Goal: Information Seeking & Learning: Learn about a topic

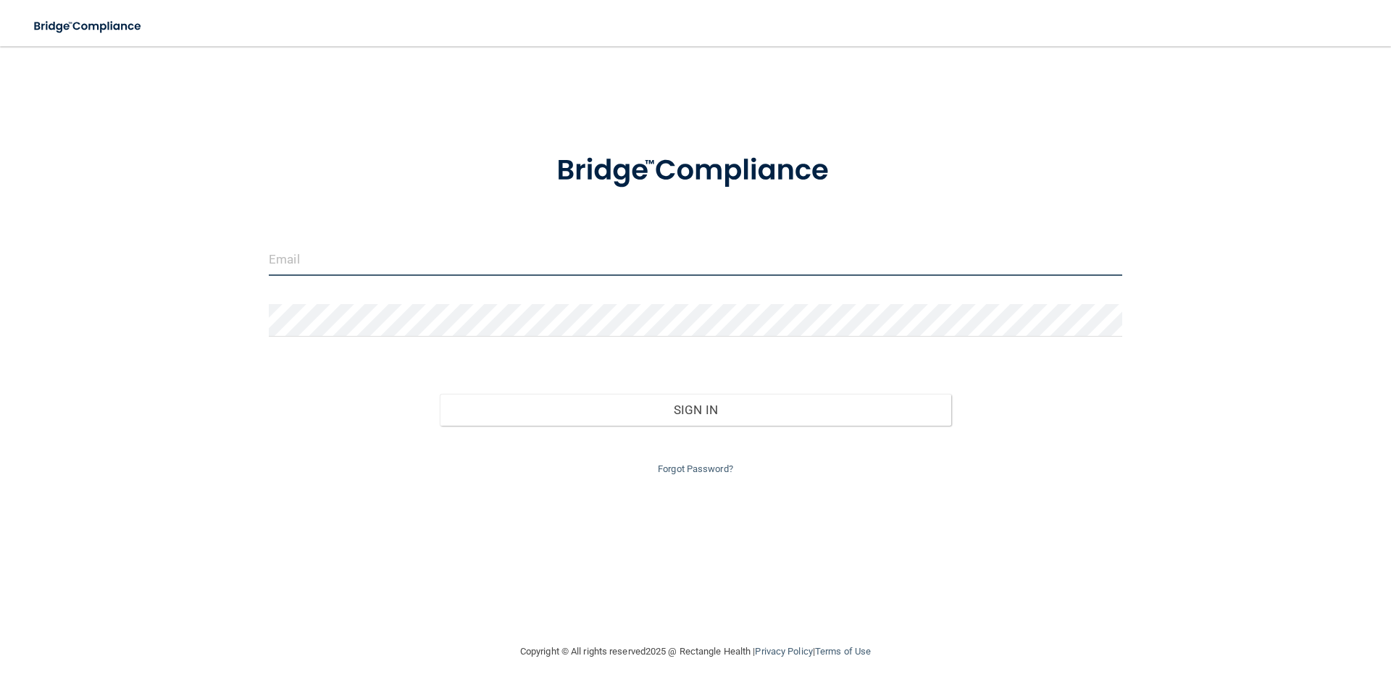
click at [296, 262] on input "email" at bounding box center [695, 259] width 853 height 33
type input "[EMAIL_ADDRESS][DOMAIN_NAME]"
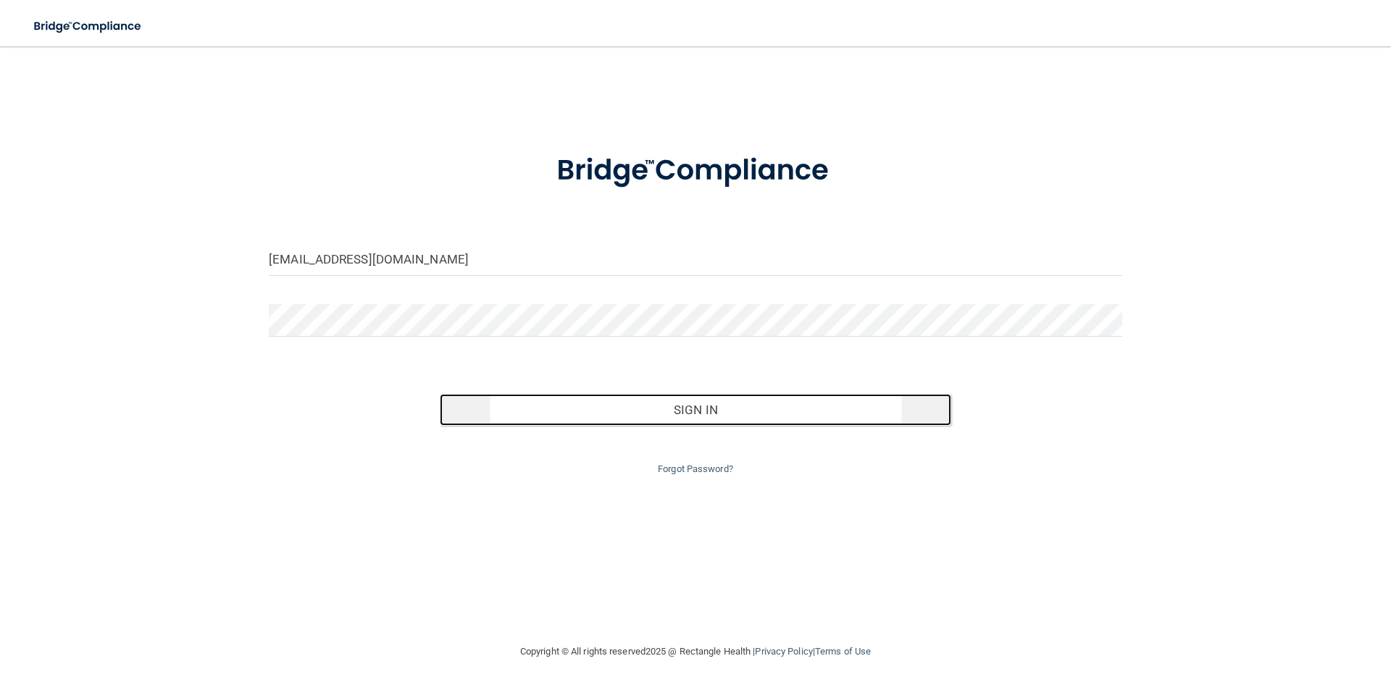
click at [675, 408] on button "Sign In" at bounding box center [696, 410] width 512 height 32
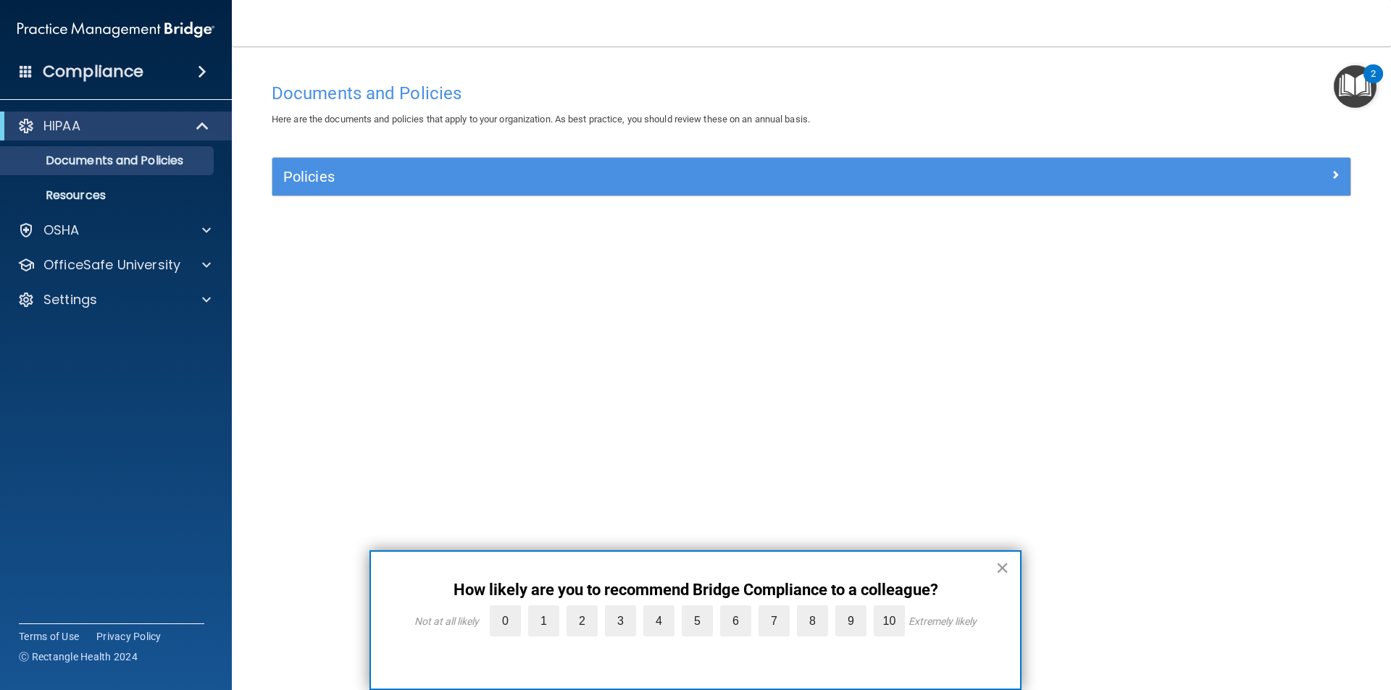
click at [1005, 568] on button "×" at bounding box center [1002, 567] width 14 height 23
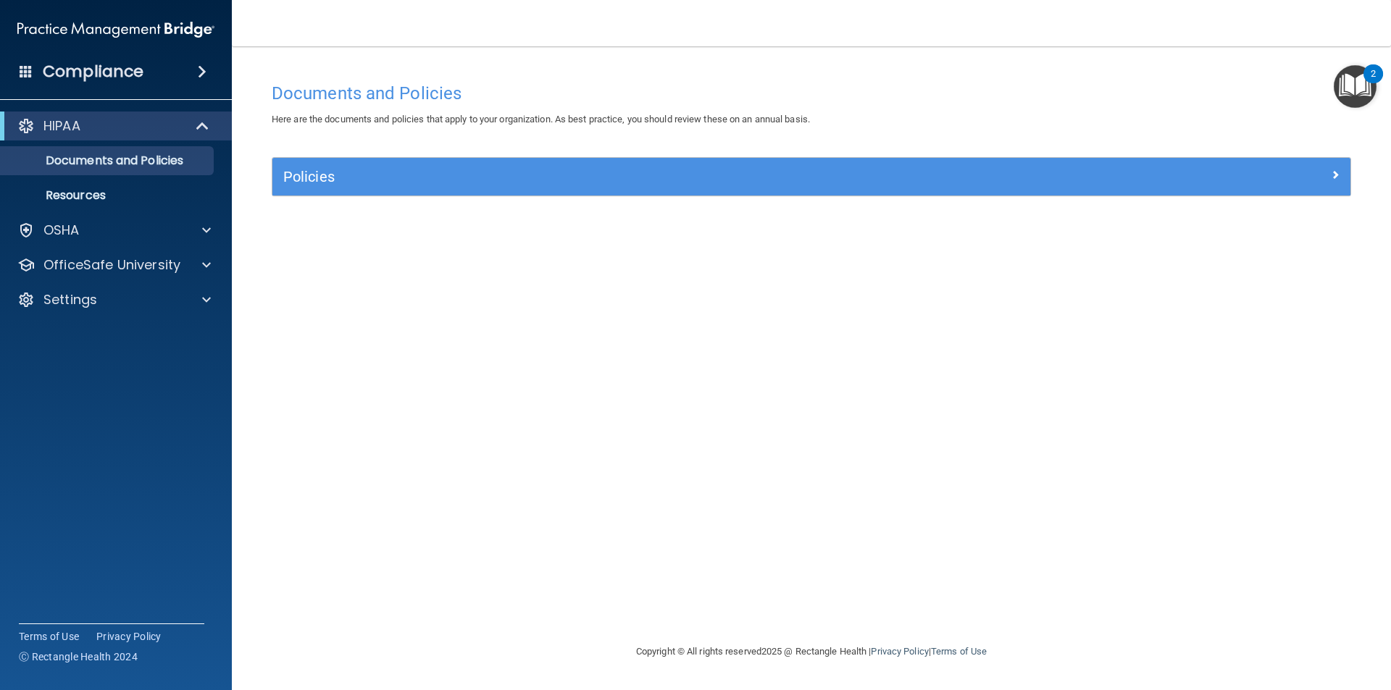
click at [1375, 74] on div "2" at bounding box center [1372, 83] width 5 height 19
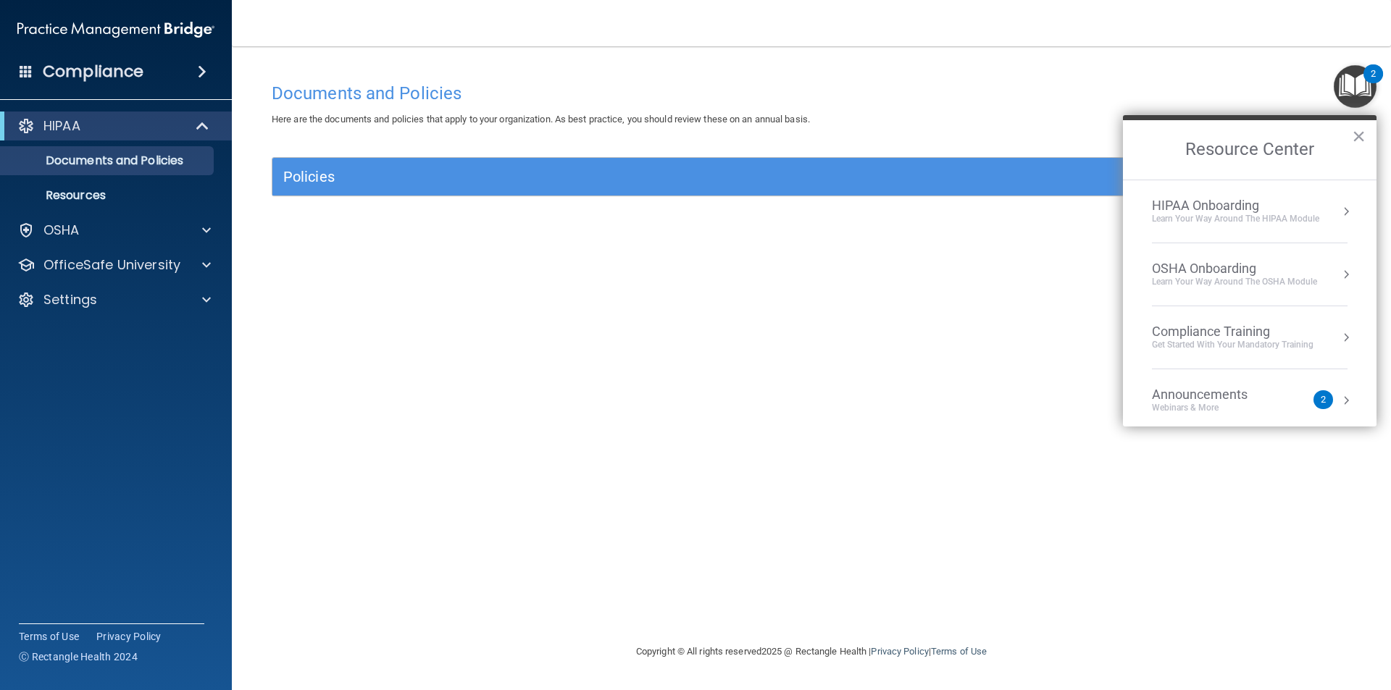
click at [1214, 341] on div "Get Started with your mandatory training" at bounding box center [1233, 345] width 162 height 12
click at [1197, 200] on div "HIPAA Training for Members" at bounding box center [1215, 204] width 162 height 13
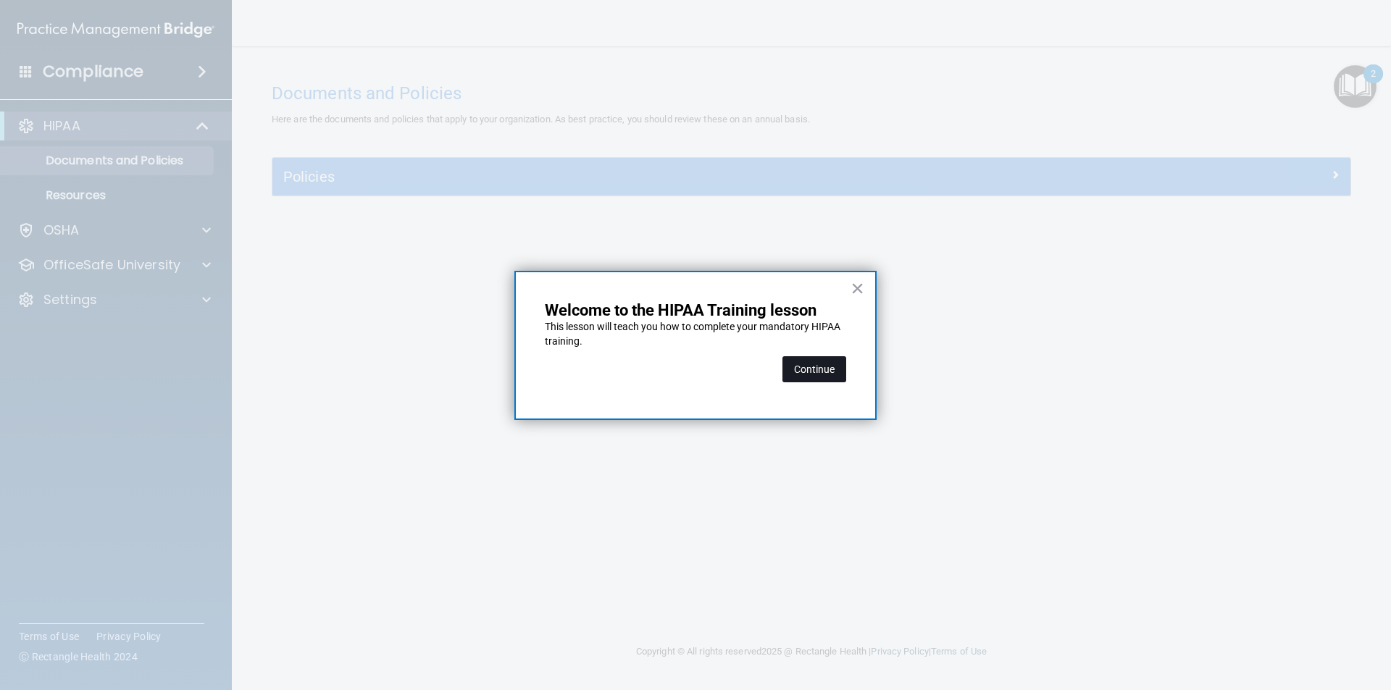
click at [829, 367] on button "Continue" at bounding box center [814, 369] width 64 height 26
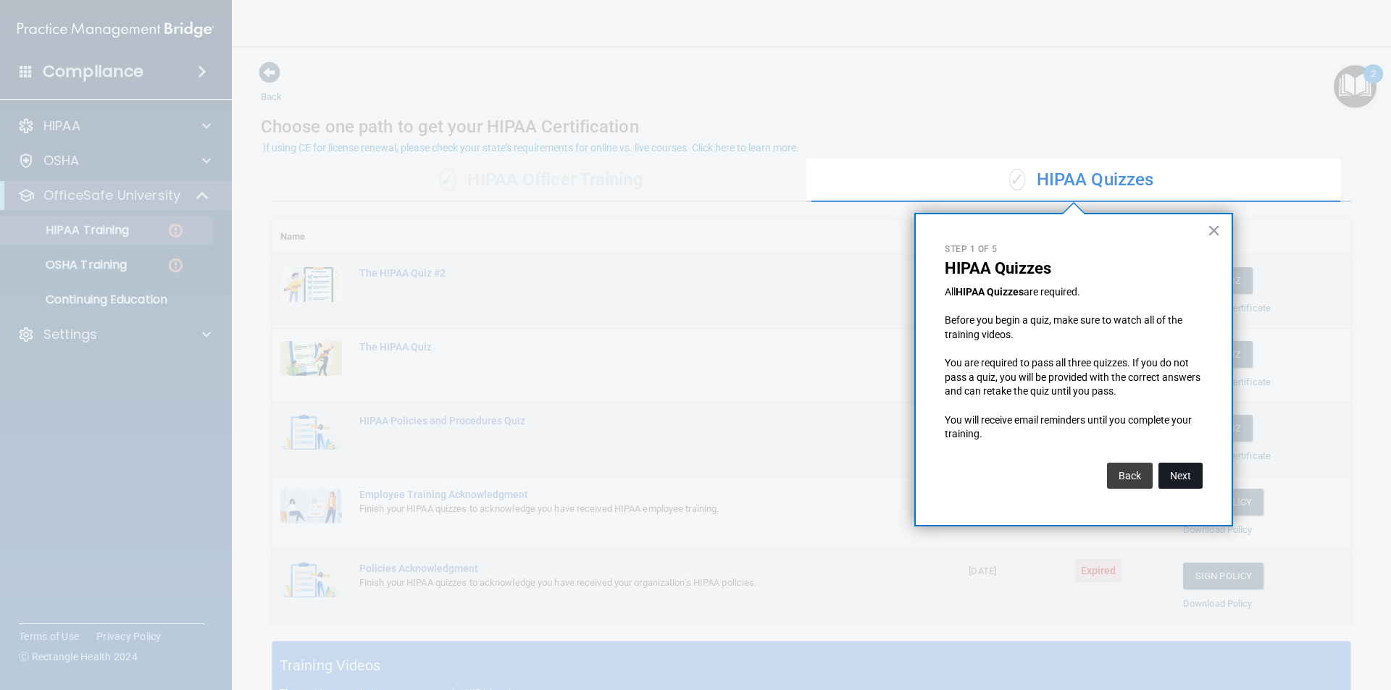
click at [1173, 475] on button "Next" at bounding box center [1180, 476] width 44 height 26
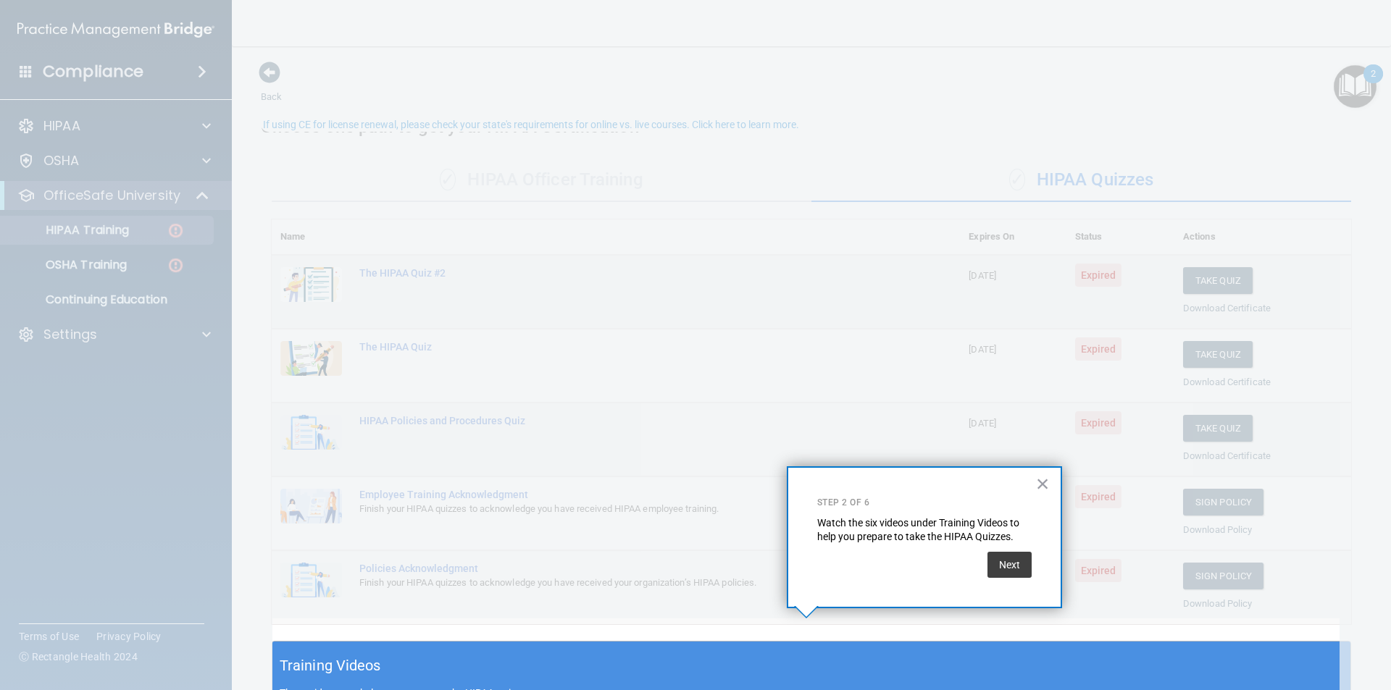
scroll to position [23, 0]
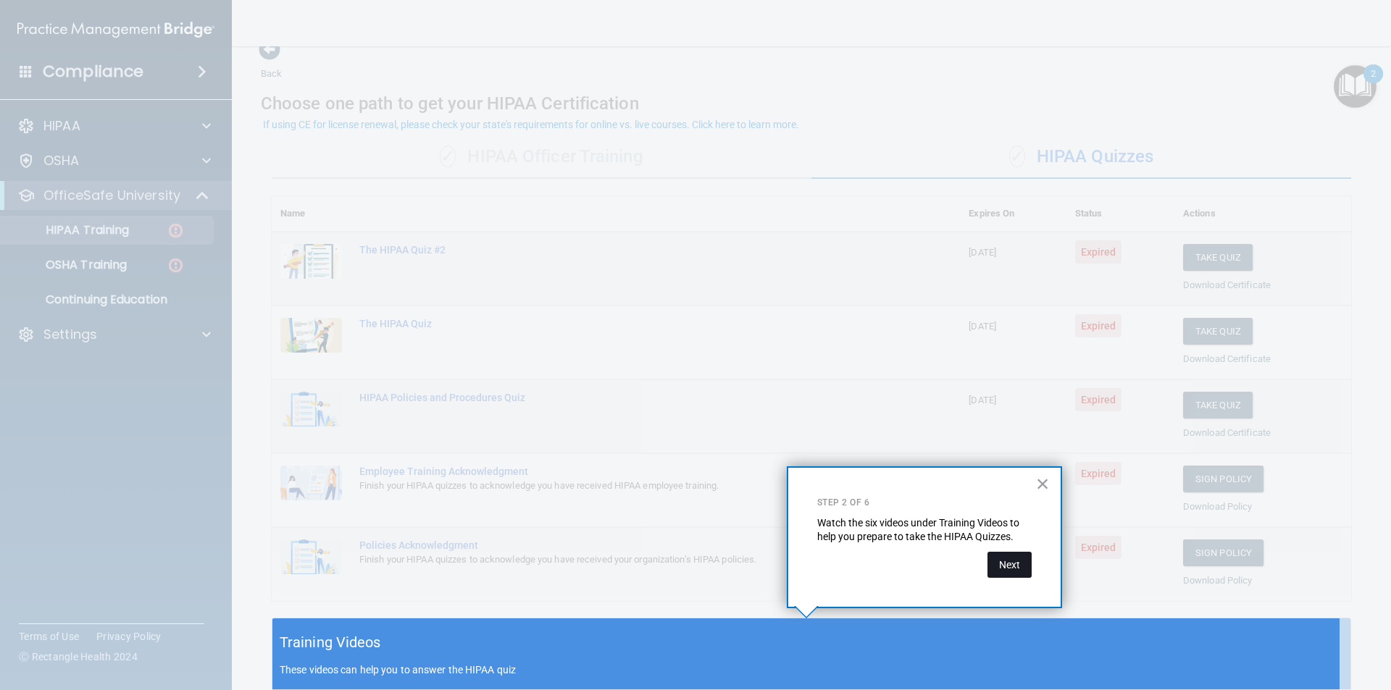
click at [1008, 563] on button "Next" at bounding box center [1009, 565] width 44 height 26
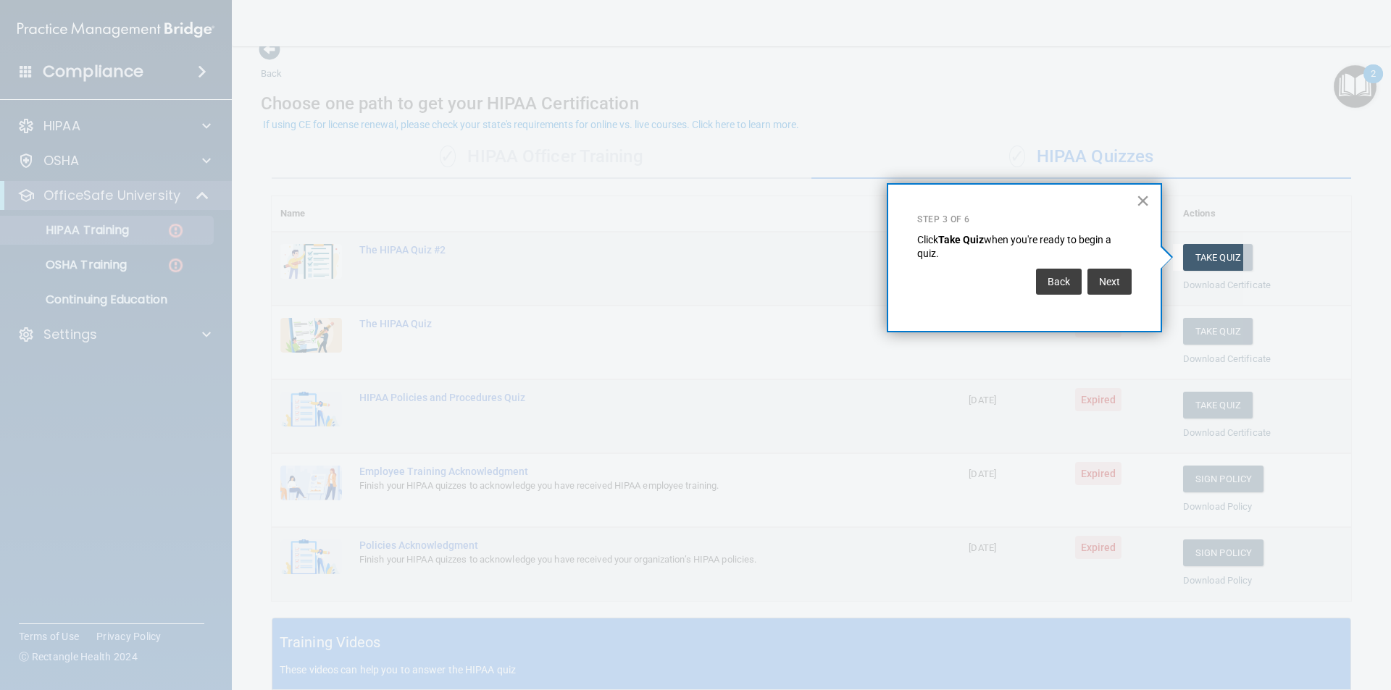
click at [1138, 197] on button "×" at bounding box center [1143, 200] width 14 height 23
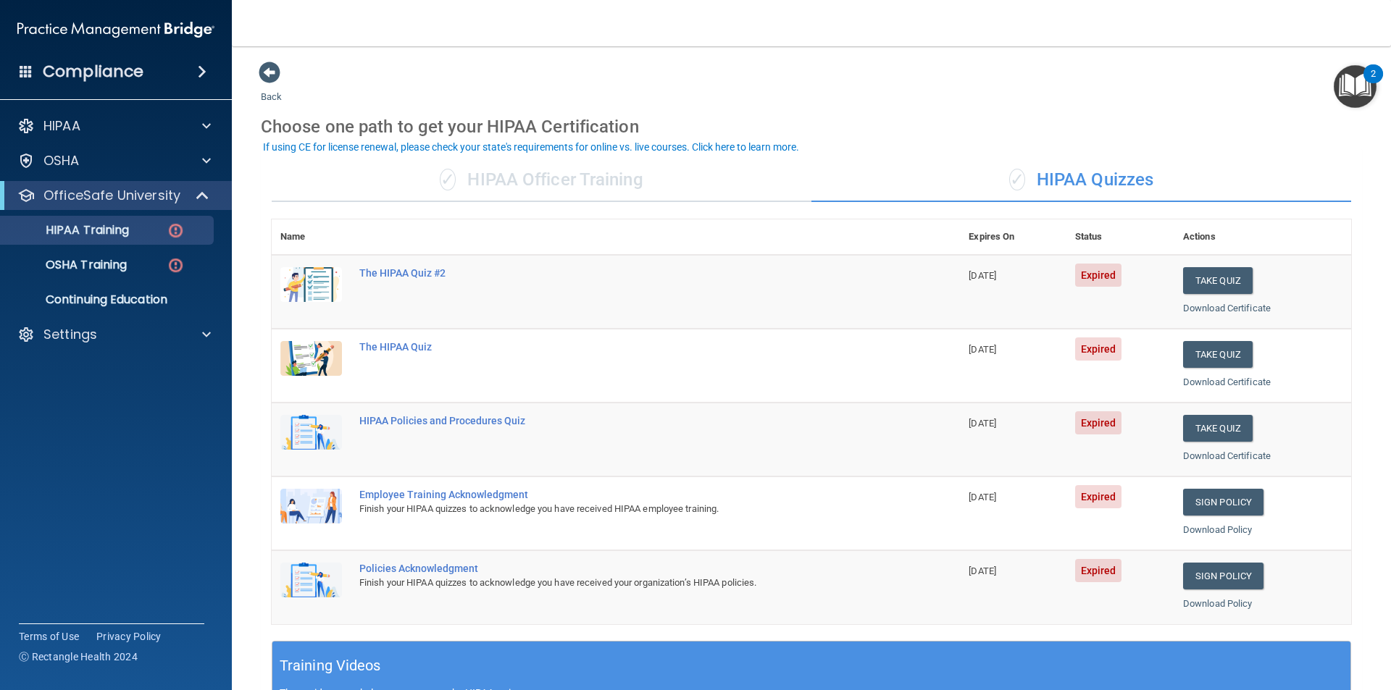
scroll to position [72, 0]
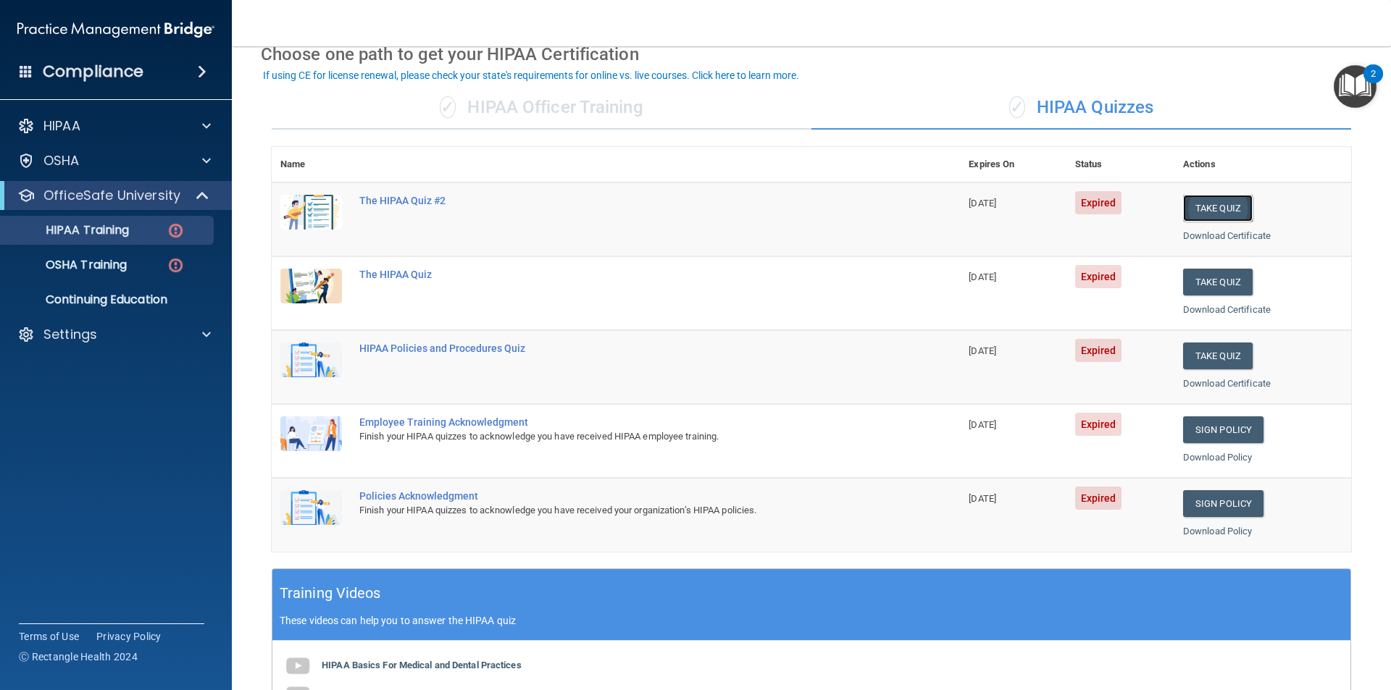
click at [1206, 208] on button "Take Quiz" at bounding box center [1218, 208] width 70 height 27
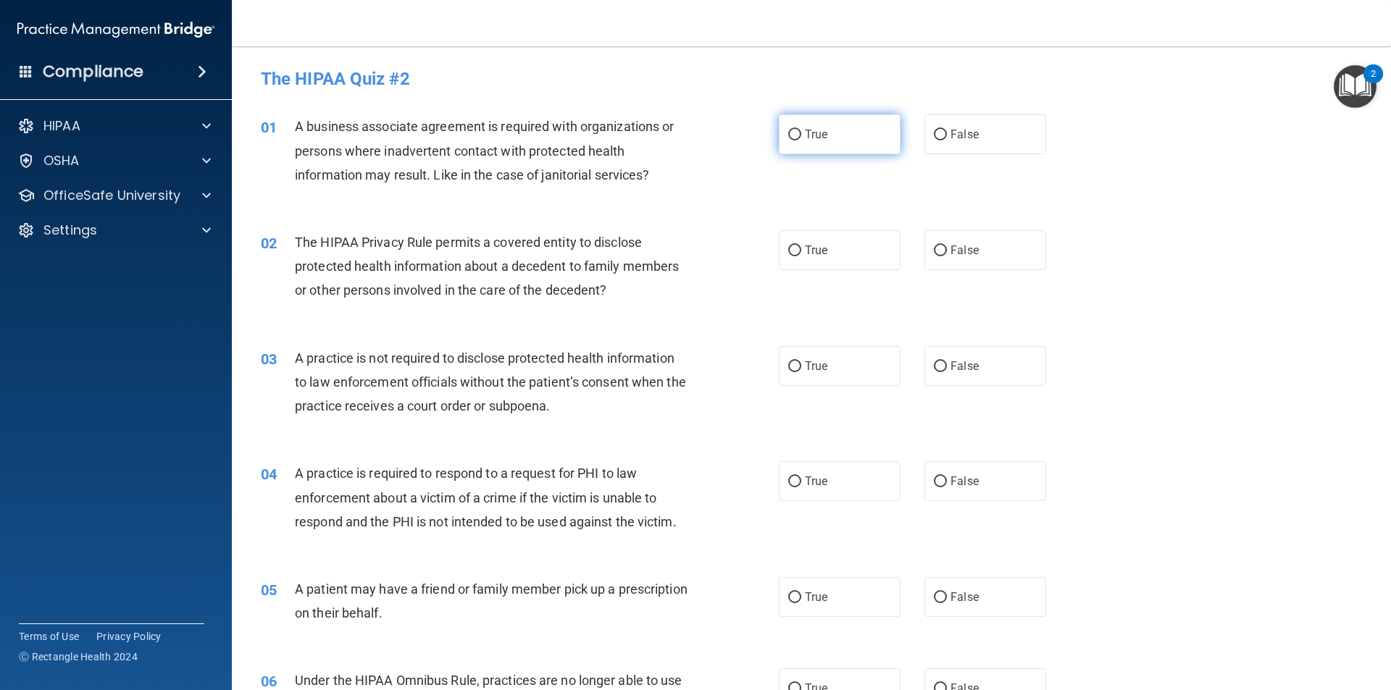
click at [788, 133] on input "True" at bounding box center [794, 135] width 13 height 11
radio input "true"
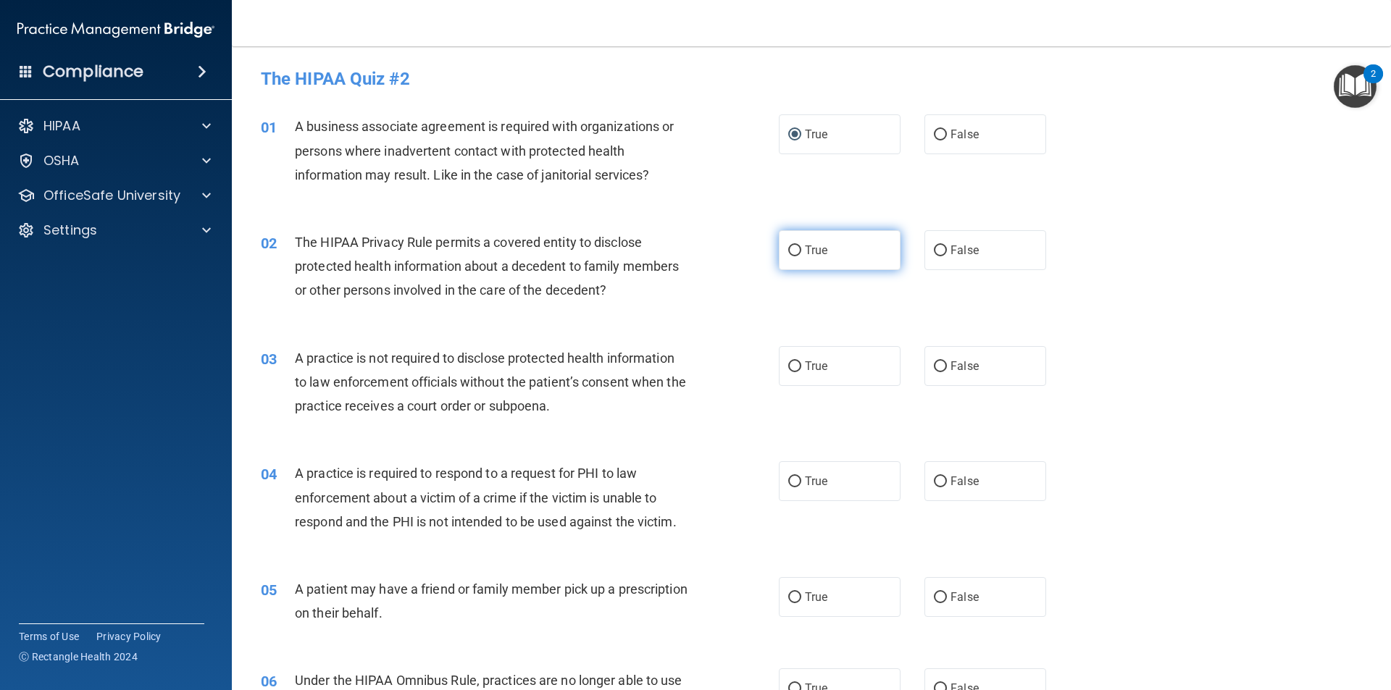
click at [788, 247] on input "True" at bounding box center [794, 251] width 13 height 11
radio input "true"
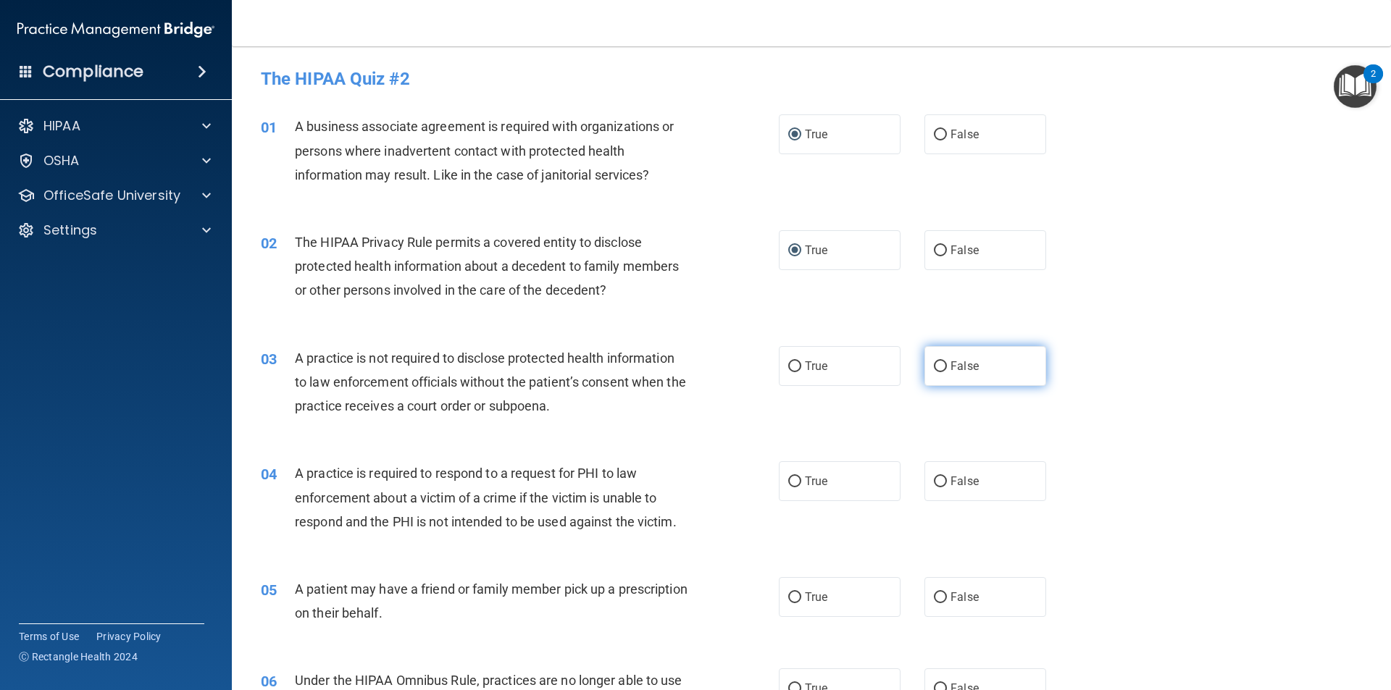
click at [934, 366] on input "False" at bounding box center [940, 366] width 13 height 11
radio input "true"
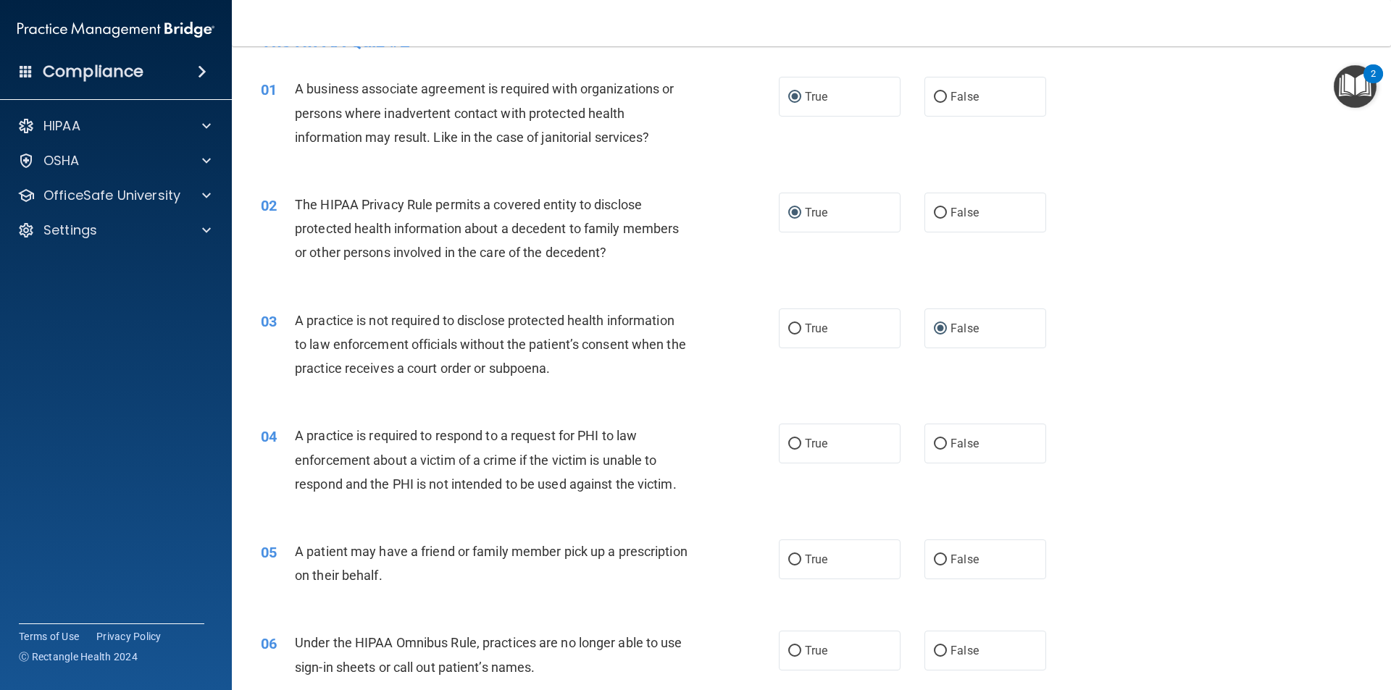
scroll to position [72, 0]
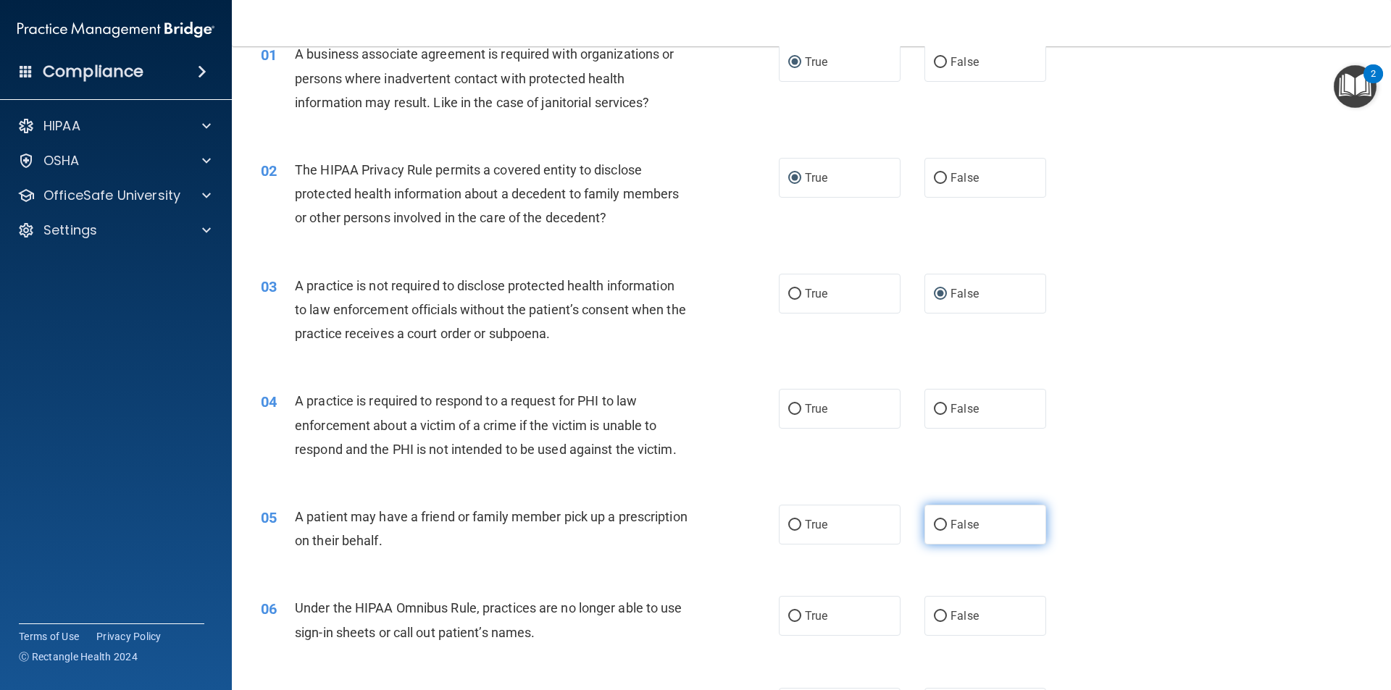
click at [934, 524] on input "False" at bounding box center [940, 525] width 13 height 11
radio input "true"
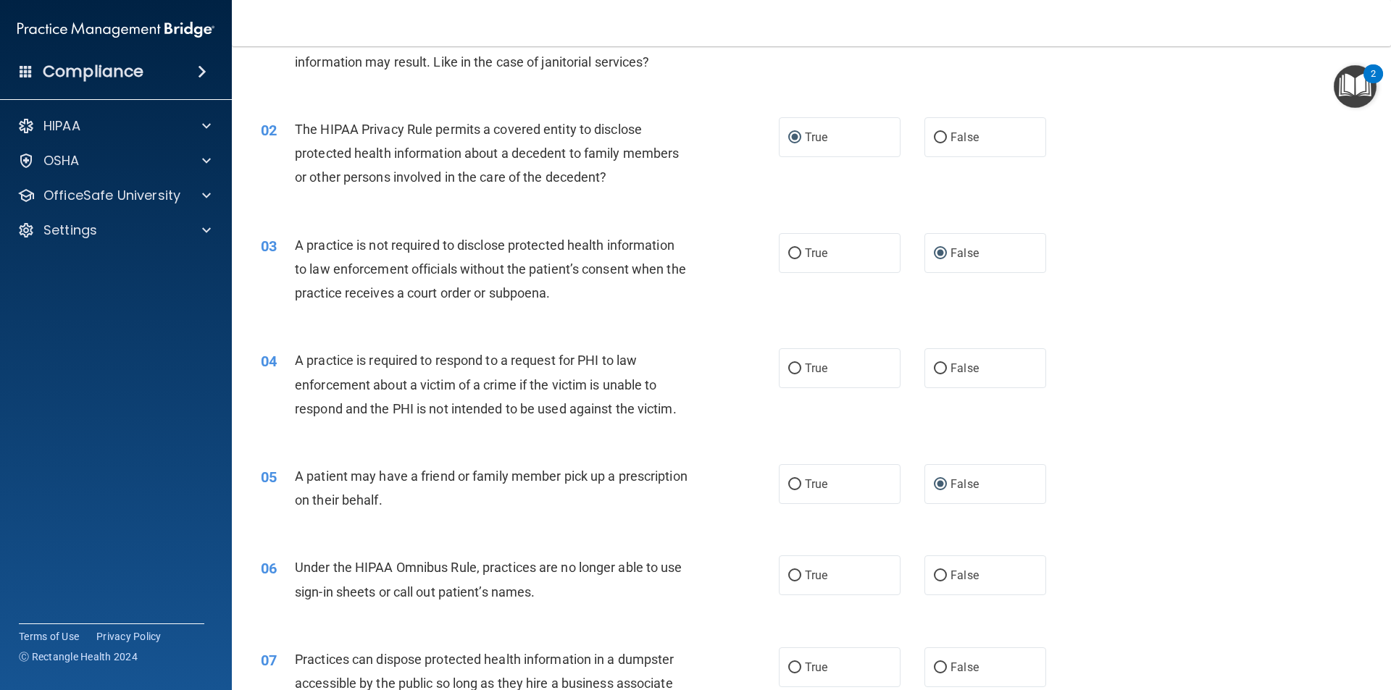
scroll to position [145, 0]
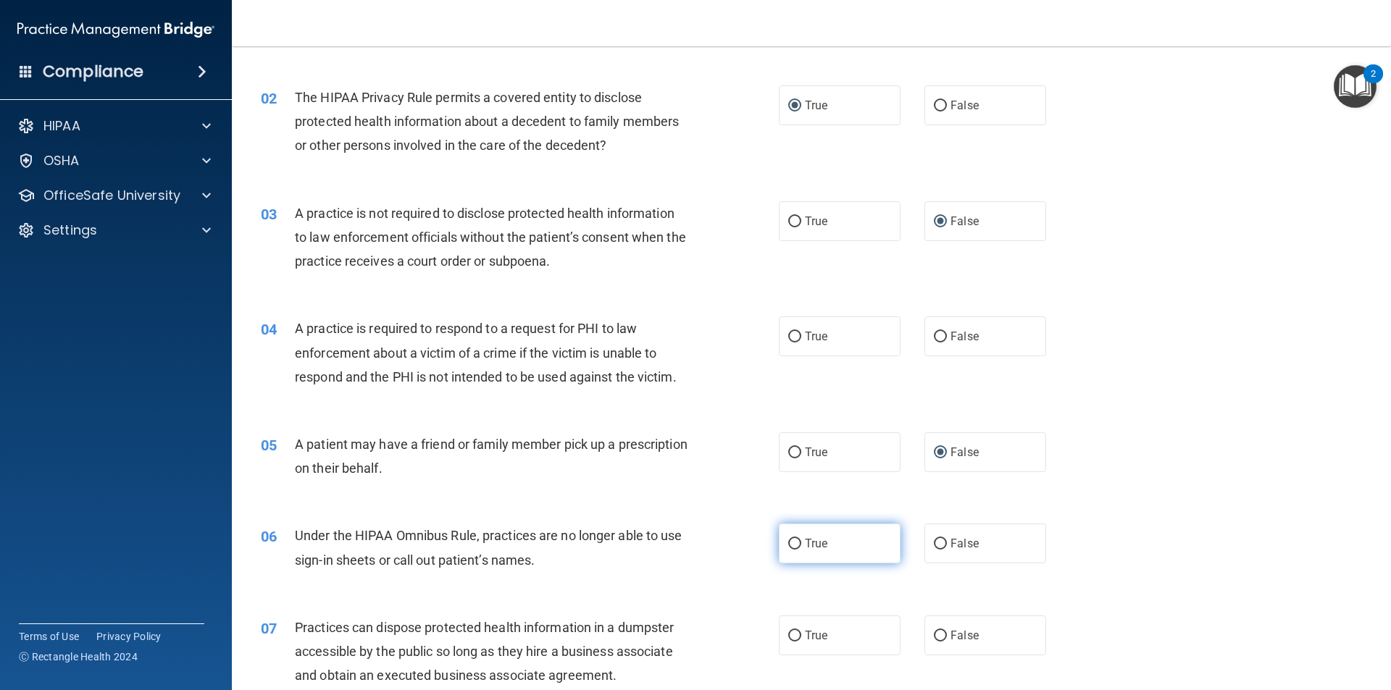
click at [788, 543] on input "True" at bounding box center [794, 544] width 13 height 11
radio input "true"
click at [790, 334] on input "True" at bounding box center [794, 337] width 13 height 11
radio input "true"
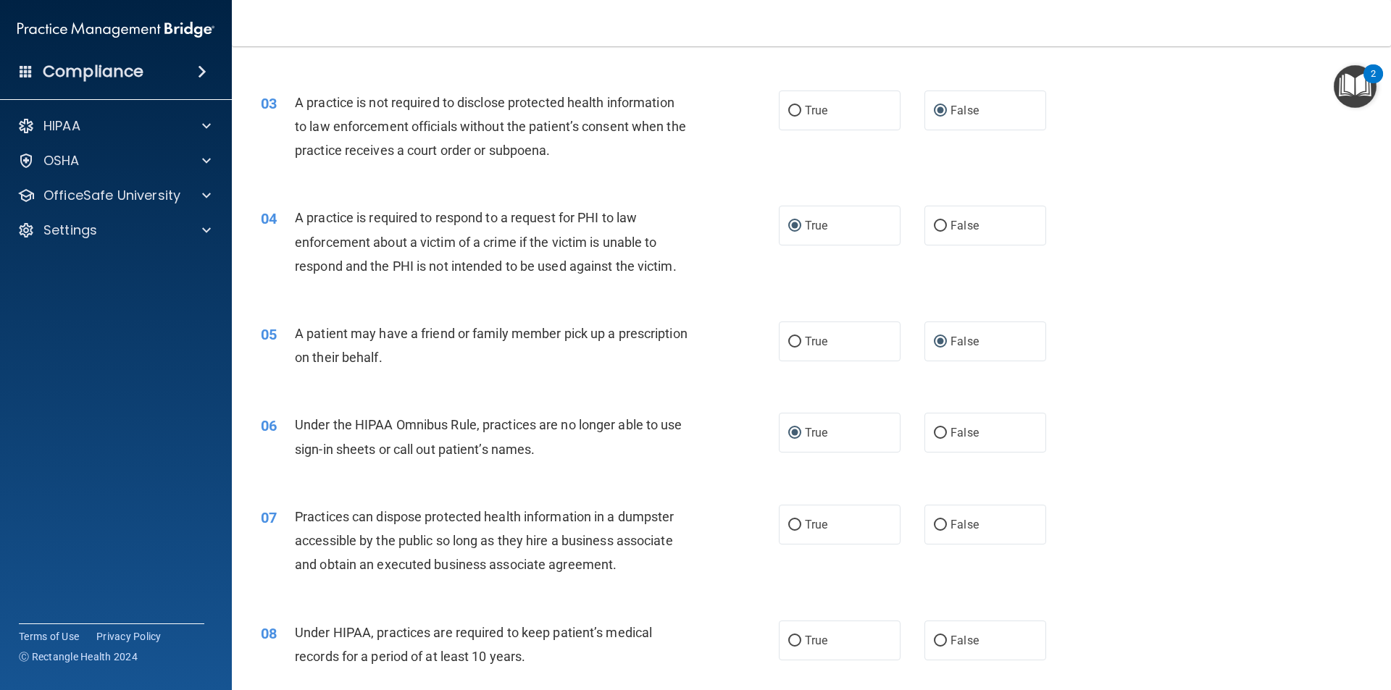
scroll to position [290, 0]
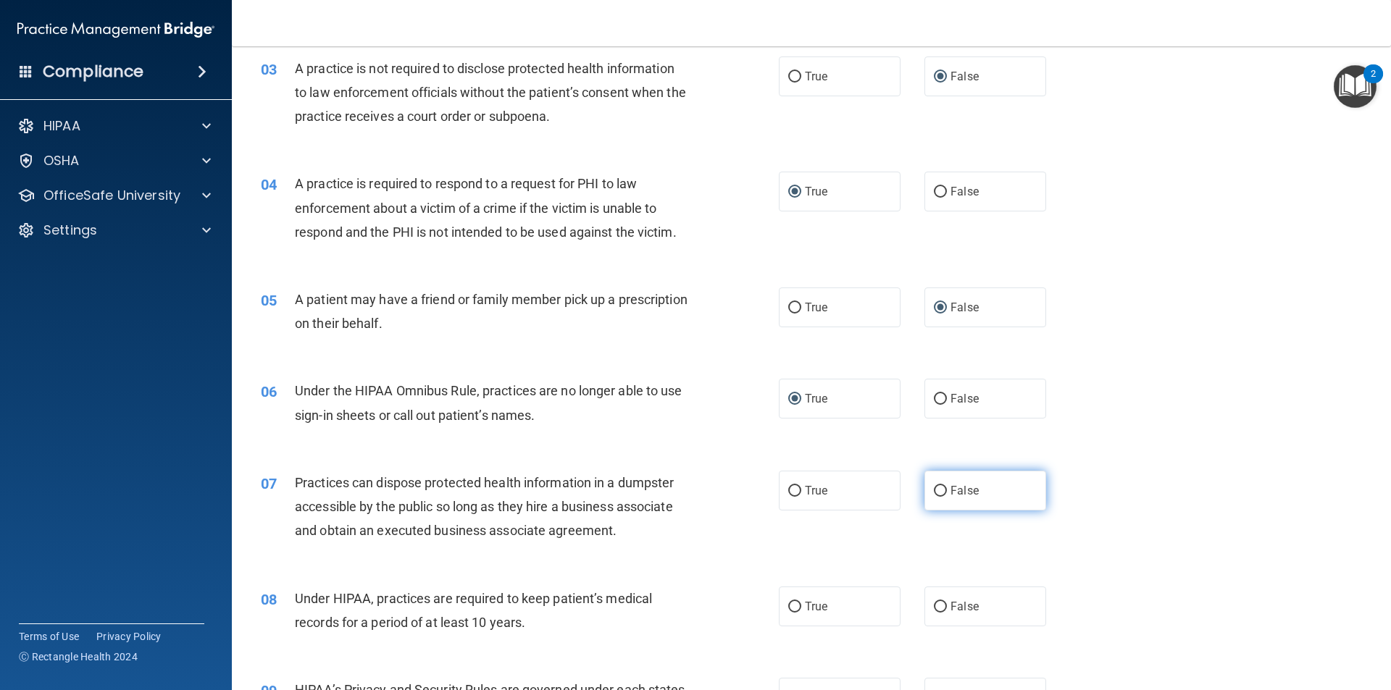
click at [934, 490] on input "False" at bounding box center [940, 491] width 13 height 11
radio input "true"
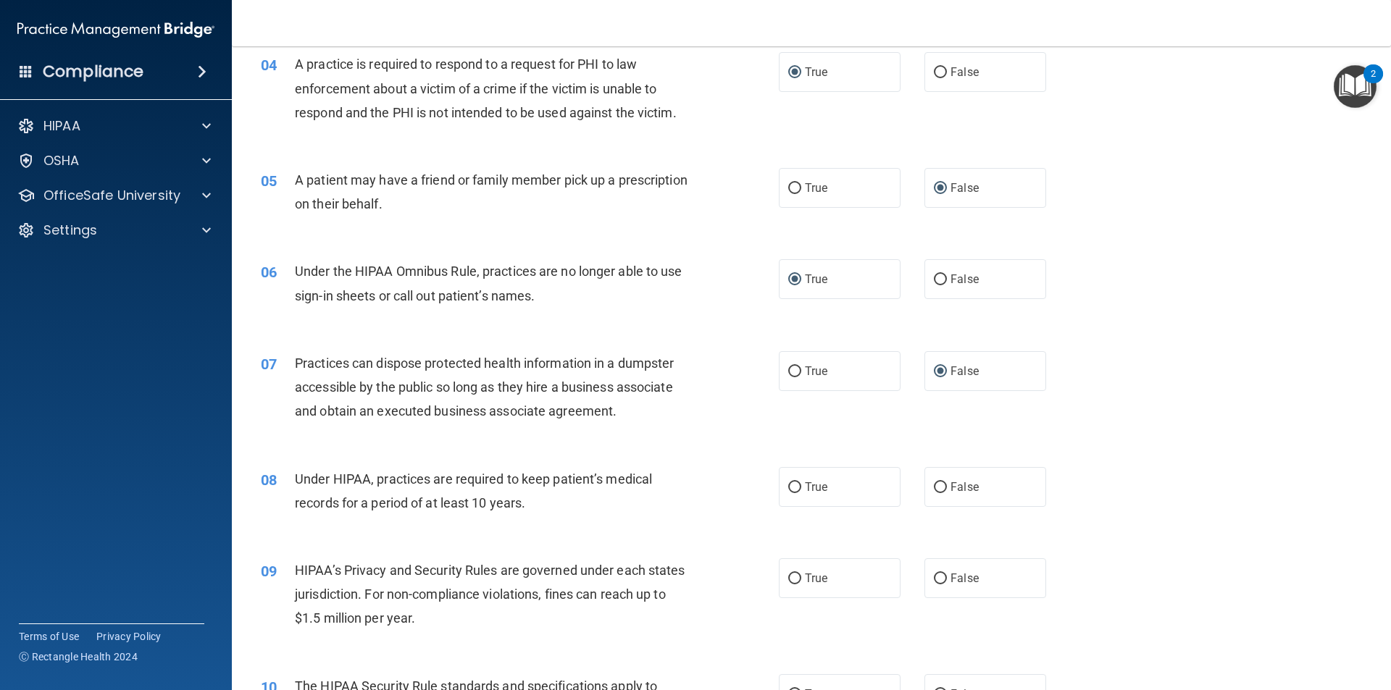
scroll to position [435, 0]
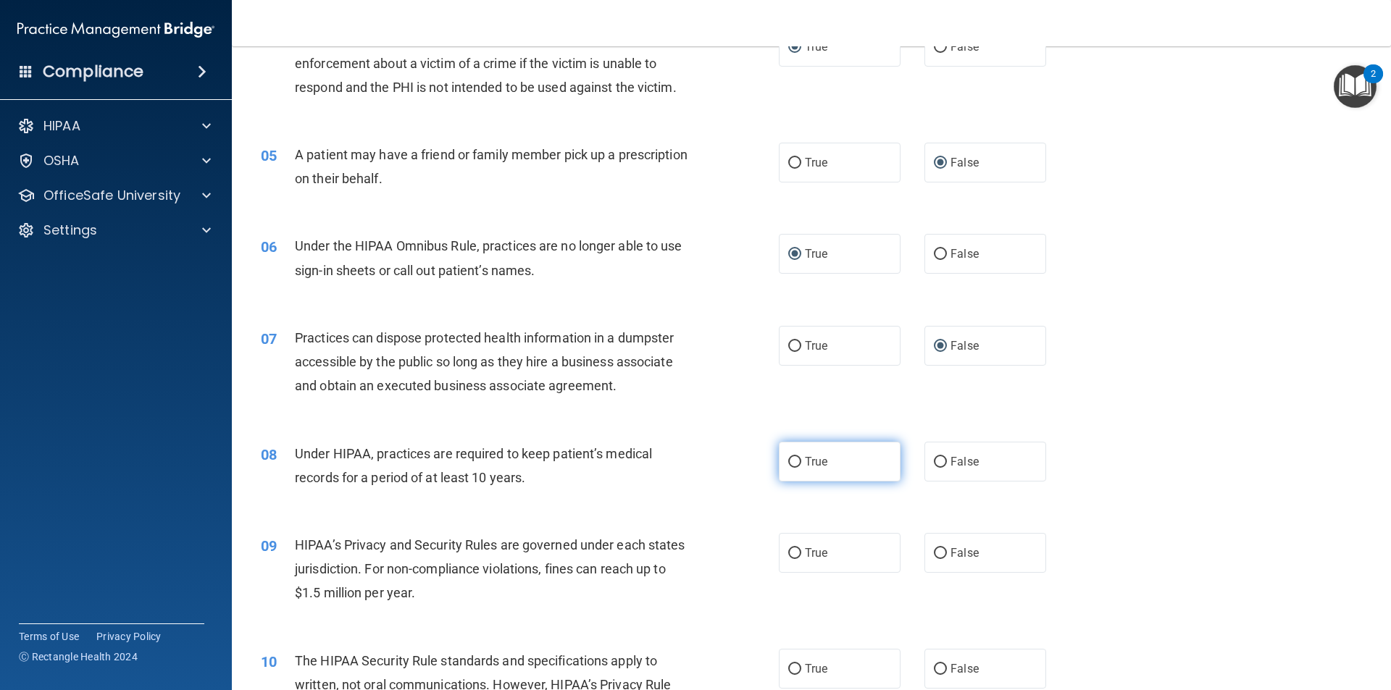
click at [790, 458] on input "True" at bounding box center [794, 462] width 13 height 11
radio input "true"
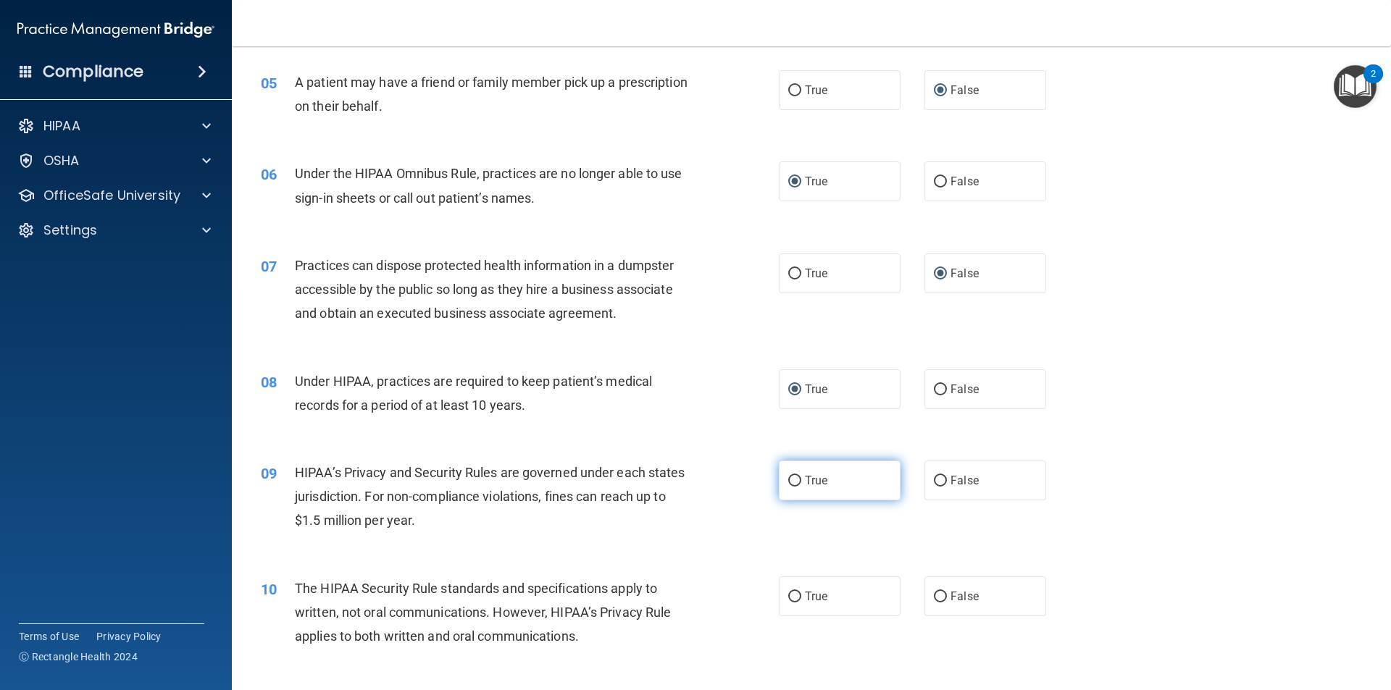
click at [788, 477] on input "True" at bounding box center [794, 481] width 13 height 11
radio input "true"
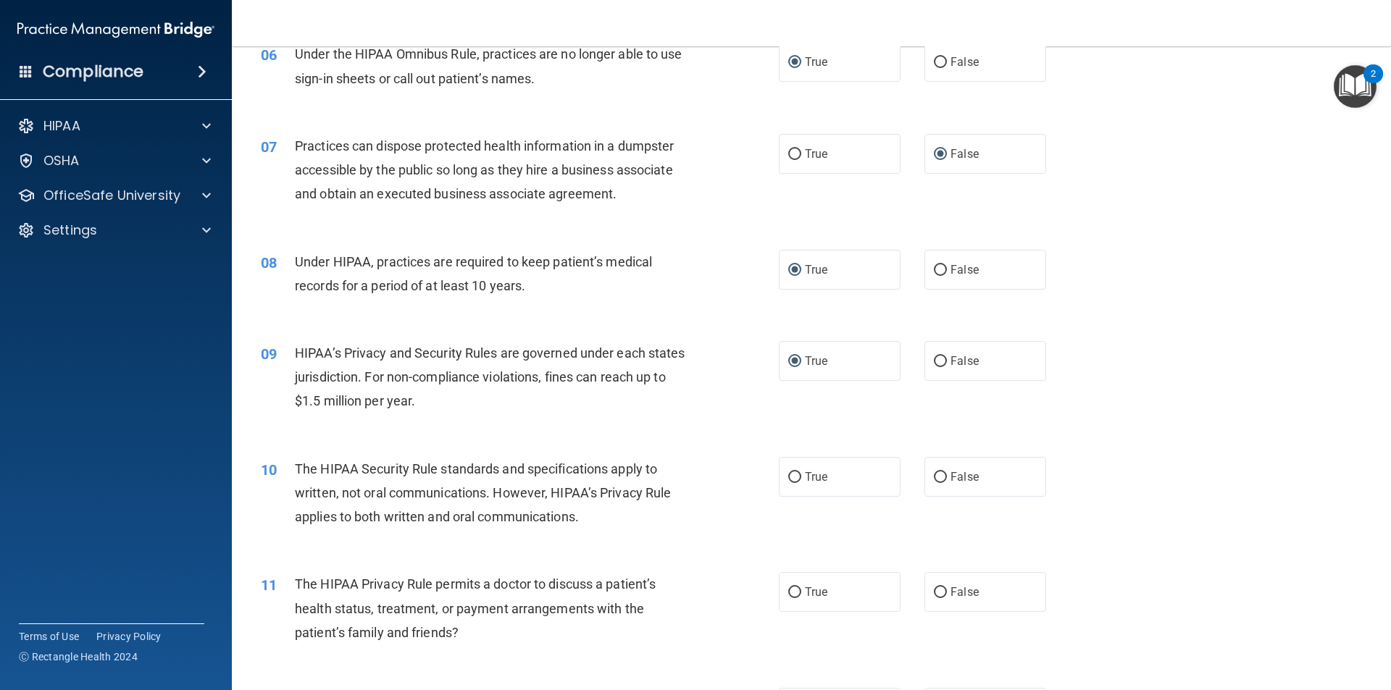
scroll to position [652, 0]
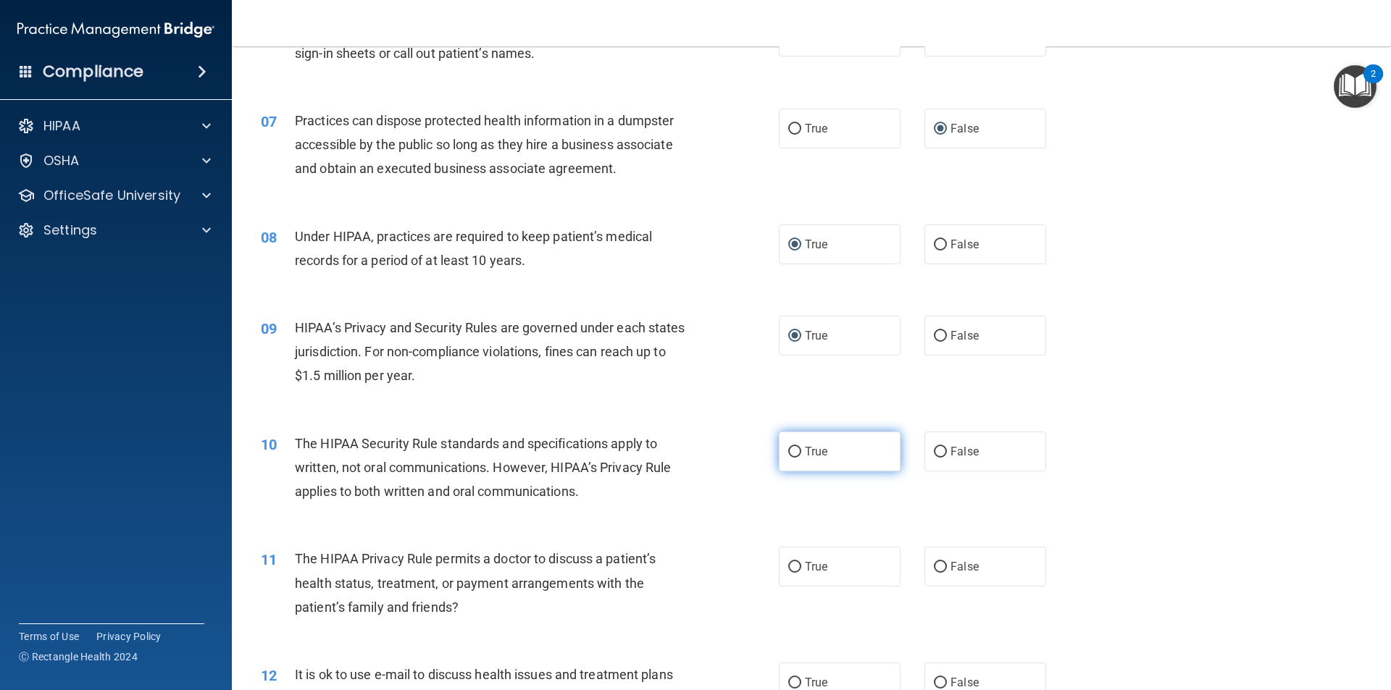
click at [788, 447] on input "True" at bounding box center [794, 452] width 13 height 11
radio input "true"
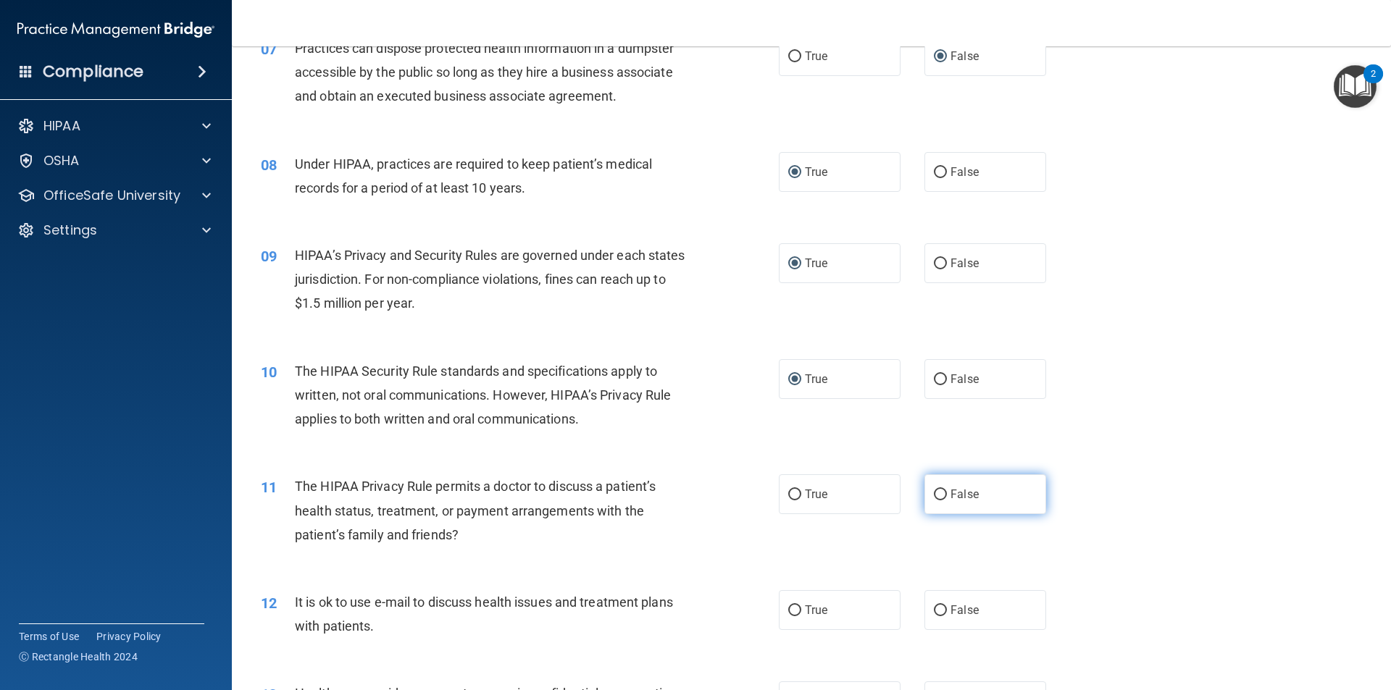
click at [934, 497] on input "False" at bounding box center [940, 495] width 13 height 11
radio input "true"
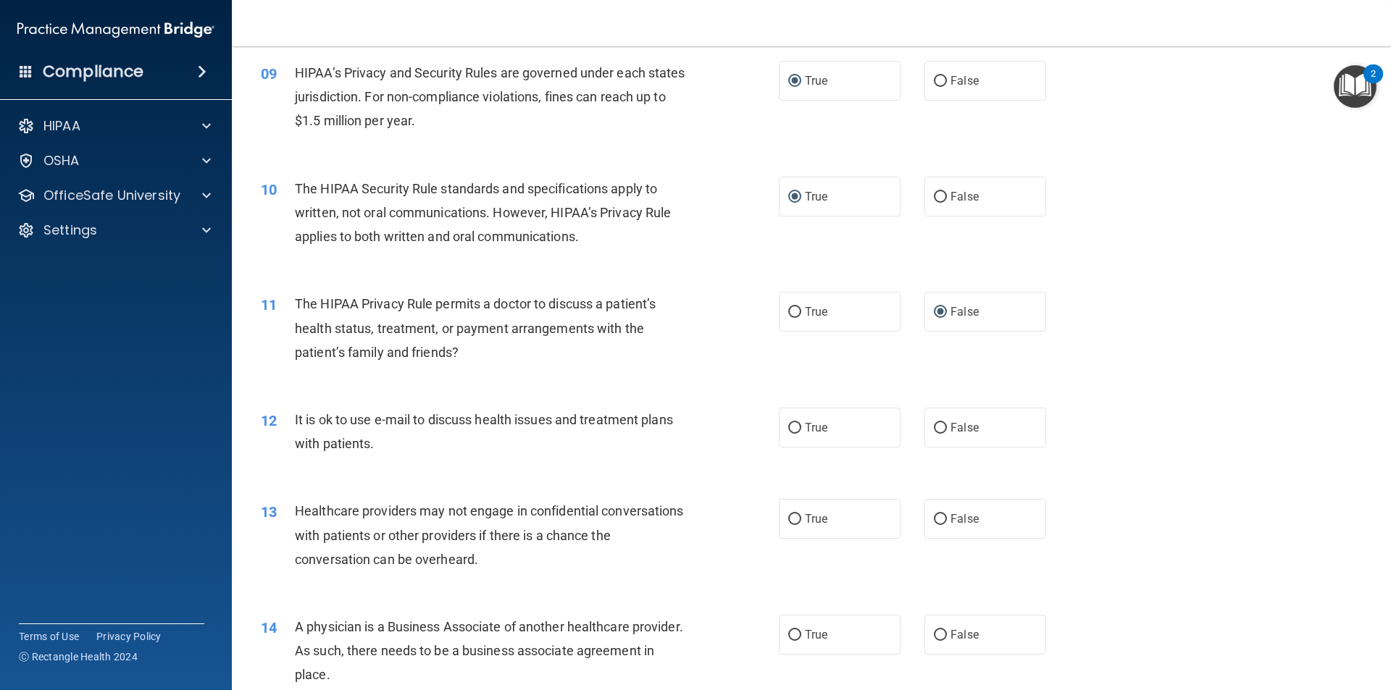
scroll to position [942, 0]
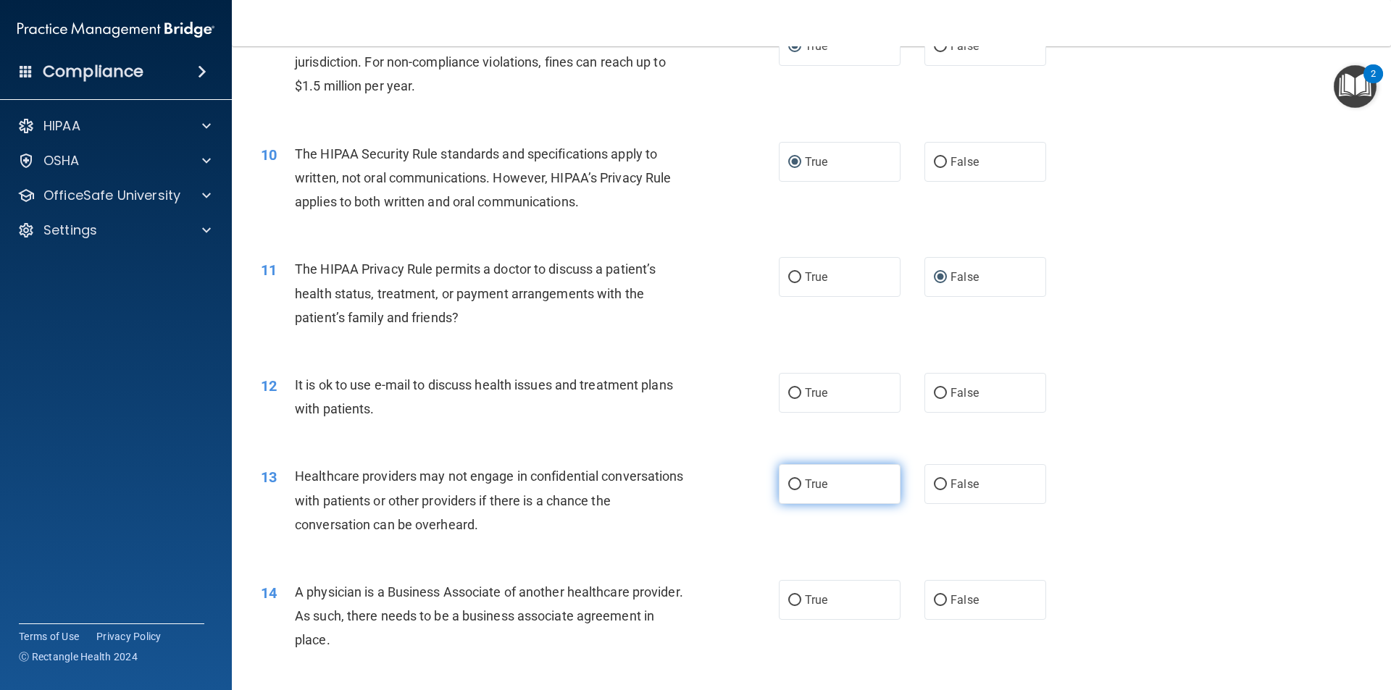
click at [791, 484] on input "True" at bounding box center [794, 484] width 13 height 11
radio input "true"
click at [790, 393] on input "True" at bounding box center [794, 393] width 13 height 11
radio input "true"
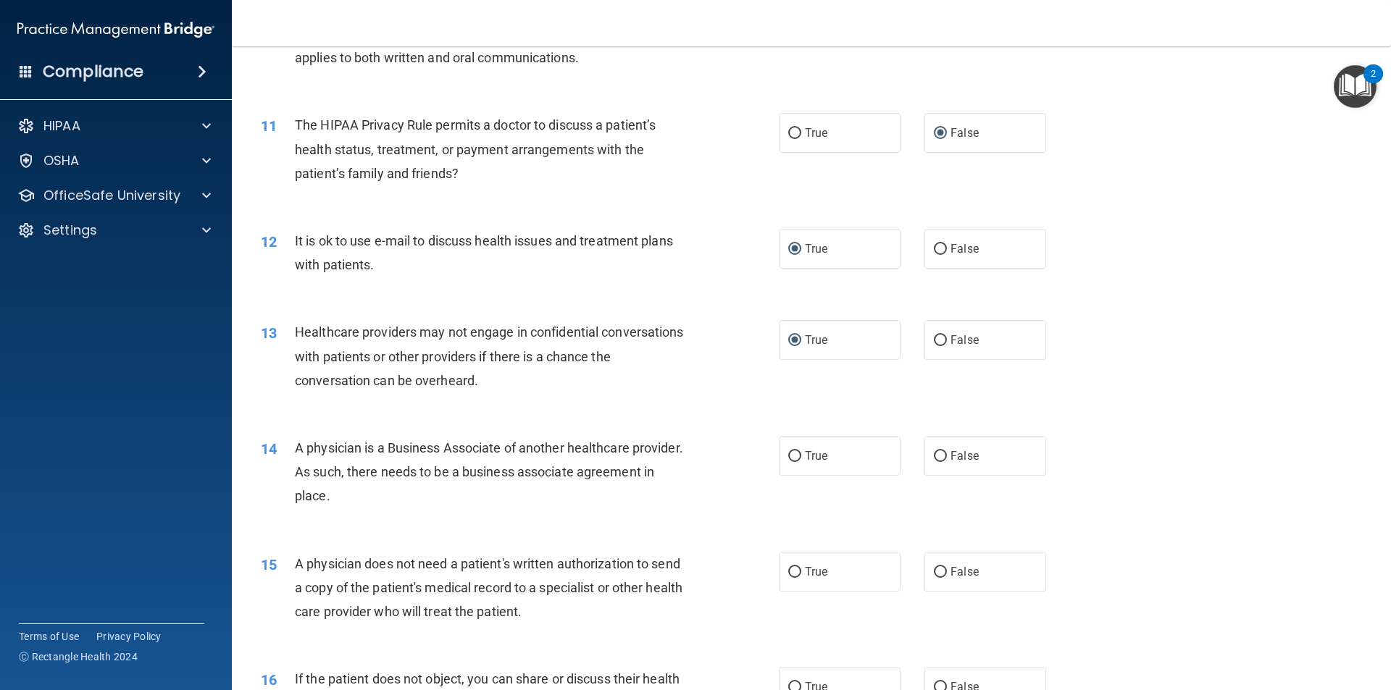
scroll to position [1086, 0]
click at [788, 455] on input "True" at bounding box center [794, 456] width 13 height 11
radio input "true"
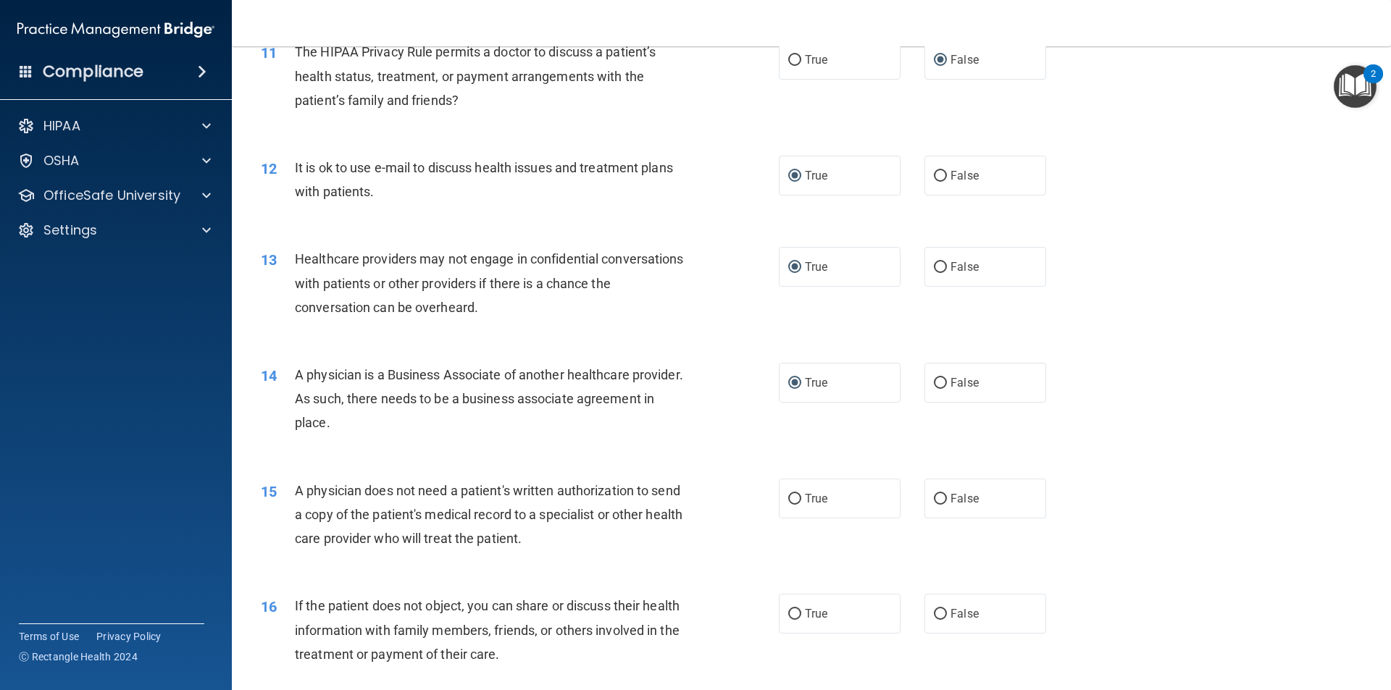
scroll to position [1231, 0]
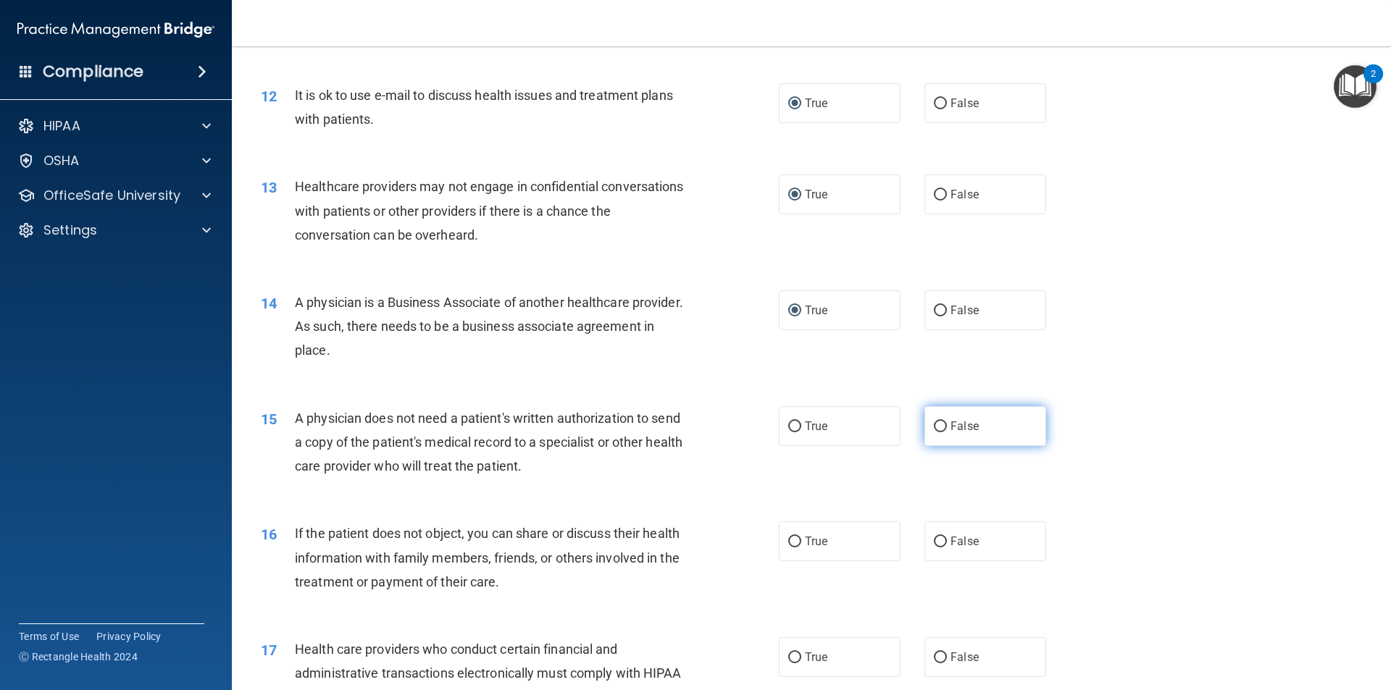
click at [934, 428] on input "False" at bounding box center [940, 427] width 13 height 11
radio input "true"
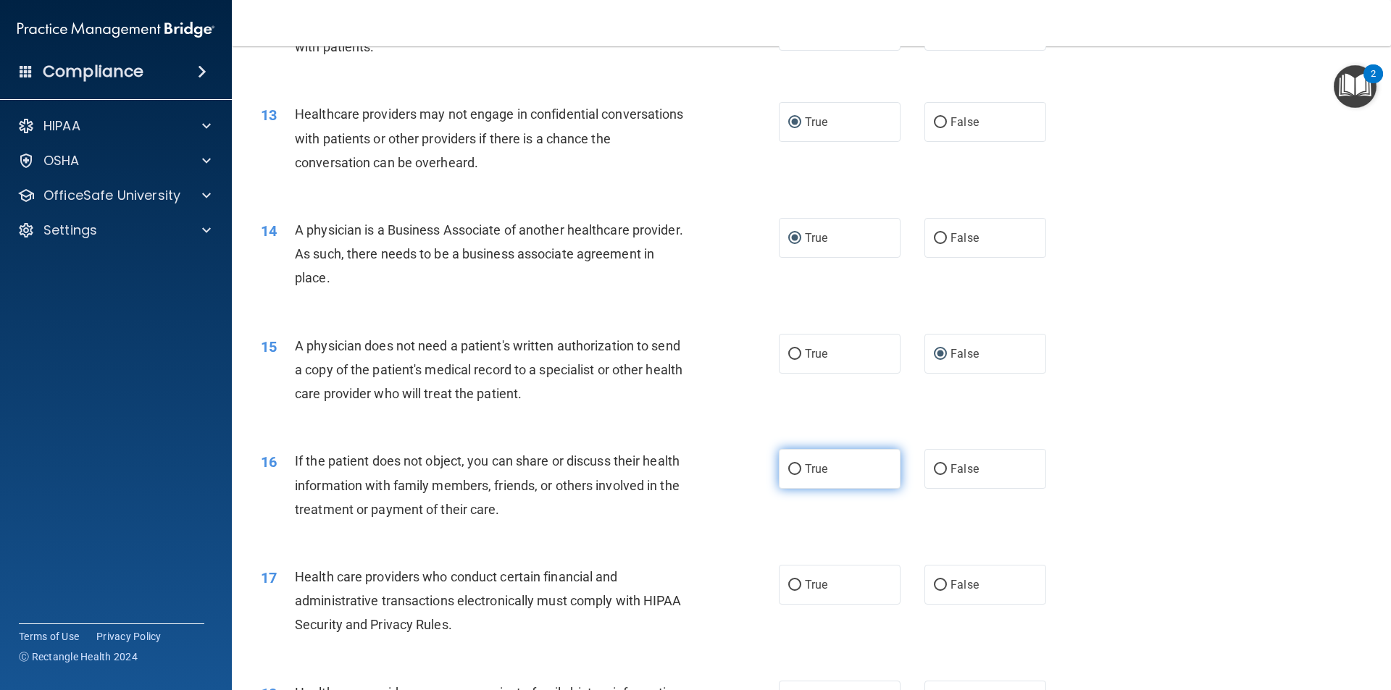
click at [788, 468] on input "True" at bounding box center [794, 469] width 13 height 11
radio input "true"
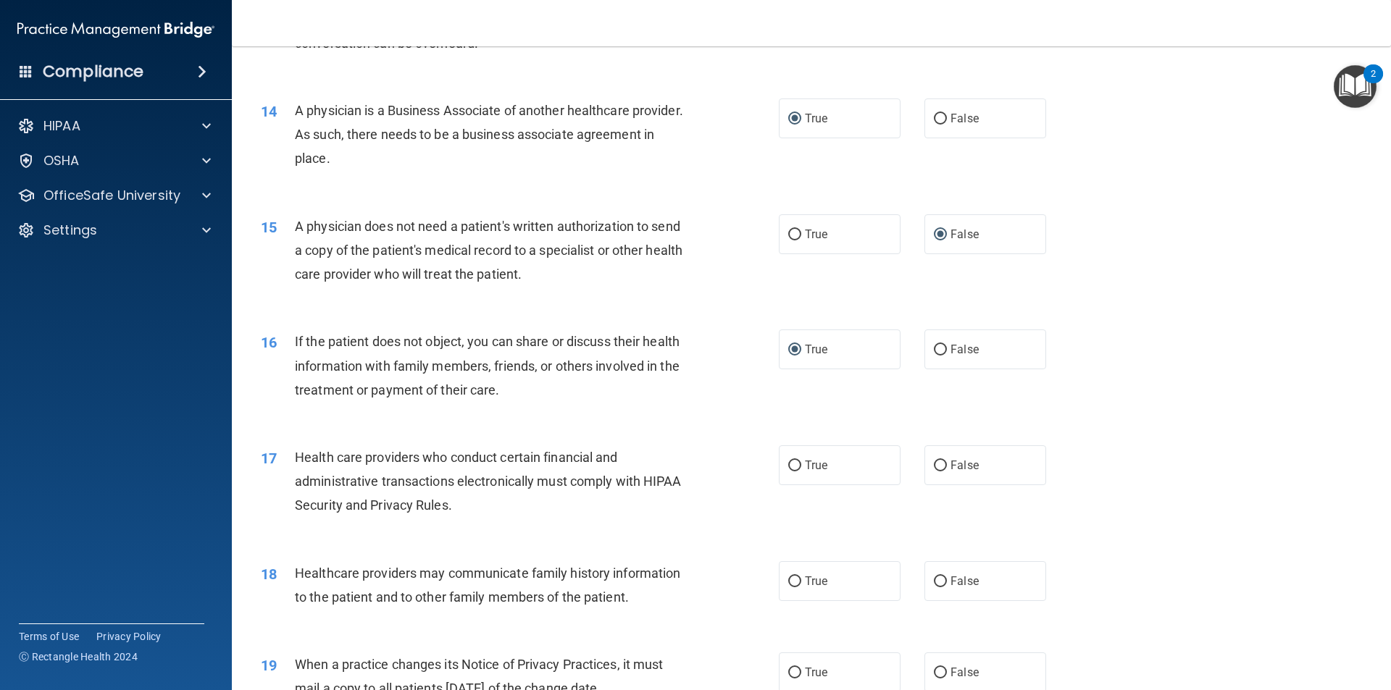
scroll to position [1449, 0]
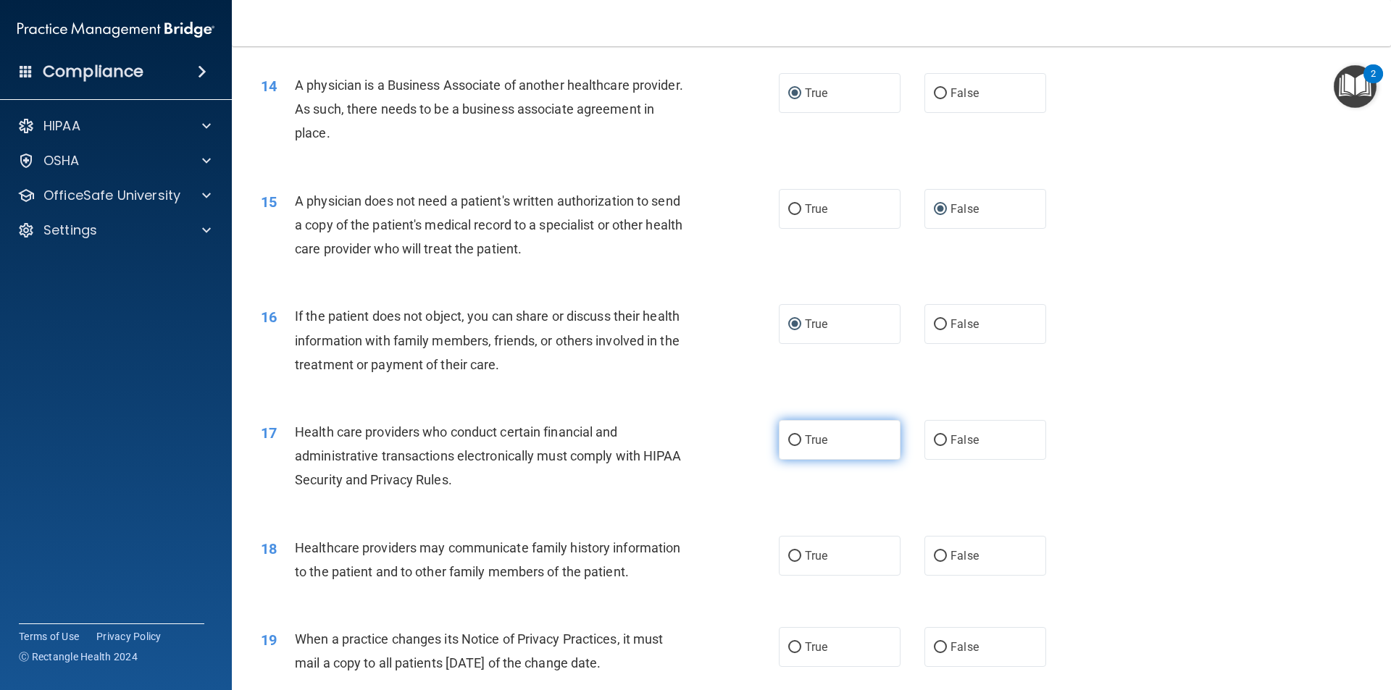
click at [788, 437] on input "True" at bounding box center [794, 440] width 13 height 11
radio input "true"
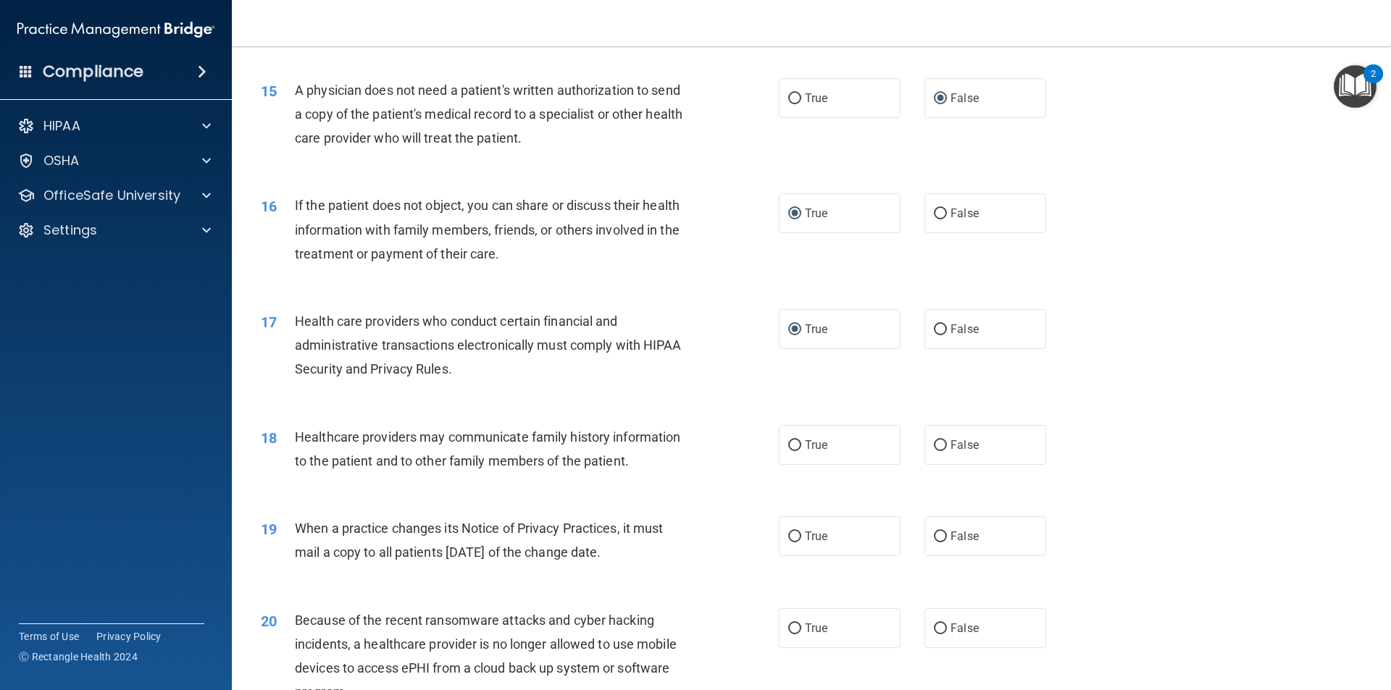
scroll to position [1593, 0]
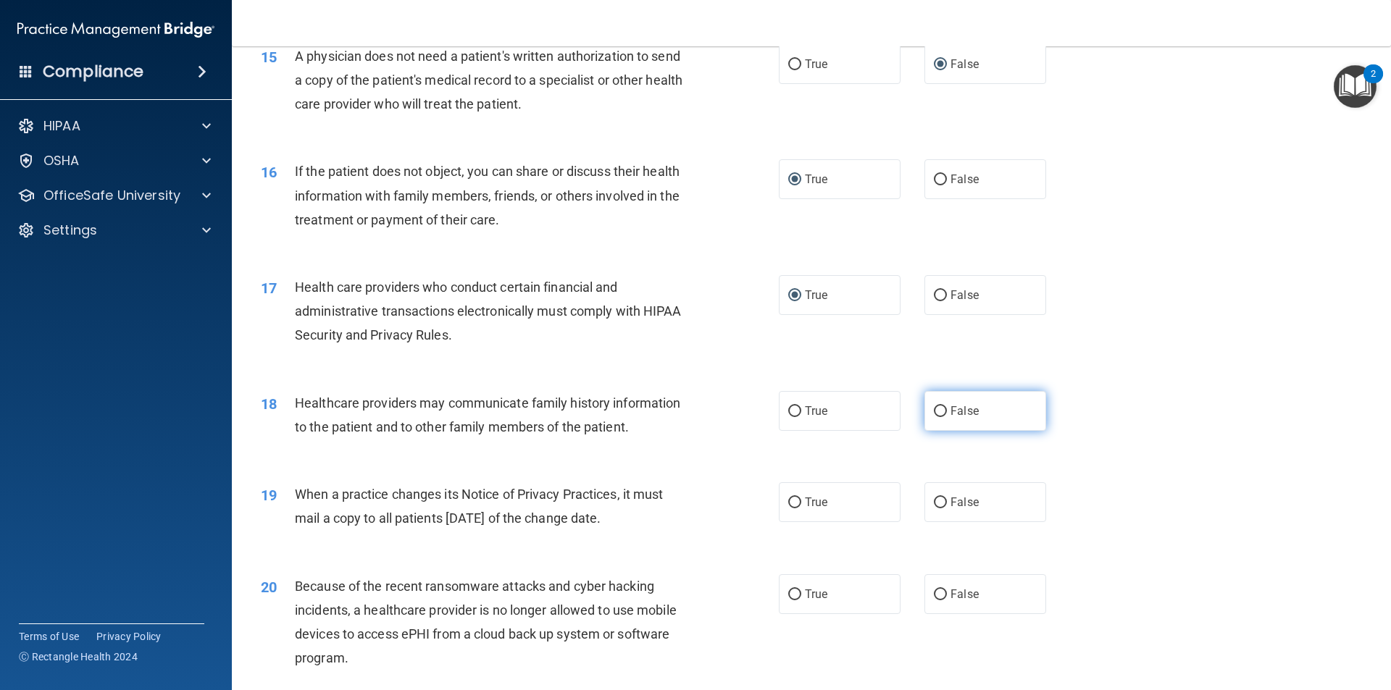
click at [935, 409] on input "False" at bounding box center [940, 411] width 13 height 11
radio input "true"
click at [790, 503] on input "True" at bounding box center [794, 503] width 13 height 11
radio input "true"
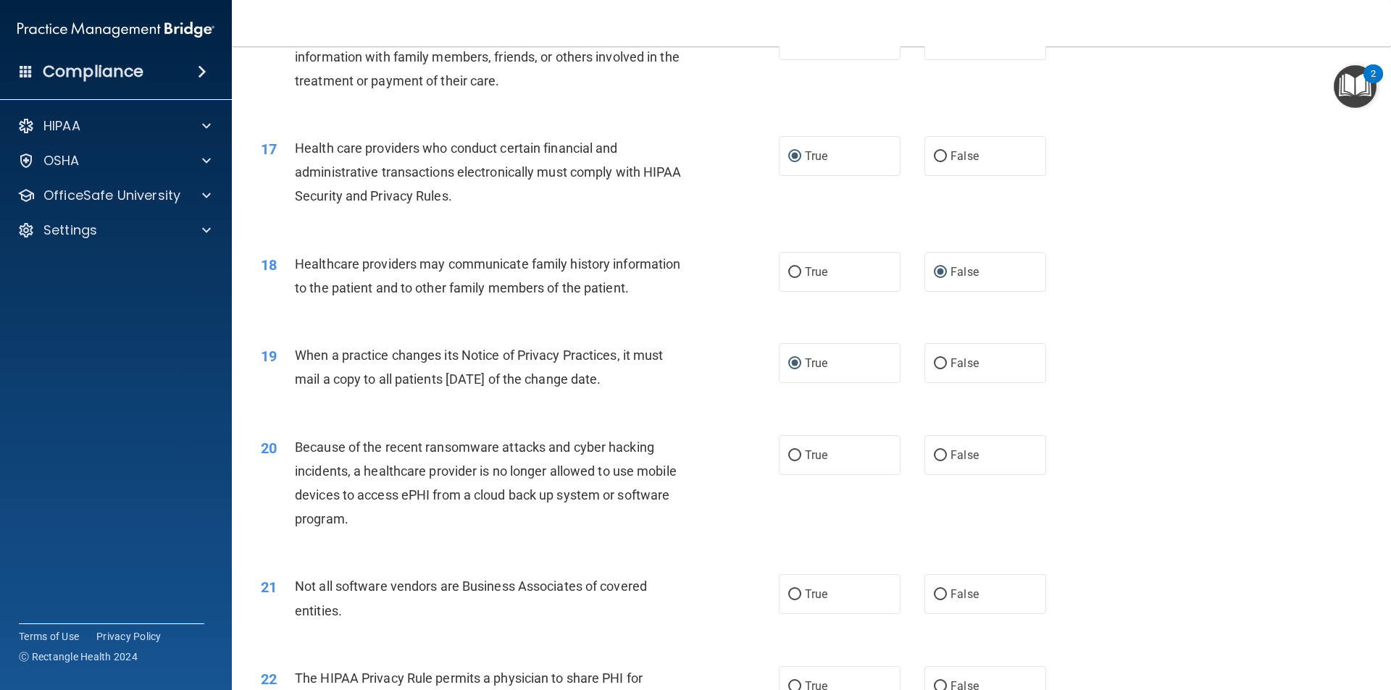
scroll to position [1738, 0]
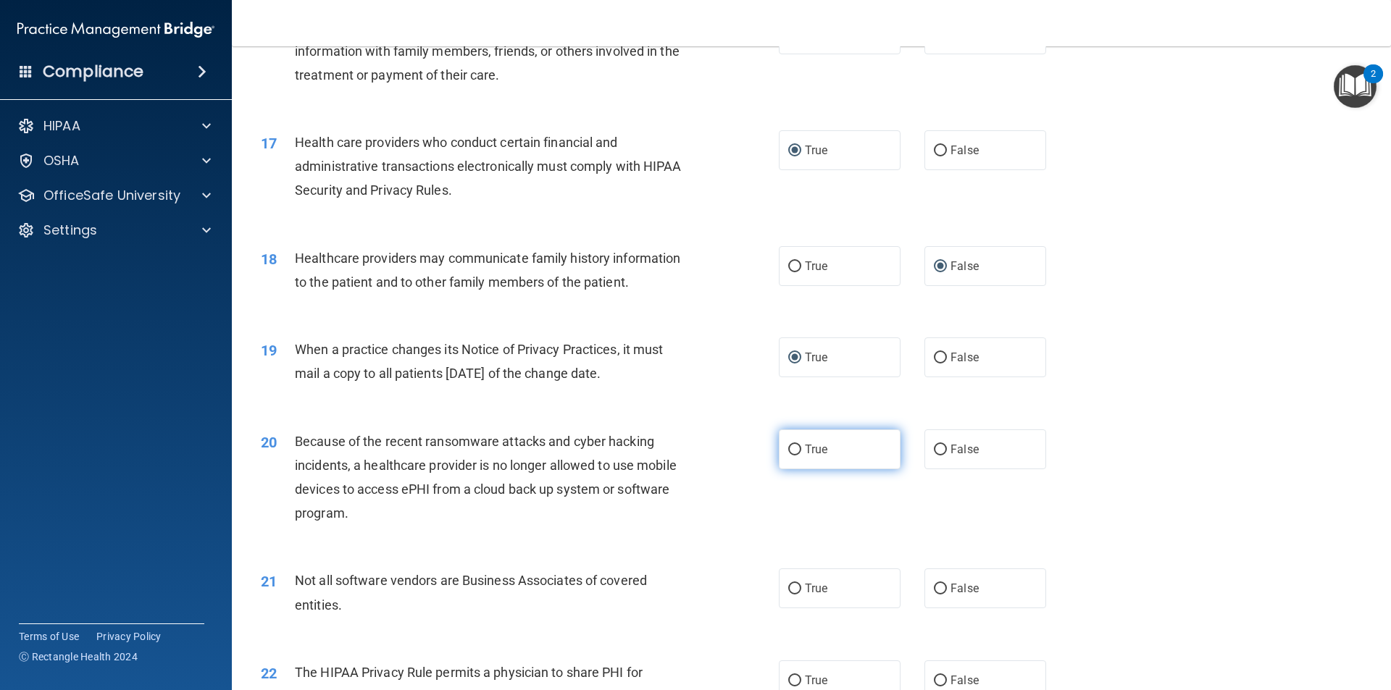
click at [790, 447] on input "True" at bounding box center [794, 450] width 13 height 11
radio input "true"
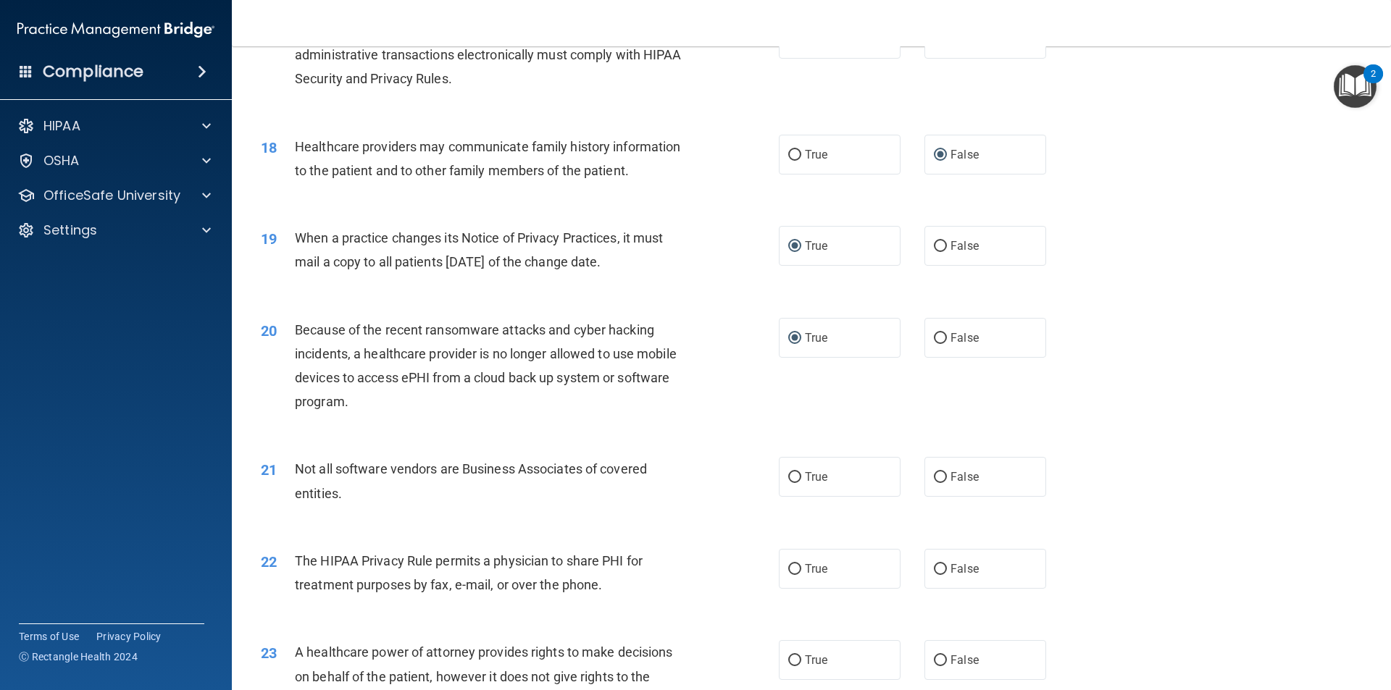
scroll to position [1883, 0]
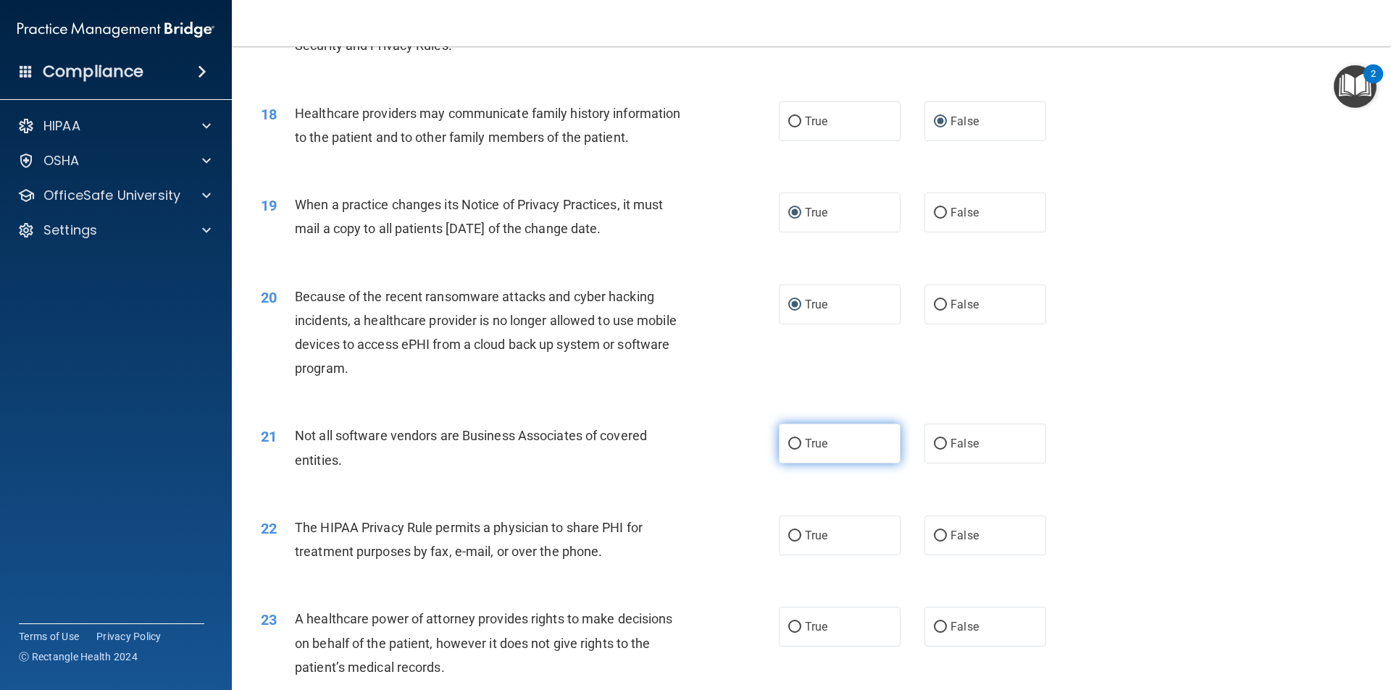
click at [792, 443] on input "True" at bounding box center [794, 444] width 13 height 11
radio input "true"
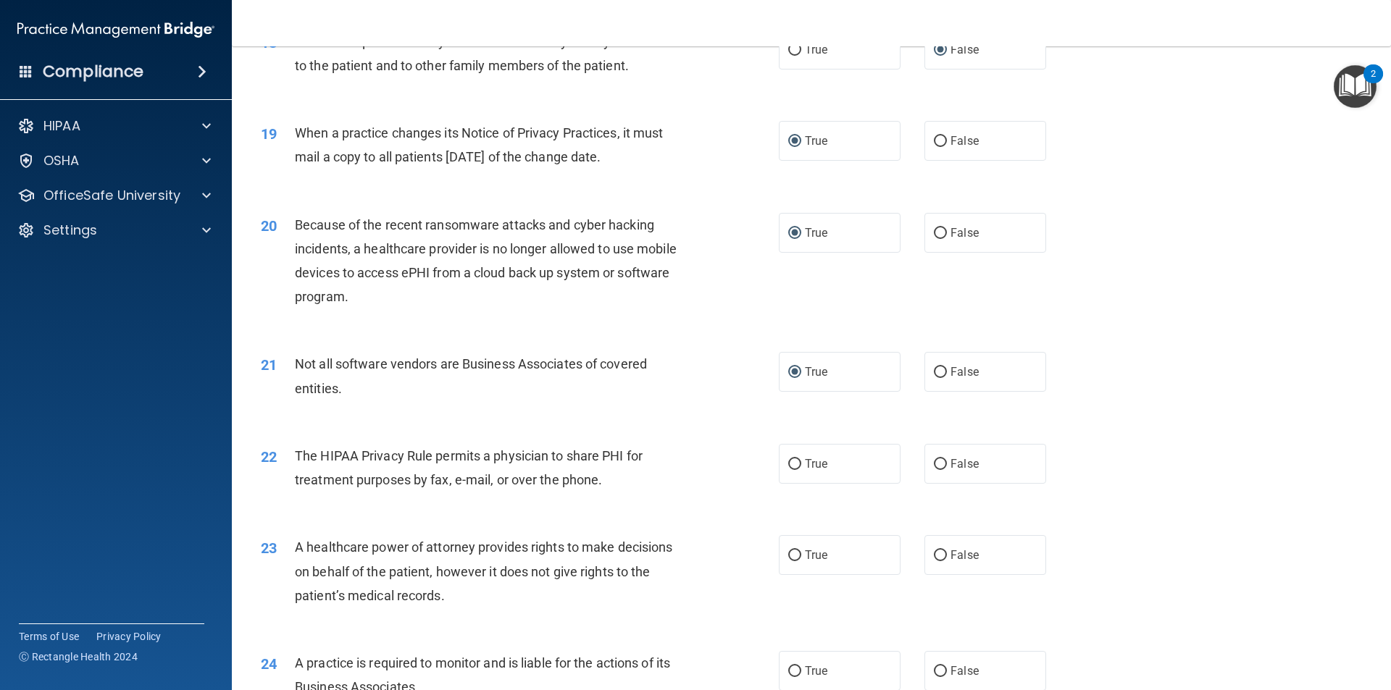
scroll to position [1956, 0]
click at [934, 459] on input "False" at bounding box center [940, 463] width 13 height 11
radio input "true"
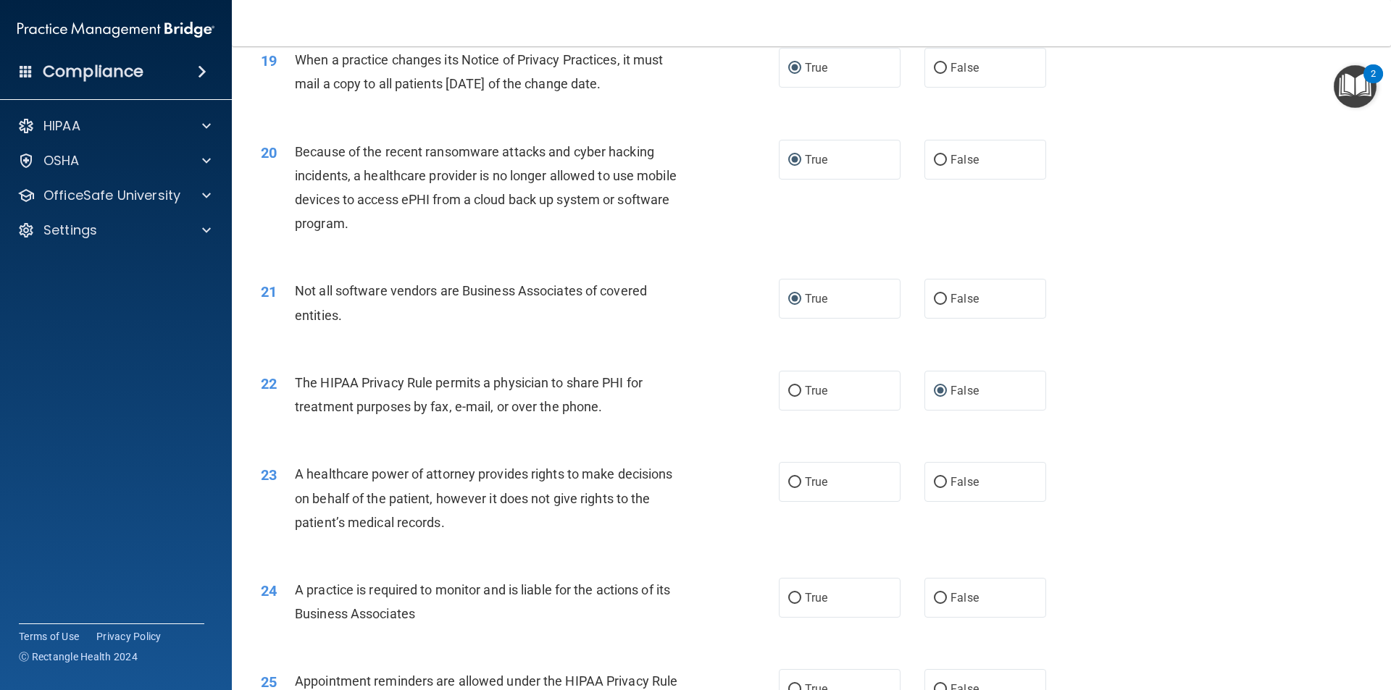
scroll to position [2101, 0]
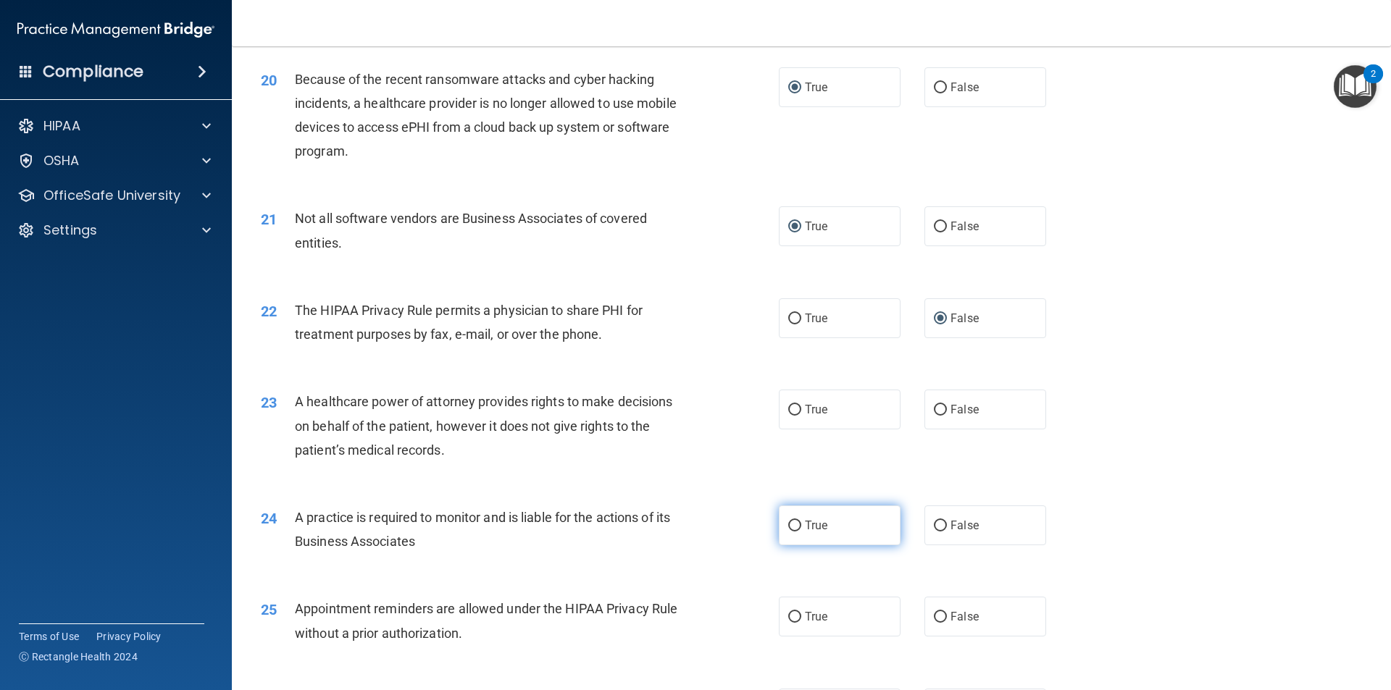
click at [790, 522] on input "True" at bounding box center [794, 526] width 13 height 11
radio input "true"
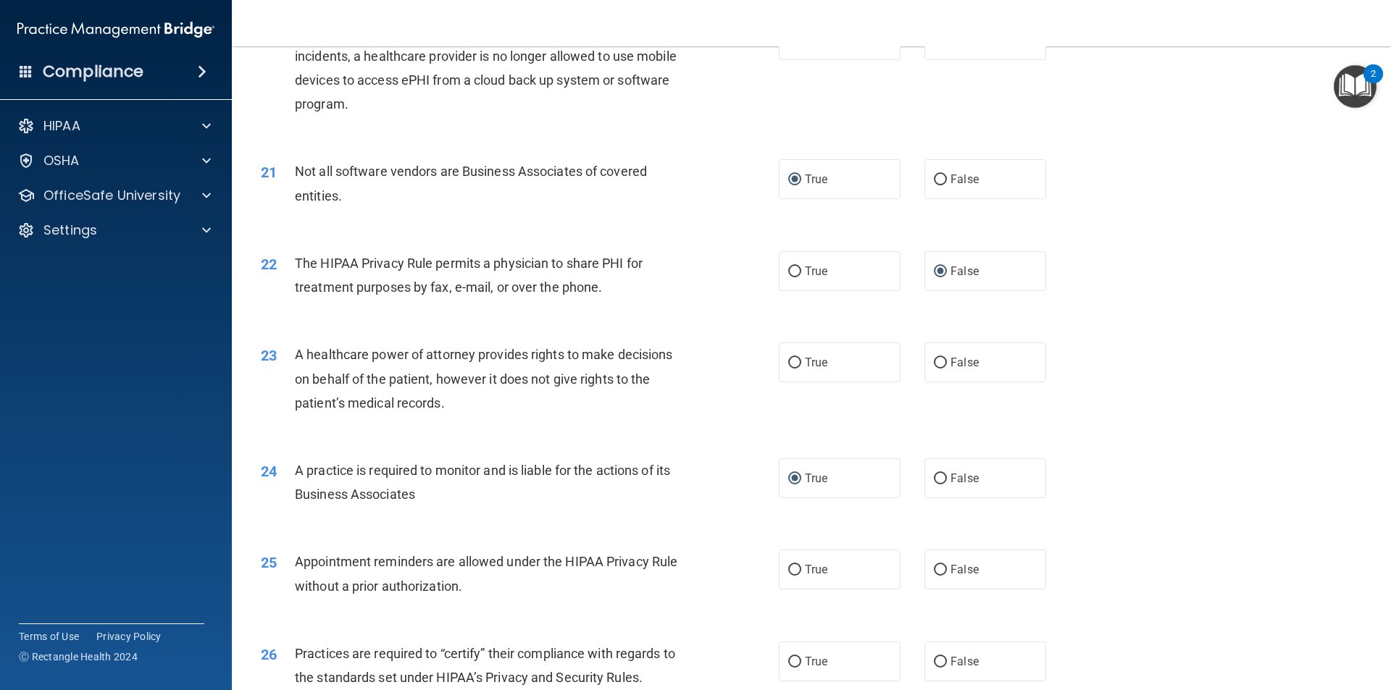
scroll to position [2173, 0]
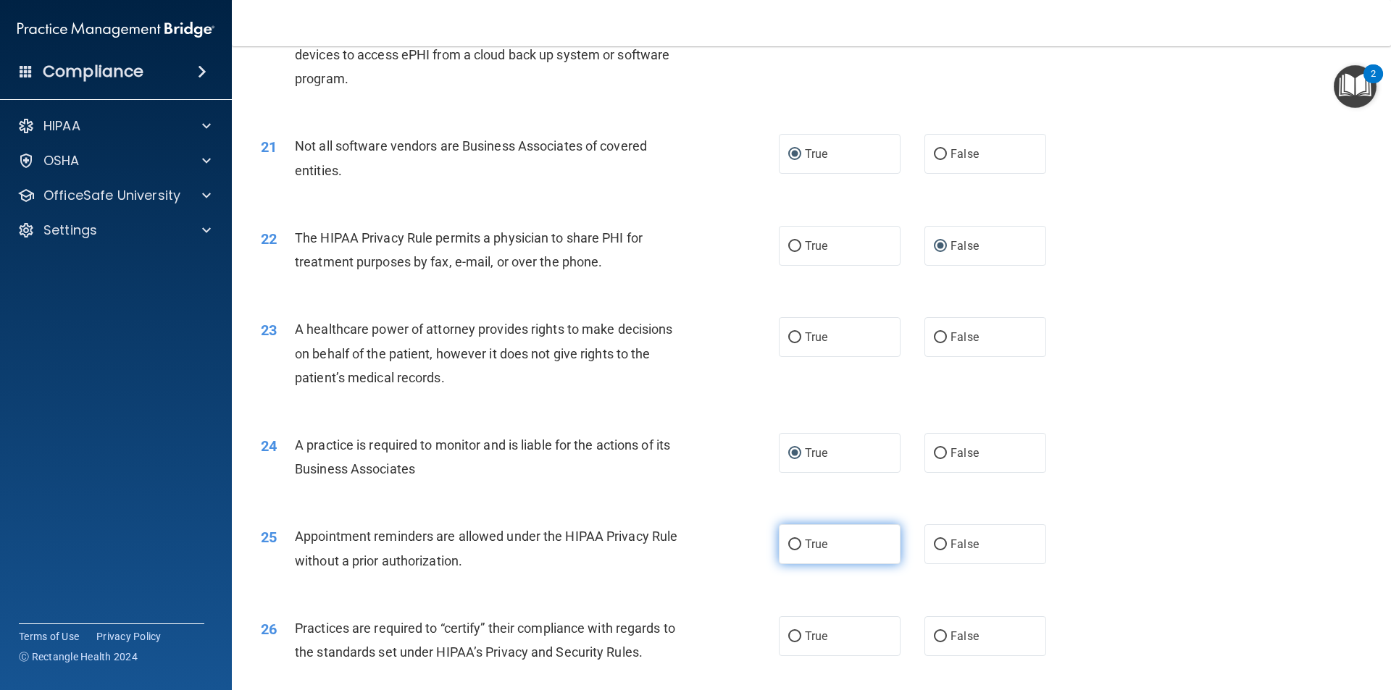
click at [788, 543] on input "True" at bounding box center [794, 545] width 13 height 11
radio input "true"
click at [788, 332] on input "True" at bounding box center [794, 337] width 13 height 11
radio input "true"
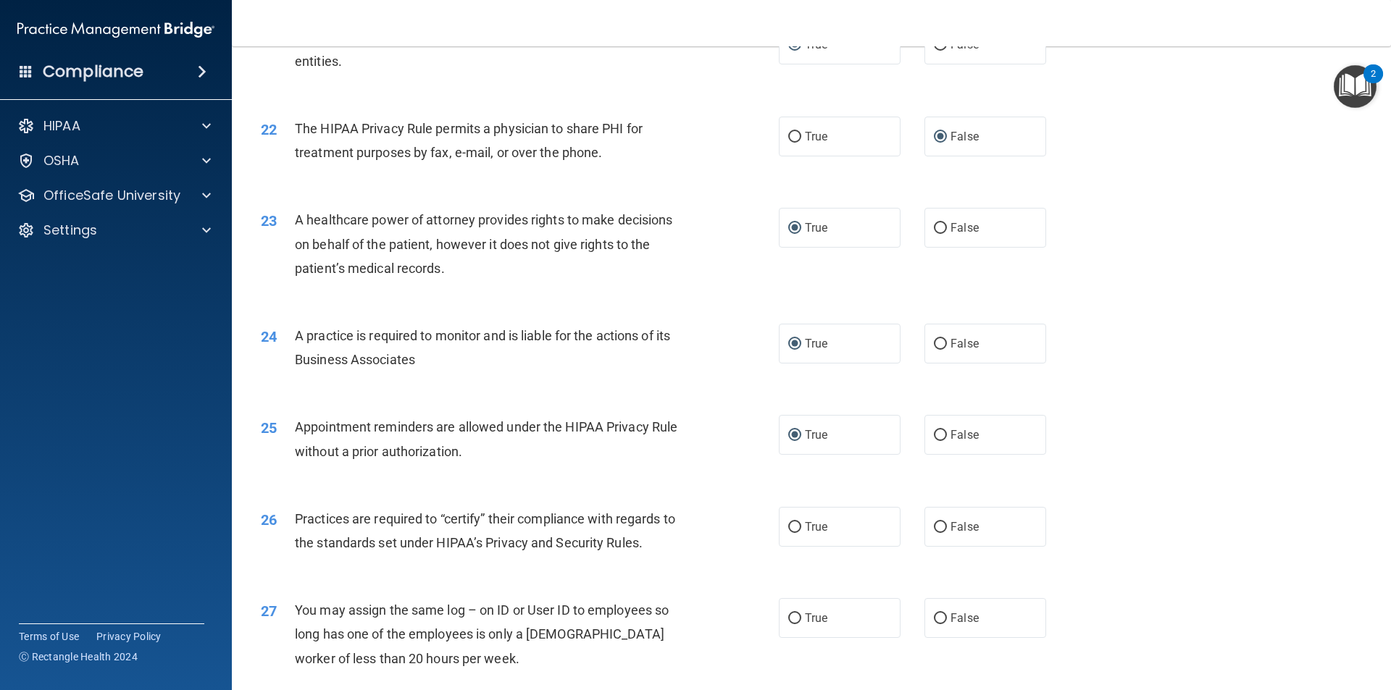
scroll to position [2318, 0]
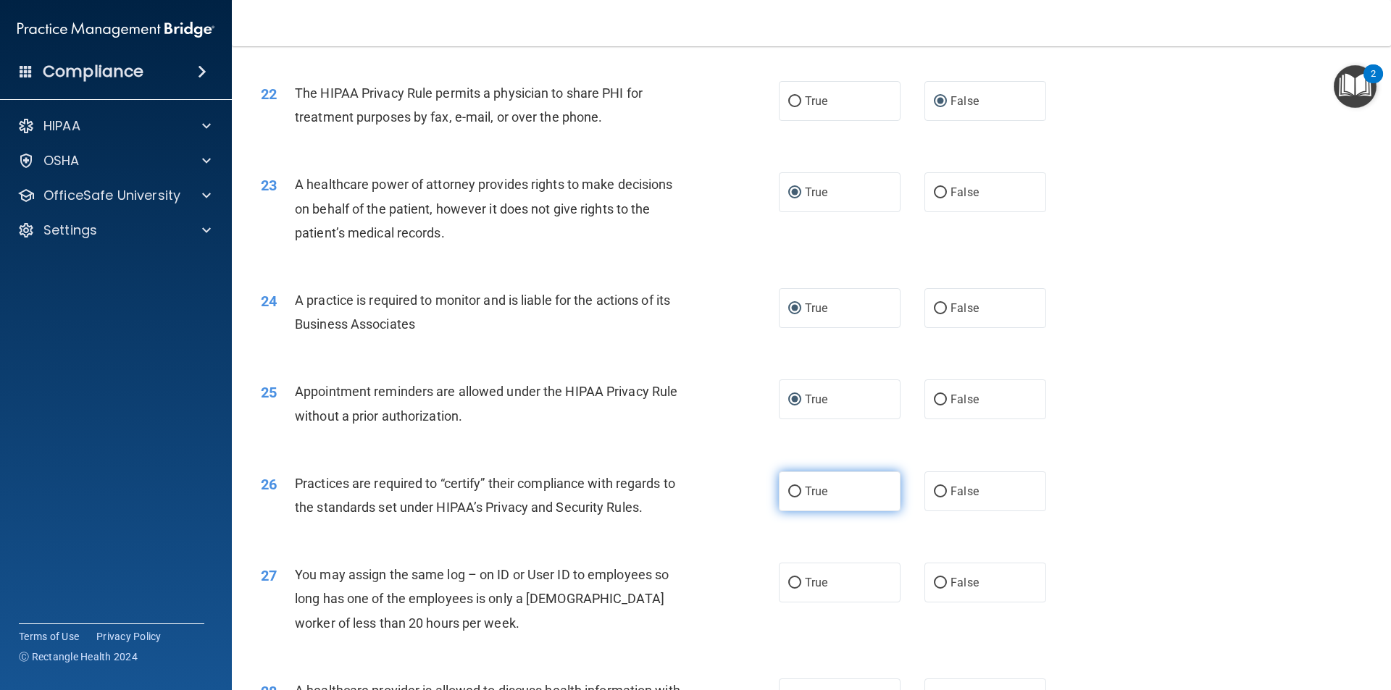
click at [790, 492] on input "True" at bounding box center [794, 492] width 13 height 11
radio input "true"
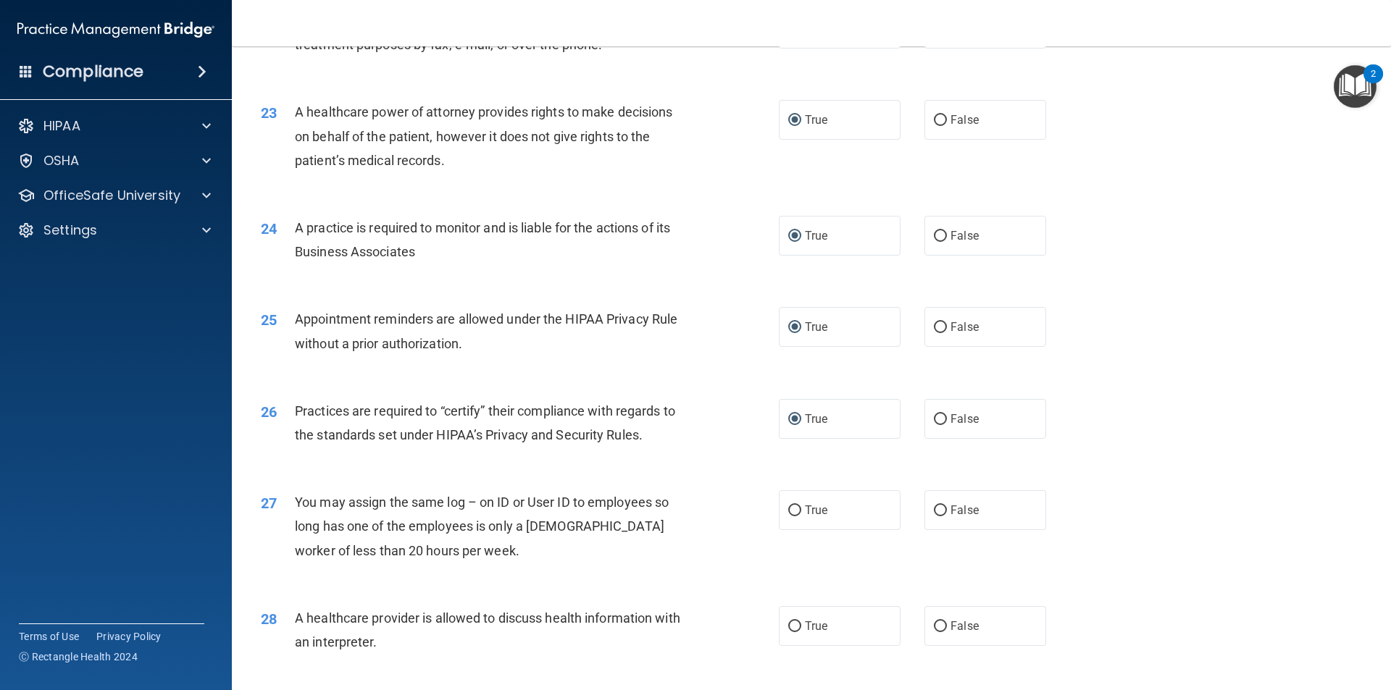
scroll to position [2463, 0]
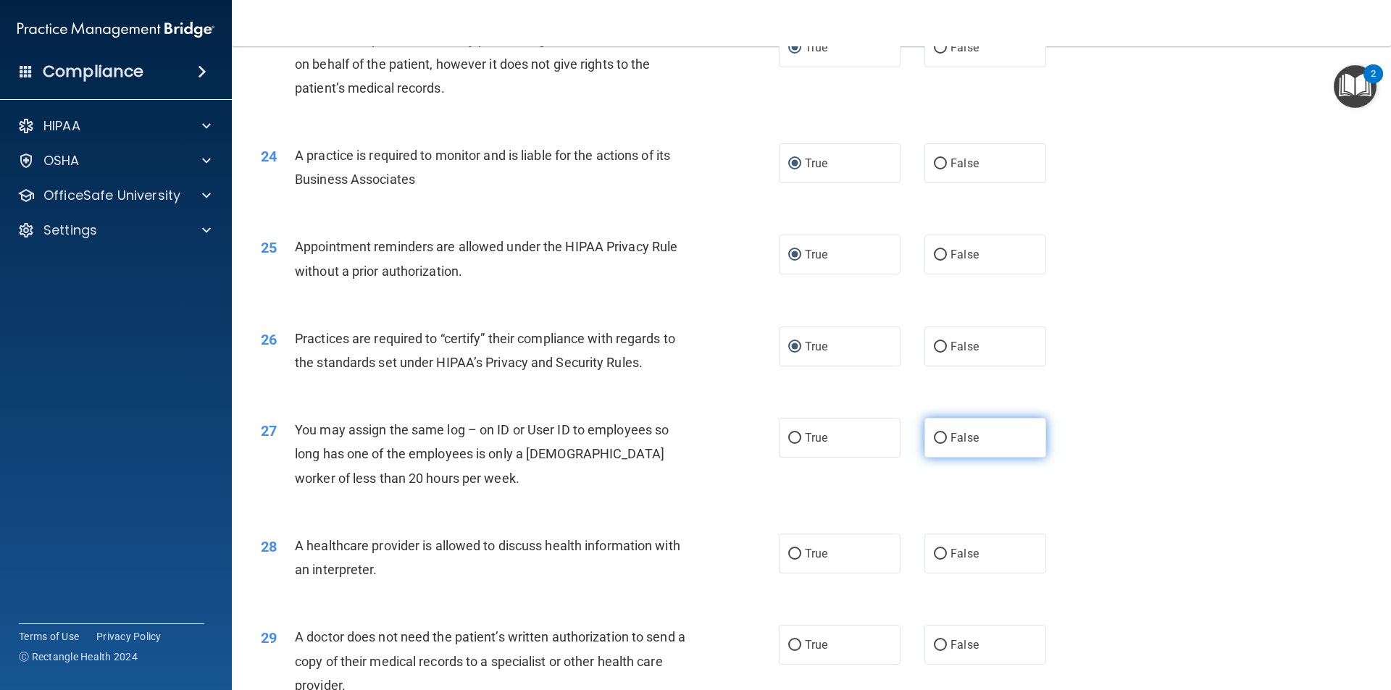
click at [934, 434] on input "False" at bounding box center [940, 438] width 13 height 11
radio input "true"
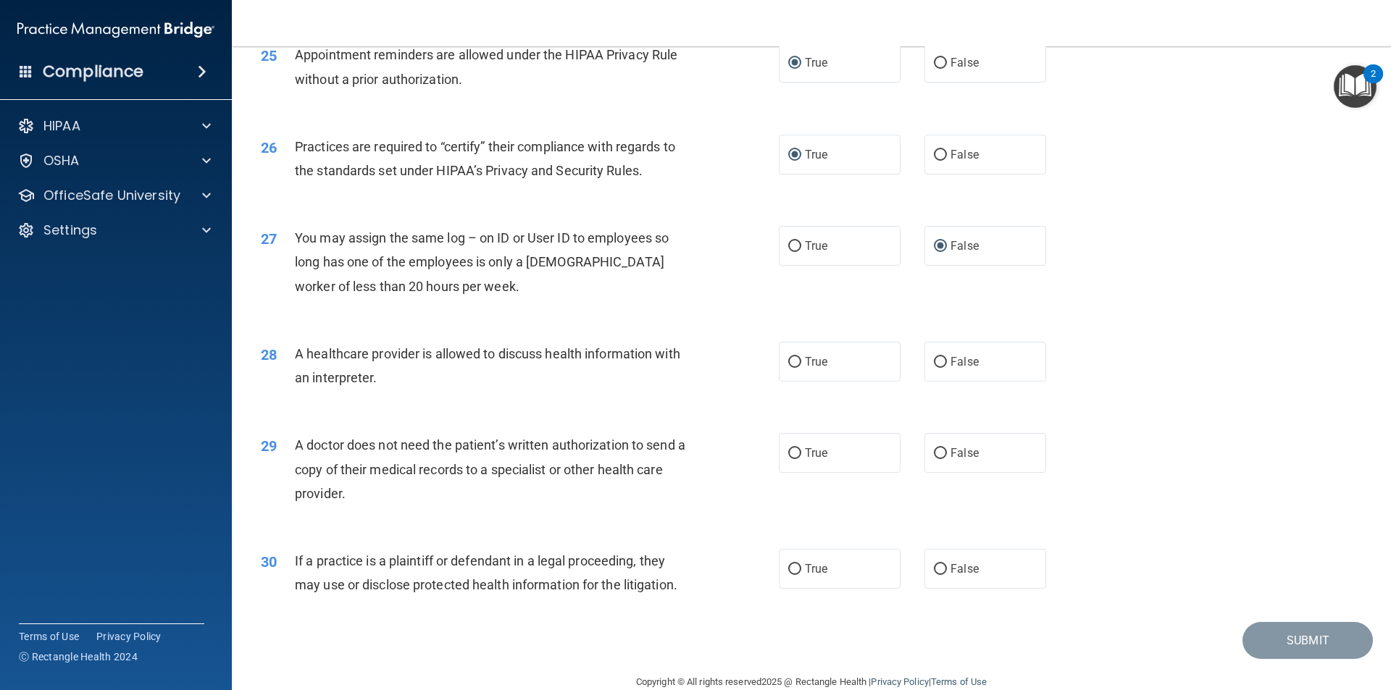
scroll to position [2680, 0]
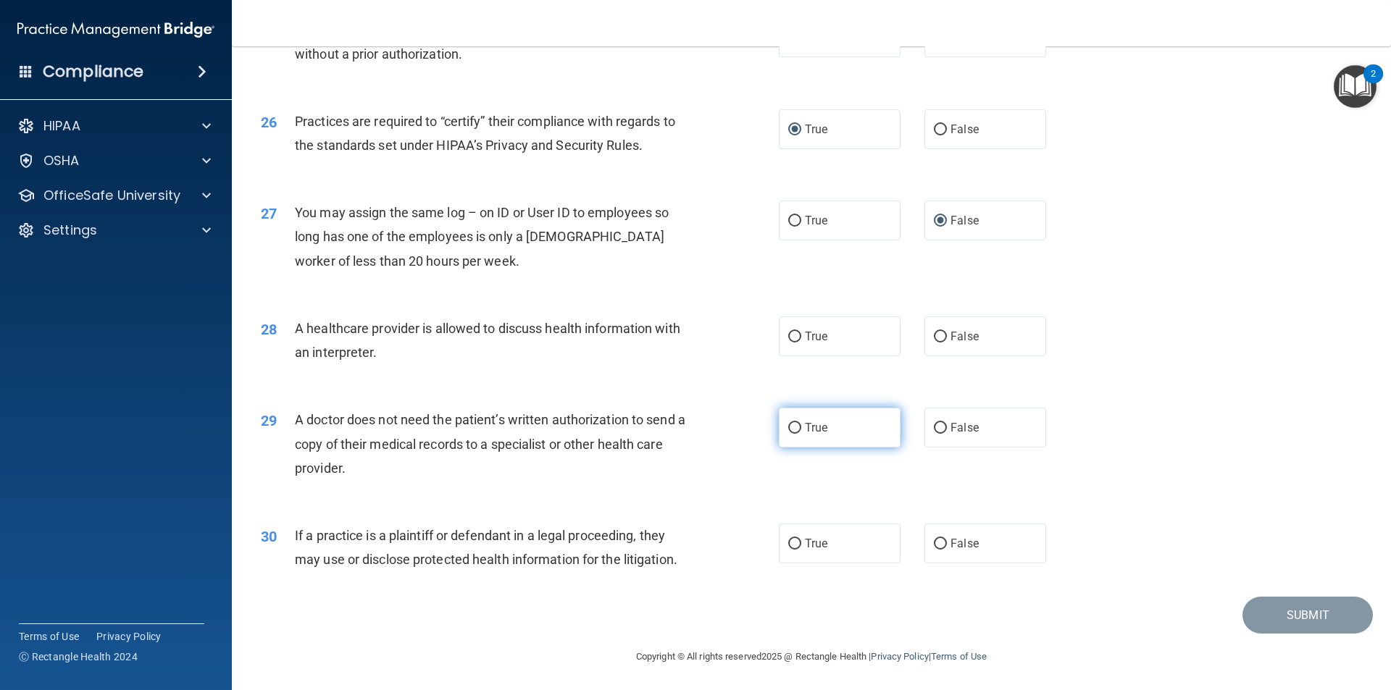
click at [788, 423] on input "True" at bounding box center [794, 428] width 13 height 11
radio input "true"
click at [934, 541] on input "False" at bounding box center [940, 544] width 13 height 11
radio input "true"
click at [934, 542] on input "False" at bounding box center [940, 544] width 13 height 11
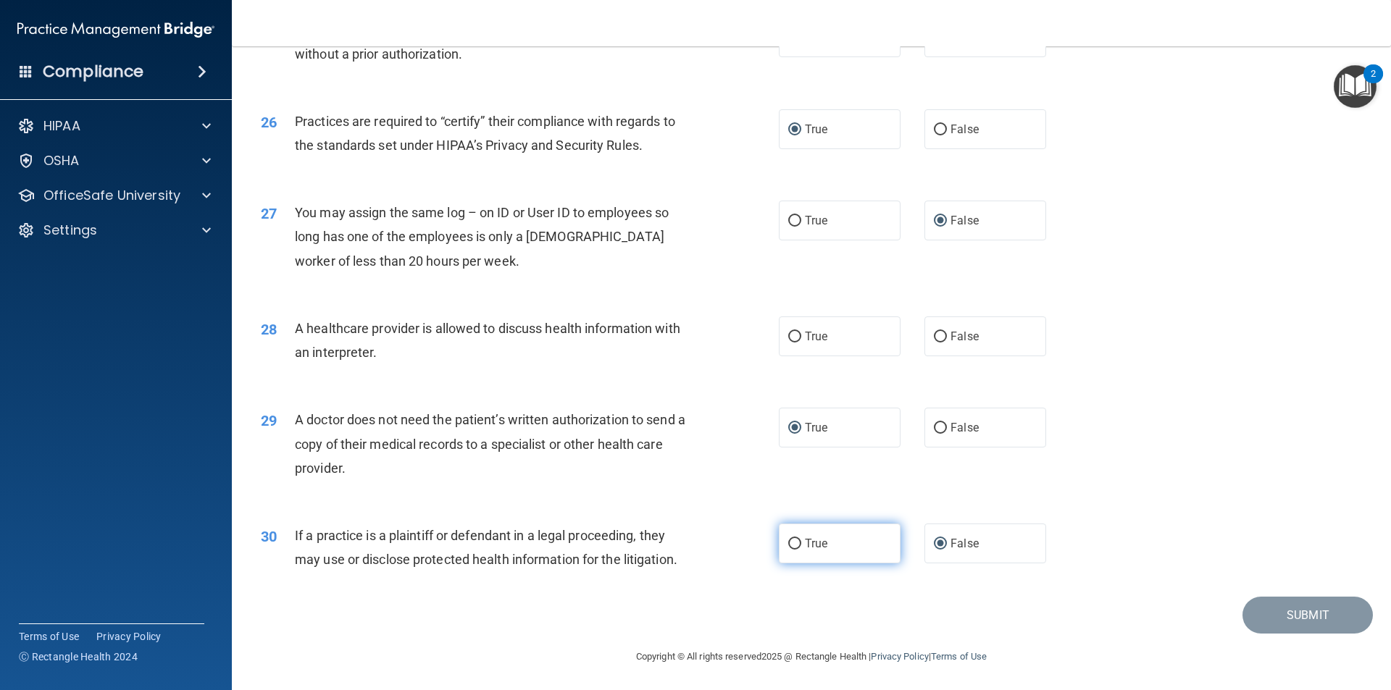
click at [788, 540] on input "True" at bounding box center [794, 544] width 13 height 11
radio input "true"
radio input "false"
click at [790, 335] on input "True" at bounding box center [794, 337] width 13 height 11
radio input "true"
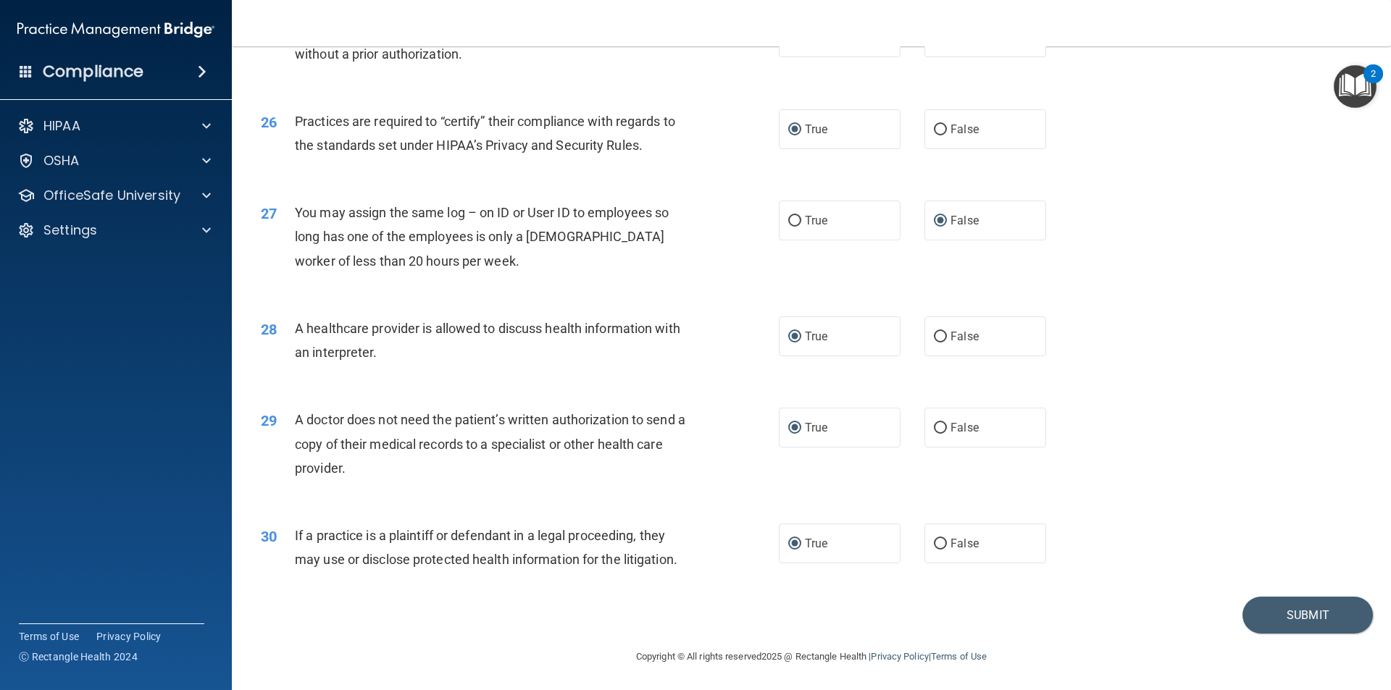
scroll to position [2681, 0]
click at [1292, 670] on footer "Copyright © All rights reserved 2025 @ Rectangle Health | Privacy Policy | Term…" at bounding box center [811, 653] width 1101 height 43
click at [1281, 616] on button "Submit" at bounding box center [1307, 613] width 130 height 37
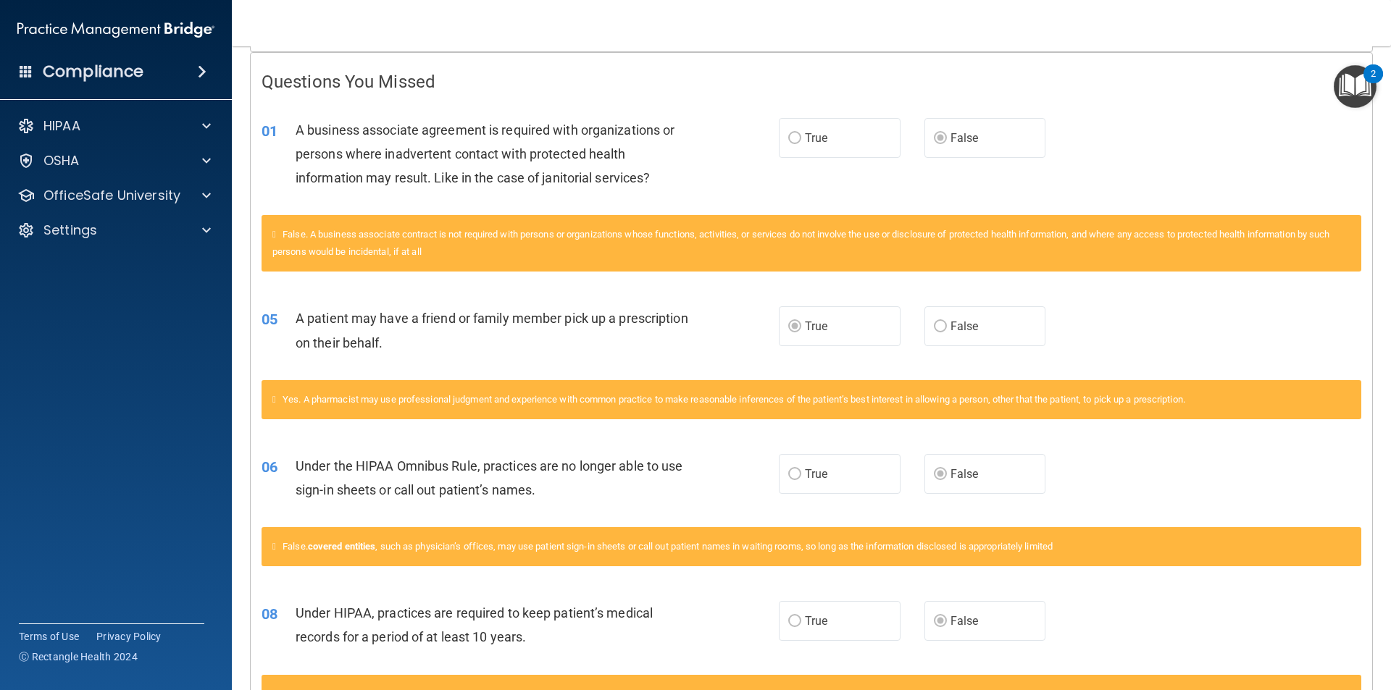
scroll to position [85, 0]
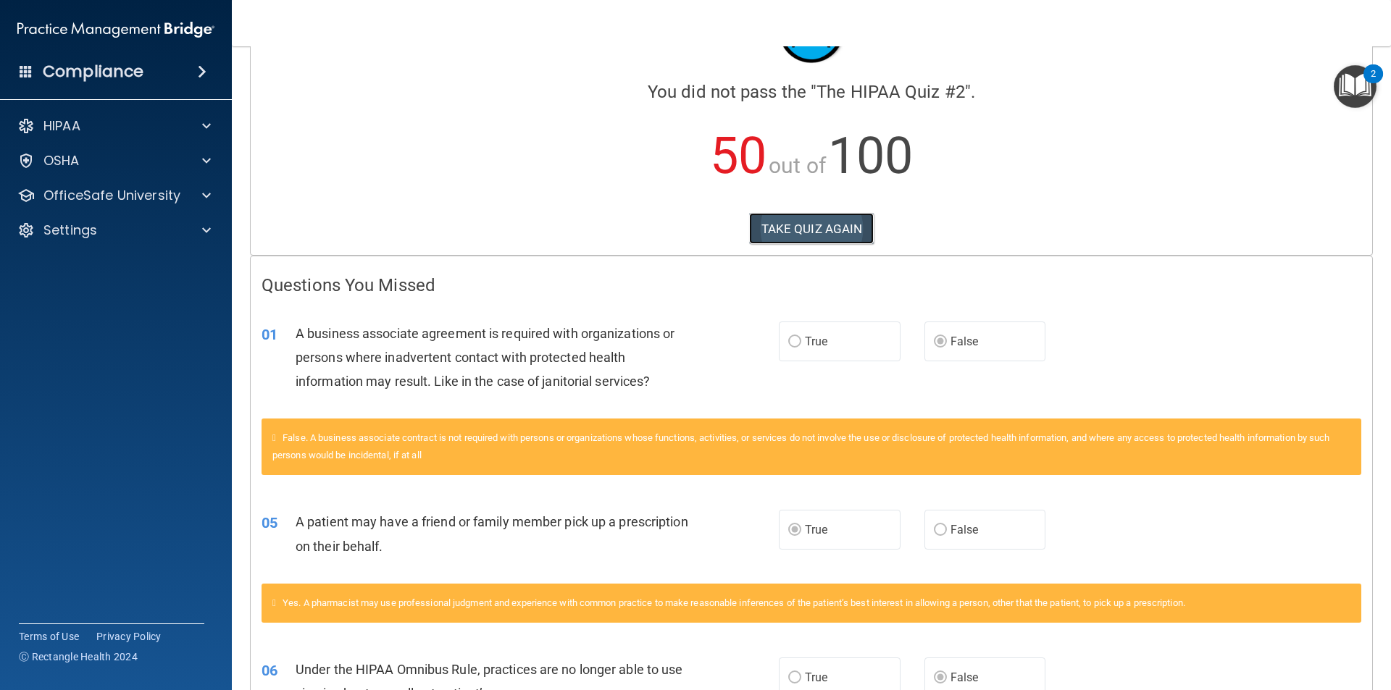
click at [803, 226] on button "TAKE QUIZ AGAIN" at bounding box center [811, 229] width 125 height 32
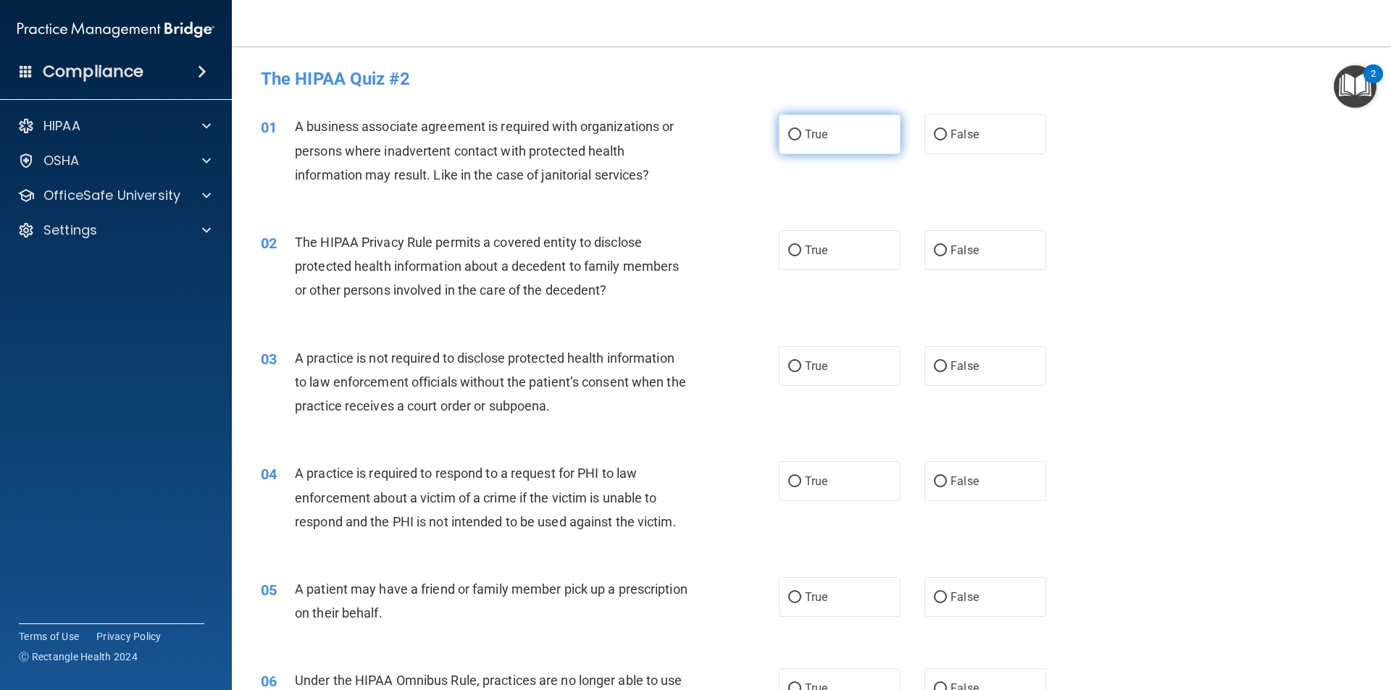
click at [792, 133] on input "True" at bounding box center [794, 135] width 13 height 11
radio input "true"
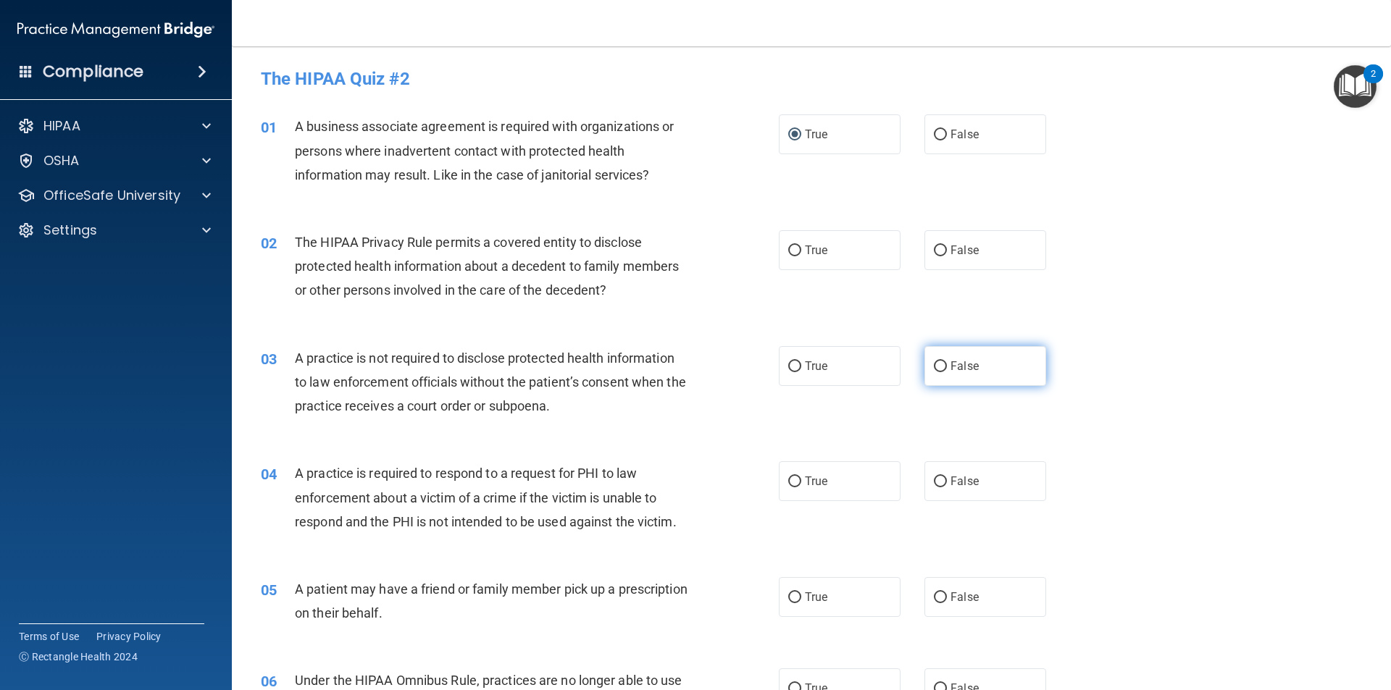
click at [934, 368] on input "False" at bounding box center [940, 366] width 13 height 11
radio input "true"
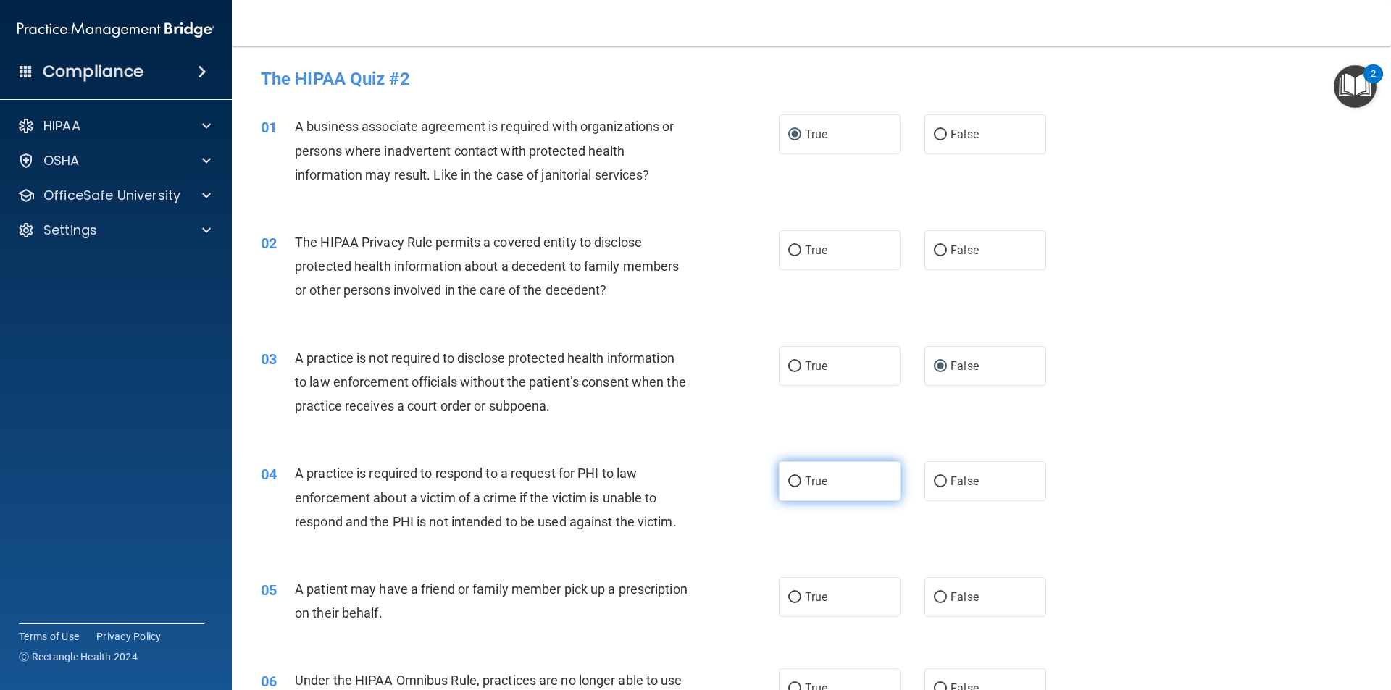
click at [789, 477] on input "True" at bounding box center [794, 482] width 13 height 11
radio input "true"
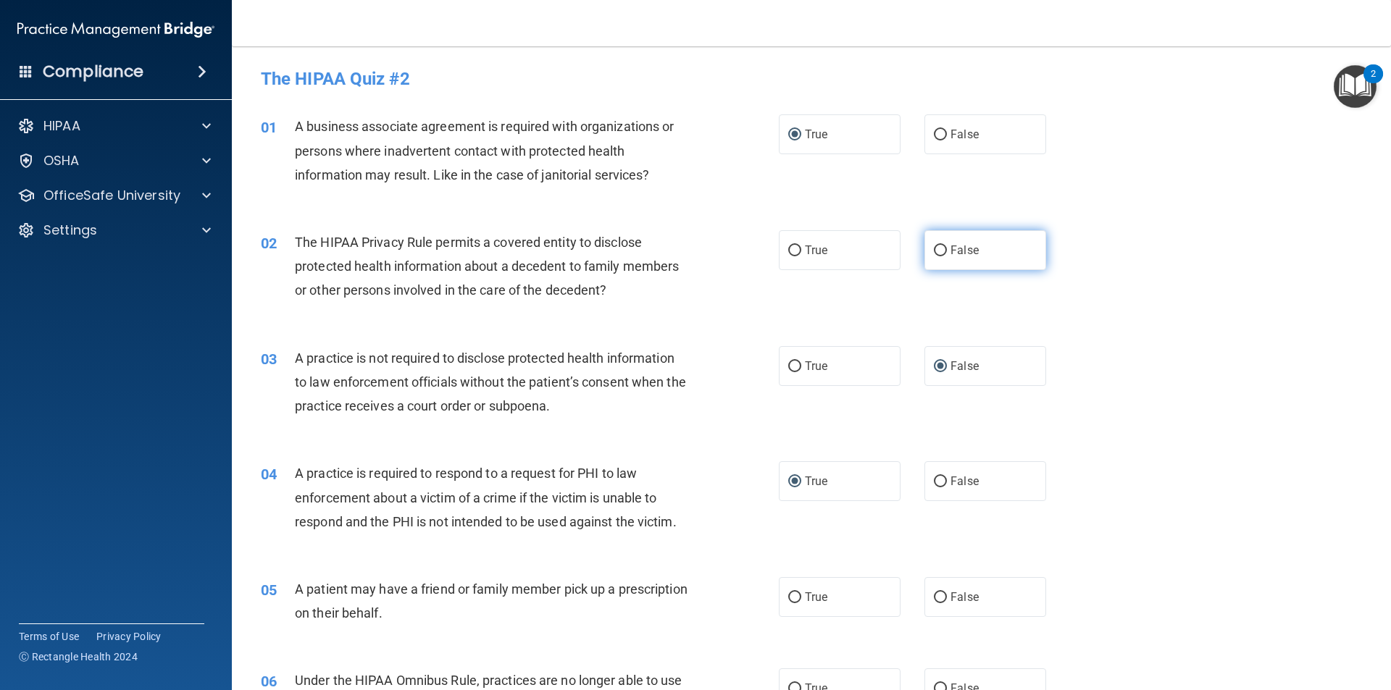
click at [934, 248] on input "False" at bounding box center [940, 251] width 13 height 11
radio input "true"
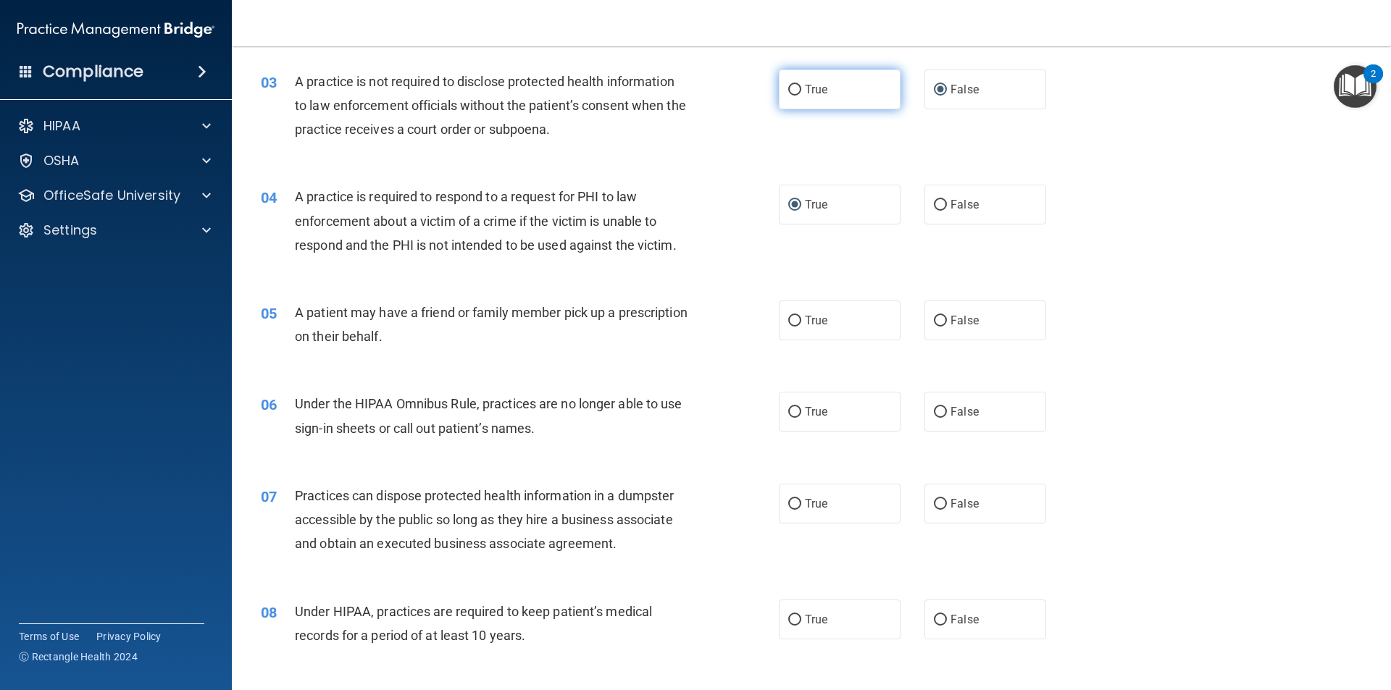
scroll to position [290, 0]
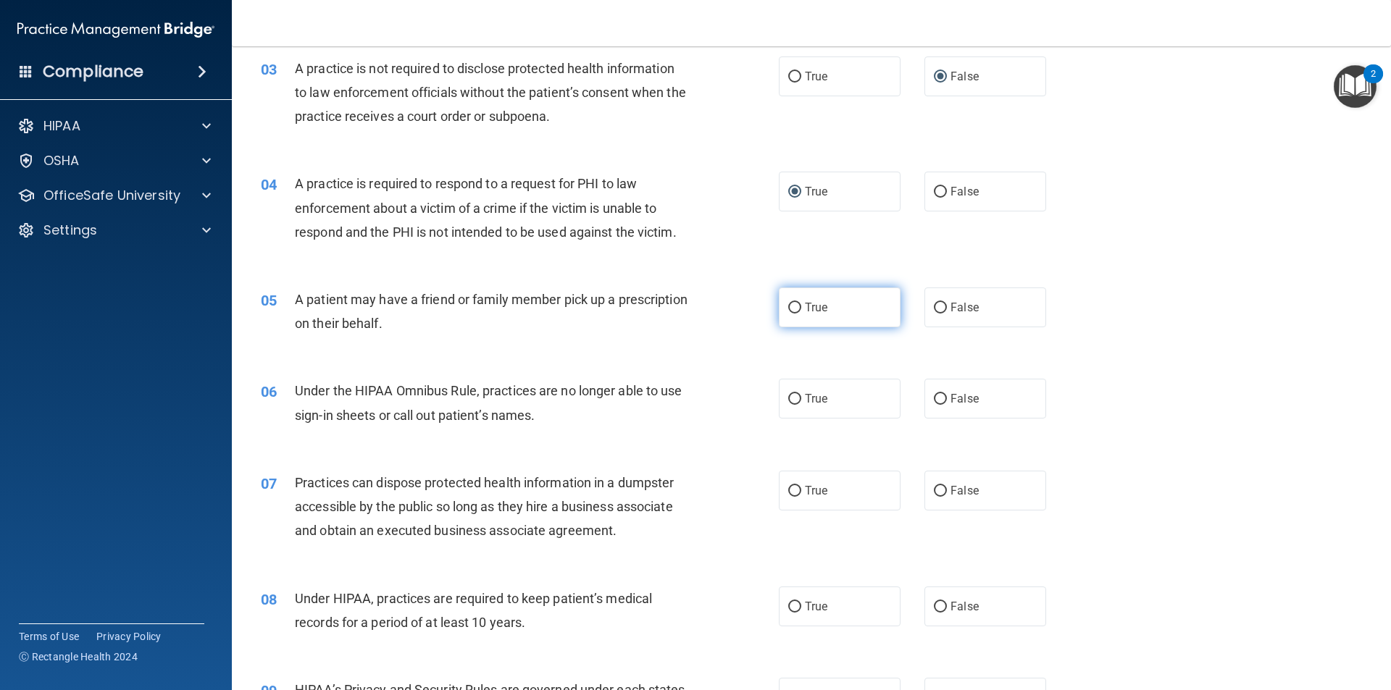
click at [788, 308] on input "True" at bounding box center [794, 308] width 13 height 11
radio input "true"
click at [934, 398] on input "False" at bounding box center [940, 399] width 13 height 11
radio input "true"
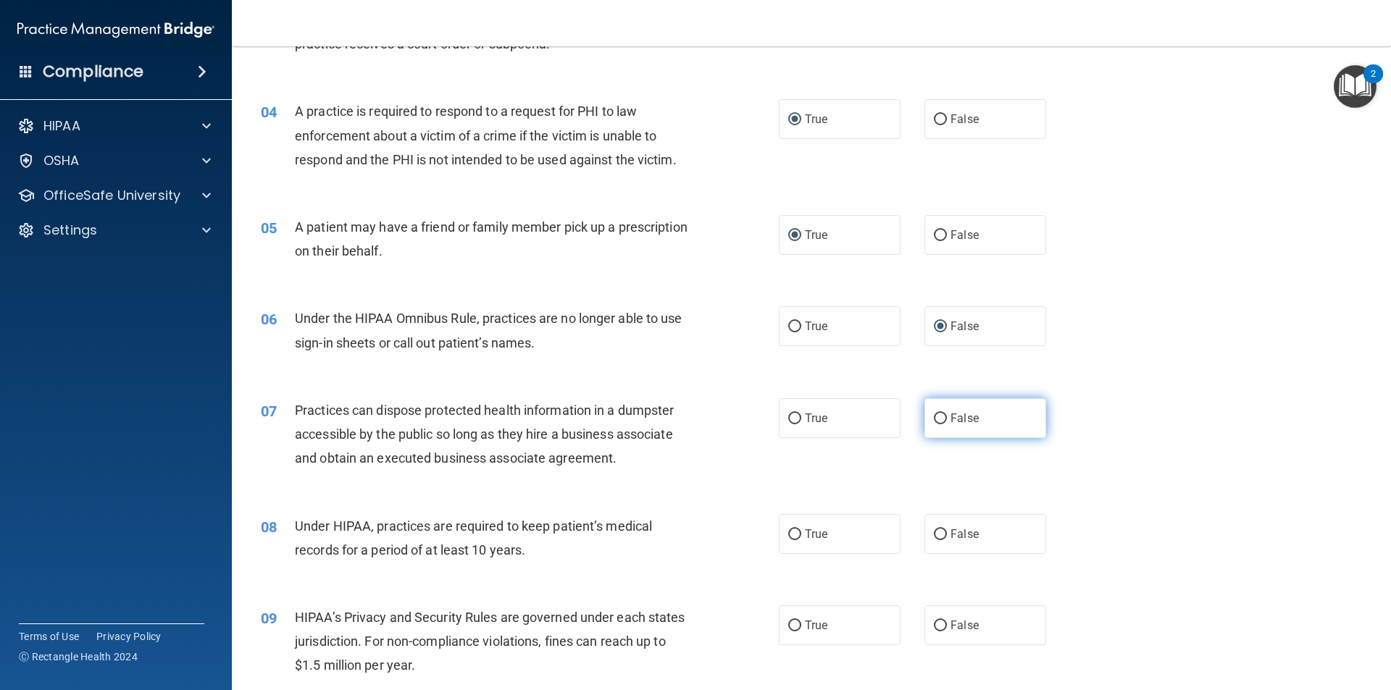
click at [934, 415] on input "False" at bounding box center [940, 419] width 13 height 11
radio input "true"
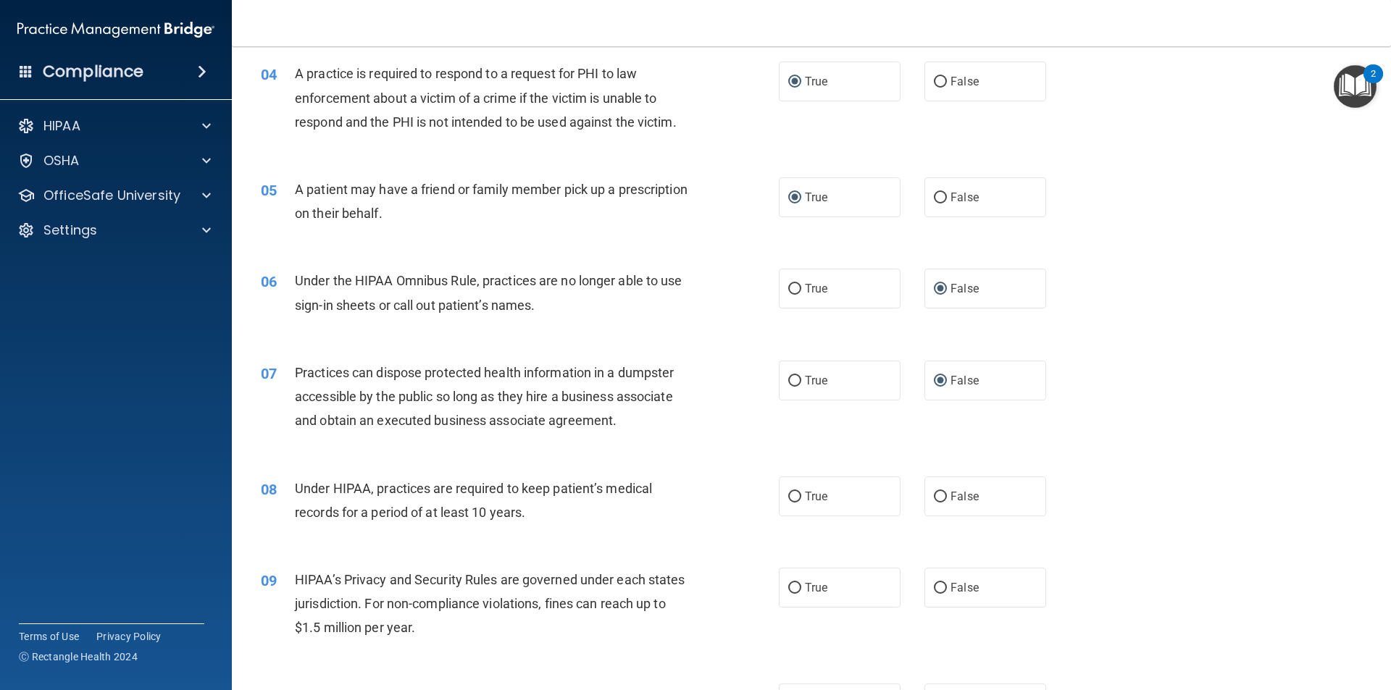
scroll to position [435, 0]
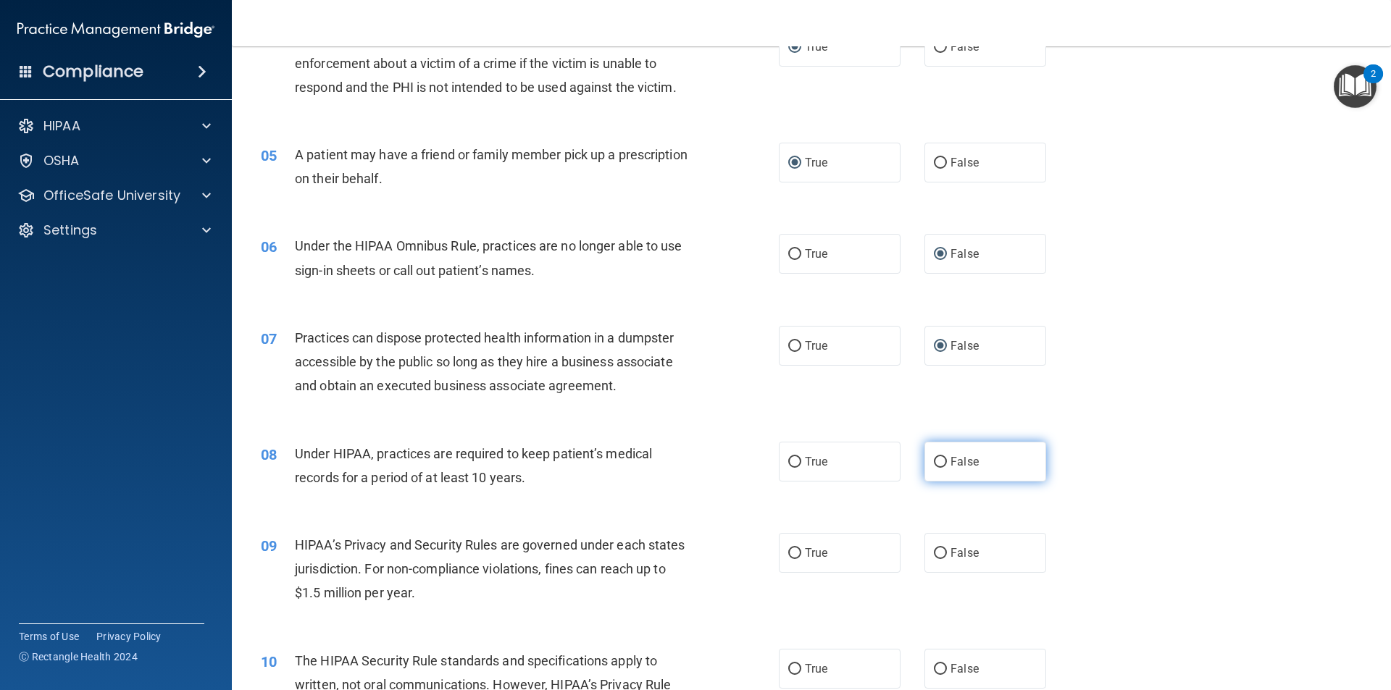
click at [935, 460] on input "False" at bounding box center [940, 462] width 13 height 11
radio input "true"
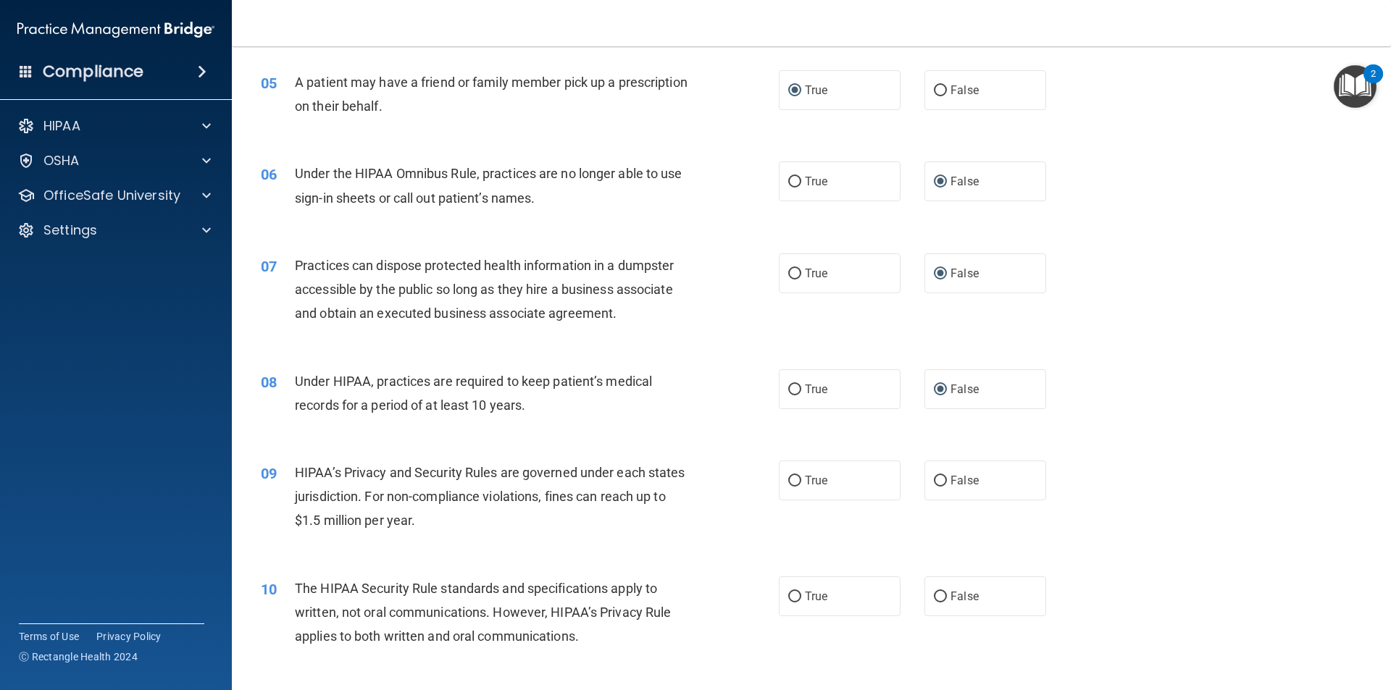
scroll to position [579, 0]
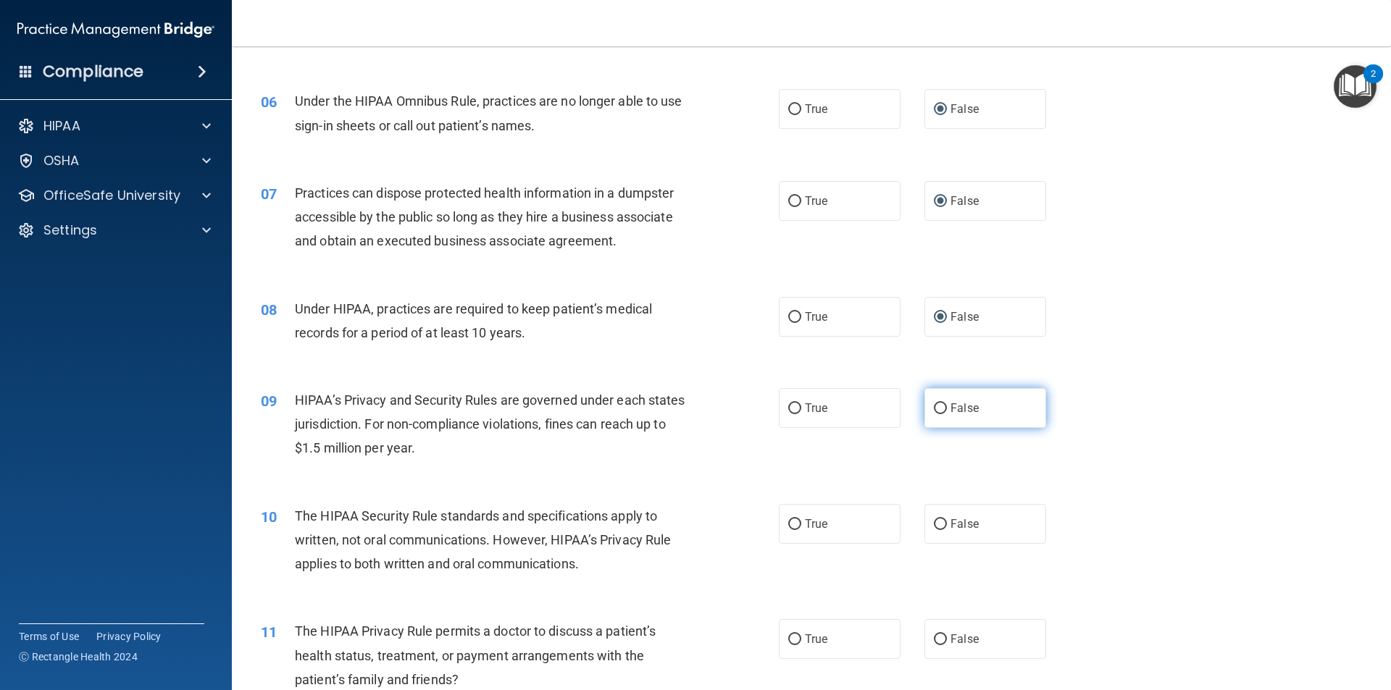
click at [934, 405] on input "False" at bounding box center [940, 408] width 13 height 11
radio input "true"
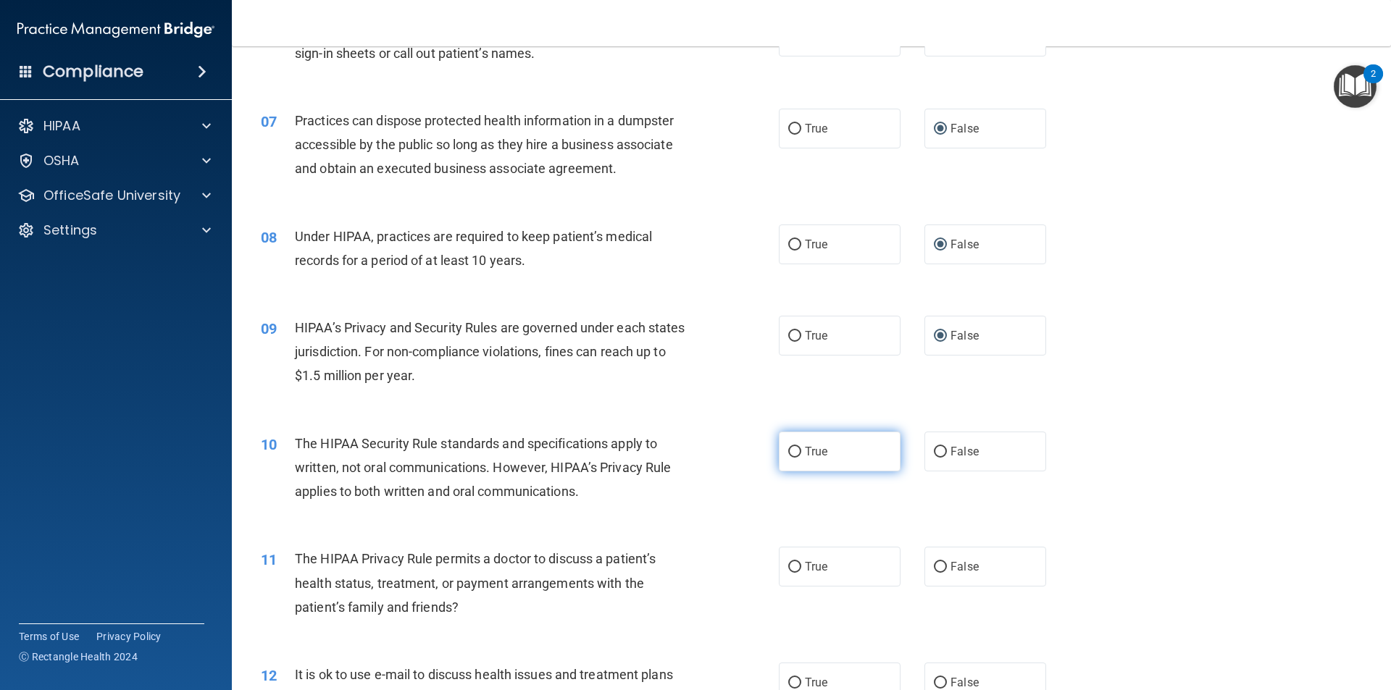
click at [788, 452] on input "True" at bounding box center [794, 452] width 13 height 11
radio input "true"
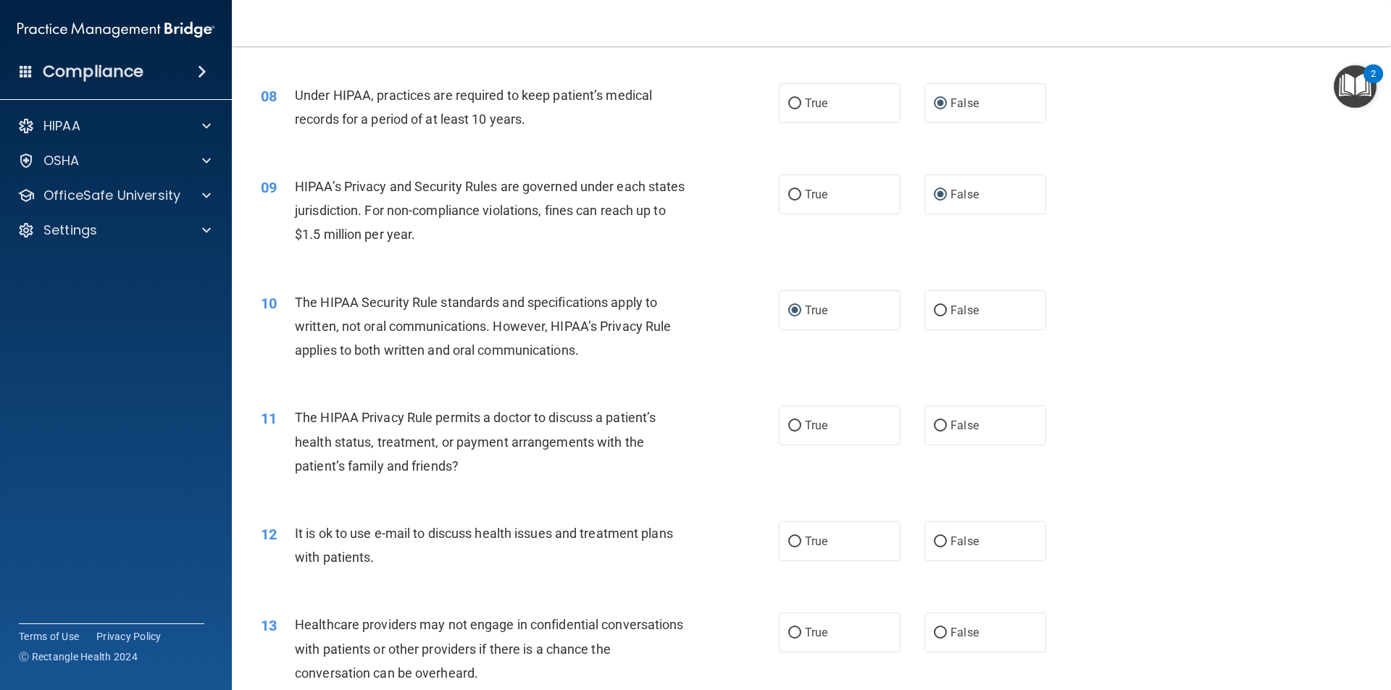
scroll to position [797, 0]
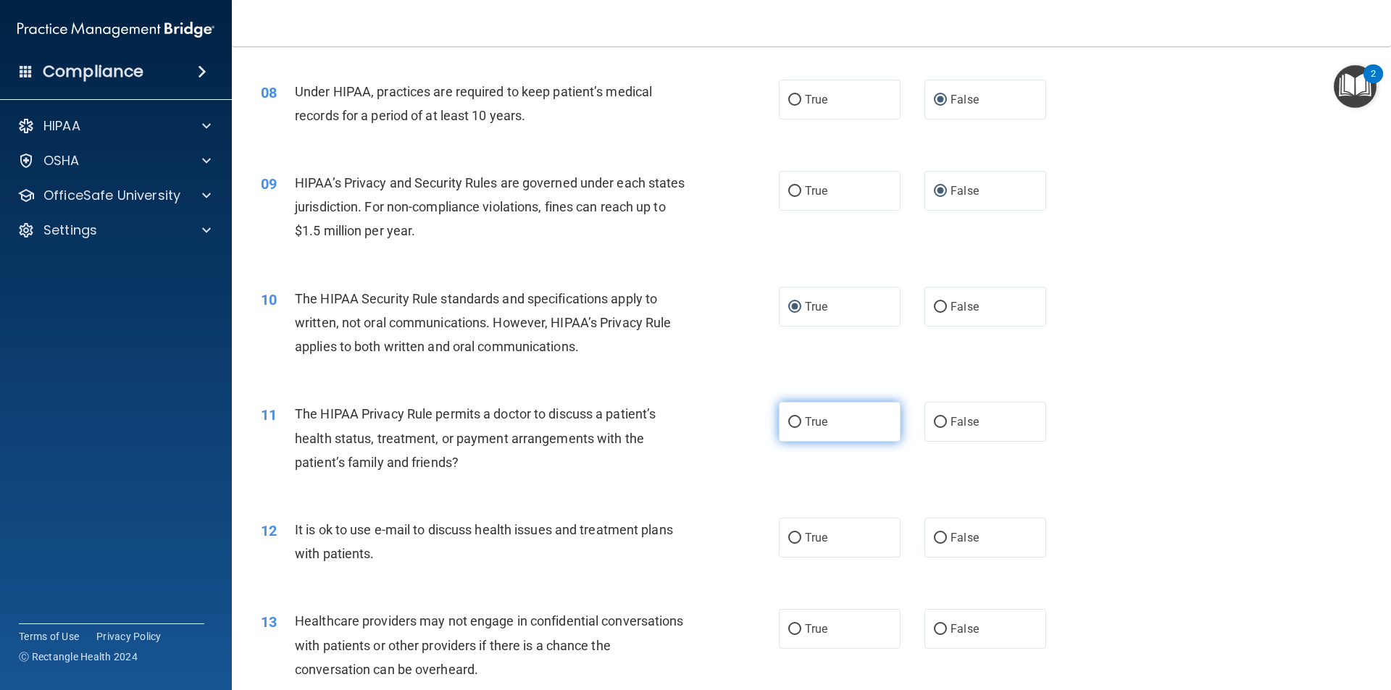
click at [788, 422] on input "True" at bounding box center [794, 422] width 13 height 11
radio input "true"
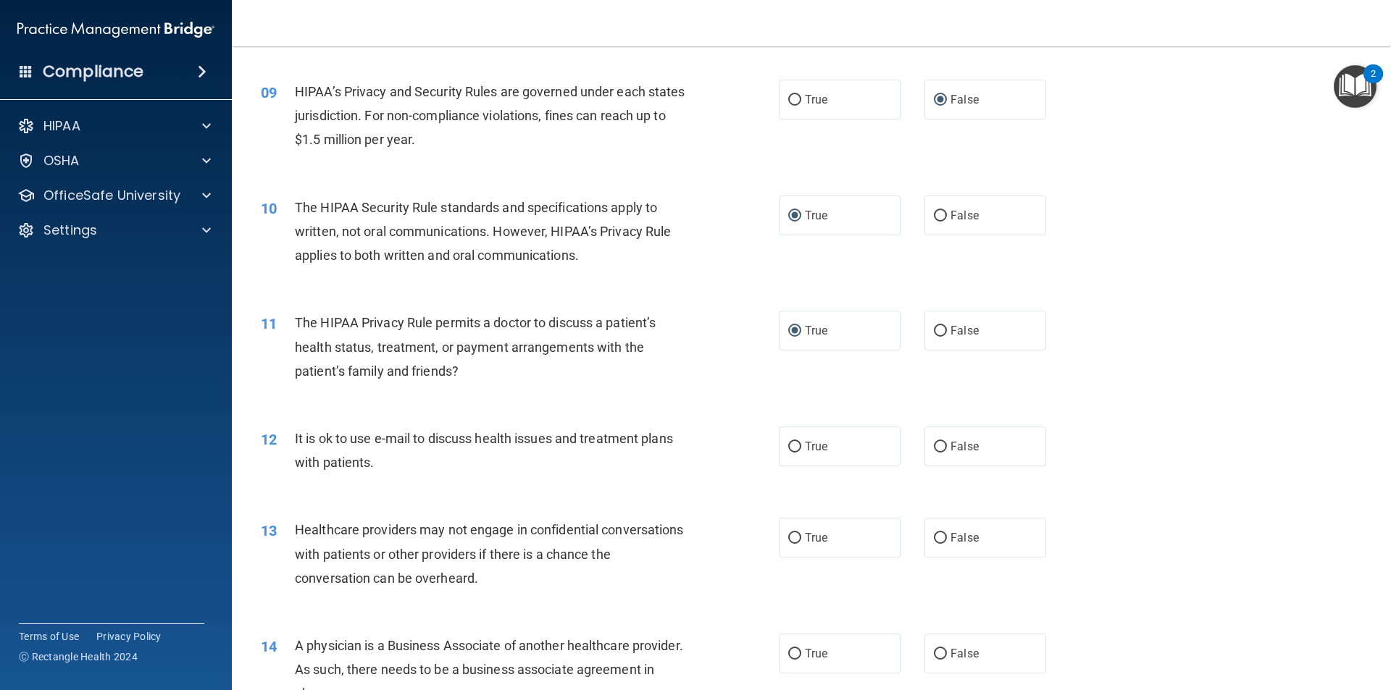
scroll to position [942, 0]
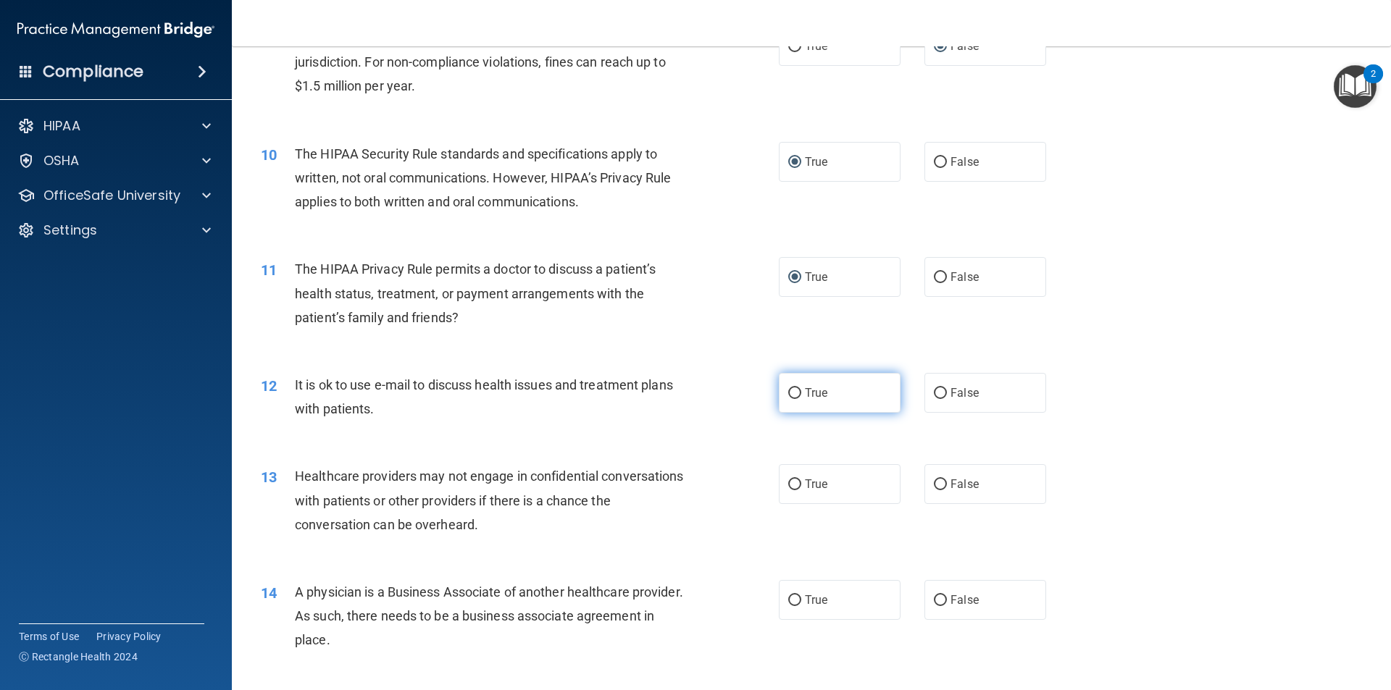
click at [788, 390] on input "True" at bounding box center [794, 393] width 13 height 11
radio input "true"
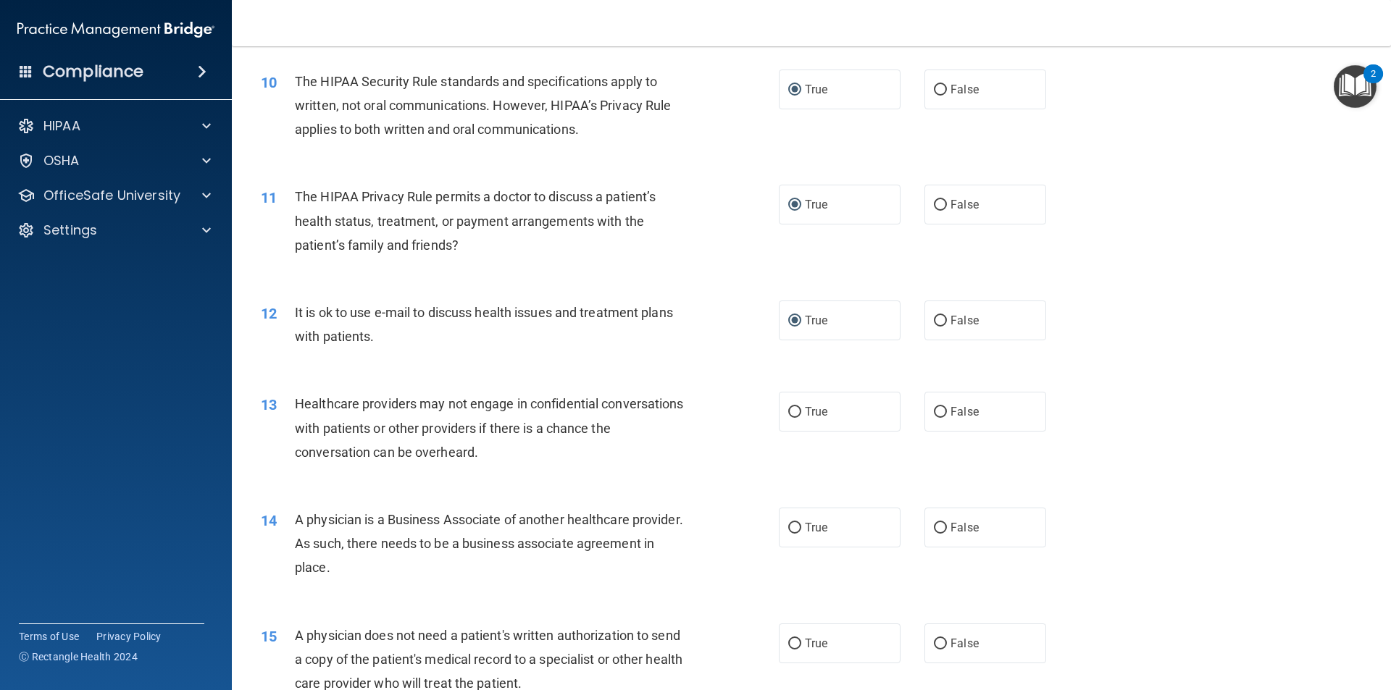
scroll to position [1086, 0]
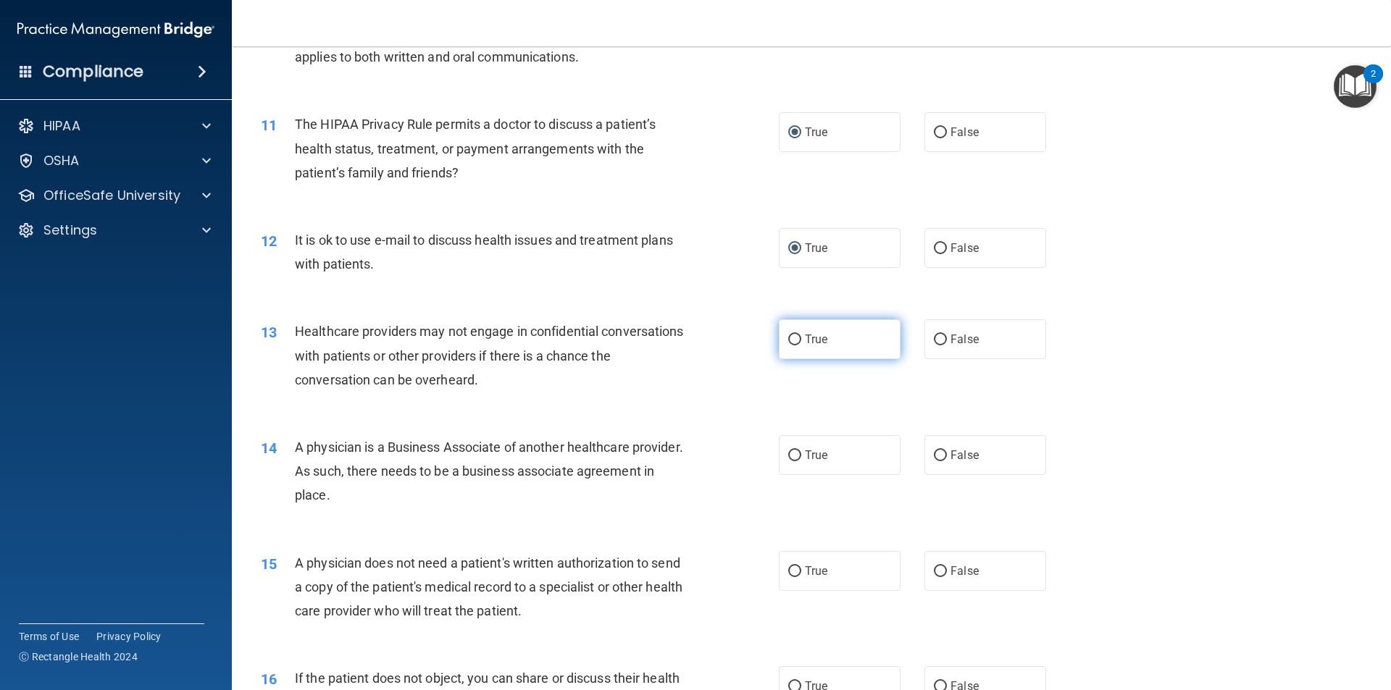
click at [790, 339] on input "True" at bounding box center [794, 340] width 13 height 11
radio input "true"
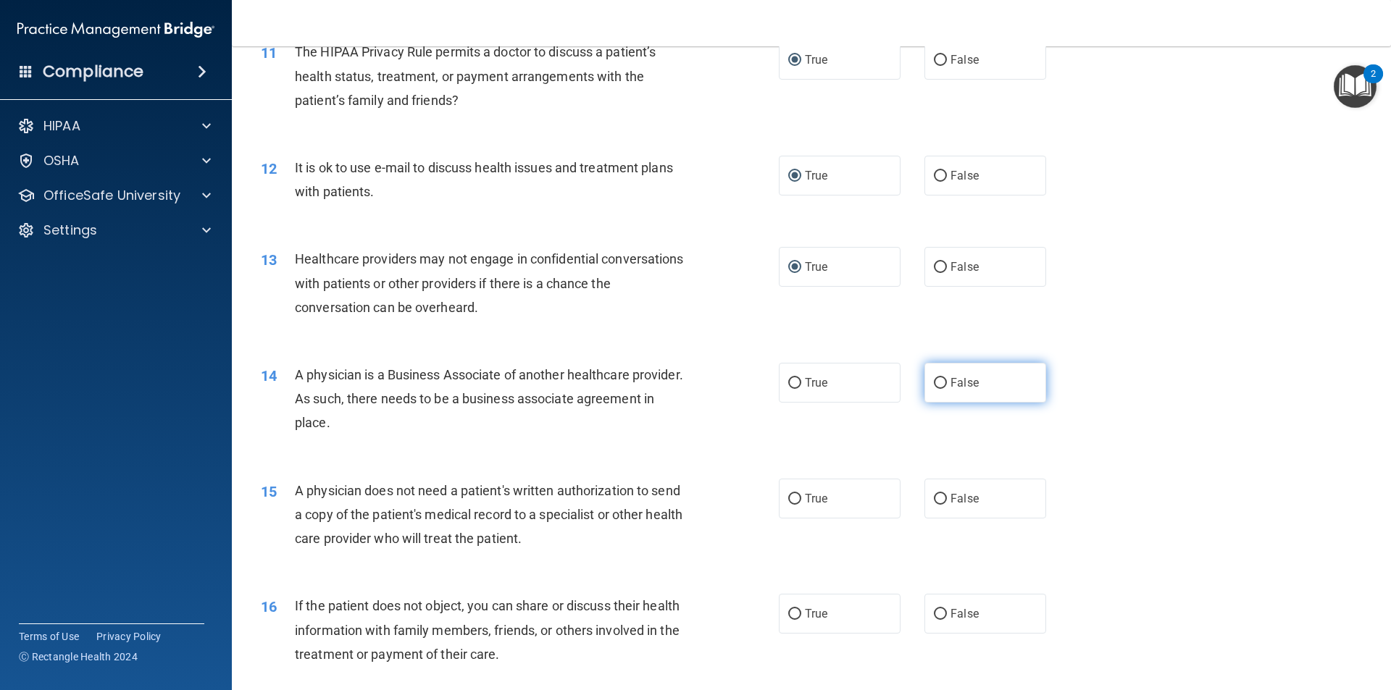
click at [934, 378] on input "False" at bounding box center [940, 383] width 13 height 11
radio input "true"
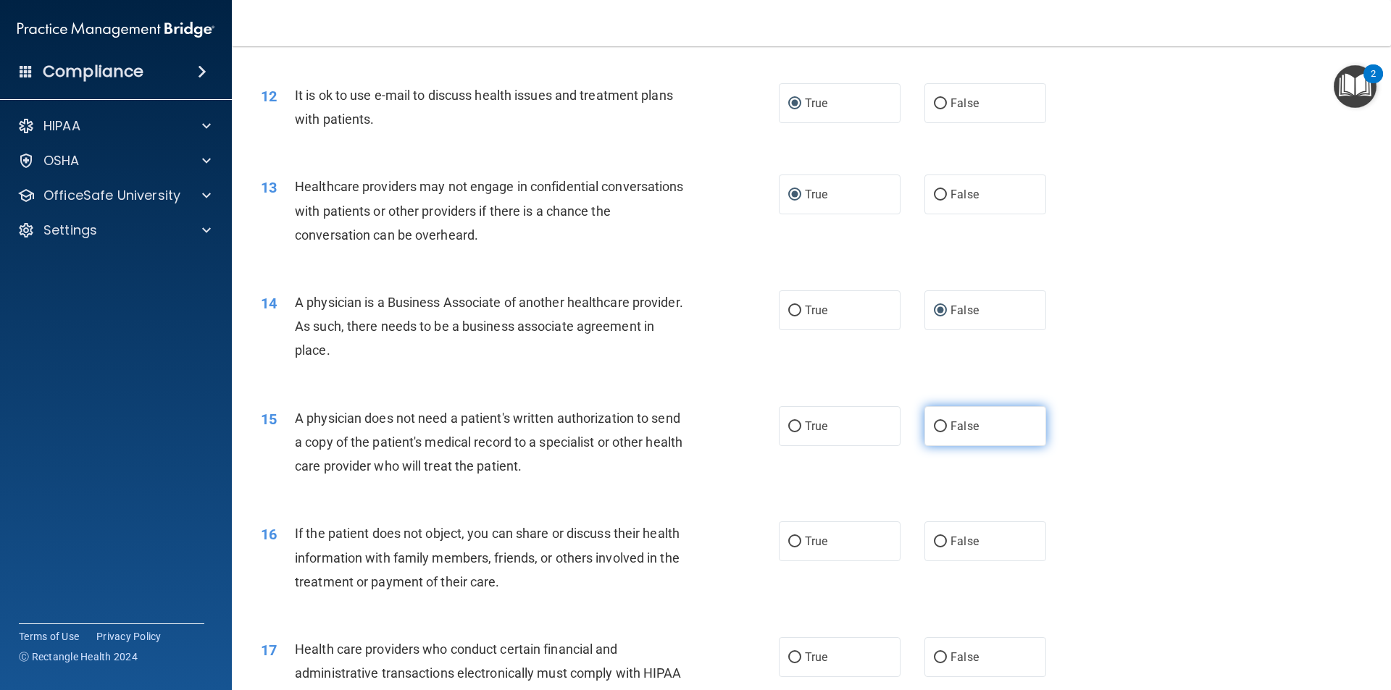
click at [934, 424] on input "False" at bounding box center [940, 427] width 13 height 11
radio input "true"
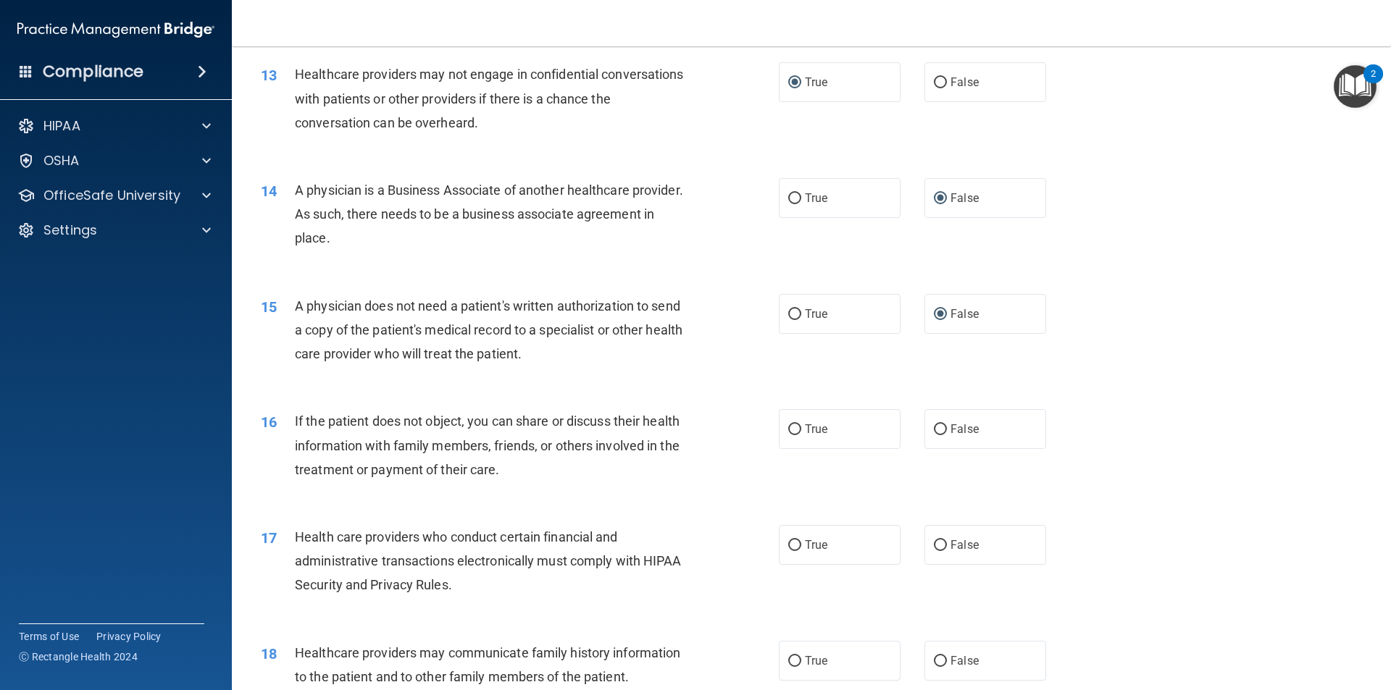
scroll to position [1376, 0]
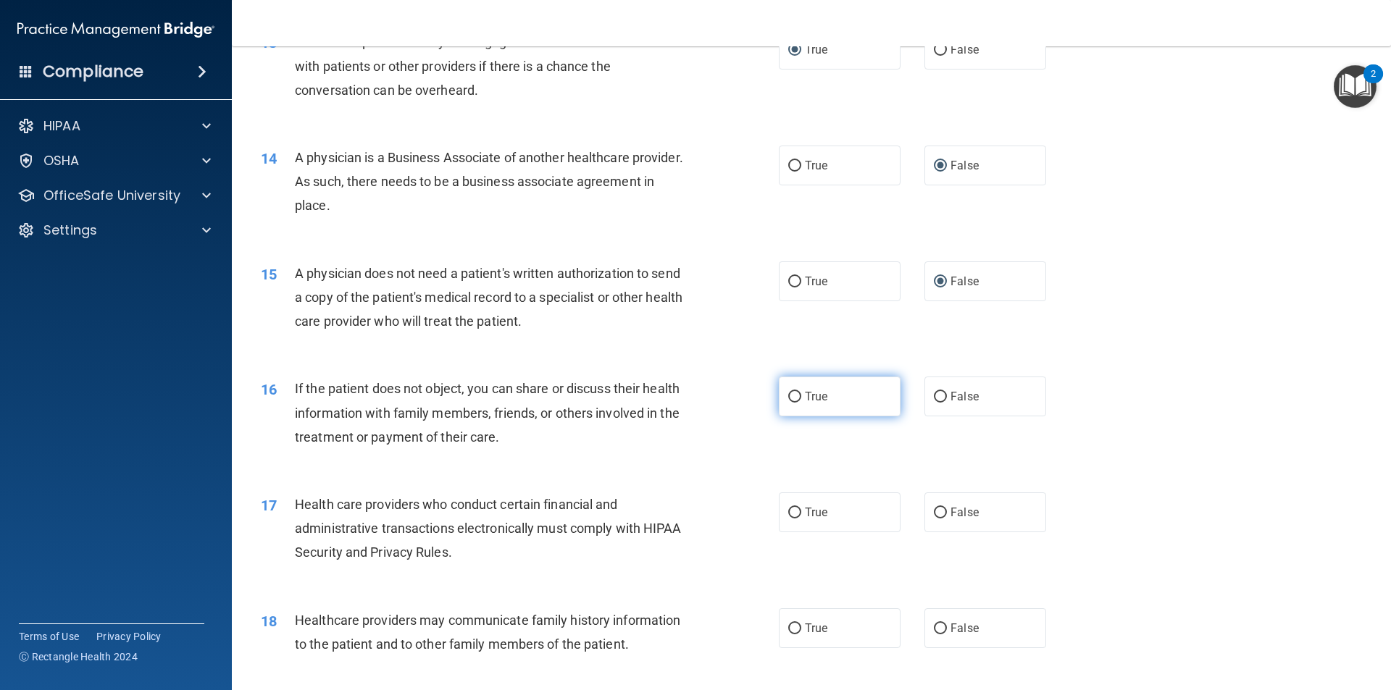
click at [788, 393] on input "True" at bounding box center [794, 397] width 13 height 11
radio input "true"
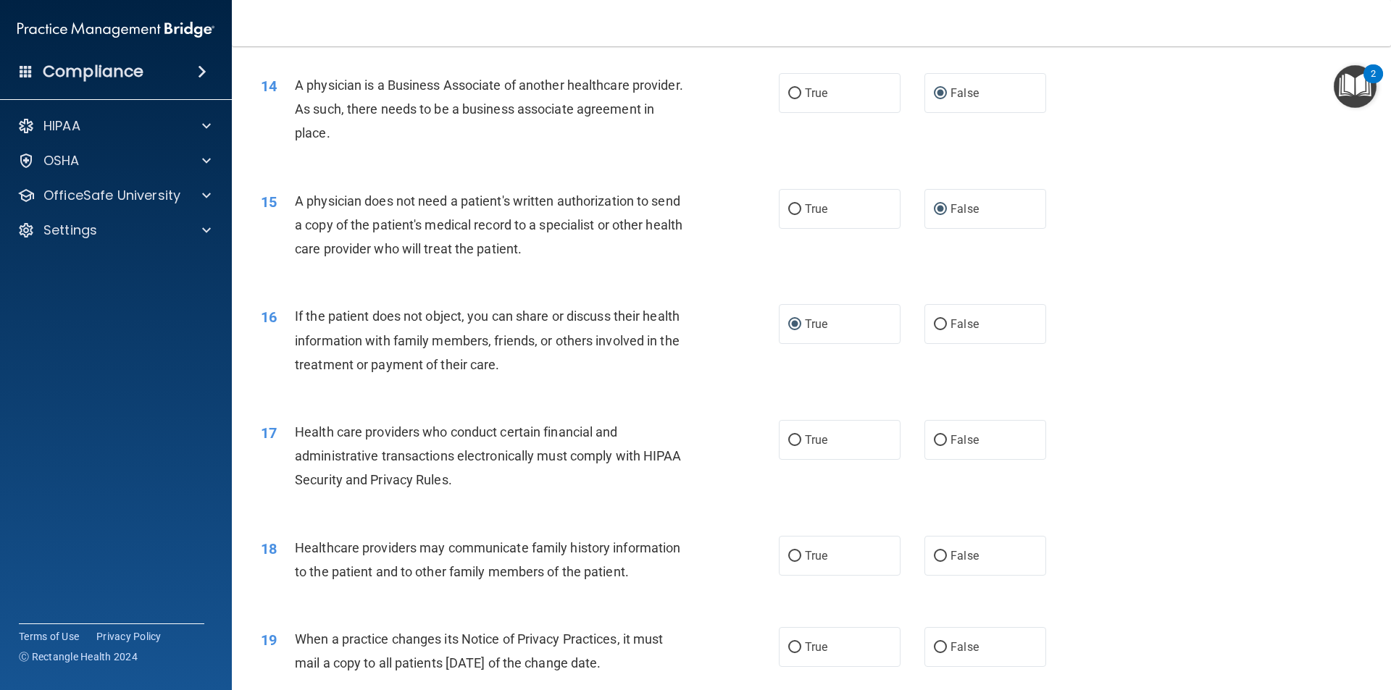
scroll to position [1521, 0]
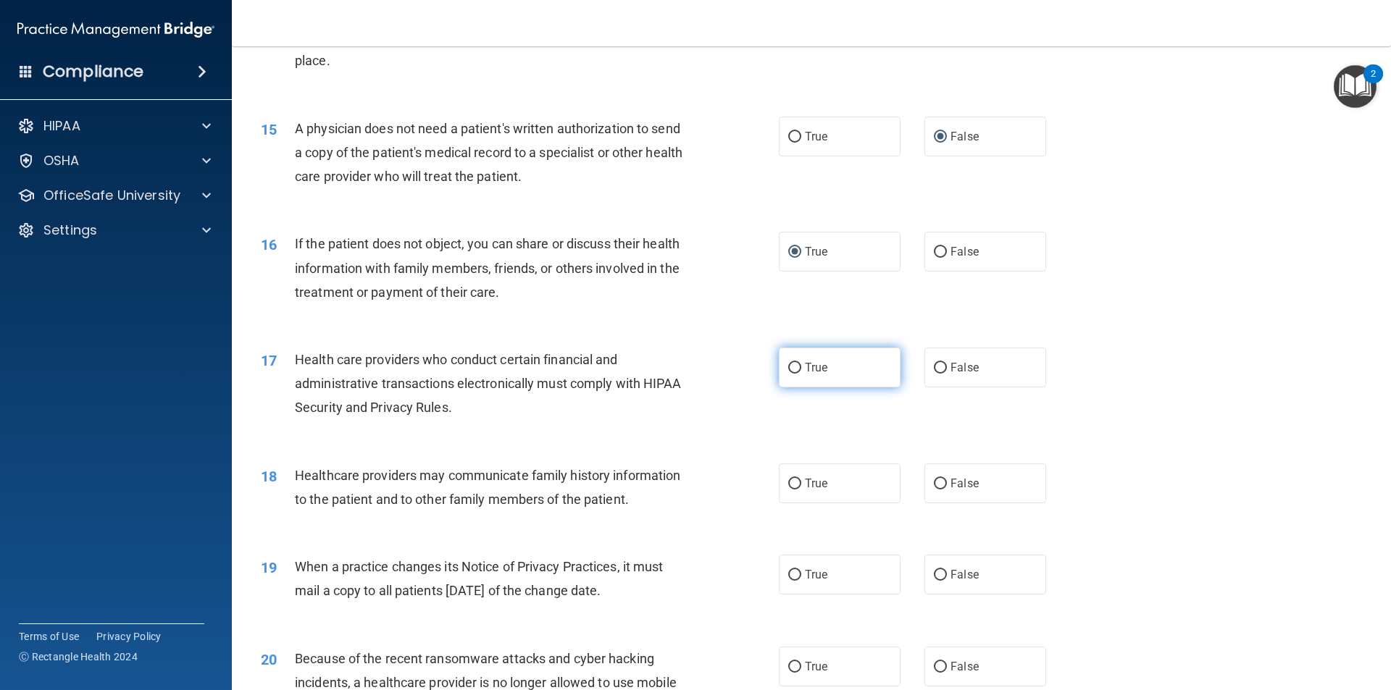
click at [790, 369] on input "True" at bounding box center [794, 368] width 13 height 11
radio input "true"
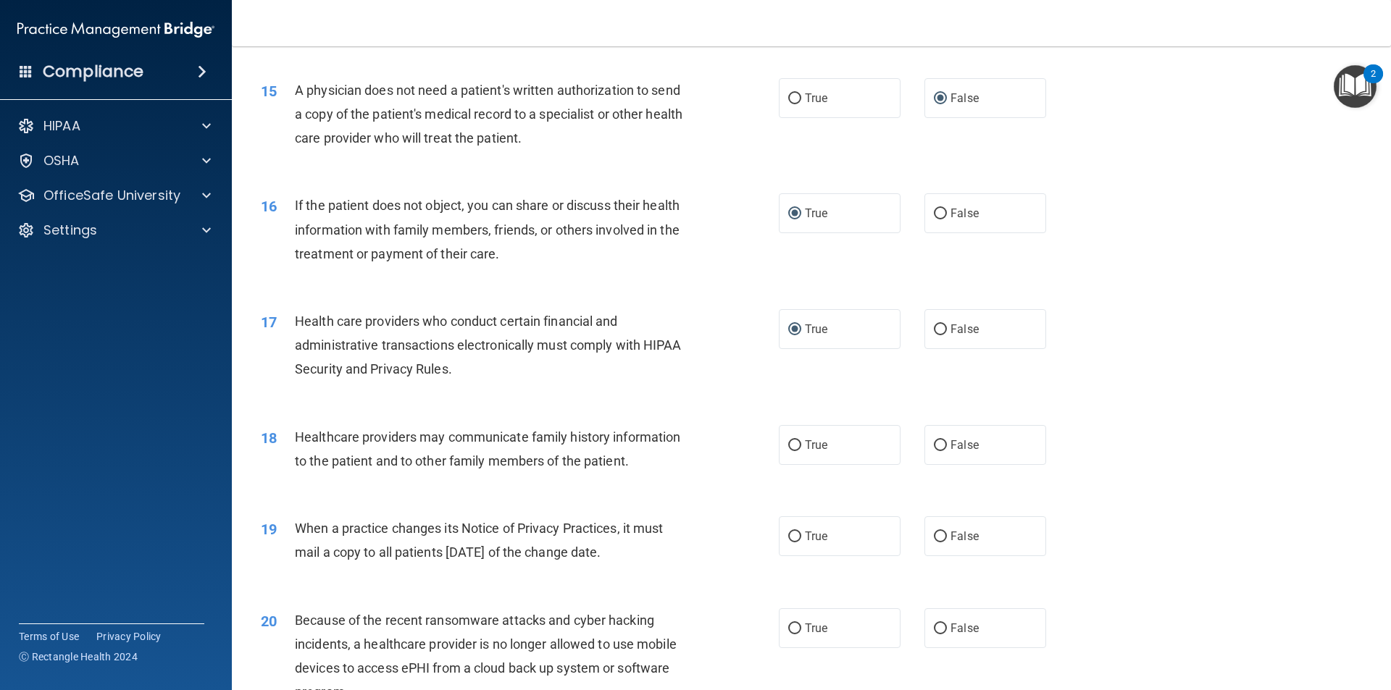
scroll to position [1593, 0]
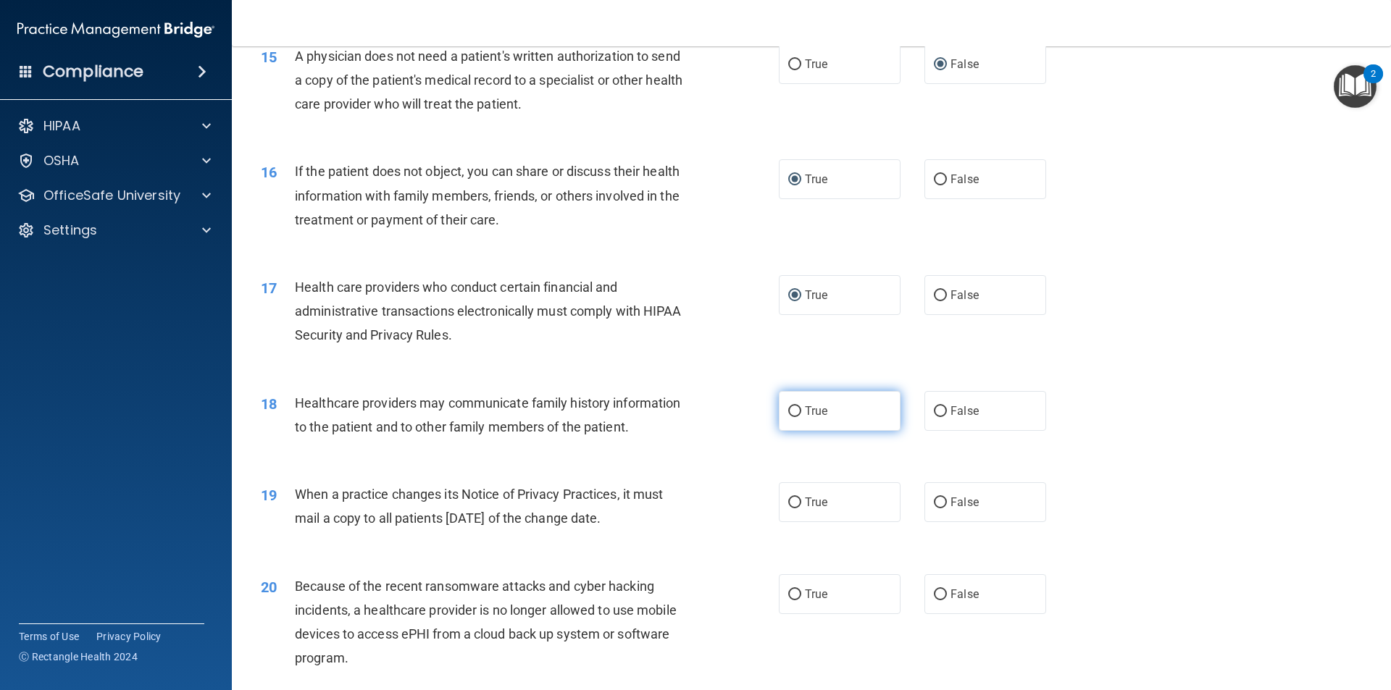
click at [788, 410] on input "True" at bounding box center [794, 411] width 13 height 11
radio input "true"
click at [934, 501] on input "False" at bounding box center [940, 503] width 13 height 11
radio input "true"
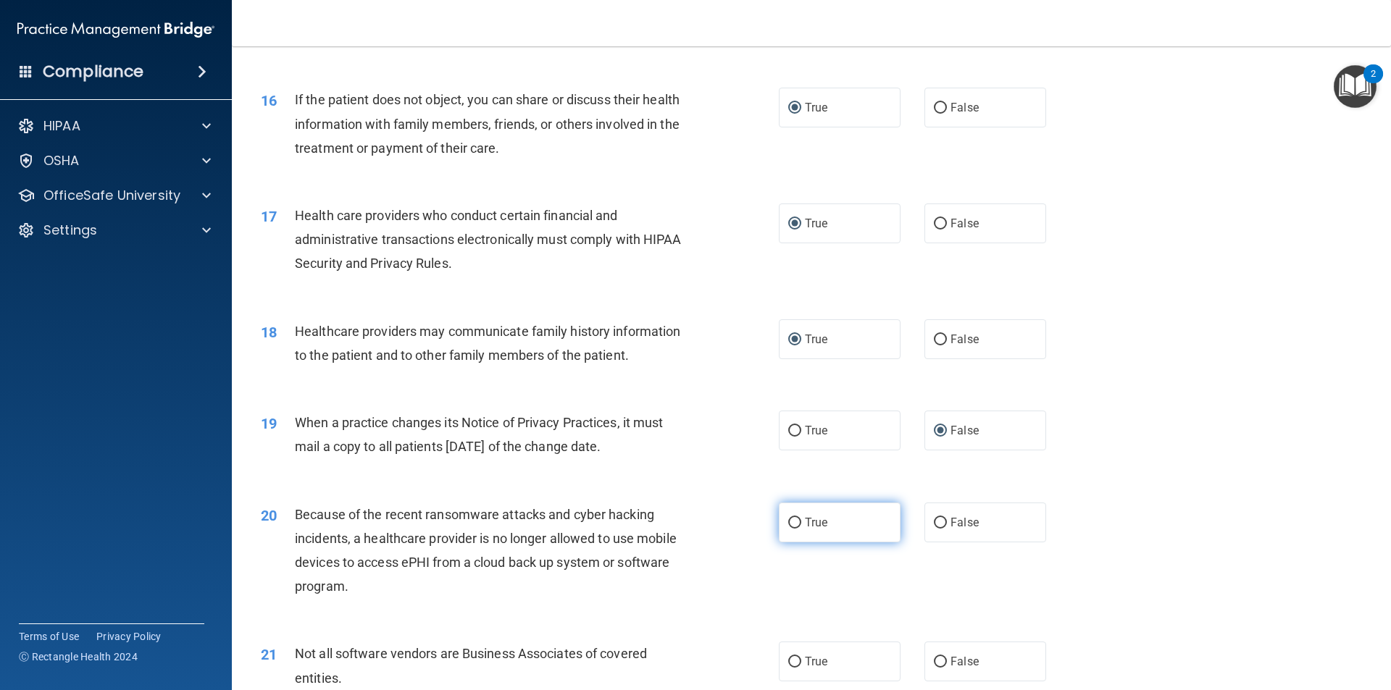
scroll to position [1666, 0]
click at [934, 518] on input "False" at bounding box center [940, 522] width 13 height 11
radio input "true"
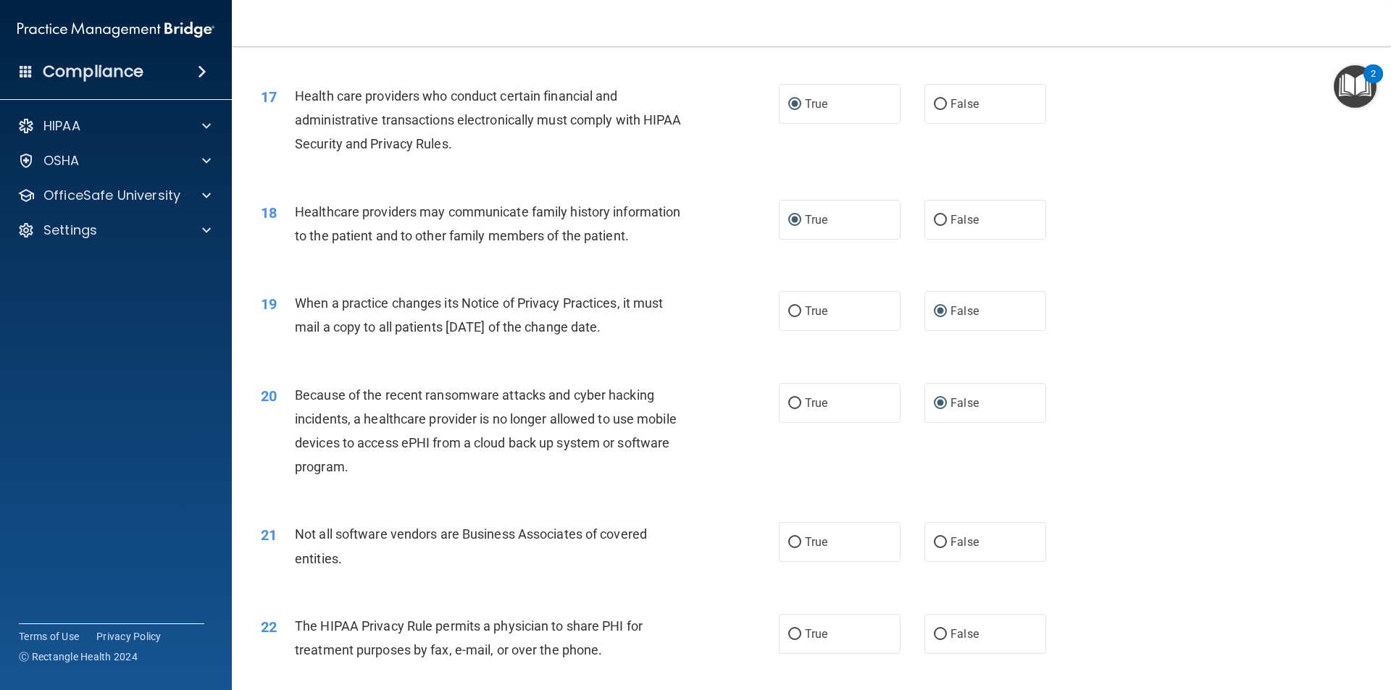
scroll to position [1811, 0]
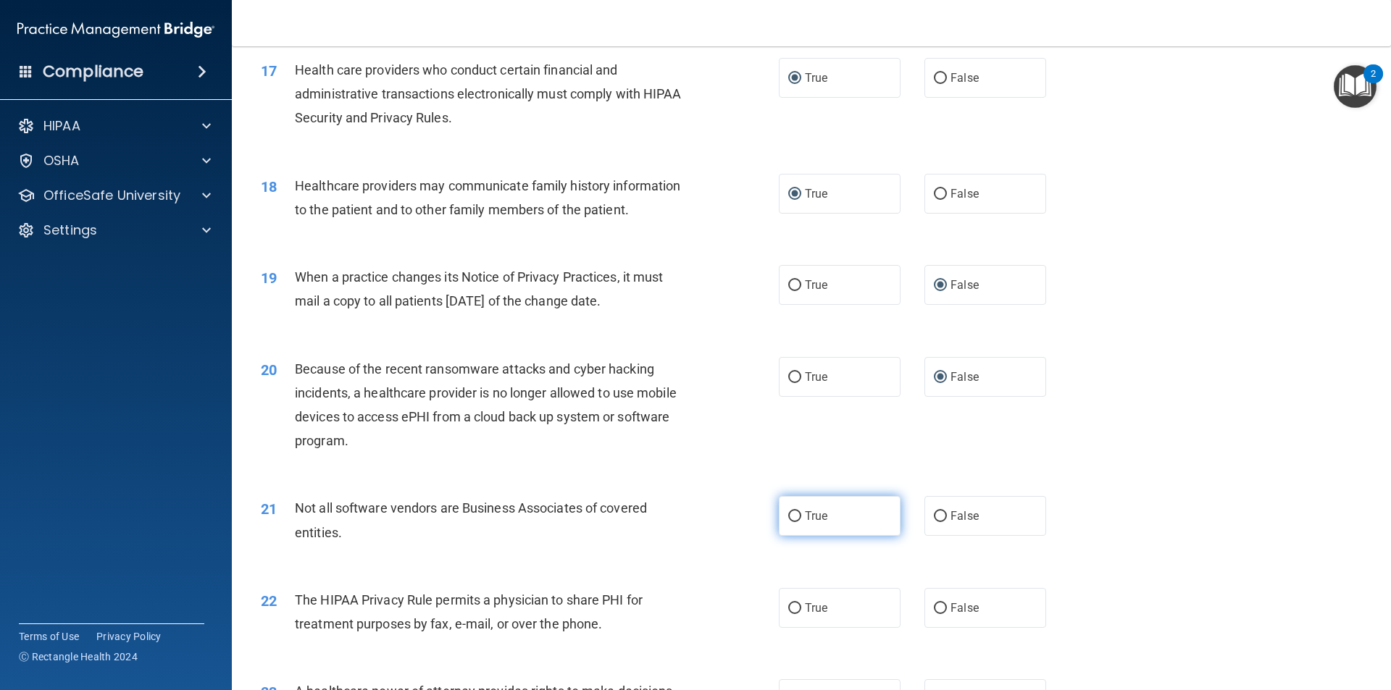
click at [788, 514] on input "True" at bounding box center [794, 516] width 13 height 11
radio input "true"
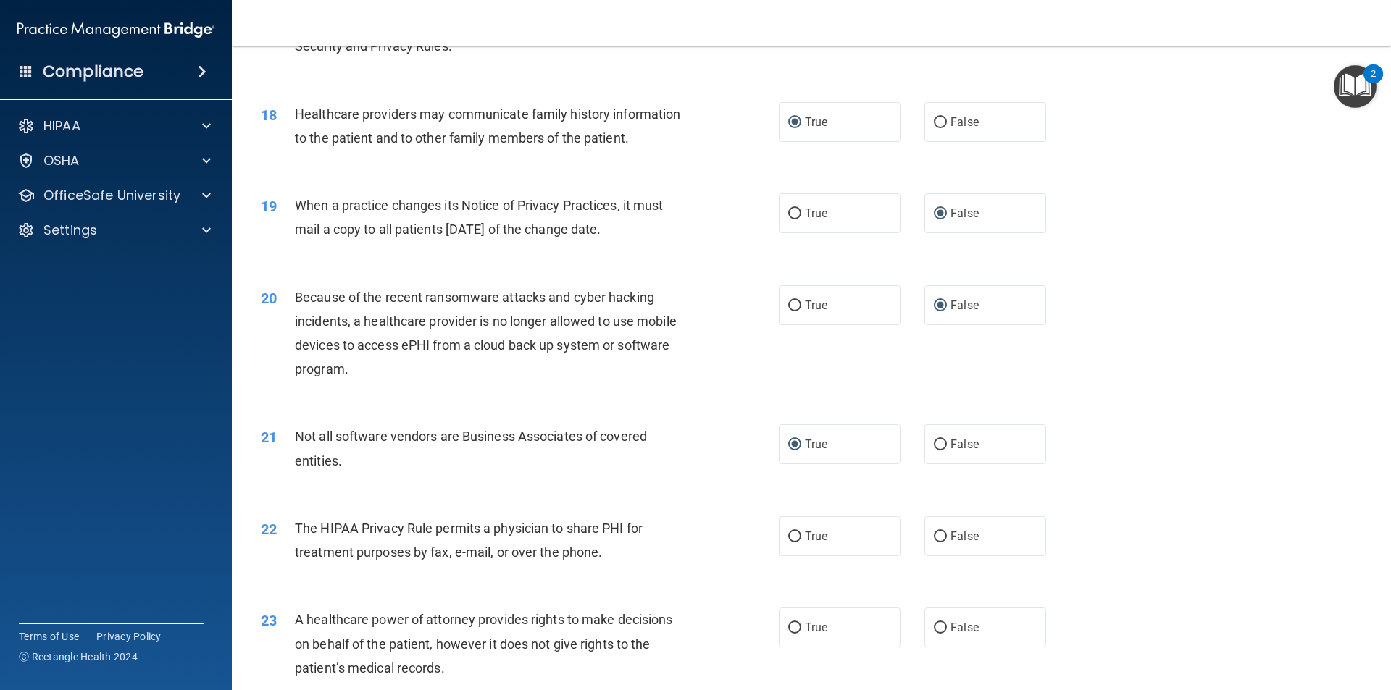
scroll to position [1883, 0]
click at [788, 532] on input "True" at bounding box center [794, 536] width 13 height 11
radio input "true"
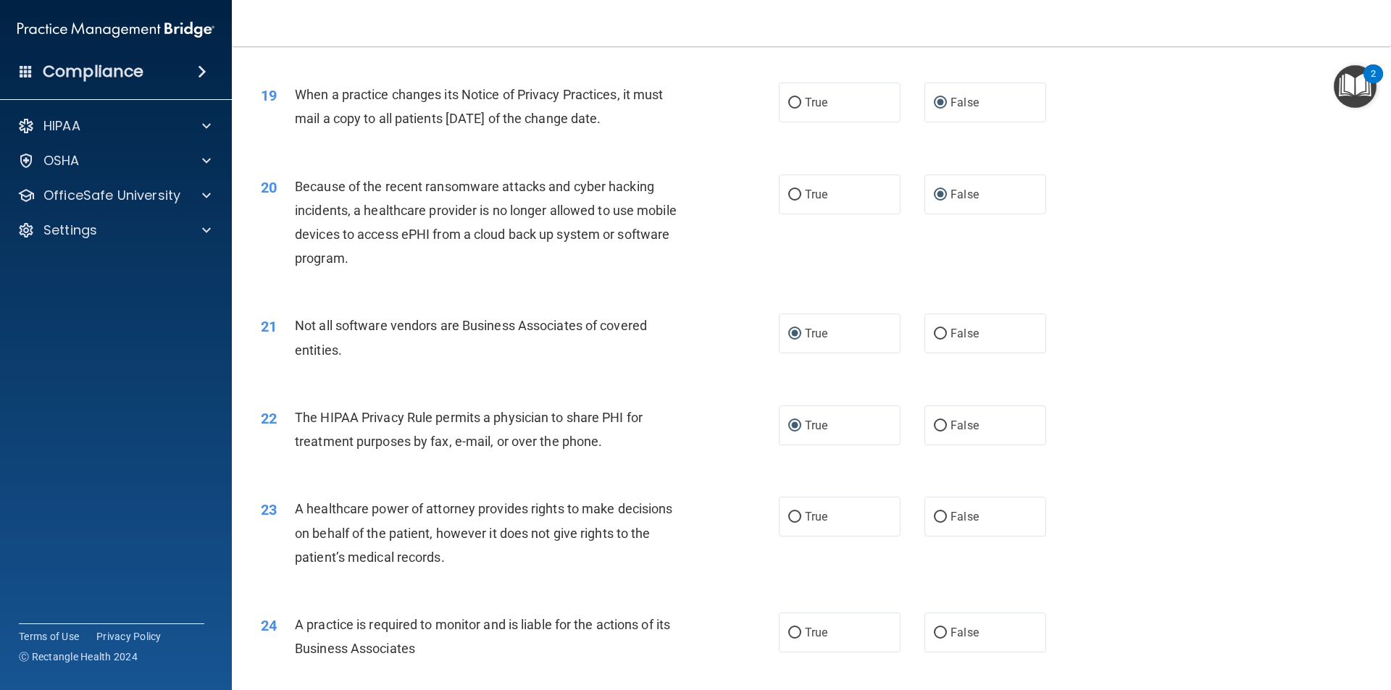
scroll to position [2028, 0]
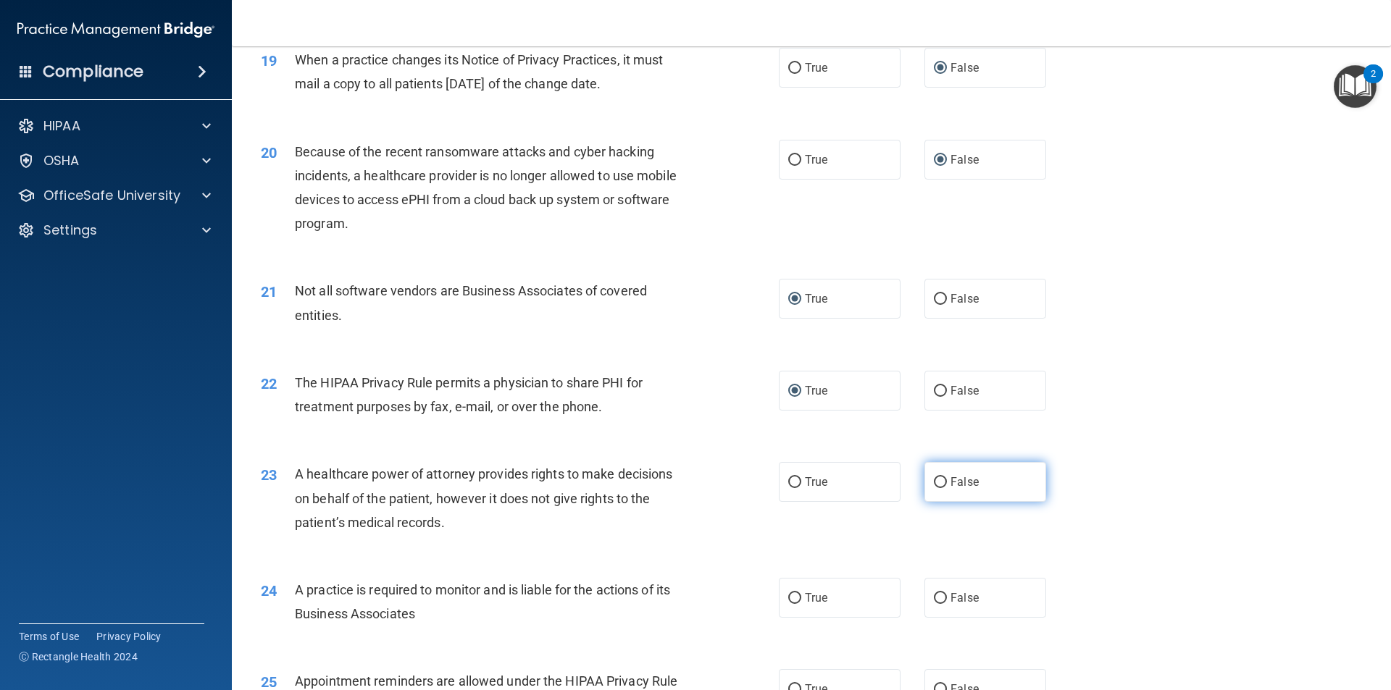
click at [934, 482] on input "False" at bounding box center [940, 482] width 13 height 11
radio input "true"
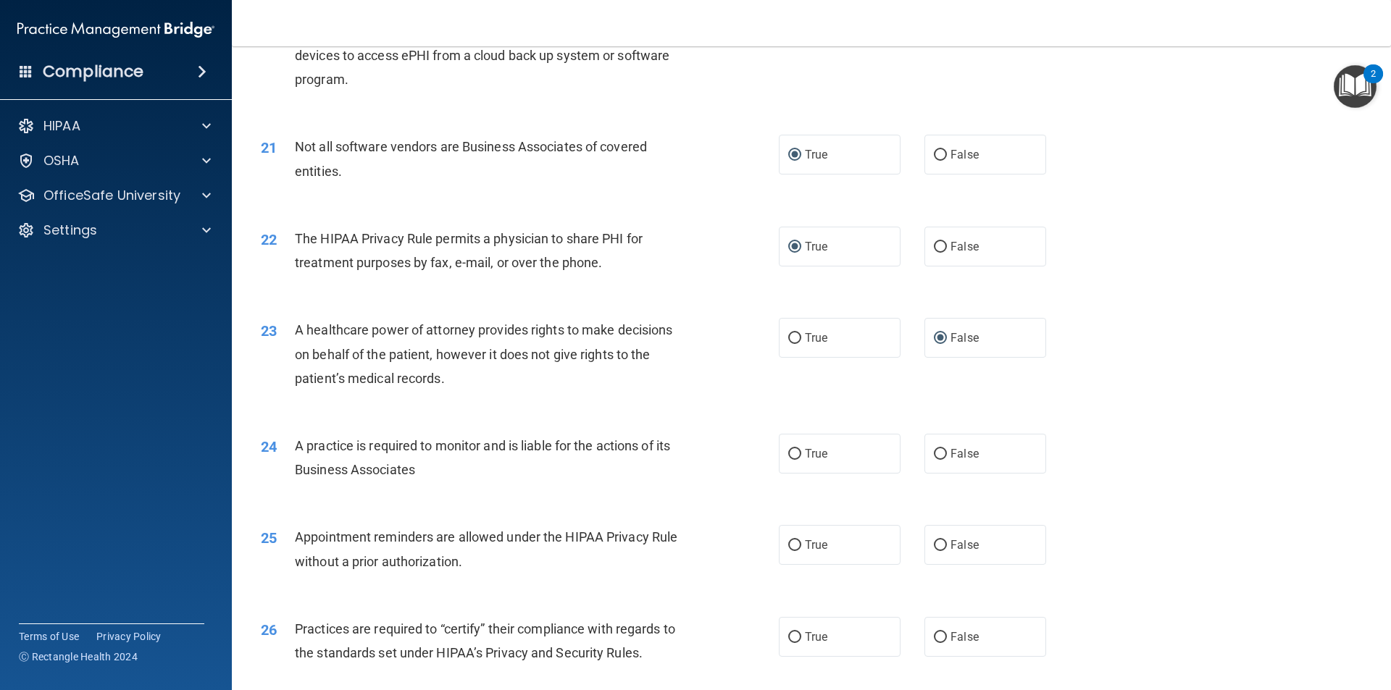
scroll to position [2173, 0]
click at [934, 456] on input "False" at bounding box center [940, 453] width 13 height 11
radio input "true"
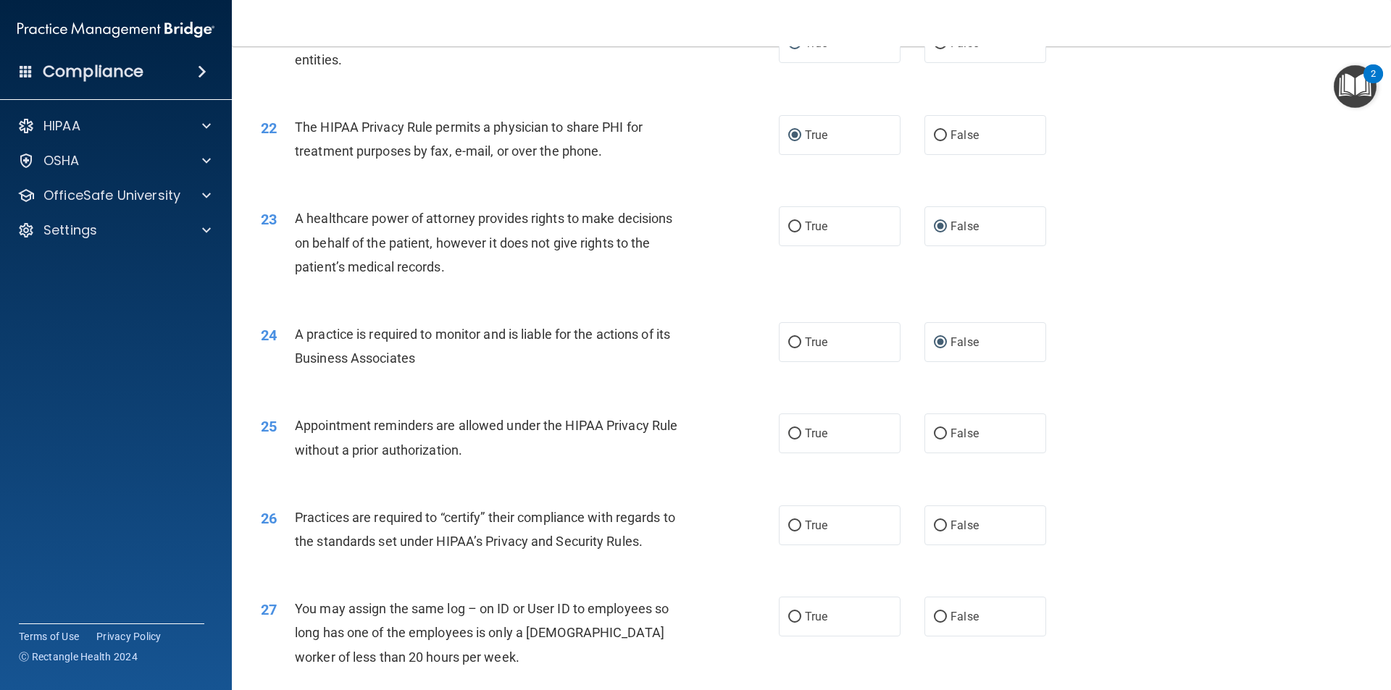
scroll to position [2318, 0]
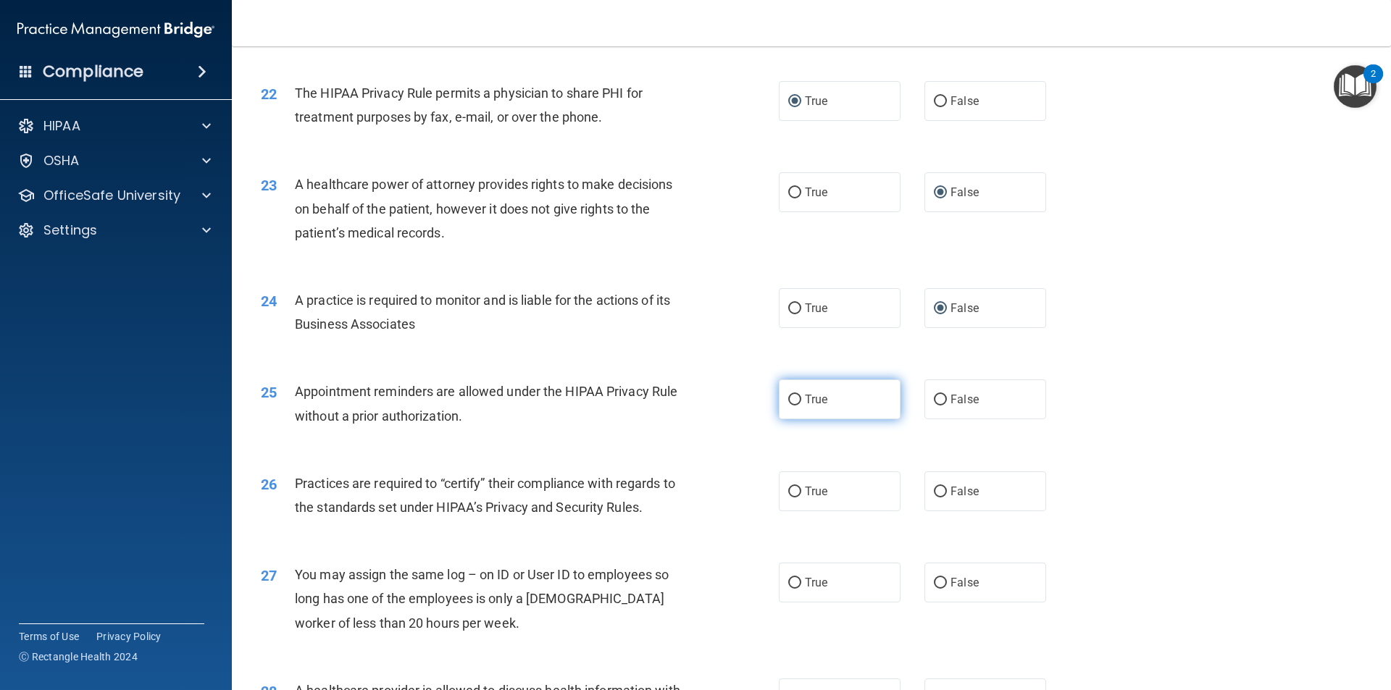
click at [788, 396] on input "True" at bounding box center [794, 400] width 13 height 11
radio input "true"
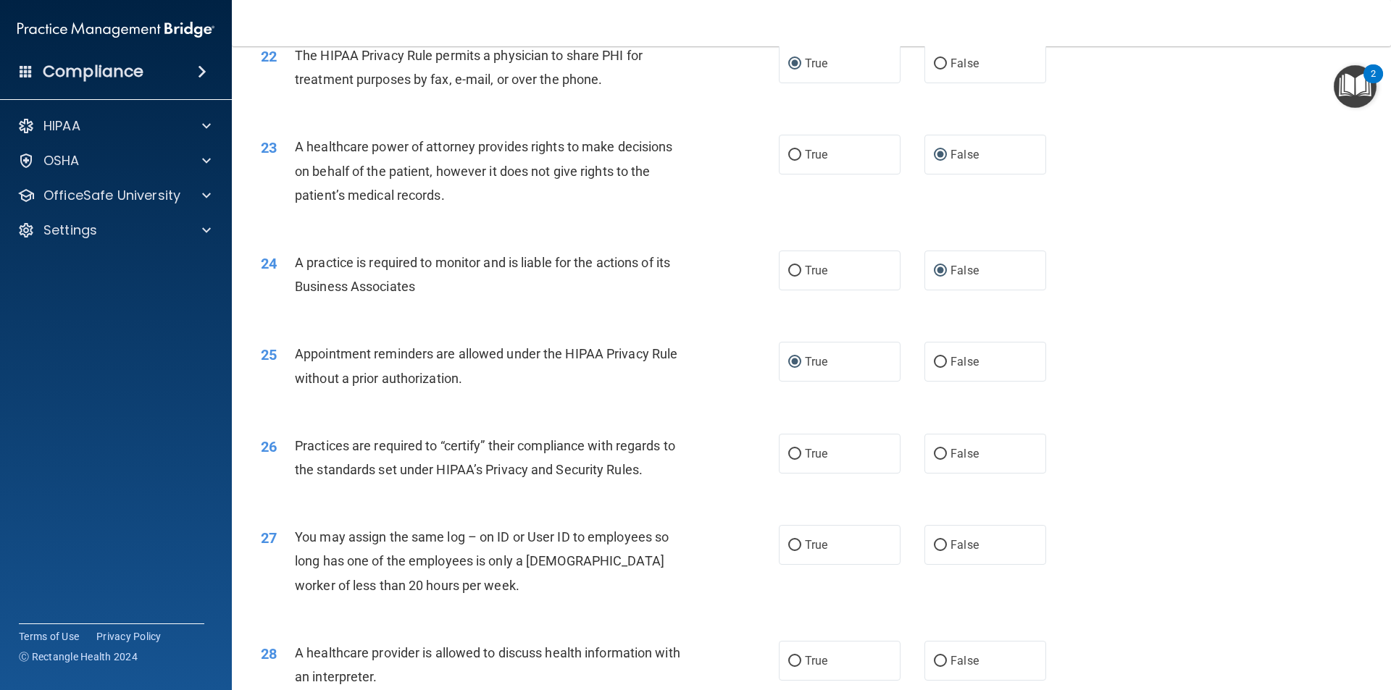
scroll to position [2390, 0]
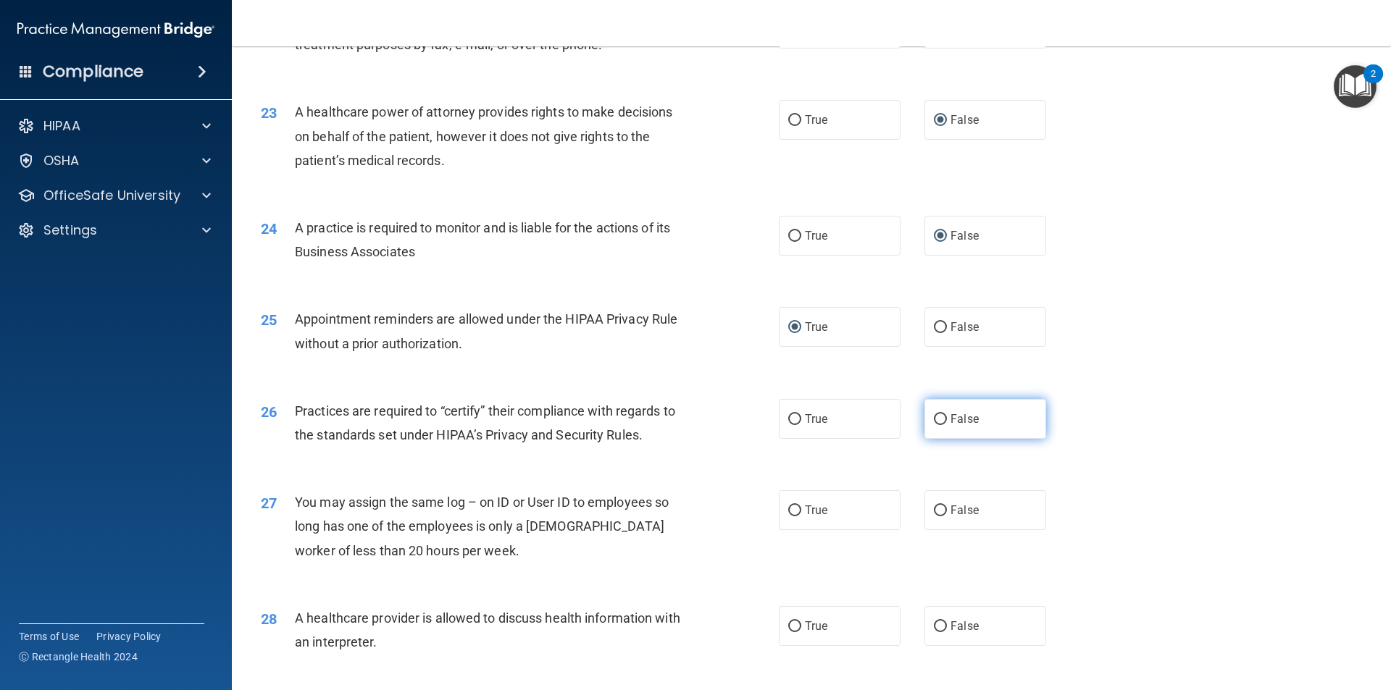
click at [934, 416] on input "False" at bounding box center [940, 419] width 13 height 11
radio input "true"
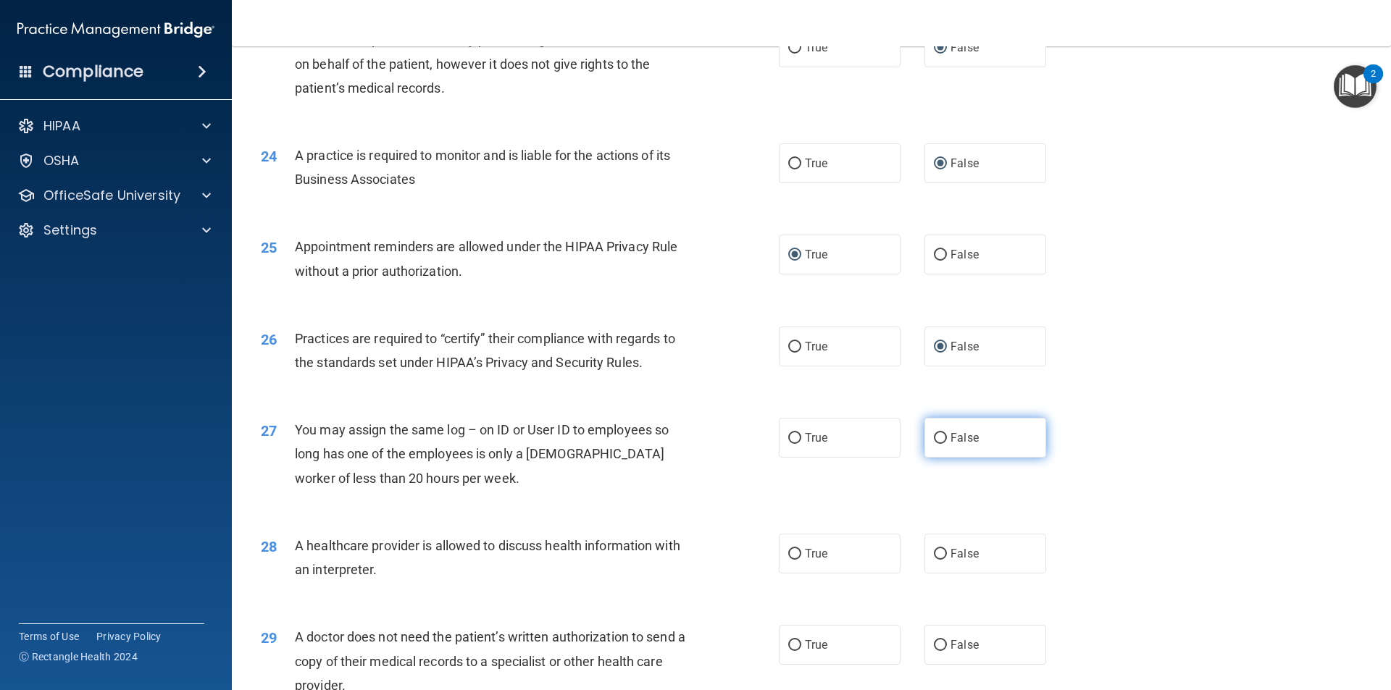
click at [934, 435] on input "False" at bounding box center [940, 438] width 13 height 11
radio input "true"
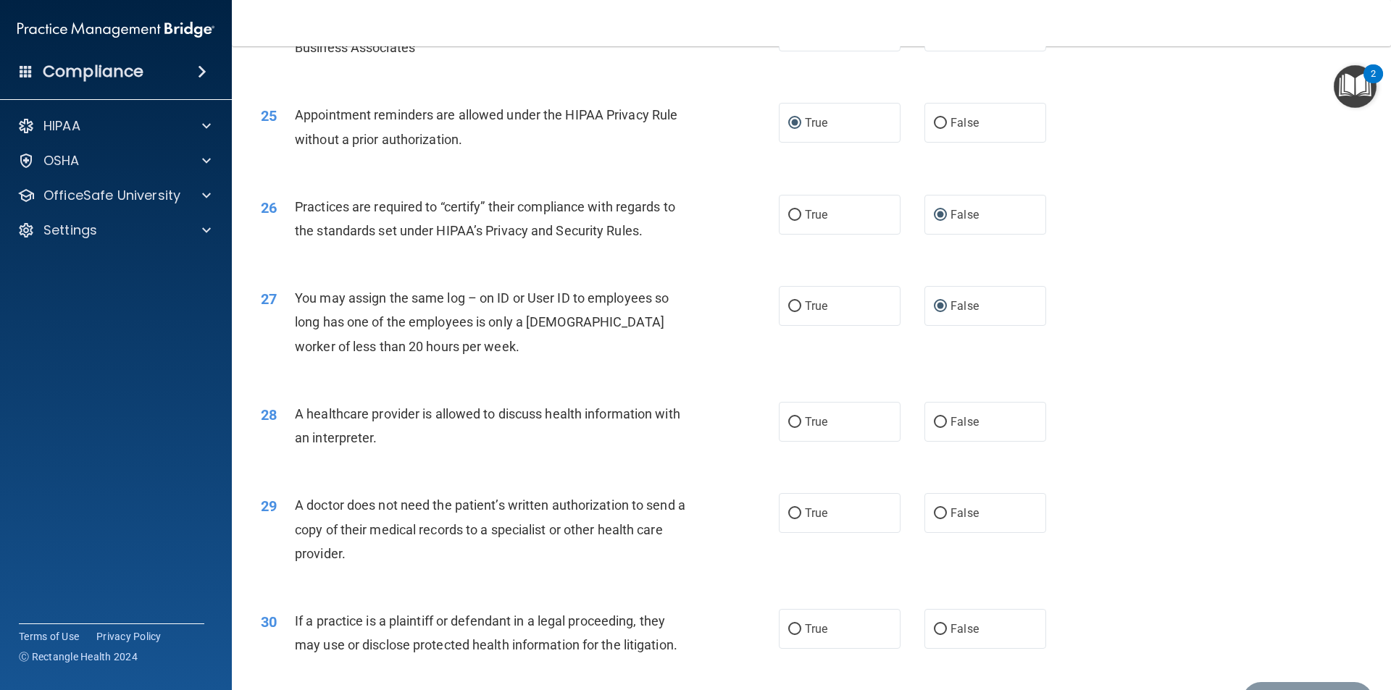
scroll to position [2608, 0]
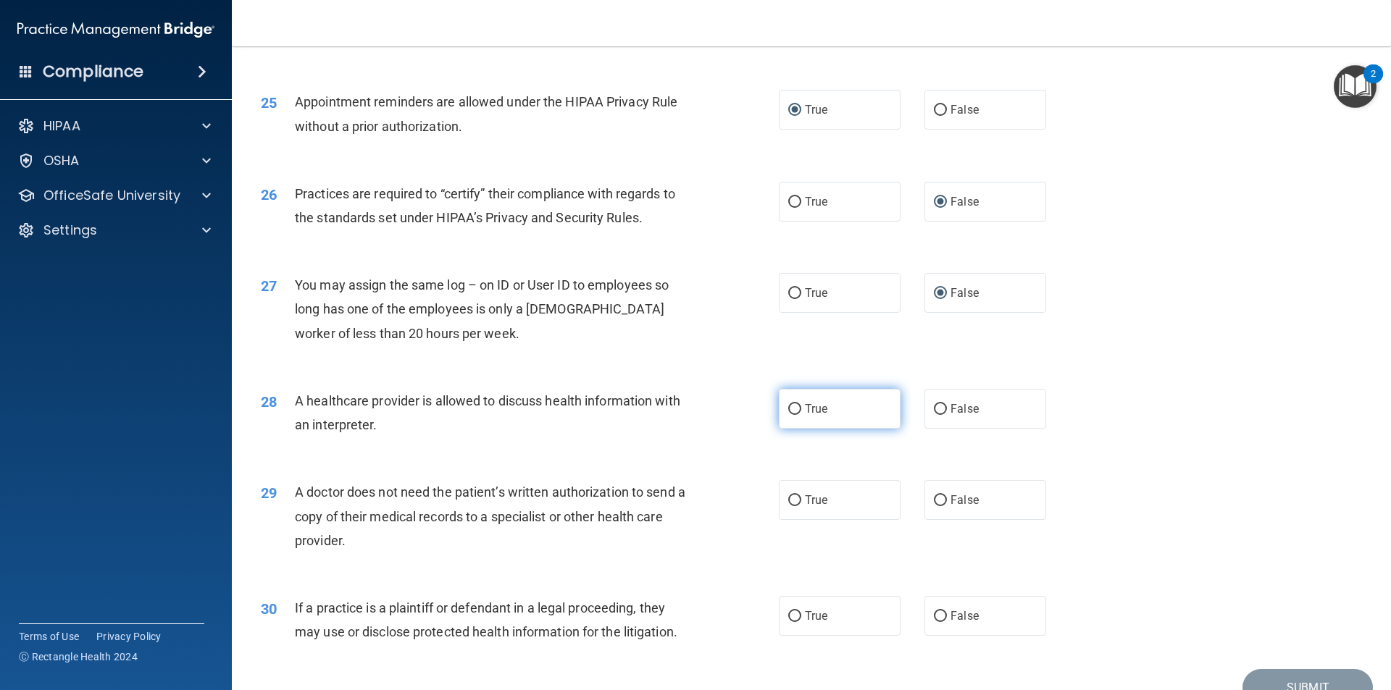
click at [789, 407] on input "True" at bounding box center [794, 409] width 13 height 11
radio input "true"
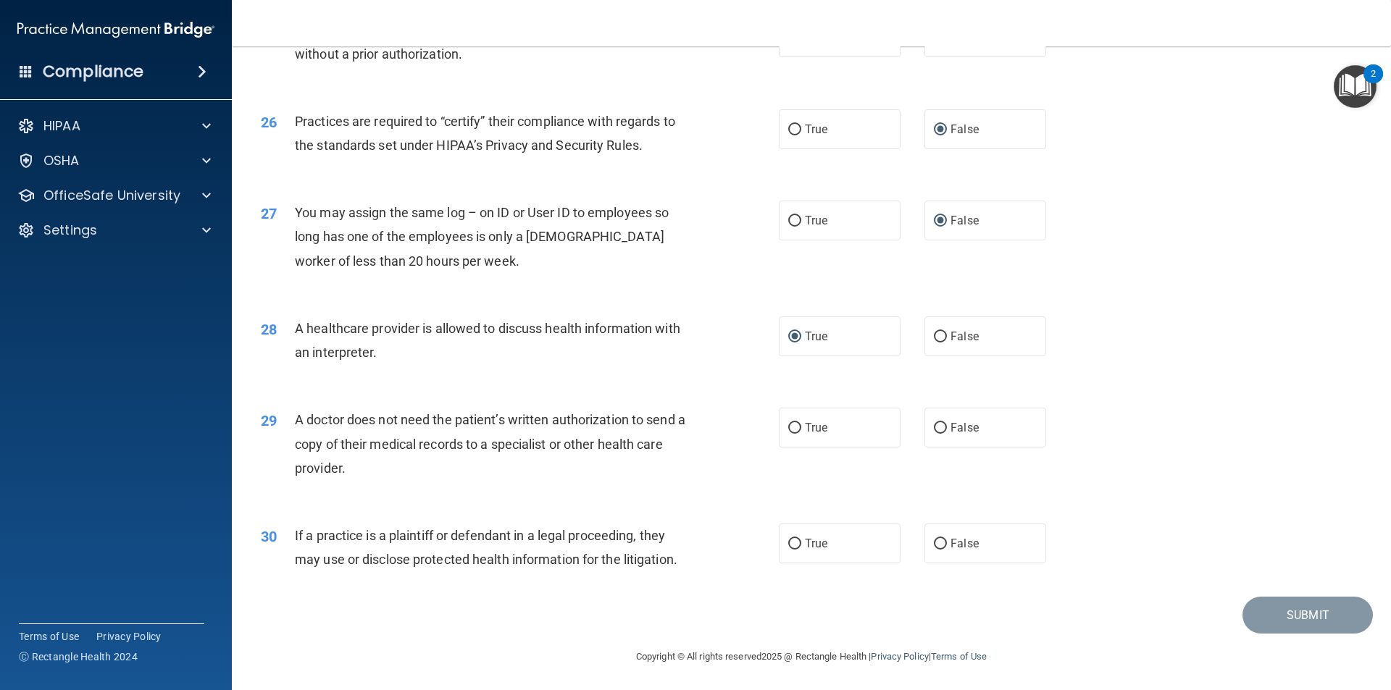
scroll to position [2681, 0]
click at [934, 424] on input "False" at bounding box center [940, 427] width 13 height 11
radio input "true"
click at [791, 540] on input "True" at bounding box center [794, 542] width 13 height 11
radio input "true"
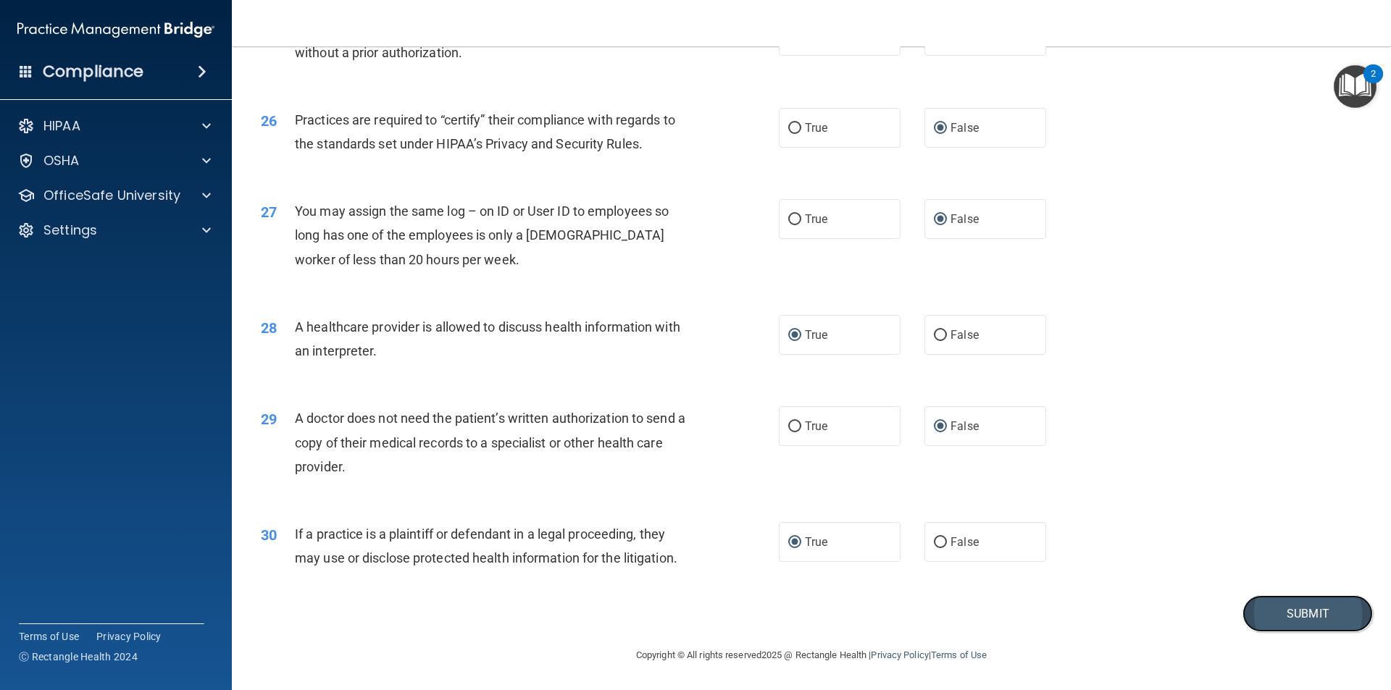
click at [1257, 612] on button "Submit" at bounding box center [1307, 613] width 130 height 37
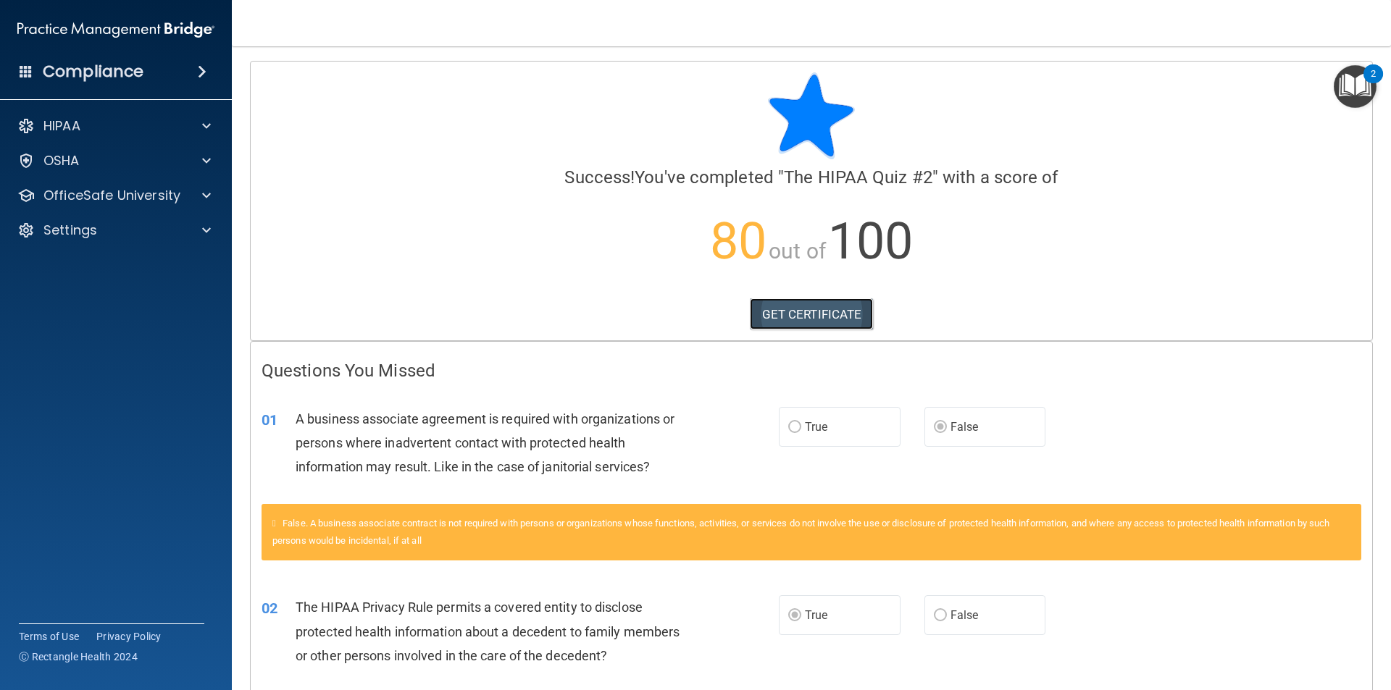
click at [770, 313] on link "GET CERTIFICATE" at bounding box center [812, 314] width 124 height 32
click at [206, 127] on span at bounding box center [206, 125] width 9 height 17
click at [158, 162] on p "Documents and Policies" at bounding box center [108, 161] width 198 height 14
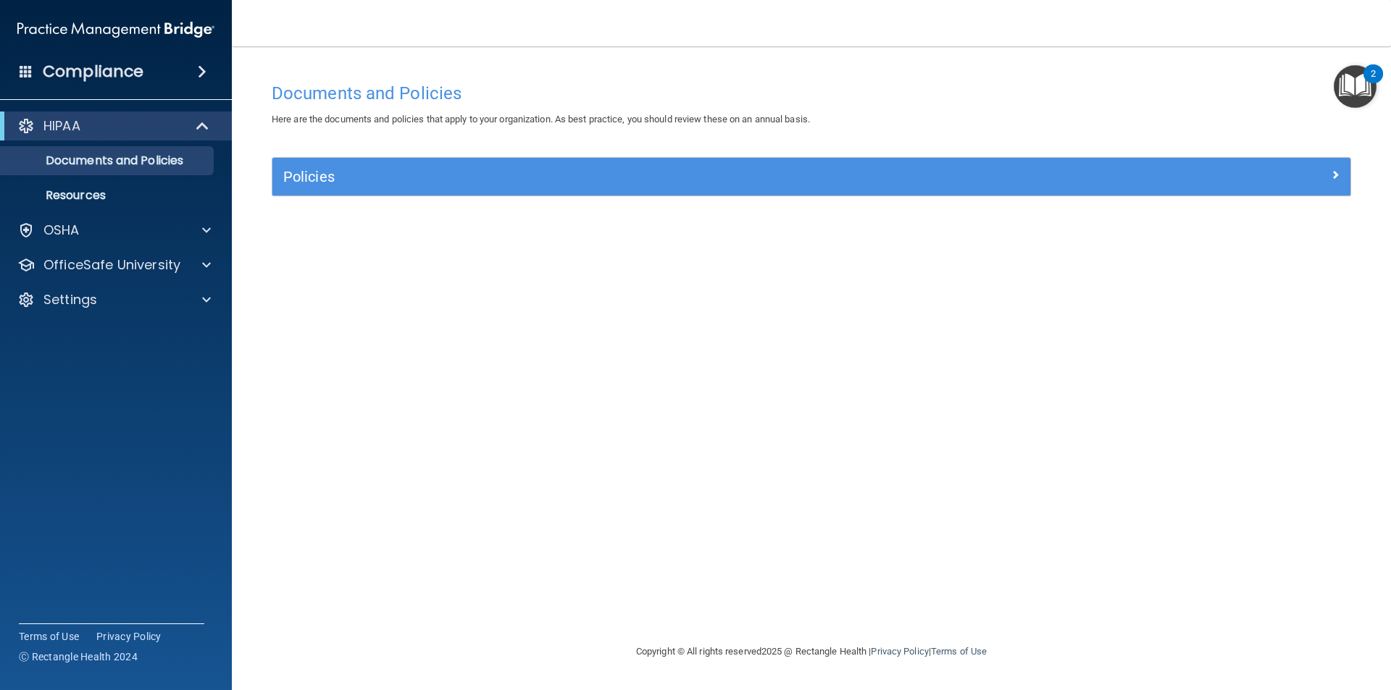
click at [1357, 80] on img "Open Resource Center, 2 new notifications" at bounding box center [1354, 86] width 43 height 43
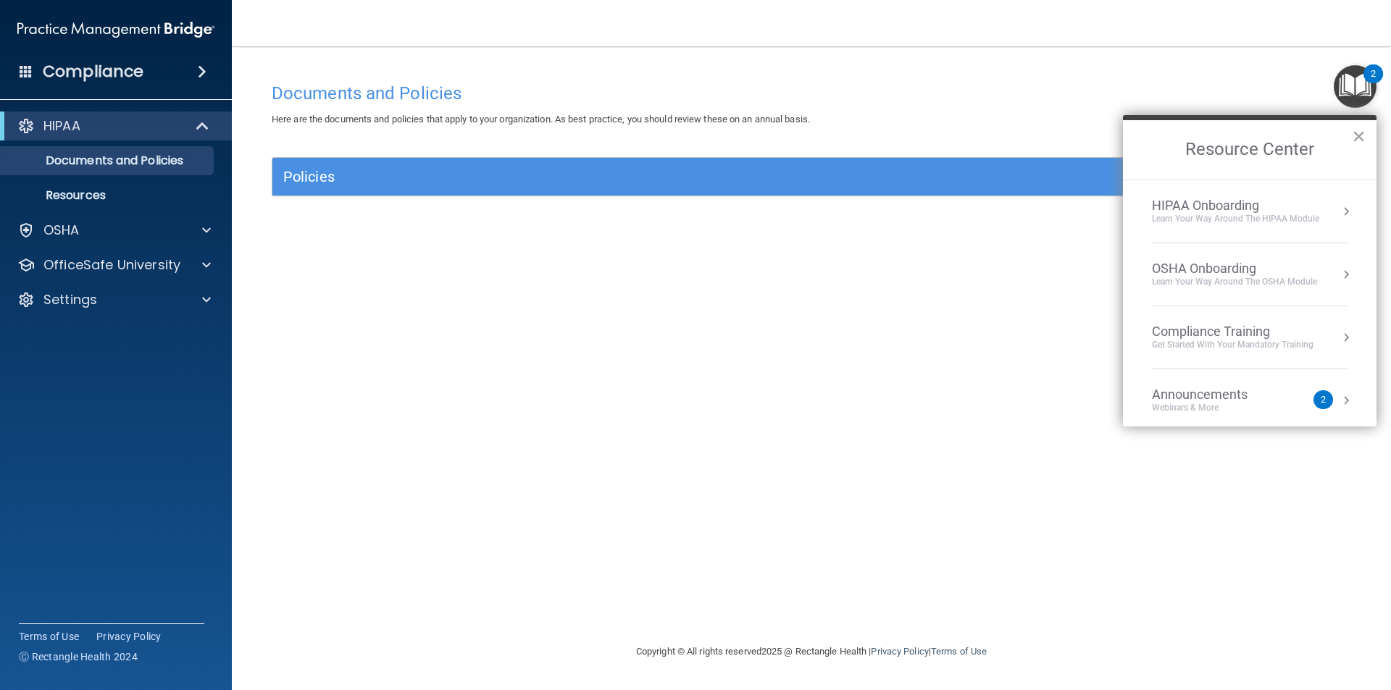
click at [1339, 335] on button "Resource Center" at bounding box center [1346, 337] width 14 height 14
click at [1248, 209] on div "HIPAA Training for Members" at bounding box center [1215, 204] width 162 height 13
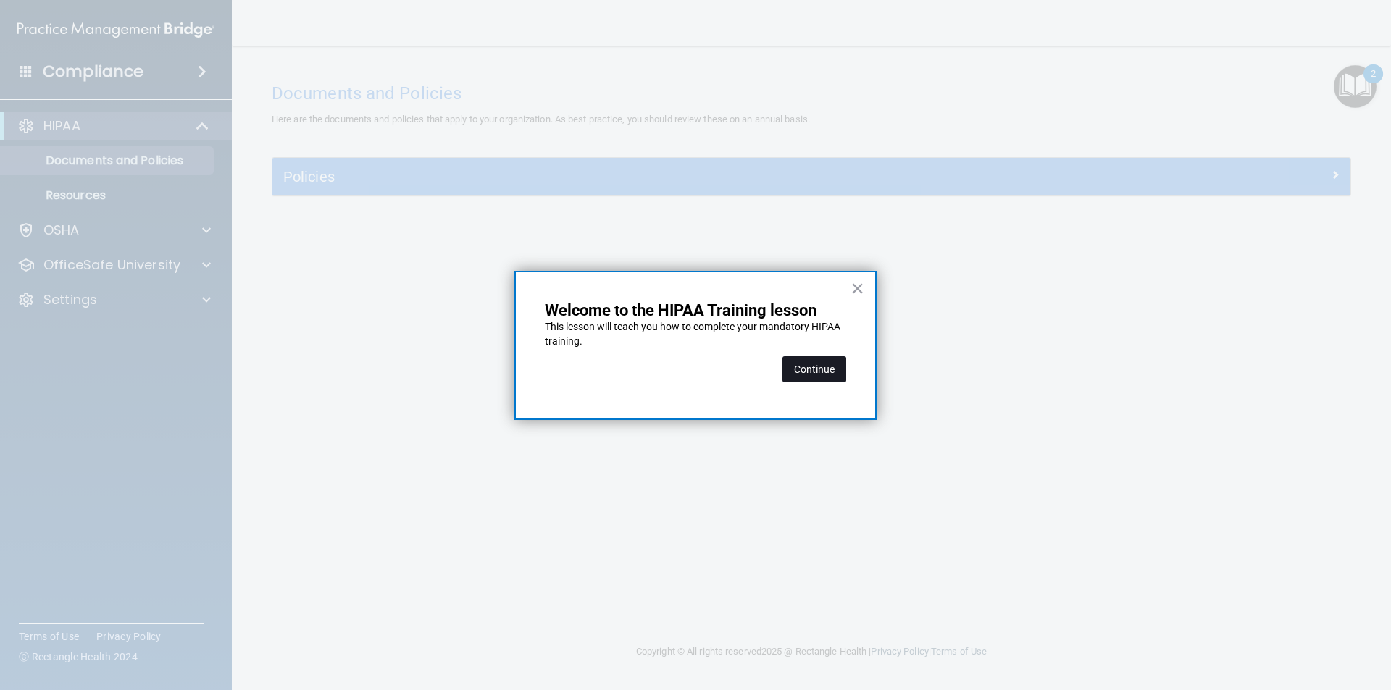
click at [814, 368] on button "Continue" at bounding box center [814, 369] width 64 height 26
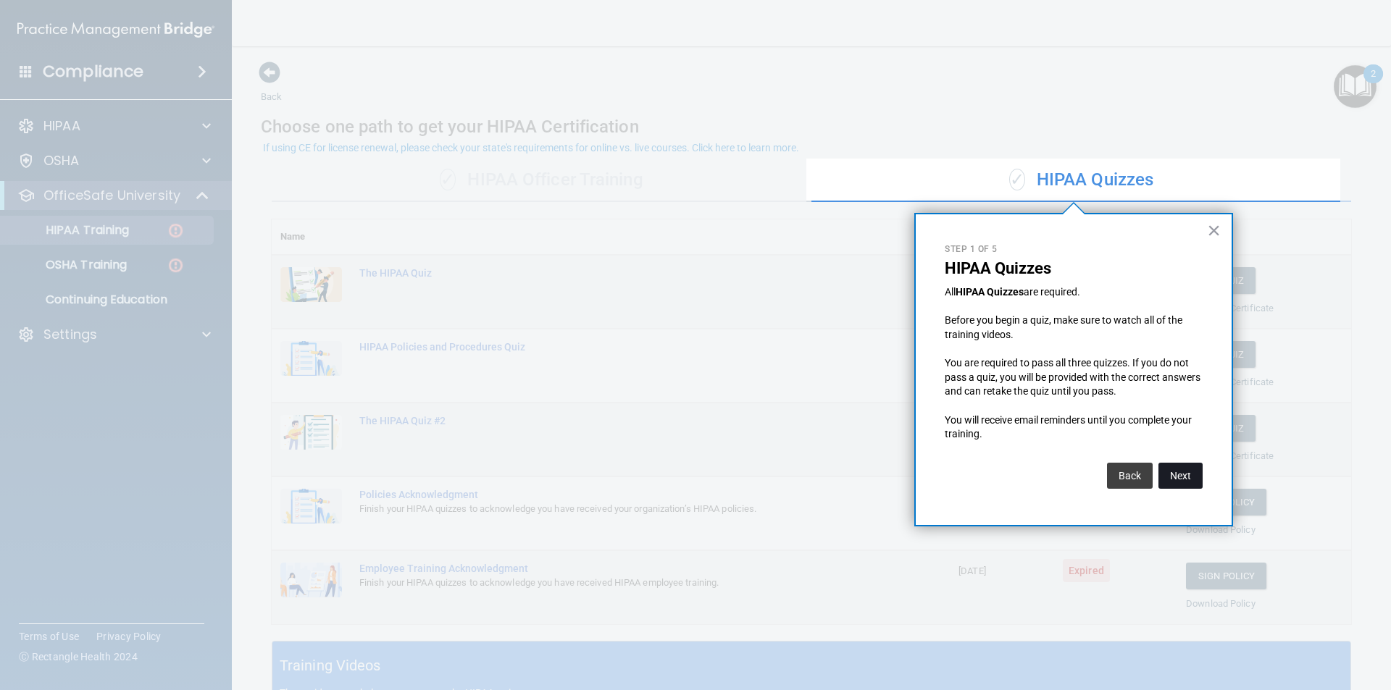
click at [1175, 472] on button "Next" at bounding box center [1180, 476] width 44 height 26
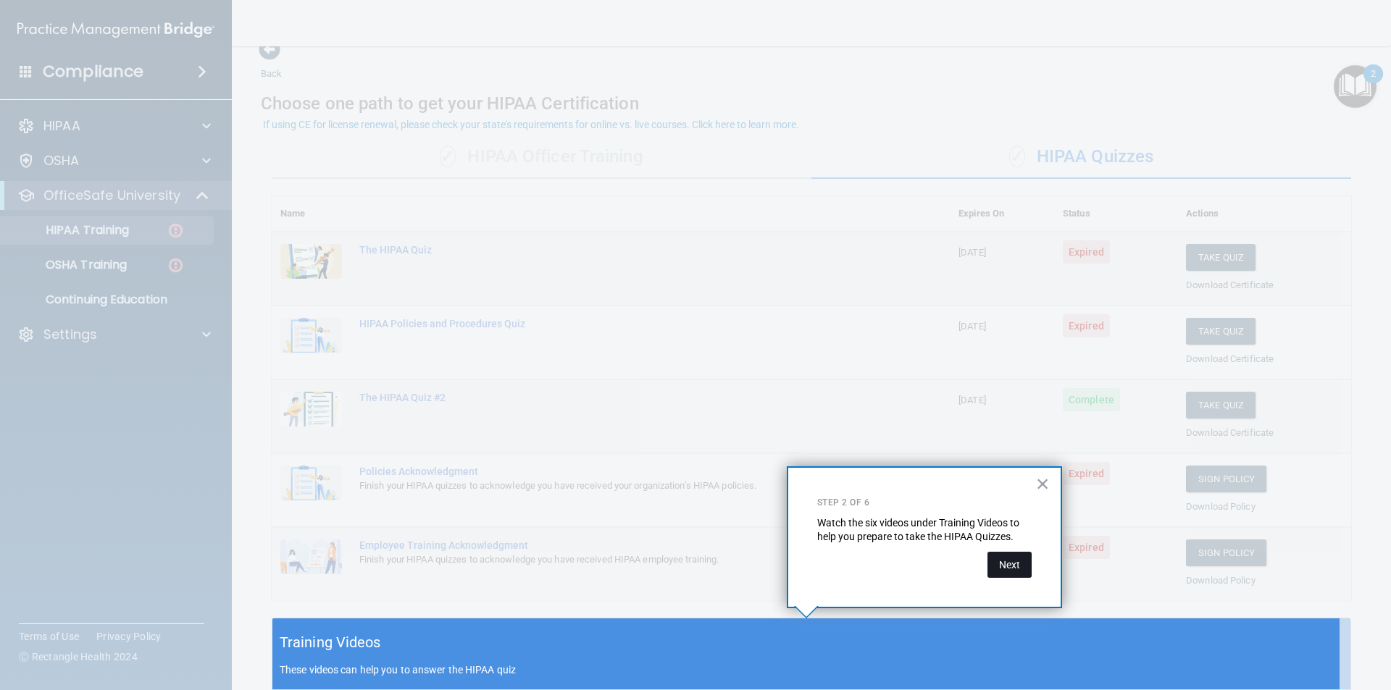
click at [1005, 566] on button "Next" at bounding box center [1009, 565] width 44 height 26
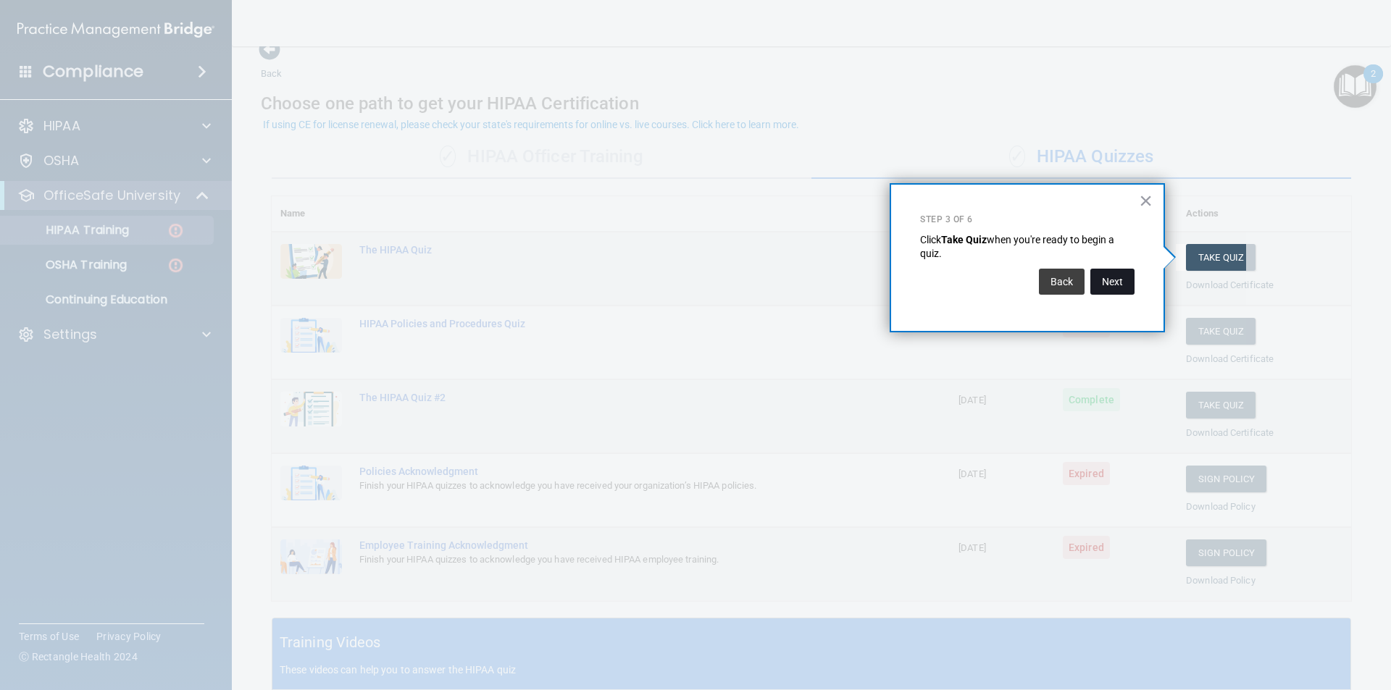
click at [1104, 289] on button "Next" at bounding box center [1112, 282] width 44 height 26
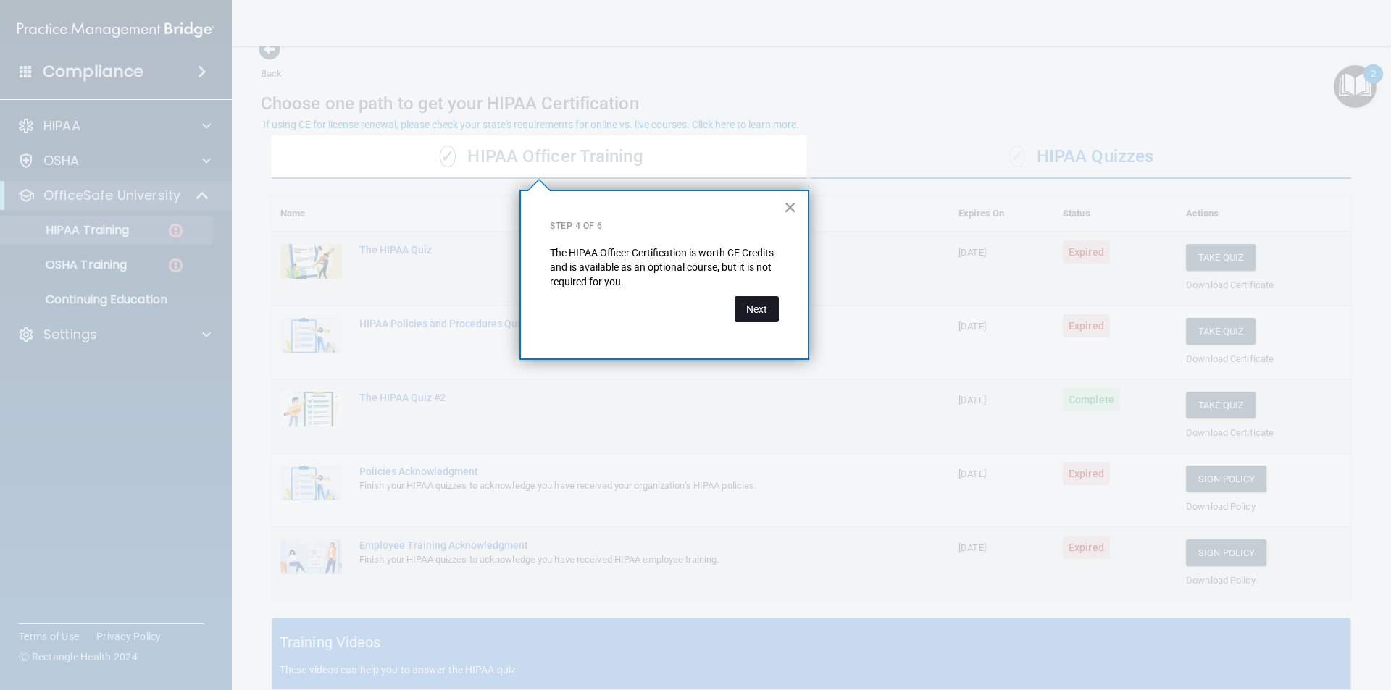
click at [760, 303] on button "Next" at bounding box center [756, 309] width 44 height 26
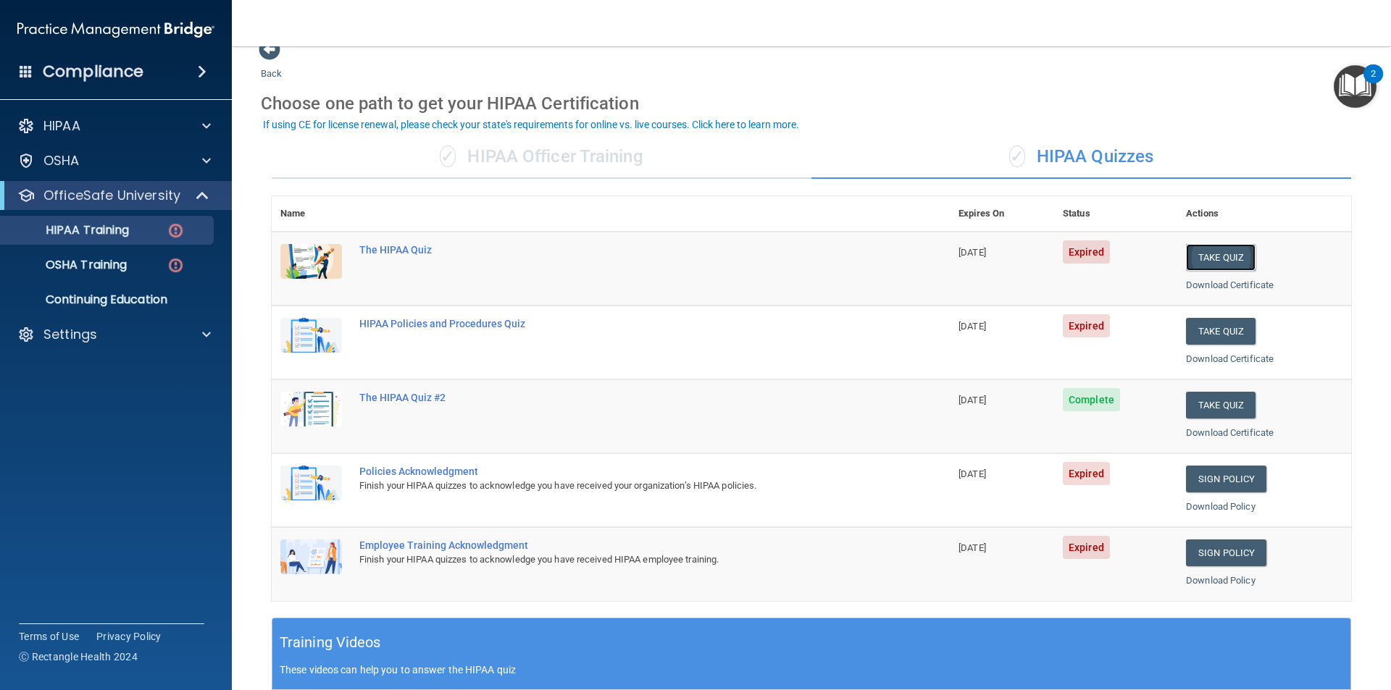
click at [1193, 259] on button "Take Quiz" at bounding box center [1221, 257] width 70 height 27
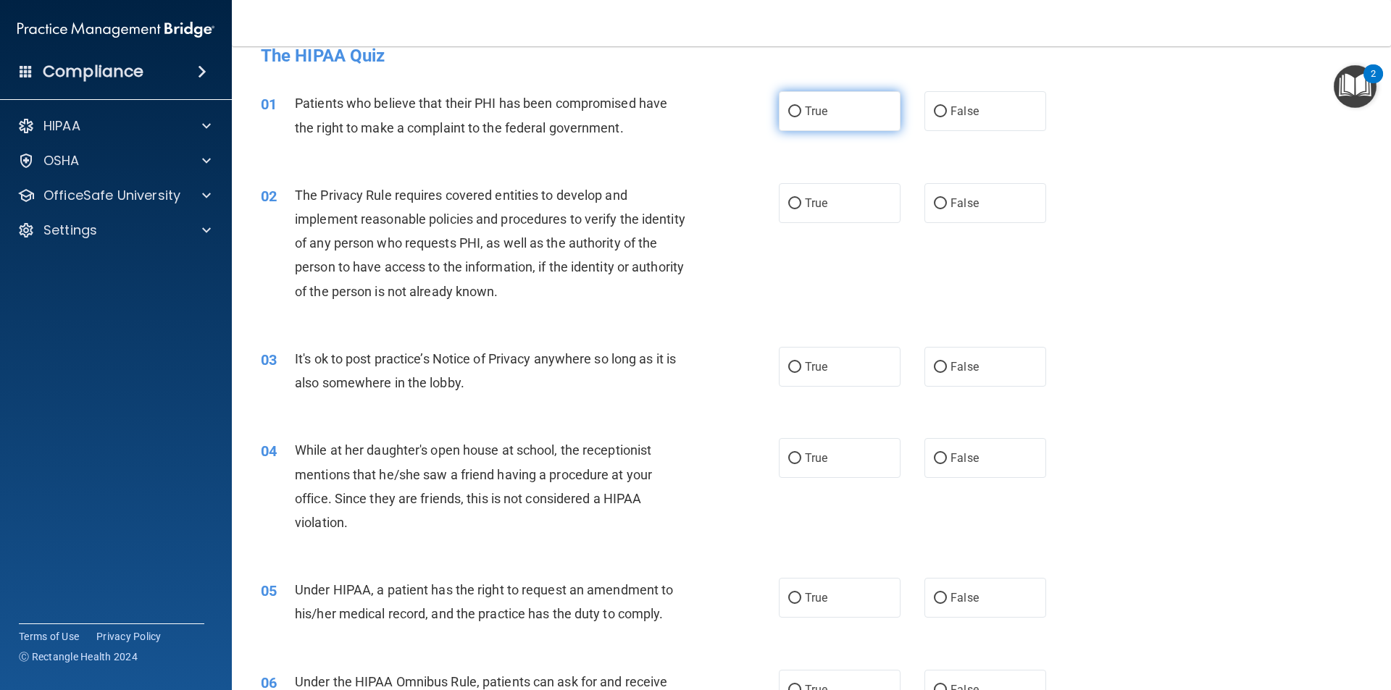
click at [788, 107] on input "True" at bounding box center [794, 111] width 13 height 11
radio input "true"
click at [788, 200] on input "True" at bounding box center [794, 203] width 13 height 11
radio input "true"
click at [792, 457] on input "True" at bounding box center [794, 458] width 13 height 11
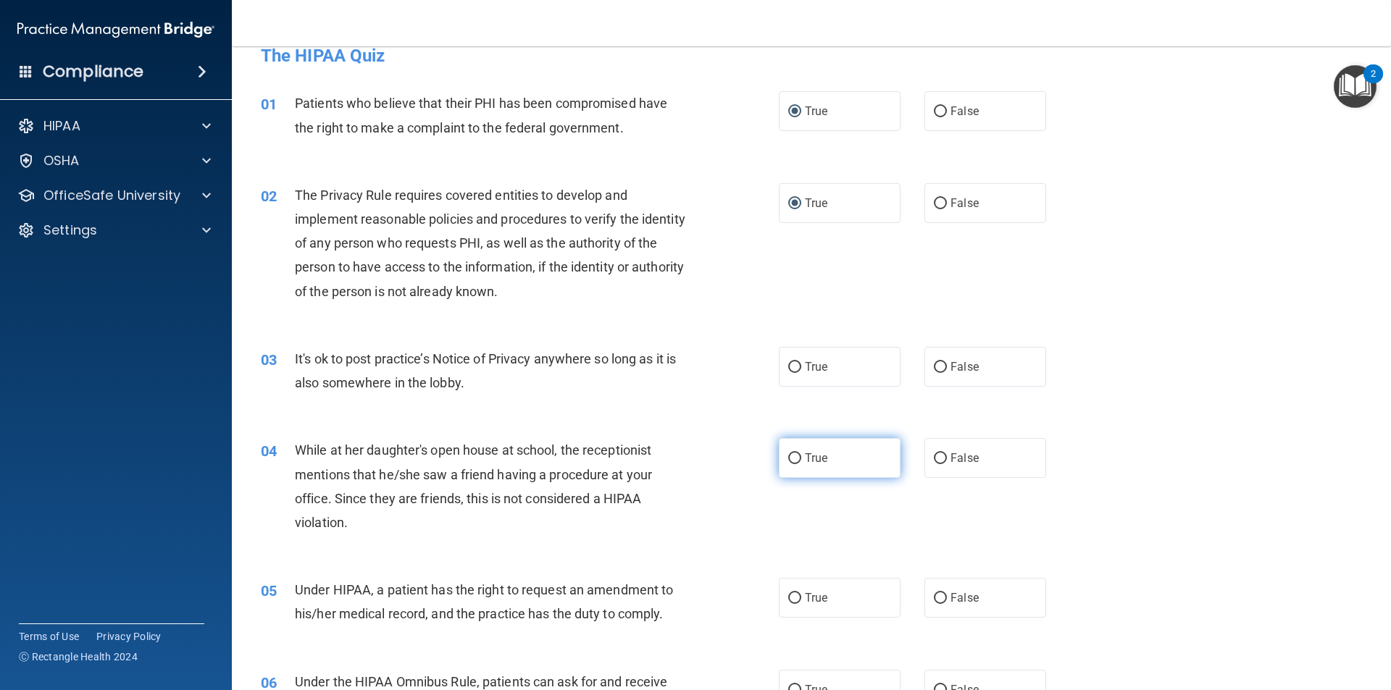
radio input "true"
click at [788, 456] on input "True" at bounding box center [794, 458] width 13 height 11
click at [934, 456] on input "False" at bounding box center [940, 458] width 13 height 11
radio input "true"
radio input "false"
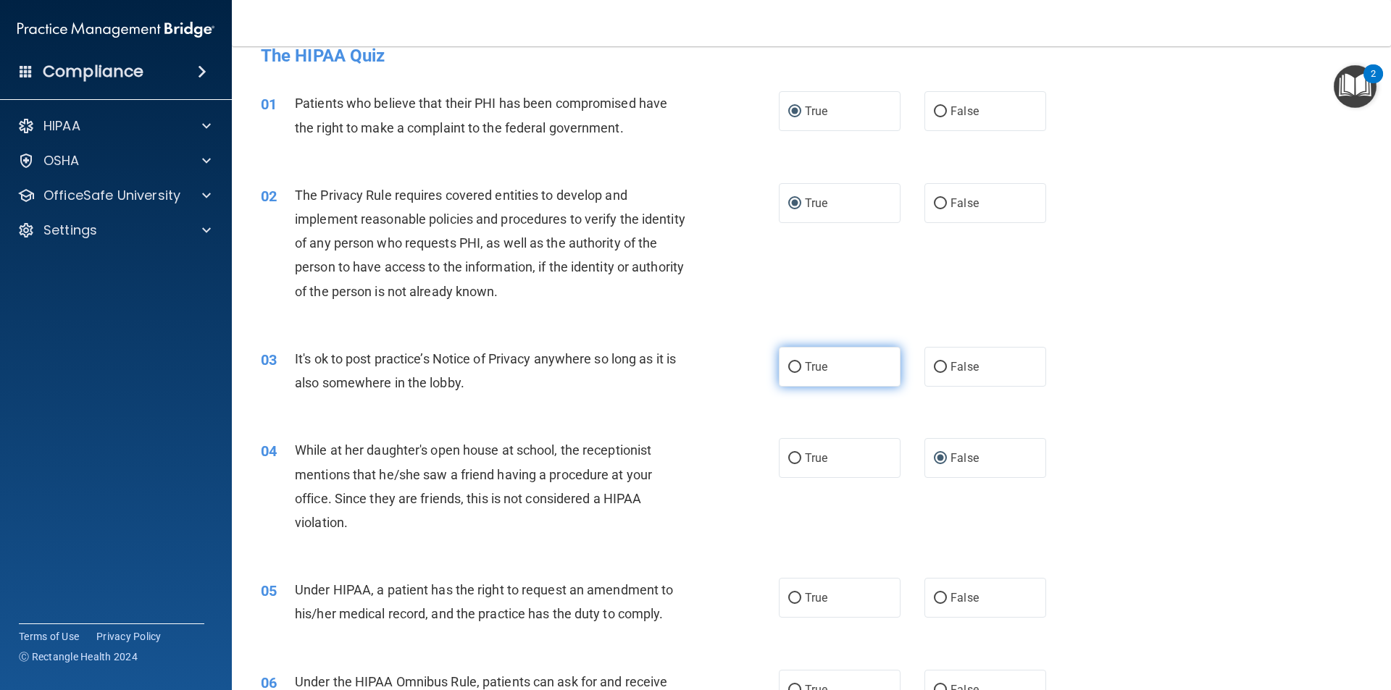
click at [792, 366] on input "True" at bounding box center [794, 367] width 13 height 11
radio input "true"
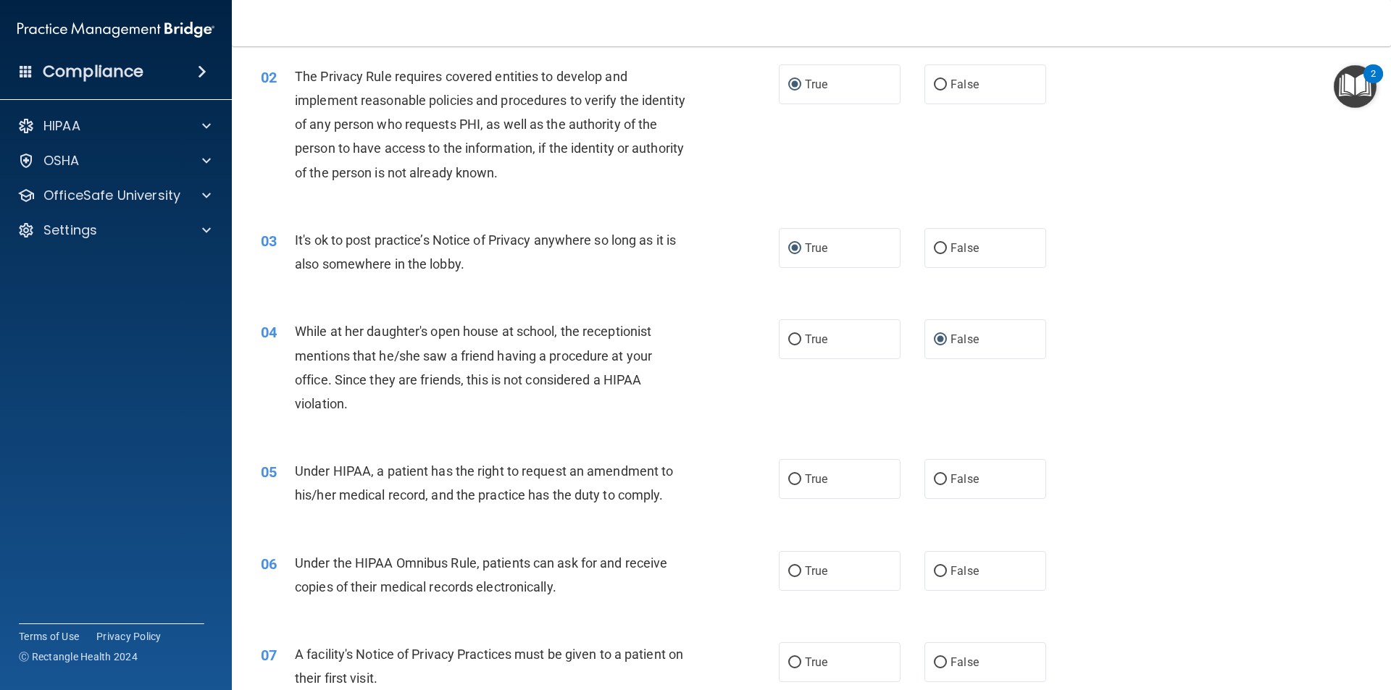
scroll to position [168, 0]
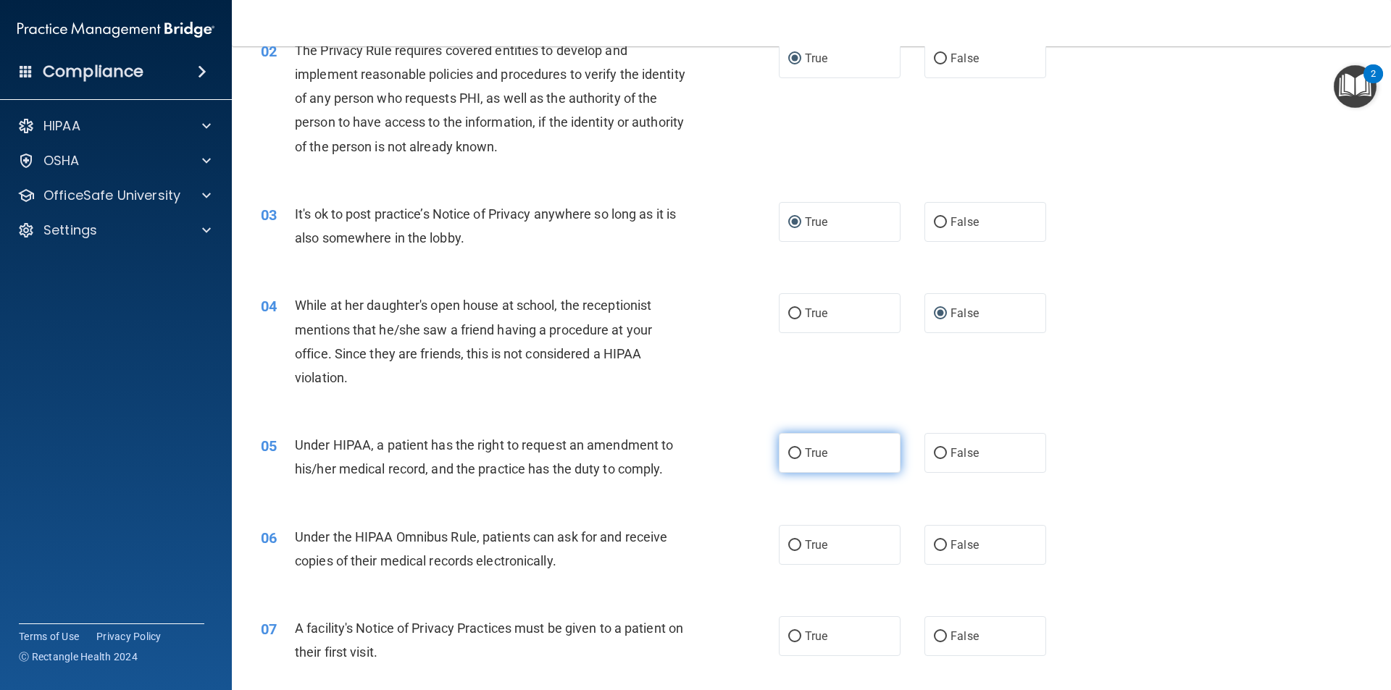
click at [788, 453] on input "True" at bounding box center [794, 453] width 13 height 11
radio input "true"
click at [788, 541] on input "True" at bounding box center [794, 545] width 13 height 11
radio input "true"
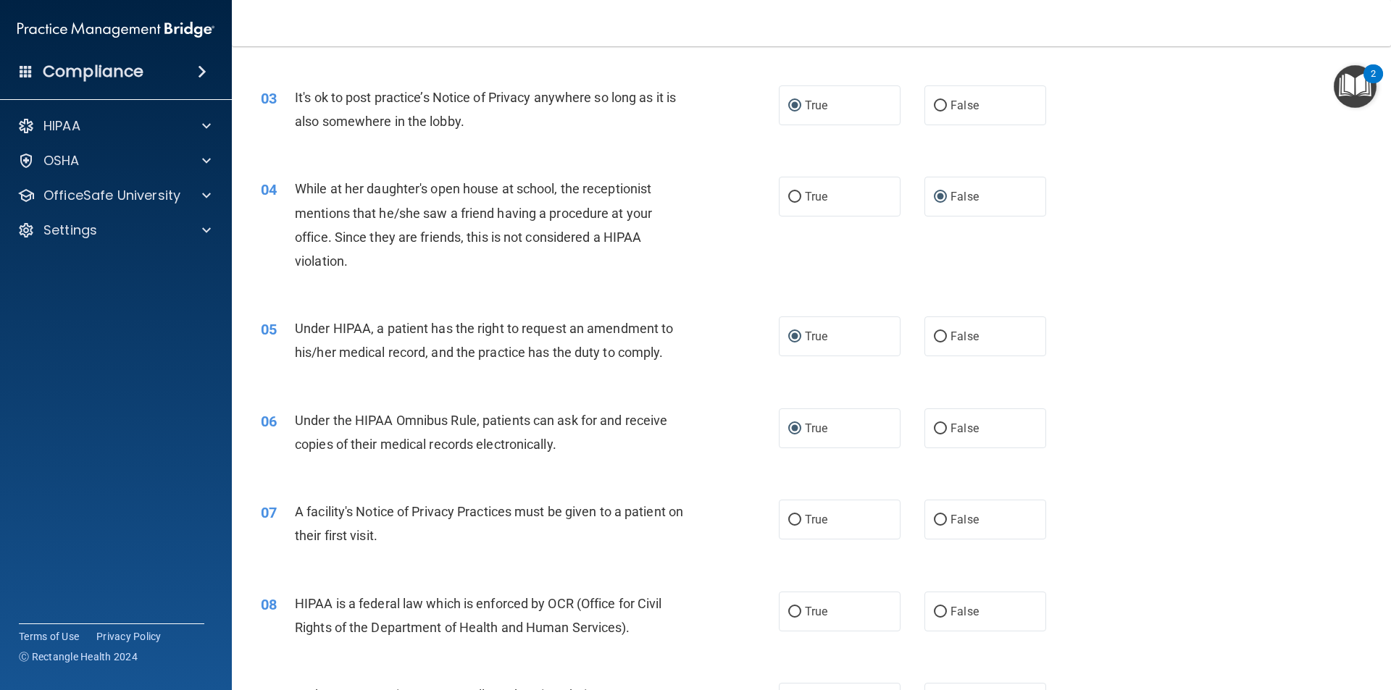
scroll to position [313, 0]
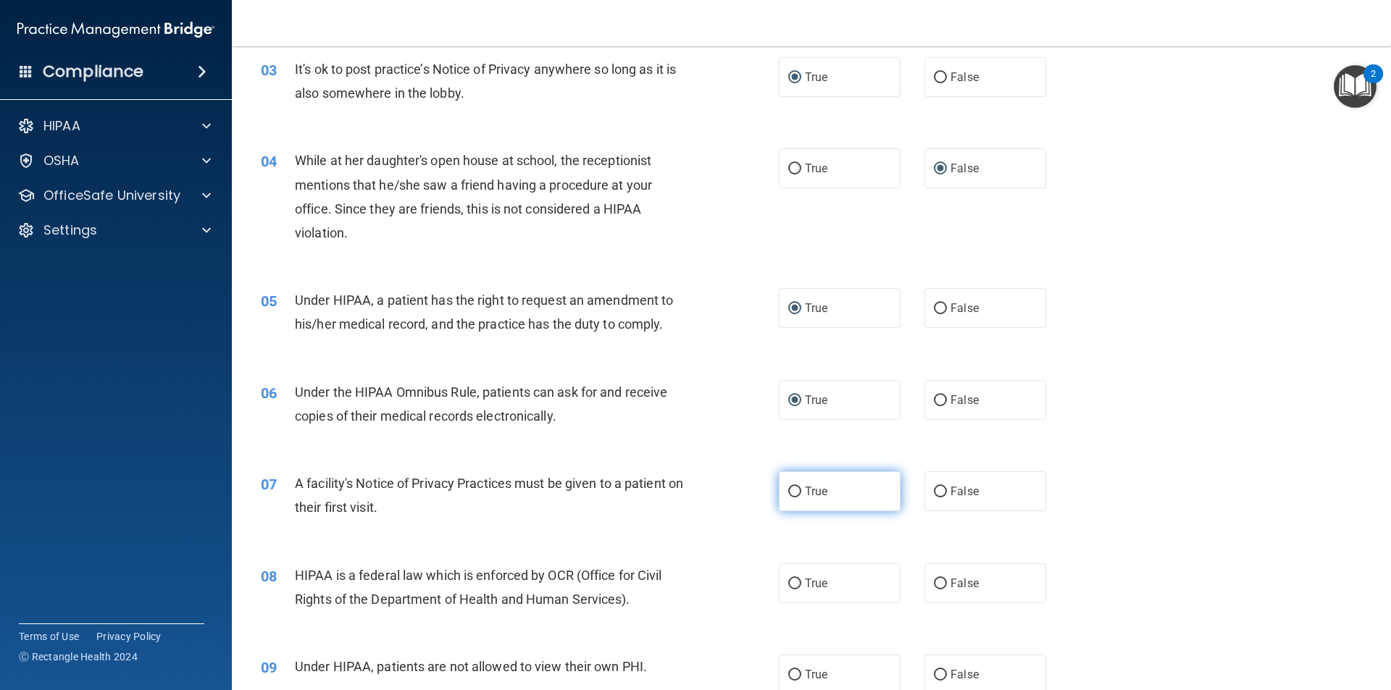
click at [791, 488] on input "True" at bounding box center [794, 492] width 13 height 11
radio input "true"
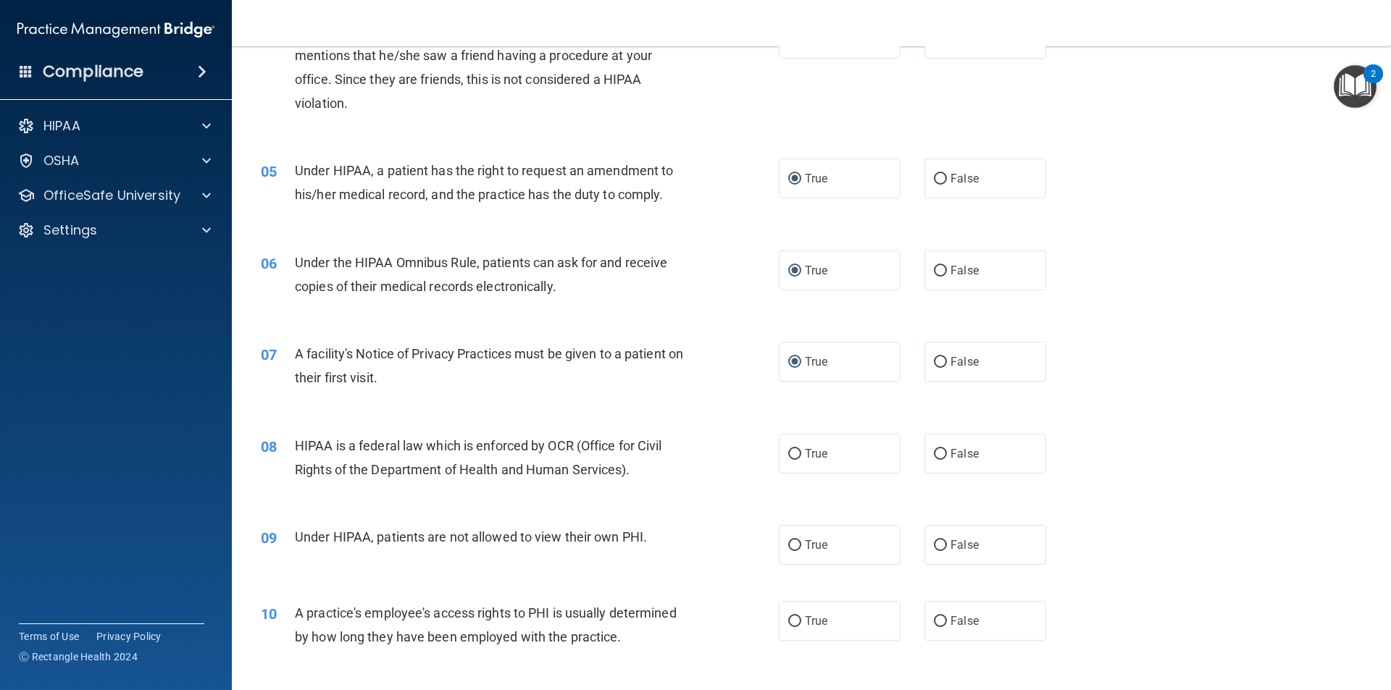
scroll to position [458, 0]
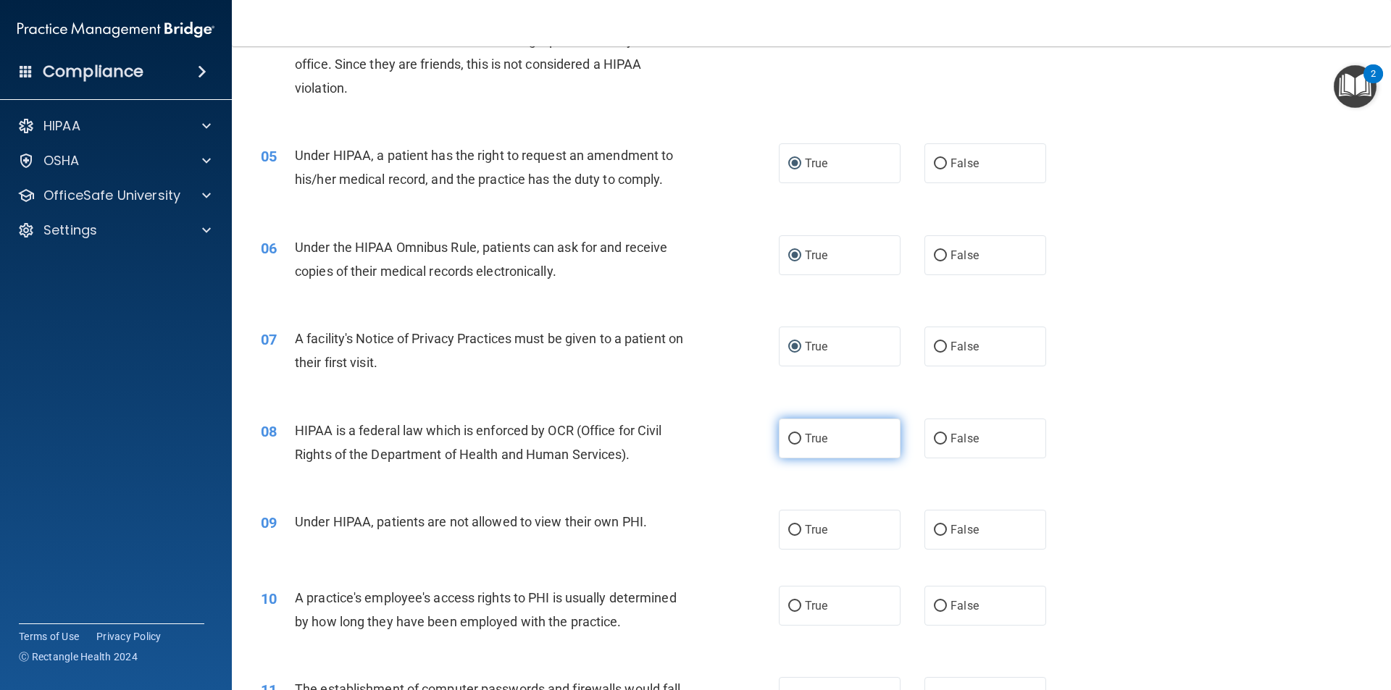
click at [788, 440] on input "True" at bounding box center [794, 439] width 13 height 11
radio input "true"
click at [934, 529] on input "False" at bounding box center [940, 530] width 13 height 11
radio input "true"
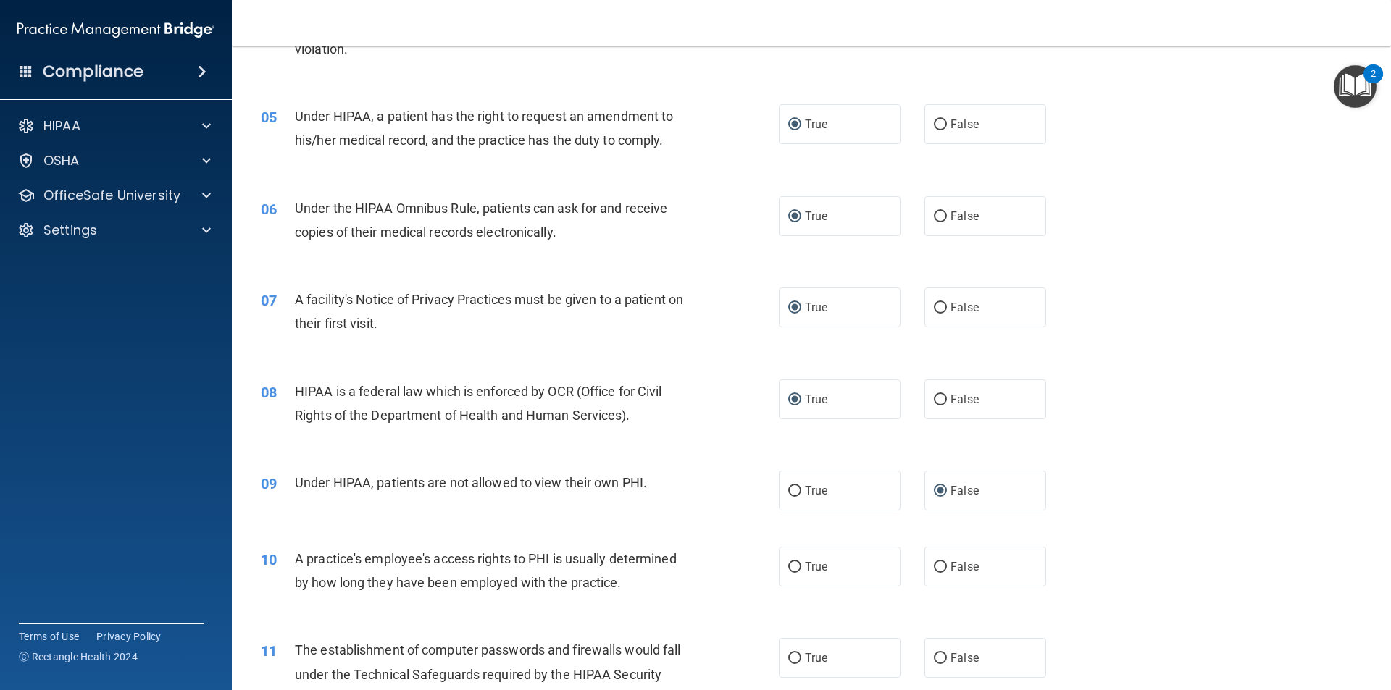
scroll to position [530, 0]
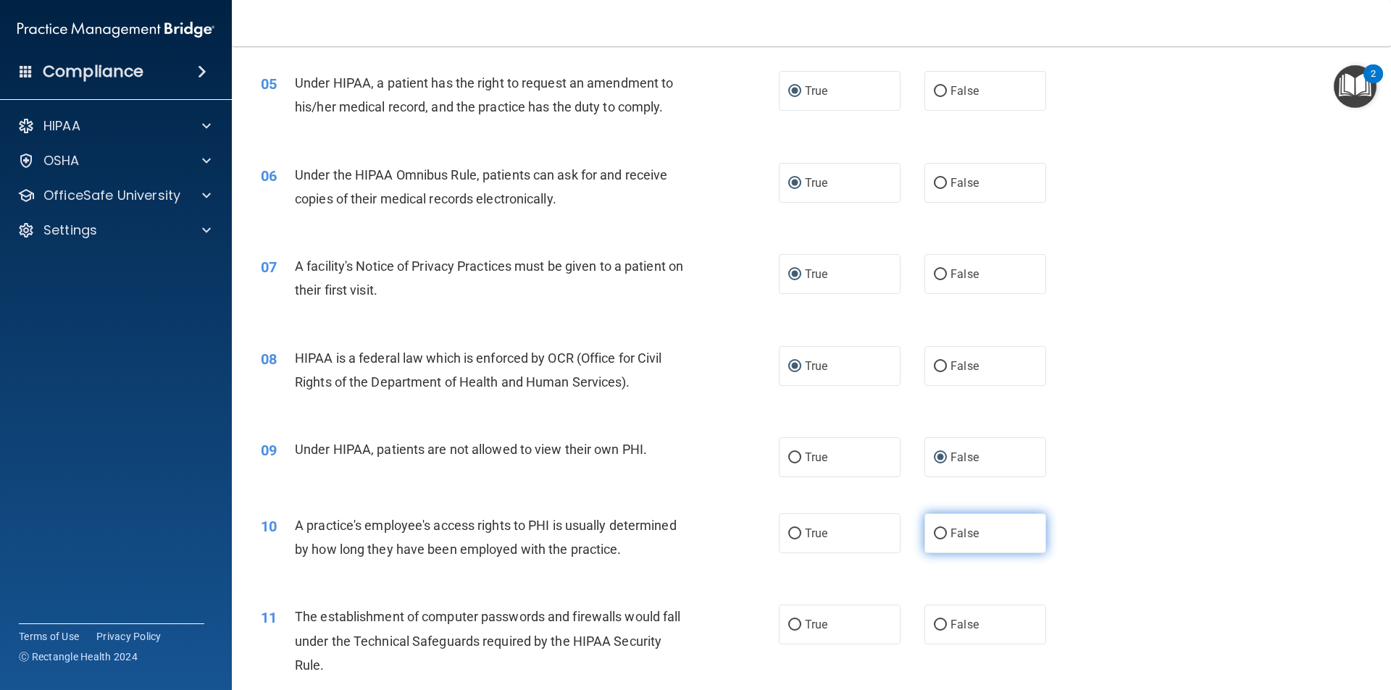
click at [934, 533] on input "False" at bounding box center [940, 534] width 13 height 11
radio input "true"
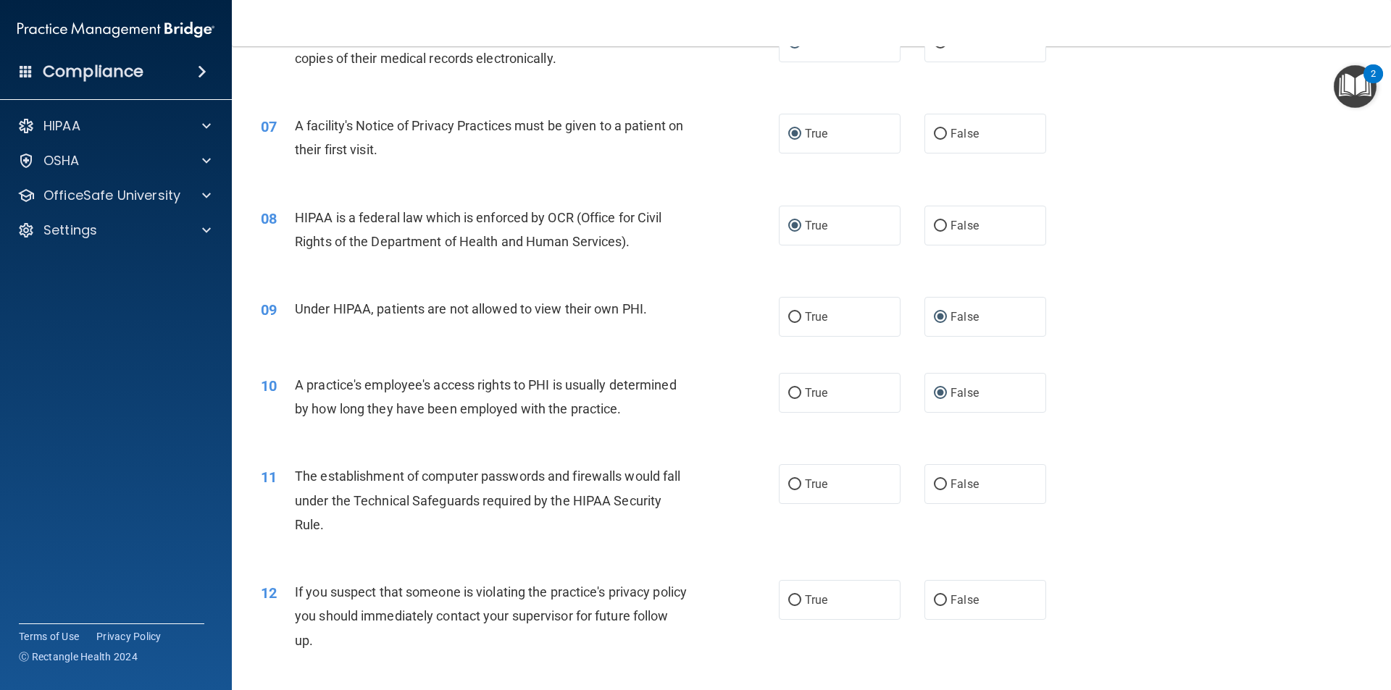
scroll to position [675, 0]
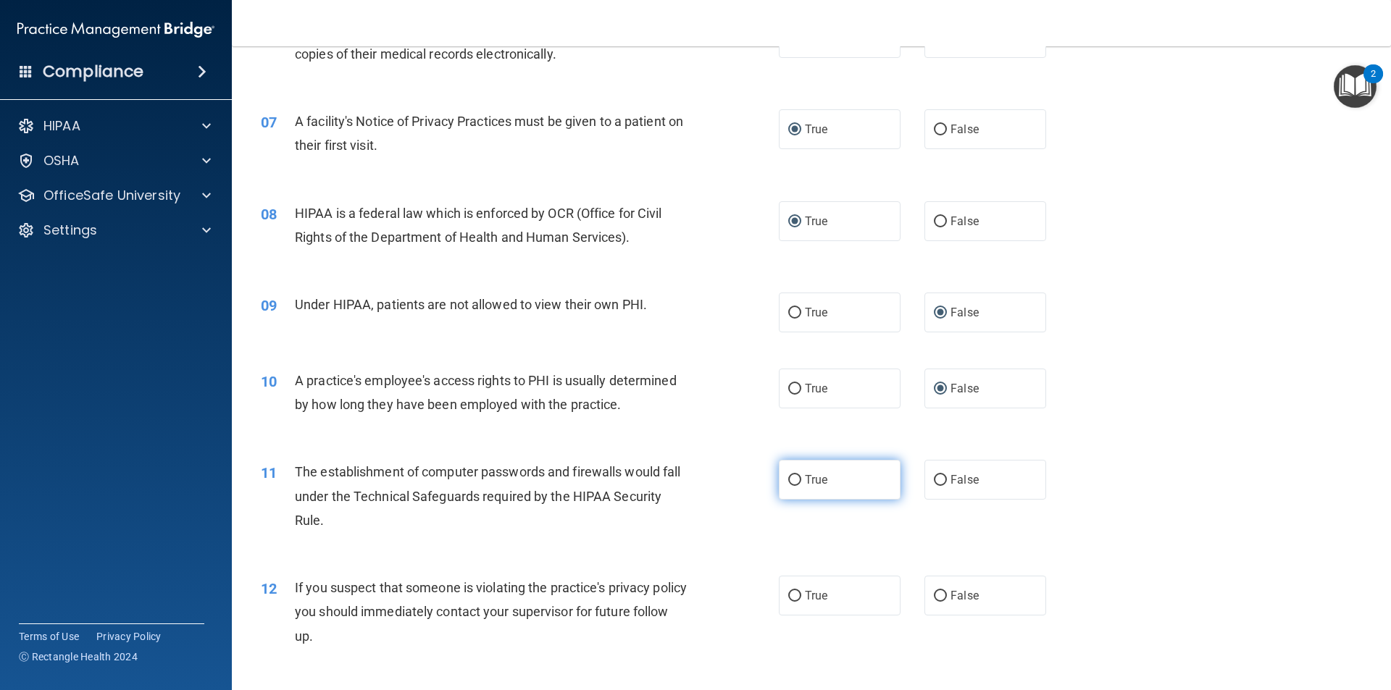
click at [791, 480] on input "True" at bounding box center [794, 480] width 13 height 11
radio input "true"
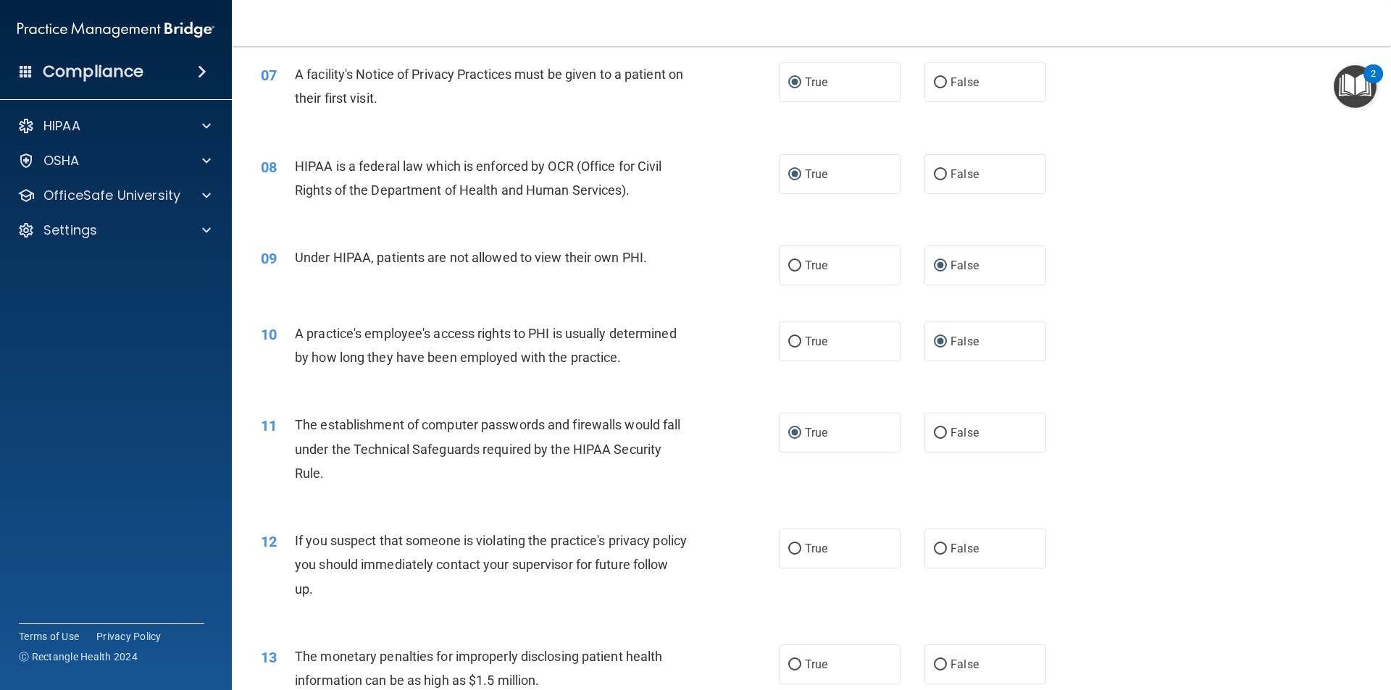
scroll to position [747, 0]
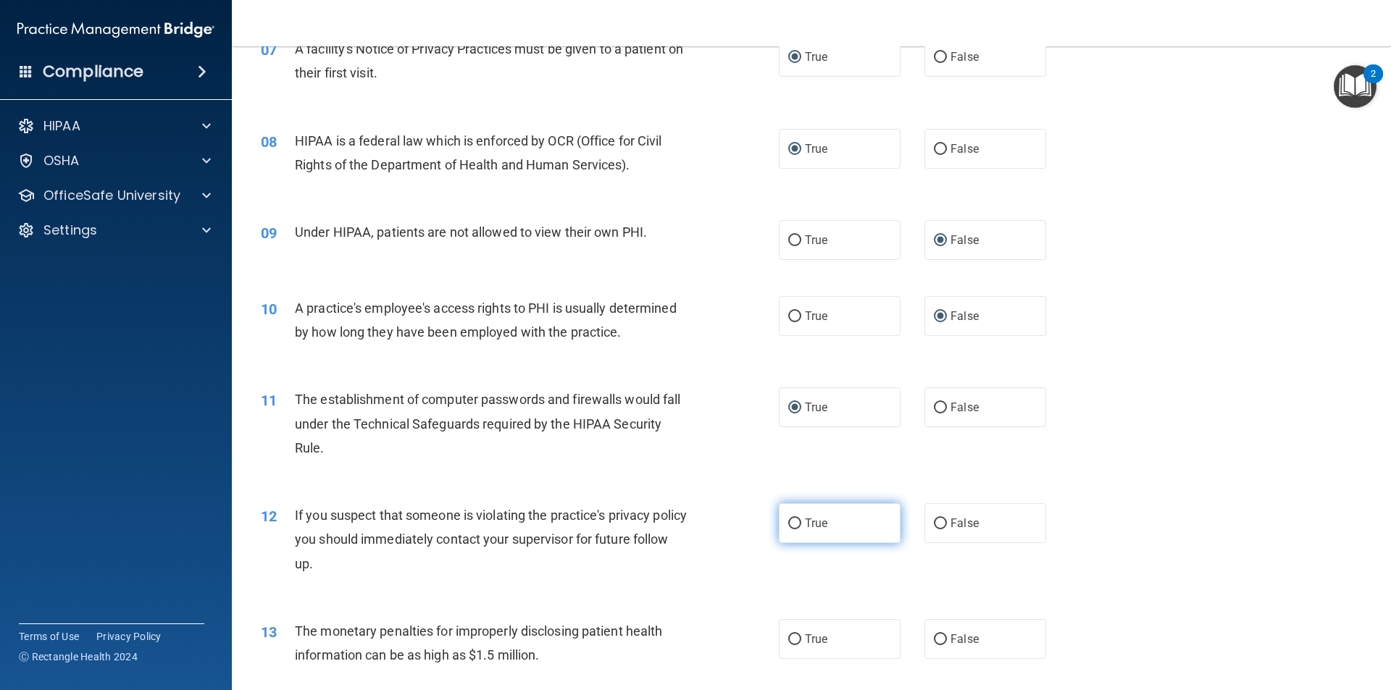
click at [789, 520] on input "True" at bounding box center [794, 524] width 13 height 11
radio input "true"
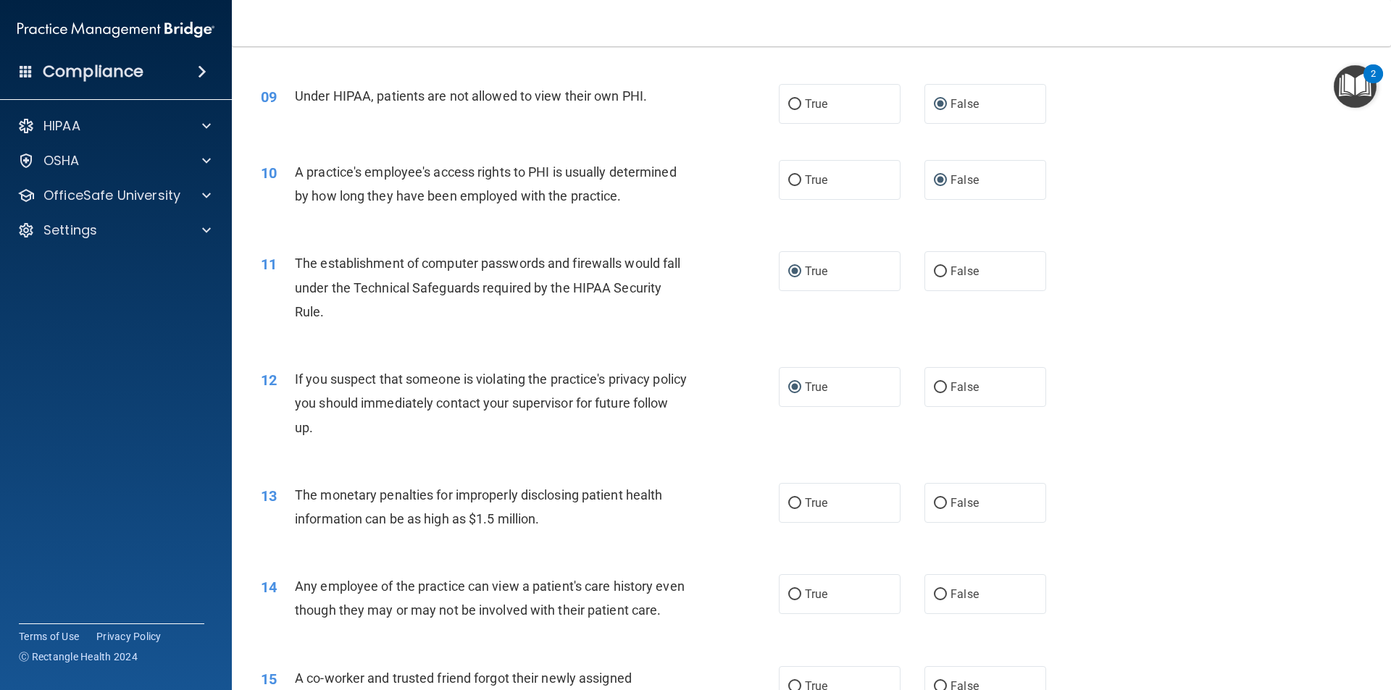
scroll to position [892, 0]
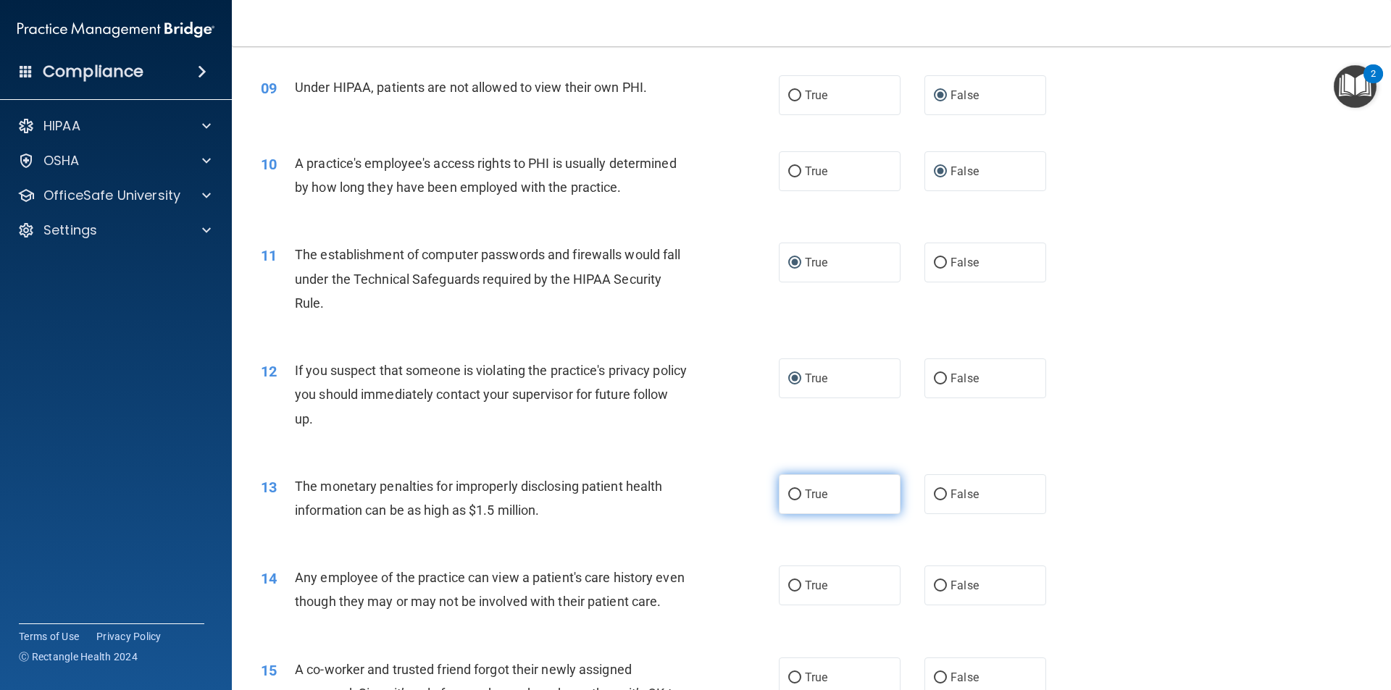
click at [792, 495] on input "True" at bounding box center [794, 495] width 13 height 11
radio input "true"
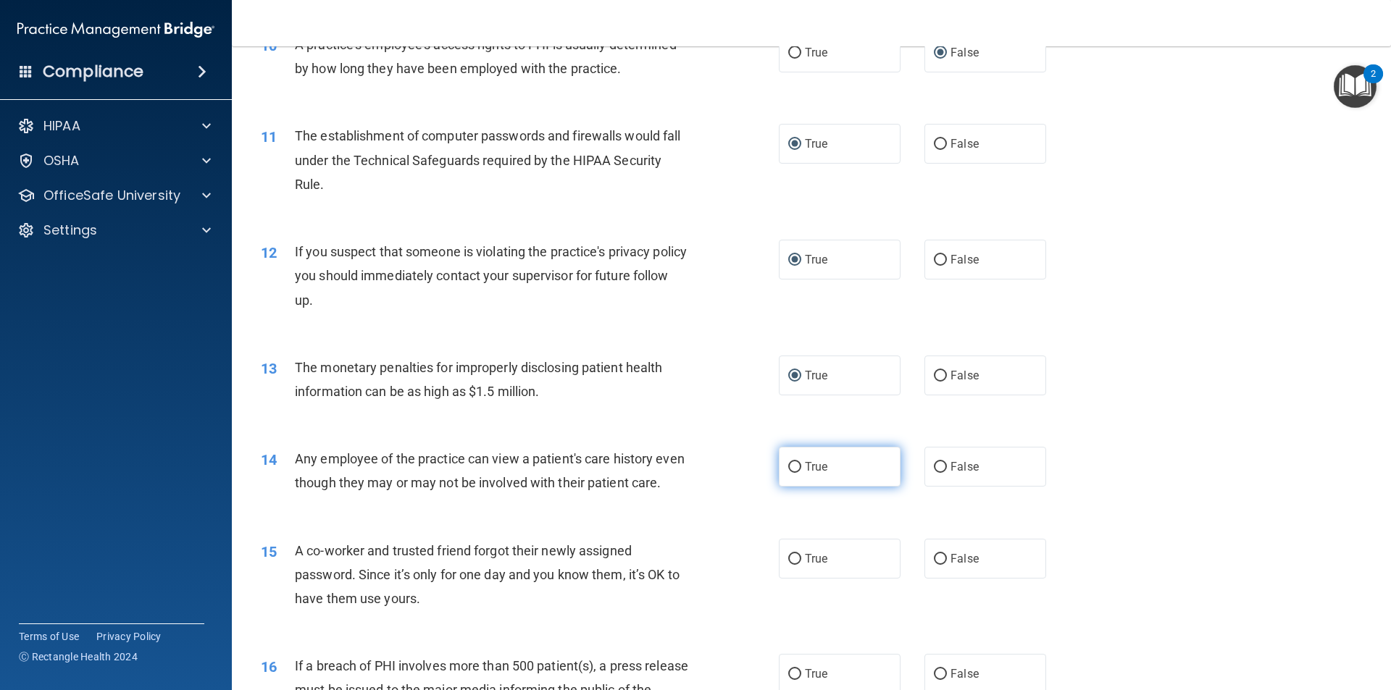
scroll to position [1037, 0]
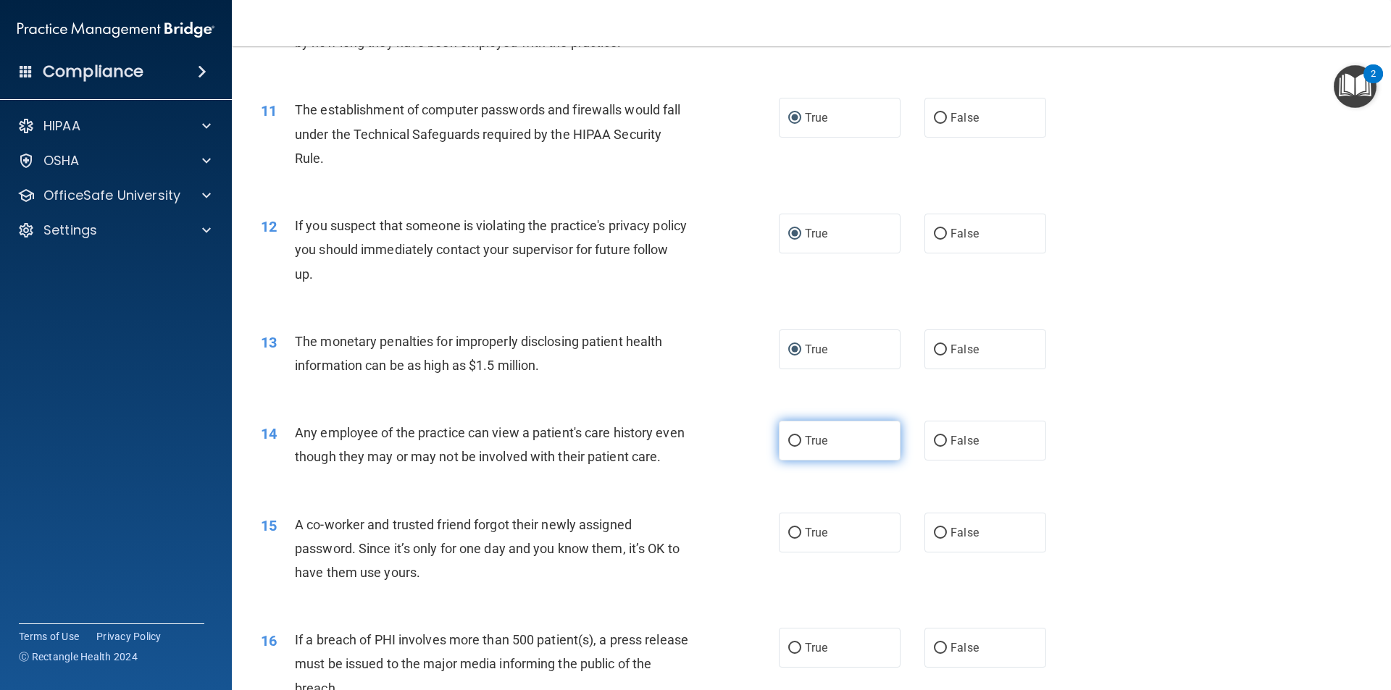
click at [788, 436] on input "True" at bounding box center [794, 441] width 13 height 11
radio input "true"
click at [934, 440] on input "False" at bounding box center [940, 441] width 13 height 11
radio input "true"
radio input "false"
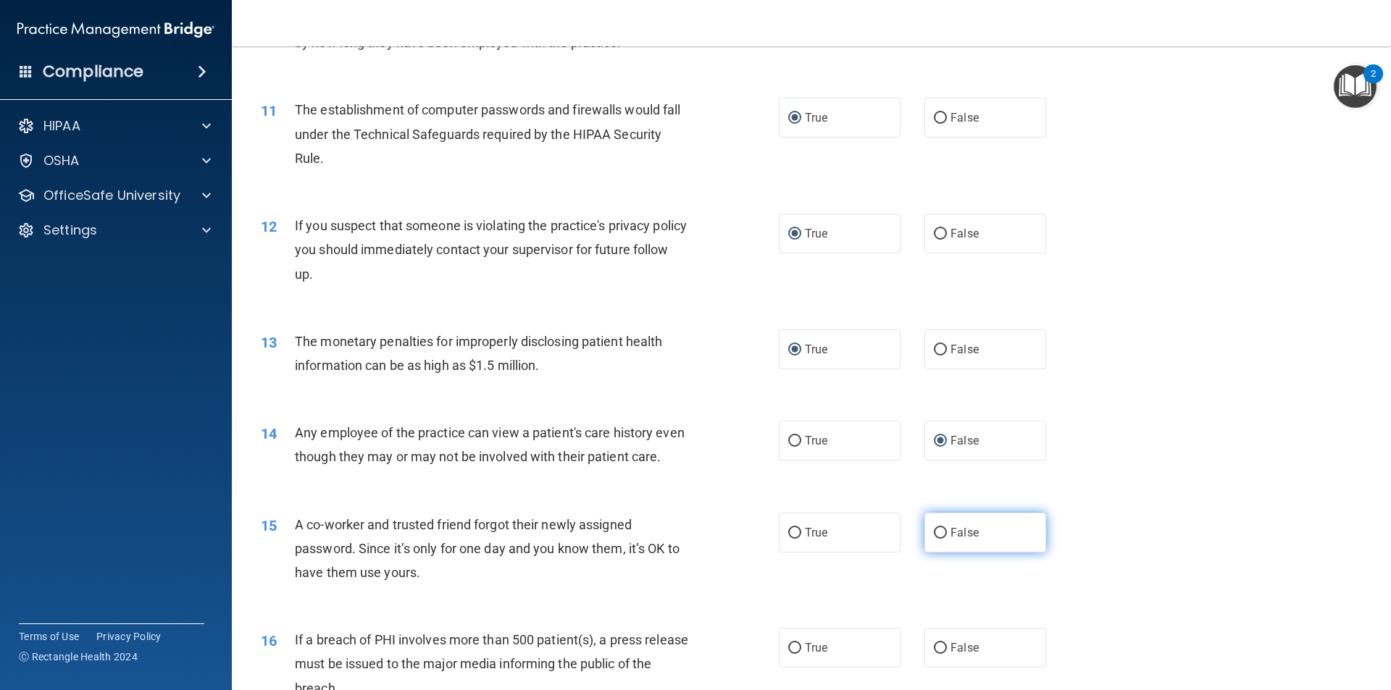
click at [934, 539] on input "False" at bounding box center [940, 533] width 13 height 11
radio input "true"
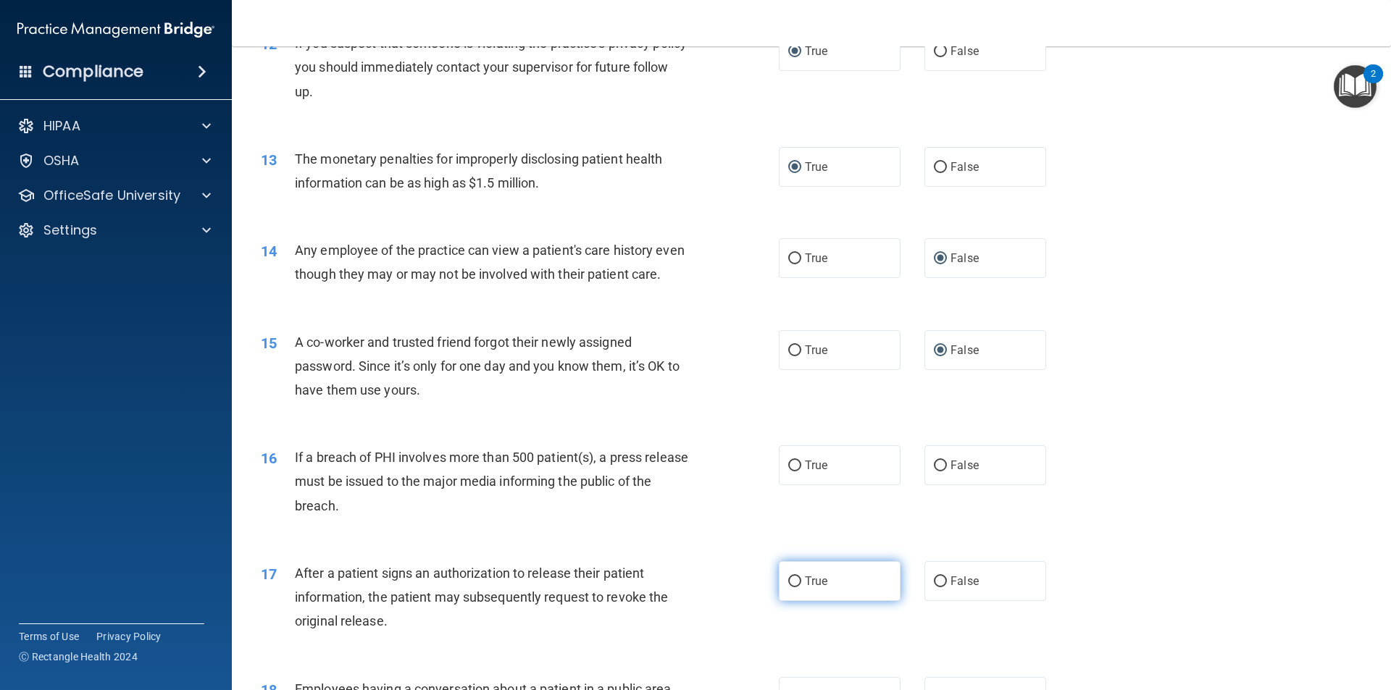
scroll to position [1255, 0]
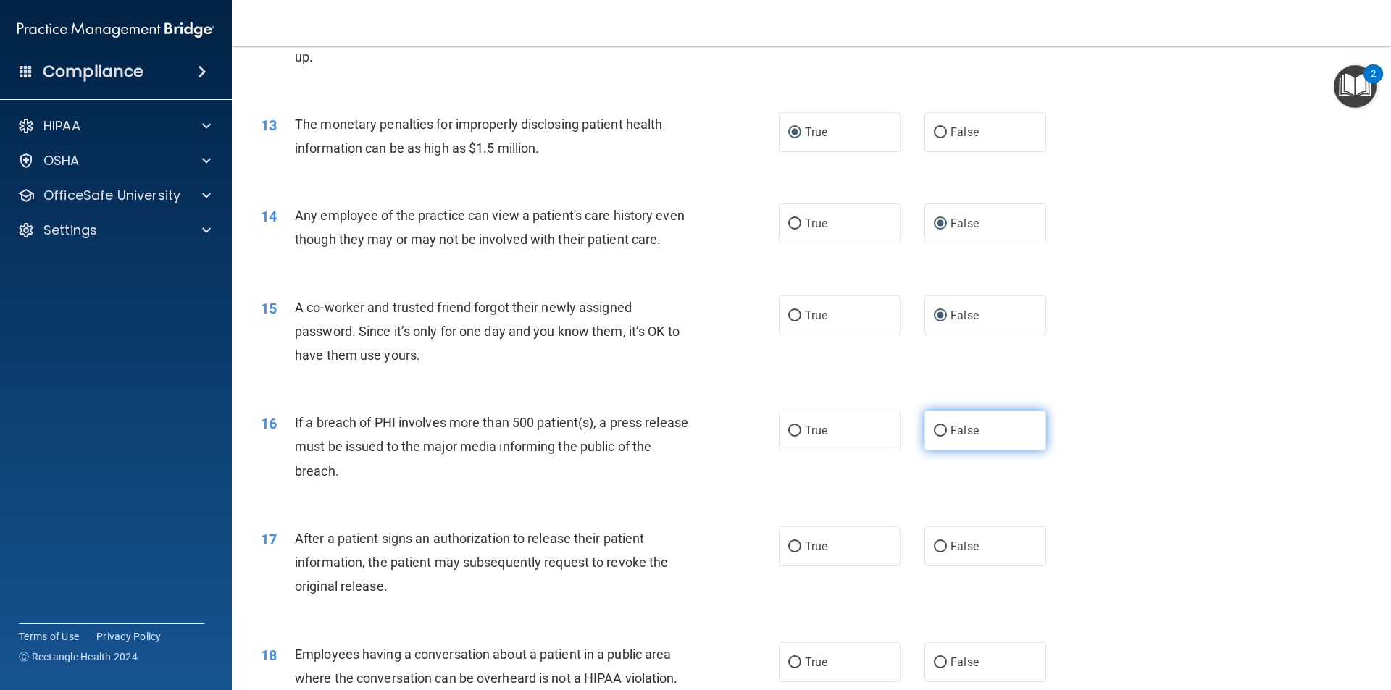
click at [934, 437] on input "False" at bounding box center [940, 431] width 13 height 11
radio input "true"
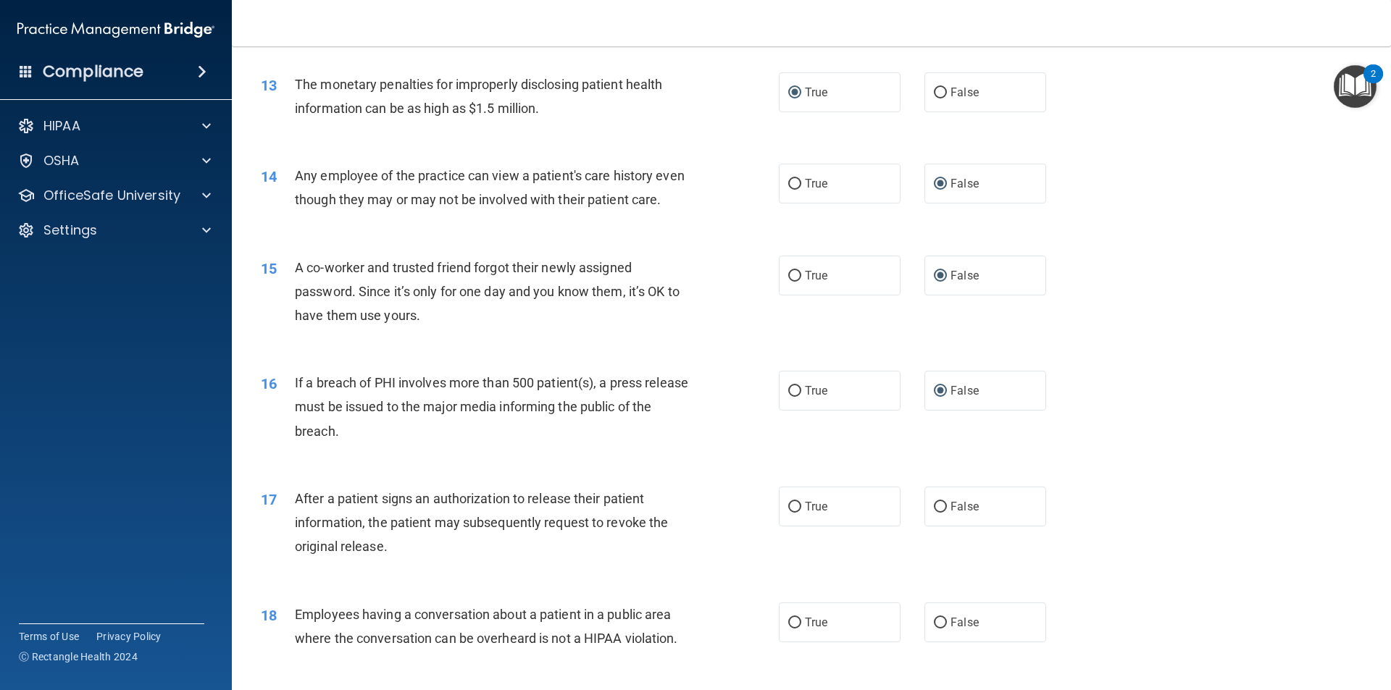
scroll to position [1327, 0]
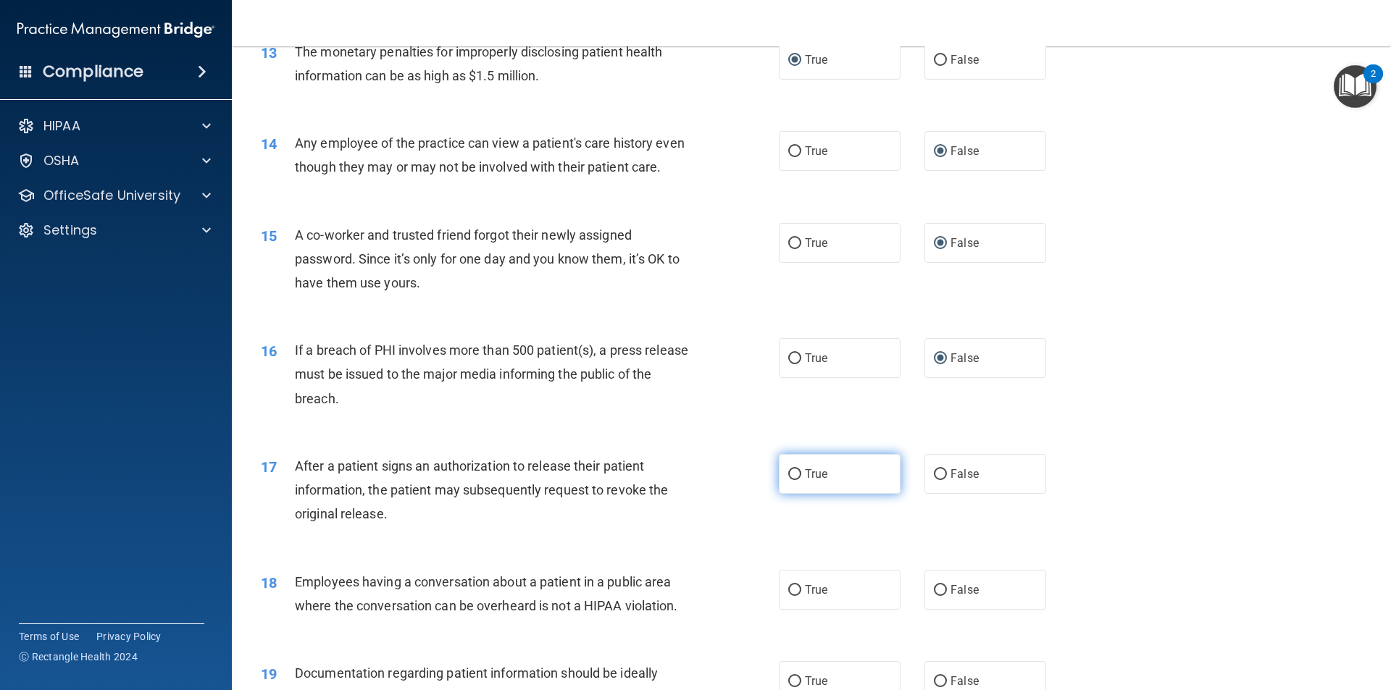
click at [790, 480] on input "True" at bounding box center [794, 474] width 13 height 11
radio input "true"
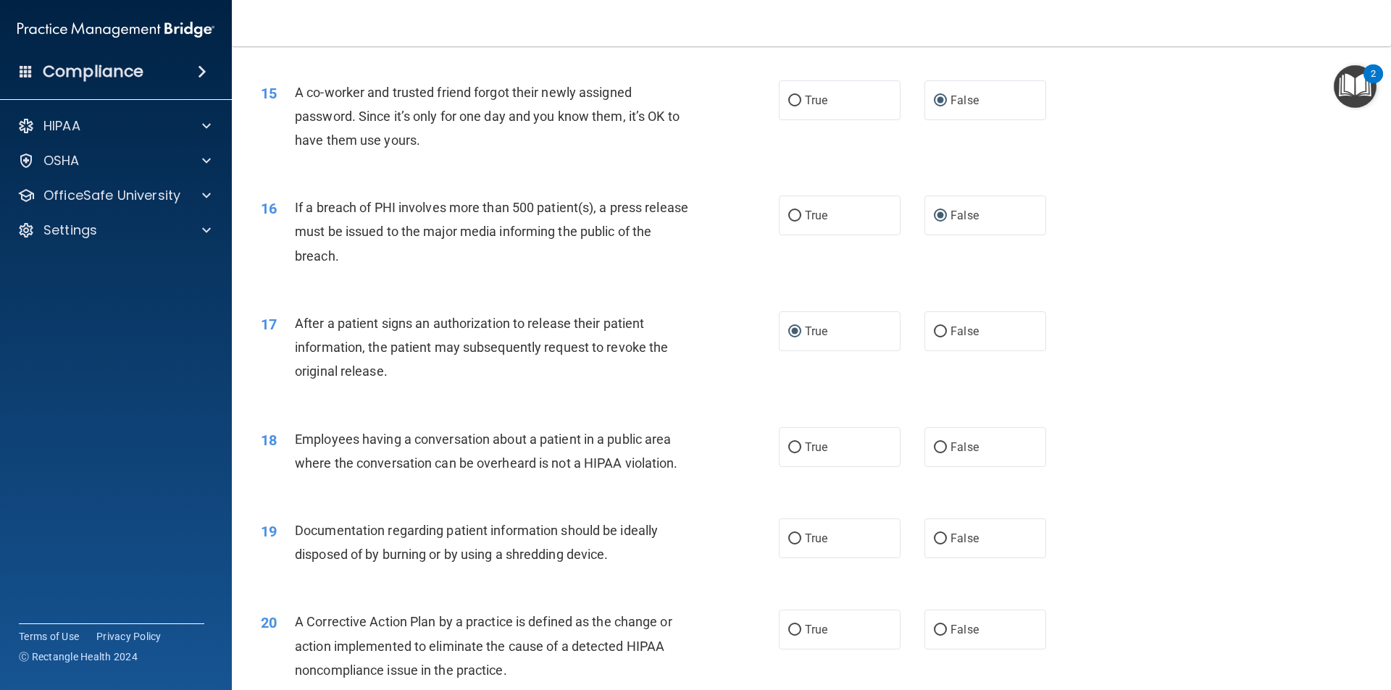
scroll to position [1472, 0]
click at [934, 451] on input "False" at bounding box center [940, 445] width 13 height 11
radio input "true"
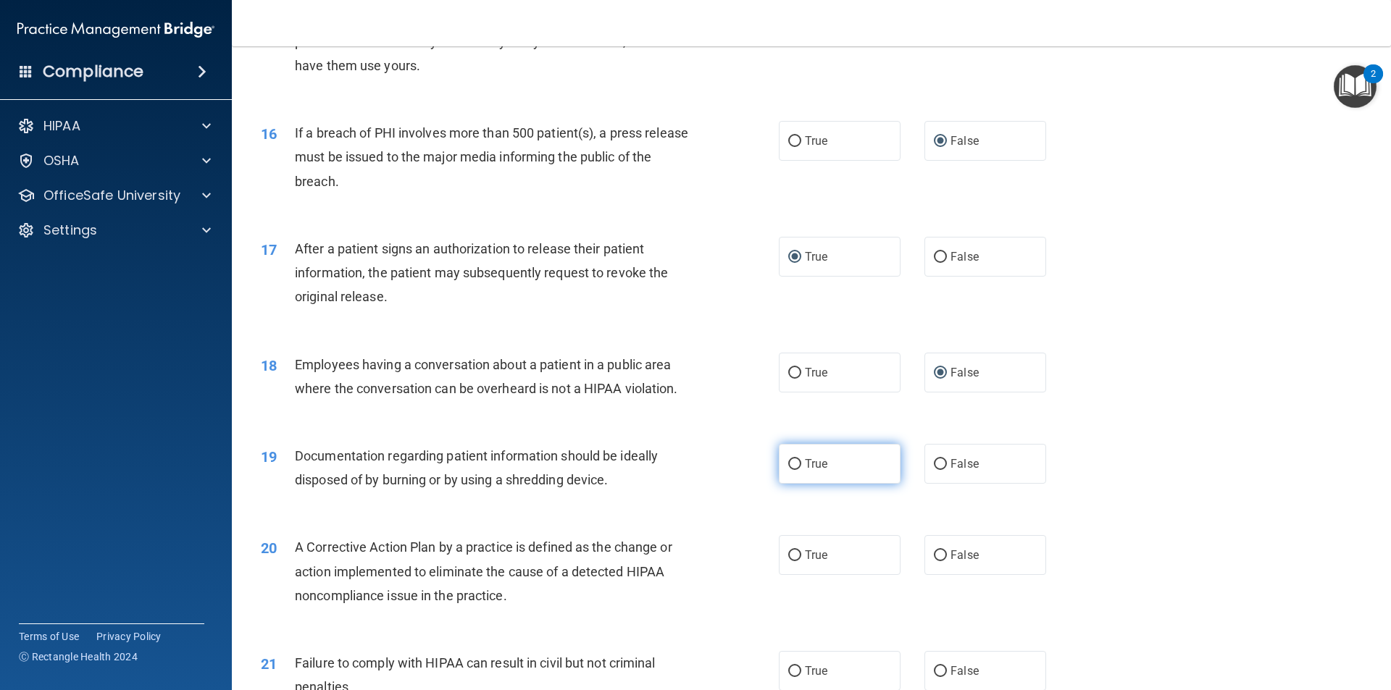
click at [791, 470] on input "True" at bounding box center [794, 464] width 13 height 11
radio input "true"
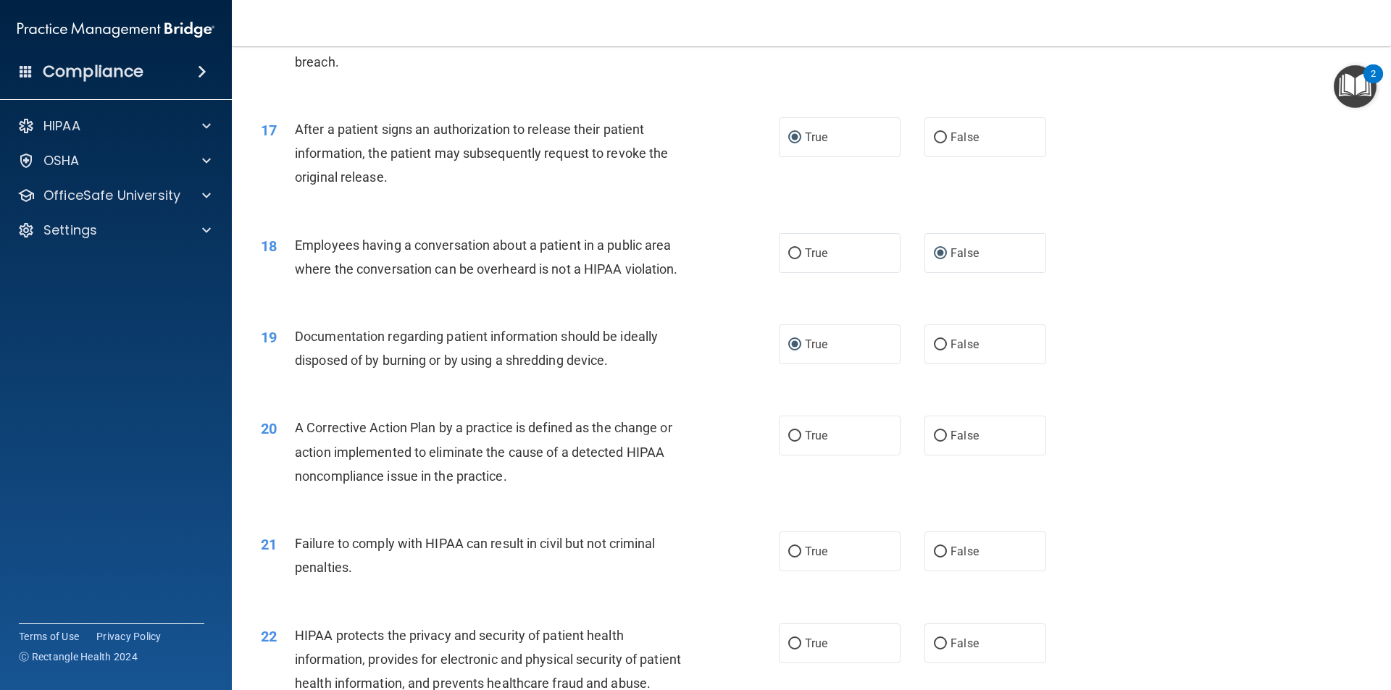
scroll to position [1689, 0]
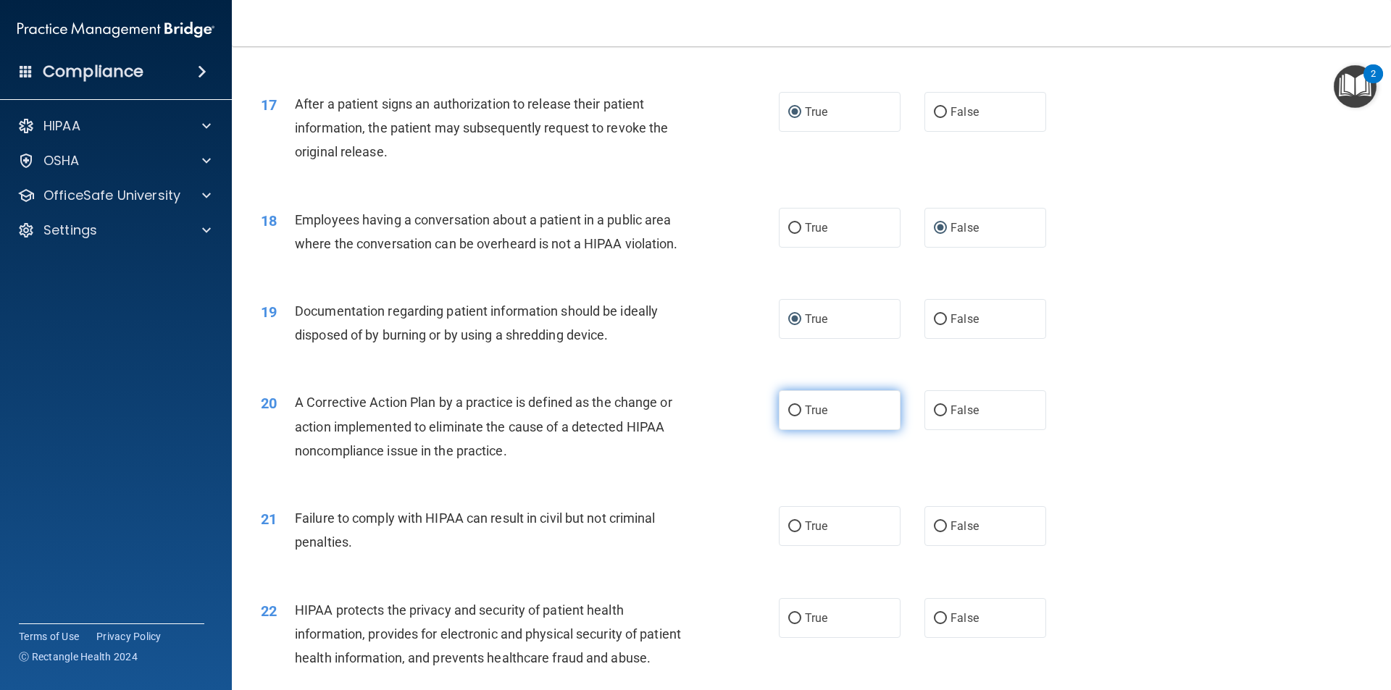
click at [790, 416] on input "True" at bounding box center [794, 411] width 13 height 11
radio input "true"
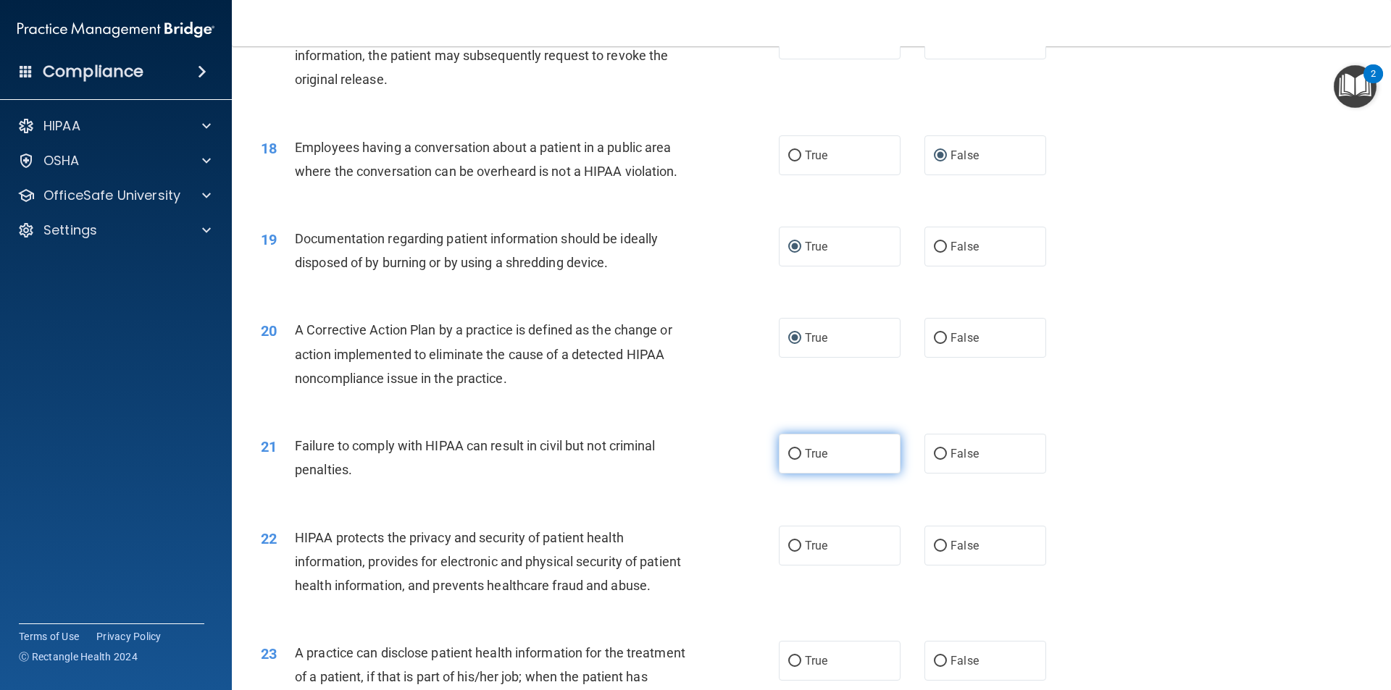
click at [790, 460] on input "True" at bounding box center [794, 454] width 13 height 11
radio input "true"
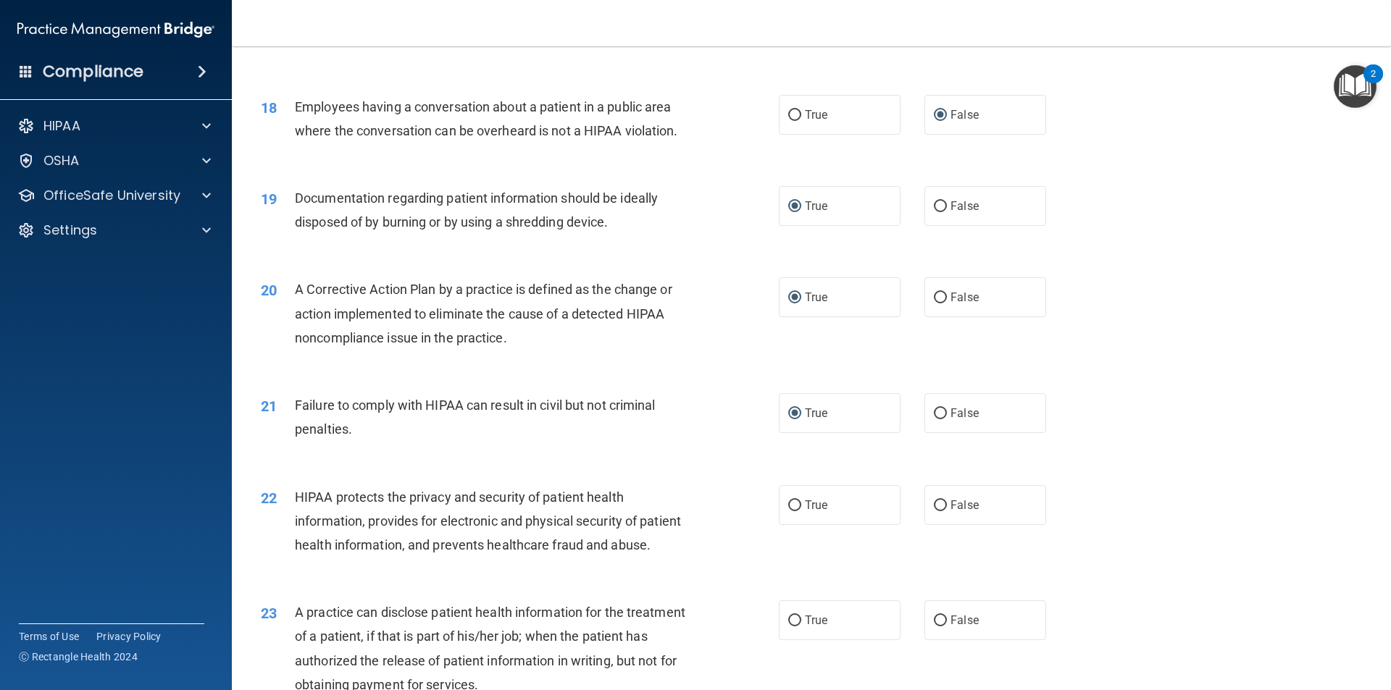
scroll to position [1834, 0]
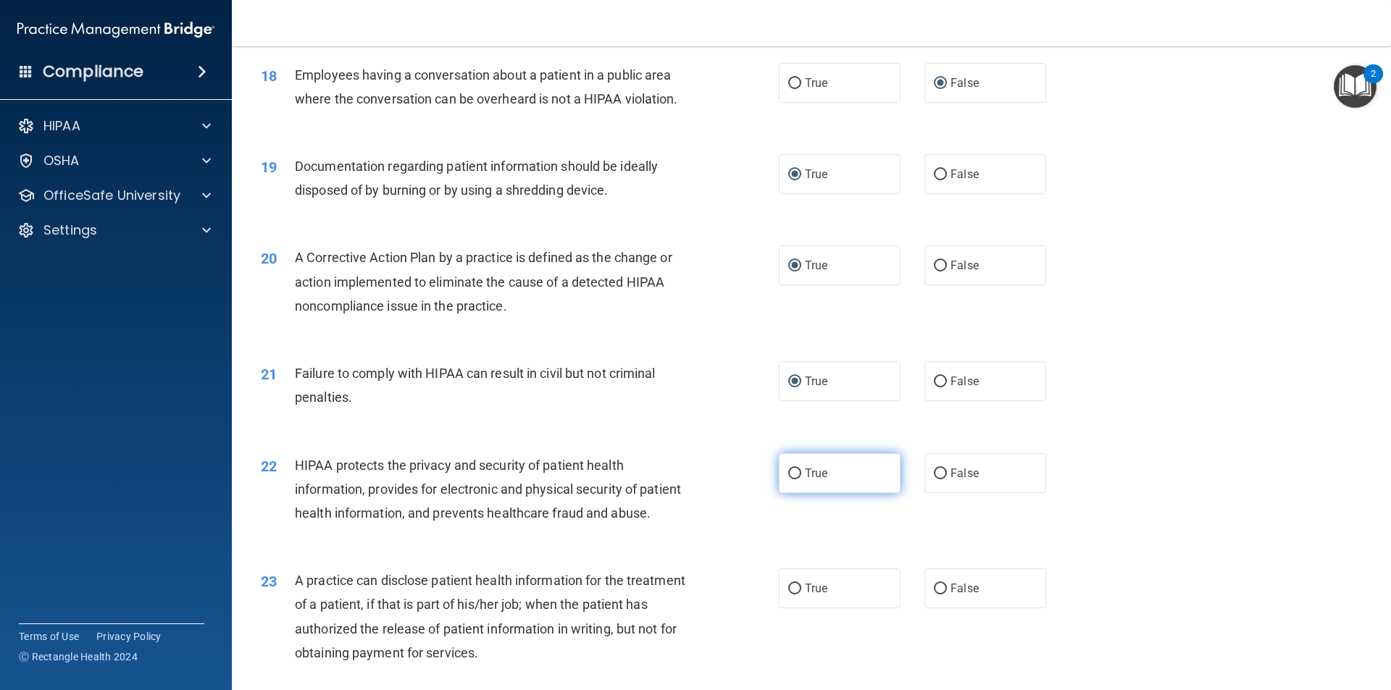
click at [790, 479] on input "True" at bounding box center [794, 474] width 13 height 11
radio input "true"
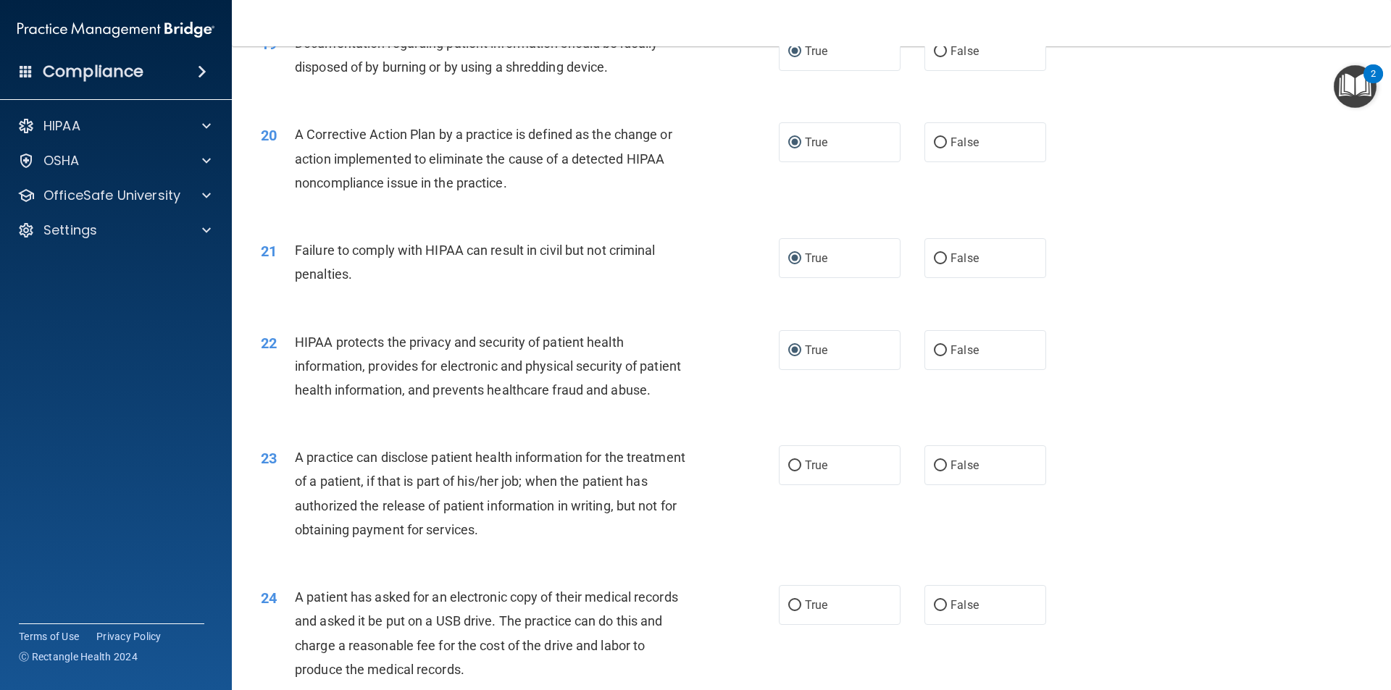
scroll to position [1979, 0]
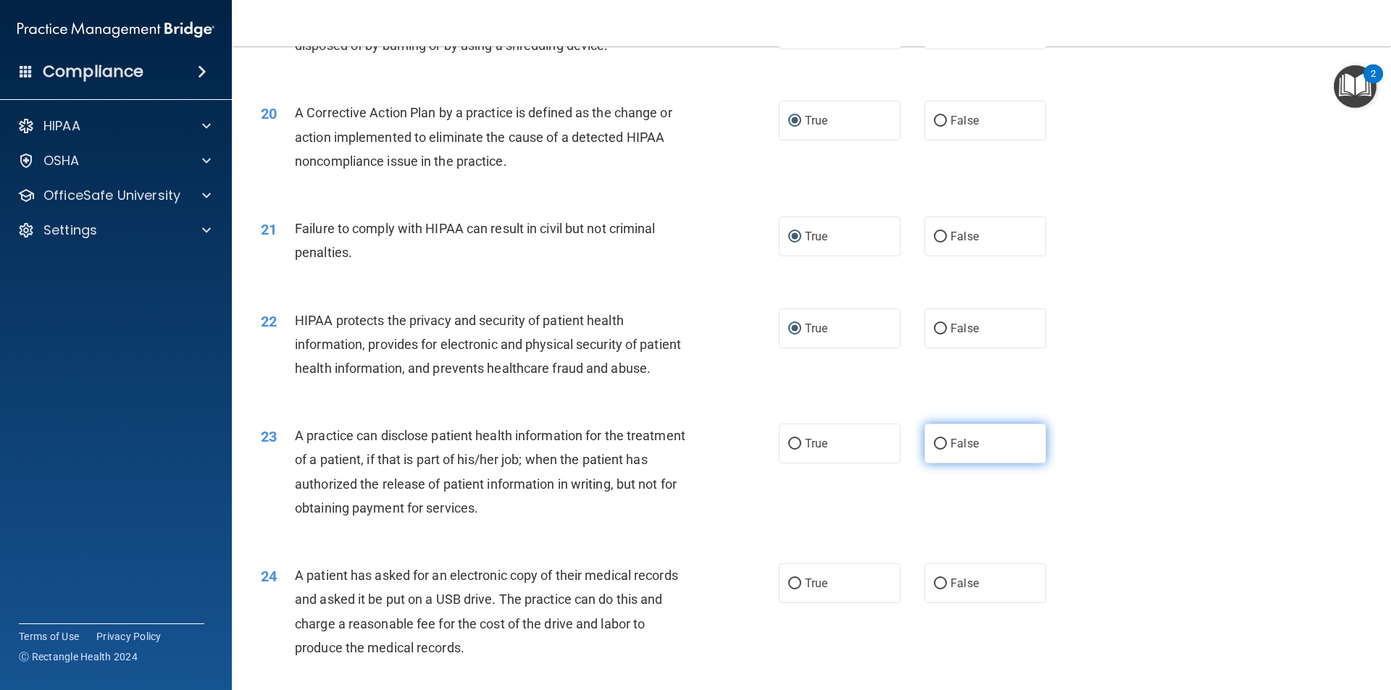
click at [934, 450] on input "False" at bounding box center [940, 444] width 13 height 11
radio input "true"
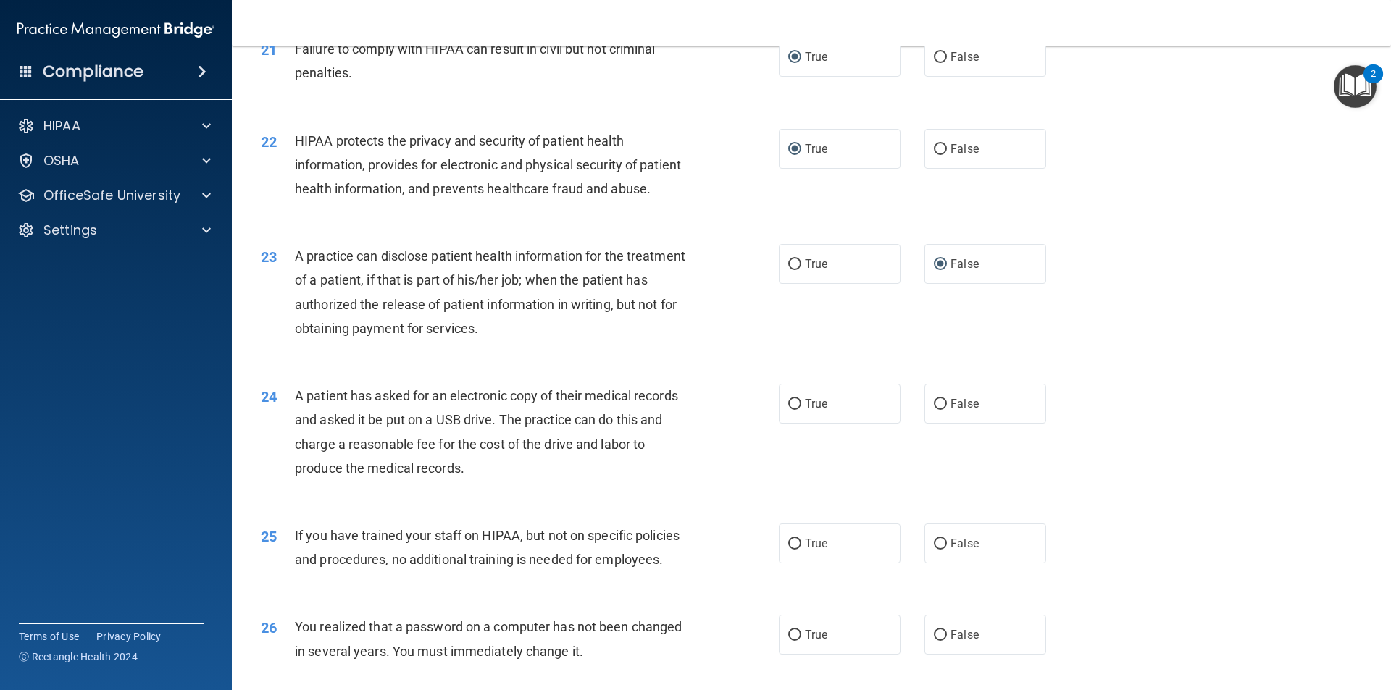
scroll to position [2196, 0]
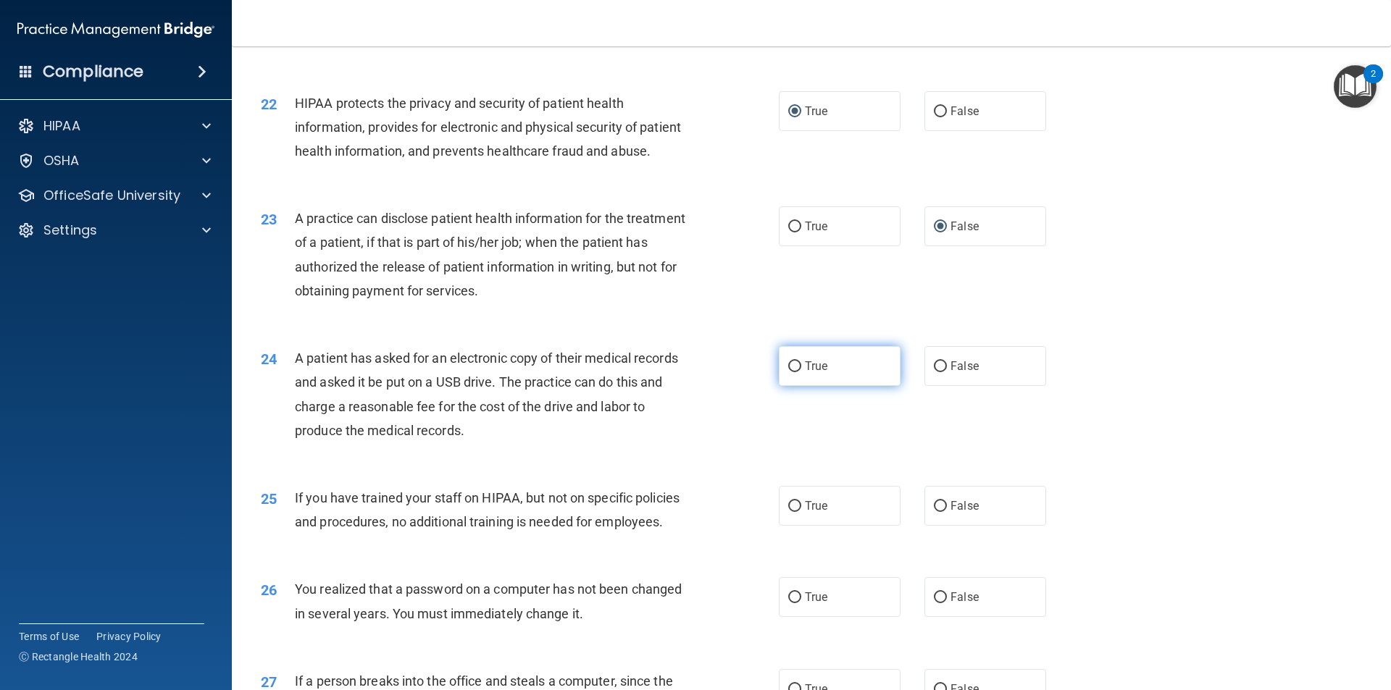
click at [788, 372] on input "True" at bounding box center [794, 366] width 13 height 11
radio input "true"
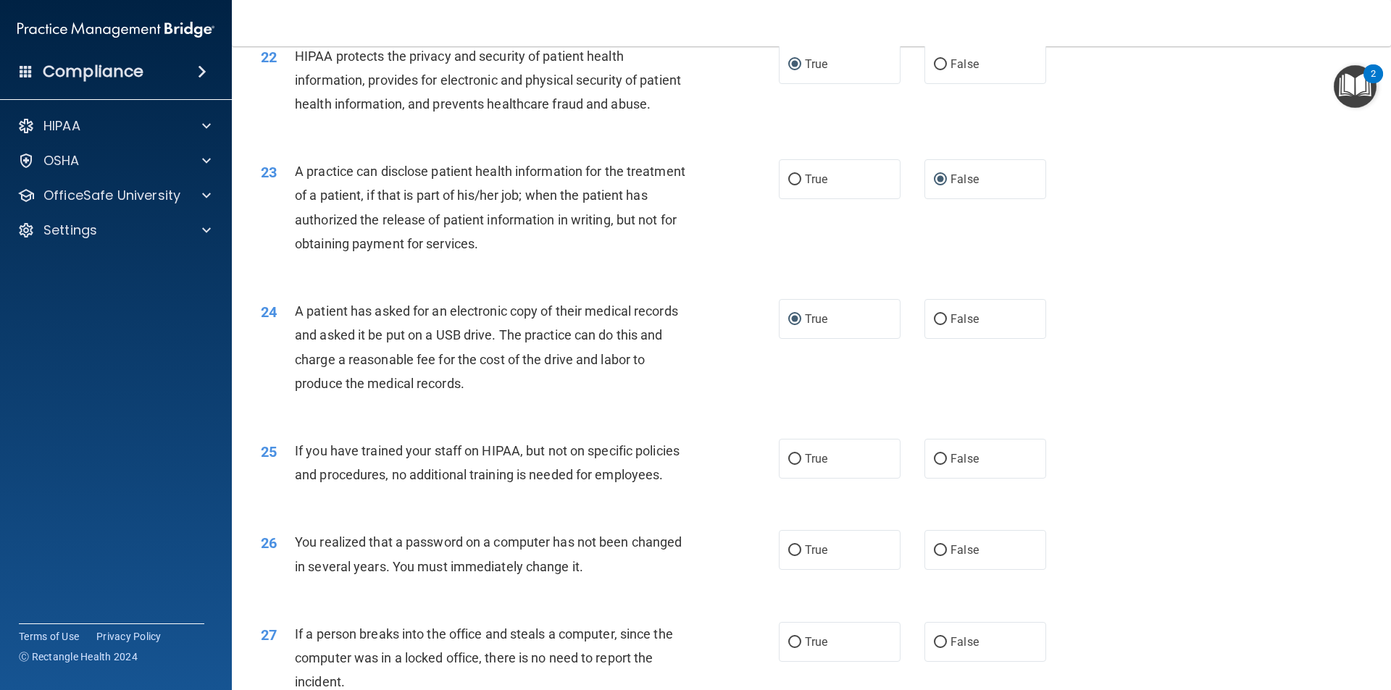
scroll to position [2269, 0]
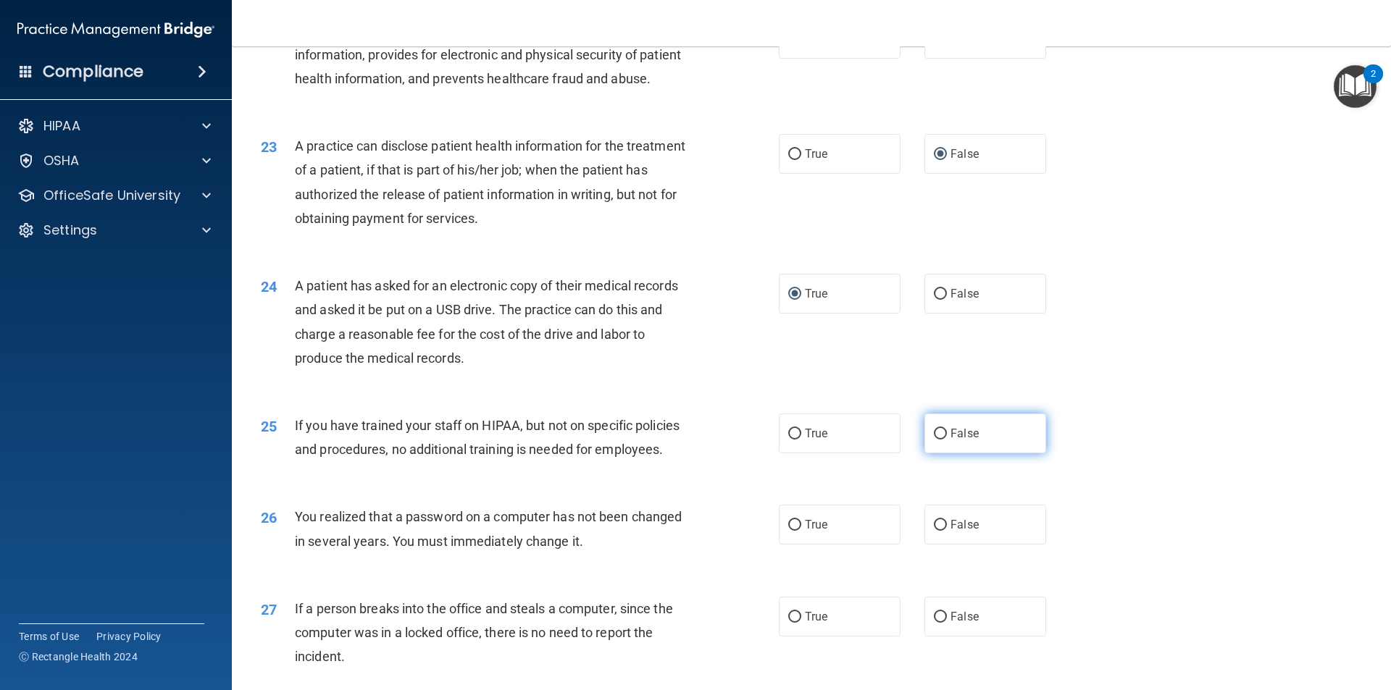
click at [934, 440] on input "False" at bounding box center [940, 434] width 13 height 11
radio input "true"
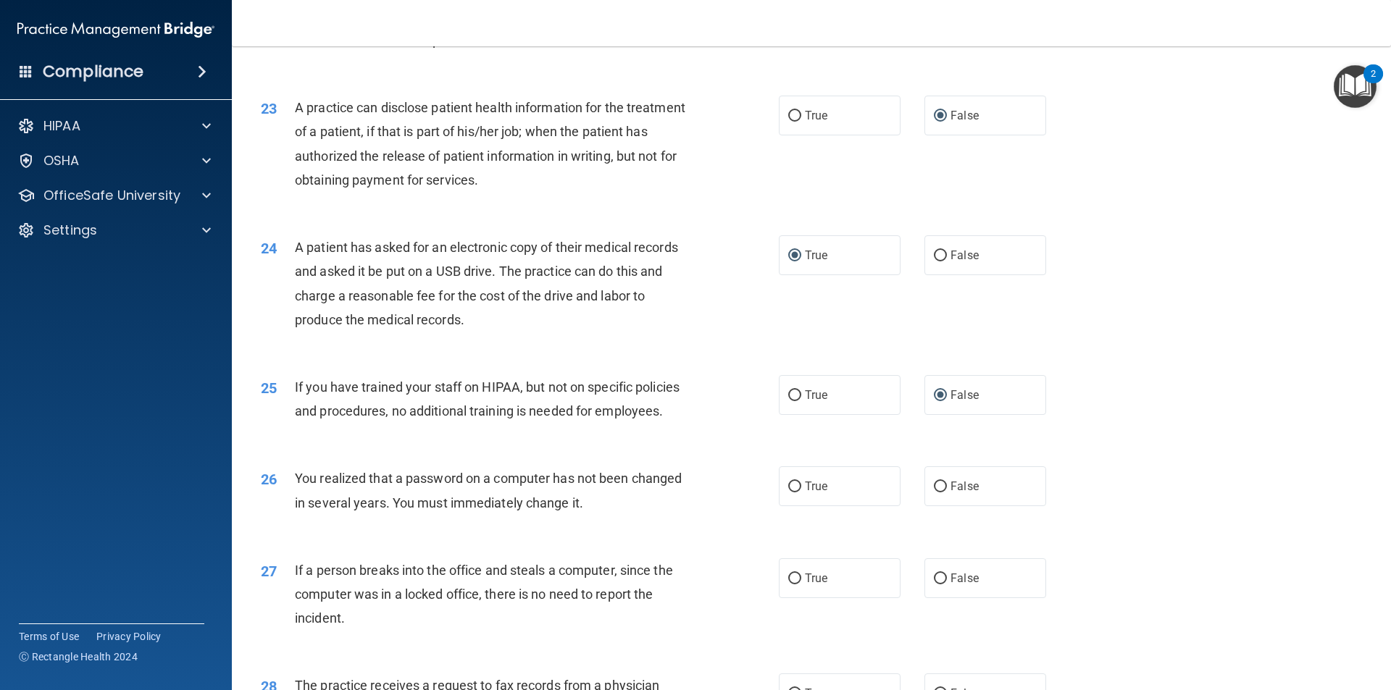
scroll to position [2341, 0]
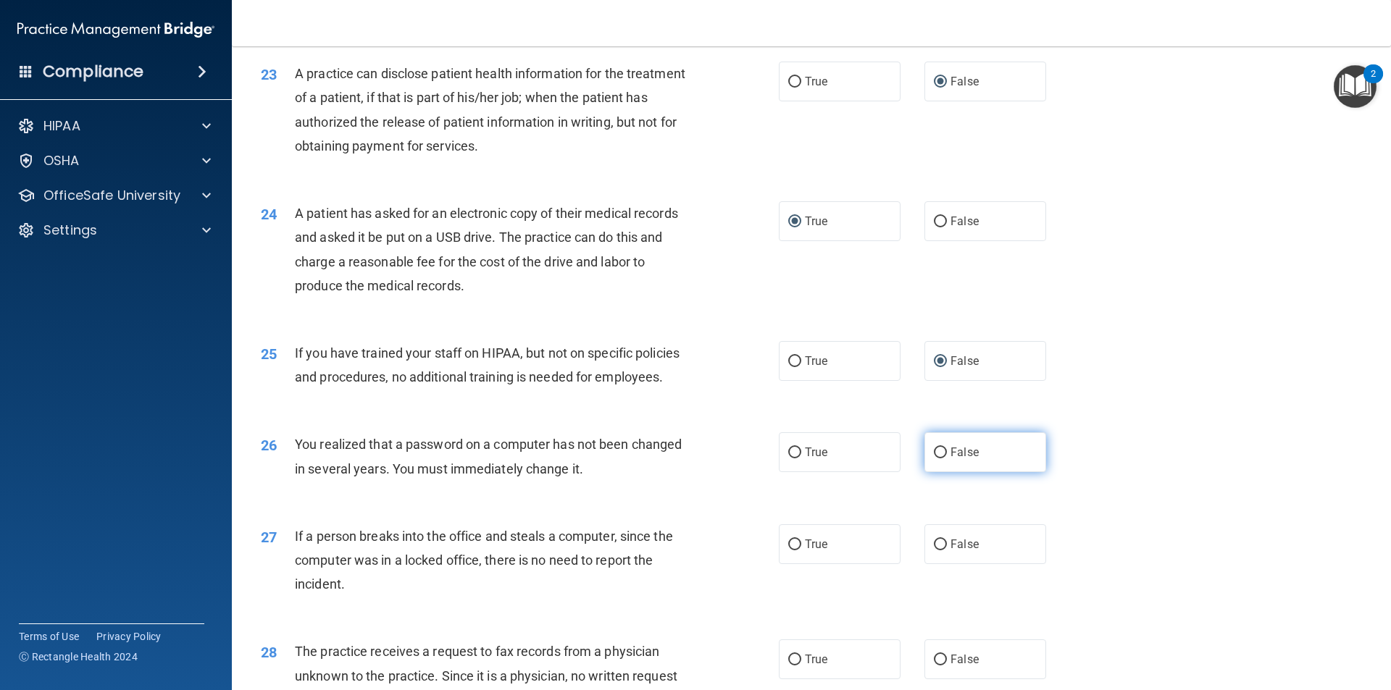
click at [936, 458] on input "False" at bounding box center [940, 453] width 13 height 11
radio input "true"
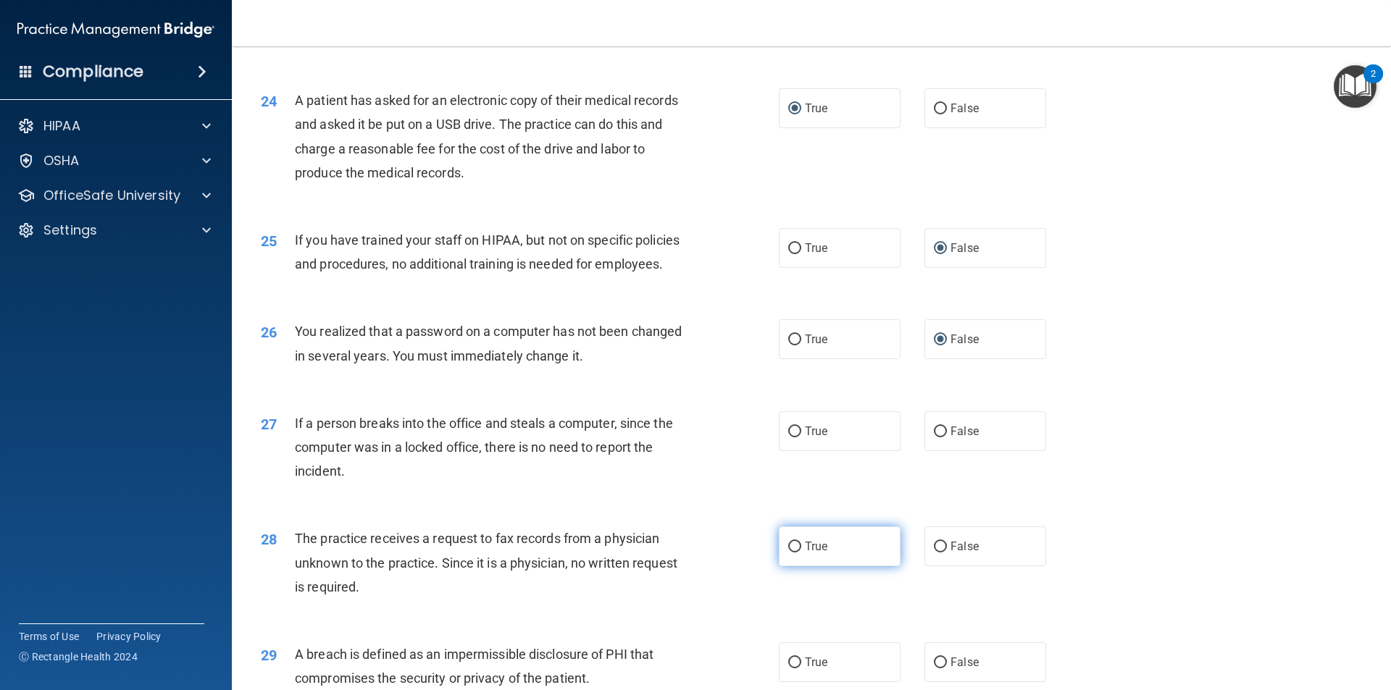
scroll to position [2486, 0]
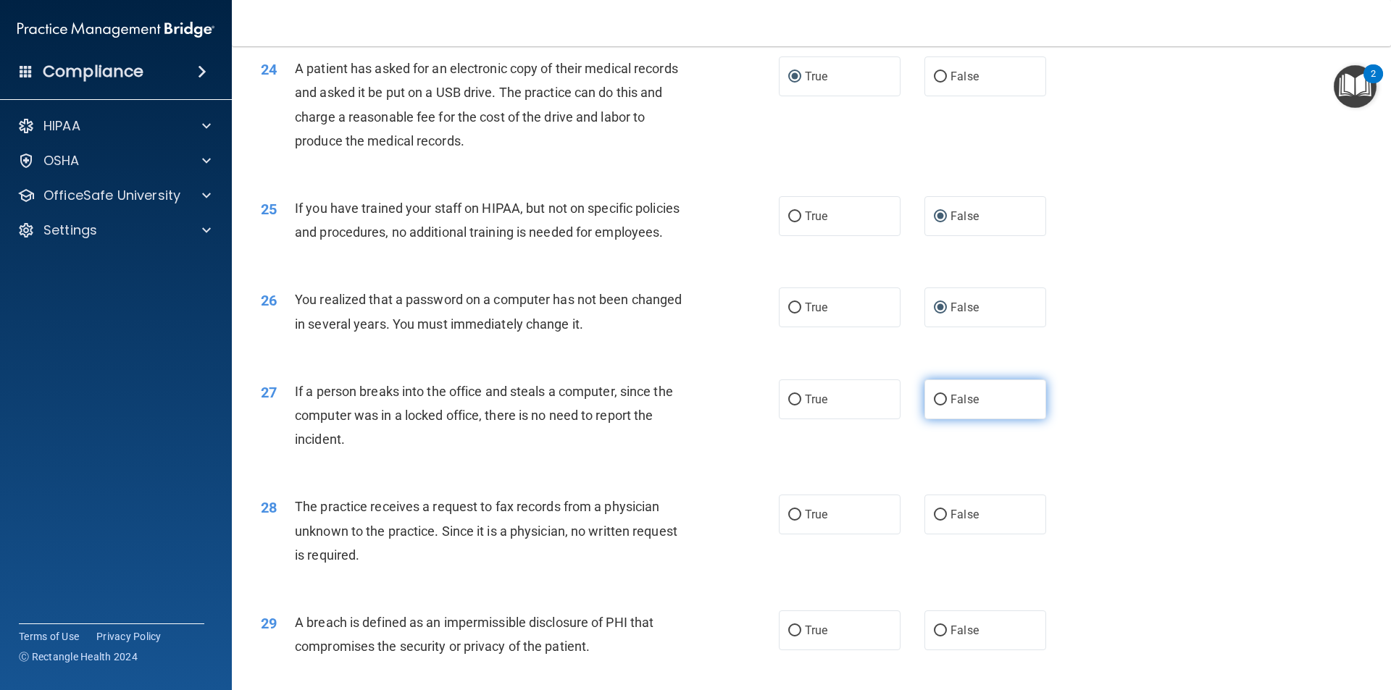
click at [935, 406] on input "False" at bounding box center [940, 400] width 13 height 11
radio input "true"
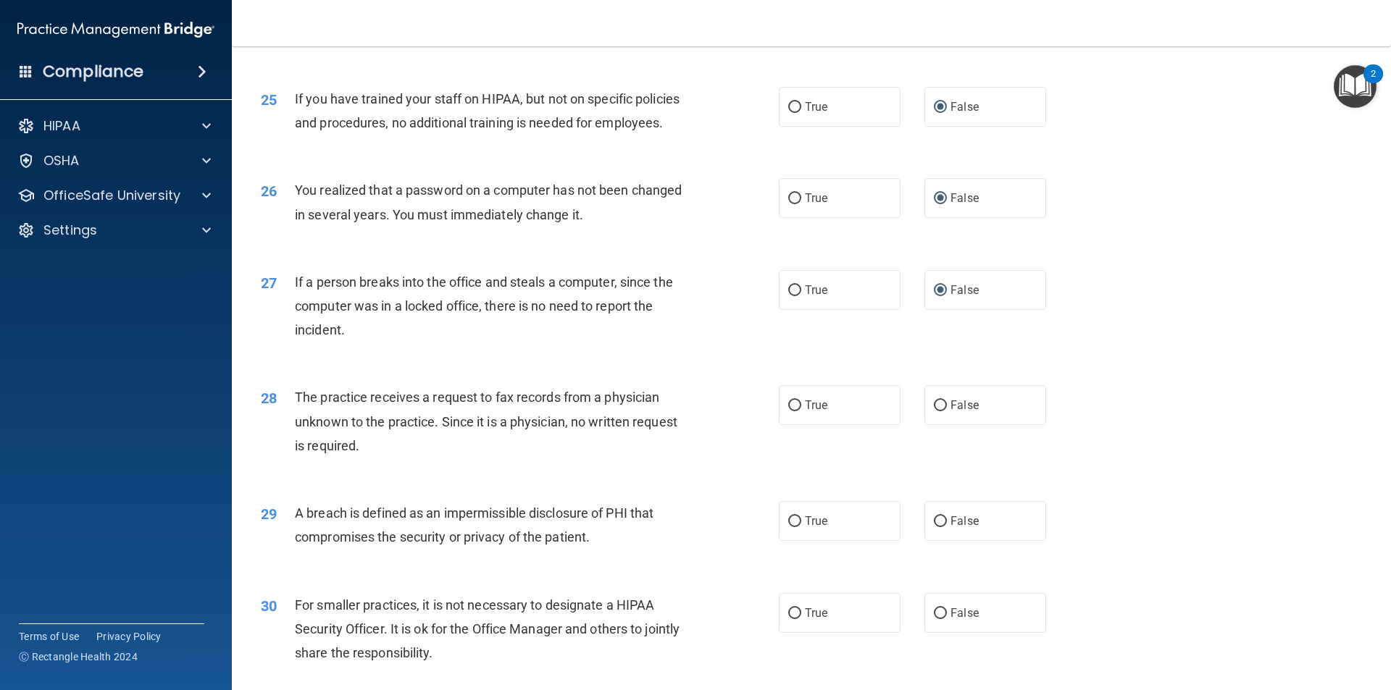
scroll to position [2631, 0]
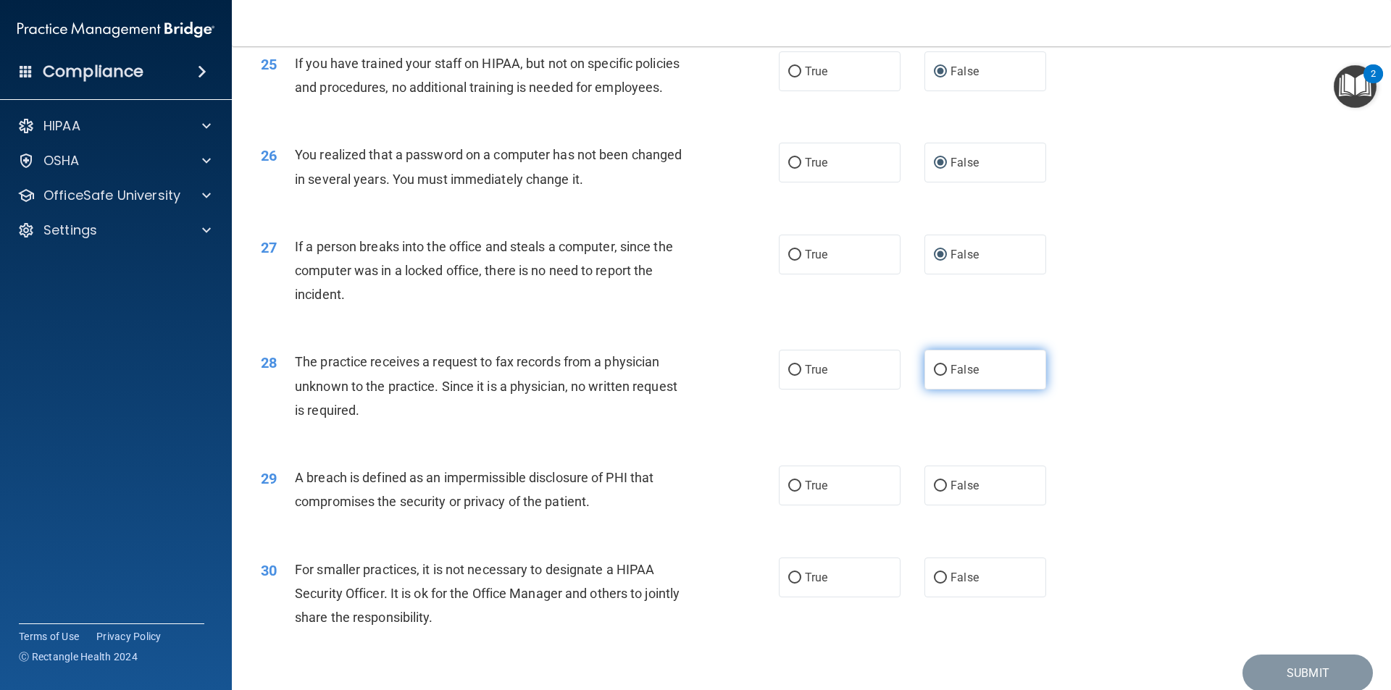
click at [934, 376] on input "False" at bounding box center [940, 370] width 13 height 11
radio input "true"
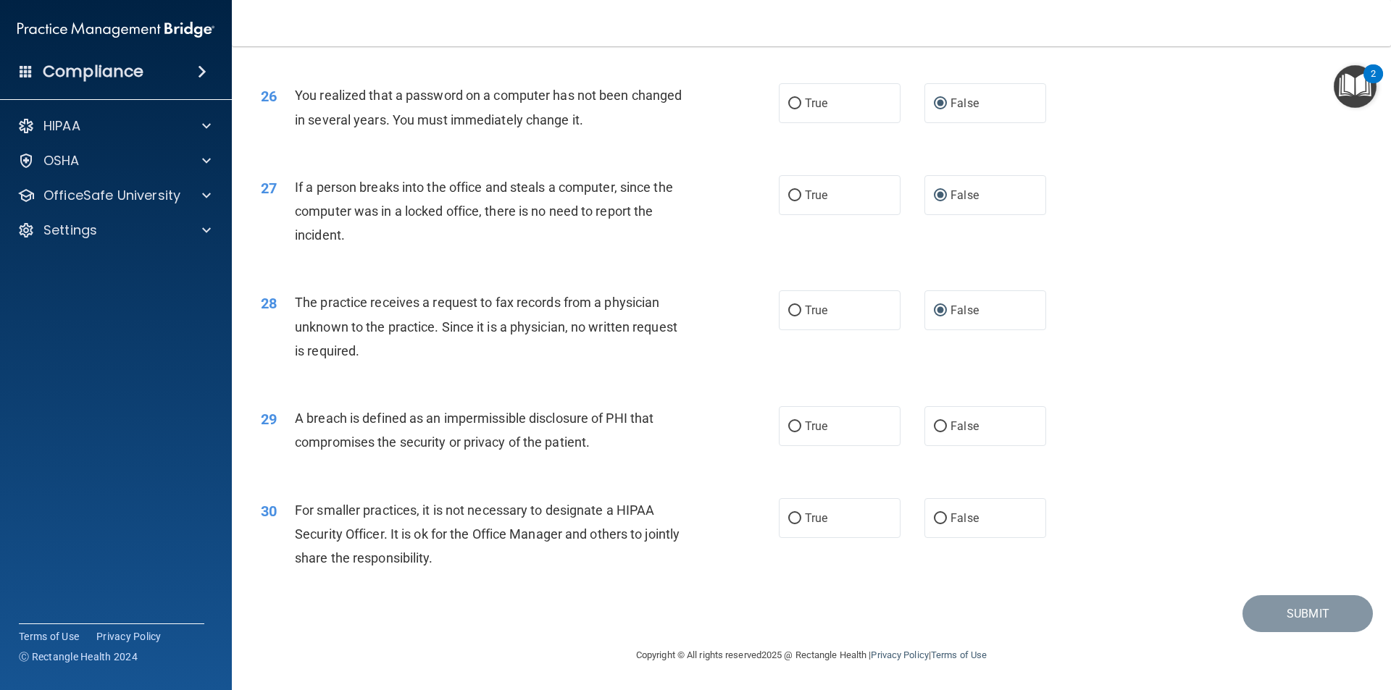
scroll to position [2703, 0]
click at [788, 432] on input "True" at bounding box center [794, 427] width 13 height 11
radio input "true"
click at [937, 516] on input "False" at bounding box center [940, 519] width 13 height 11
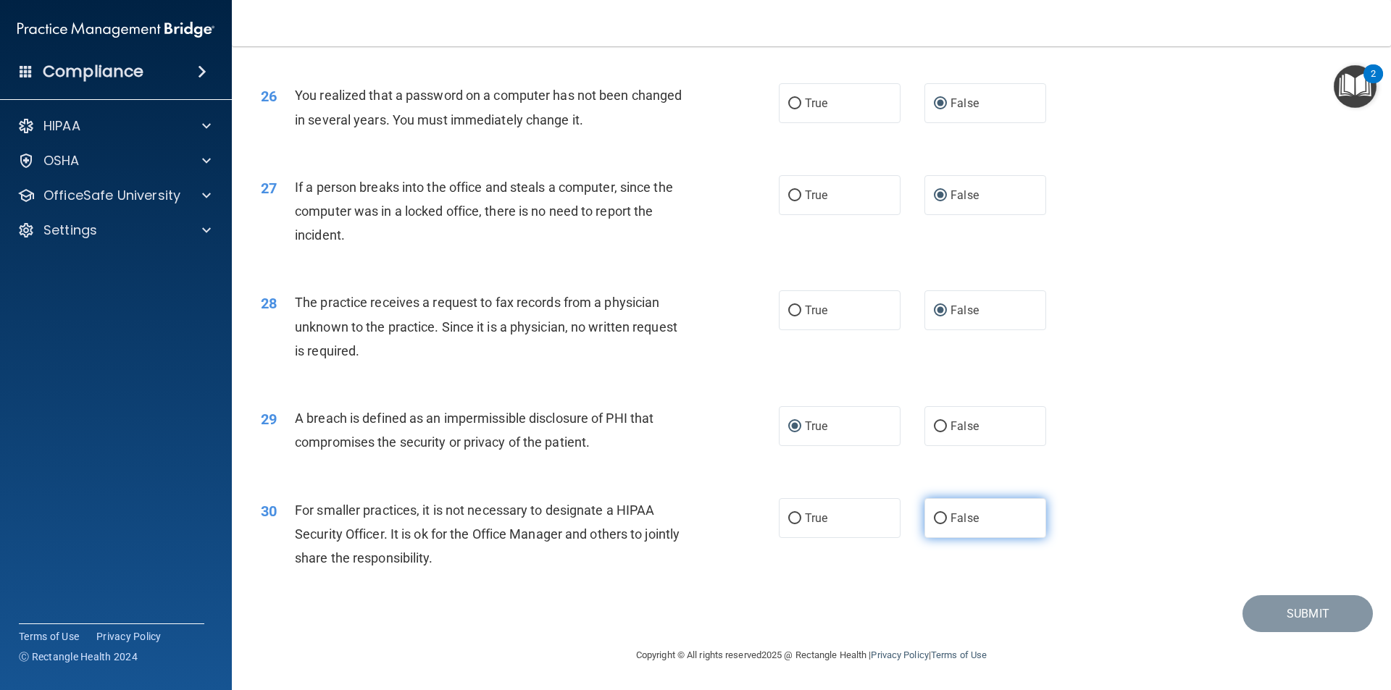
radio input "true"
click at [1267, 614] on button "Submit" at bounding box center [1307, 613] width 130 height 37
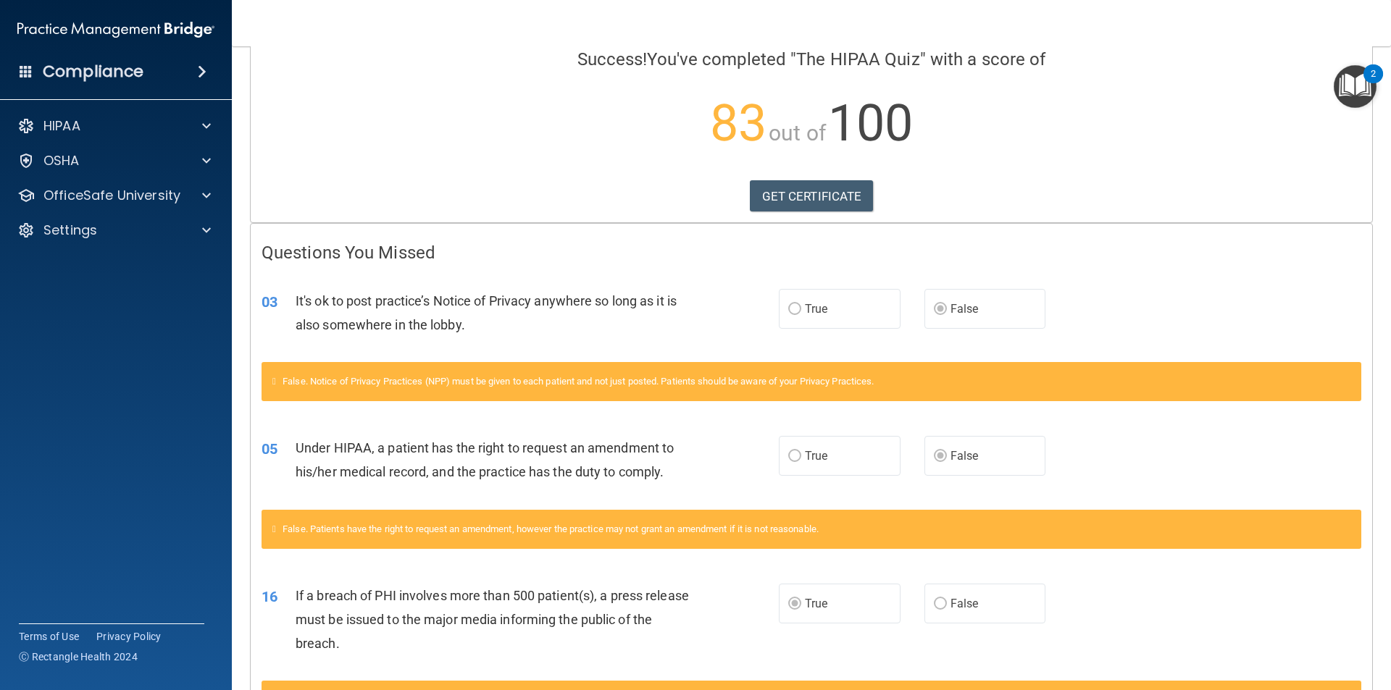
scroll to position [112, 0]
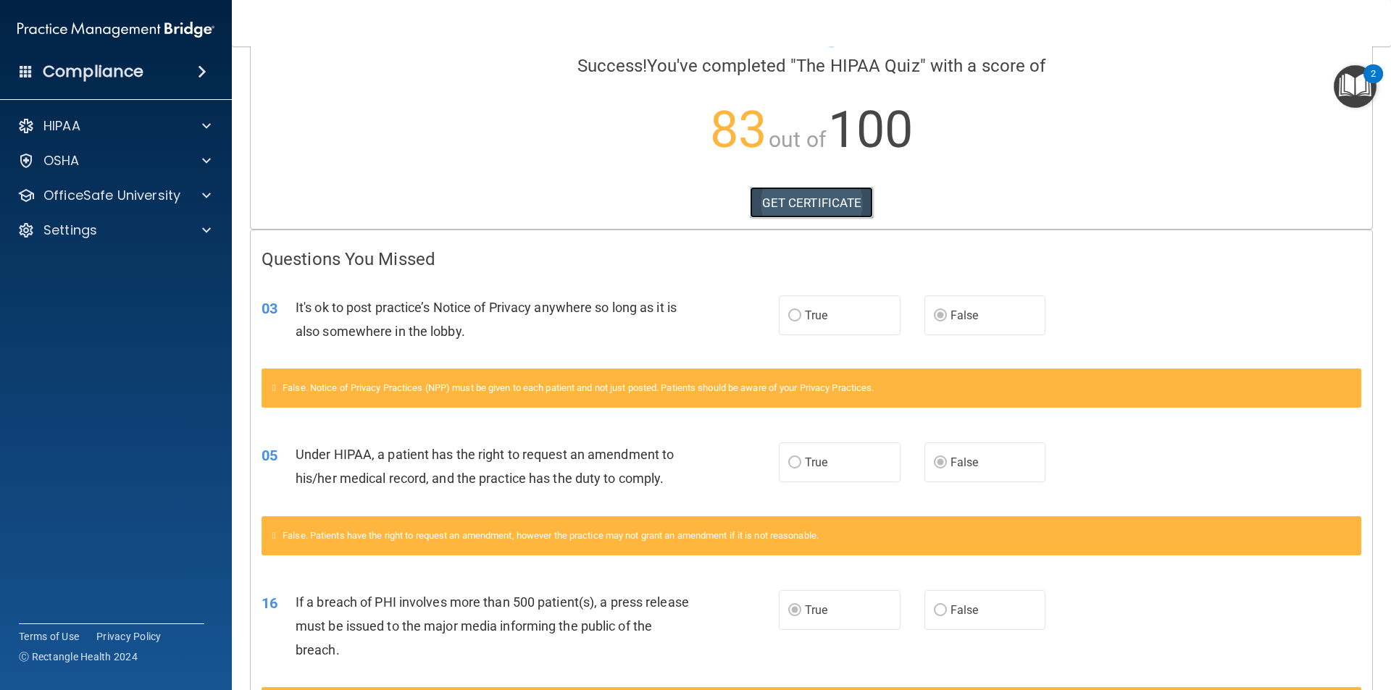
click at [769, 200] on link "GET CERTIFICATE" at bounding box center [812, 203] width 124 height 32
click at [200, 122] on div at bounding box center [204, 125] width 36 height 17
click at [175, 156] on p "Documents and Policies" at bounding box center [108, 161] width 198 height 14
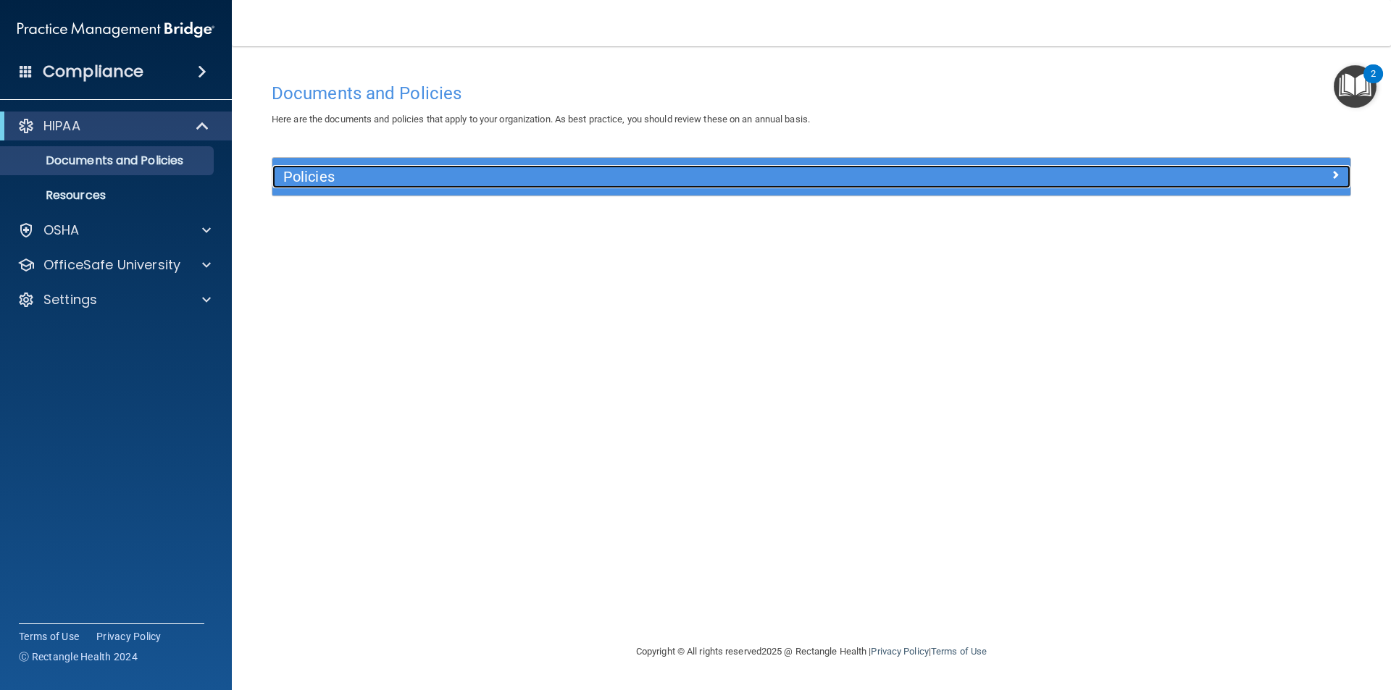
click at [1334, 171] on span at bounding box center [1335, 174] width 9 height 17
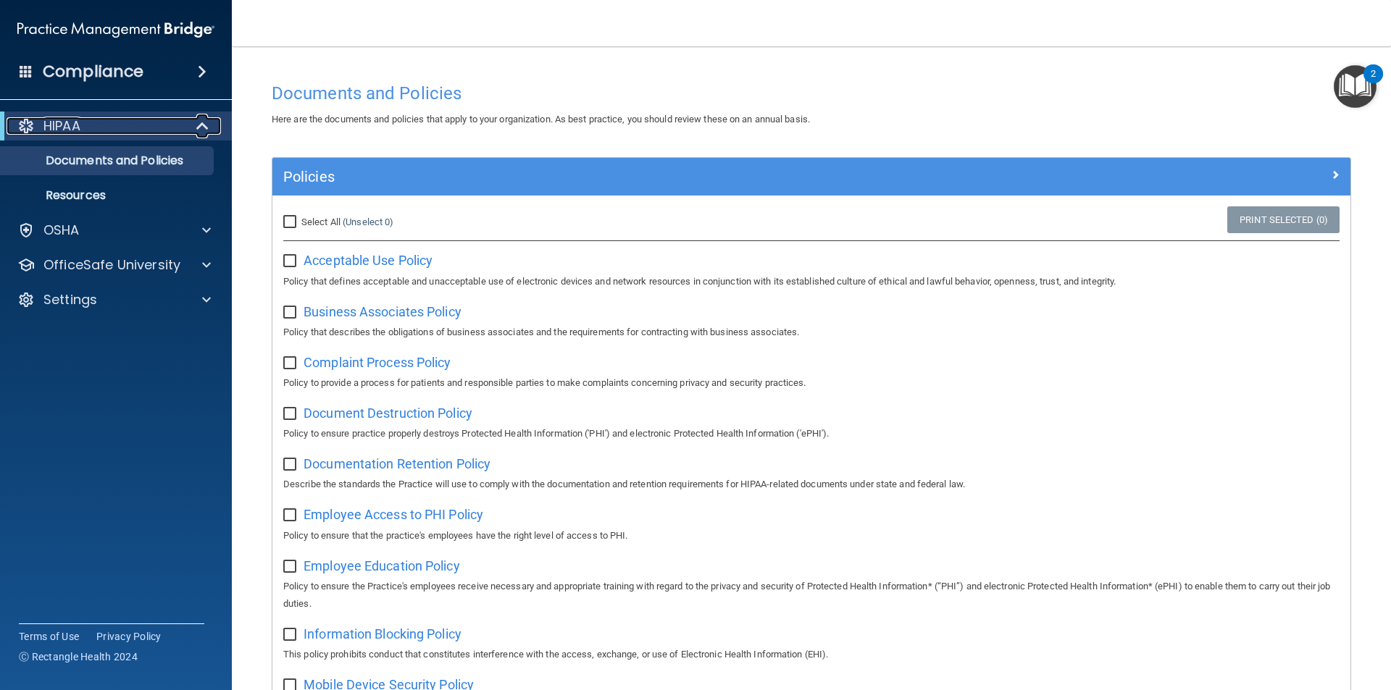
click at [198, 122] on span at bounding box center [204, 125] width 12 height 17
click at [203, 127] on span at bounding box center [205, 125] width 9 height 17
click at [200, 71] on span at bounding box center [202, 71] width 9 height 17
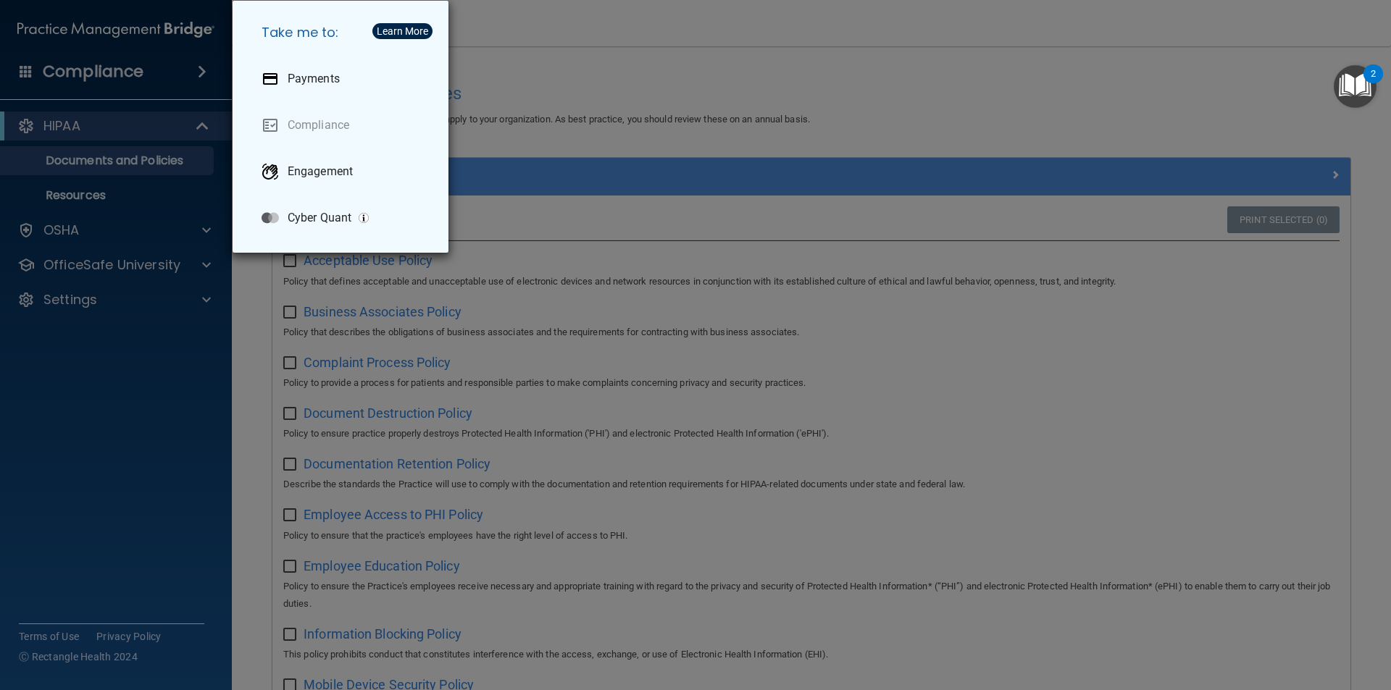
click at [163, 416] on div "Take me to: Payments Compliance Engagement Cyber Quant" at bounding box center [695, 345] width 1391 height 690
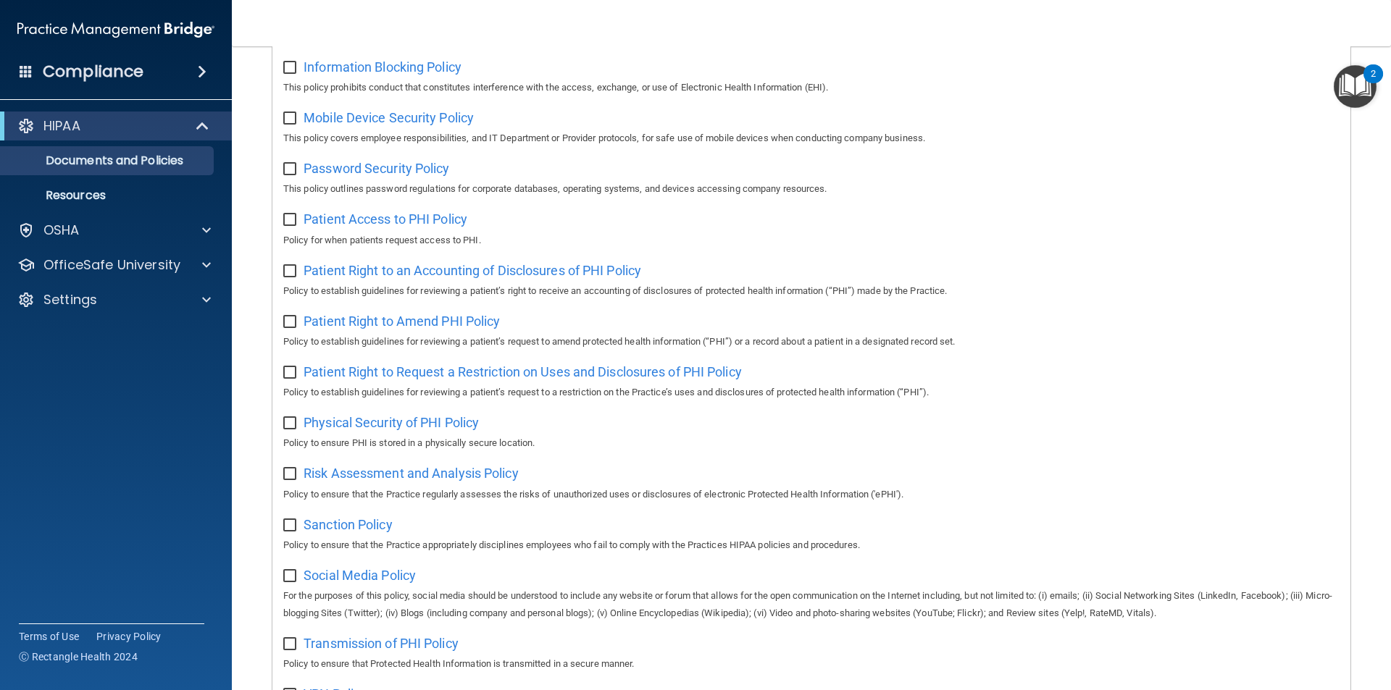
scroll to position [473, 0]
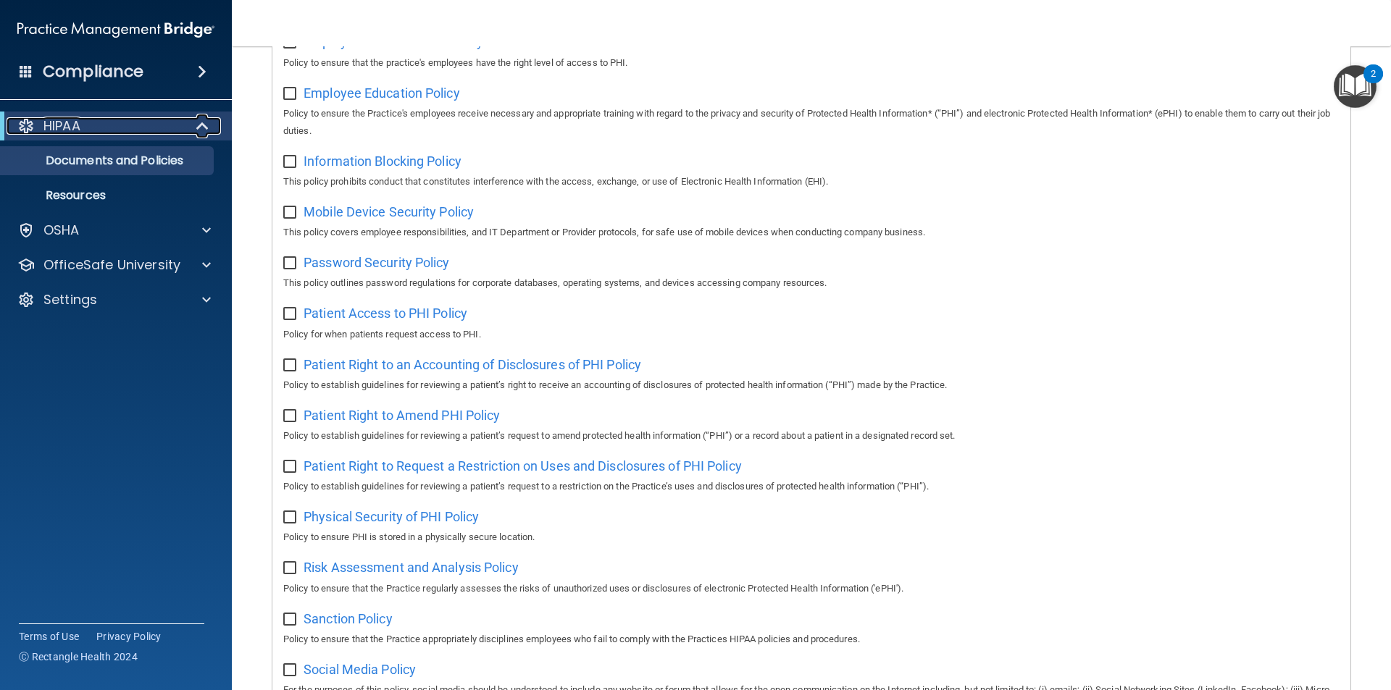
click at [201, 125] on span at bounding box center [204, 125] width 12 height 17
click at [201, 125] on span at bounding box center [205, 125] width 9 height 17
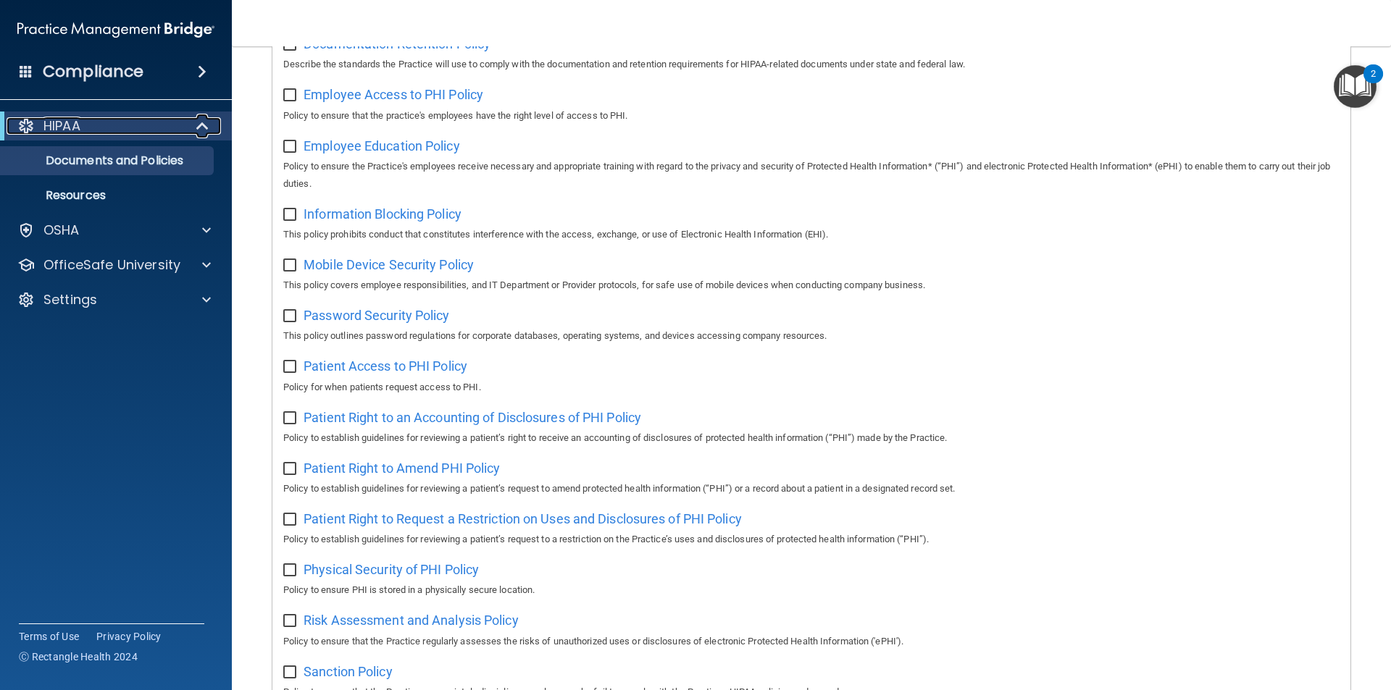
scroll to position [328, 0]
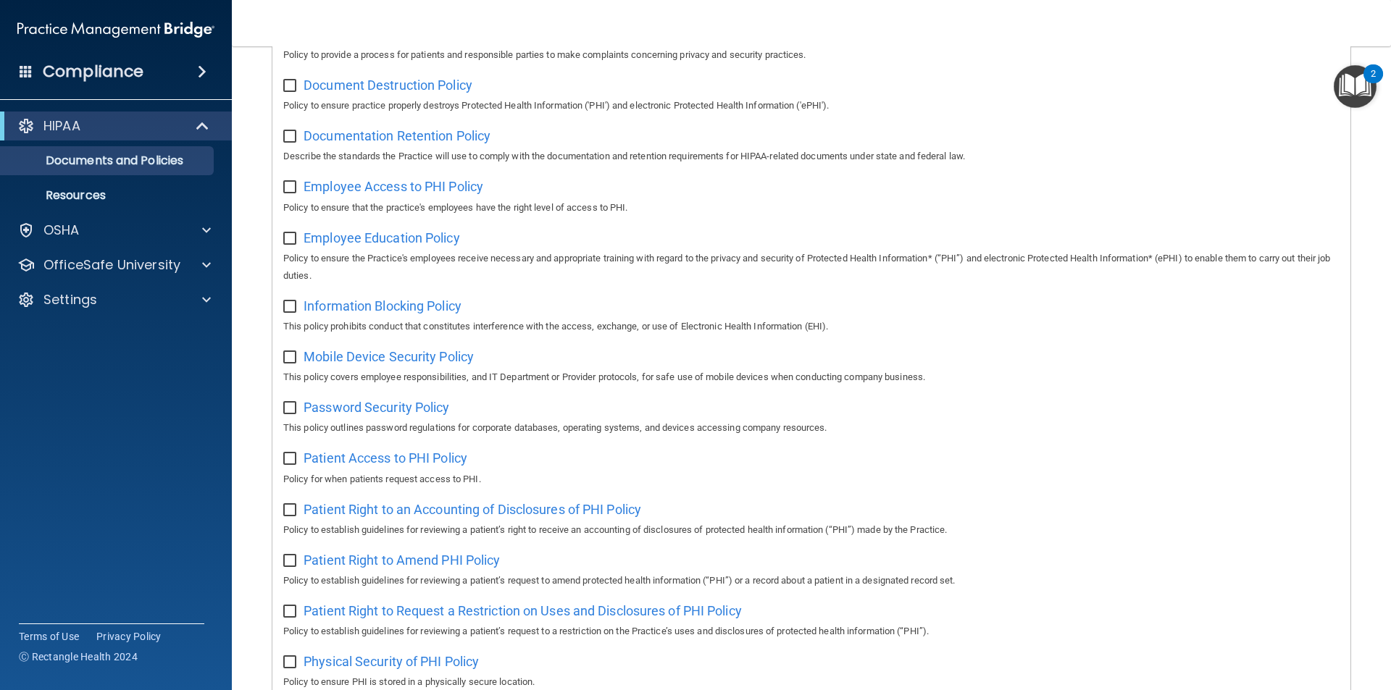
click at [1355, 85] on img "Open Resource Center, 2 new notifications" at bounding box center [1354, 86] width 43 height 43
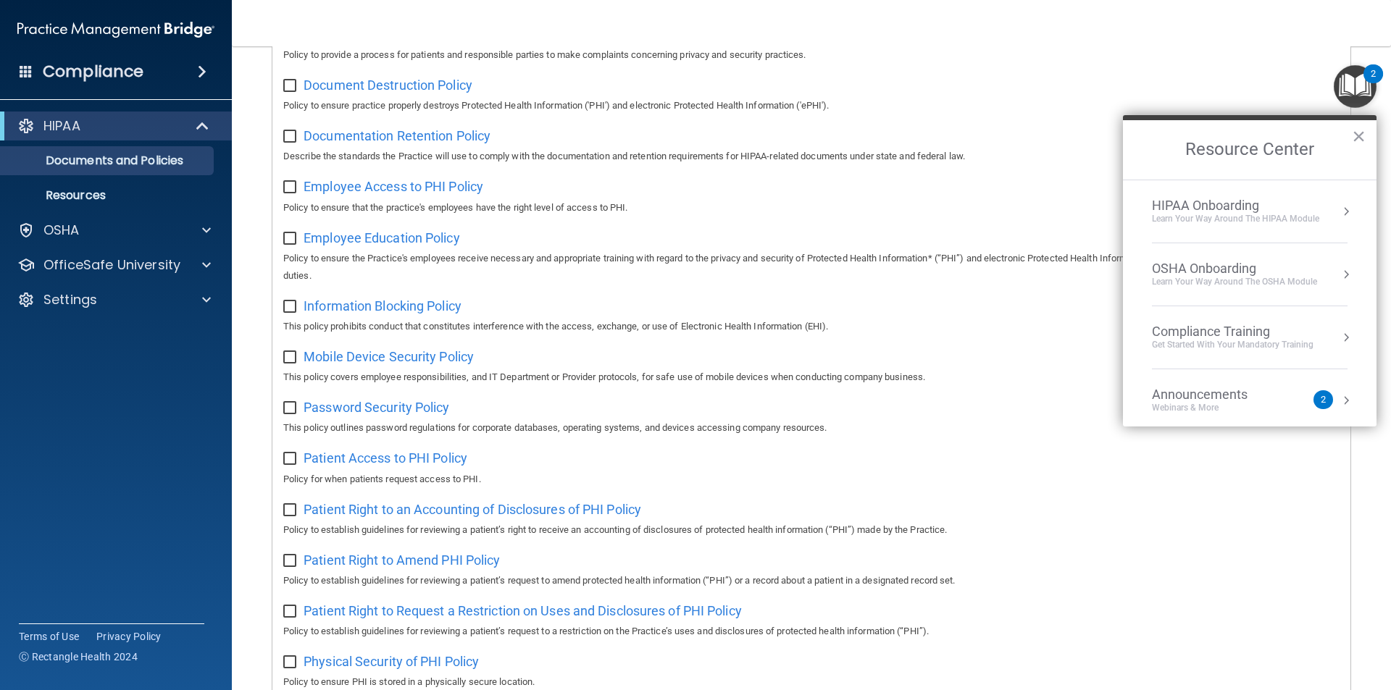
click at [1230, 340] on div "Get Started with your mandatory training" at bounding box center [1233, 345] width 162 height 12
click at [1223, 202] on div "HIPAA Training for Members" at bounding box center [1215, 204] width 162 height 13
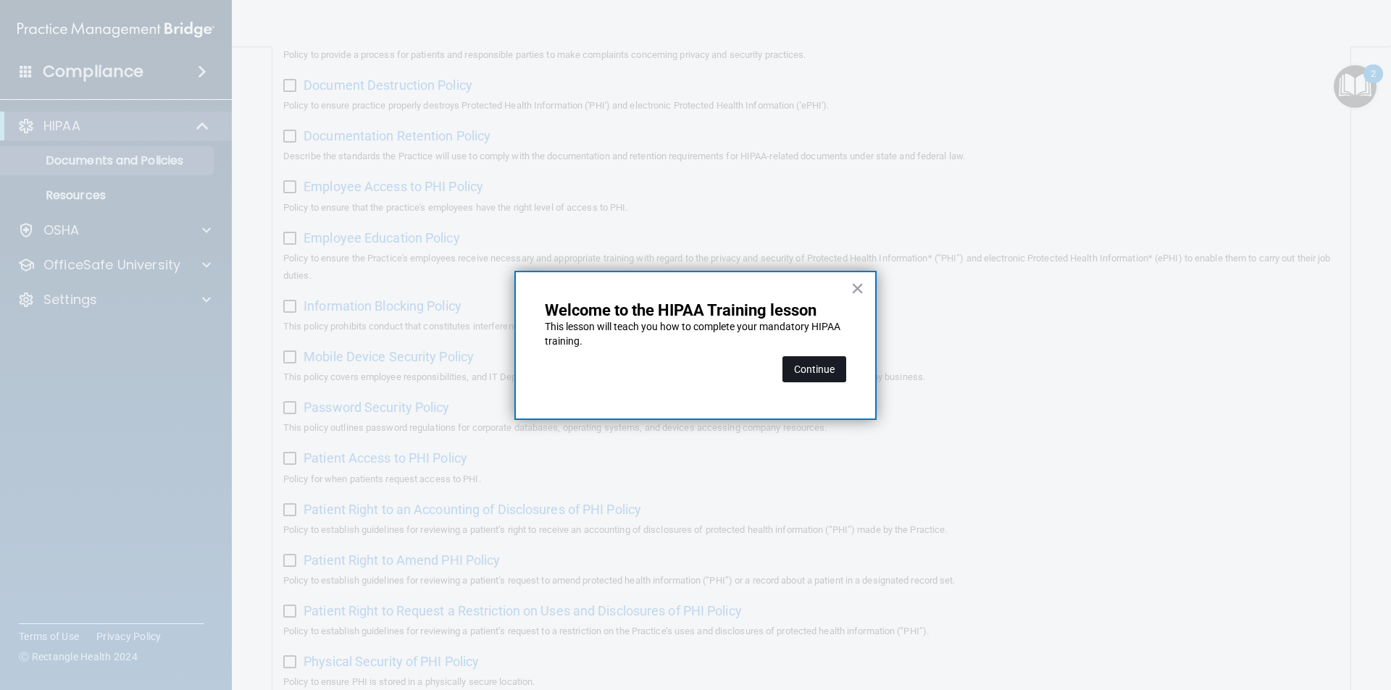
click at [822, 367] on button "Continue" at bounding box center [814, 369] width 64 height 26
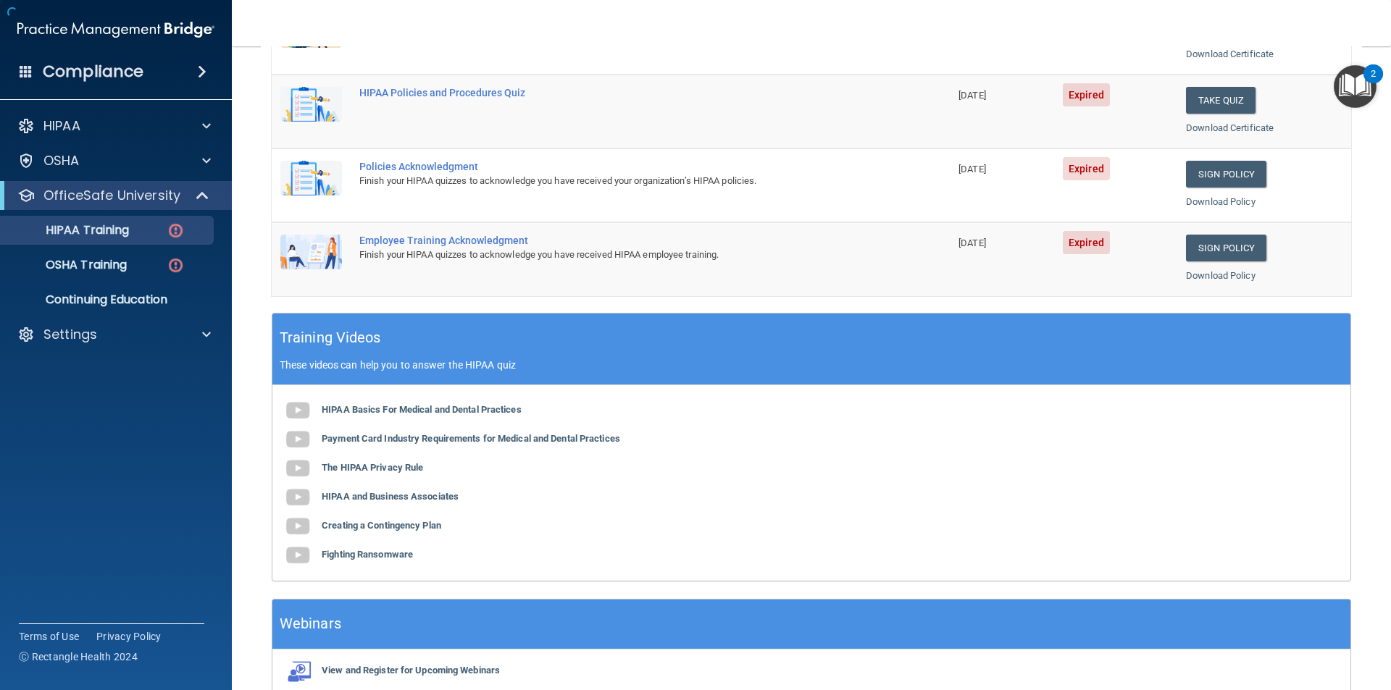
scroll to position [112, 0]
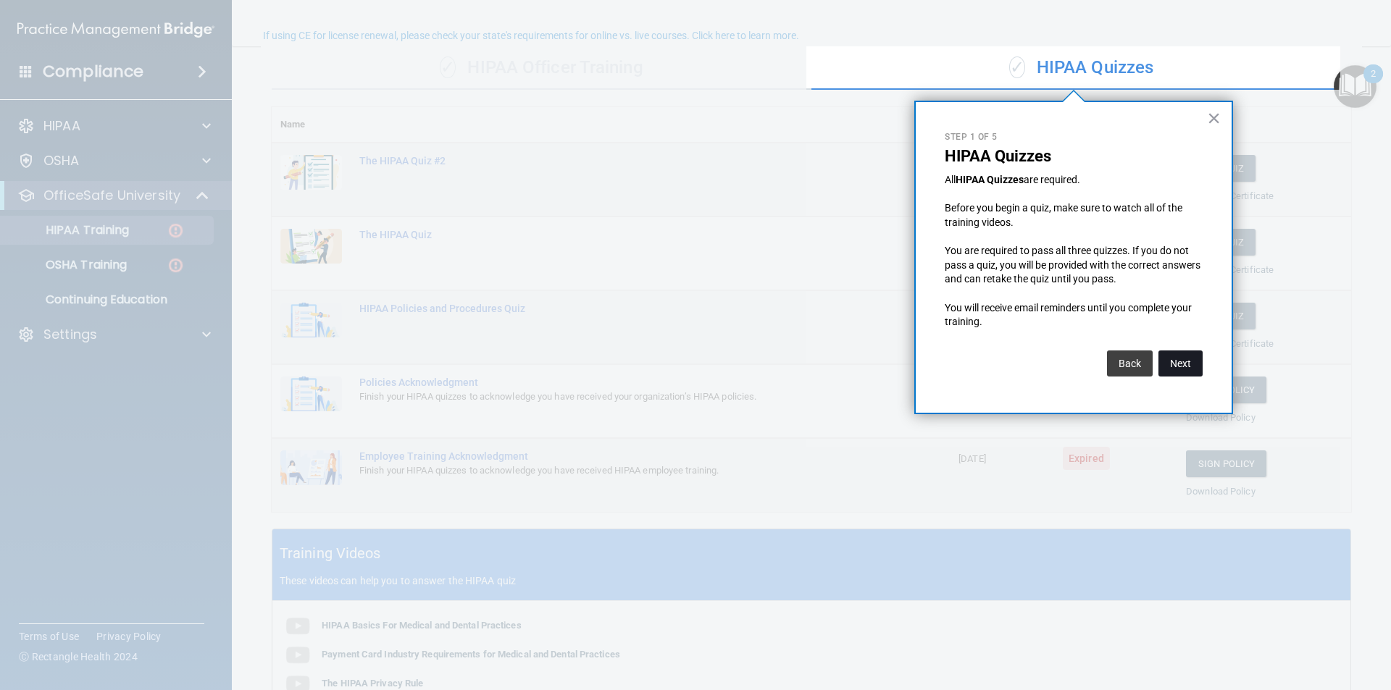
click at [1188, 364] on button "Next" at bounding box center [1180, 364] width 44 height 26
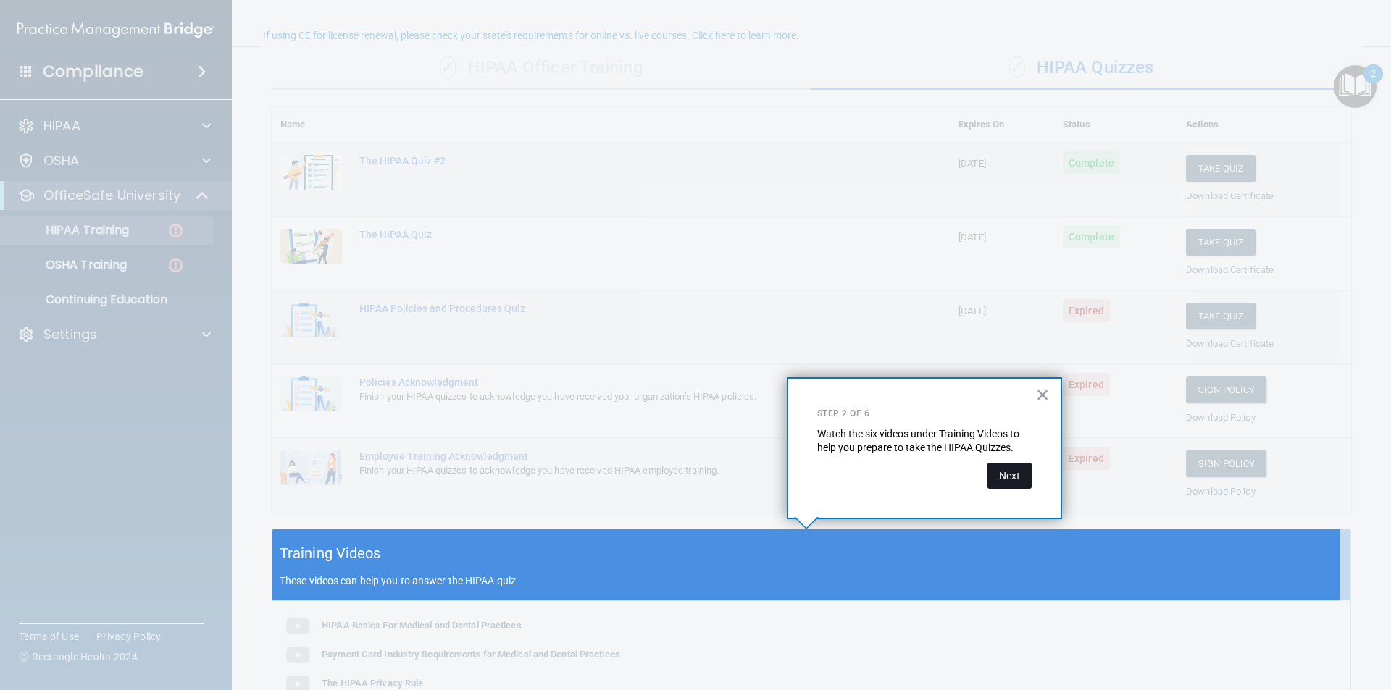
click at [1015, 477] on button "Next" at bounding box center [1009, 476] width 44 height 26
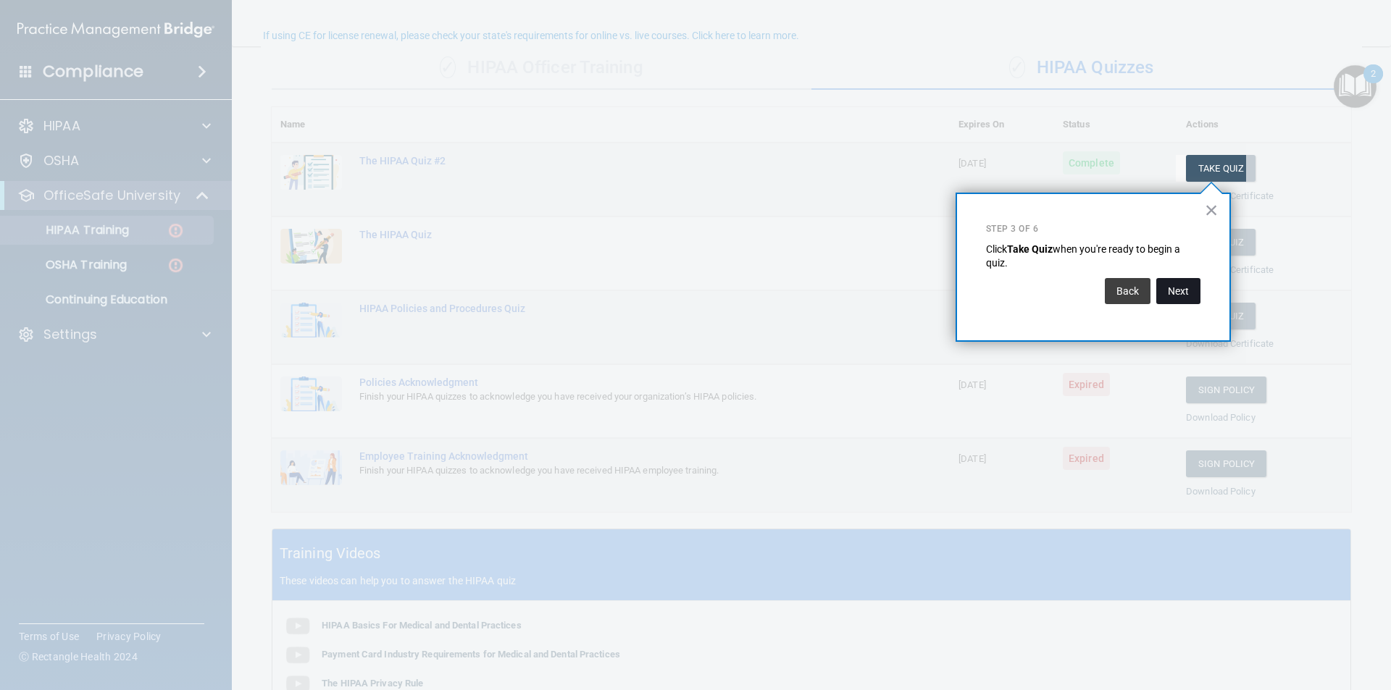
click at [1171, 290] on button "Next" at bounding box center [1178, 291] width 44 height 26
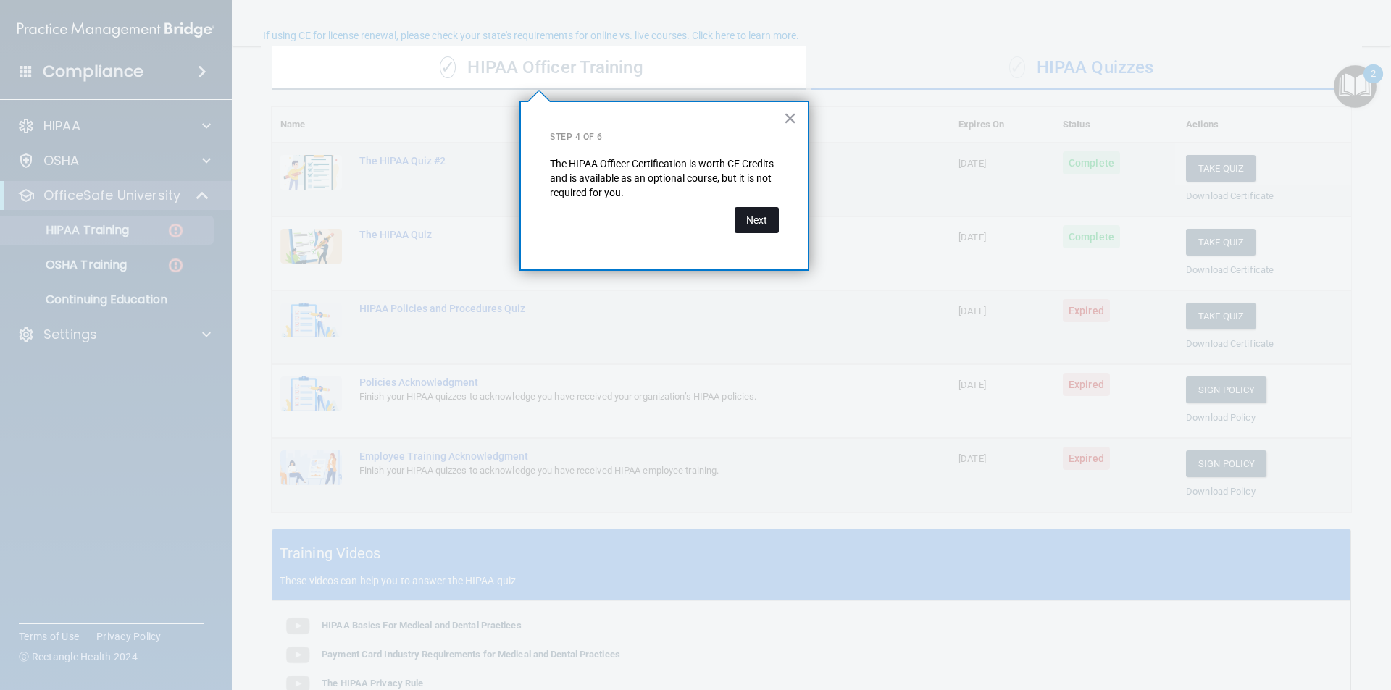
click at [761, 217] on button "Next" at bounding box center [756, 220] width 44 height 26
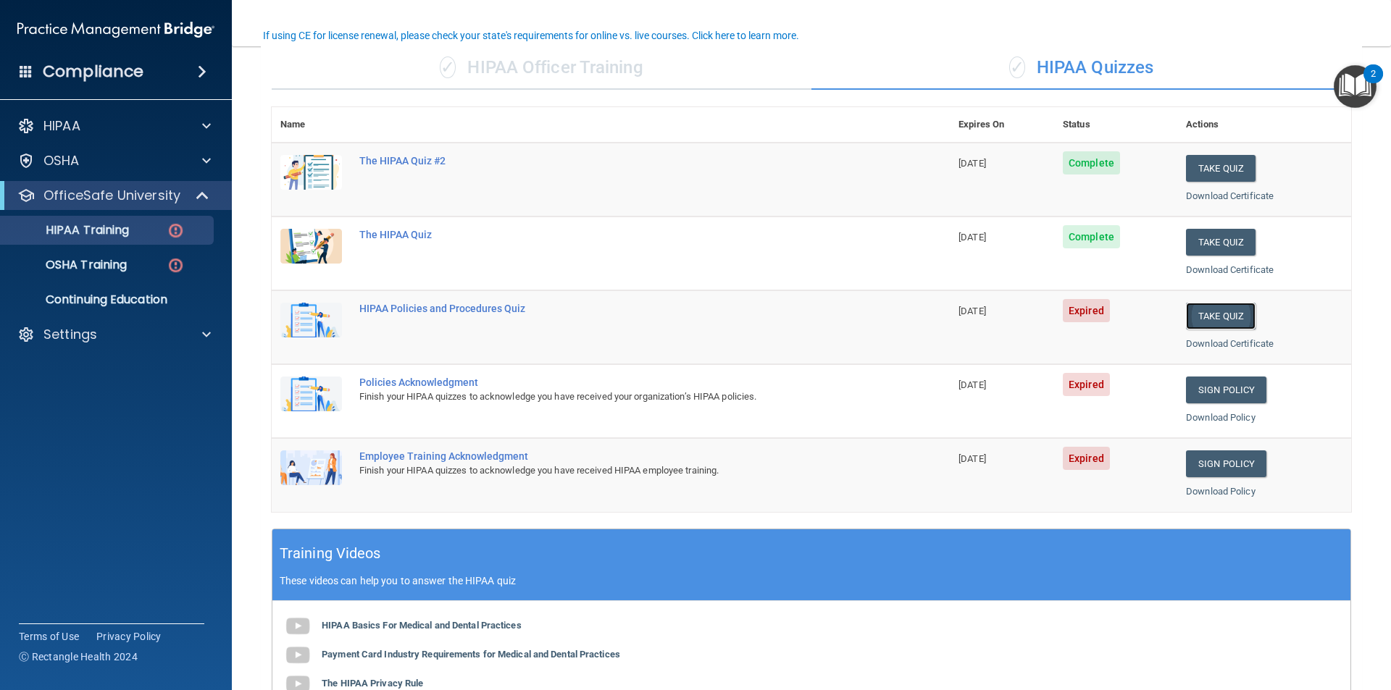
click at [1199, 317] on button "Take Quiz" at bounding box center [1221, 316] width 70 height 27
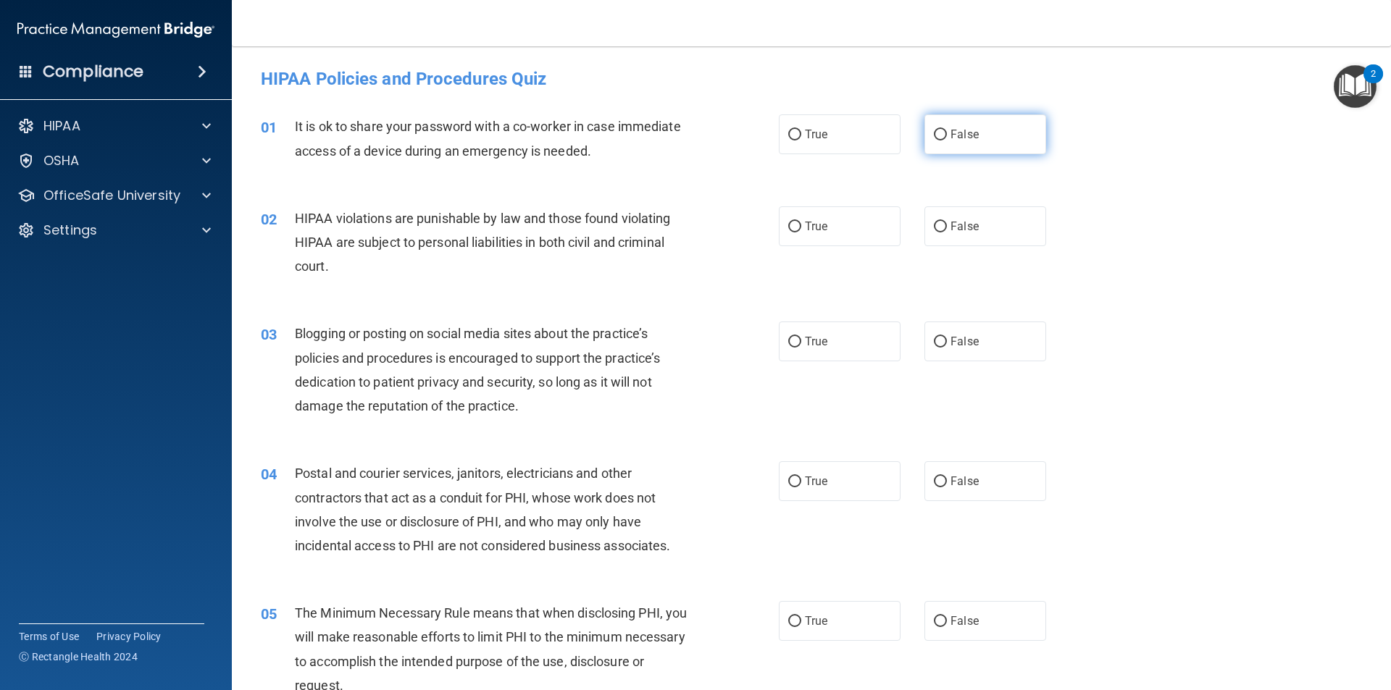
click at [934, 131] on input "False" at bounding box center [940, 135] width 13 height 11
radio input "true"
click at [788, 229] on input "True" at bounding box center [794, 227] width 13 height 11
radio input "true"
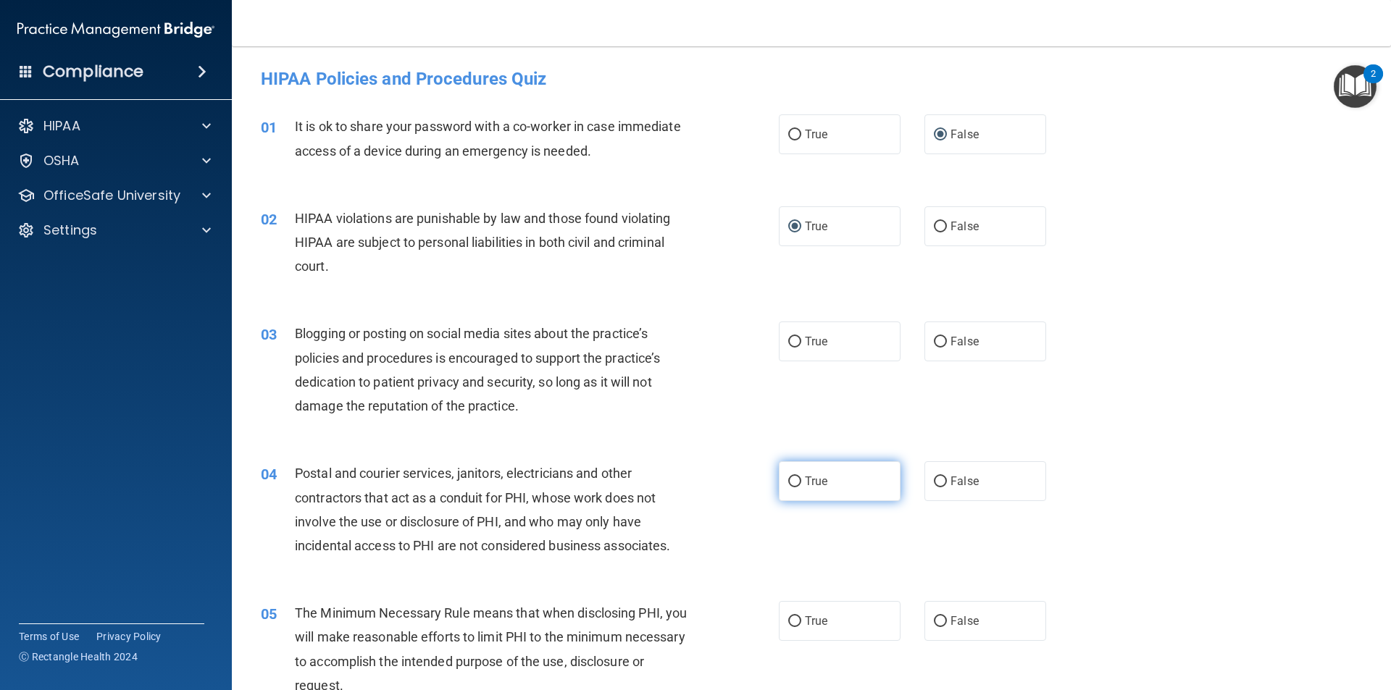
click at [790, 479] on input "True" at bounding box center [794, 482] width 13 height 11
radio input "true"
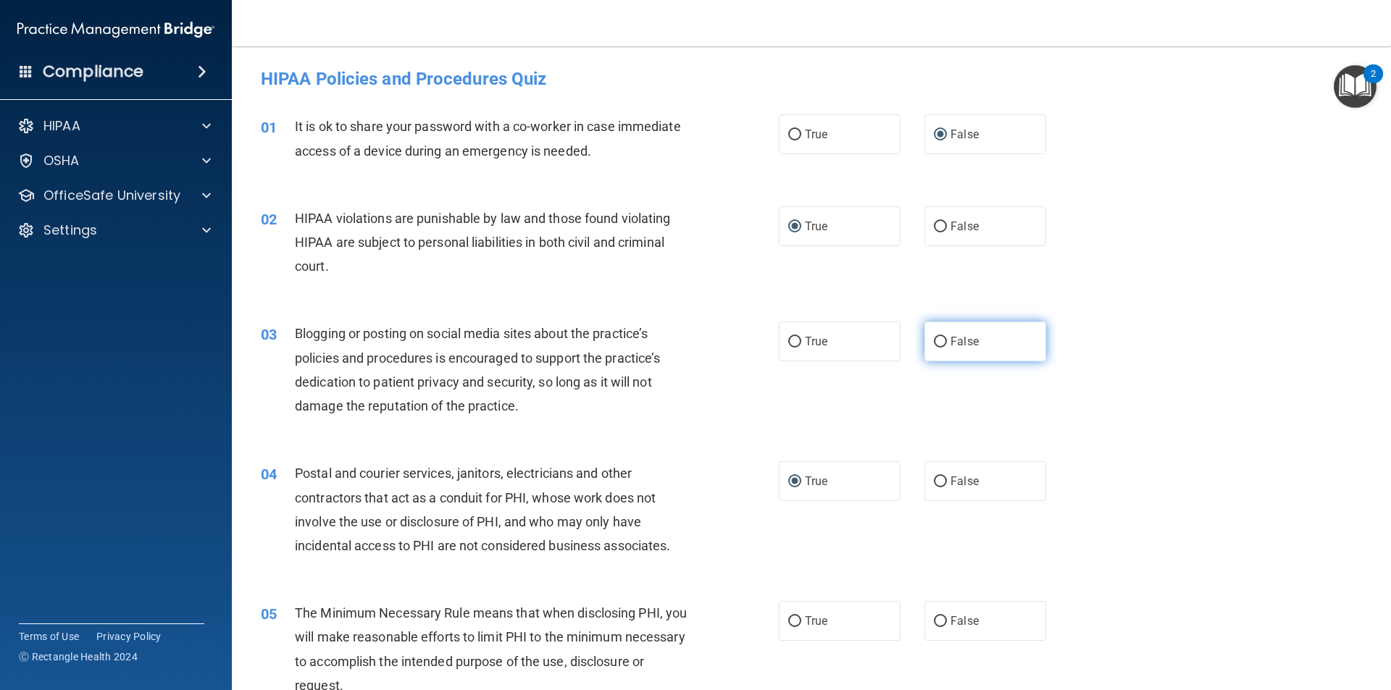
click at [934, 341] on input "False" at bounding box center [940, 342] width 13 height 11
radio input "true"
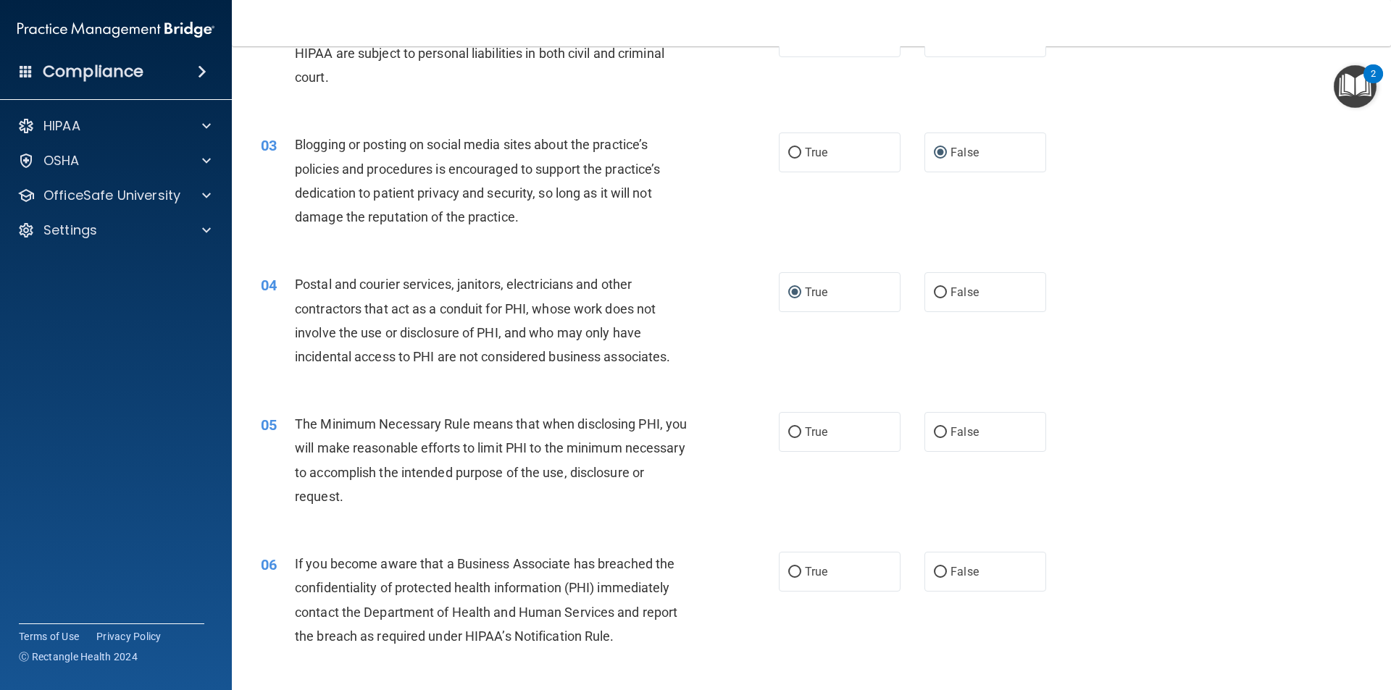
scroll to position [217, 0]
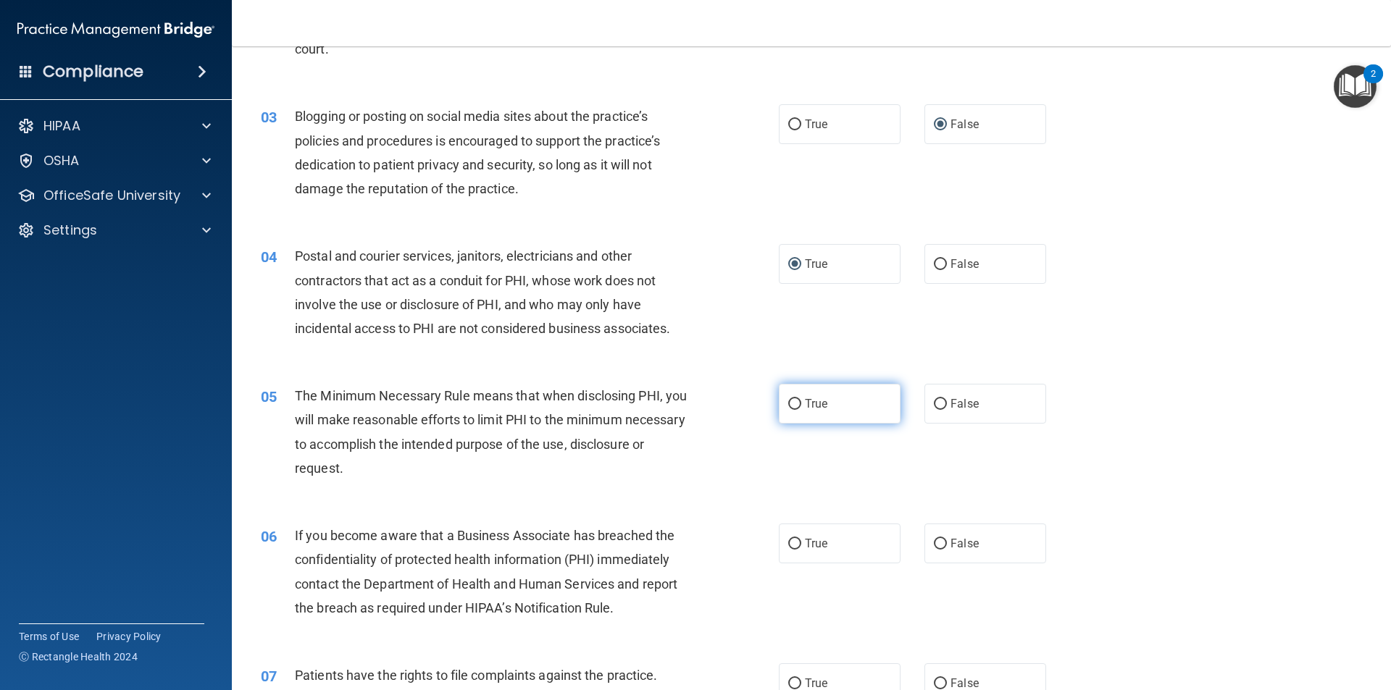
click at [788, 402] on input "True" at bounding box center [794, 404] width 13 height 11
radio input "true"
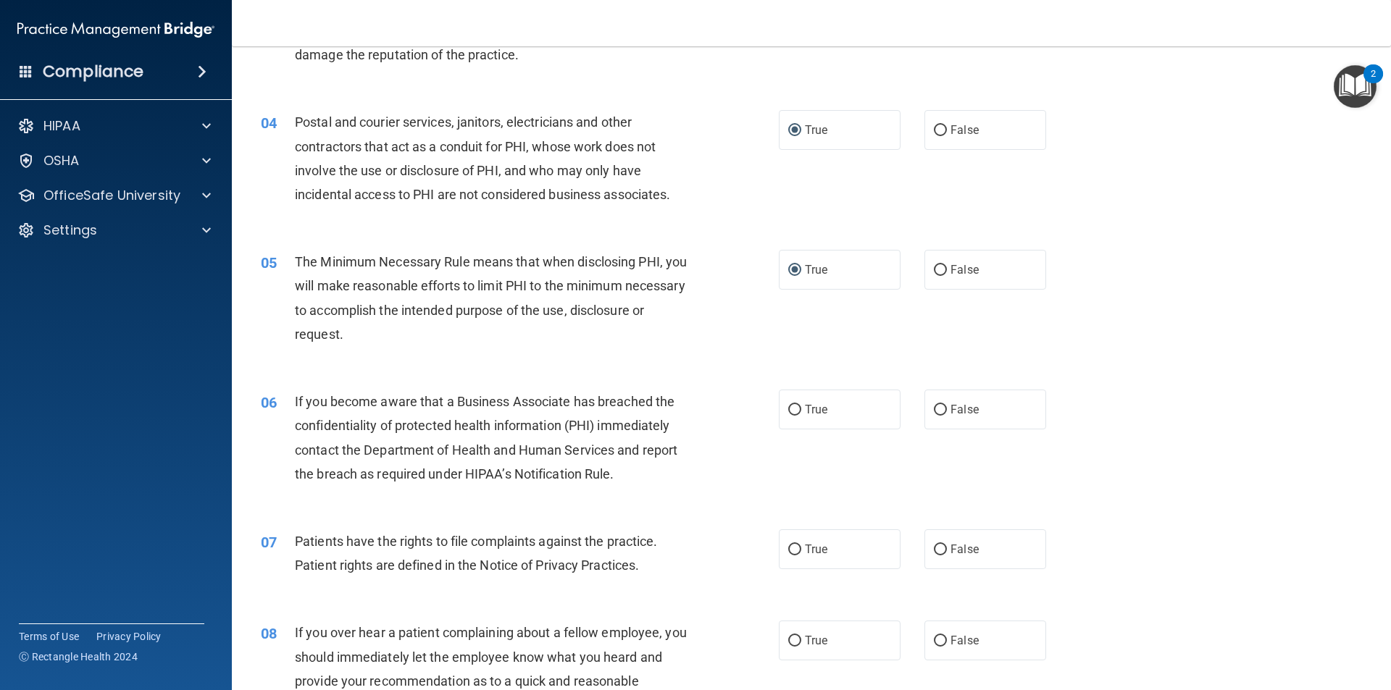
scroll to position [362, 0]
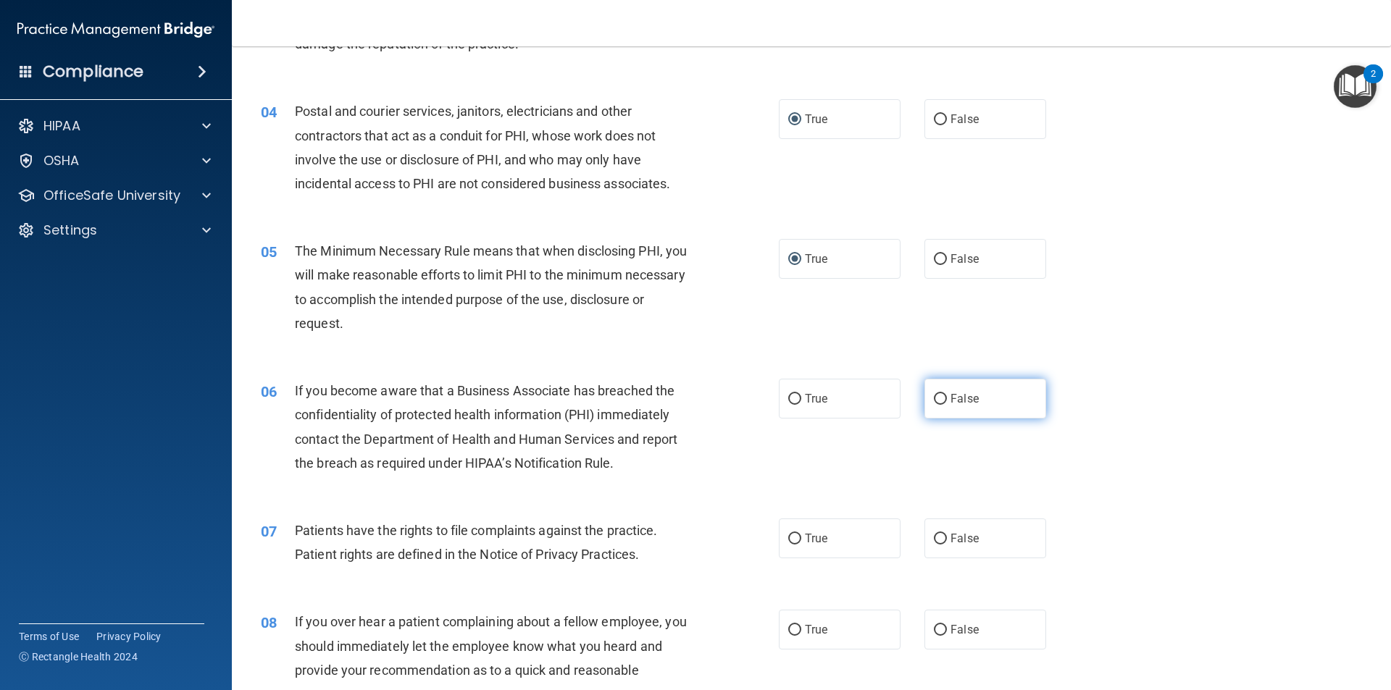
click at [934, 398] on input "False" at bounding box center [940, 399] width 13 height 11
radio input "true"
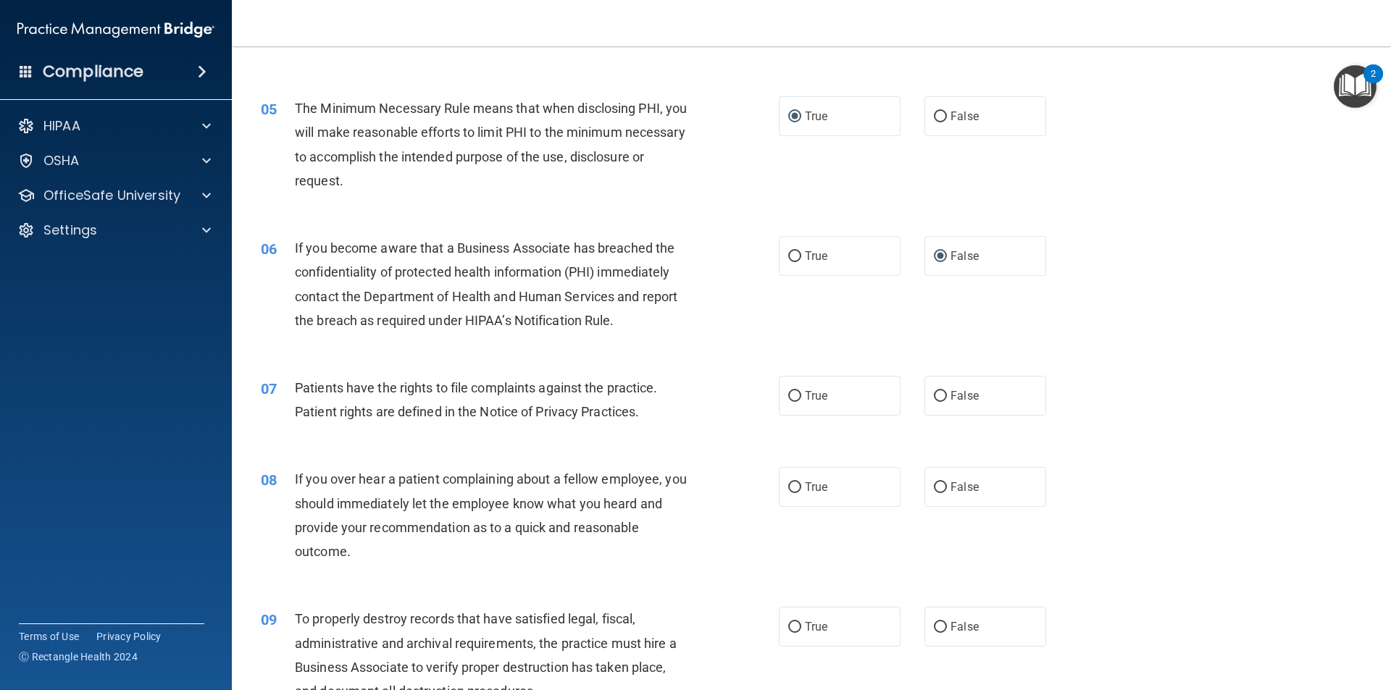
scroll to position [507, 0]
click at [789, 393] on input "True" at bounding box center [794, 394] width 13 height 11
radio input "true"
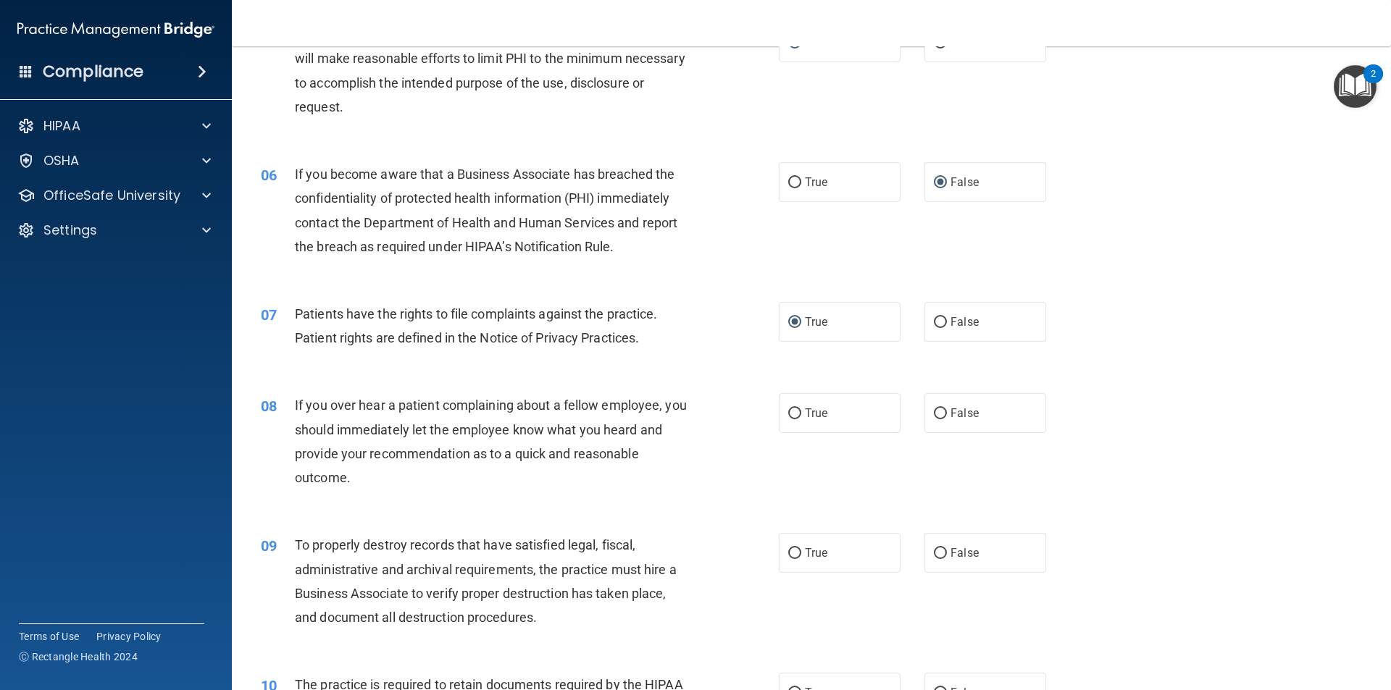
scroll to position [579, 0]
click at [788, 411] on input "True" at bounding box center [794, 413] width 13 height 11
radio input "true"
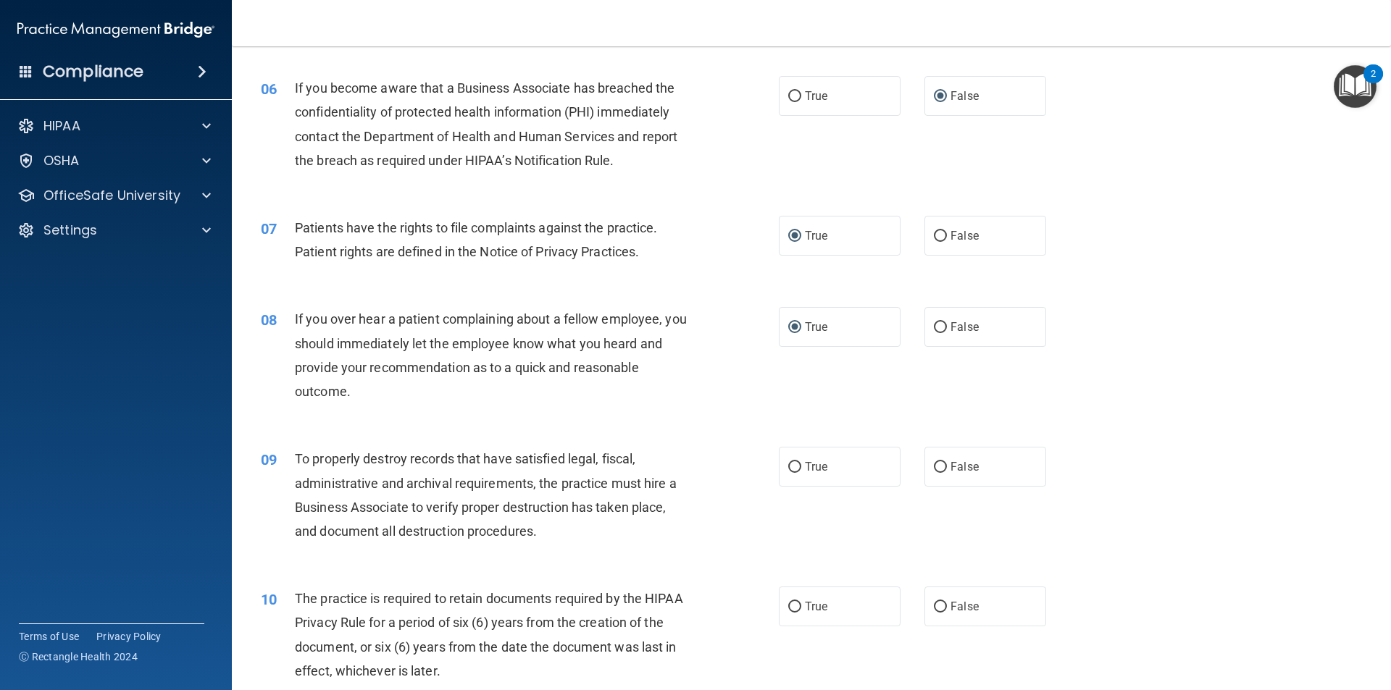
scroll to position [724, 0]
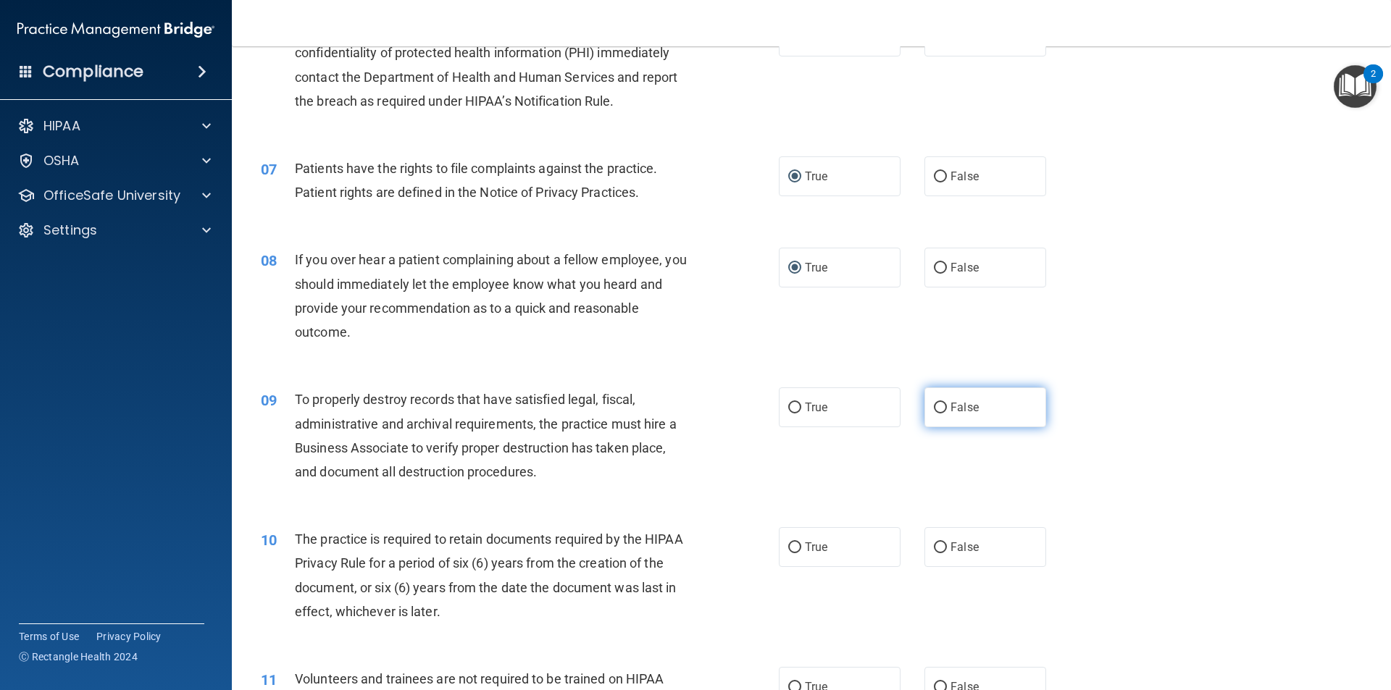
click at [934, 404] on input "False" at bounding box center [940, 408] width 13 height 11
radio input "true"
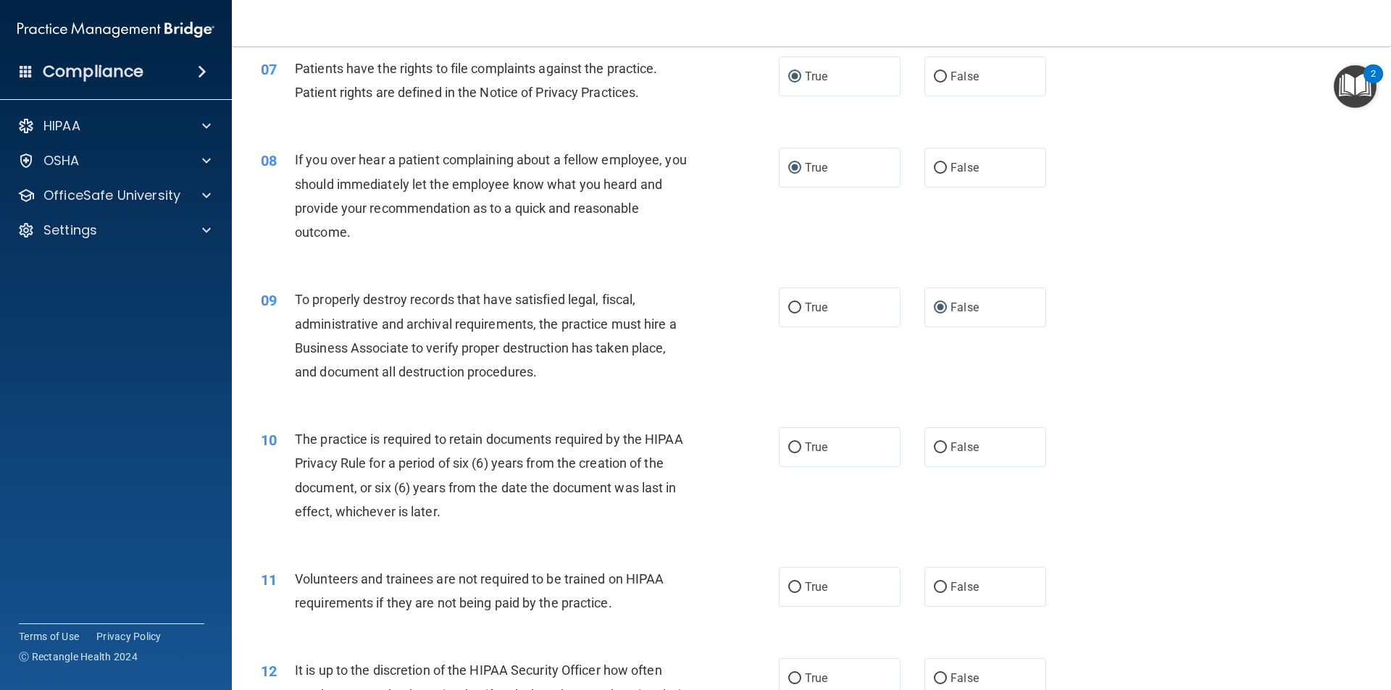
scroll to position [869, 0]
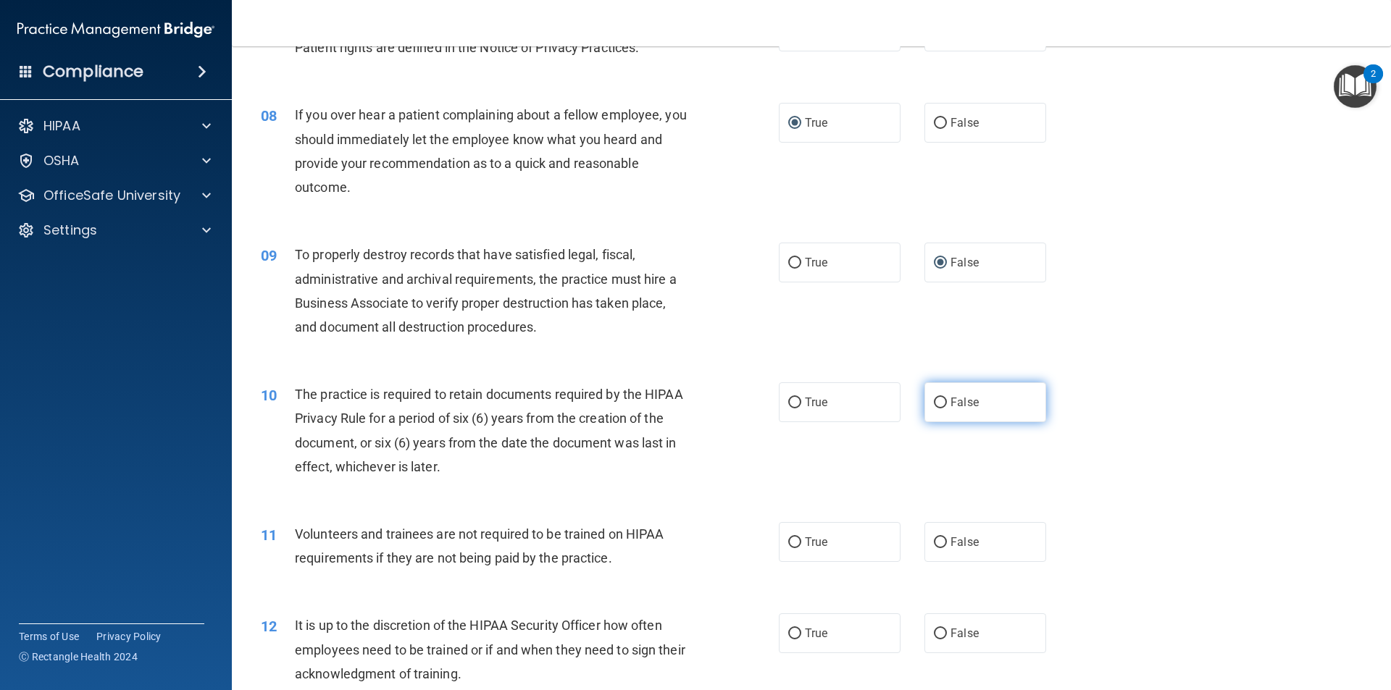
click at [934, 398] on input "False" at bounding box center [940, 403] width 13 height 11
radio input "true"
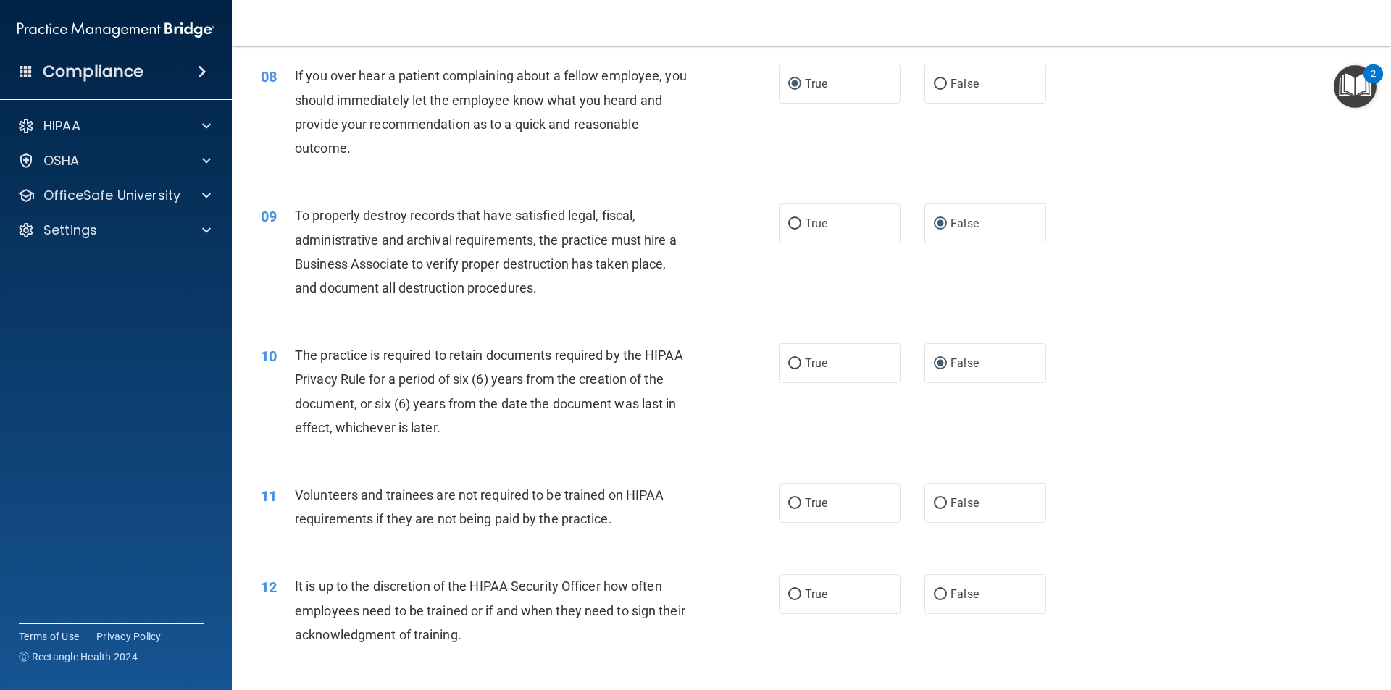
scroll to position [942, 0]
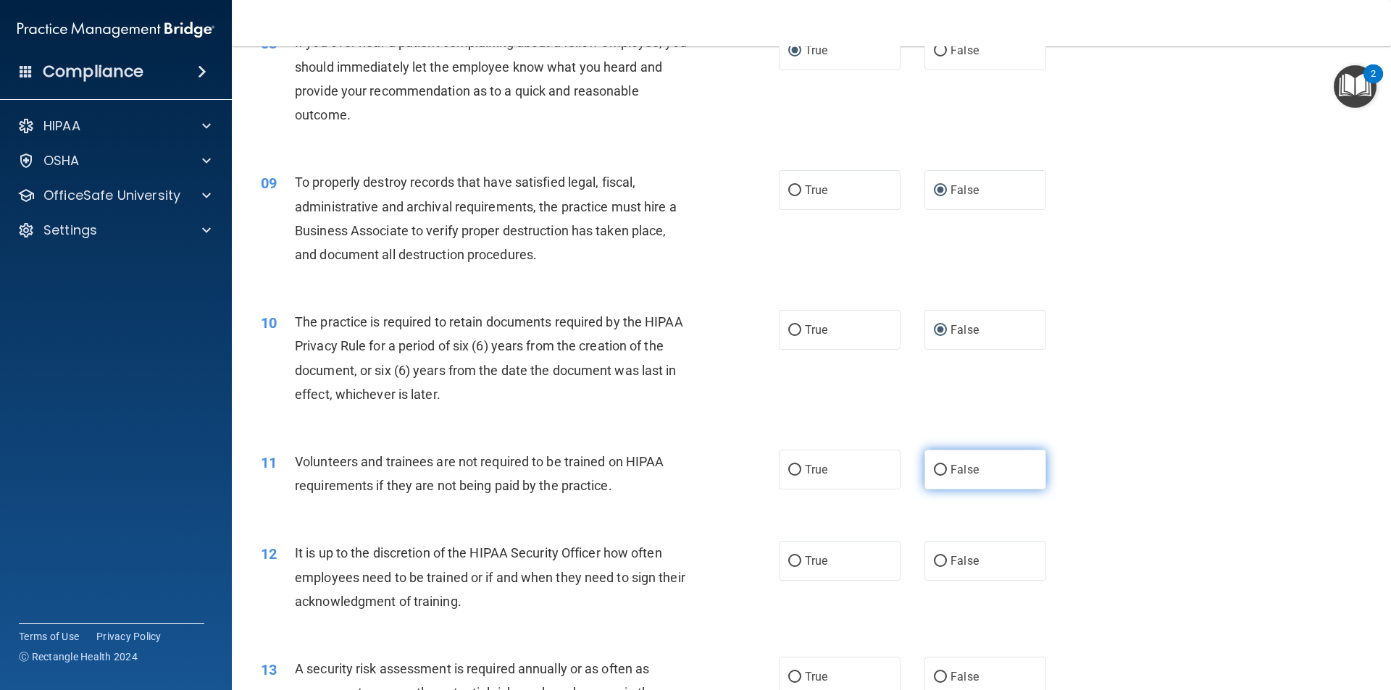
click at [934, 465] on input "False" at bounding box center [940, 470] width 13 height 11
radio input "true"
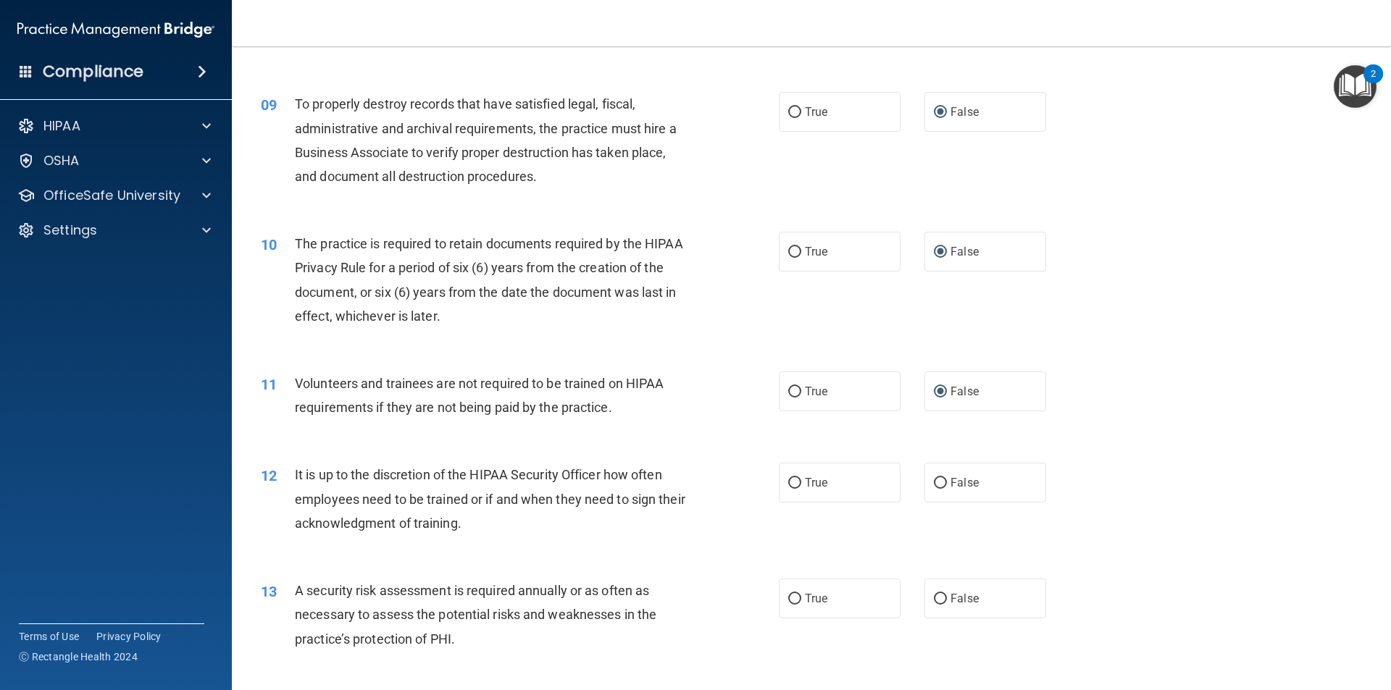
scroll to position [1086, 0]
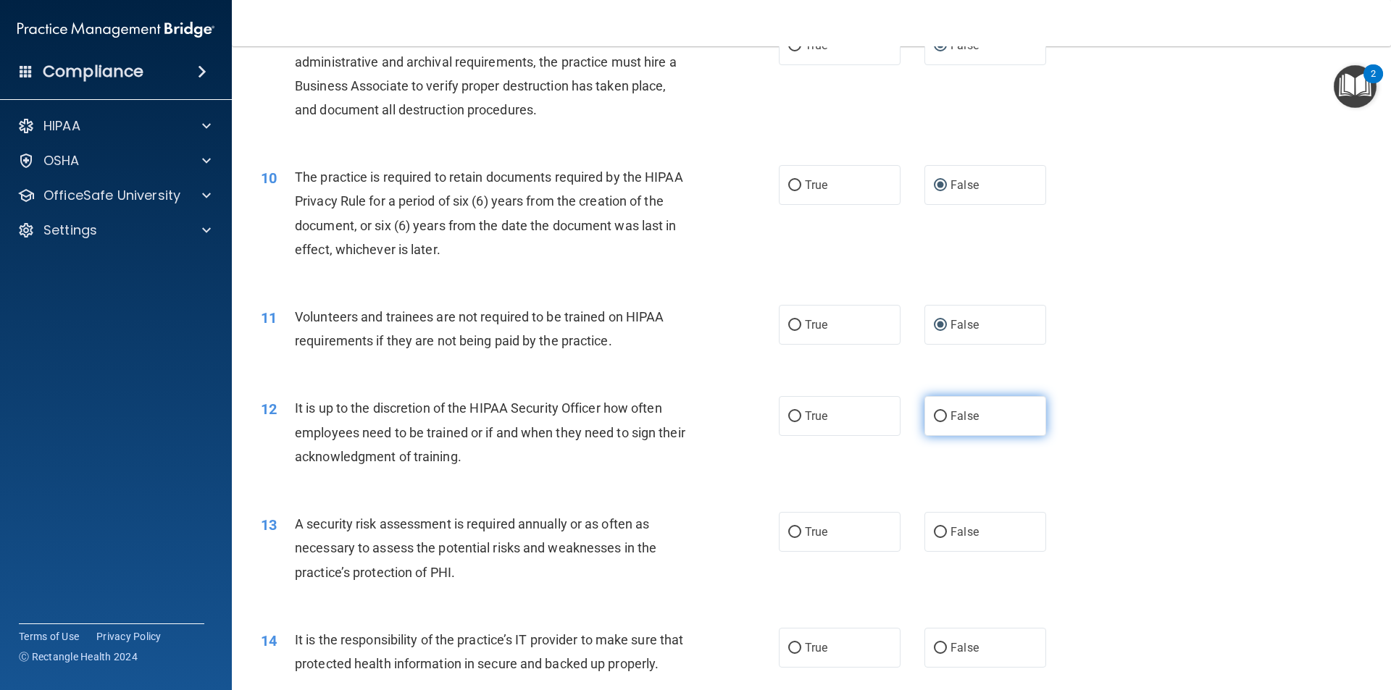
click at [934, 414] on input "False" at bounding box center [940, 416] width 13 height 11
radio input "true"
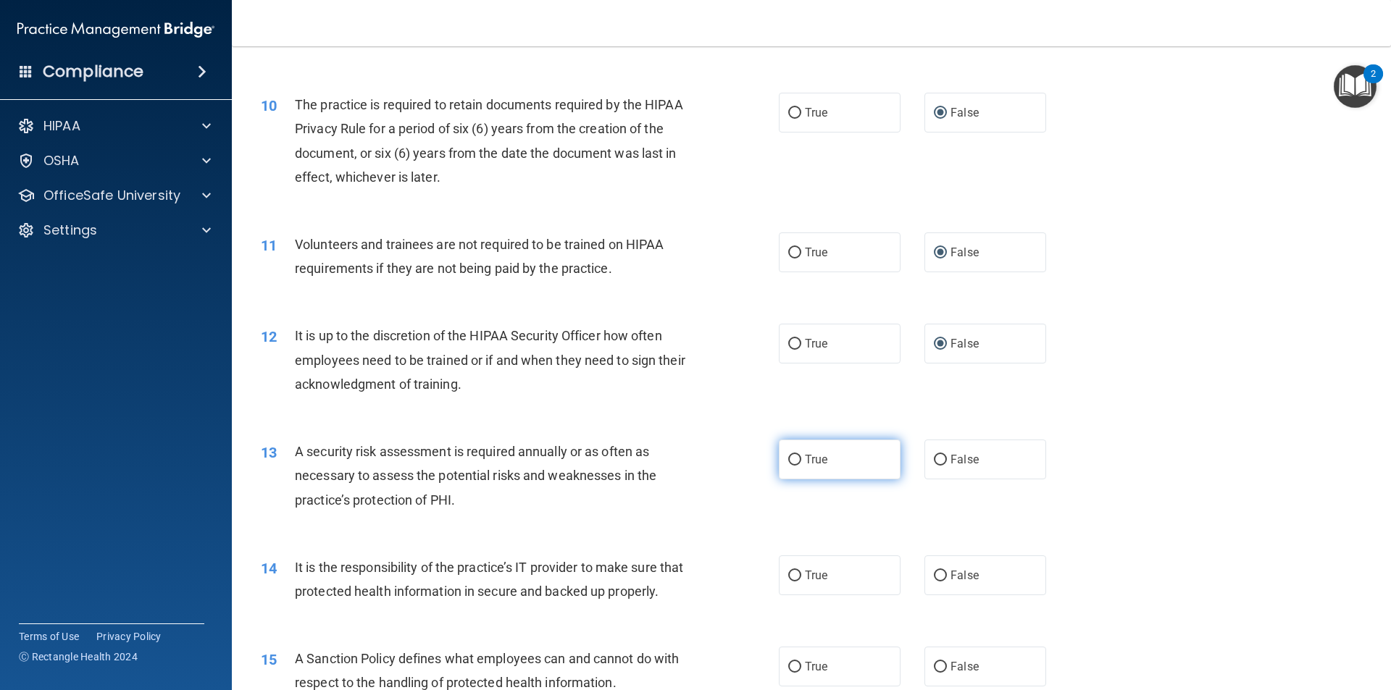
click at [788, 461] on input "True" at bounding box center [794, 460] width 13 height 11
radio input "true"
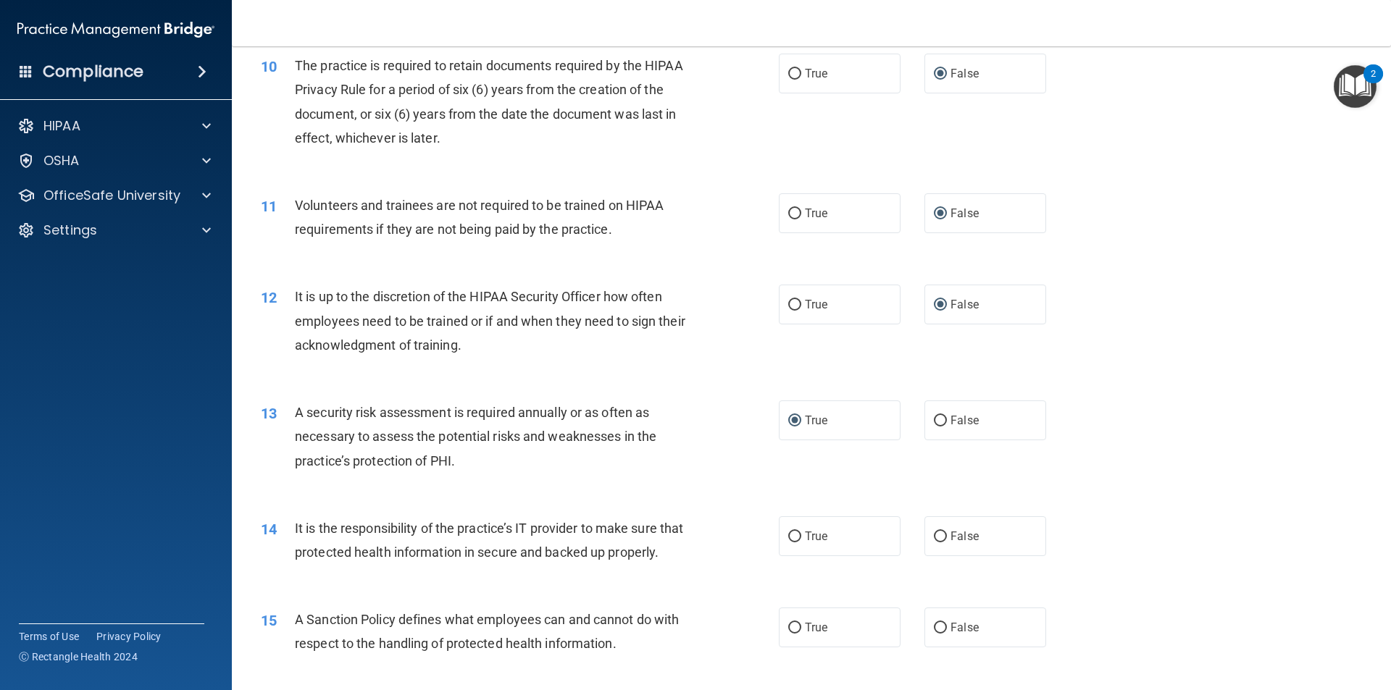
scroll to position [1231, 0]
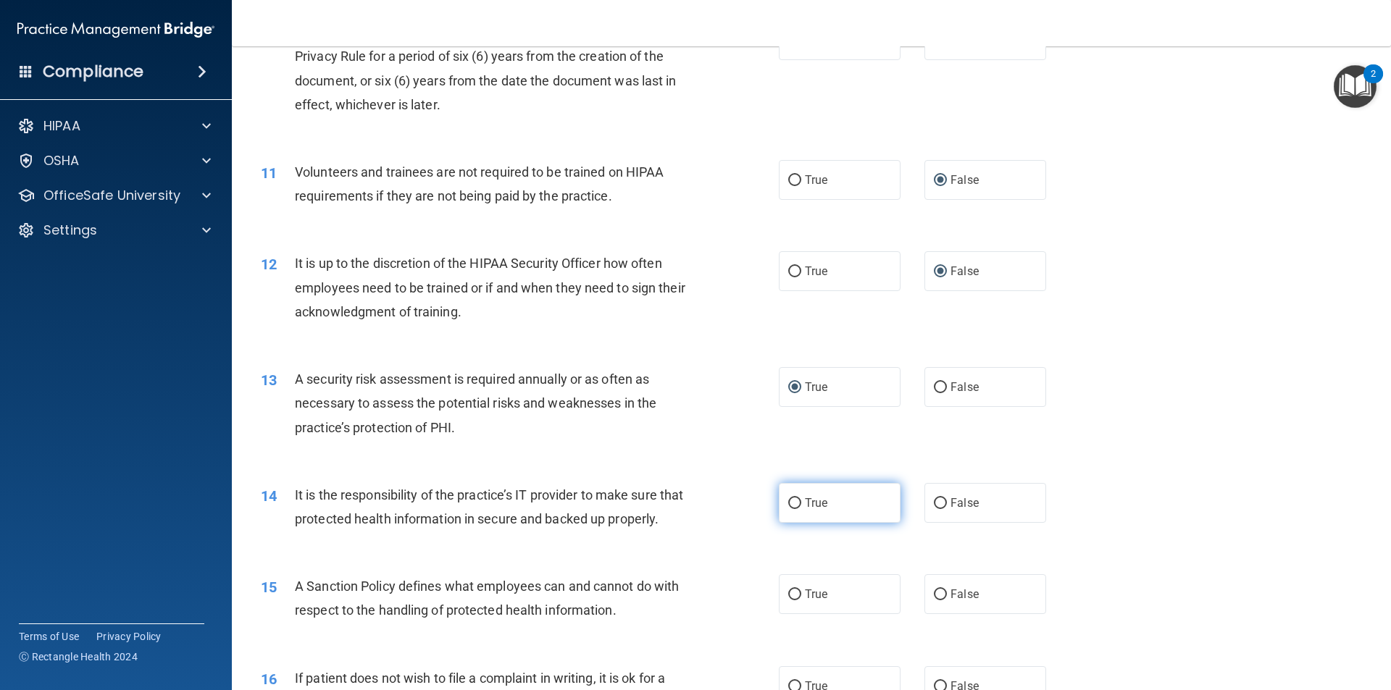
click at [788, 499] on input "True" at bounding box center [794, 503] width 13 height 11
radio input "true"
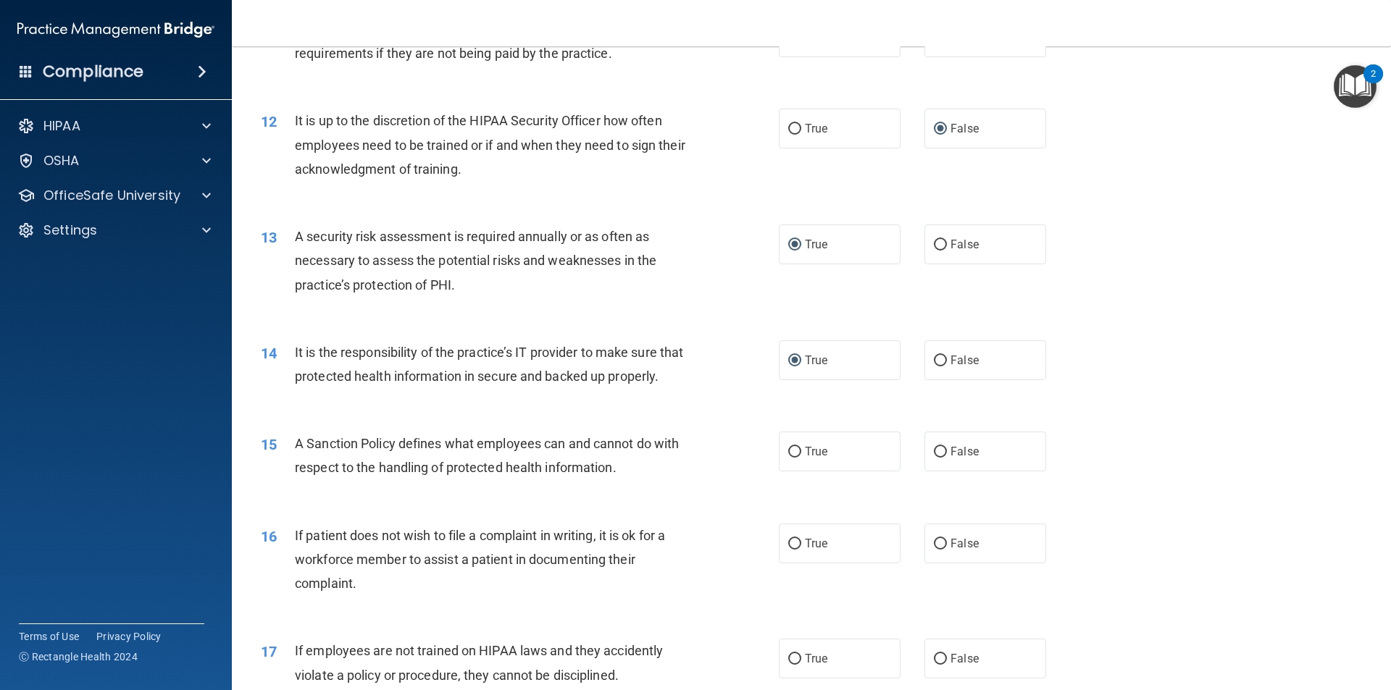
scroll to position [1376, 0]
click at [934, 456] on input "False" at bounding box center [940, 450] width 13 height 11
radio input "true"
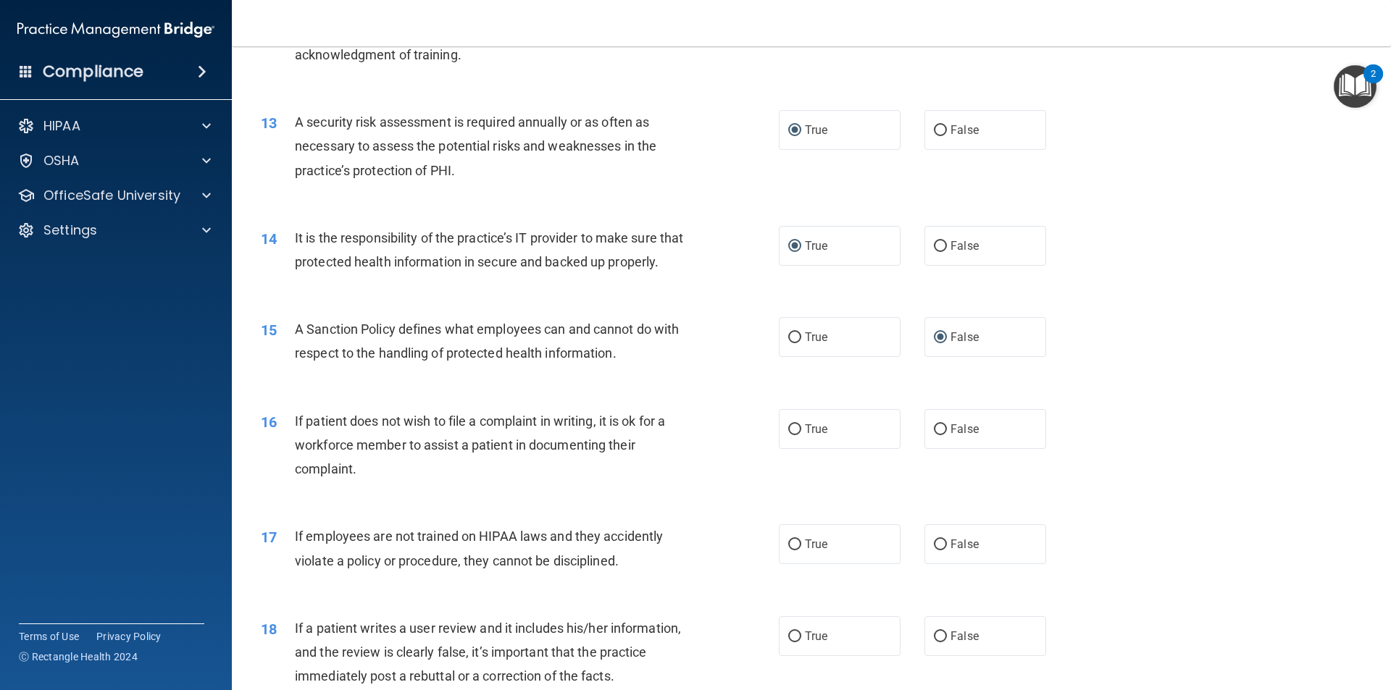
scroll to position [1521, 0]
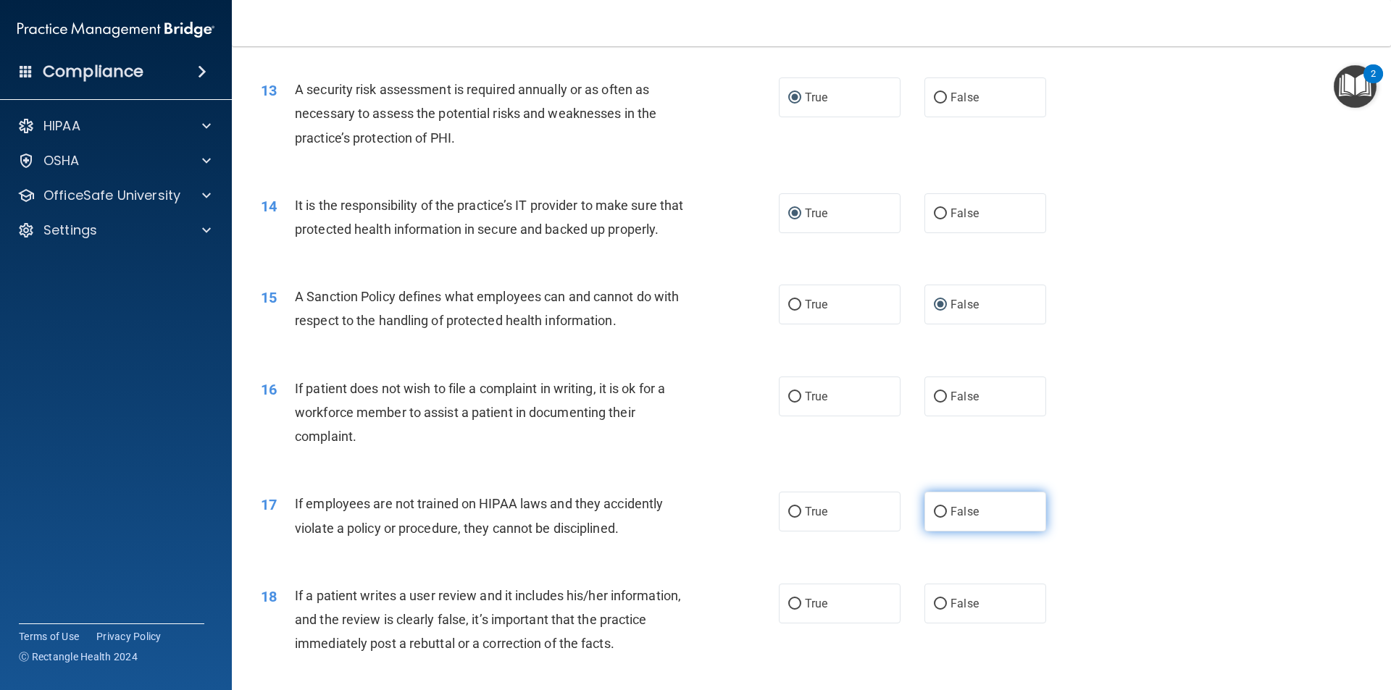
click at [934, 518] on input "False" at bounding box center [940, 512] width 13 height 11
radio input "true"
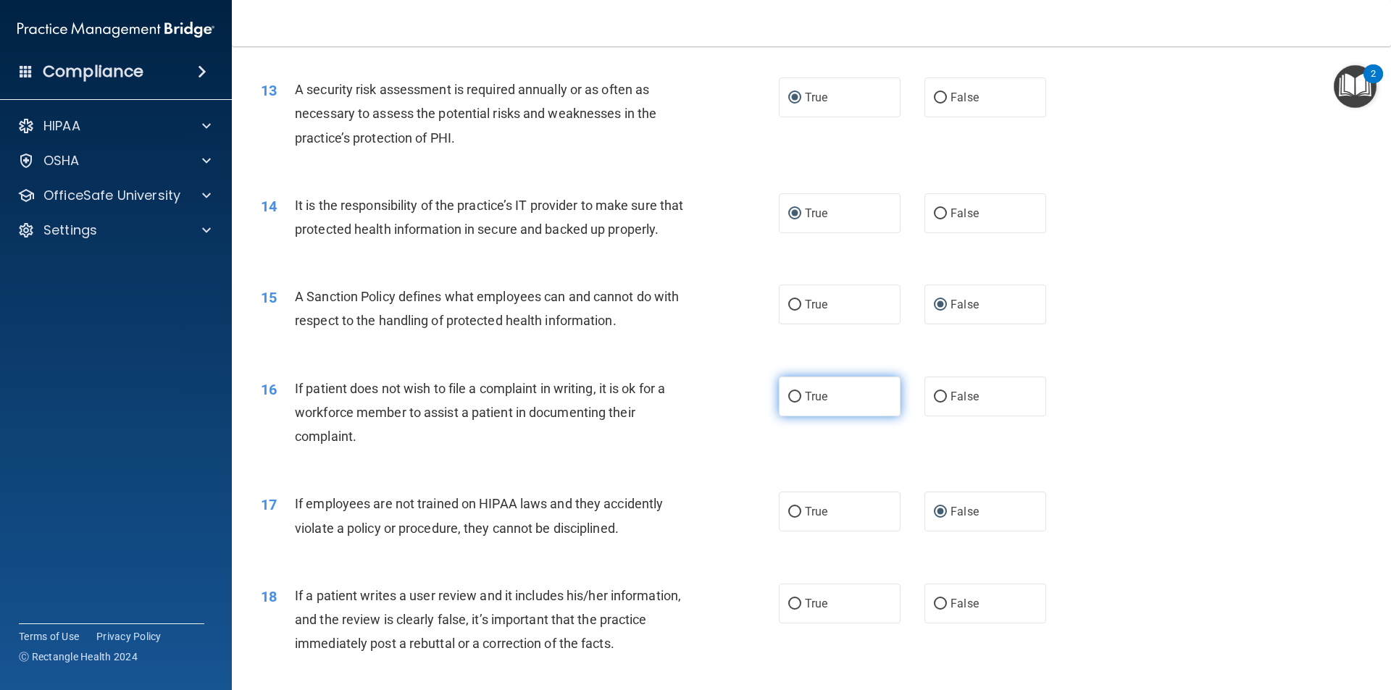
click at [790, 403] on input "True" at bounding box center [794, 397] width 13 height 11
radio input "true"
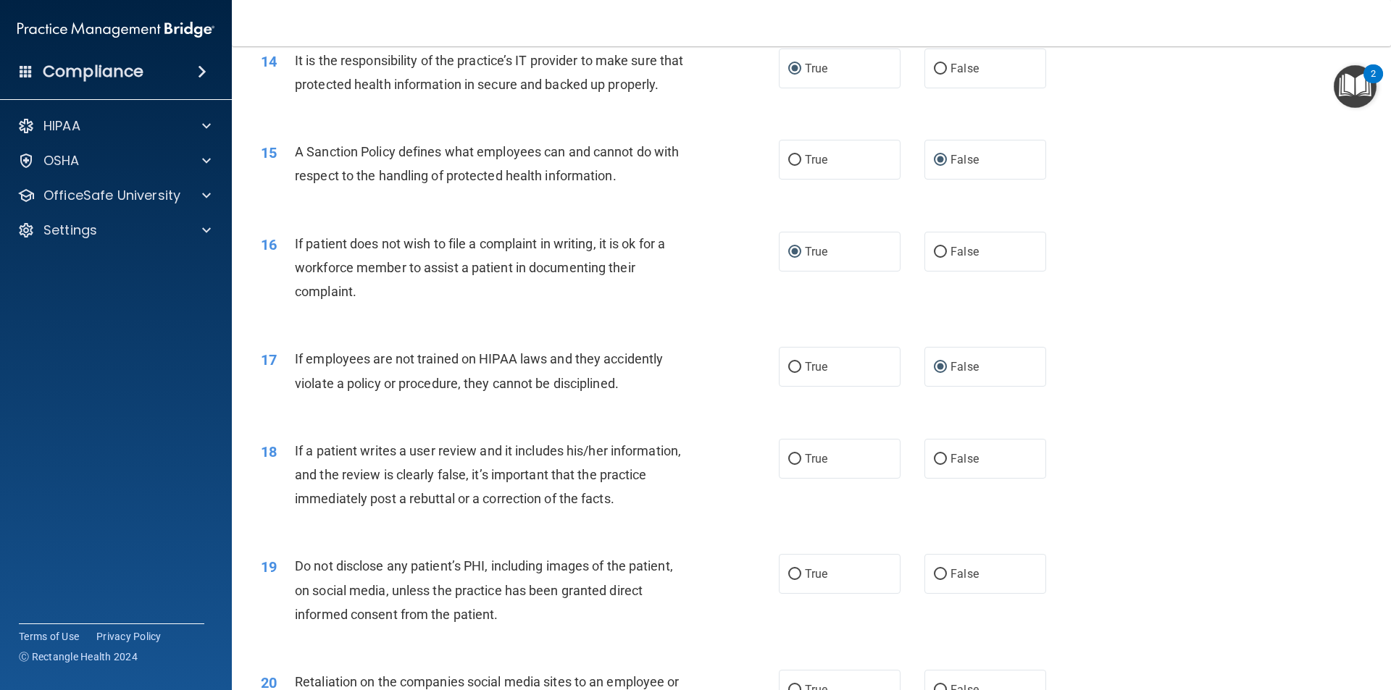
scroll to position [1738, 0]
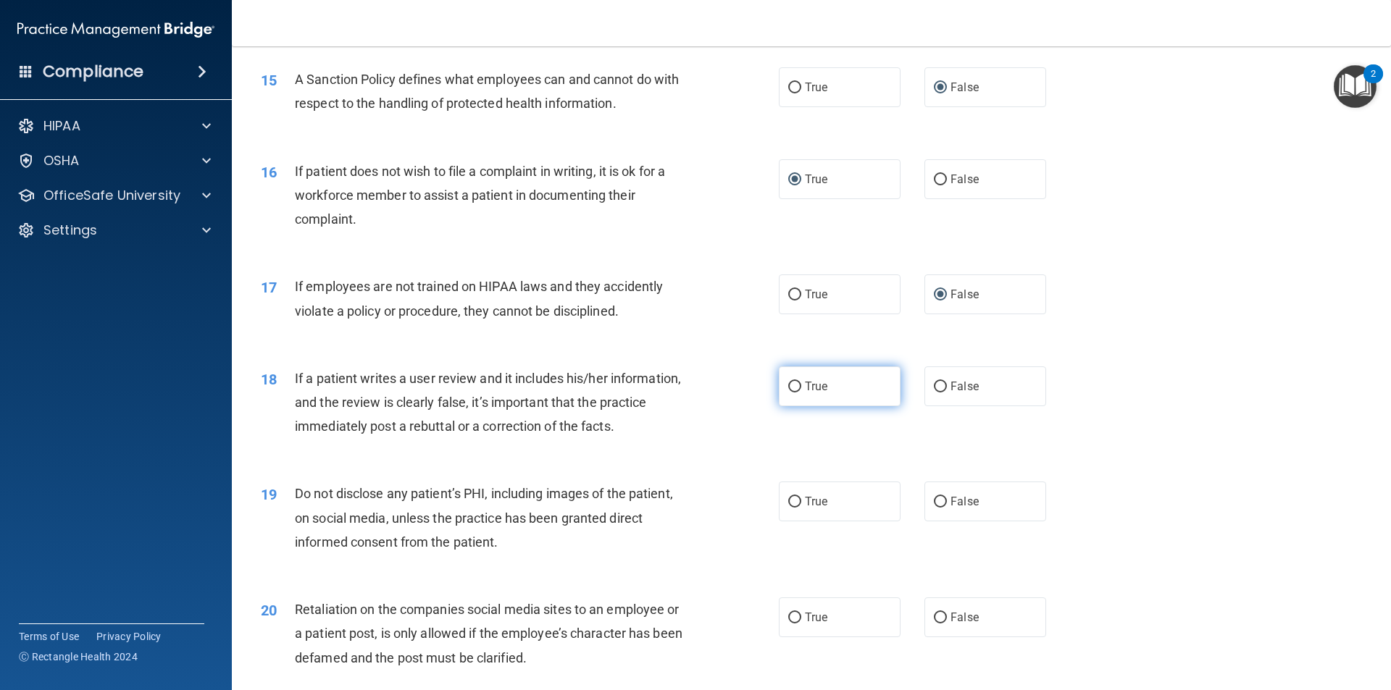
click at [793, 393] on input "True" at bounding box center [794, 387] width 13 height 11
radio input "true"
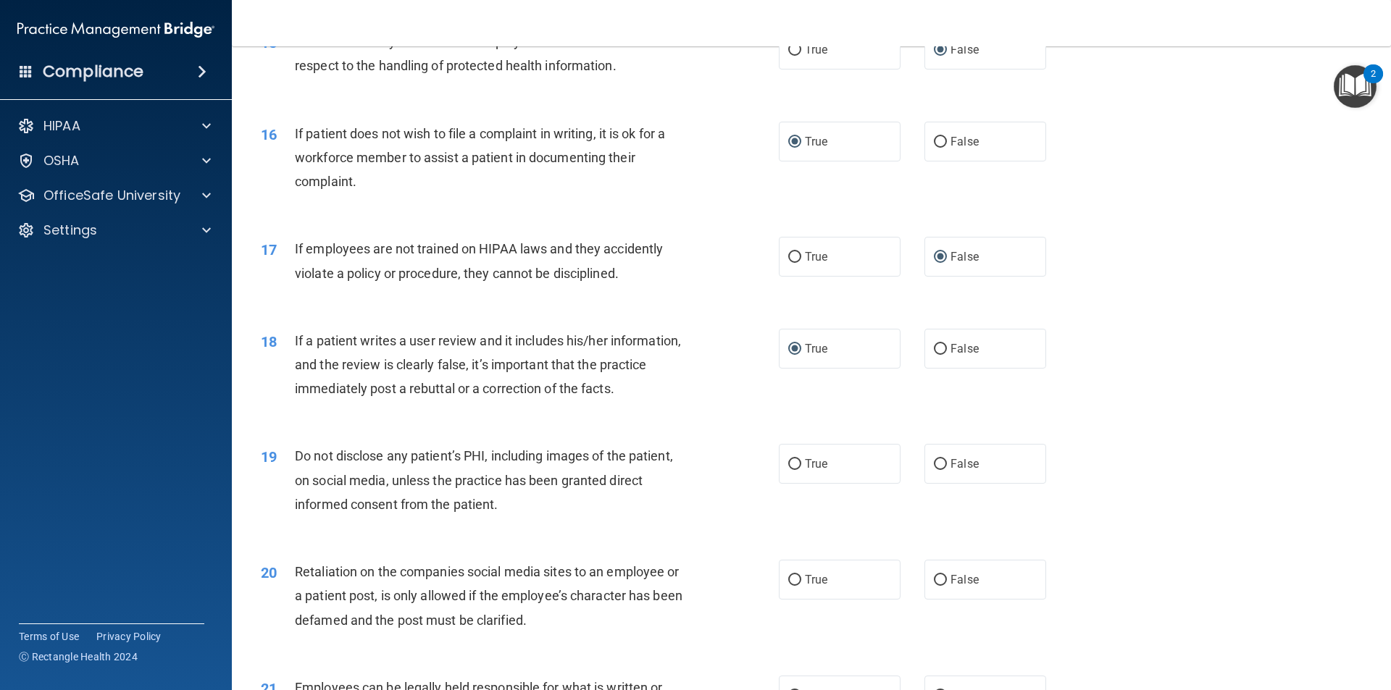
scroll to position [1811, 0]
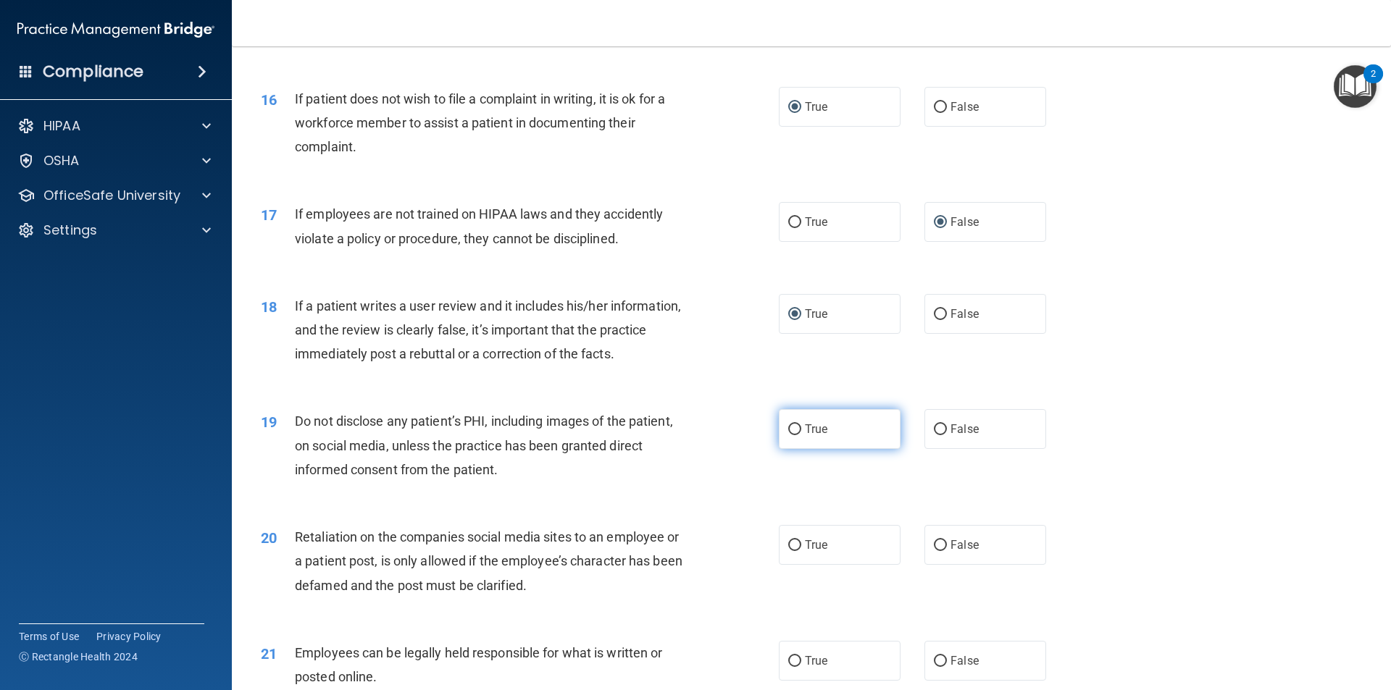
click at [788, 435] on input "True" at bounding box center [794, 429] width 13 height 11
radio input "true"
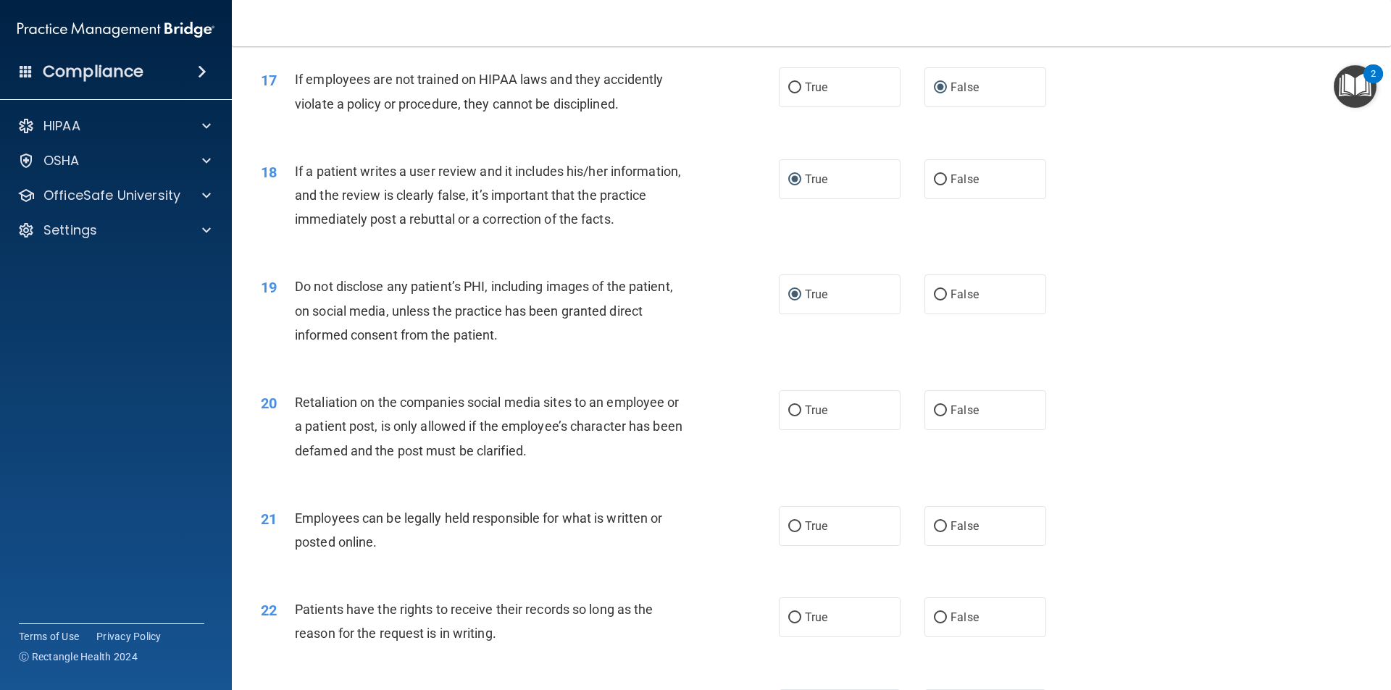
scroll to position [1956, 0]
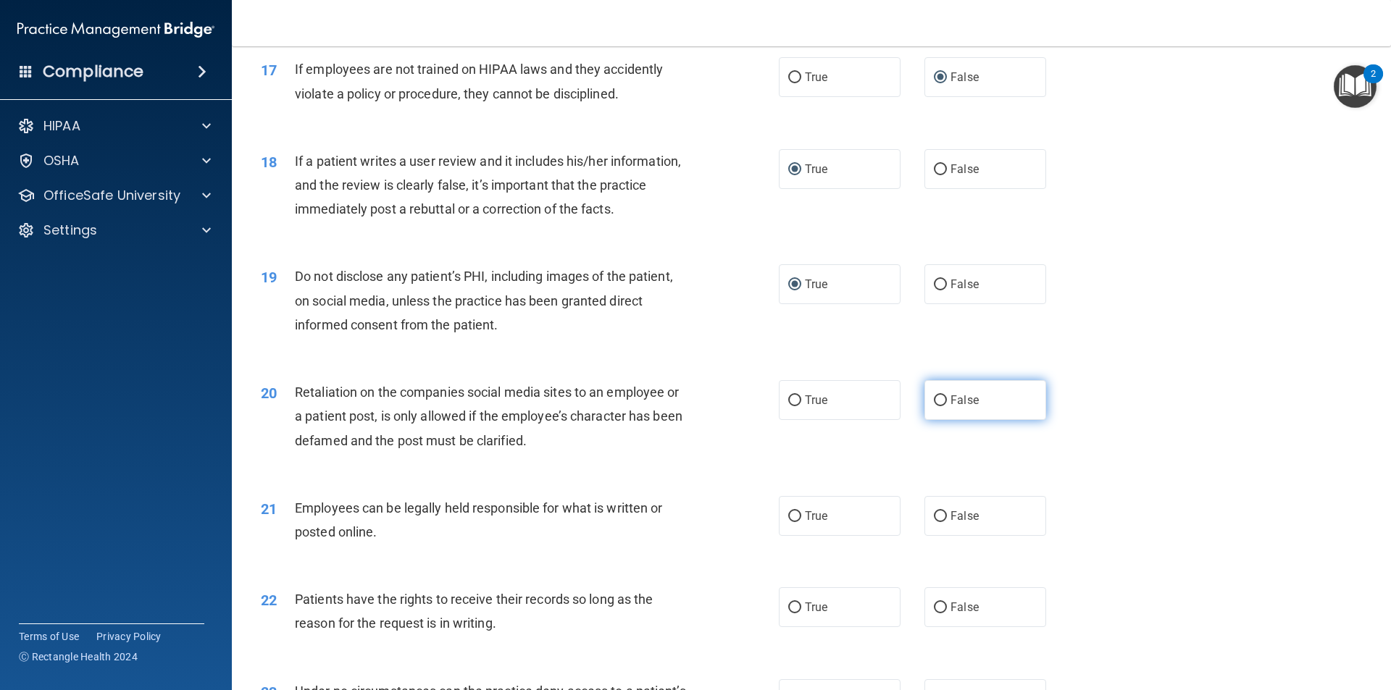
click at [934, 406] on input "False" at bounding box center [940, 400] width 13 height 11
radio input "true"
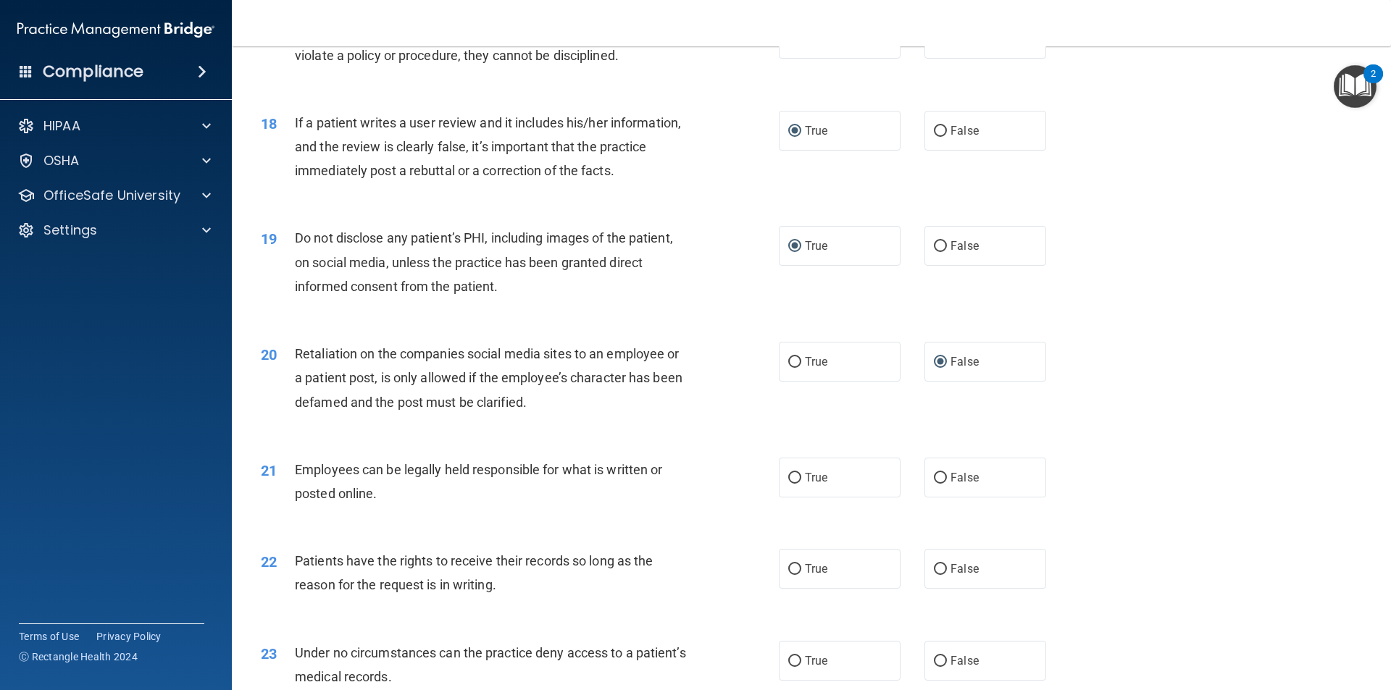
scroll to position [2028, 0]
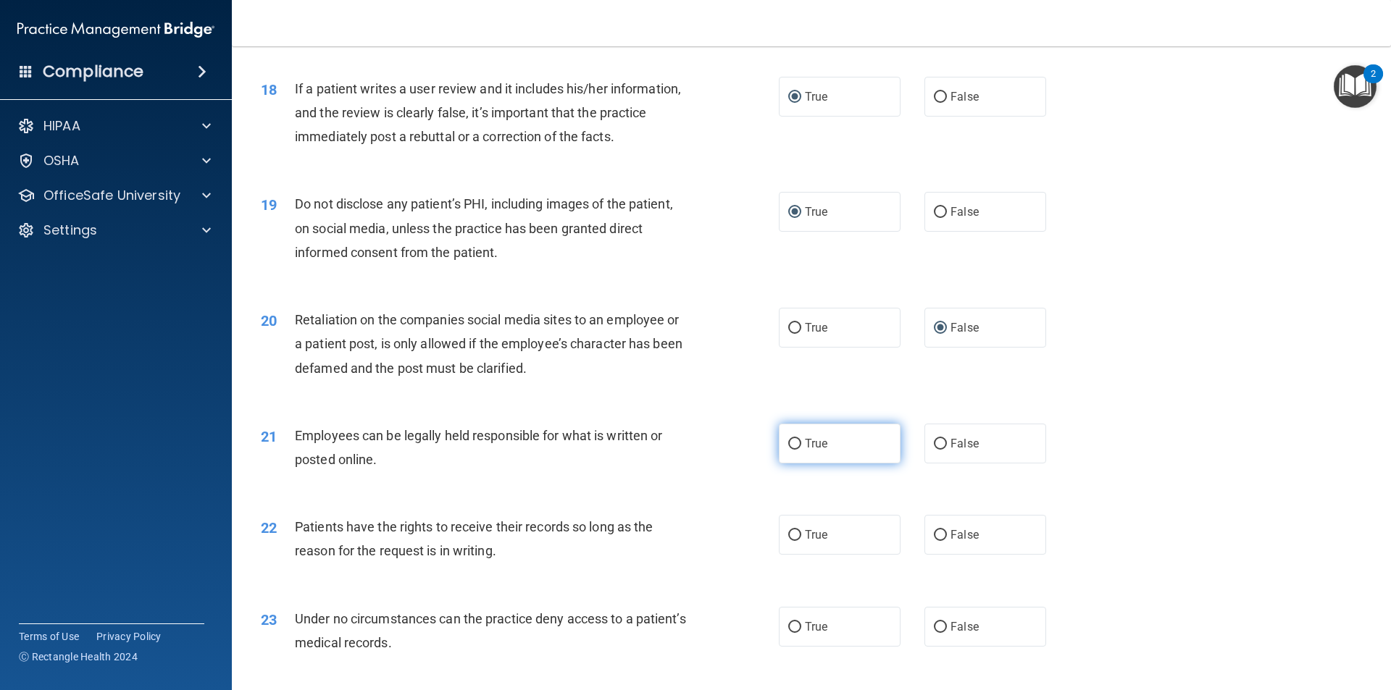
click at [788, 450] on input "True" at bounding box center [794, 444] width 13 height 11
radio input "true"
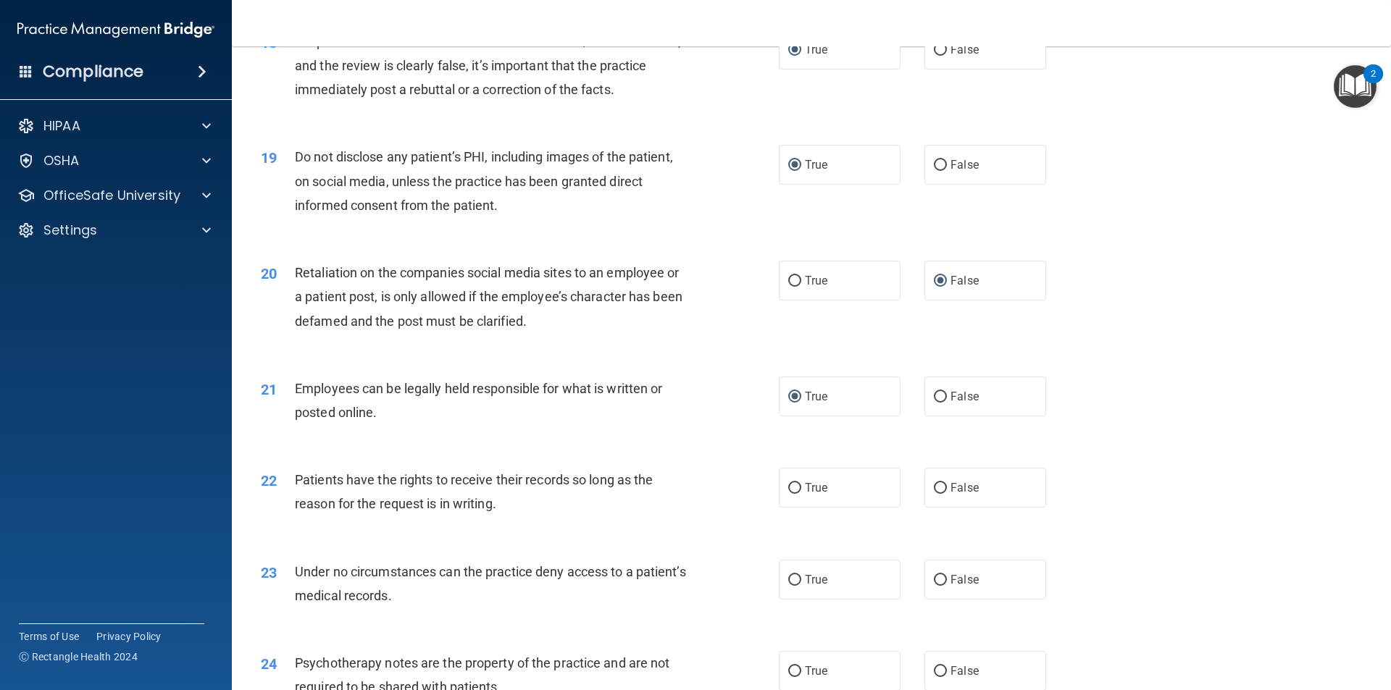
scroll to position [2101, 0]
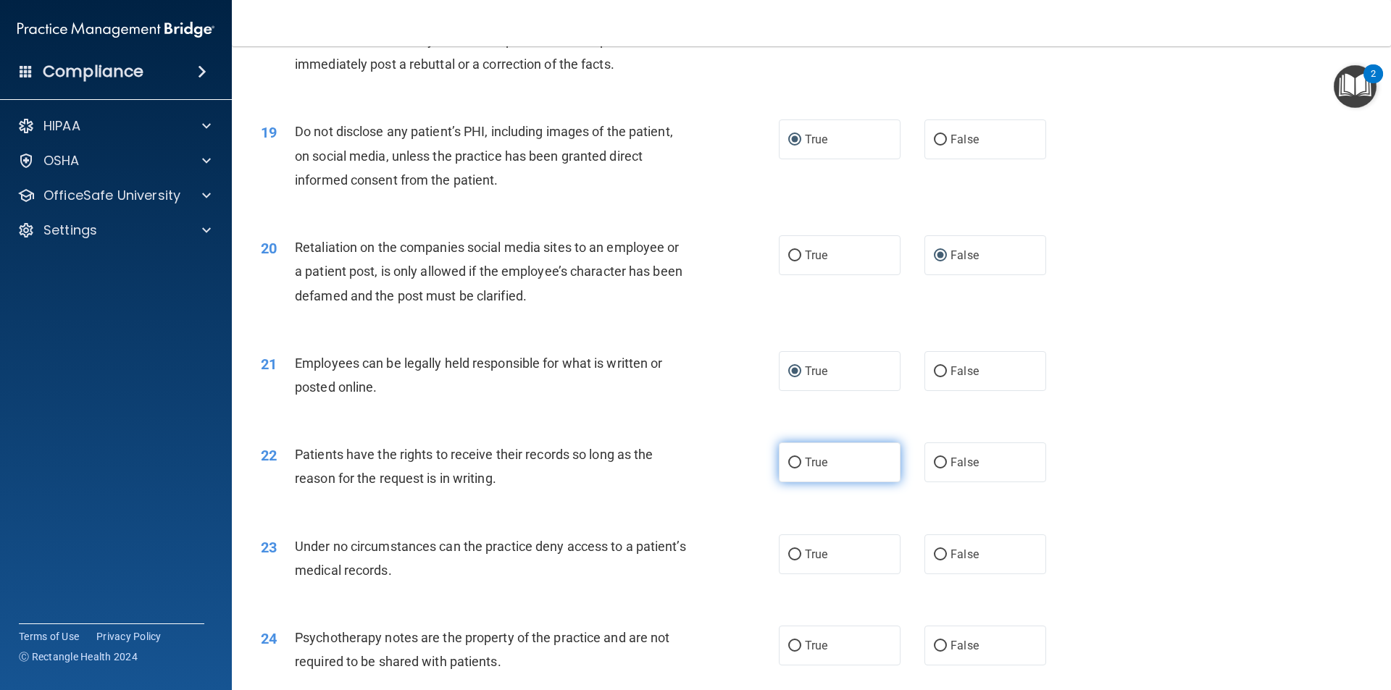
click at [788, 469] on input "True" at bounding box center [794, 463] width 13 height 11
radio input "true"
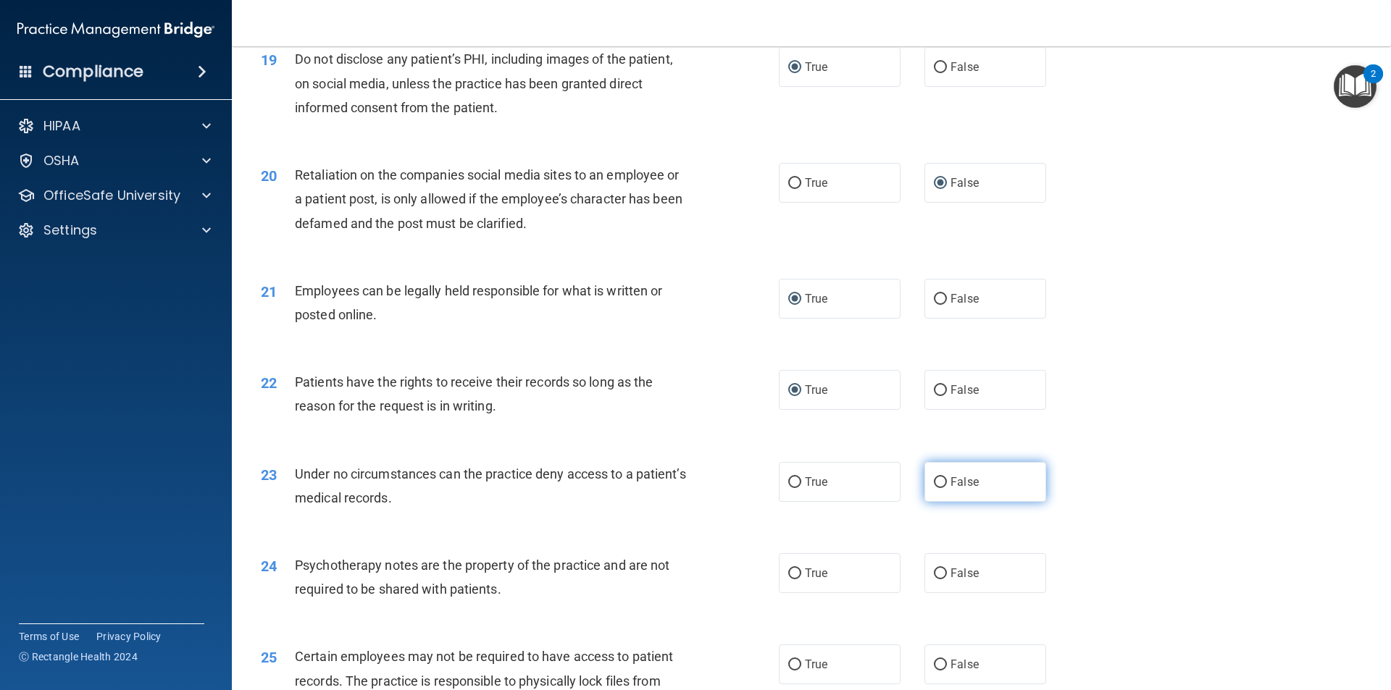
click at [937, 488] on input "False" at bounding box center [940, 482] width 13 height 11
radio input "true"
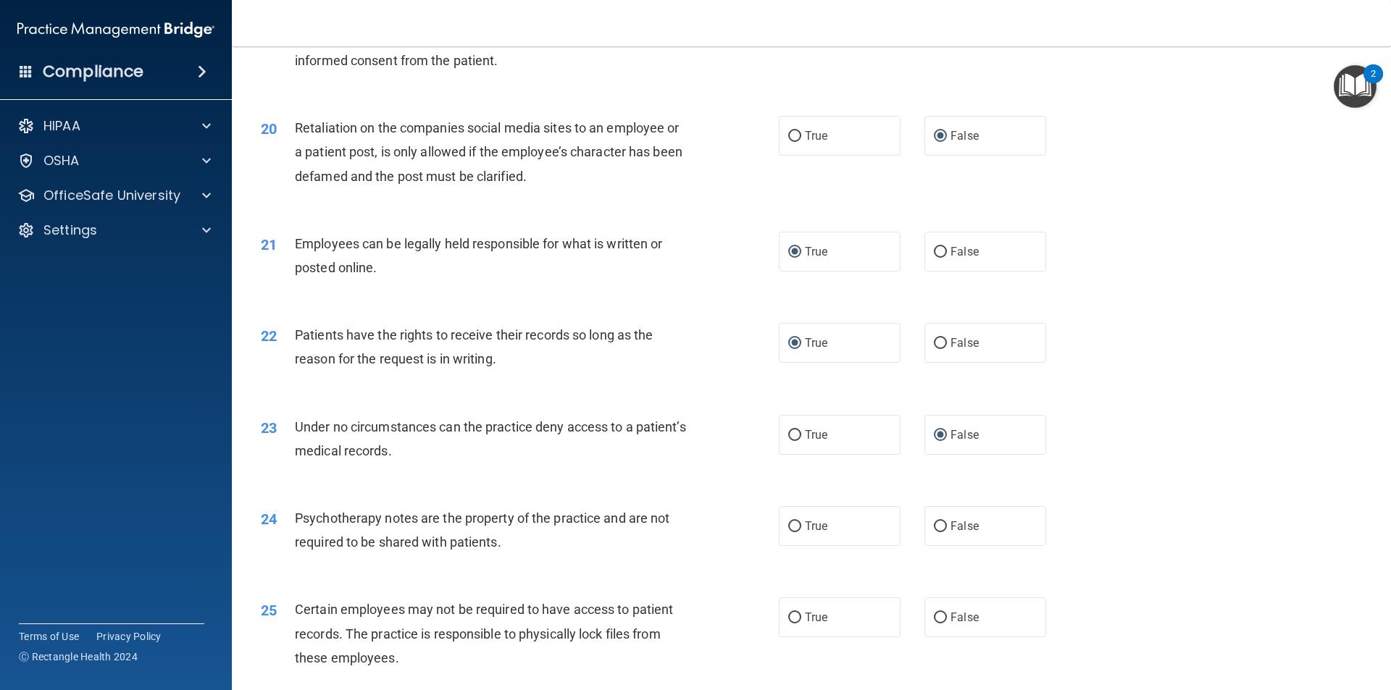
scroll to position [2245, 0]
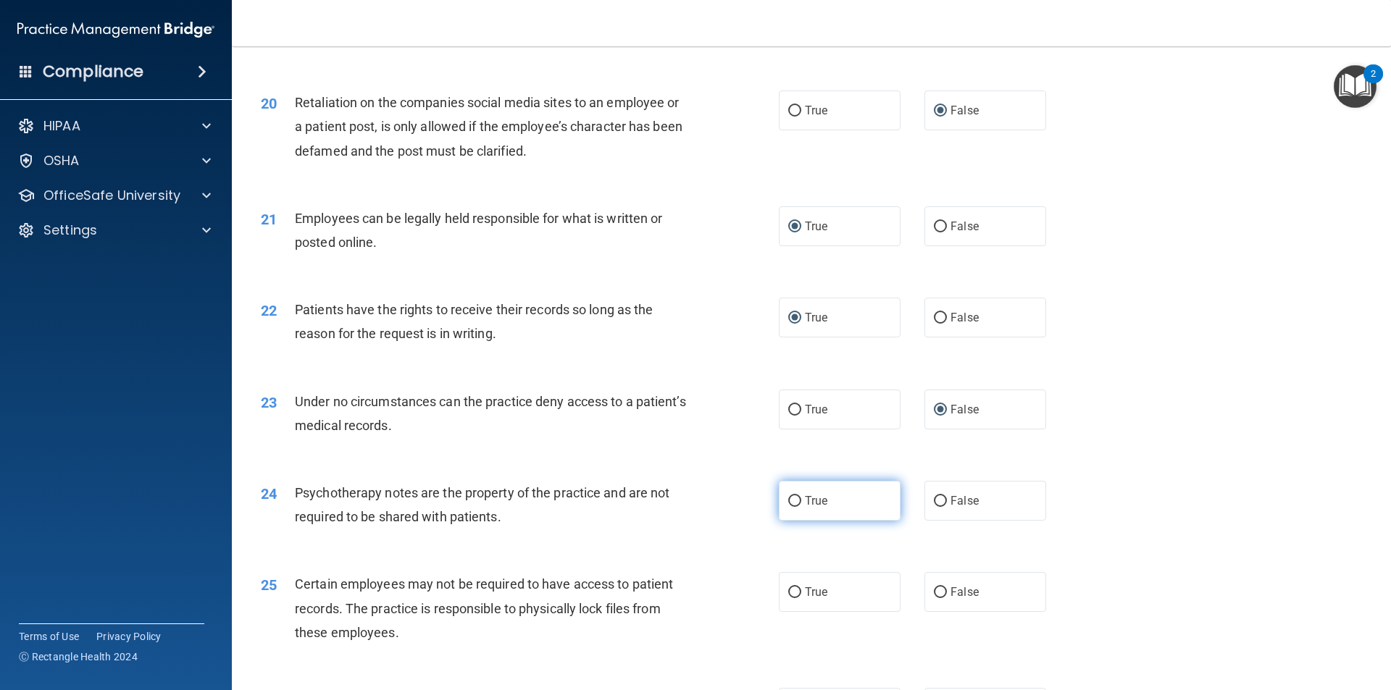
click at [790, 507] on input "True" at bounding box center [794, 501] width 13 height 11
radio input "true"
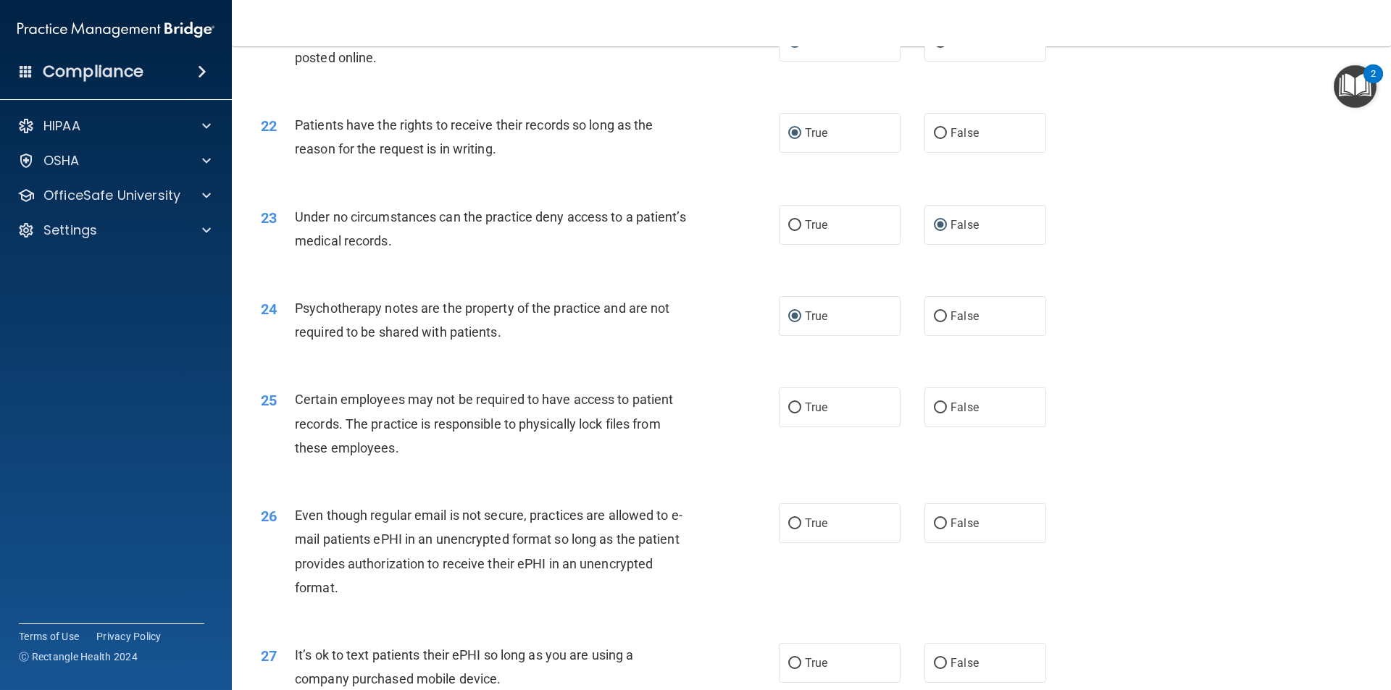
scroll to position [2463, 0]
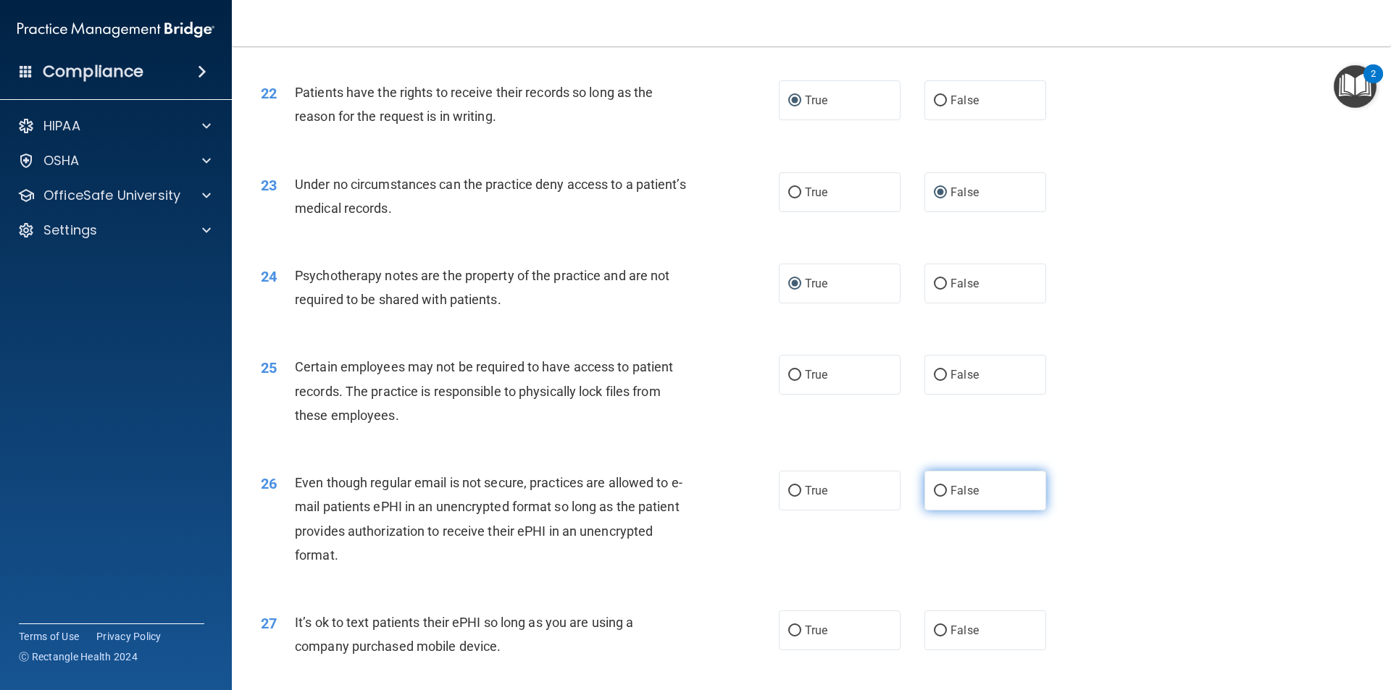
click at [934, 497] on input "False" at bounding box center [940, 491] width 13 height 11
radio input "true"
click at [788, 381] on input "True" at bounding box center [794, 375] width 13 height 11
radio input "true"
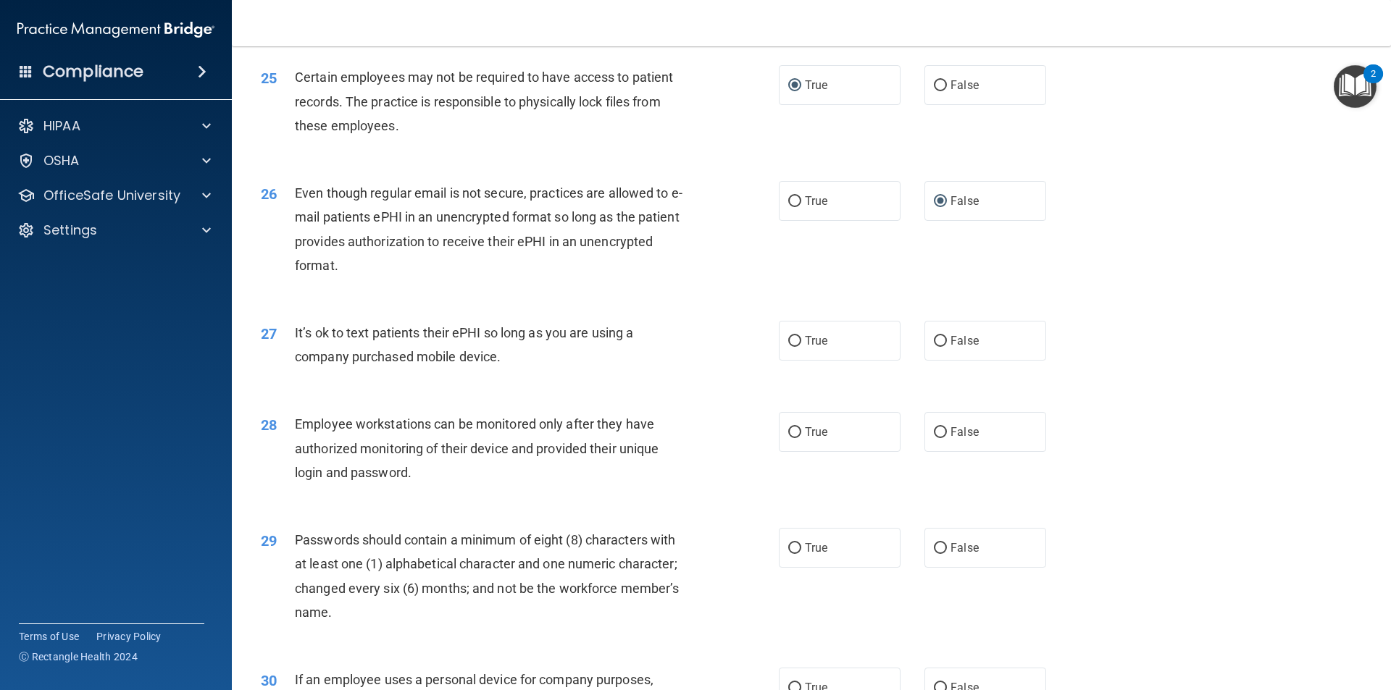
scroll to position [2825, 0]
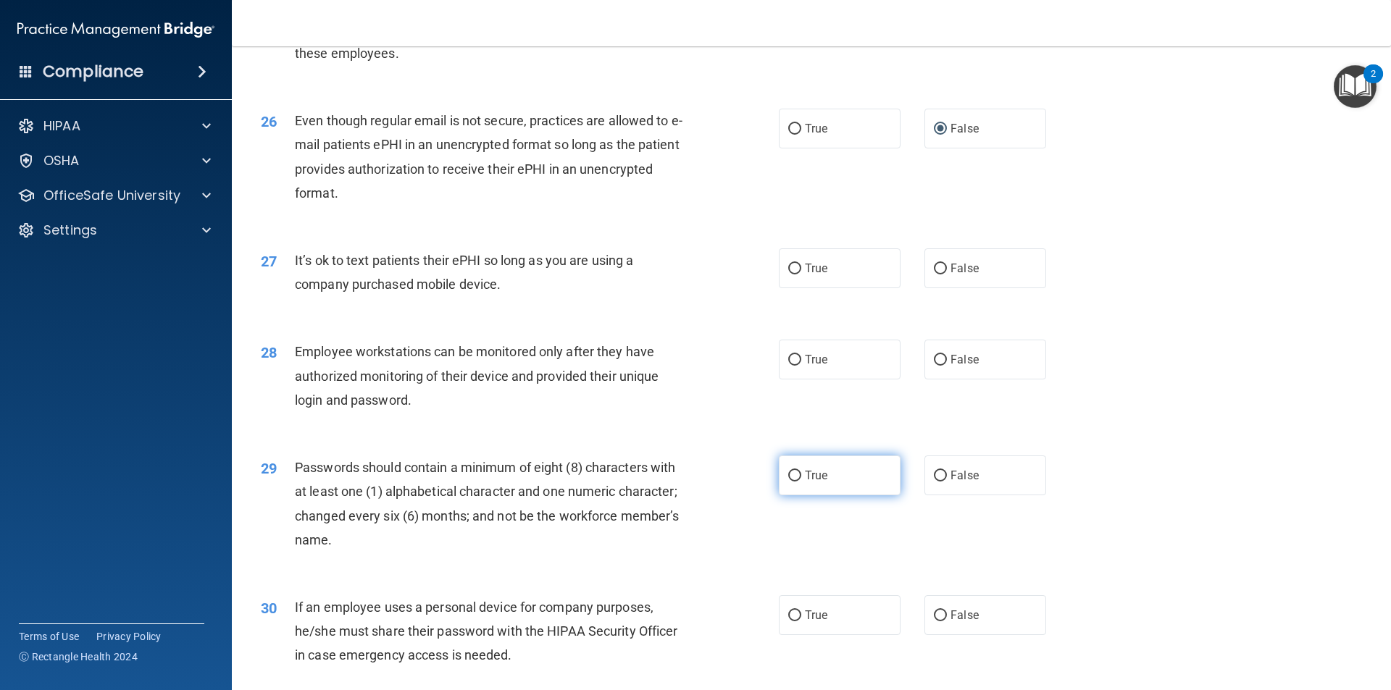
click at [788, 482] on input "True" at bounding box center [794, 476] width 13 height 11
radio input "true"
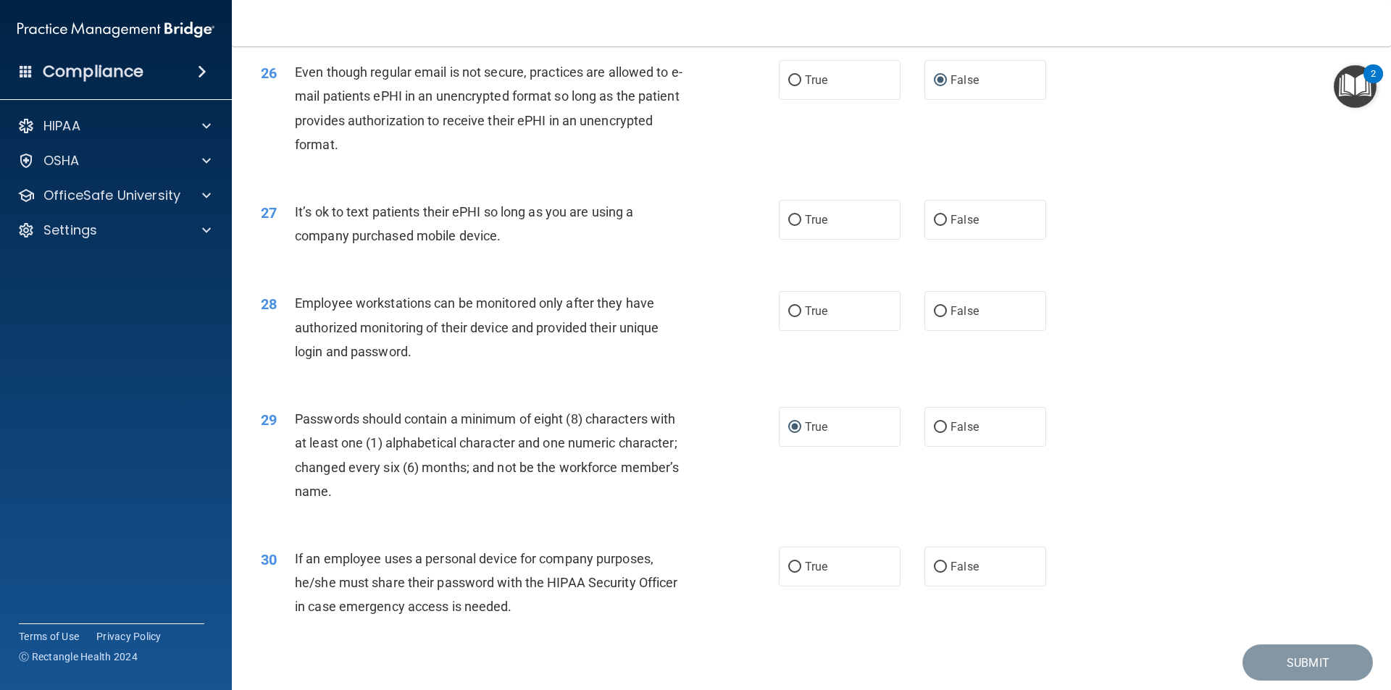
scroll to position [2728, 0]
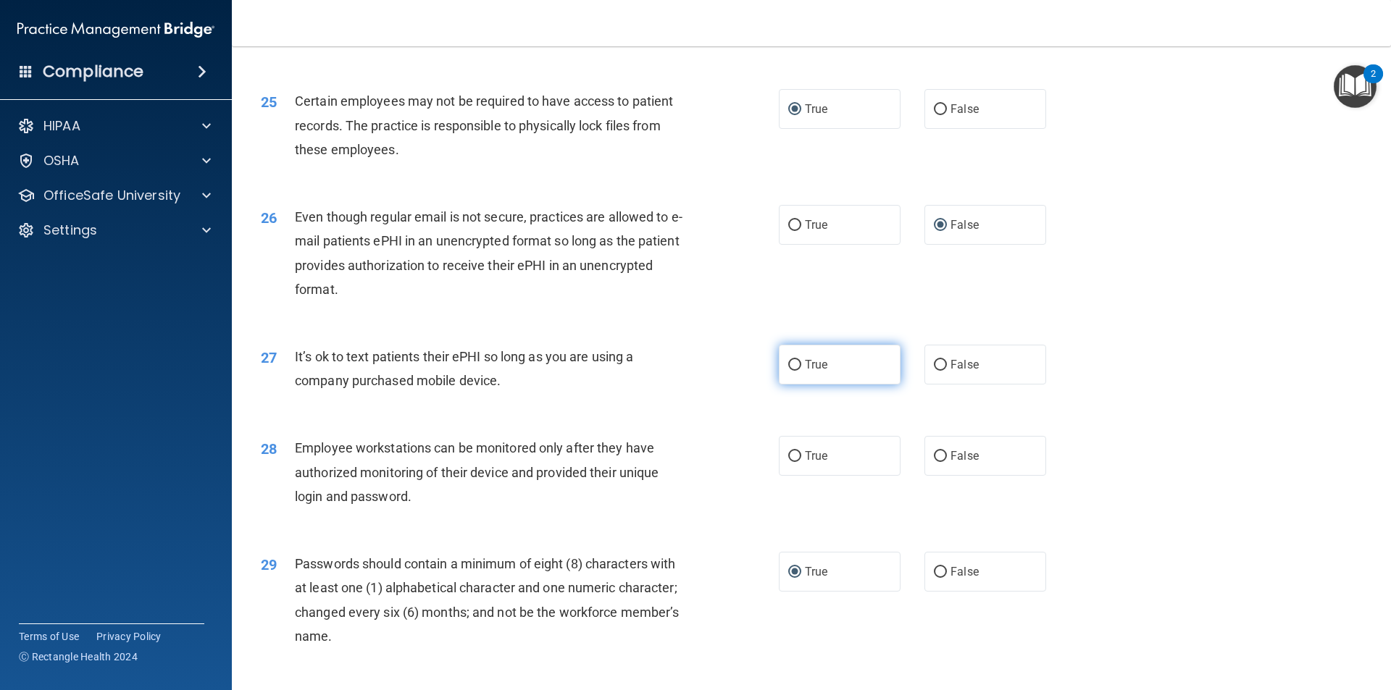
click at [792, 371] on input "True" at bounding box center [794, 365] width 13 height 11
radio input "true"
click at [789, 462] on input "True" at bounding box center [794, 456] width 13 height 11
radio input "true"
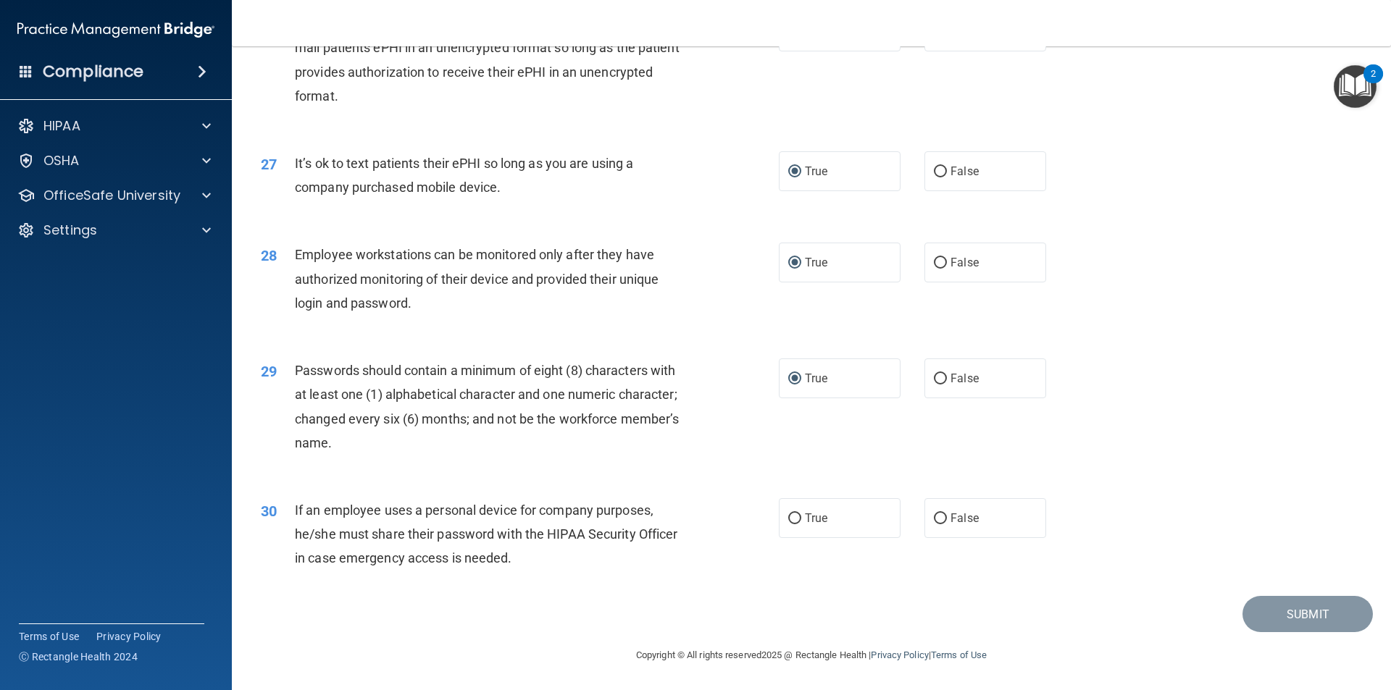
scroll to position [2946, 0]
click at [934, 517] on input "False" at bounding box center [940, 519] width 13 height 11
radio input "true"
click at [1297, 618] on button "Submit" at bounding box center [1307, 614] width 130 height 37
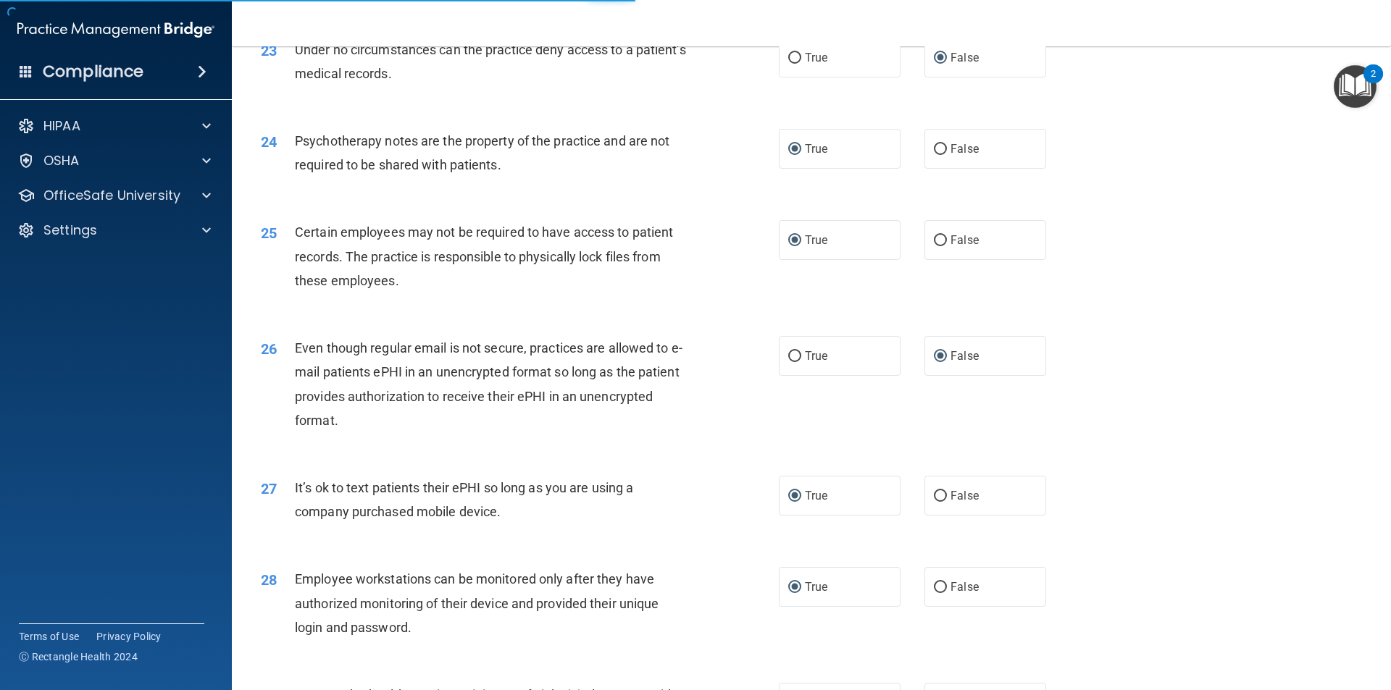
scroll to position [2584, 0]
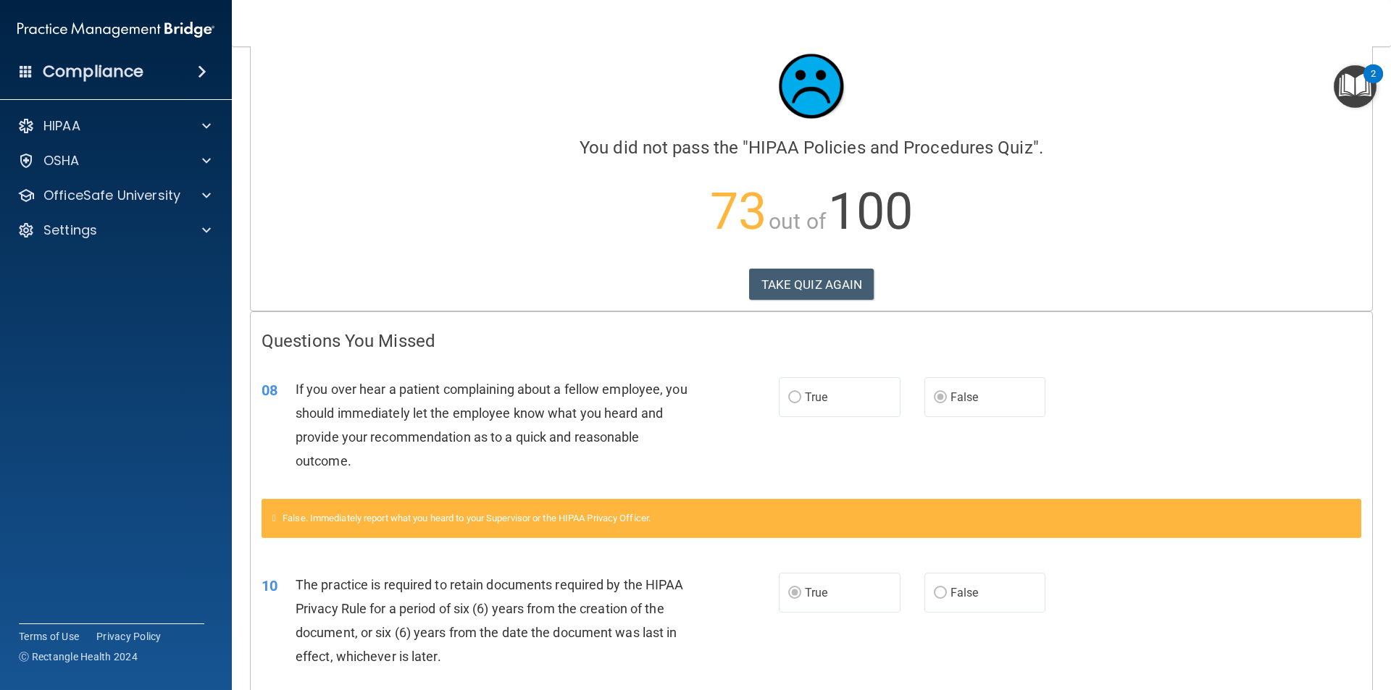
scroll to position [4, 0]
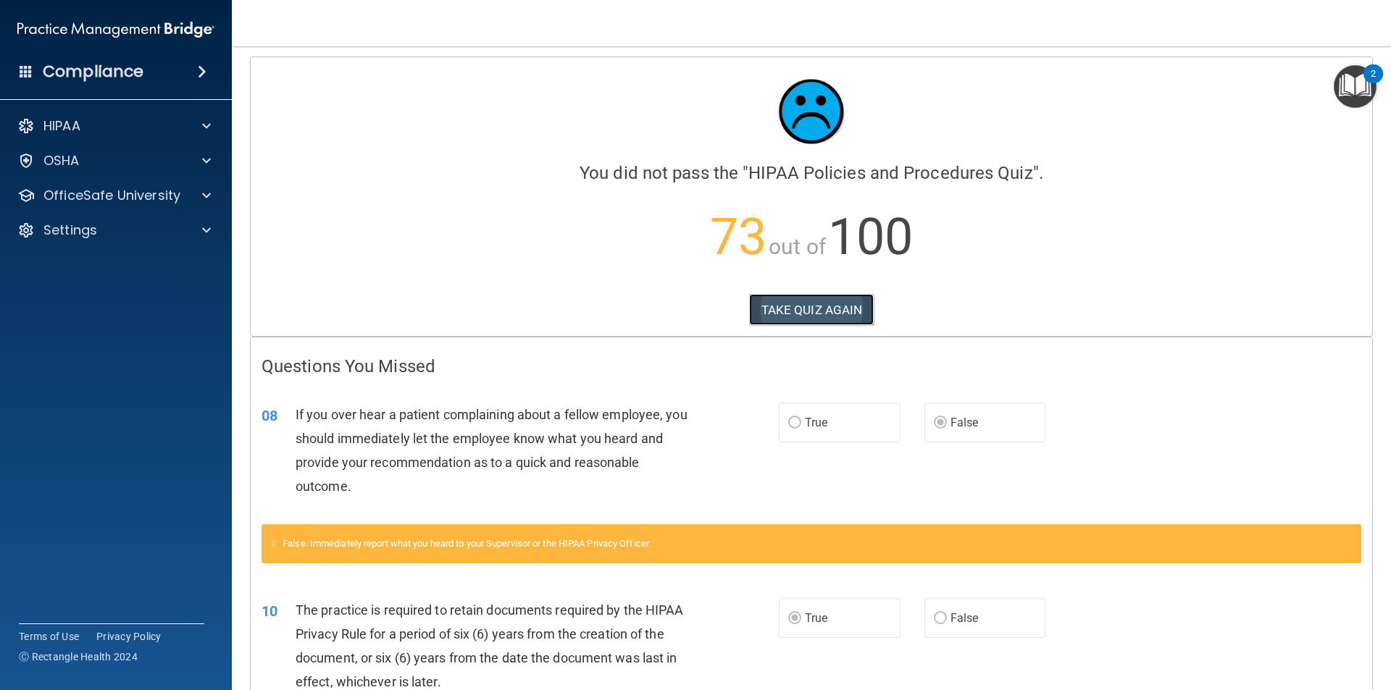
click at [809, 305] on button "TAKE QUIZ AGAIN" at bounding box center [811, 310] width 125 height 32
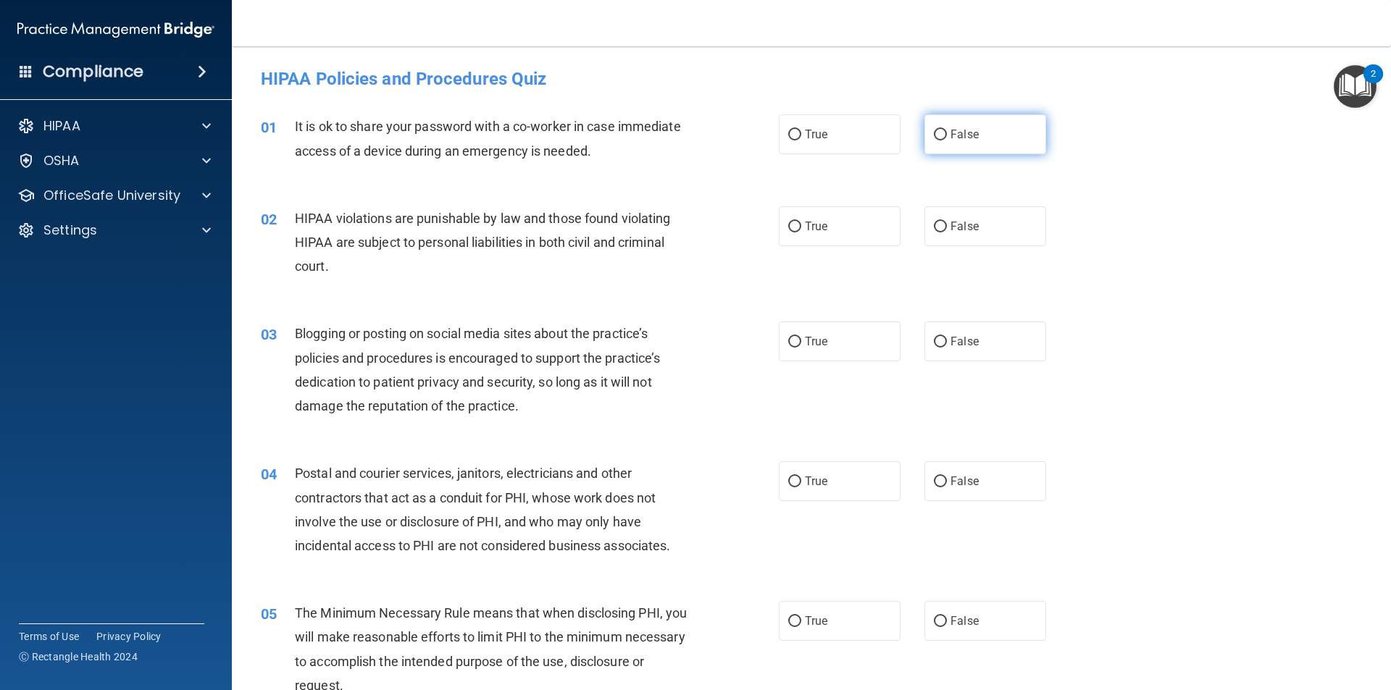
click at [934, 132] on input "False" at bounding box center [940, 135] width 13 height 11
radio input "true"
drag, startPoint x: 786, startPoint y: 222, endPoint x: 787, endPoint y: 231, distance: 8.8
click at [788, 222] on input "True" at bounding box center [794, 227] width 13 height 11
radio input "true"
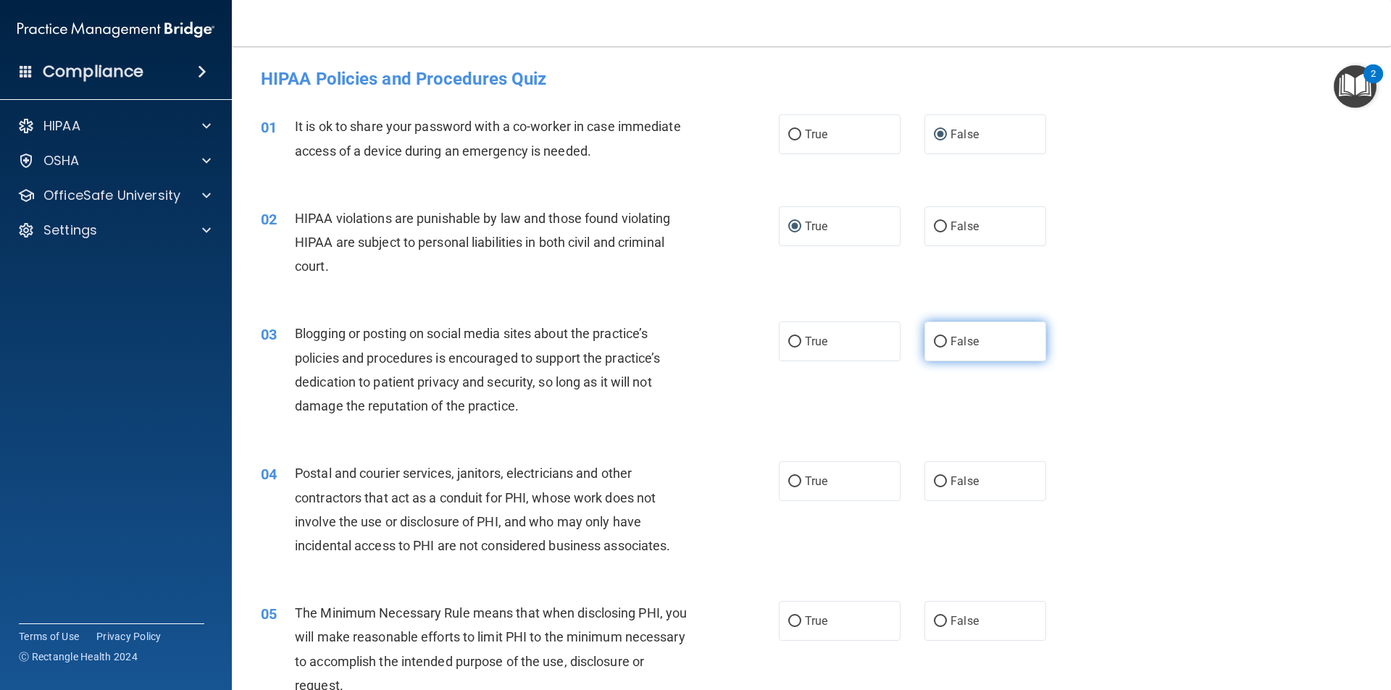
click at [936, 343] on input "False" at bounding box center [940, 342] width 13 height 11
radio input "true"
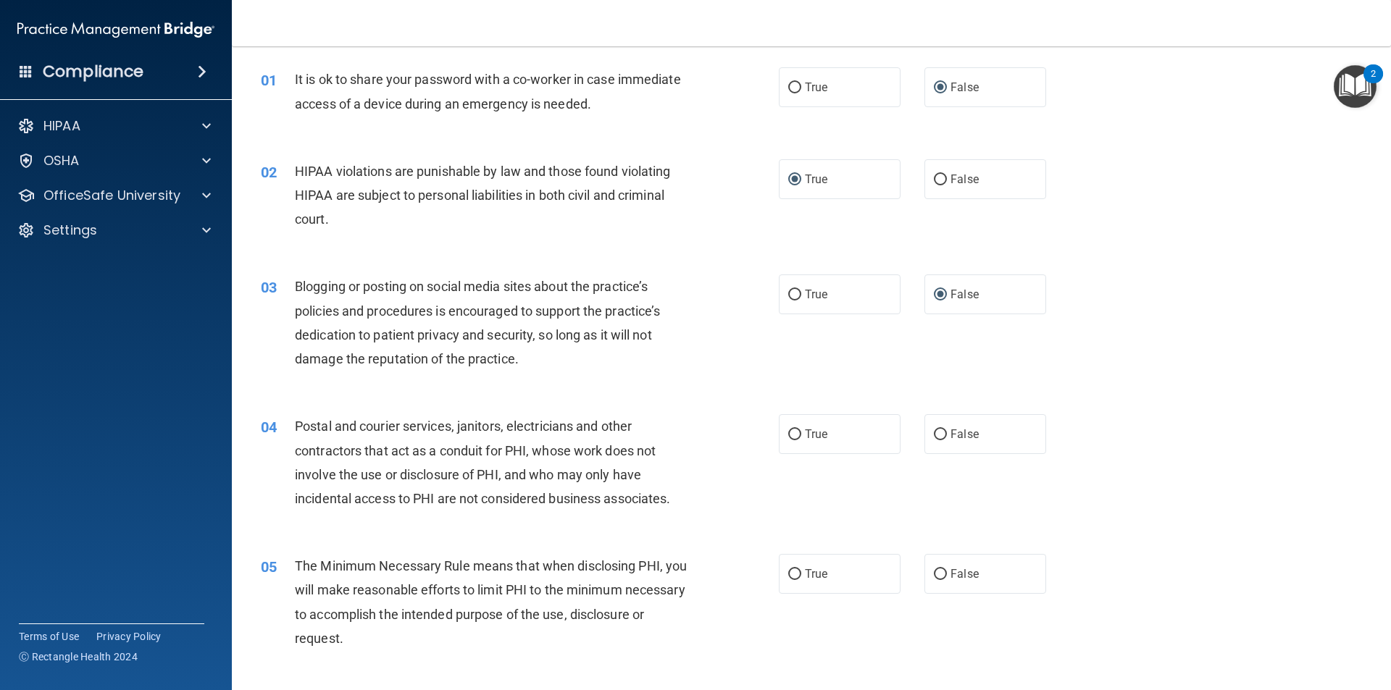
scroll to position [72, 0]
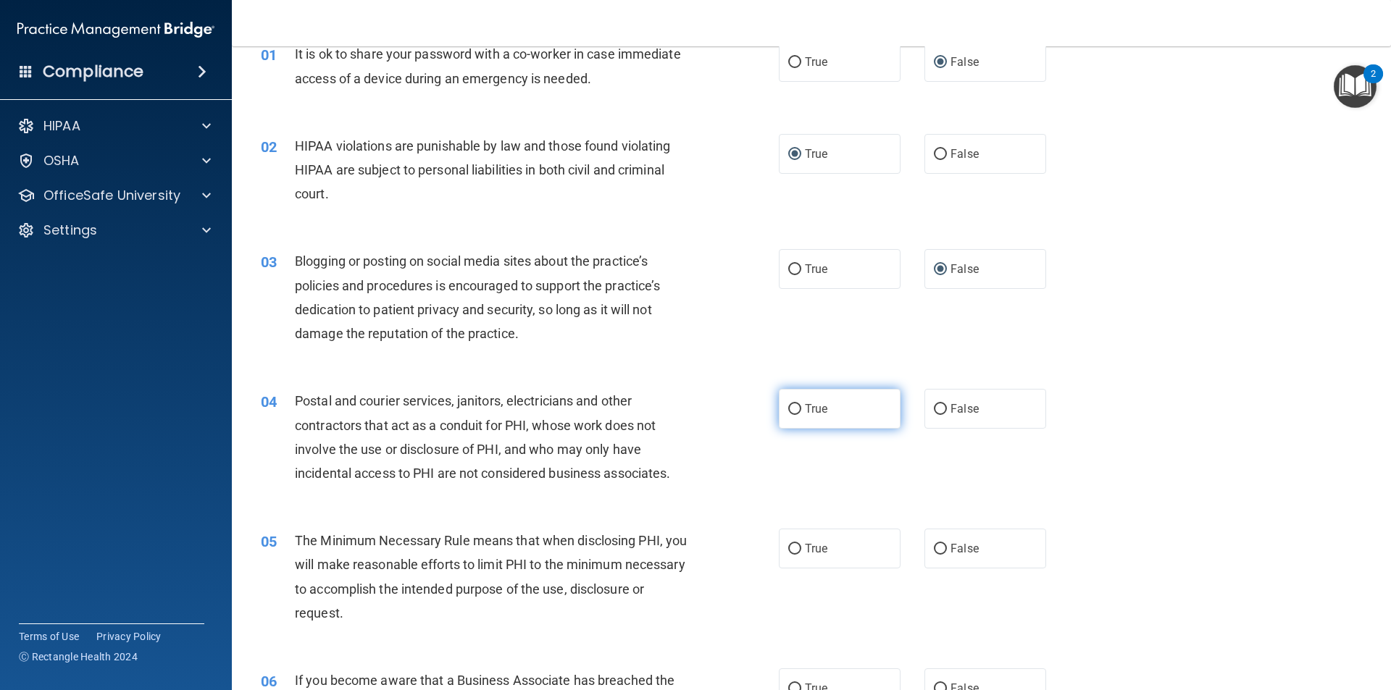
click at [788, 409] on input "True" at bounding box center [794, 409] width 13 height 11
radio input "true"
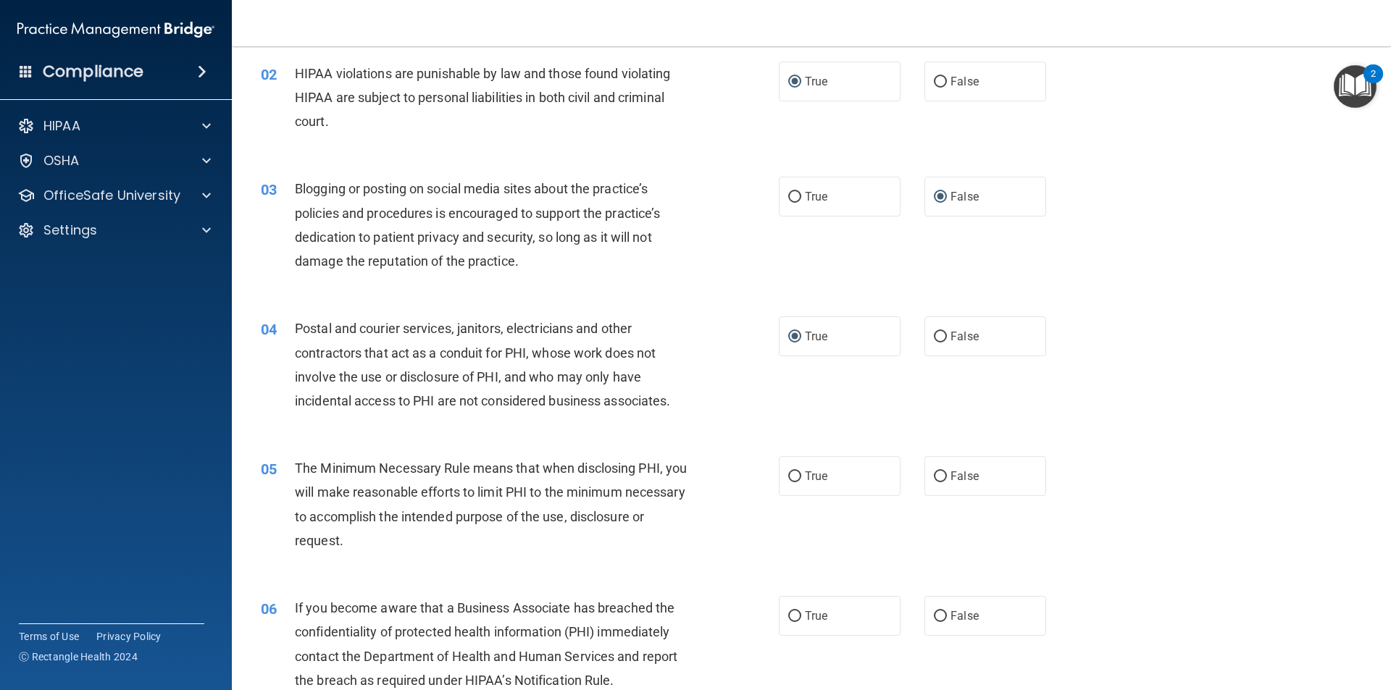
scroll to position [217, 0]
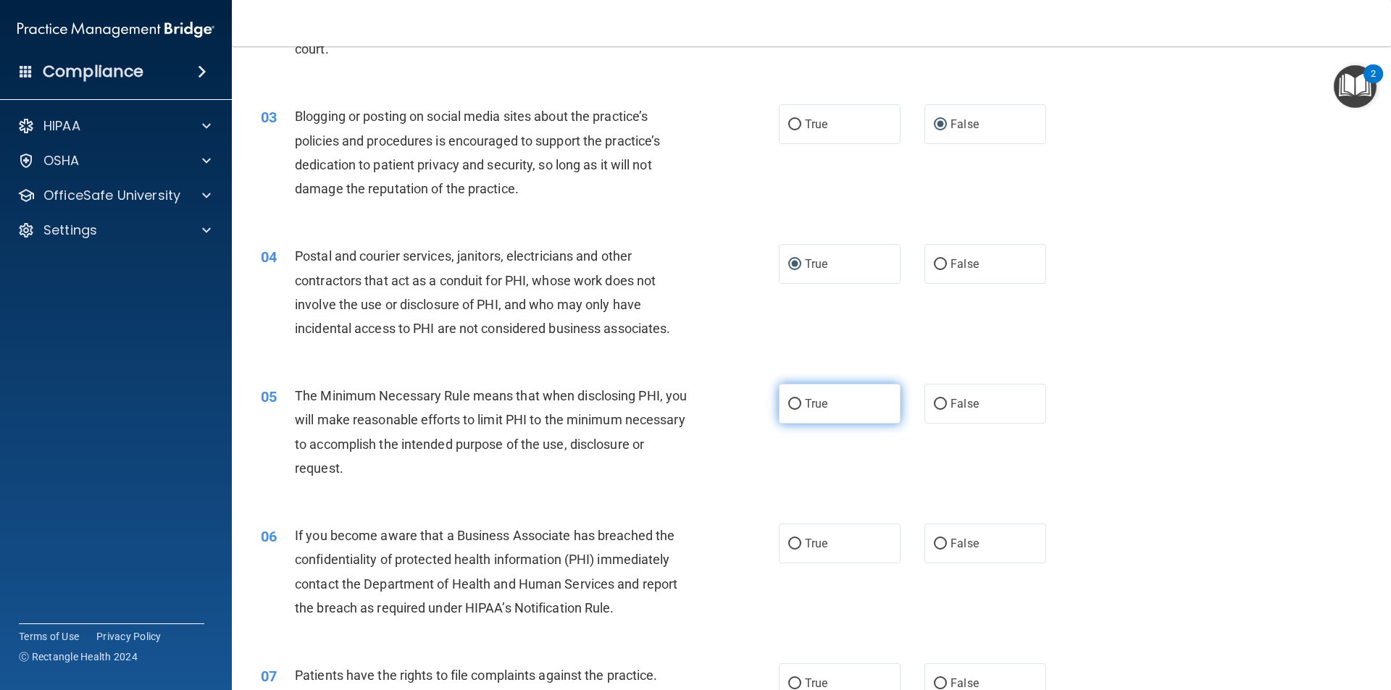
click at [788, 401] on input "True" at bounding box center [794, 404] width 13 height 11
radio input "true"
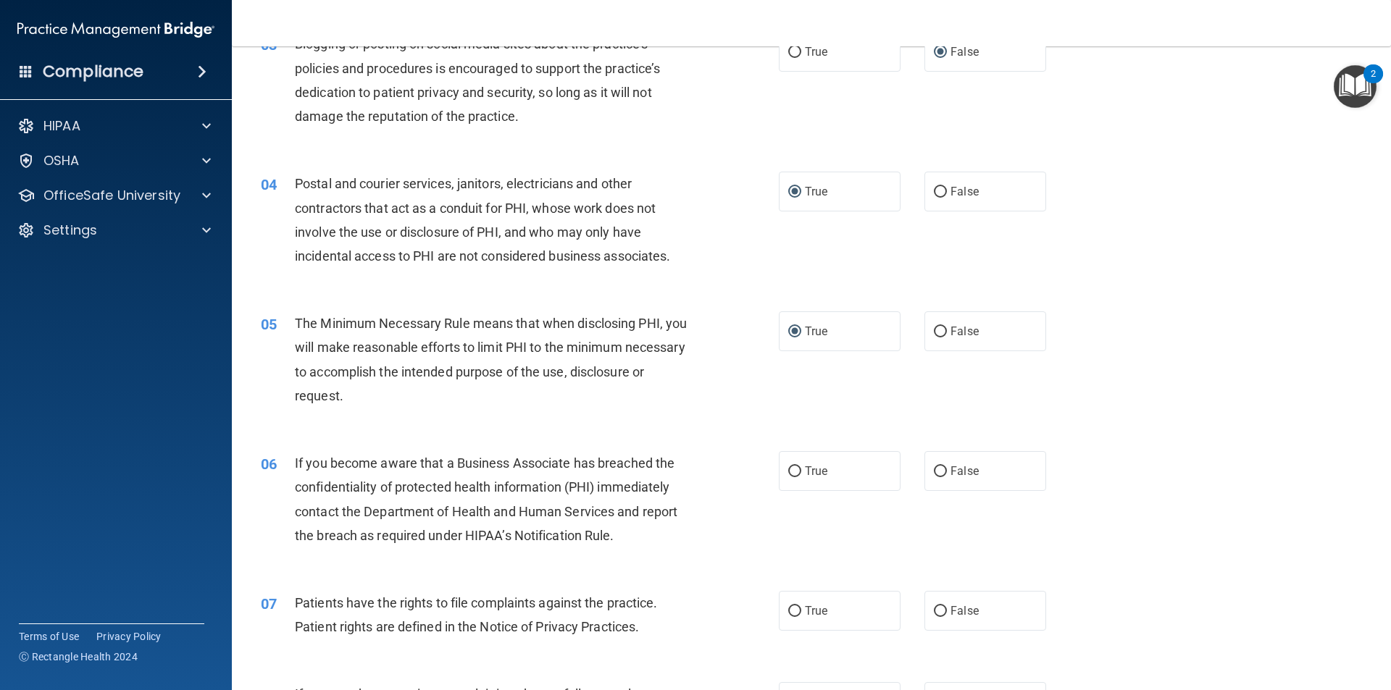
scroll to position [362, 0]
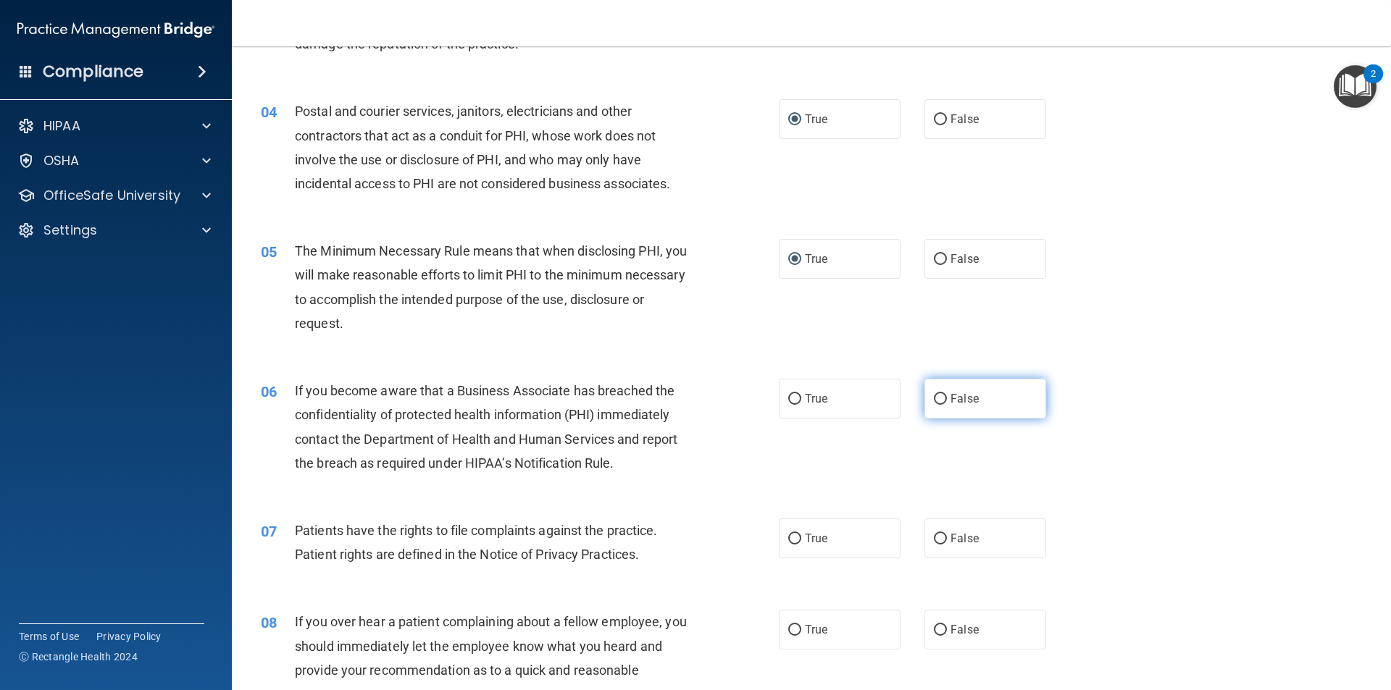
click at [934, 397] on input "False" at bounding box center [940, 399] width 13 height 11
radio input "true"
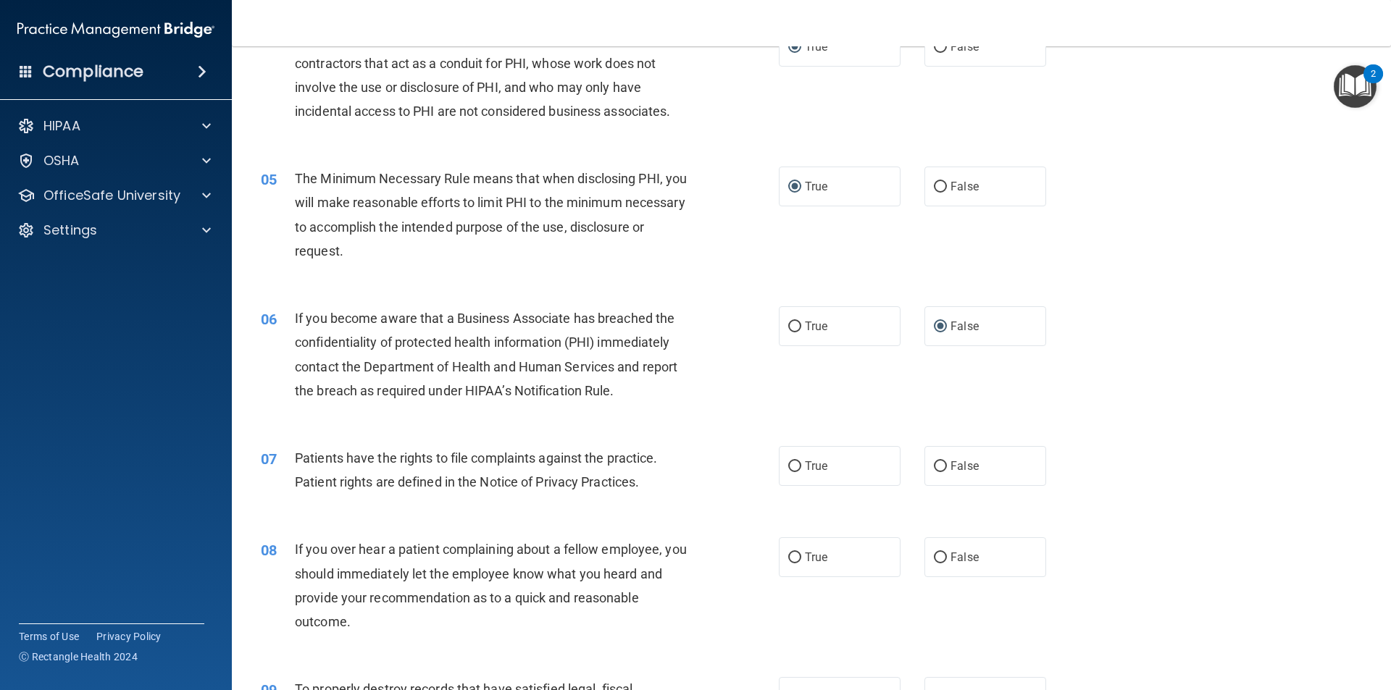
scroll to position [507, 0]
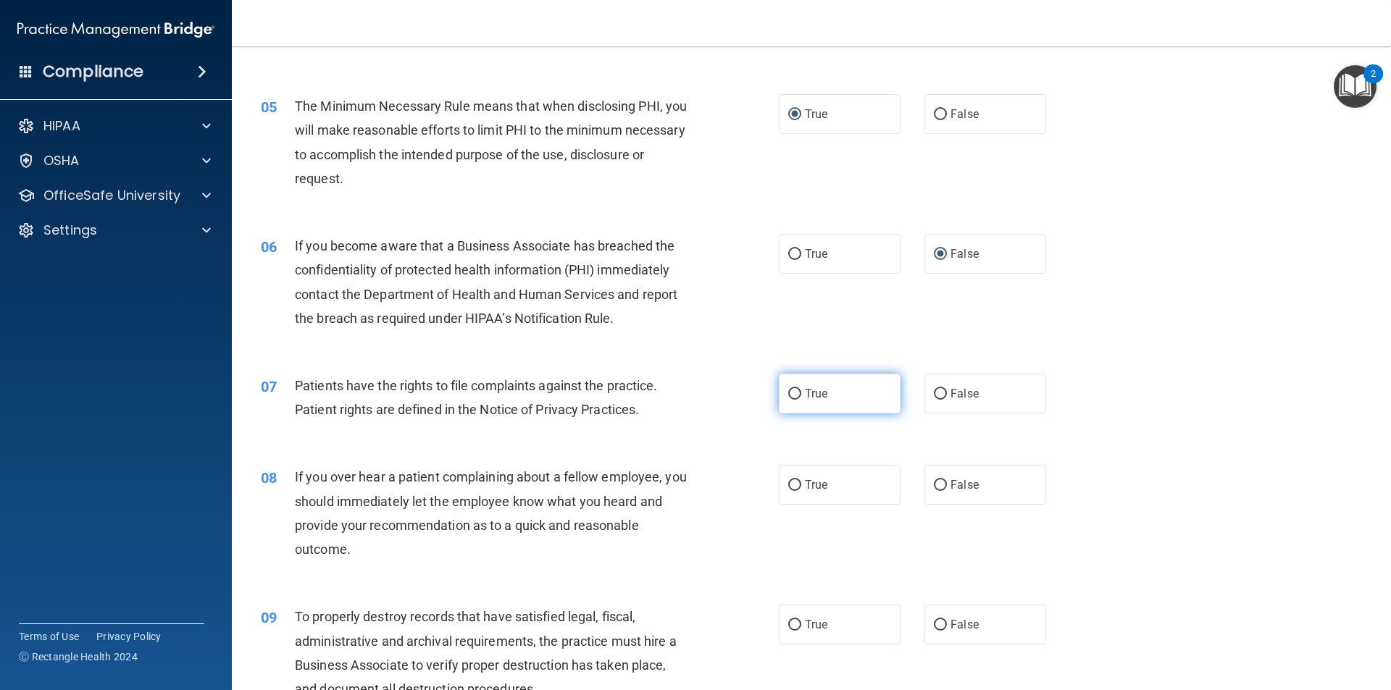
click at [790, 389] on input "True" at bounding box center [794, 394] width 13 height 11
radio input "true"
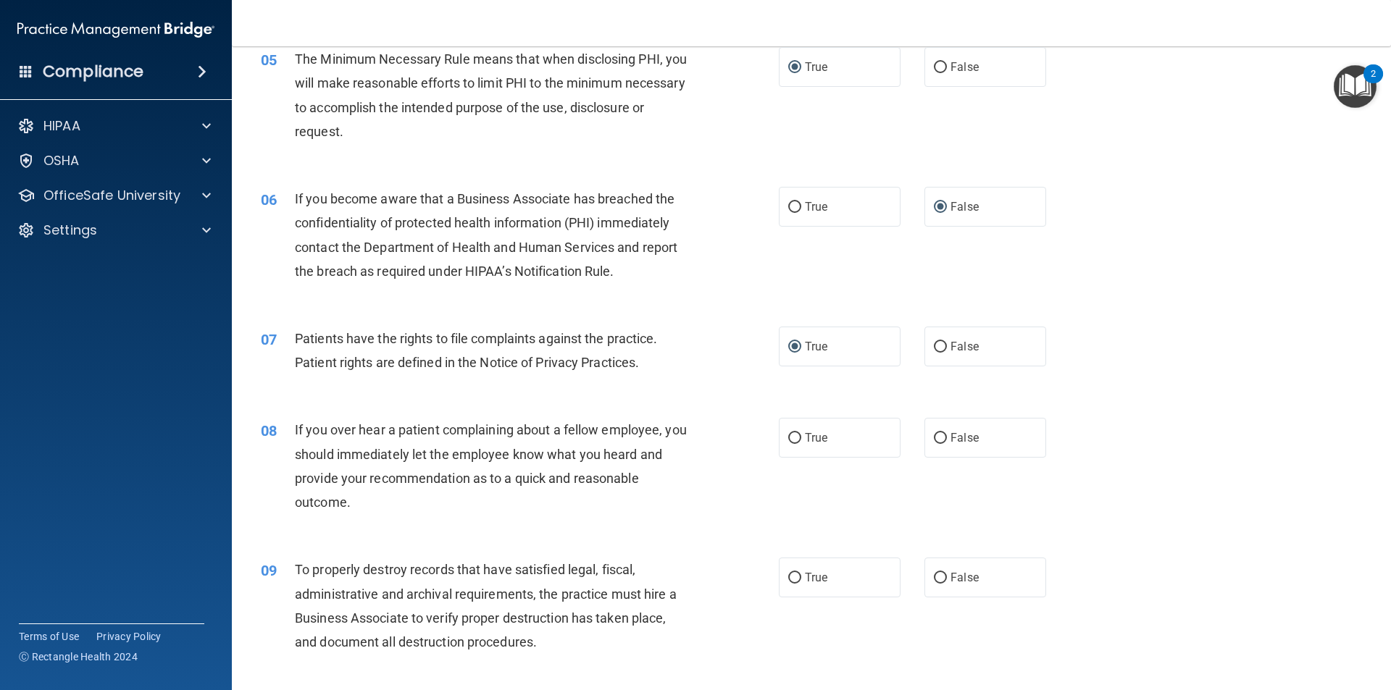
scroll to position [579, 0]
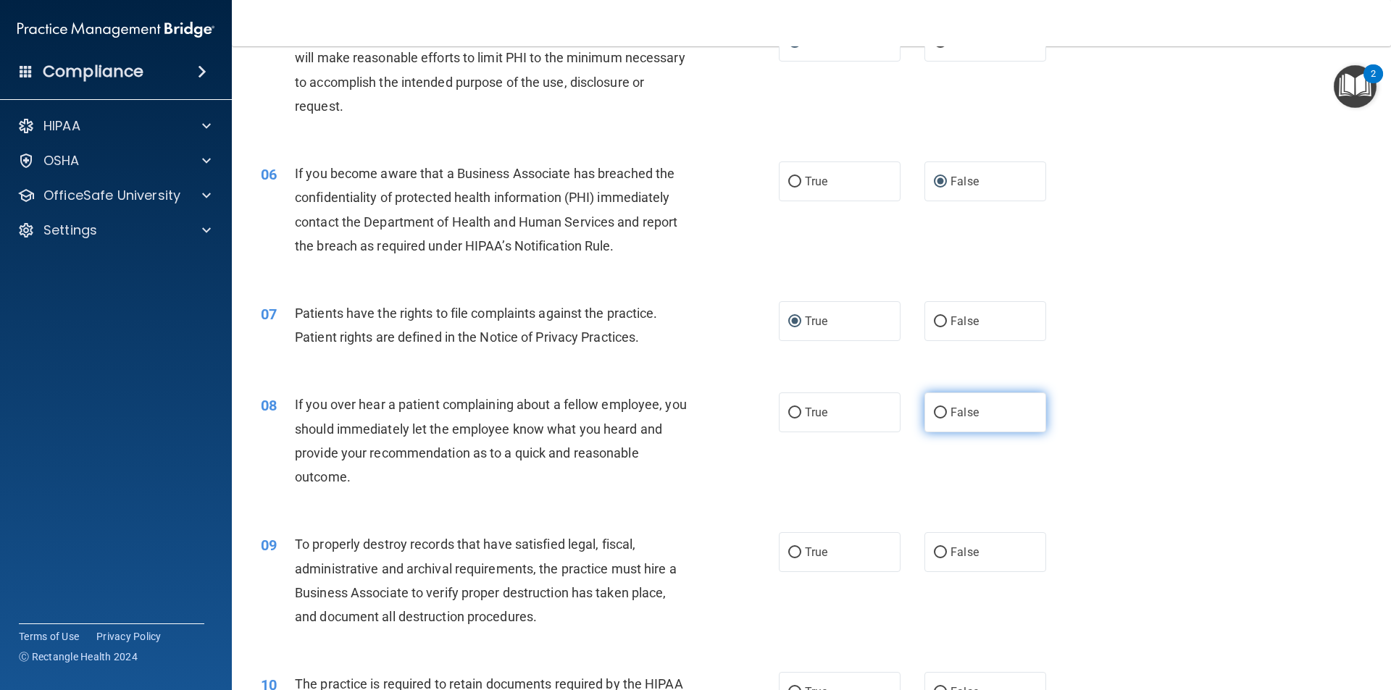
click at [935, 410] on input "False" at bounding box center [940, 413] width 13 height 11
radio input "true"
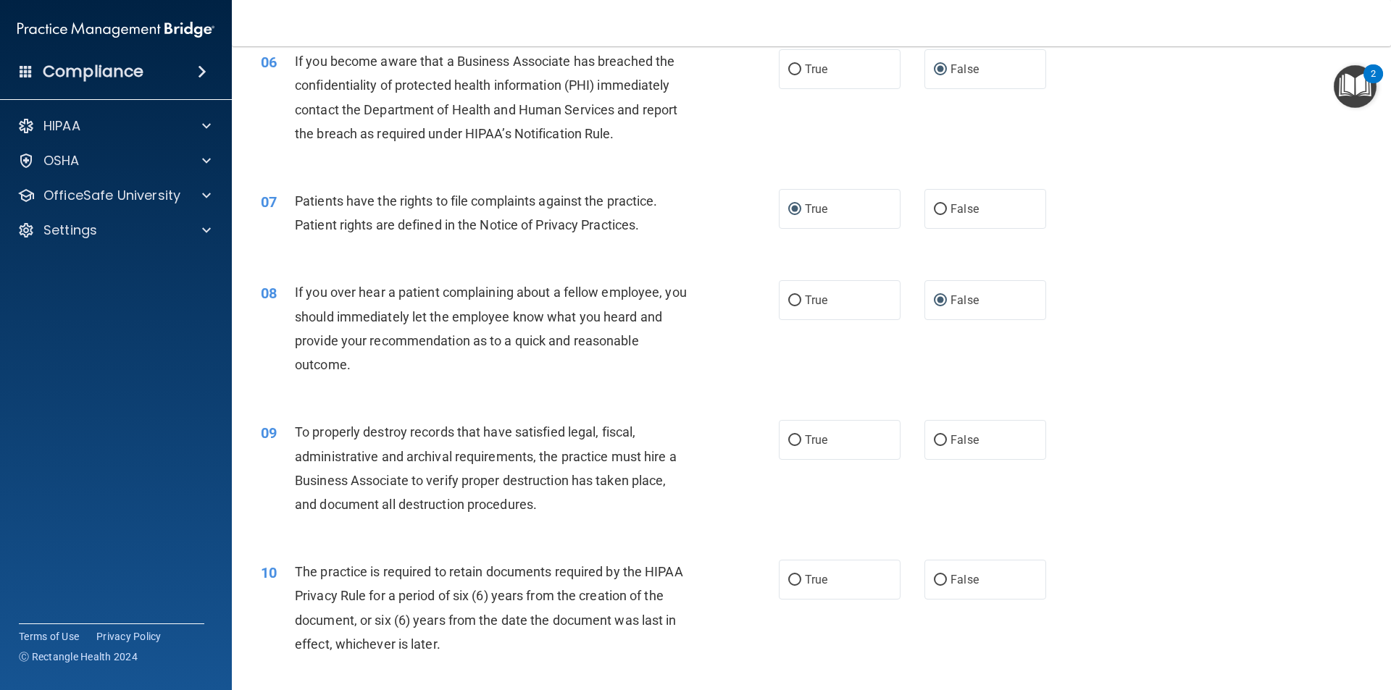
scroll to position [724, 0]
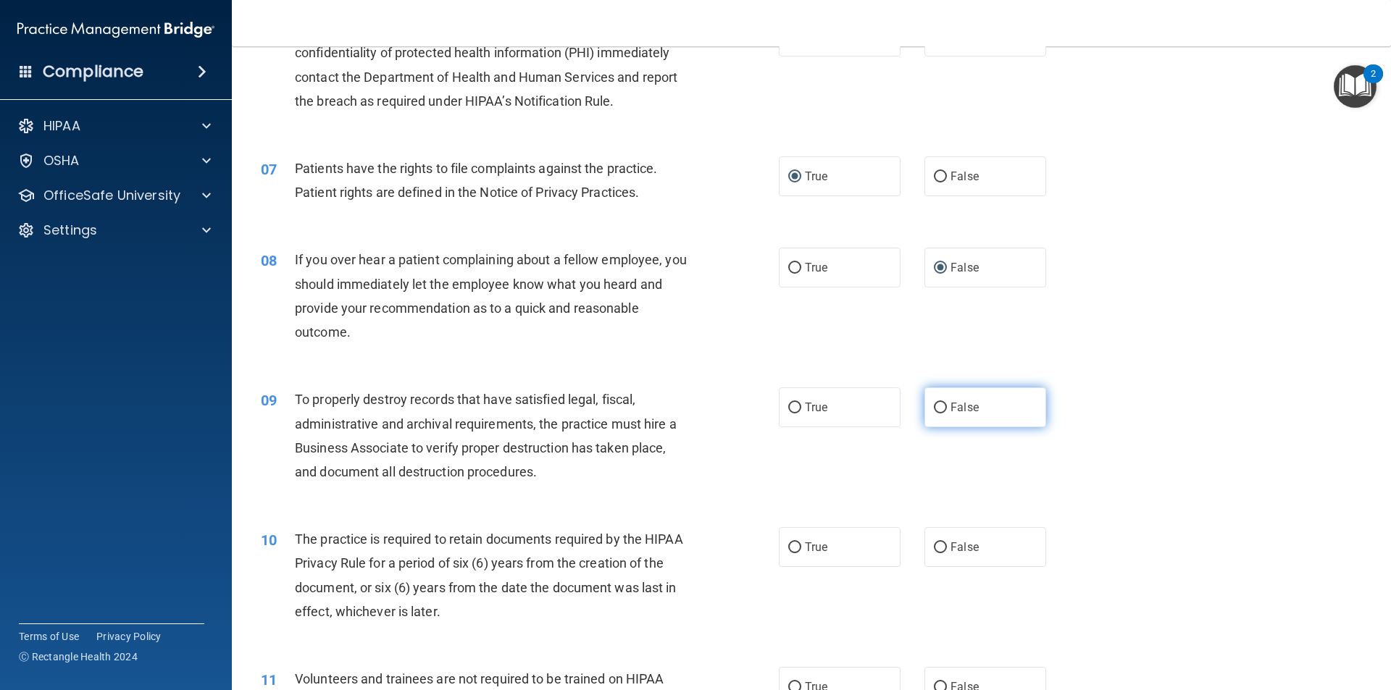
click at [934, 409] on input "False" at bounding box center [940, 408] width 13 height 11
radio input "true"
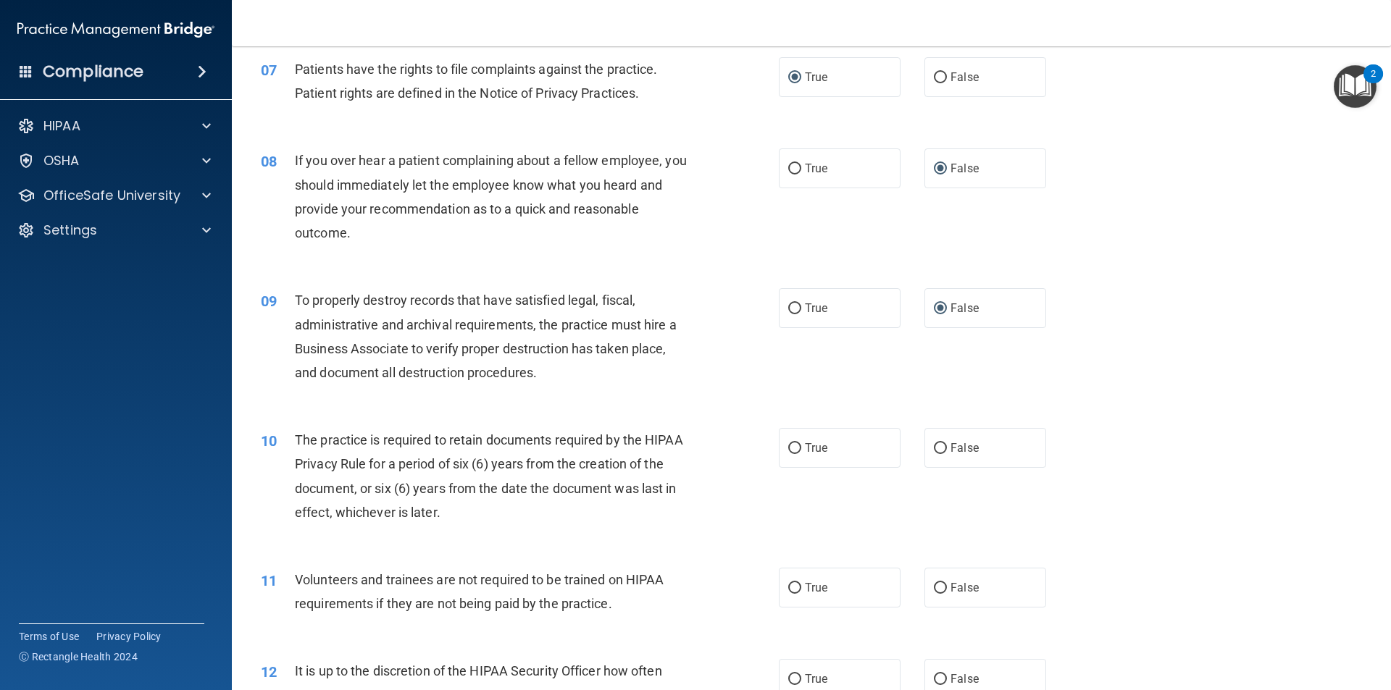
scroll to position [869, 0]
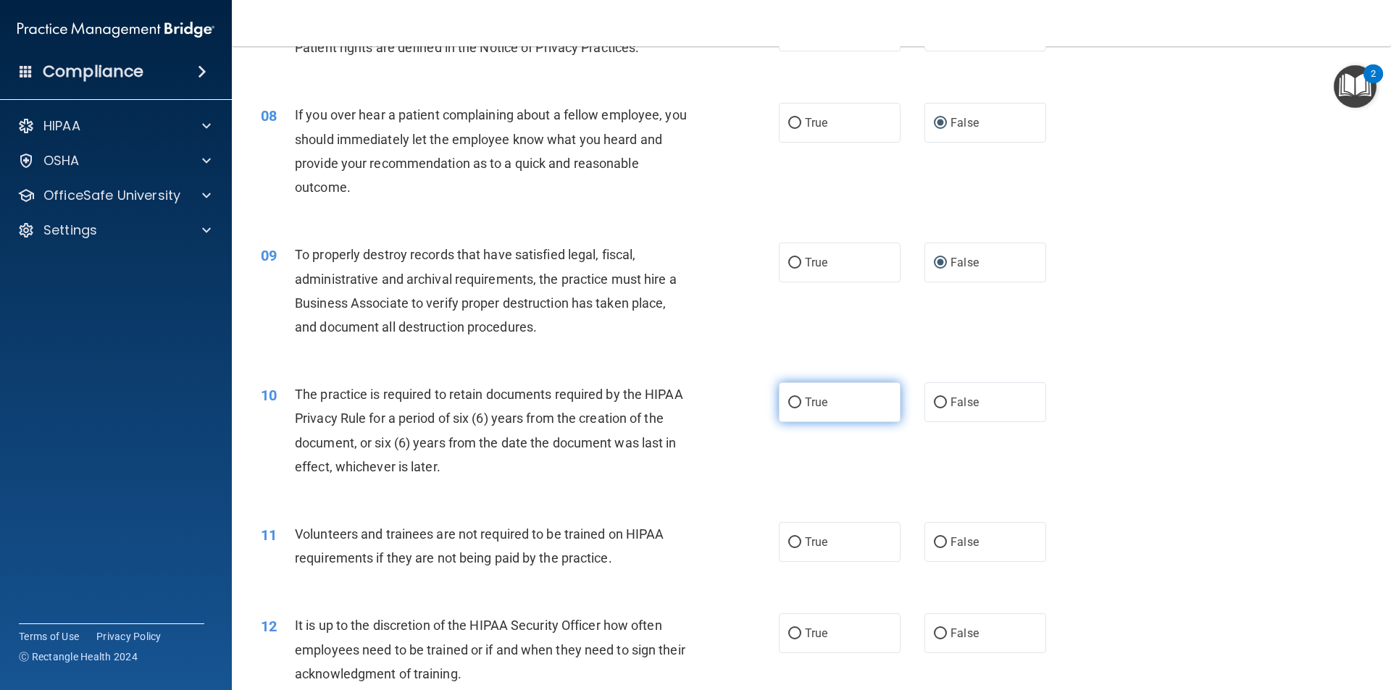
click at [790, 402] on input "True" at bounding box center [794, 403] width 13 height 11
radio input "true"
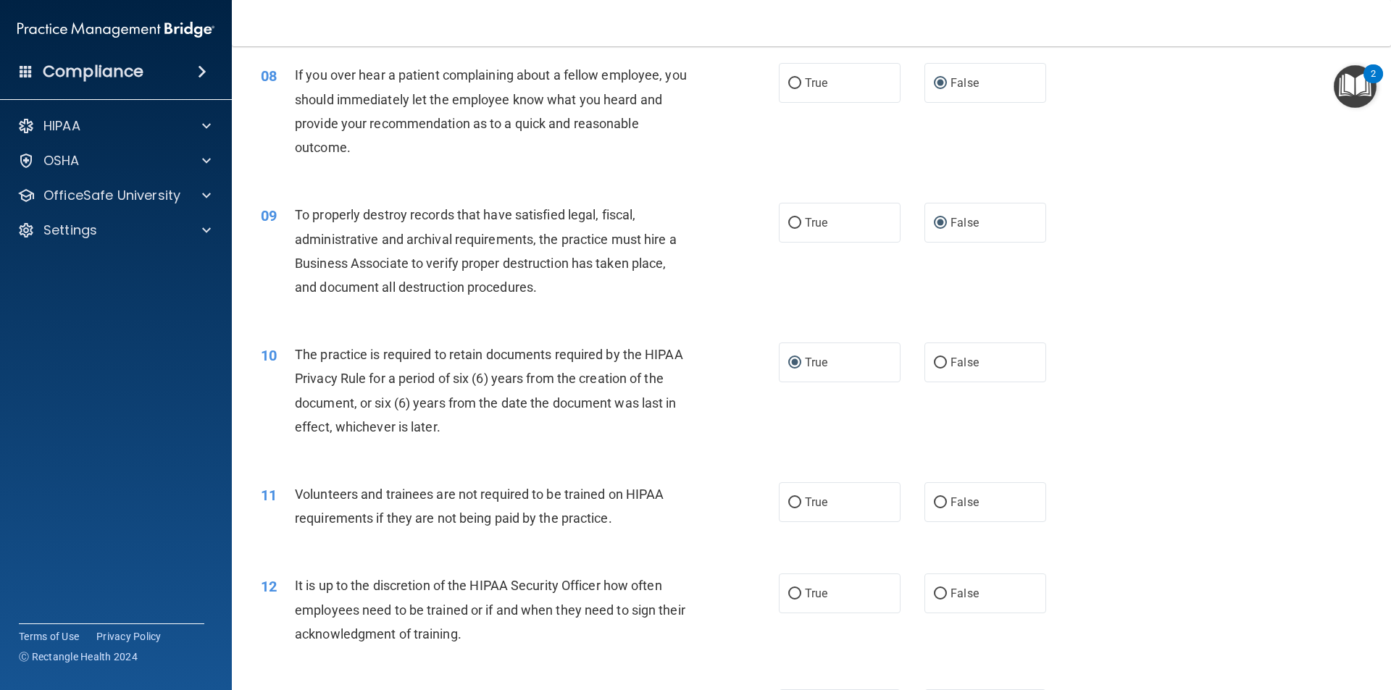
scroll to position [942, 0]
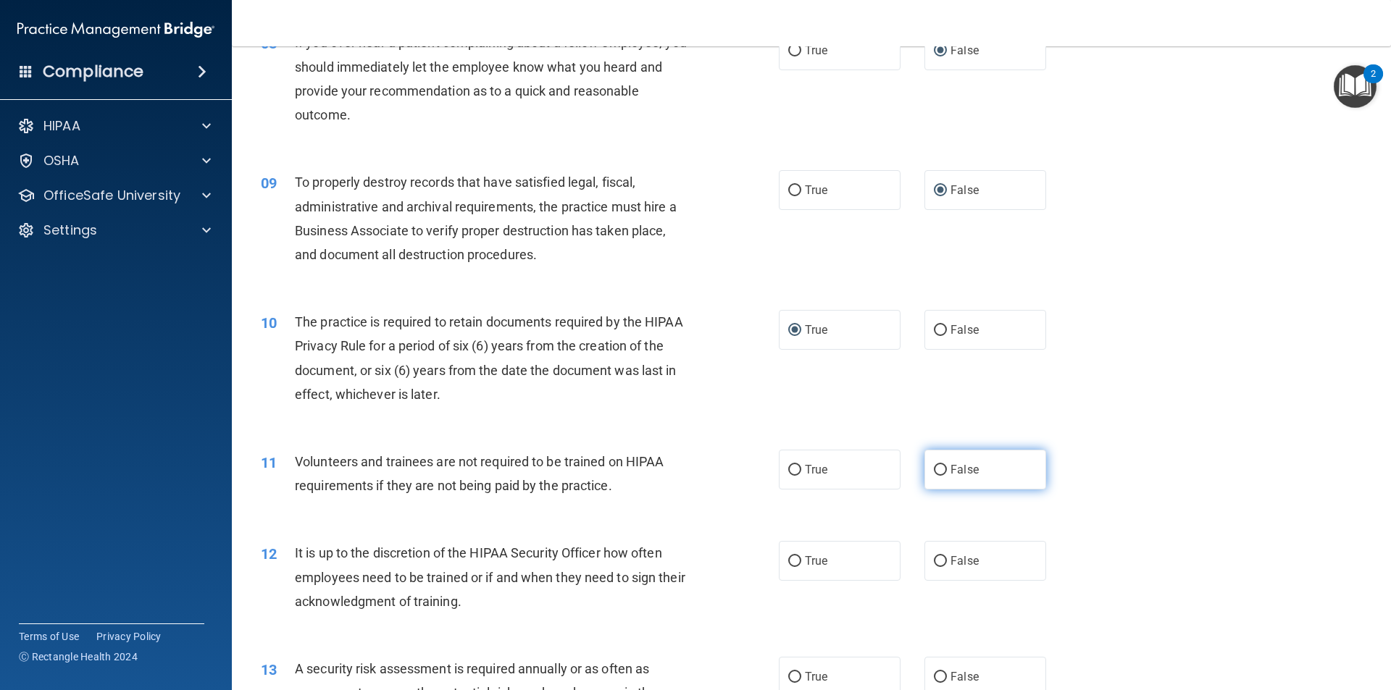
click at [934, 466] on input "False" at bounding box center [940, 470] width 13 height 11
radio input "true"
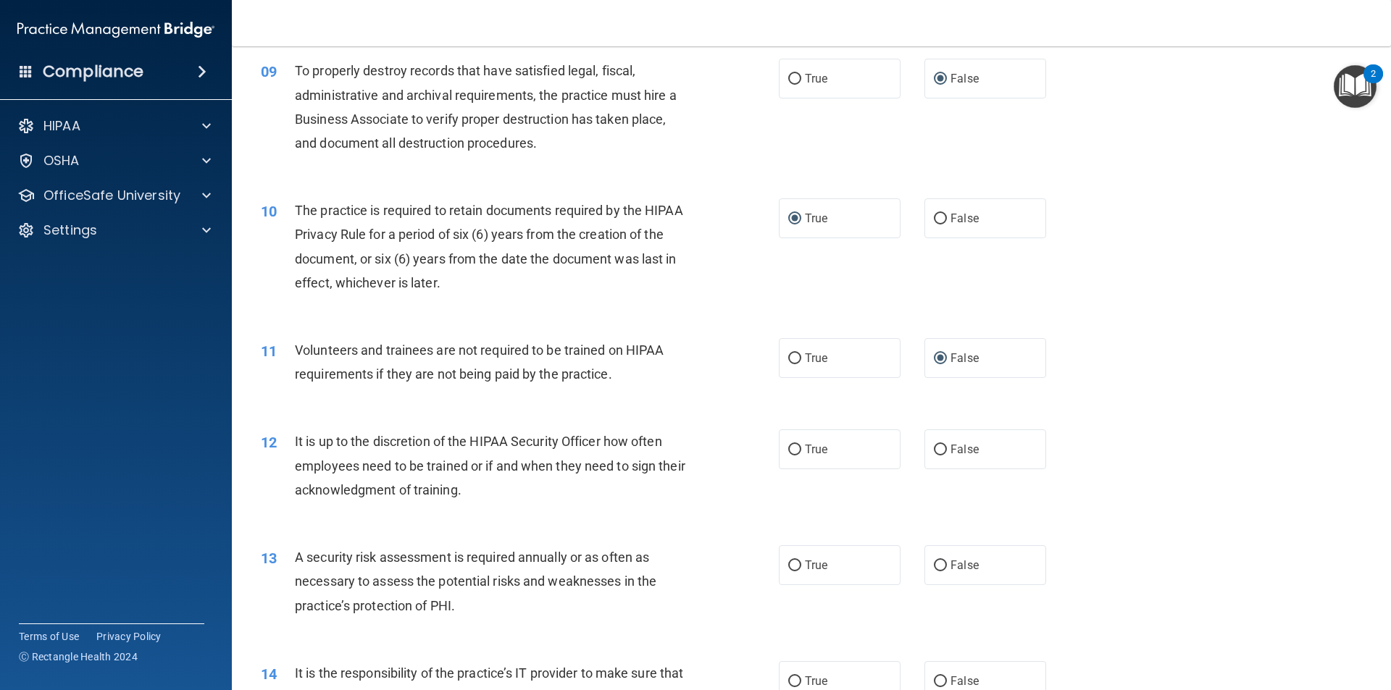
scroll to position [1086, 0]
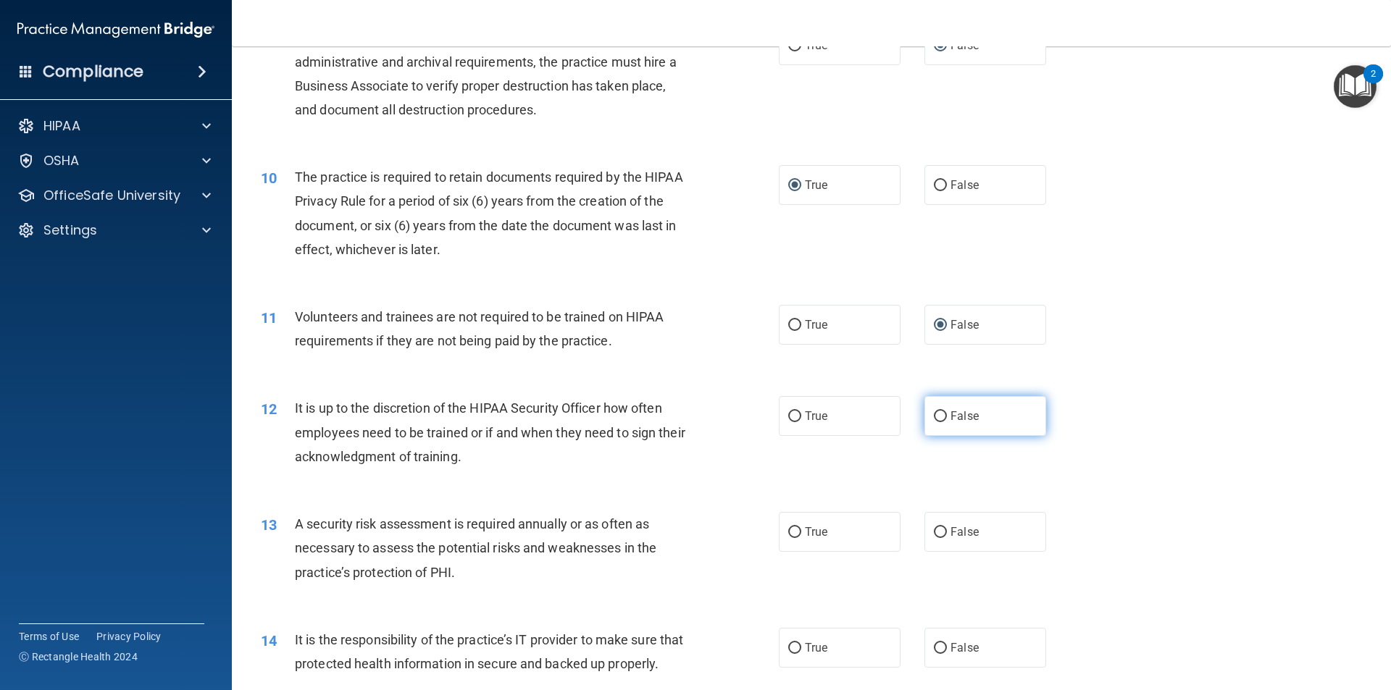
click at [934, 415] on input "False" at bounding box center [940, 416] width 13 height 11
radio input "true"
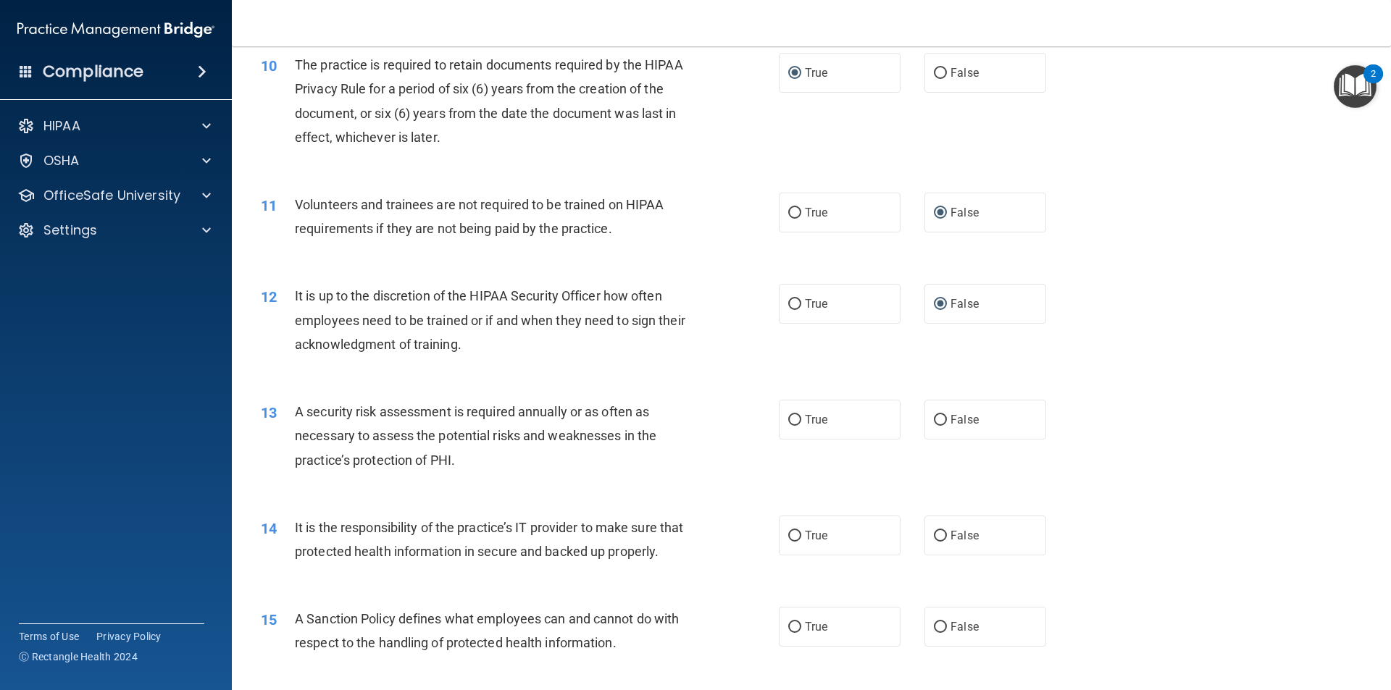
scroll to position [1231, 0]
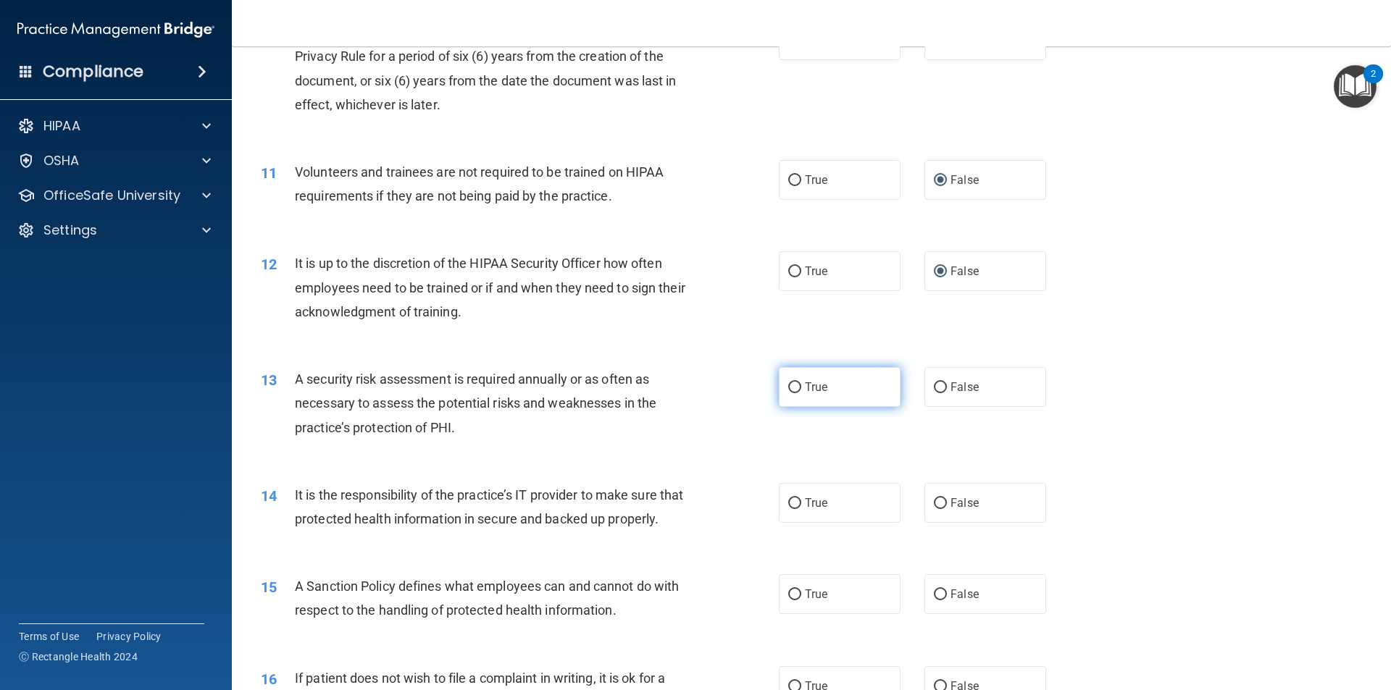
click at [788, 386] on input "True" at bounding box center [794, 387] width 13 height 11
radio input "true"
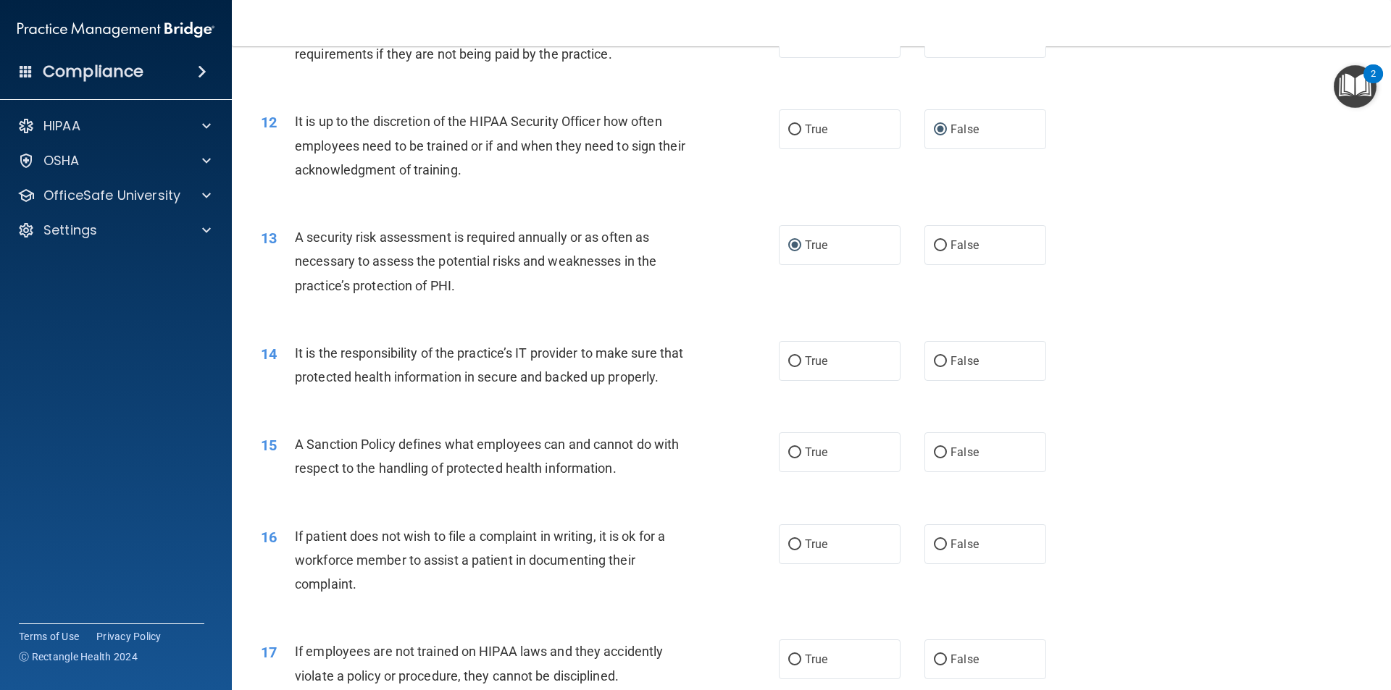
scroll to position [1376, 0]
click at [934, 357] on input "False" at bounding box center [940, 358] width 13 height 11
radio input "true"
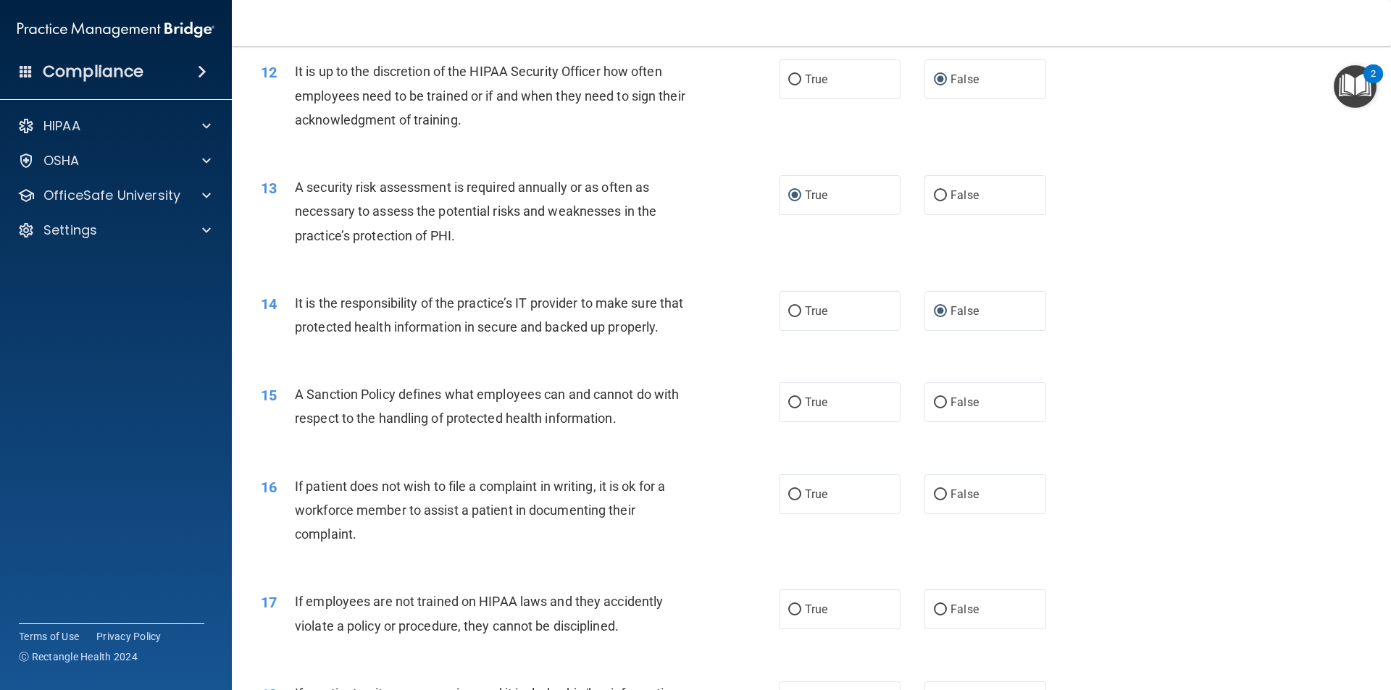
scroll to position [1449, 0]
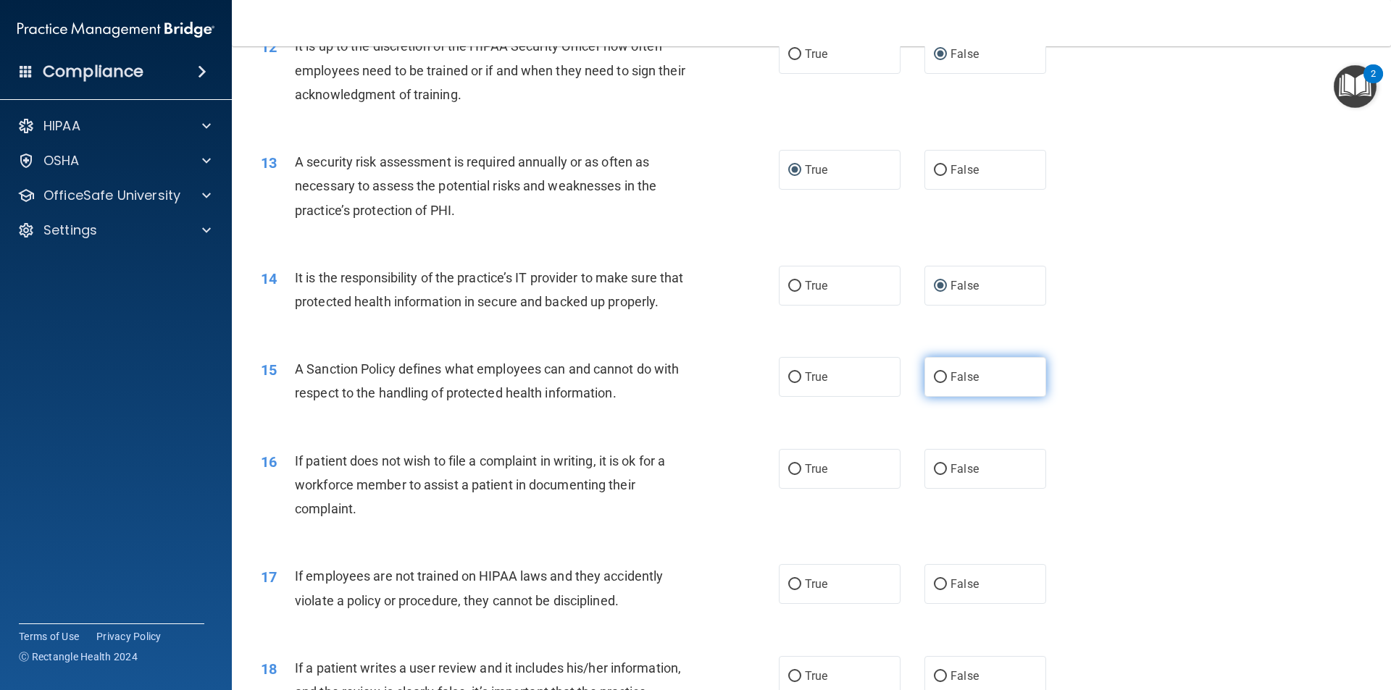
click at [934, 383] on input "False" at bounding box center [940, 377] width 13 height 11
radio input "true"
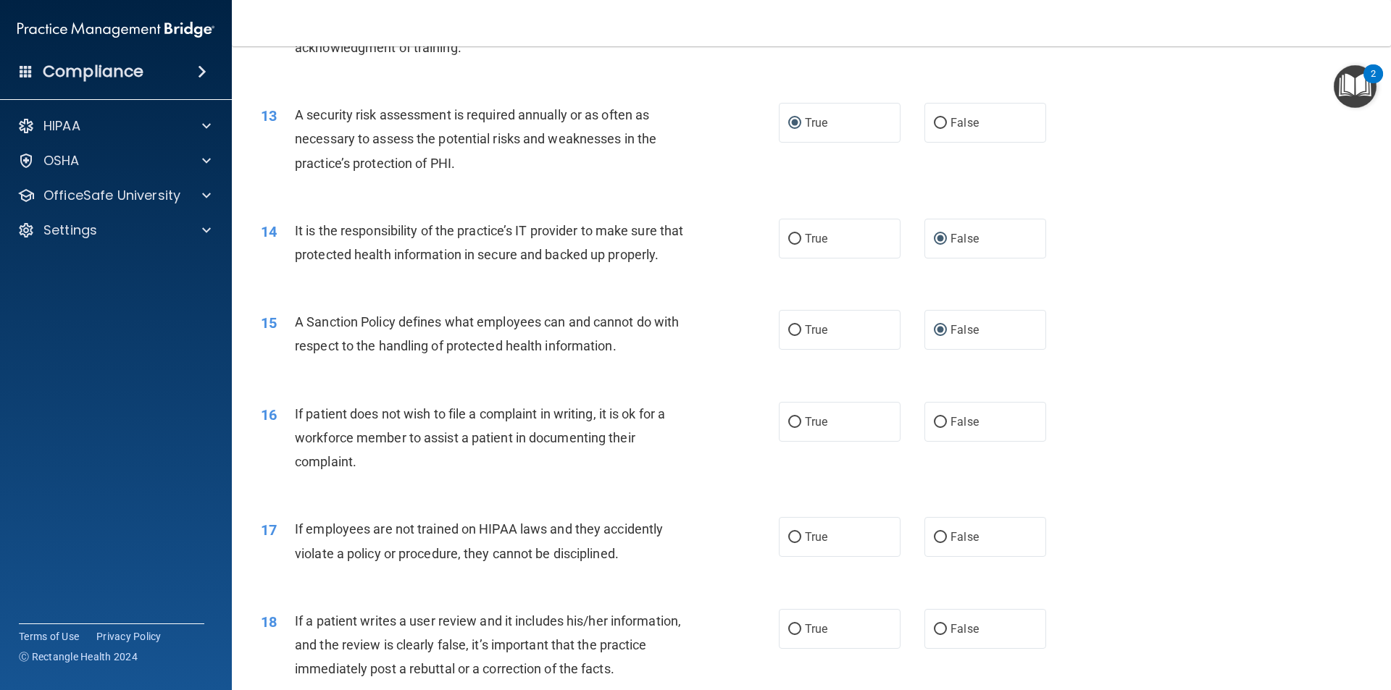
scroll to position [1521, 0]
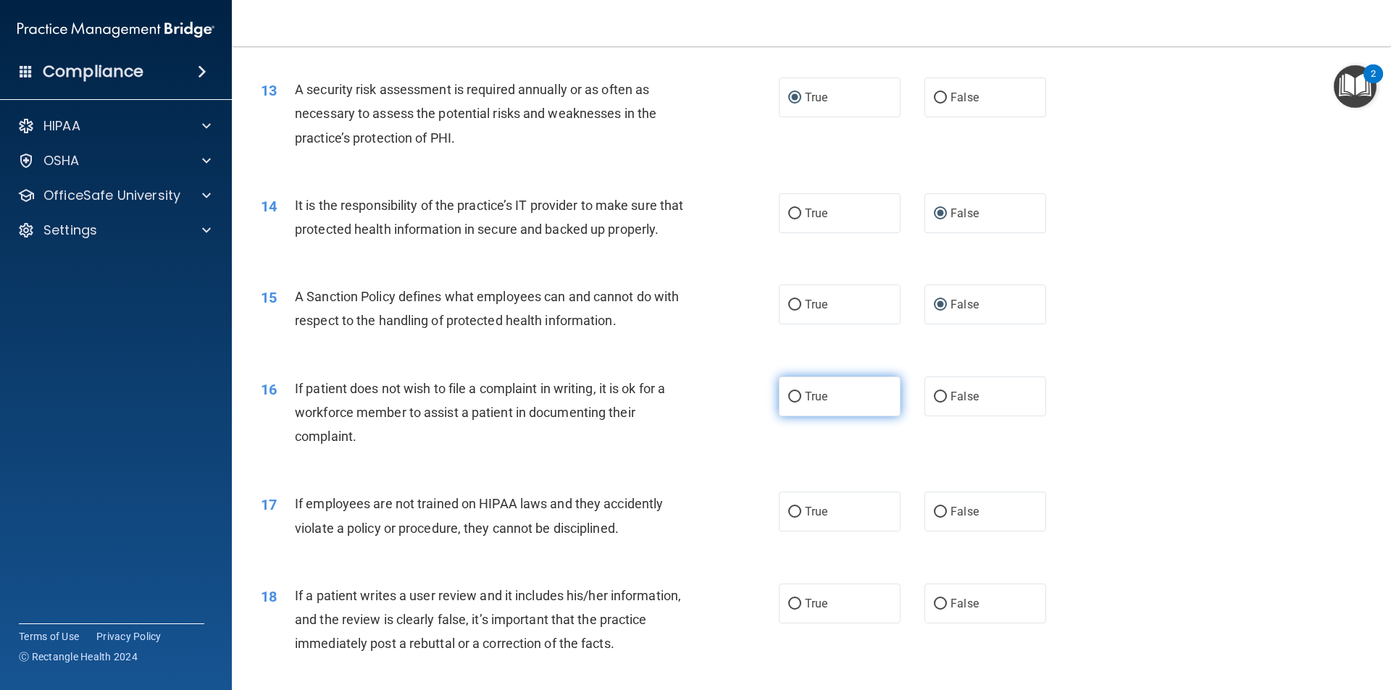
click at [788, 403] on input "True" at bounding box center [794, 397] width 13 height 11
radio input "true"
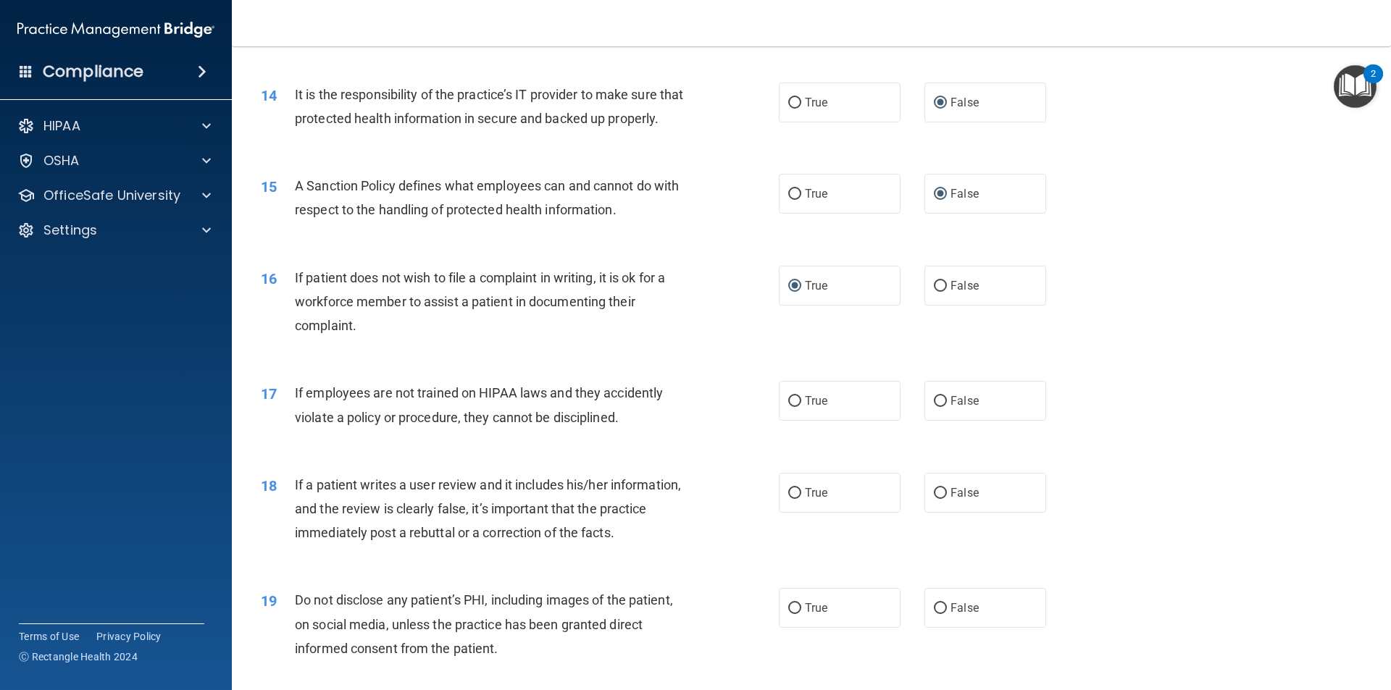
scroll to position [1666, 0]
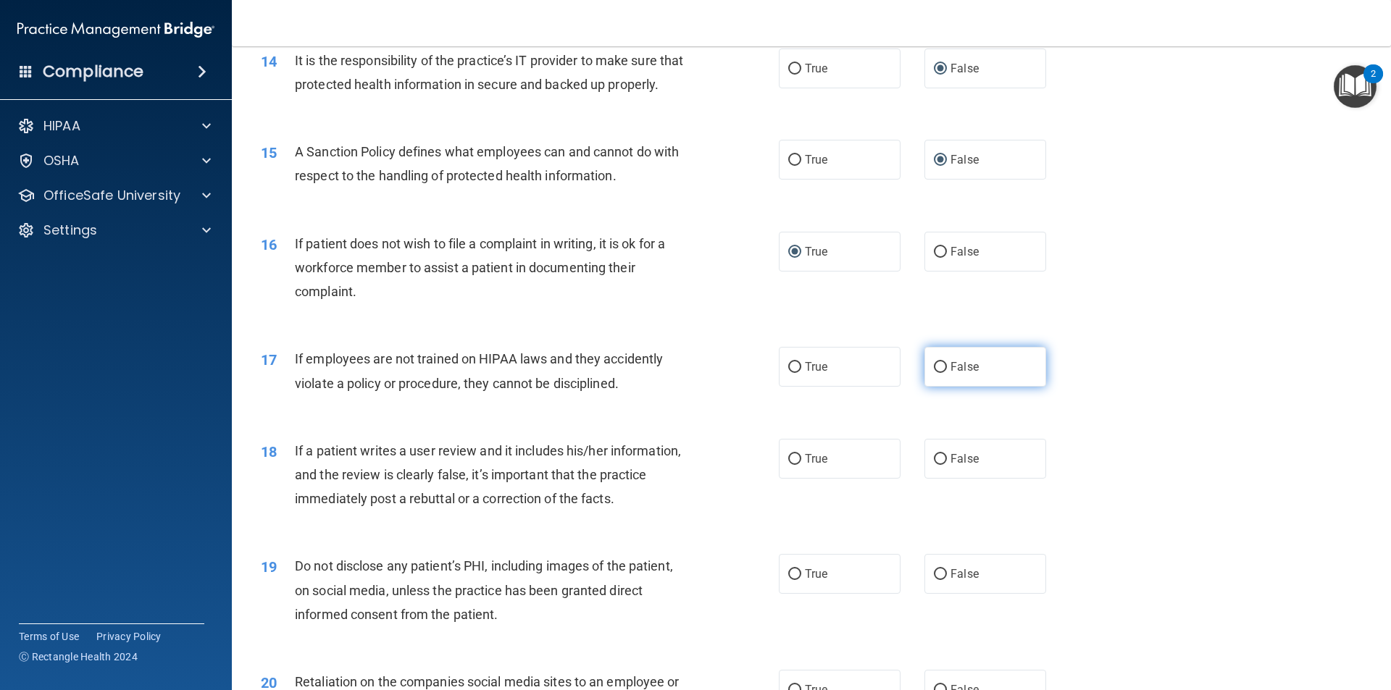
click at [934, 373] on input "False" at bounding box center [940, 367] width 13 height 11
radio input "true"
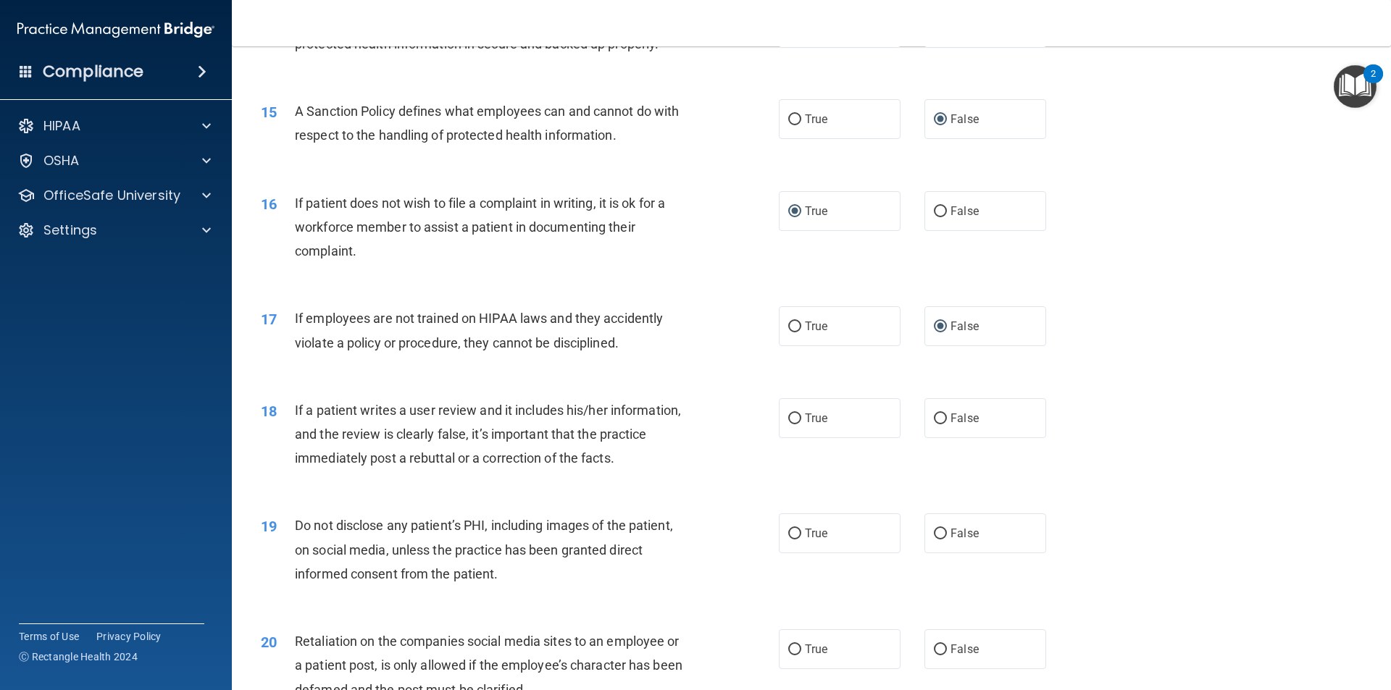
scroll to position [1738, 0]
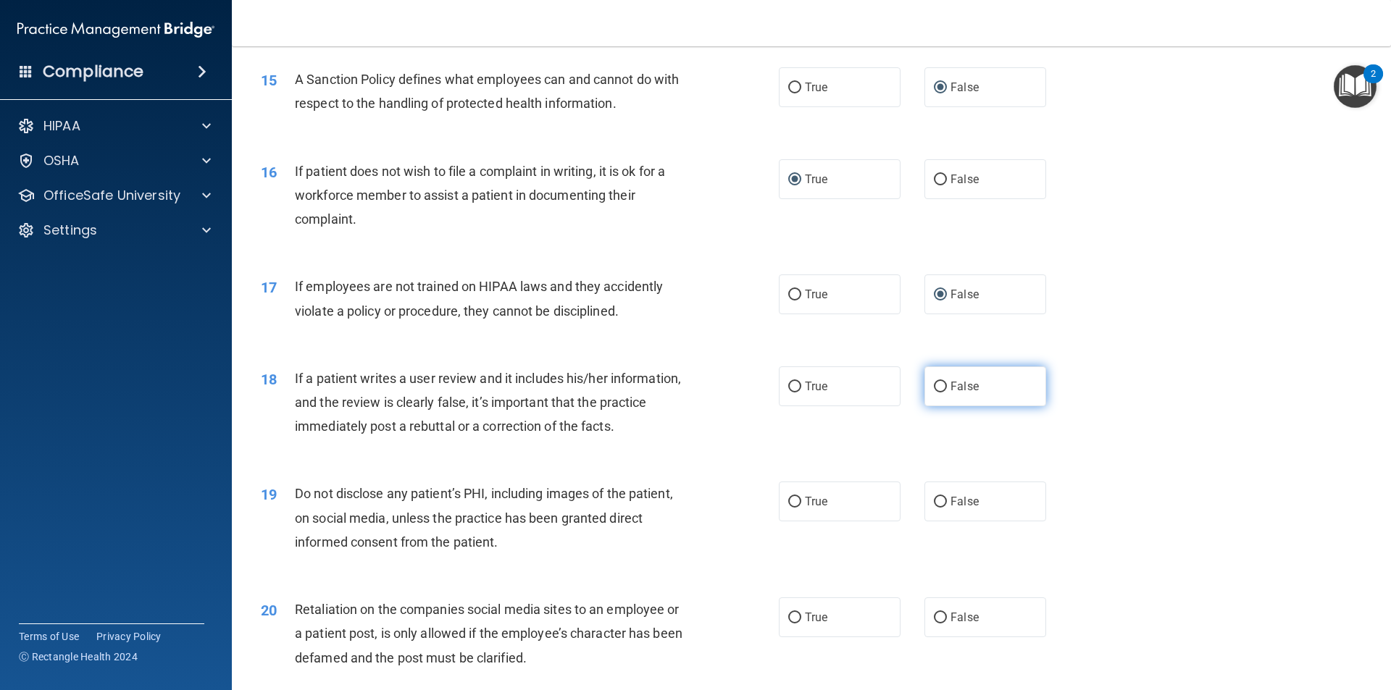
click at [934, 393] on input "False" at bounding box center [940, 387] width 13 height 11
radio input "true"
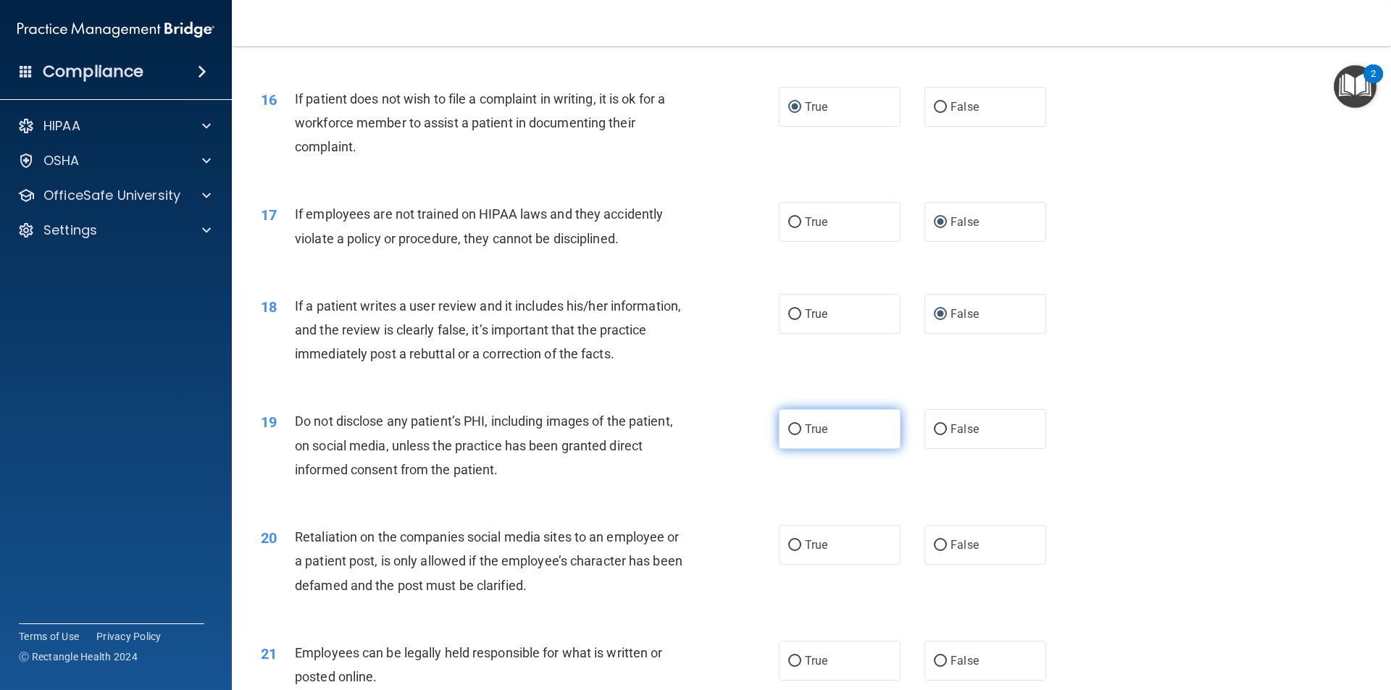
click at [788, 435] on input "True" at bounding box center [794, 429] width 13 height 11
radio input "true"
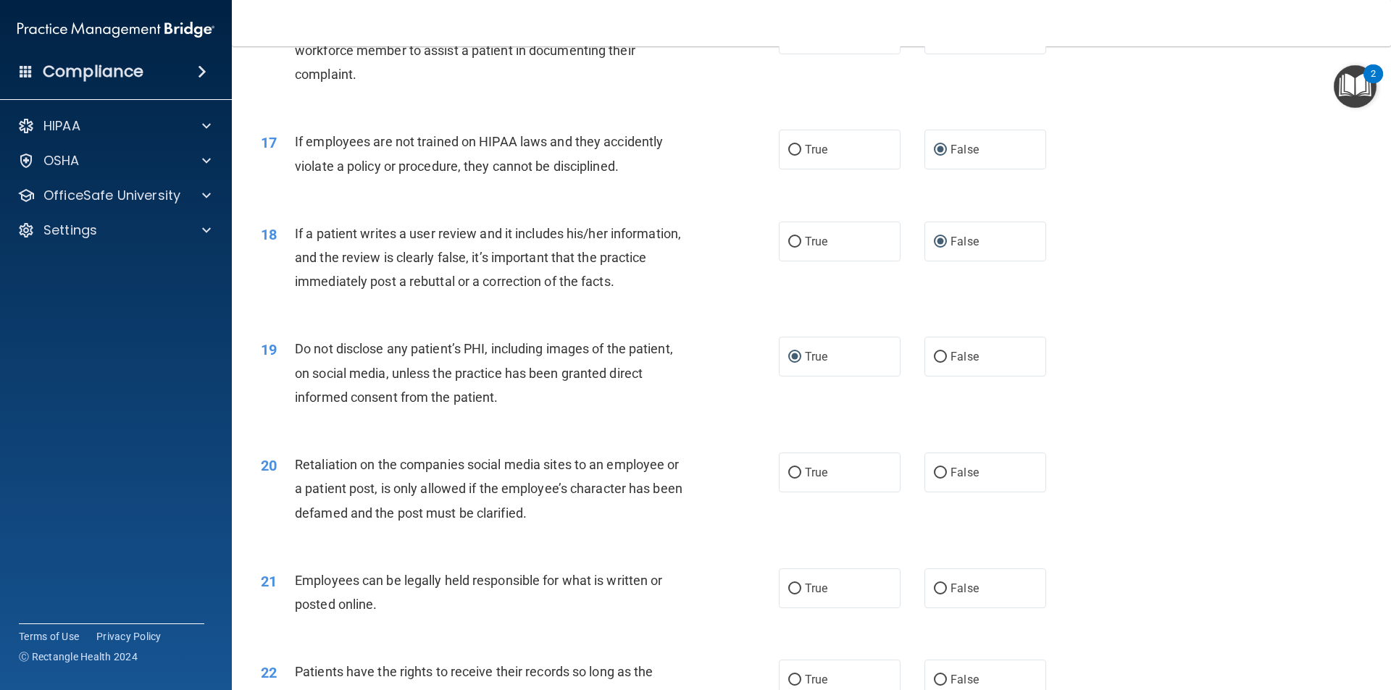
scroll to position [1956, 0]
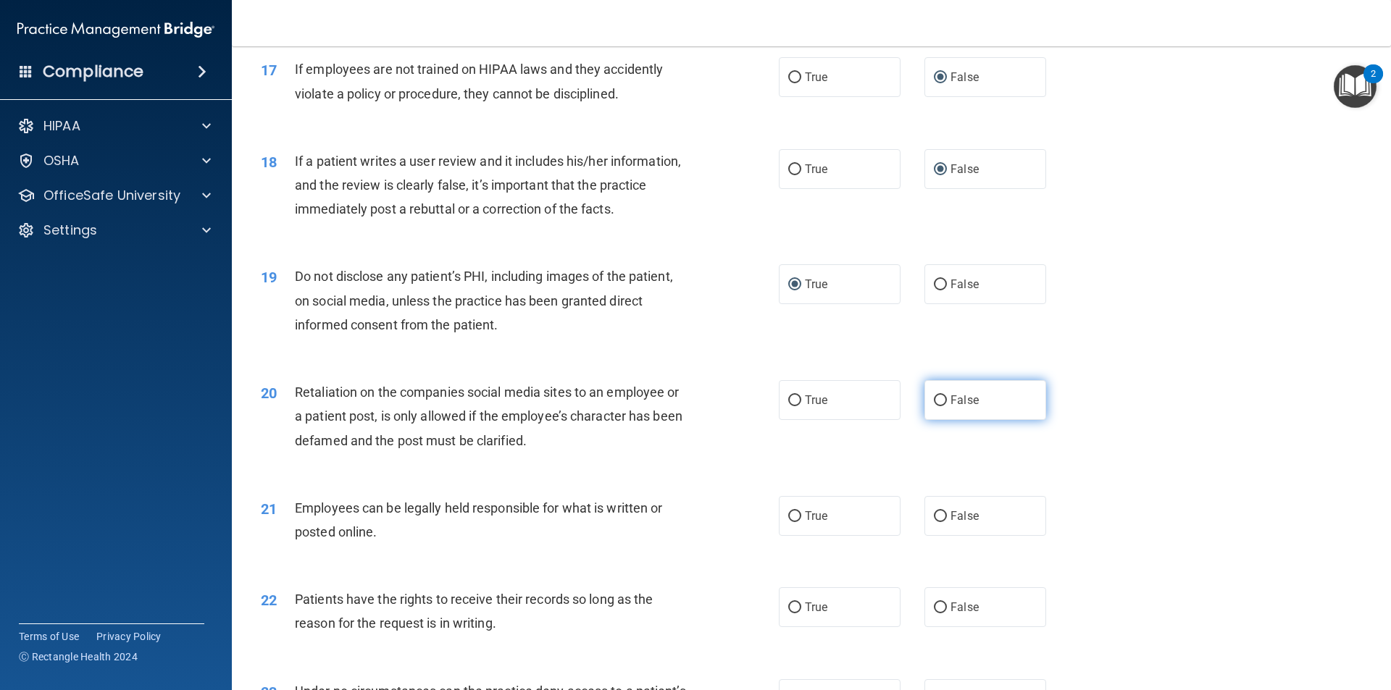
click at [934, 406] on input "False" at bounding box center [940, 400] width 13 height 11
radio input "true"
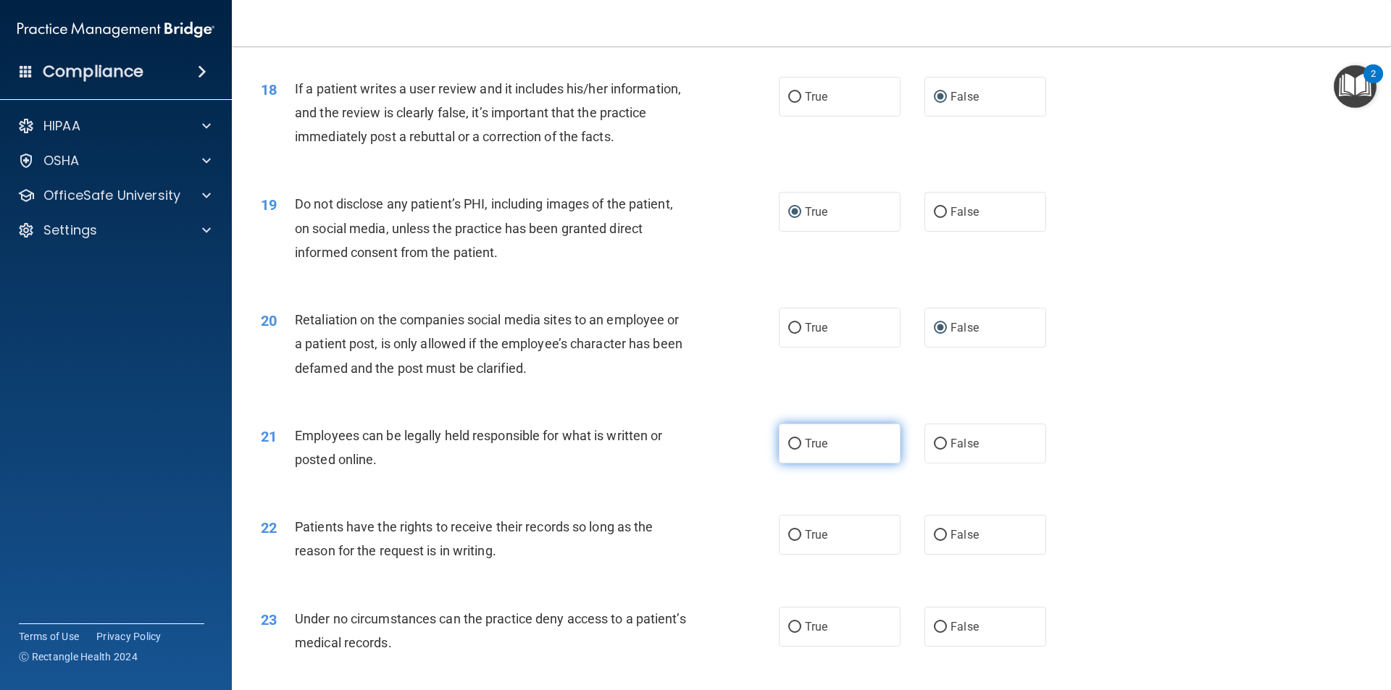
click at [788, 450] on input "True" at bounding box center [794, 444] width 13 height 11
radio input "true"
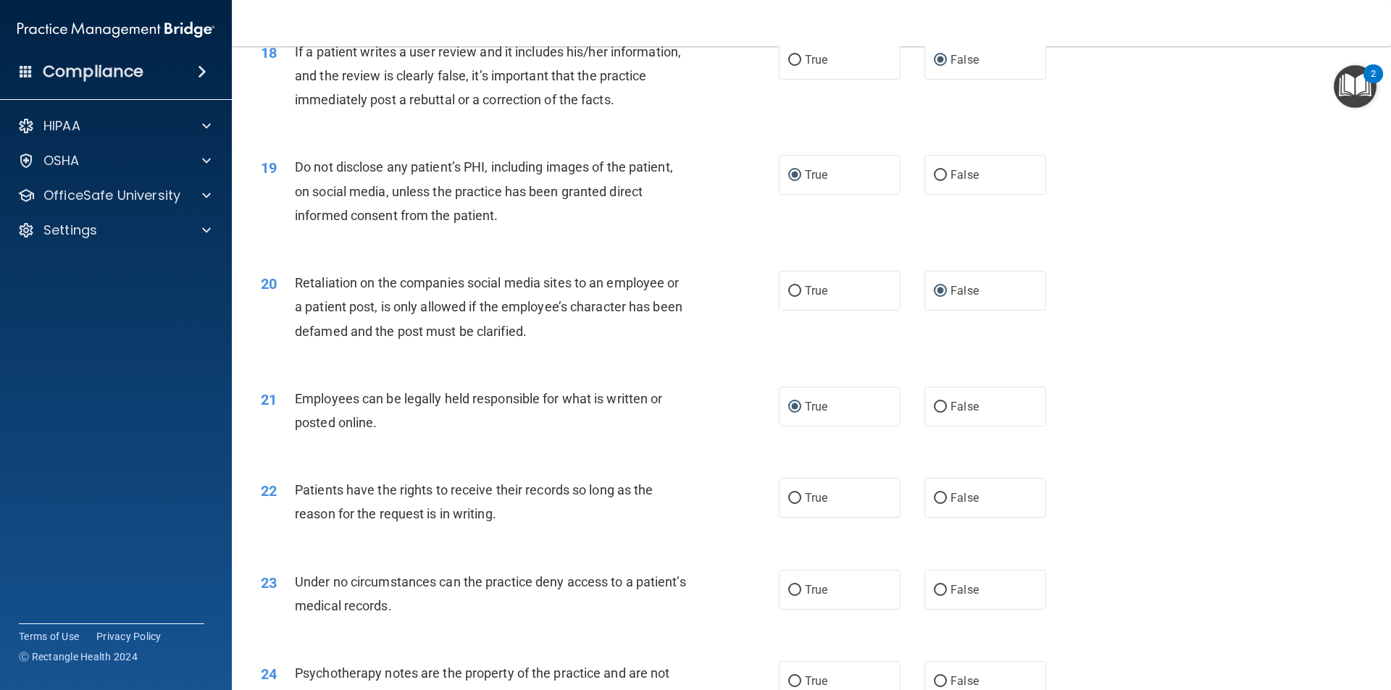
scroll to position [2101, 0]
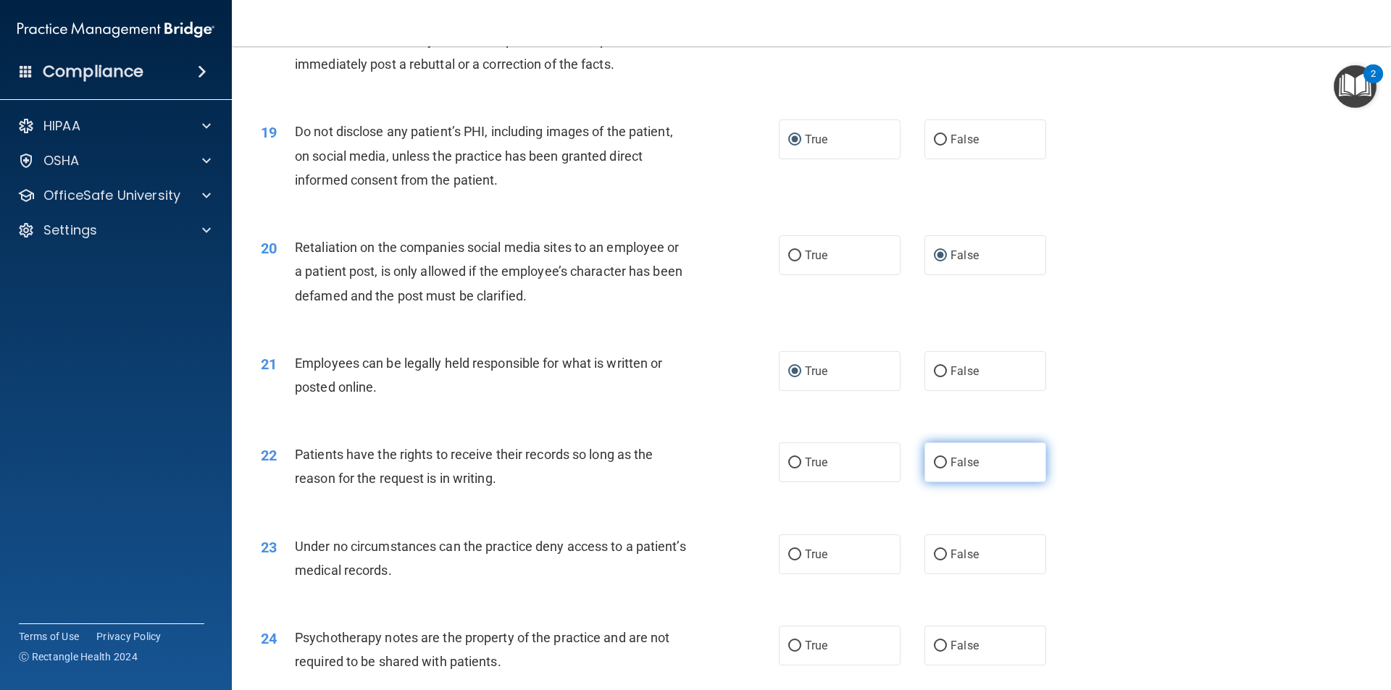
click at [935, 469] on input "False" at bounding box center [940, 463] width 13 height 11
radio input "true"
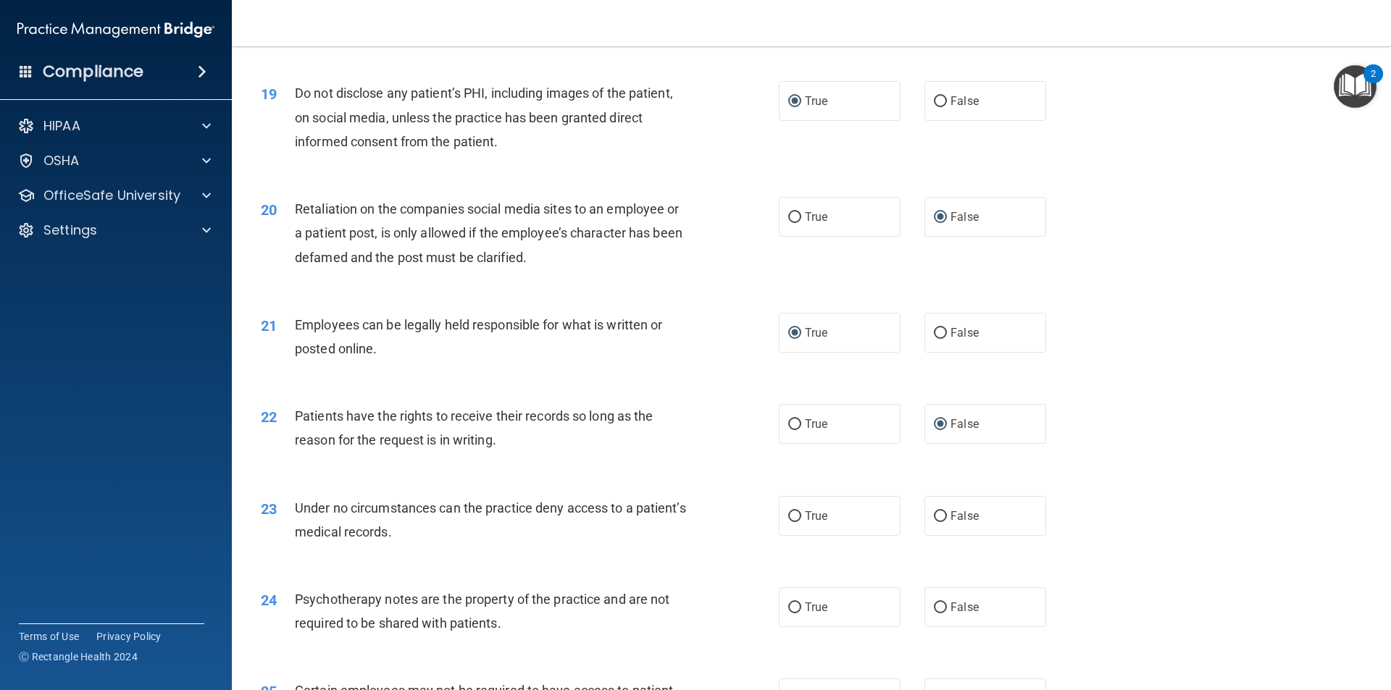
scroll to position [2173, 0]
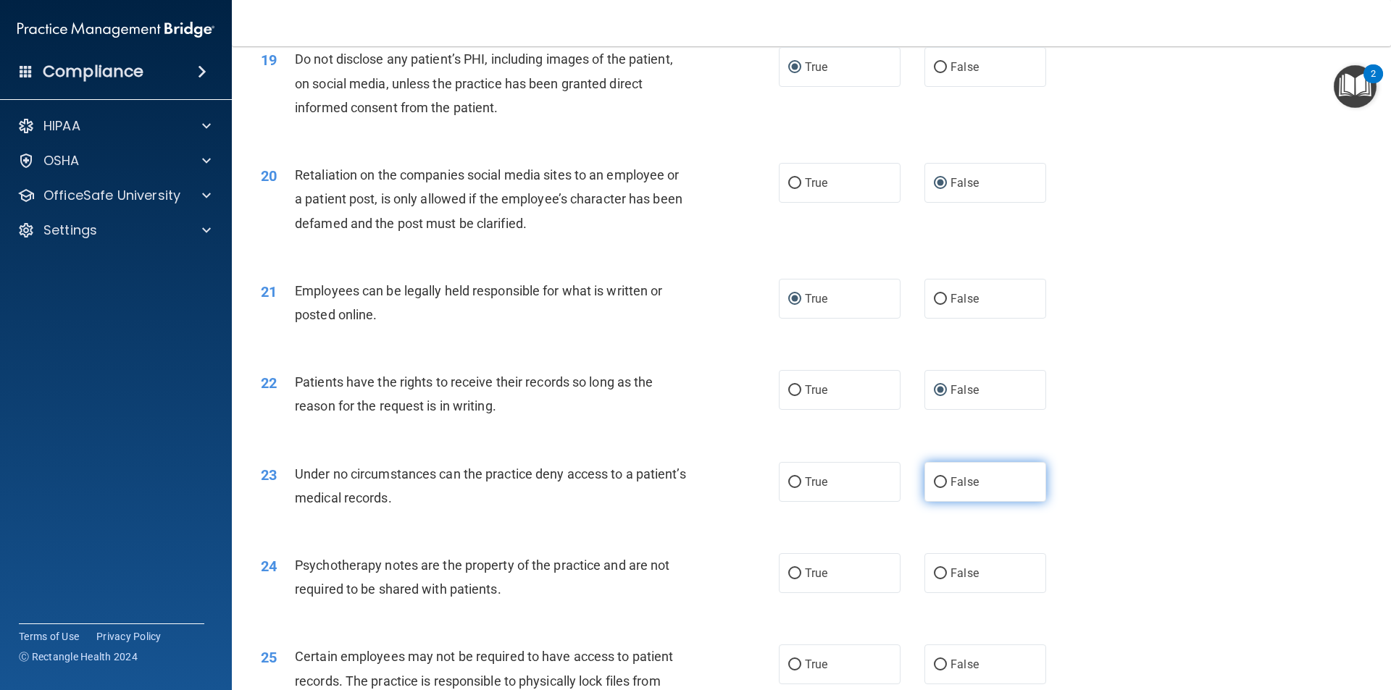
click at [935, 488] on input "False" at bounding box center [940, 482] width 13 height 11
radio input "true"
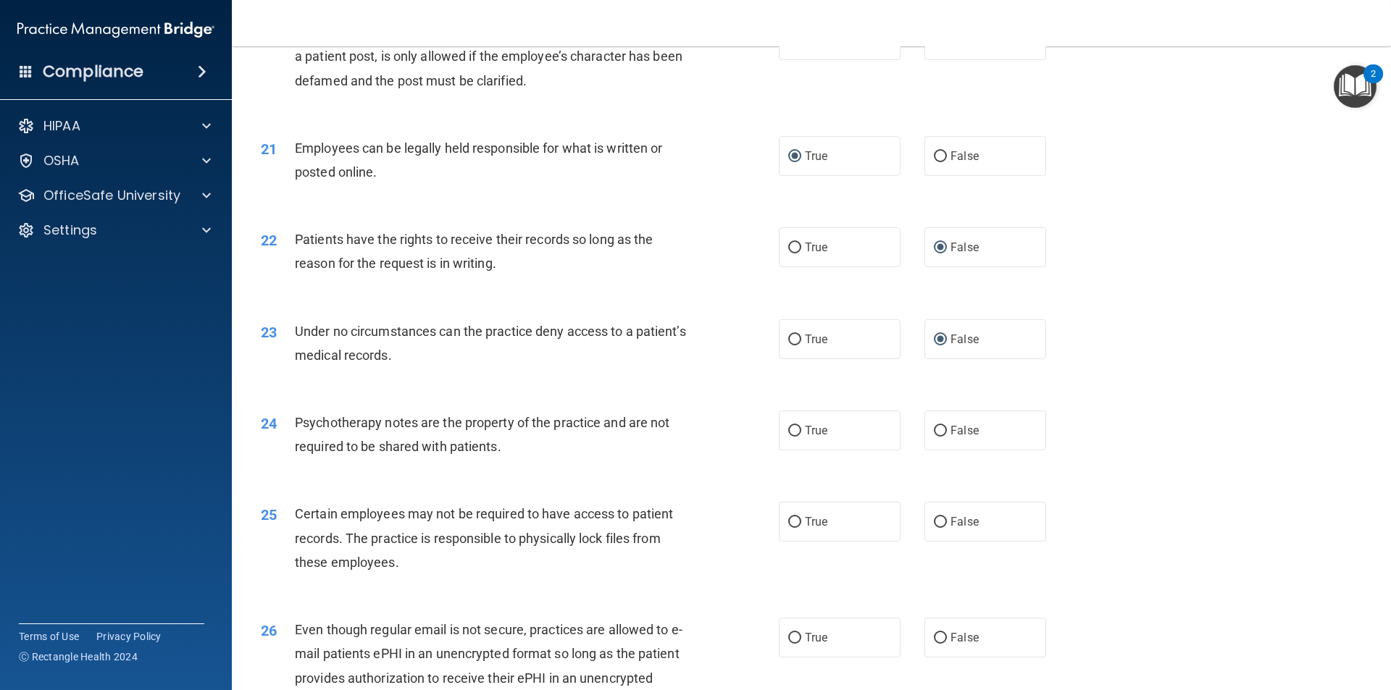
scroll to position [2318, 0]
click at [788, 435] on input "True" at bounding box center [794, 429] width 13 height 11
radio input "true"
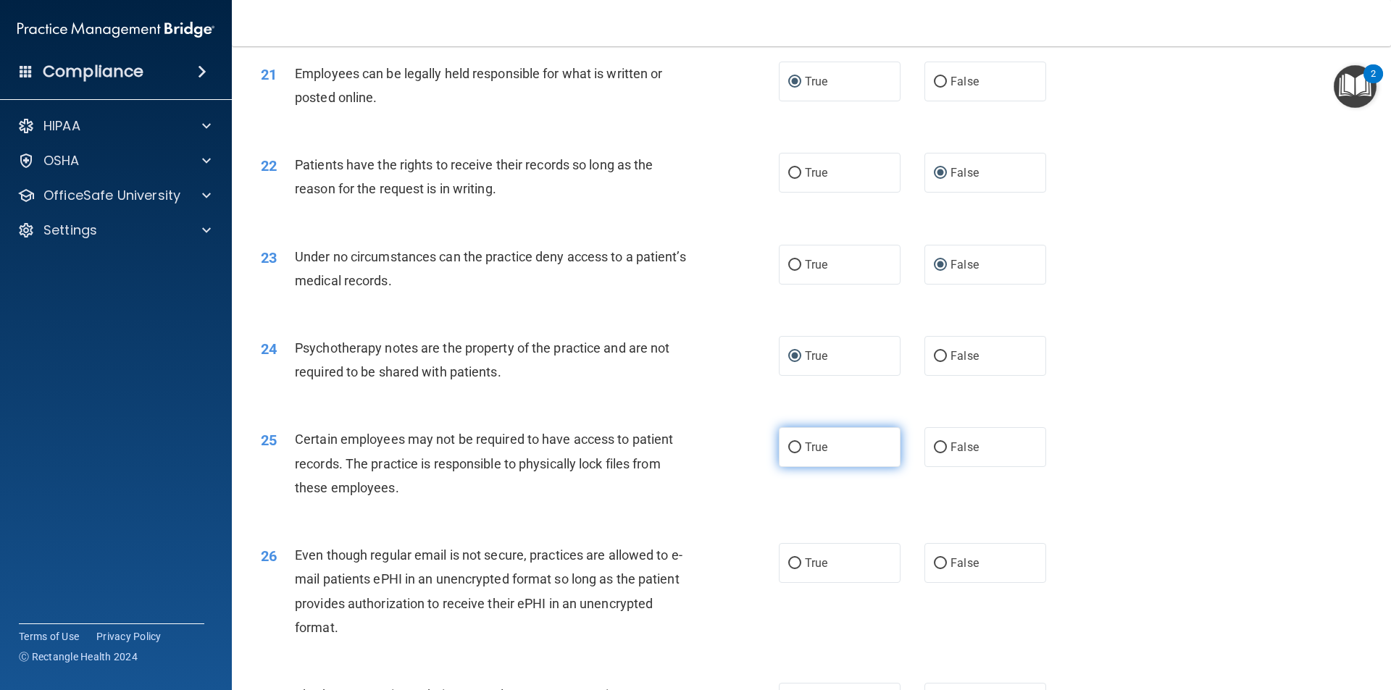
click at [792, 453] on input "True" at bounding box center [794, 448] width 13 height 11
radio input "true"
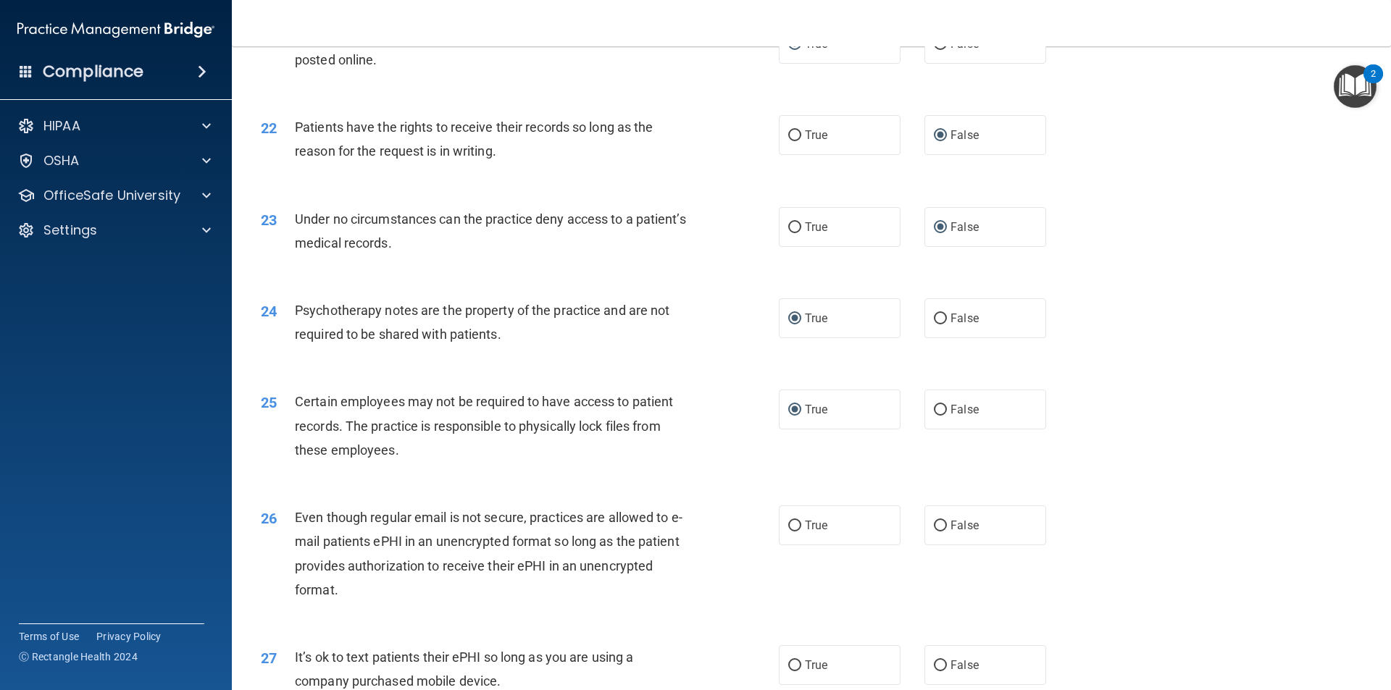
scroll to position [2463, 0]
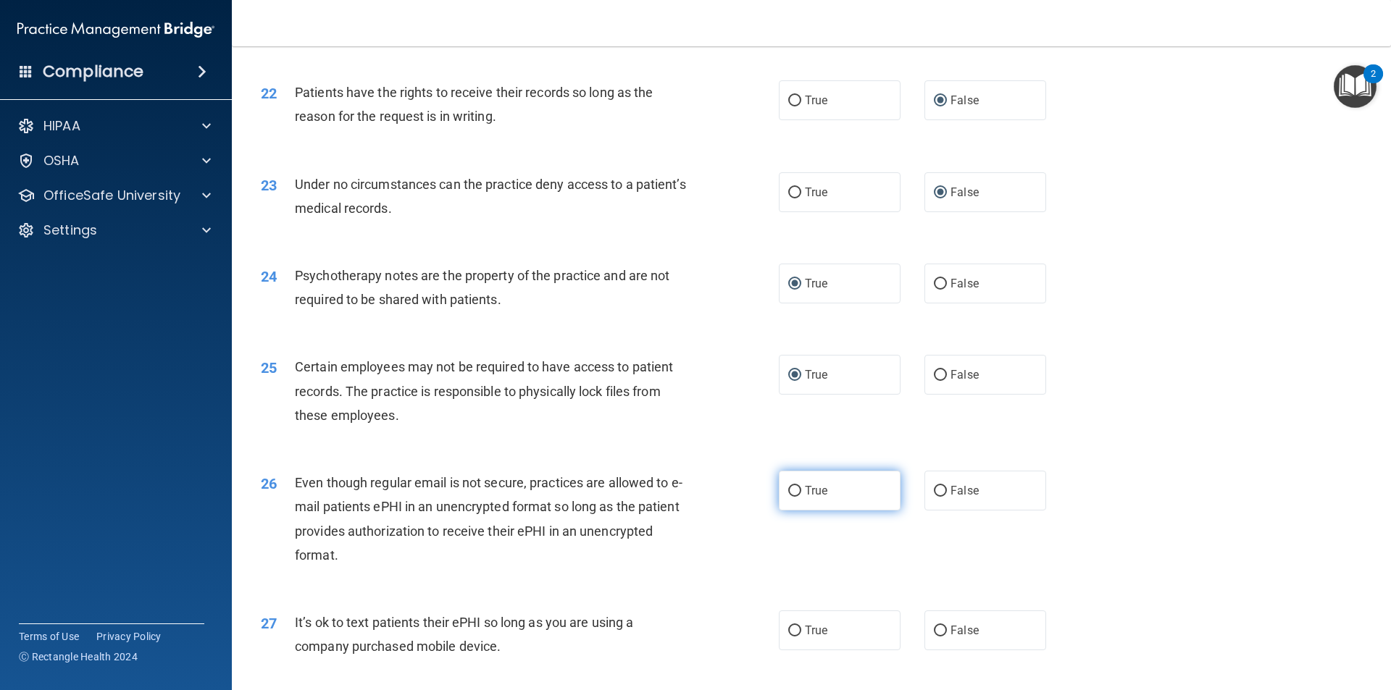
click at [788, 497] on input "True" at bounding box center [794, 491] width 13 height 11
radio input "true"
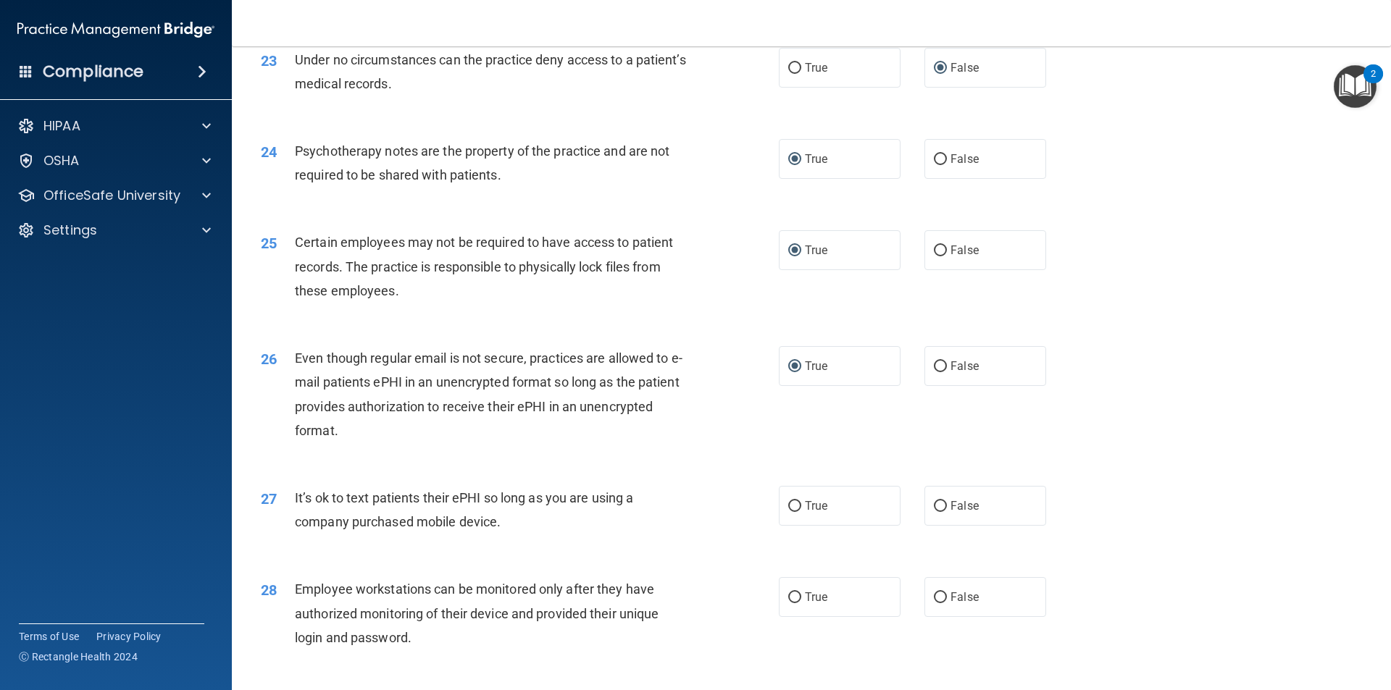
scroll to position [2608, 0]
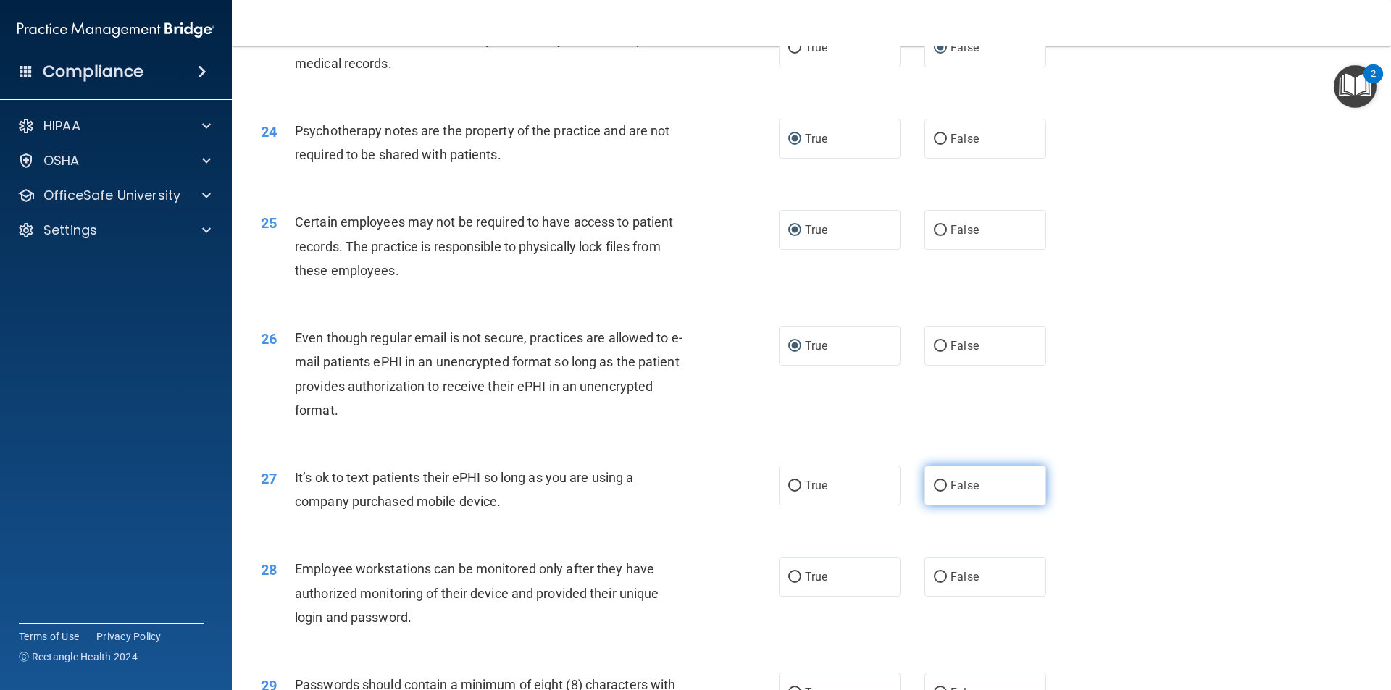
click at [935, 492] on input "False" at bounding box center [940, 486] width 13 height 11
radio input "true"
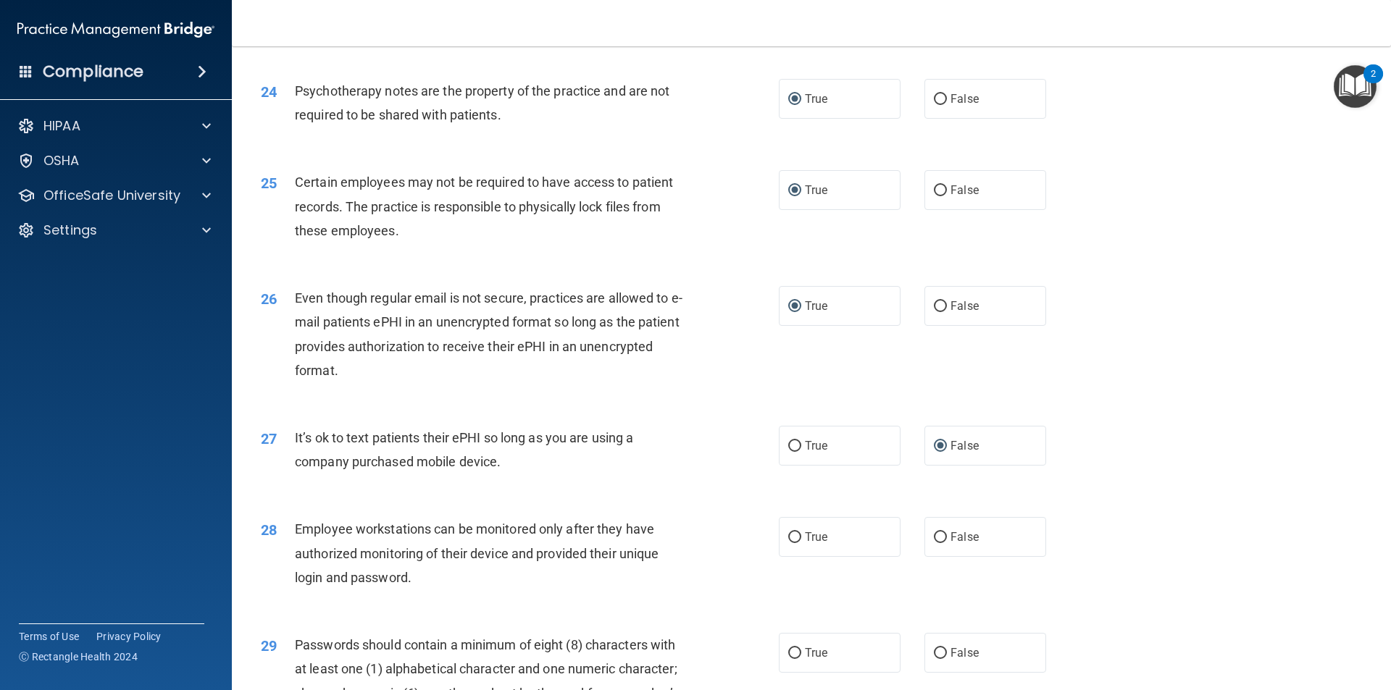
scroll to position [2680, 0]
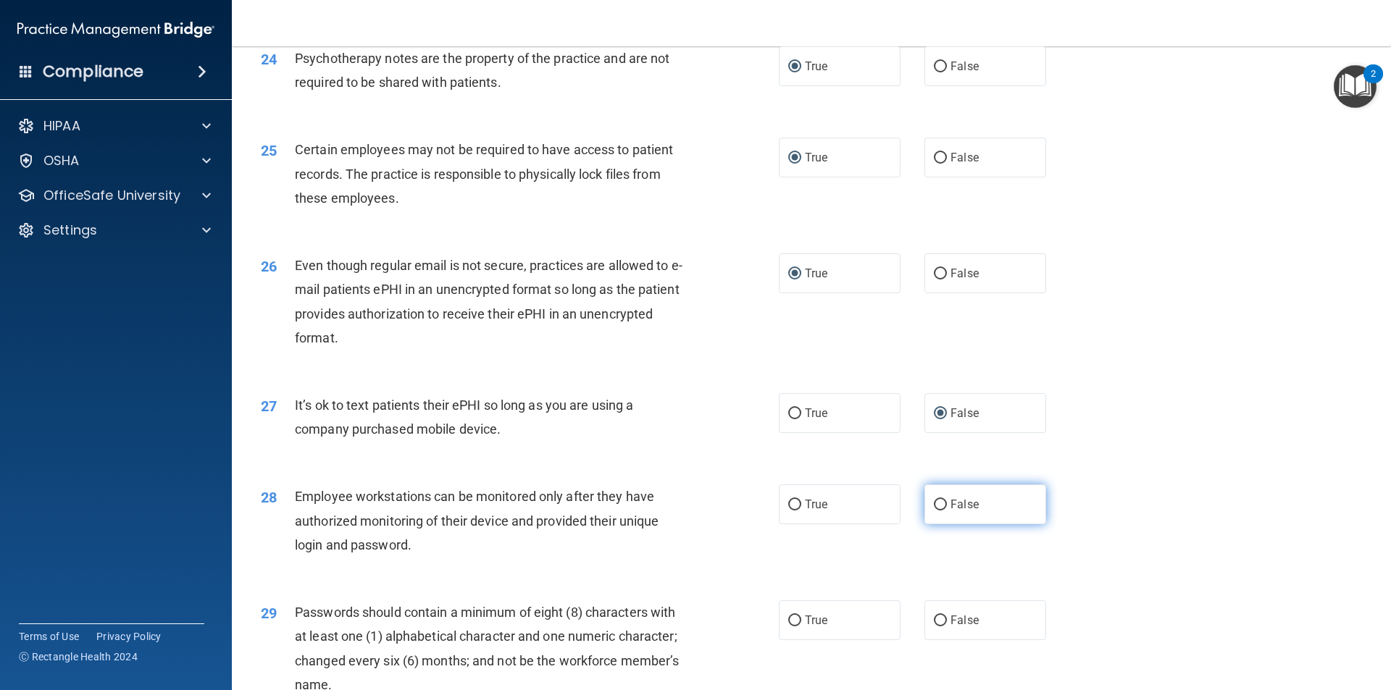
click at [935, 511] on input "False" at bounding box center [940, 505] width 13 height 11
radio input "true"
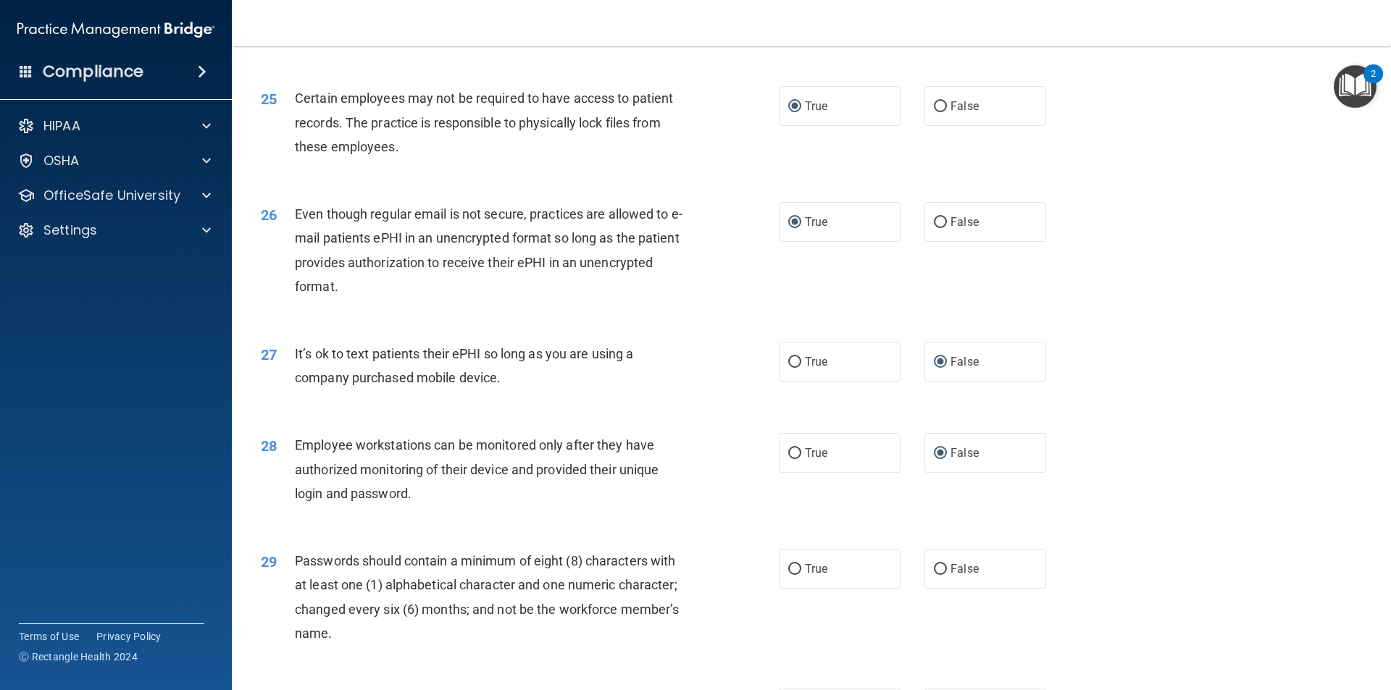
scroll to position [2825, 0]
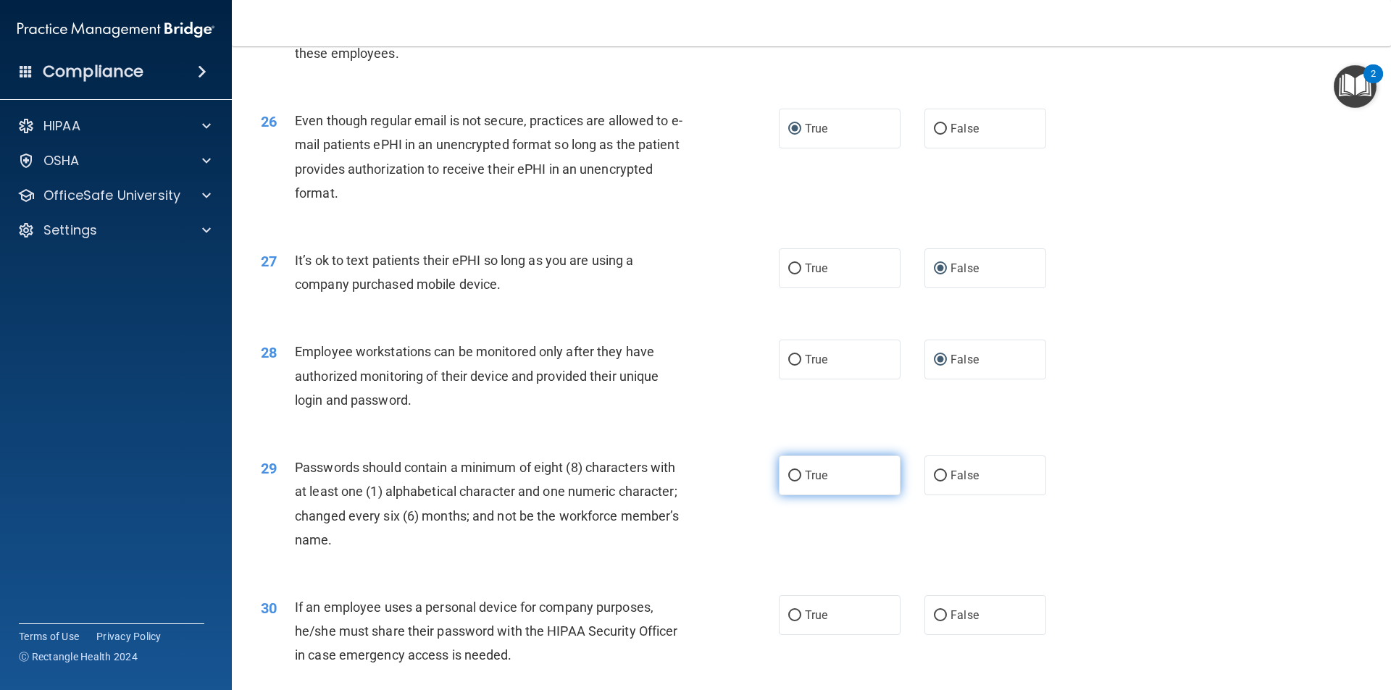
click at [788, 482] on input "True" at bounding box center [794, 476] width 13 height 11
radio input "true"
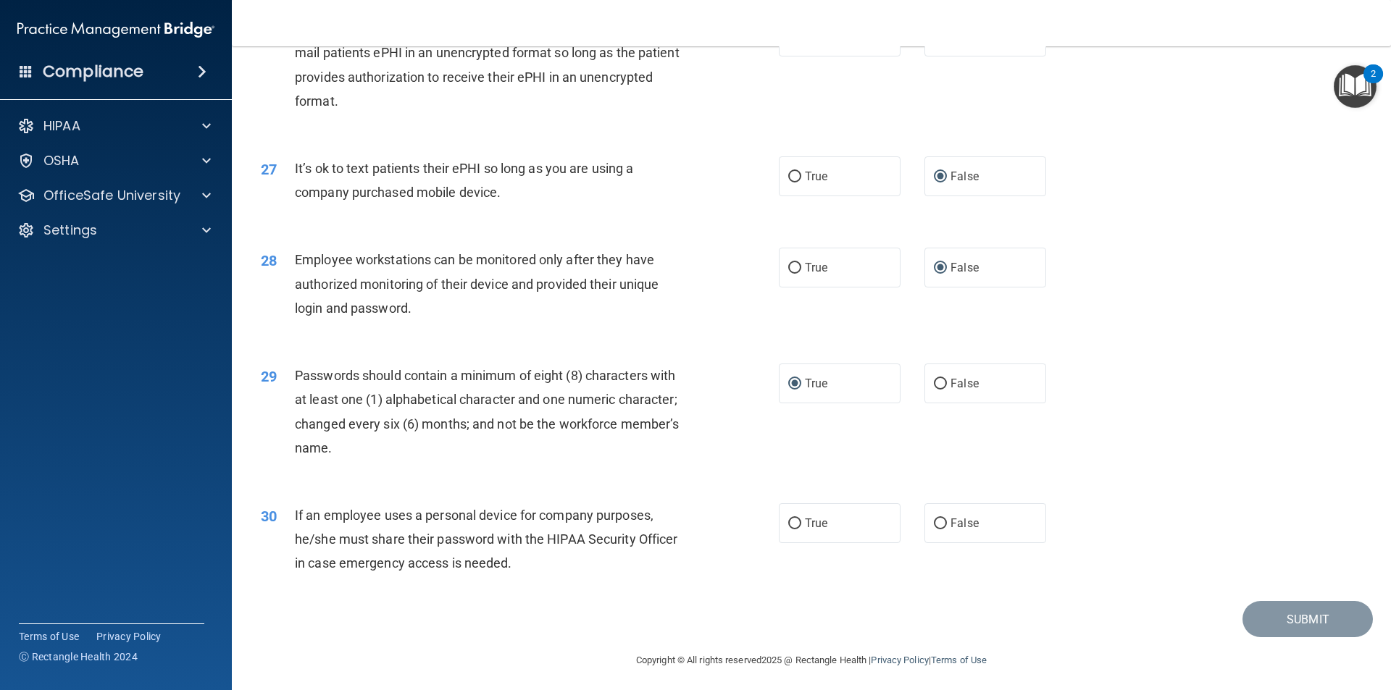
scroll to position [2946, 0]
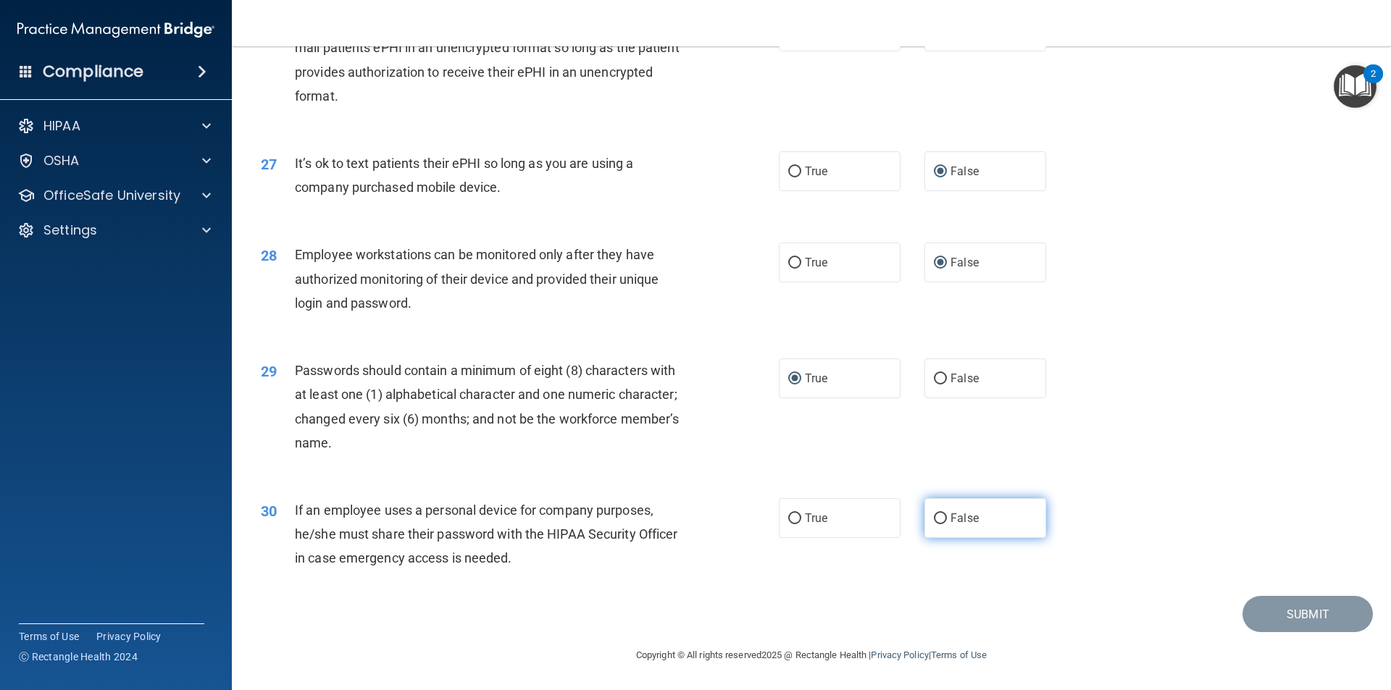
click at [934, 515] on input "False" at bounding box center [940, 519] width 13 height 11
radio input "true"
click at [1260, 614] on button "Submit" at bounding box center [1307, 614] width 130 height 37
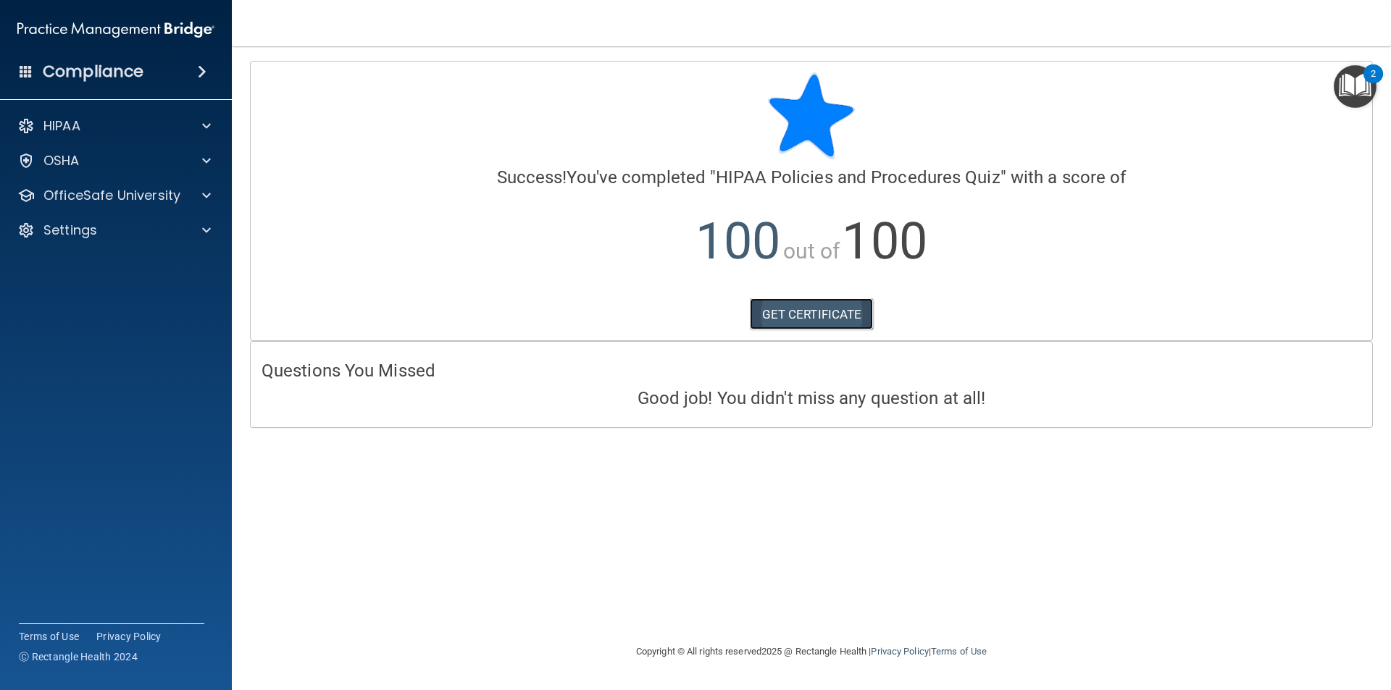
click at [796, 310] on link "GET CERTIFICATE" at bounding box center [812, 314] width 124 height 32
click at [1369, 88] on img "Open Resource Center, 2 new notifications" at bounding box center [1354, 86] width 43 height 43
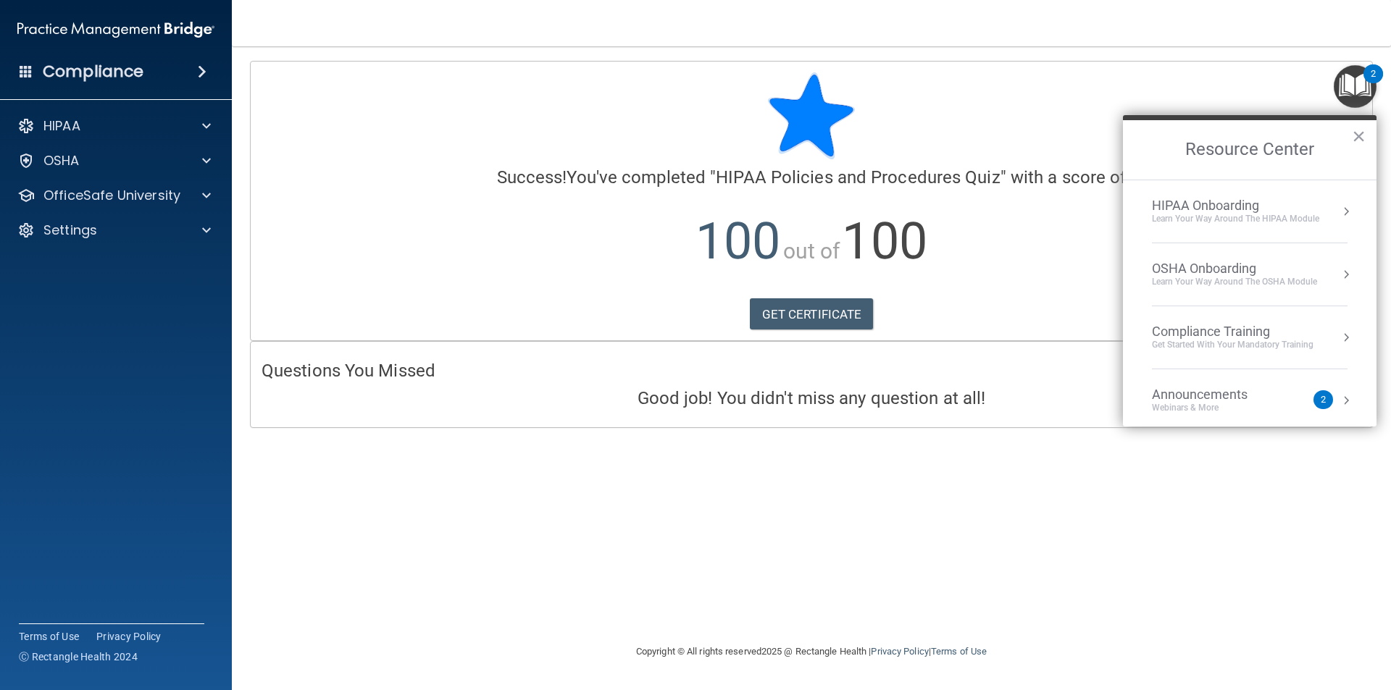
click at [1234, 332] on div "Compliance Training" at bounding box center [1233, 332] width 162 height 16
click at [1234, 205] on div "HIPAA Training for Members" at bounding box center [1215, 204] width 162 height 13
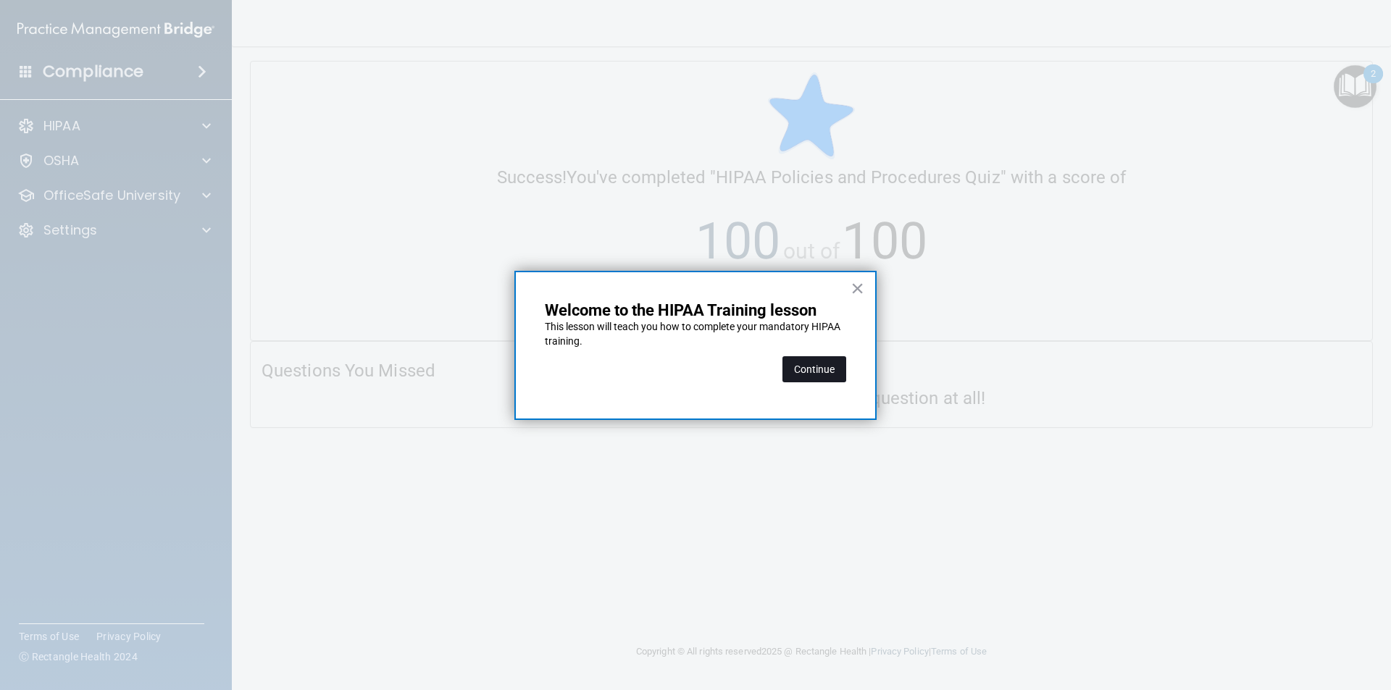
click at [814, 367] on button "Continue" at bounding box center [814, 369] width 64 height 26
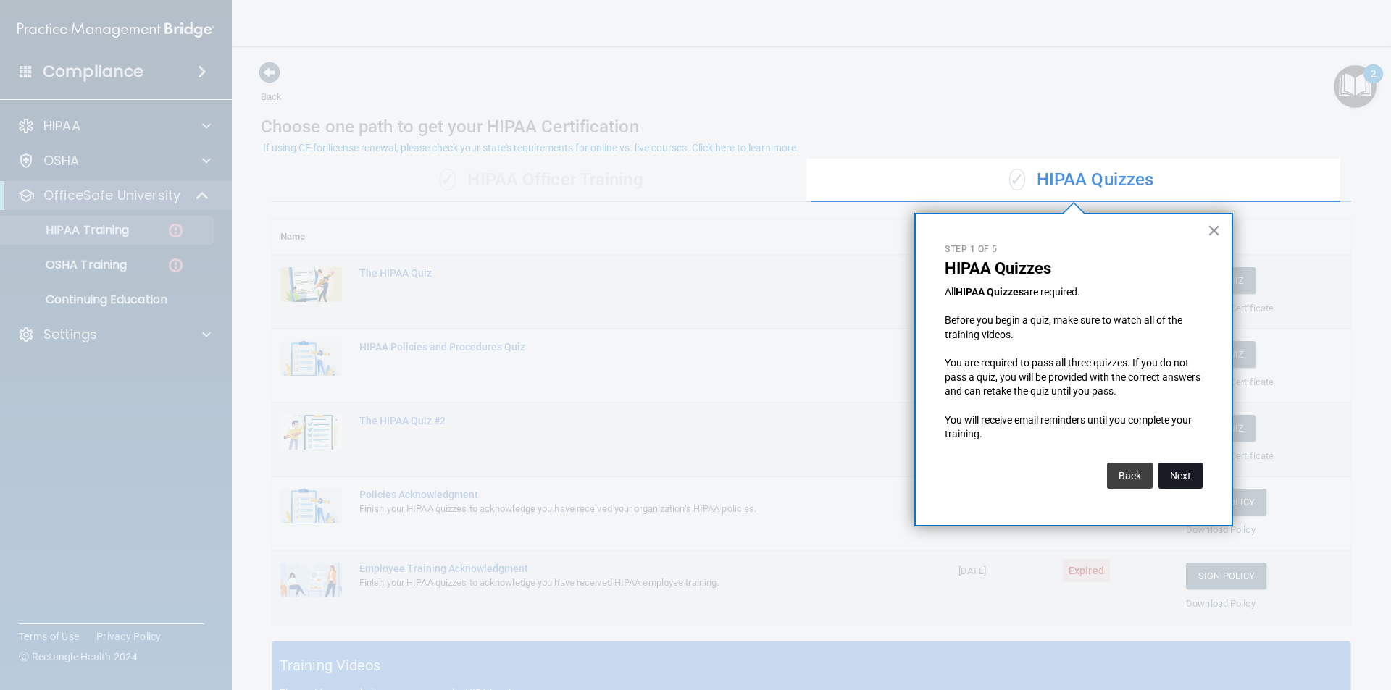
click at [1181, 474] on button "Next" at bounding box center [1180, 476] width 44 height 26
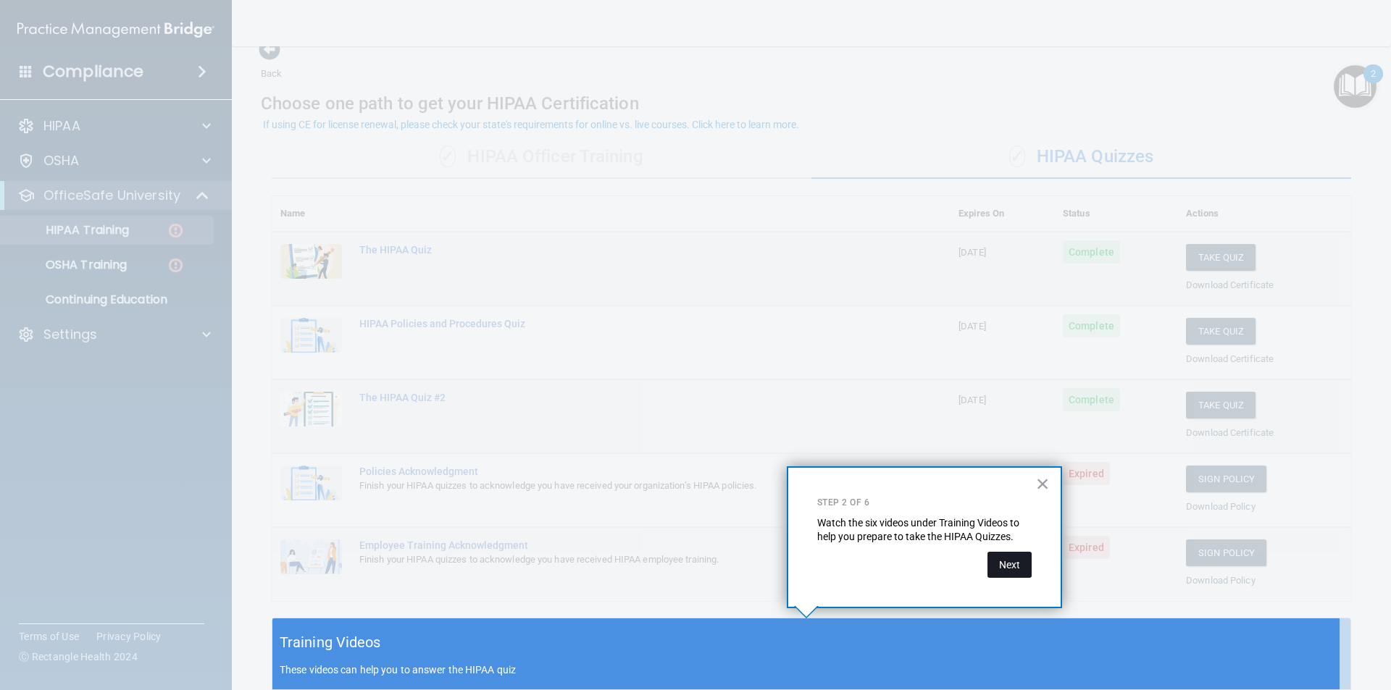
click at [1004, 559] on button "Next" at bounding box center [1009, 565] width 44 height 26
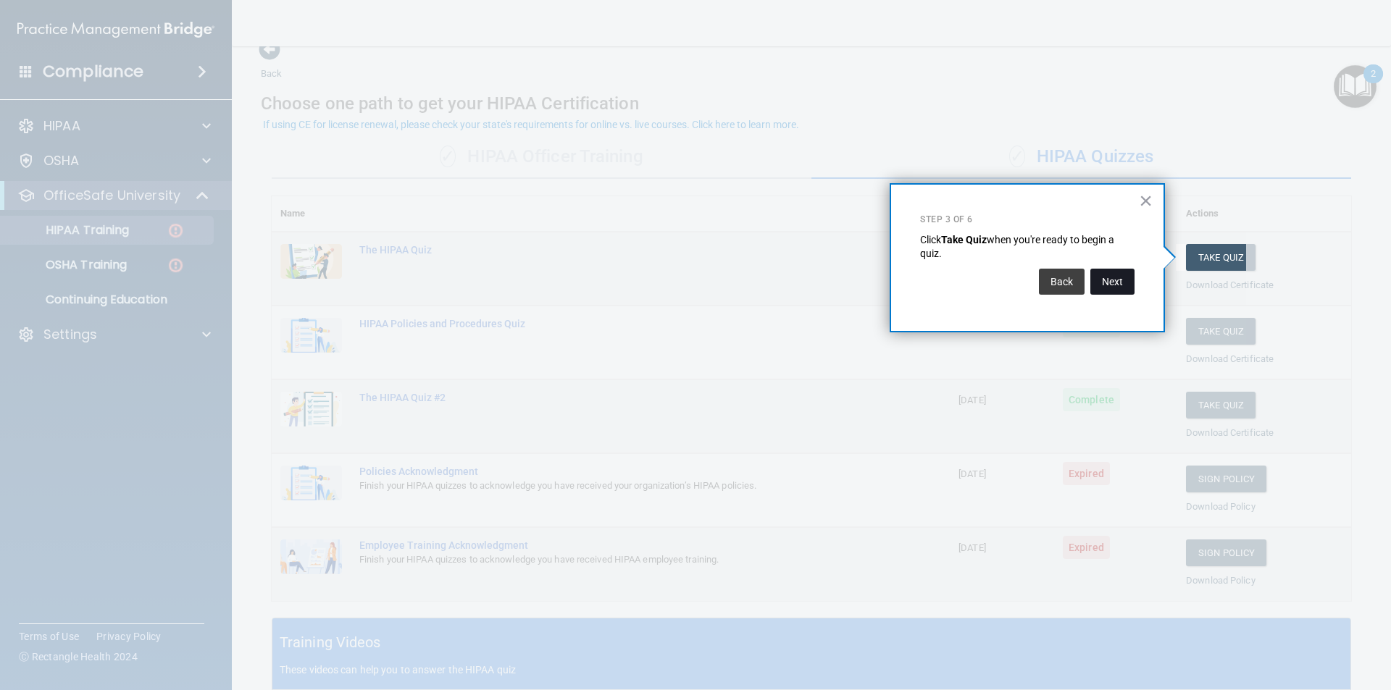
click at [1126, 283] on button "Next" at bounding box center [1112, 282] width 44 height 26
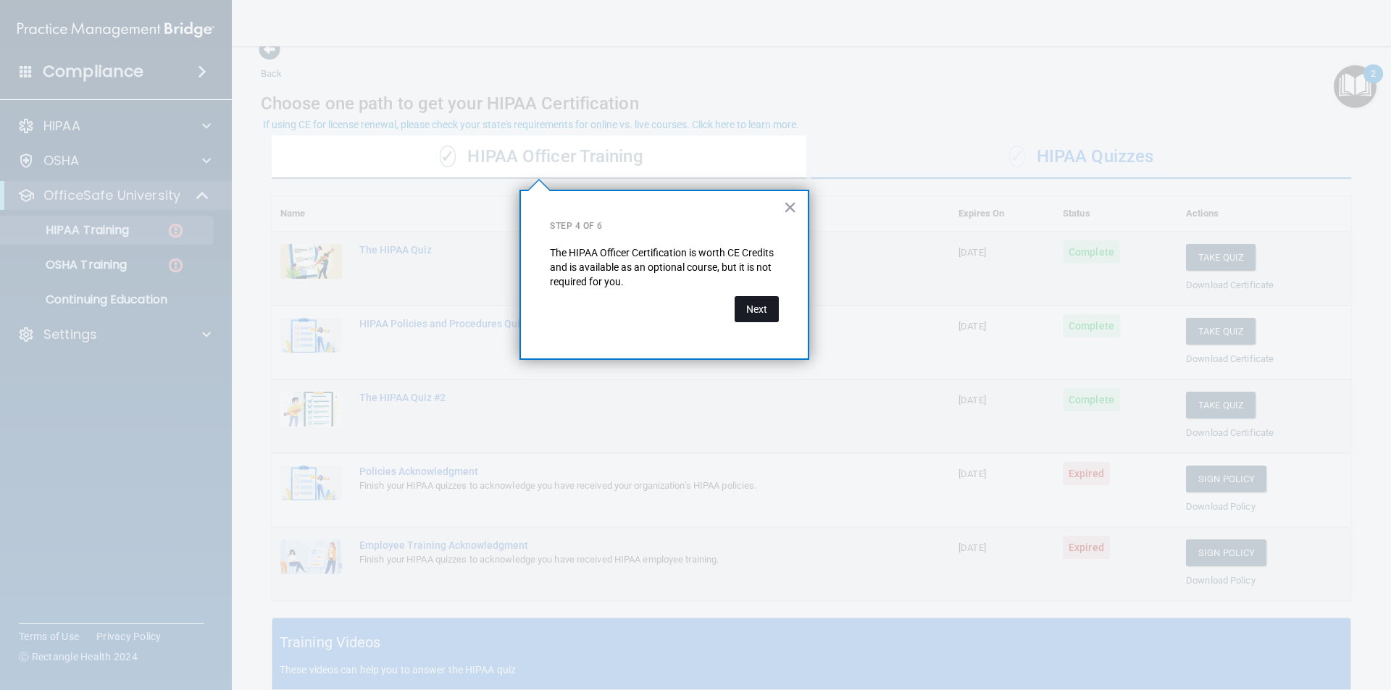
click at [768, 314] on button "Next" at bounding box center [756, 309] width 44 height 26
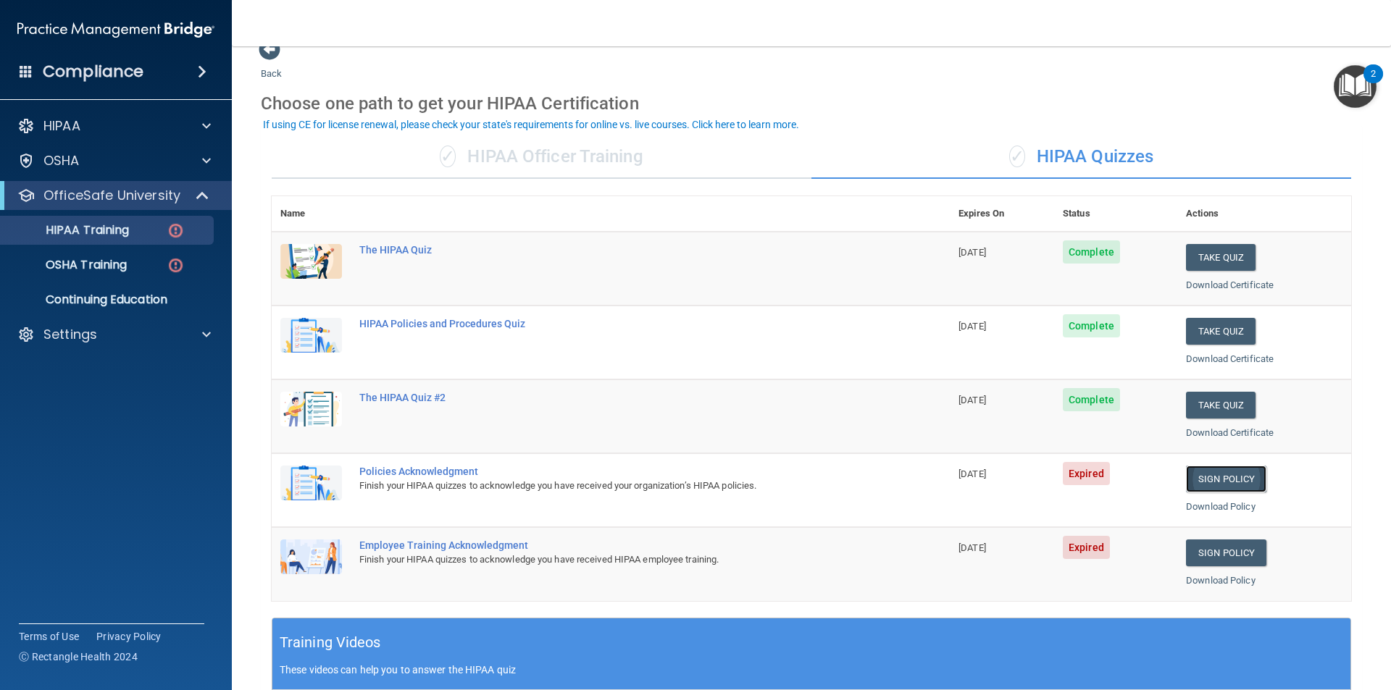
click at [1198, 479] on link "Sign Policy" at bounding box center [1226, 479] width 80 height 27
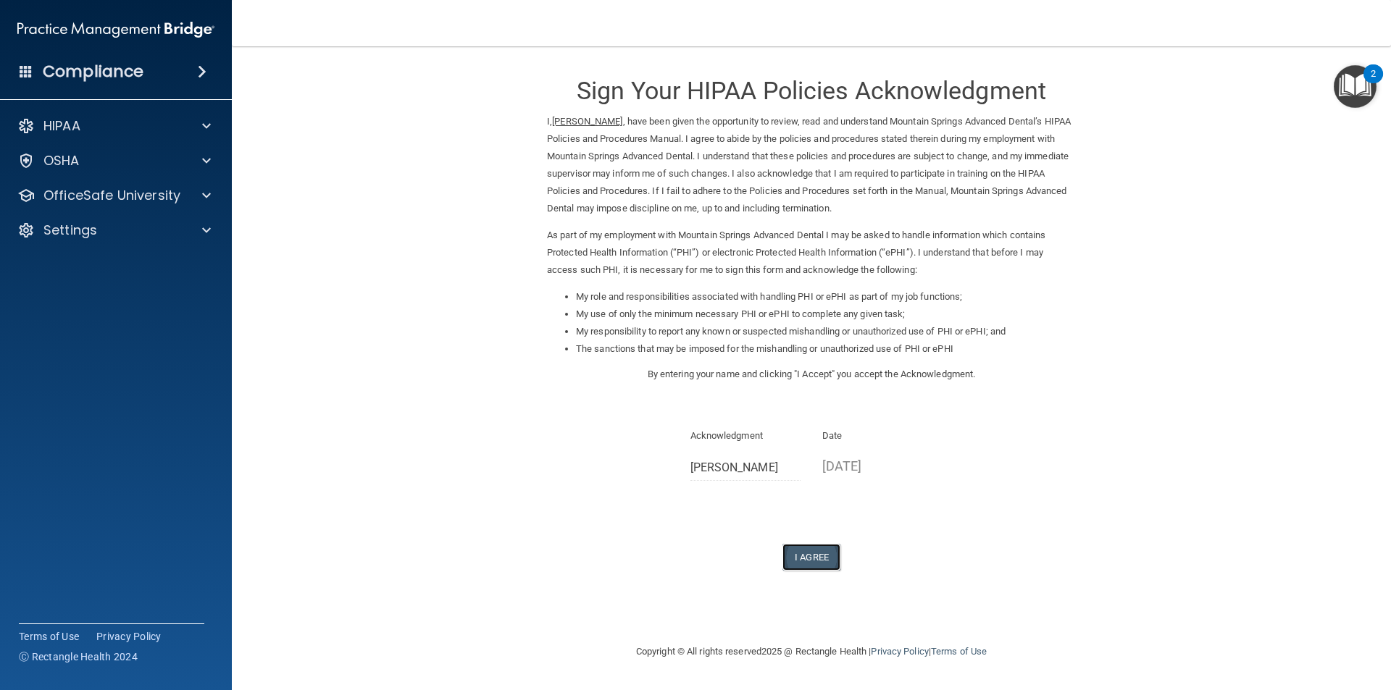
click at [811, 558] on button "I Agree" at bounding box center [811, 557] width 58 height 27
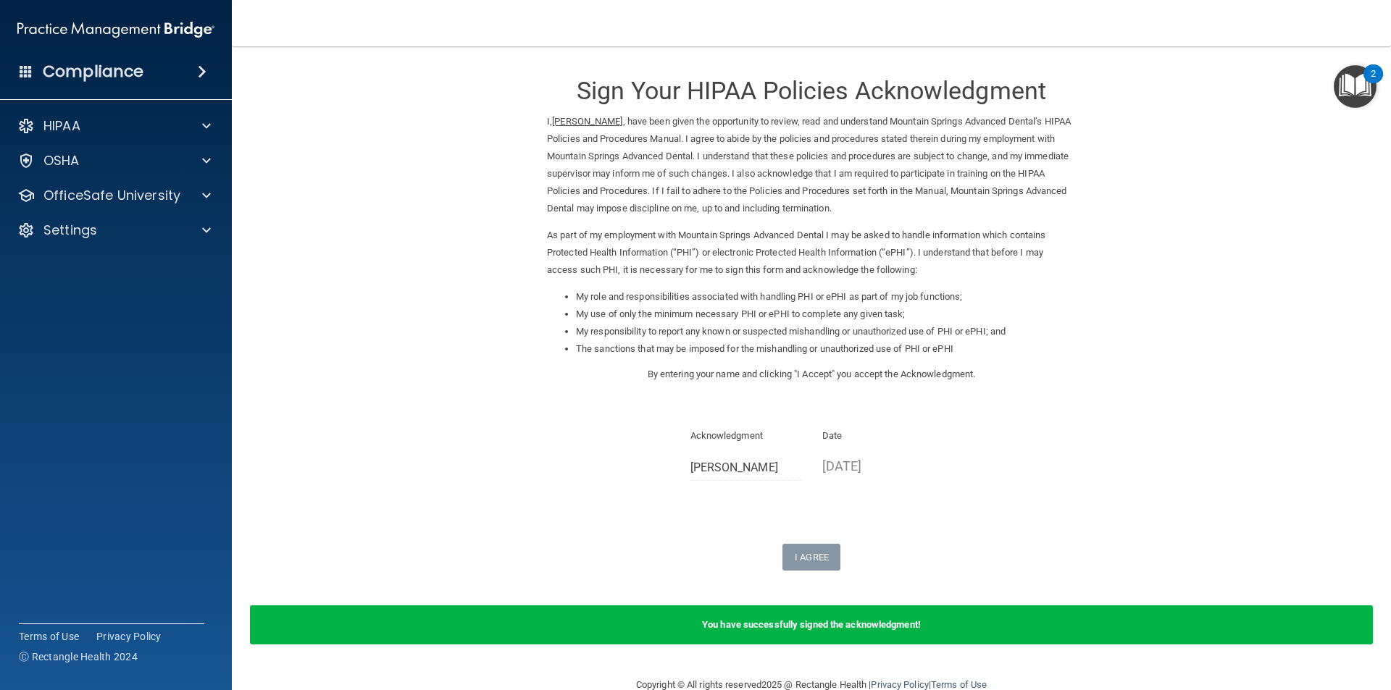
click at [1363, 90] on img "Open Resource Center, 2 new notifications" at bounding box center [1354, 86] width 43 height 43
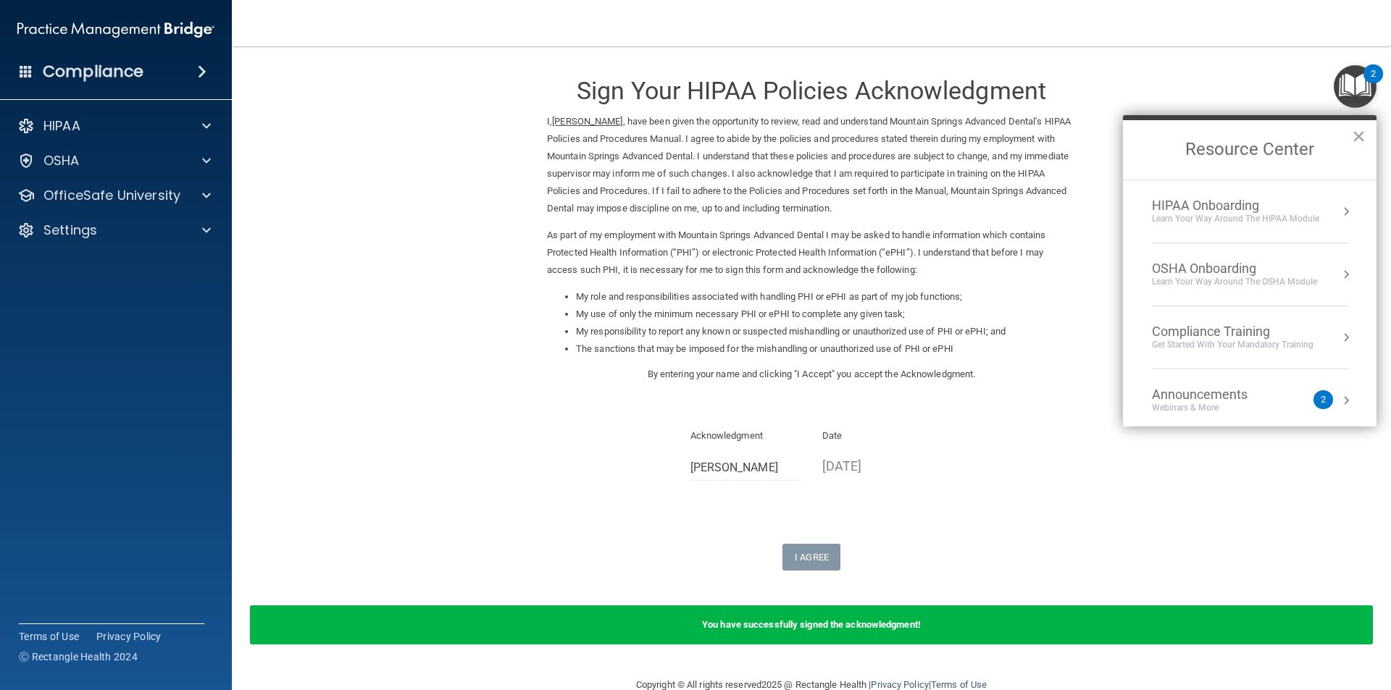
click at [1208, 337] on div "Compliance Training" at bounding box center [1233, 332] width 162 height 16
click at [1189, 206] on div "HIPAA Training for Members" at bounding box center [1215, 204] width 162 height 13
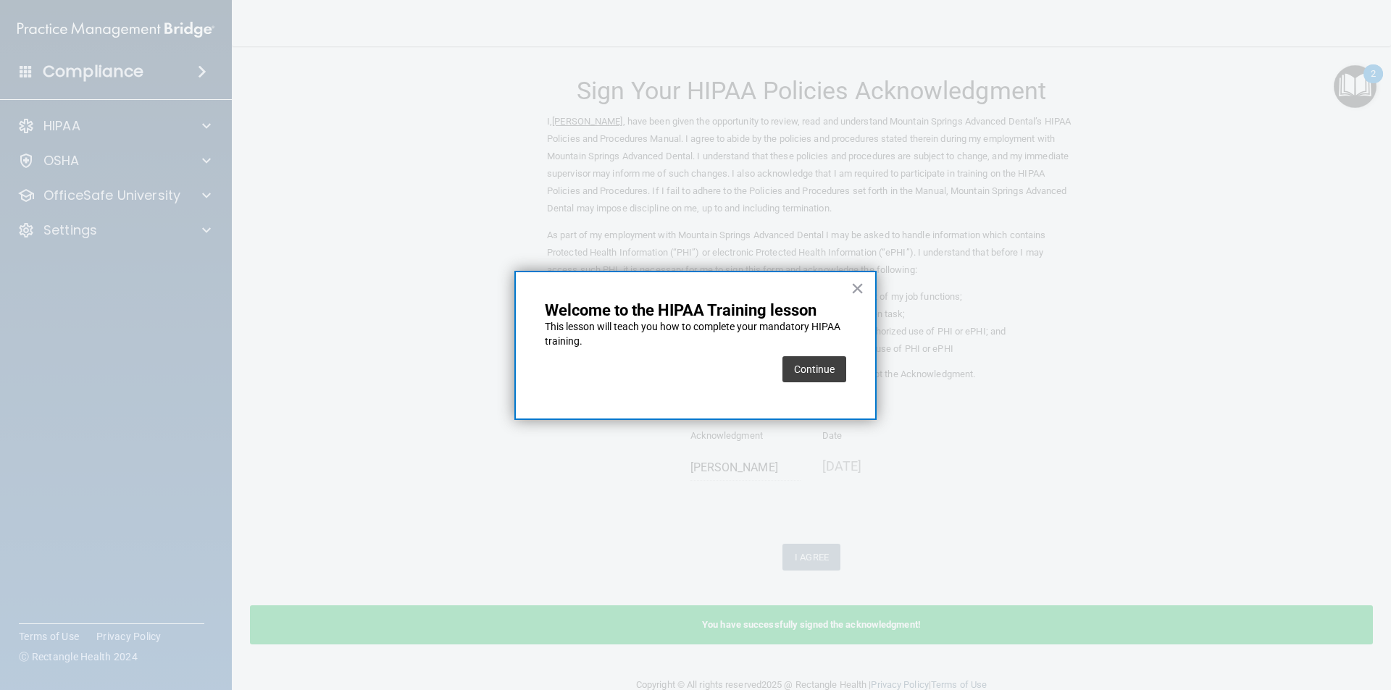
click at [864, 289] on div "× Welcome to the HIPAA Training lesson This lesson will teach you how to comple…" at bounding box center [695, 345] width 362 height 149
click at [820, 368] on button "Continue" at bounding box center [814, 369] width 64 height 26
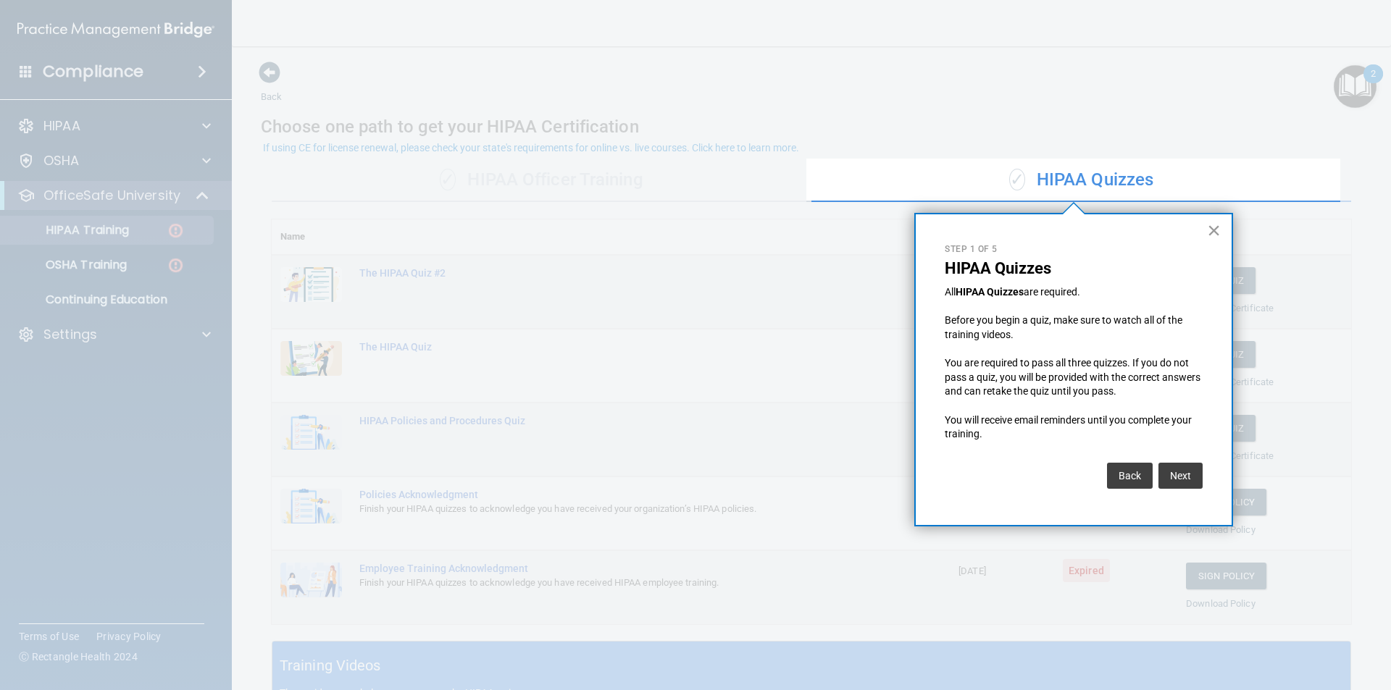
click at [1213, 233] on button "×" at bounding box center [1214, 230] width 14 height 23
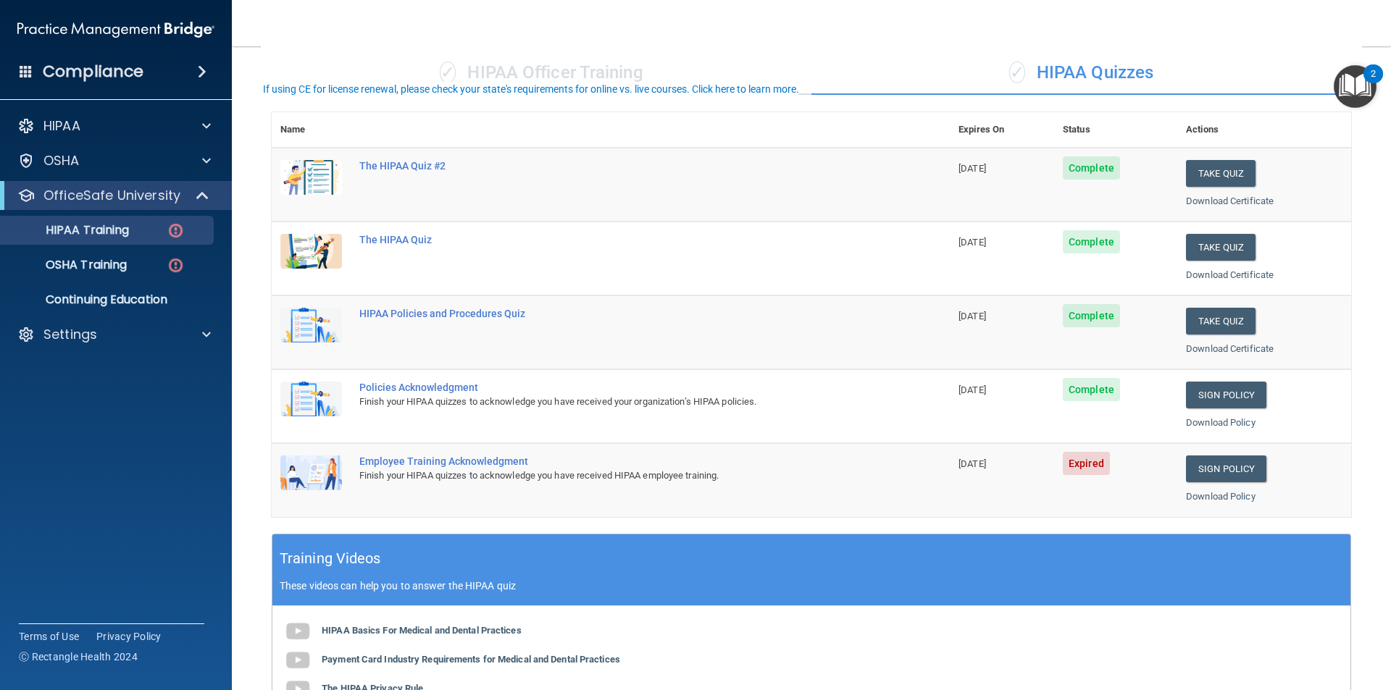
scroll to position [145, 0]
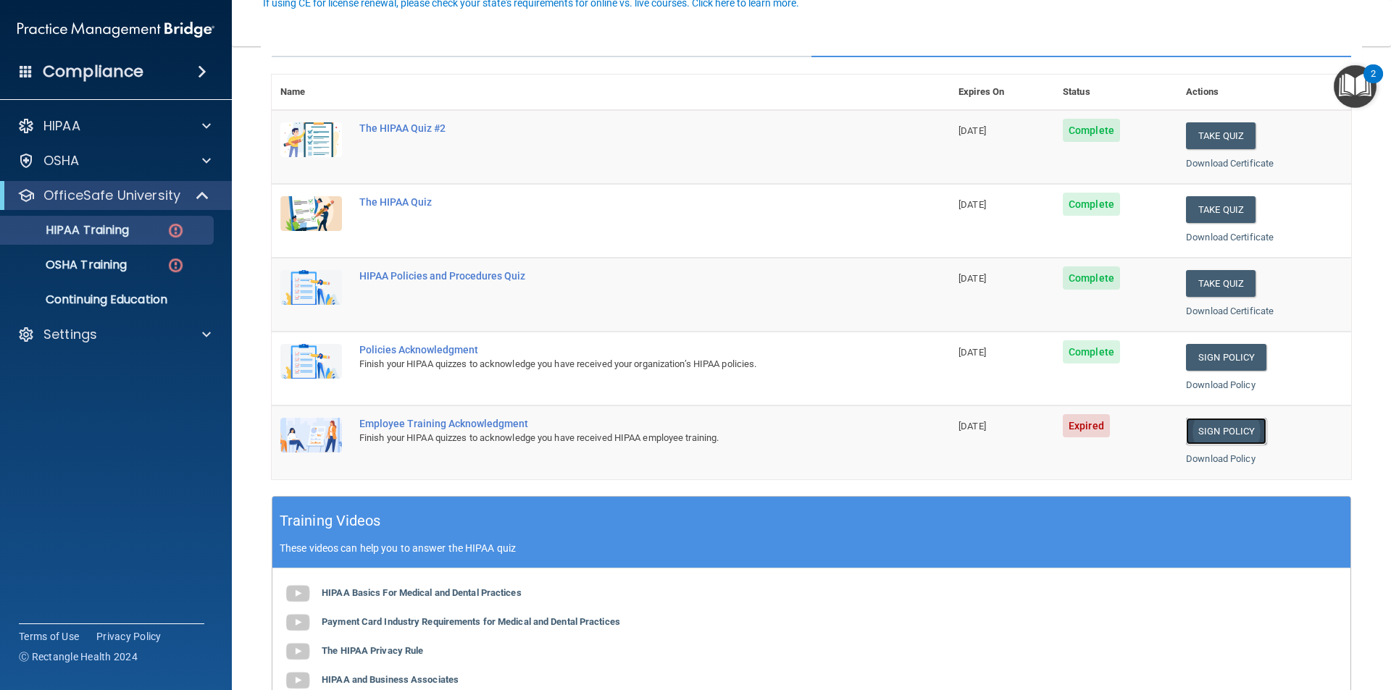
click at [1202, 427] on link "Sign Policy" at bounding box center [1226, 431] width 80 height 27
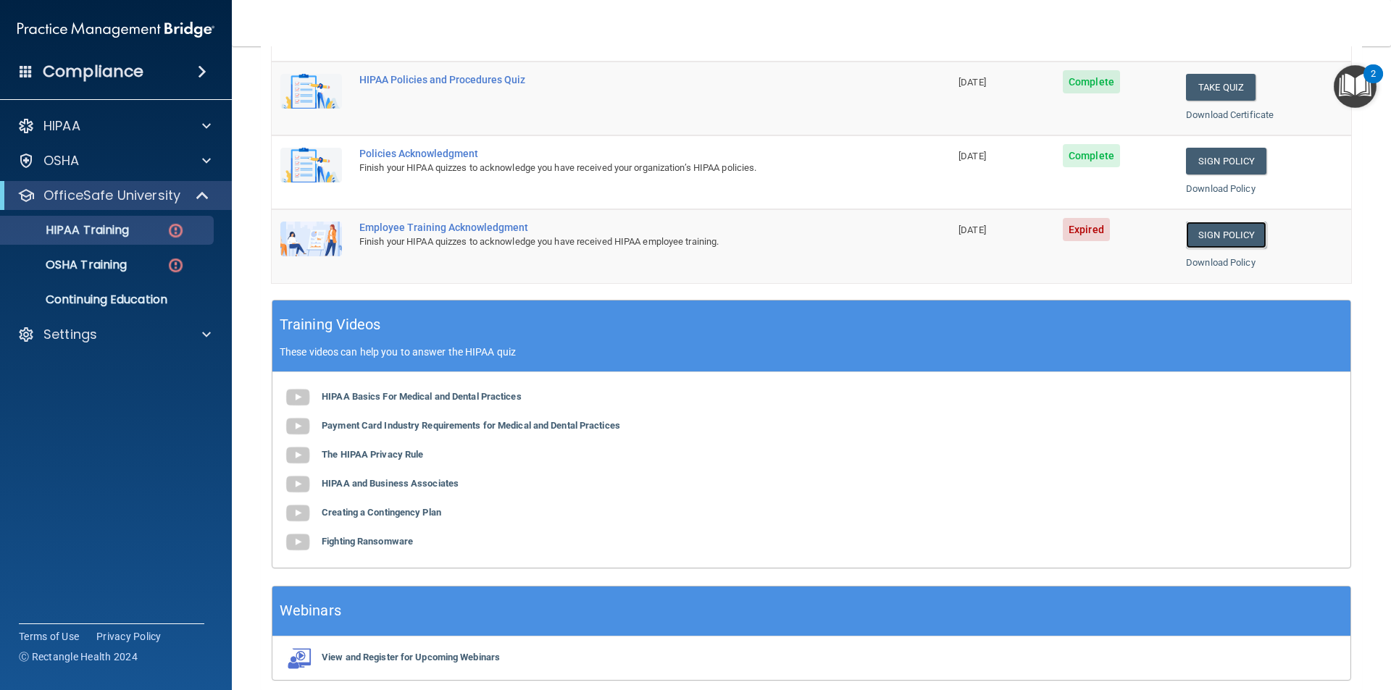
scroll to position [362, 0]
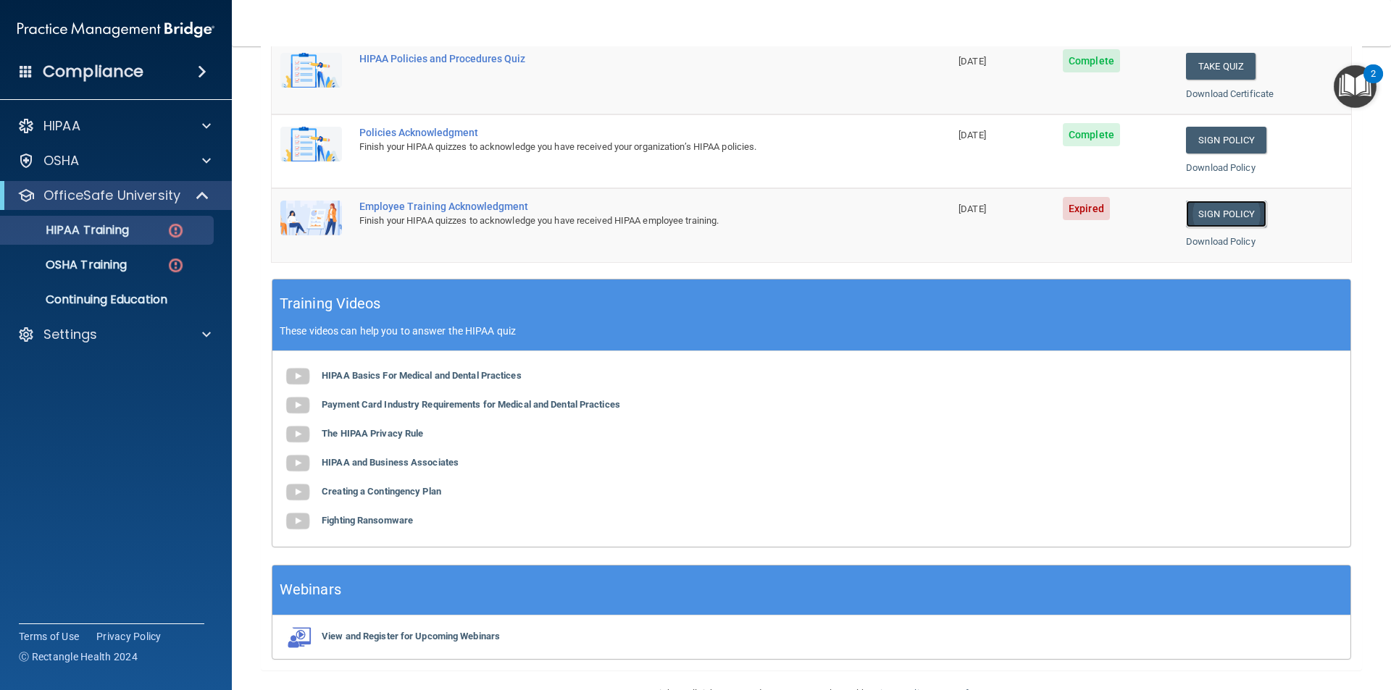
click at [1215, 222] on link "Sign Policy" at bounding box center [1226, 214] width 80 height 27
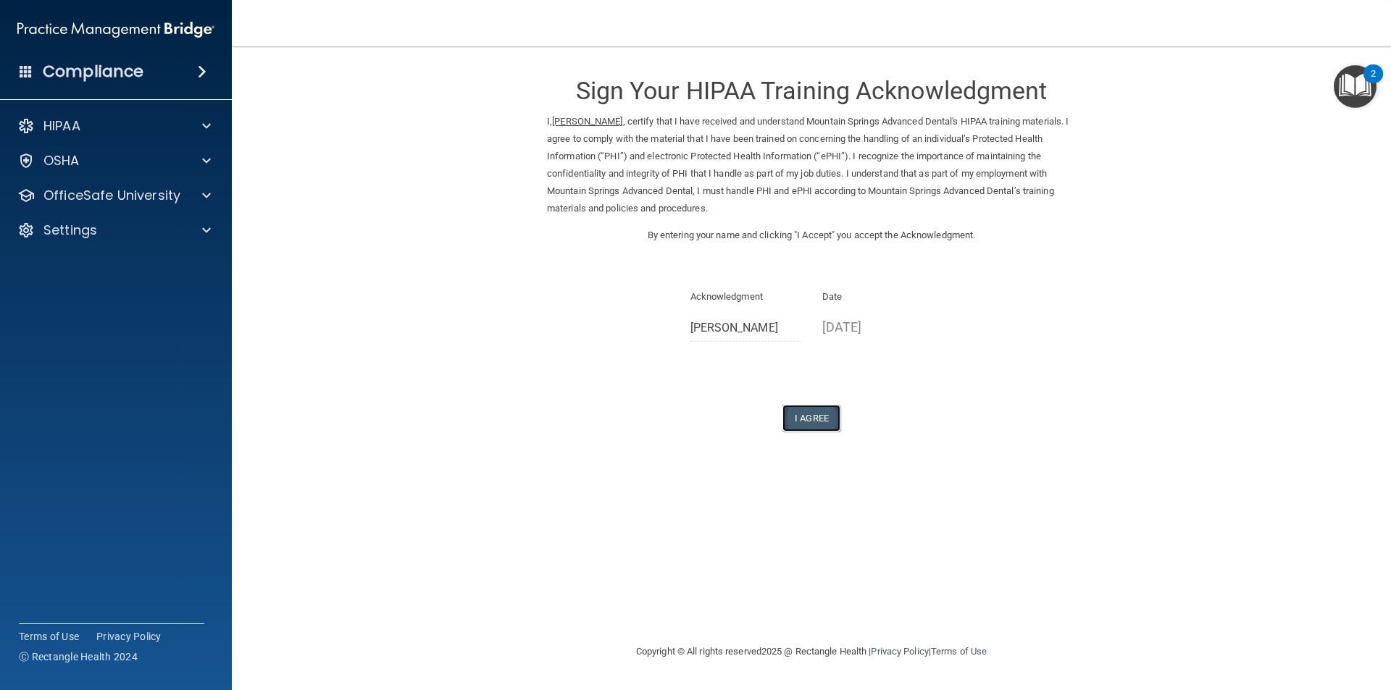
click at [808, 420] on button "I Agree" at bounding box center [811, 418] width 58 height 27
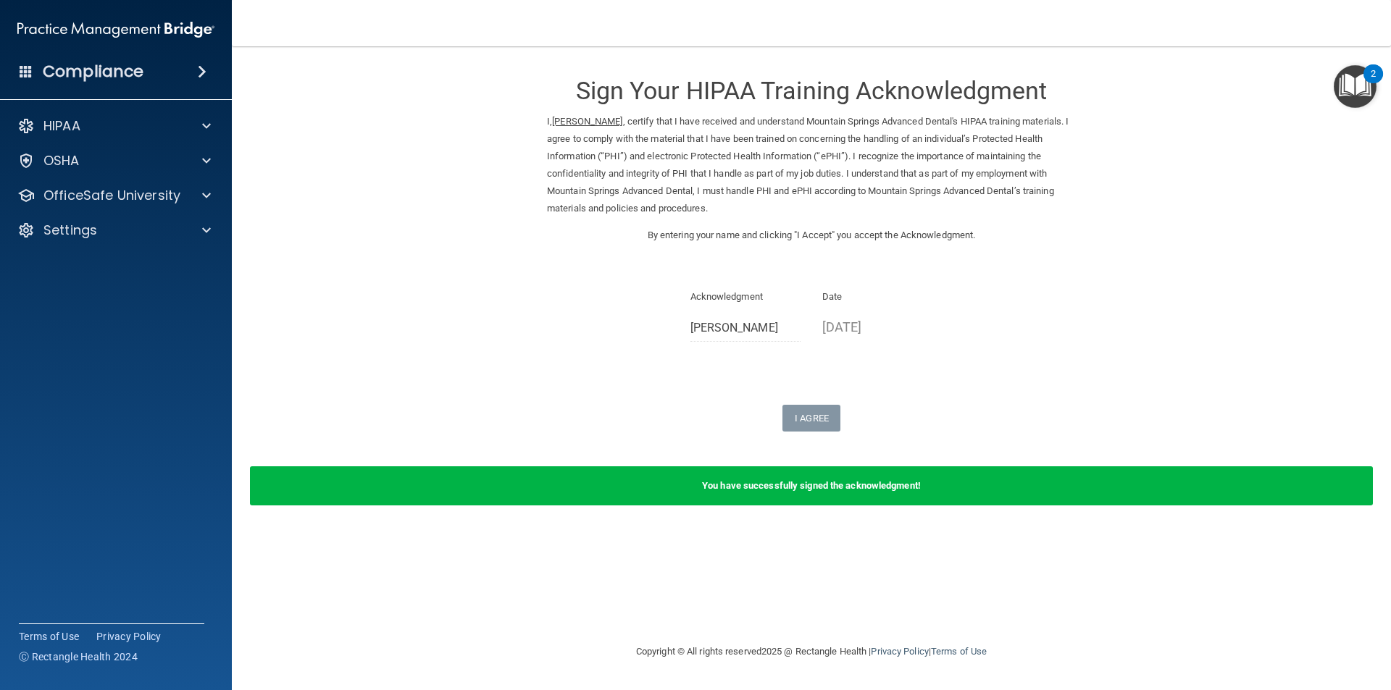
click at [1365, 85] on img "Open Resource Center, 2 new notifications" at bounding box center [1354, 86] width 43 height 43
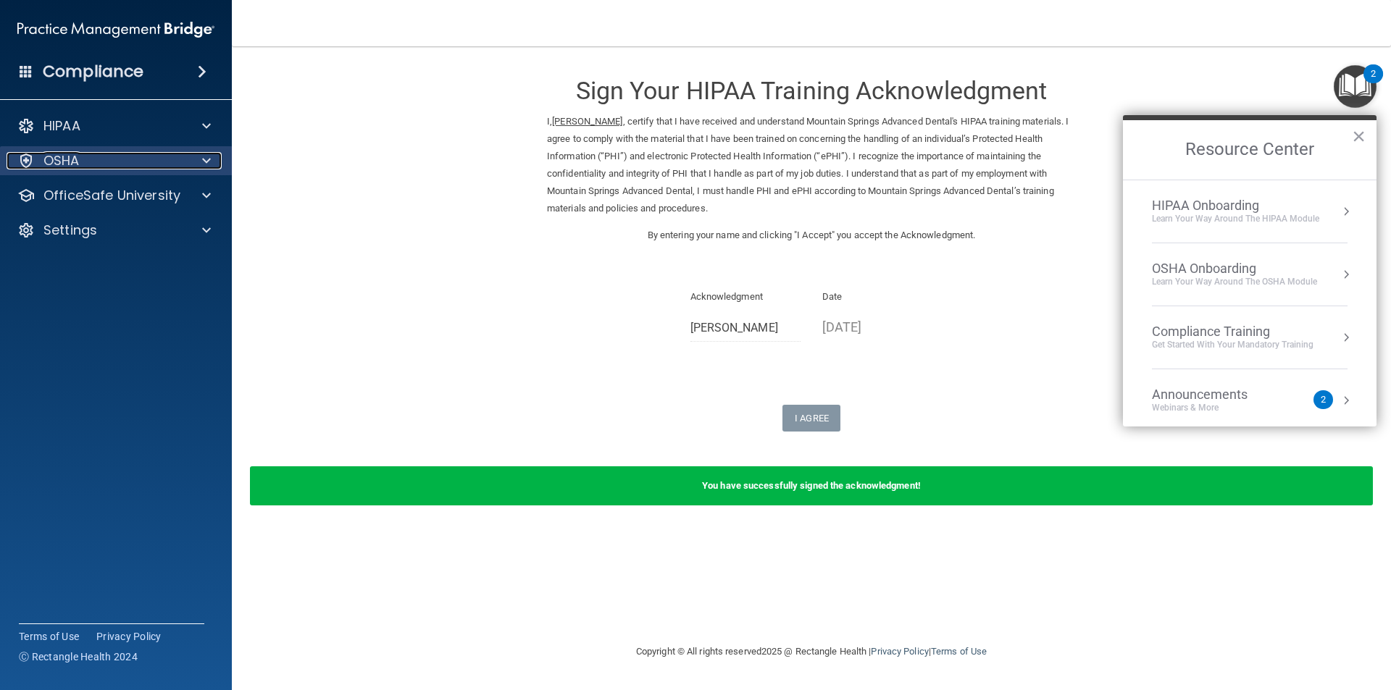
click at [206, 157] on span at bounding box center [206, 160] width 9 height 17
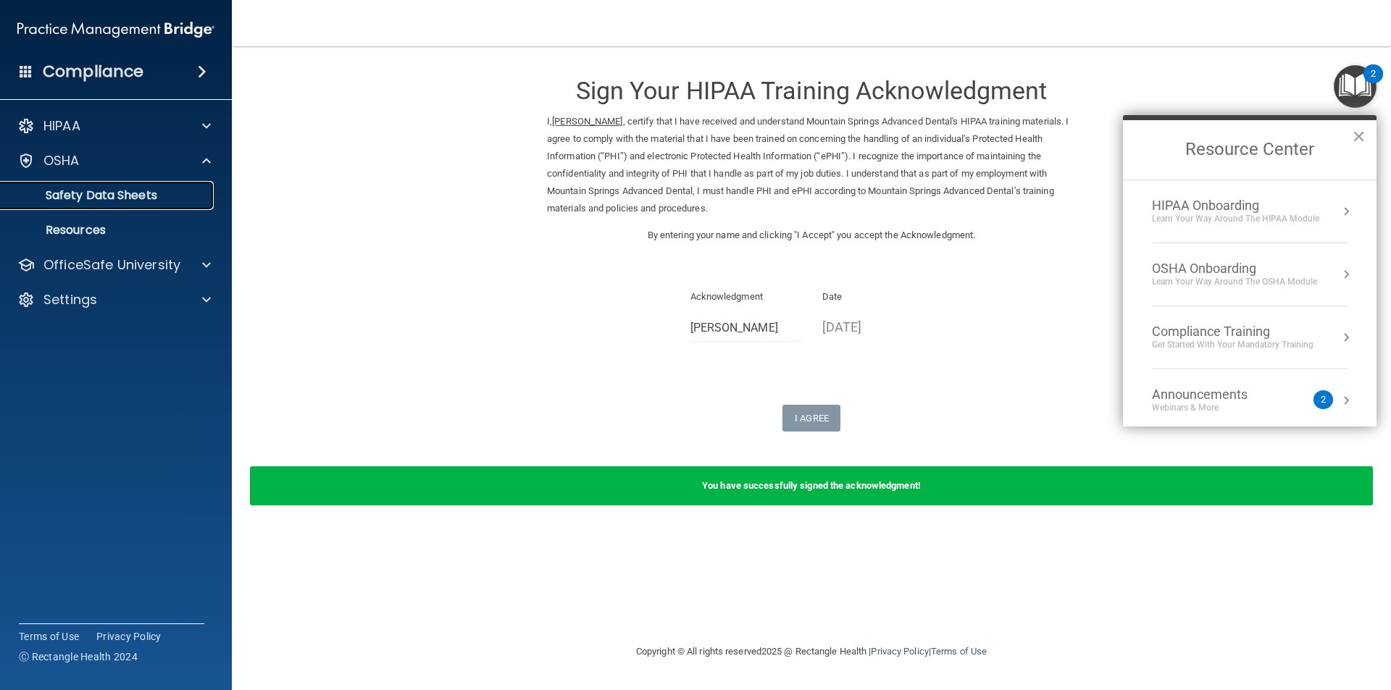
click at [186, 197] on p "Safety Data Sheets" at bounding box center [108, 195] width 198 height 14
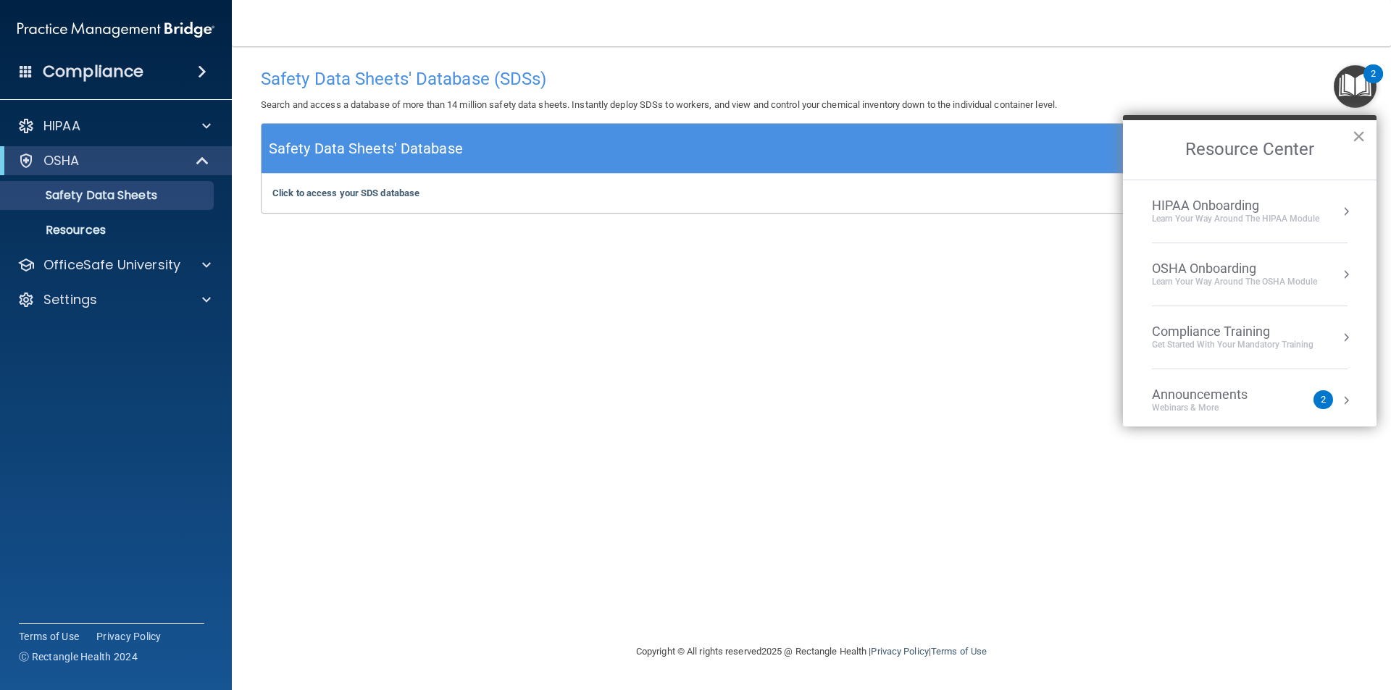
click at [1355, 132] on button "×" at bounding box center [1359, 136] width 14 height 23
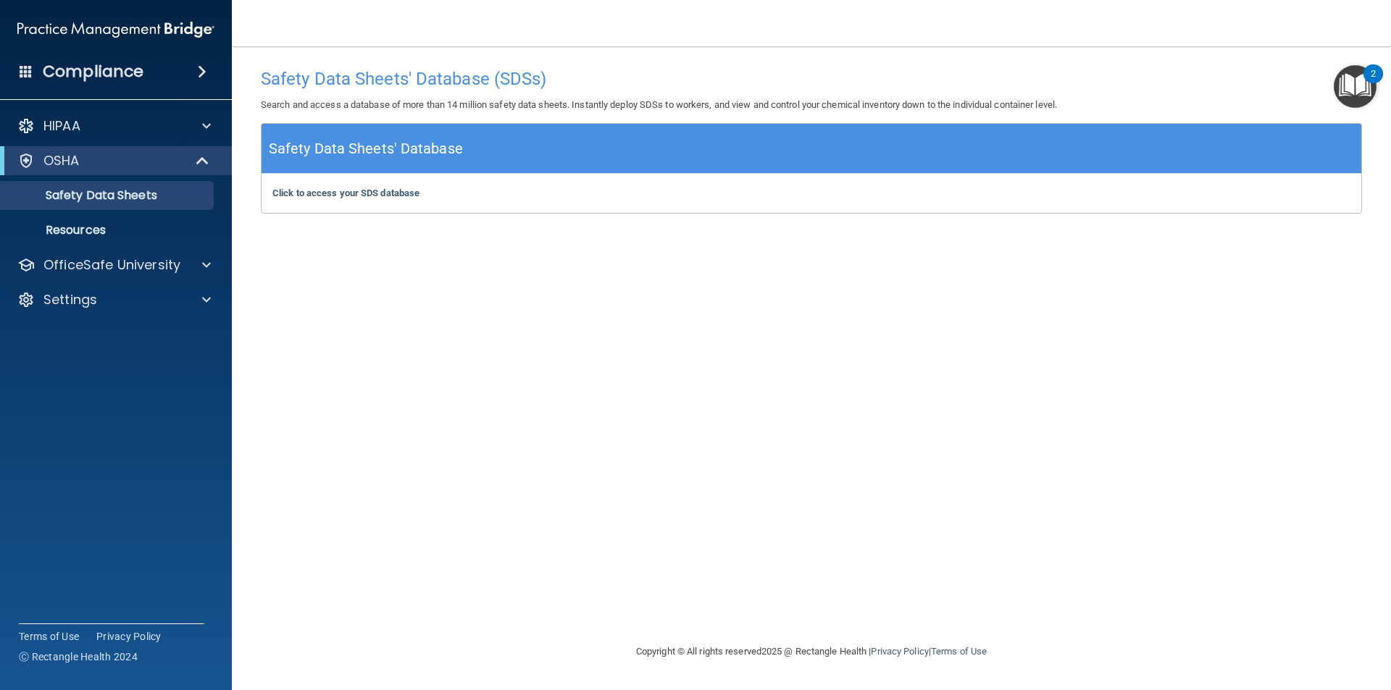
click at [1362, 79] on img "Open Resource Center, 2 new notifications" at bounding box center [1354, 86] width 43 height 43
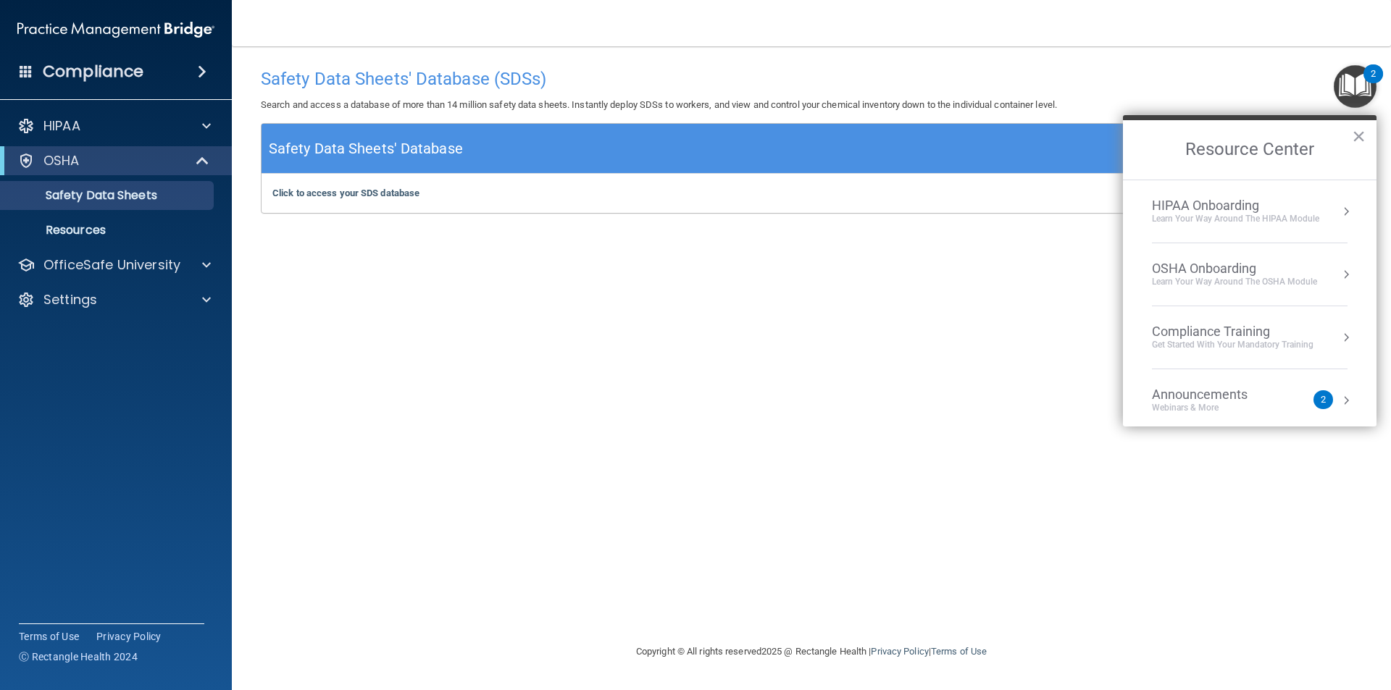
click at [1273, 279] on div "Learn your way around the OSHA module" at bounding box center [1234, 282] width 165 height 12
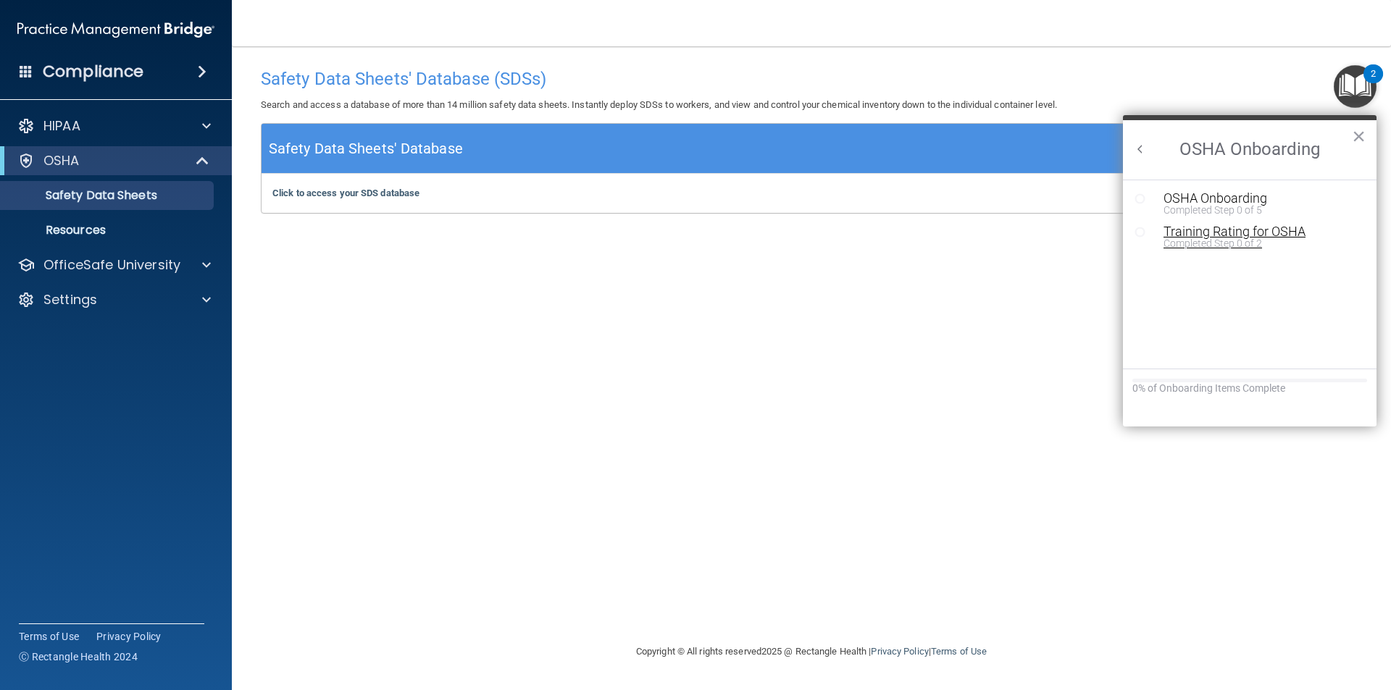
click at [1245, 234] on div "Training Rating for OSHA" at bounding box center [1260, 231] width 194 height 13
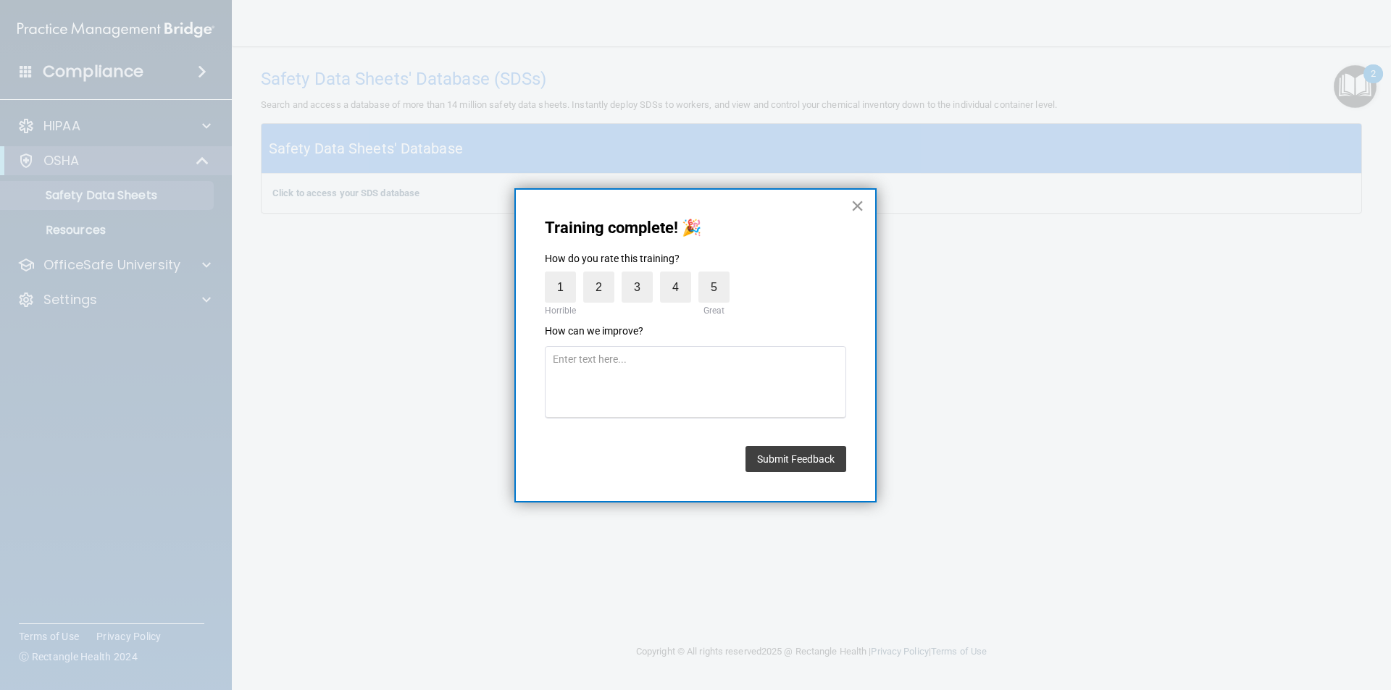
click at [855, 204] on button "×" at bounding box center [857, 205] width 14 height 23
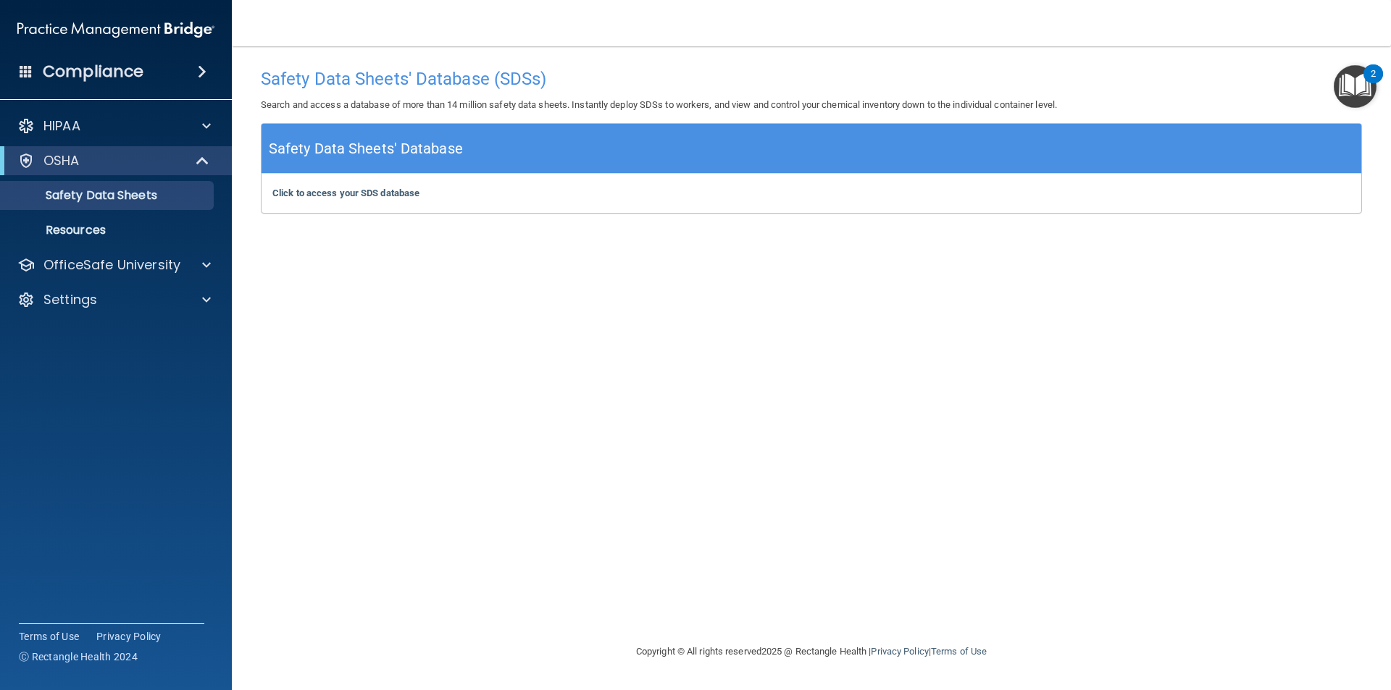
click at [1348, 86] on img "Open Resource Center, 2 new notifications" at bounding box center [1354, 86] width 43 height 43
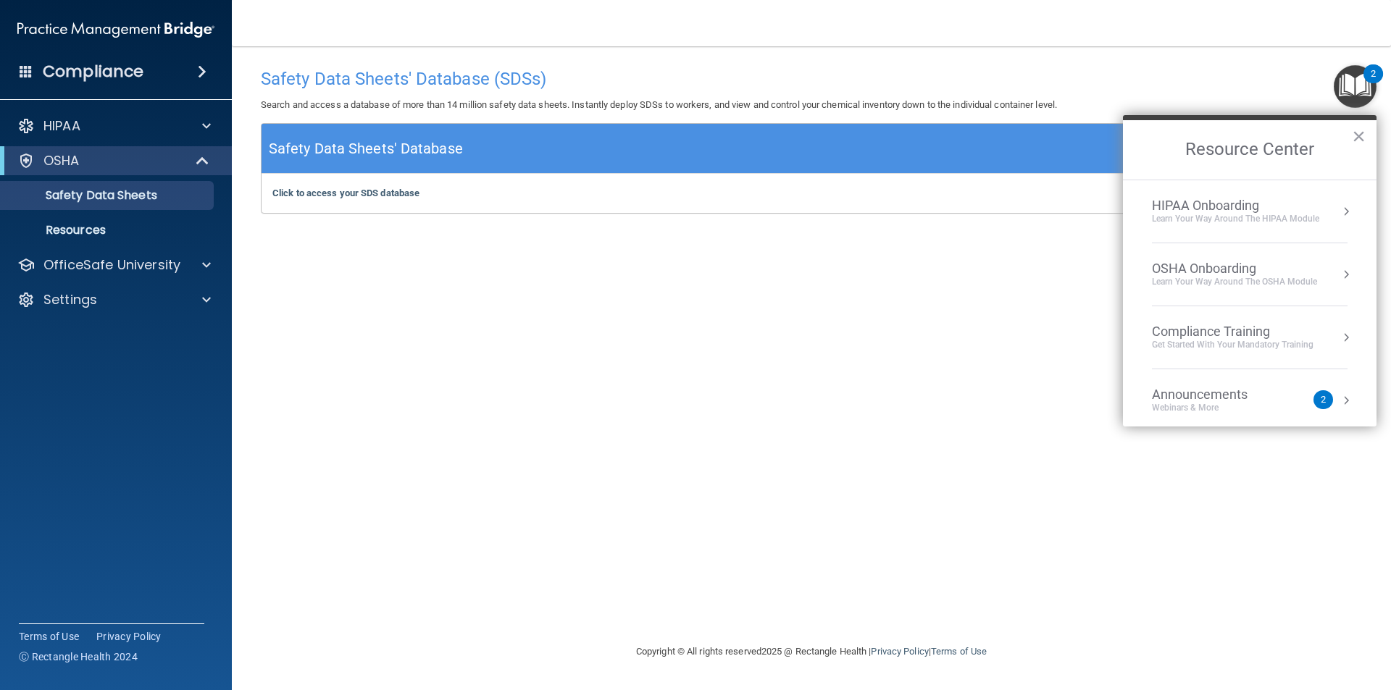
click at [1268, 334] on div "Compliance Training" at bounding box center [1233, 332] width 162 height 16
click at [1134, 149] on button "Back to Resource Center Home" at bounding box center [1140, 149] width 14 height 14
click at [1339, 335] on button "Resource Center" at bounding box center [1346, 337] width 14 height 14
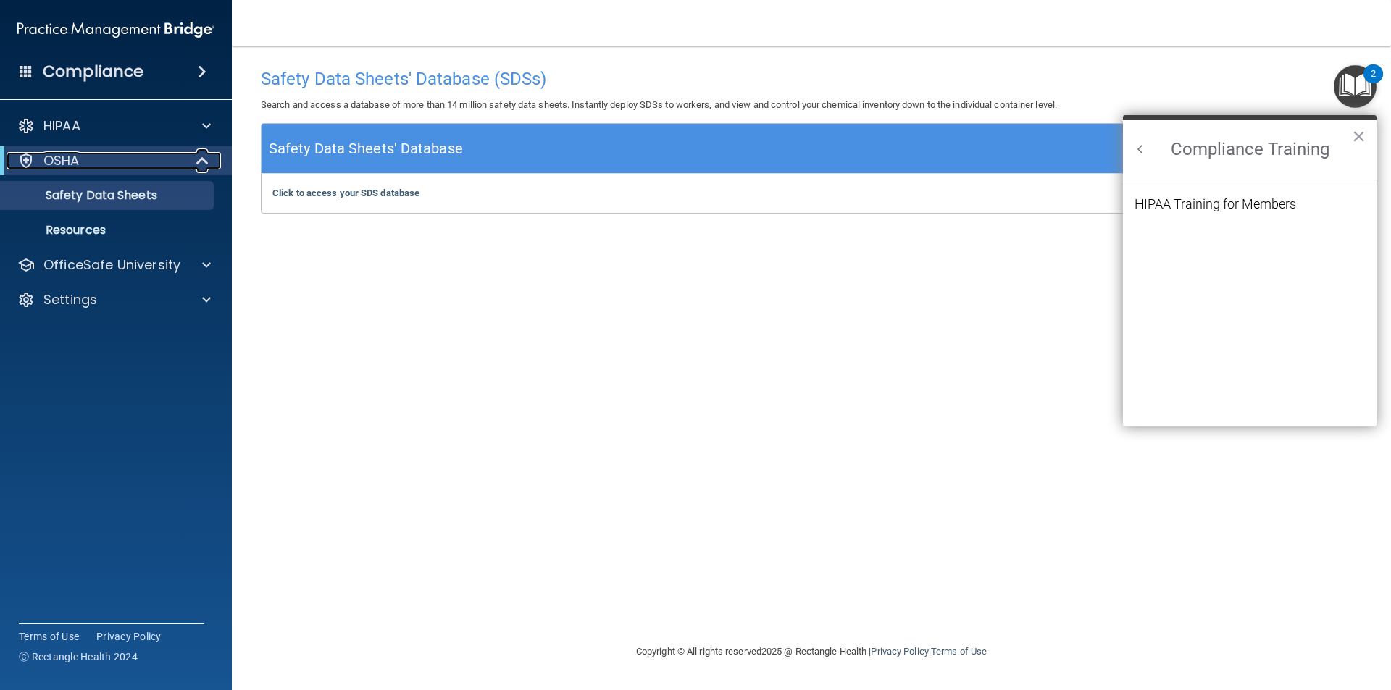
click at [207, 159] on span at bounding box center [204, 160] width 12 height 17
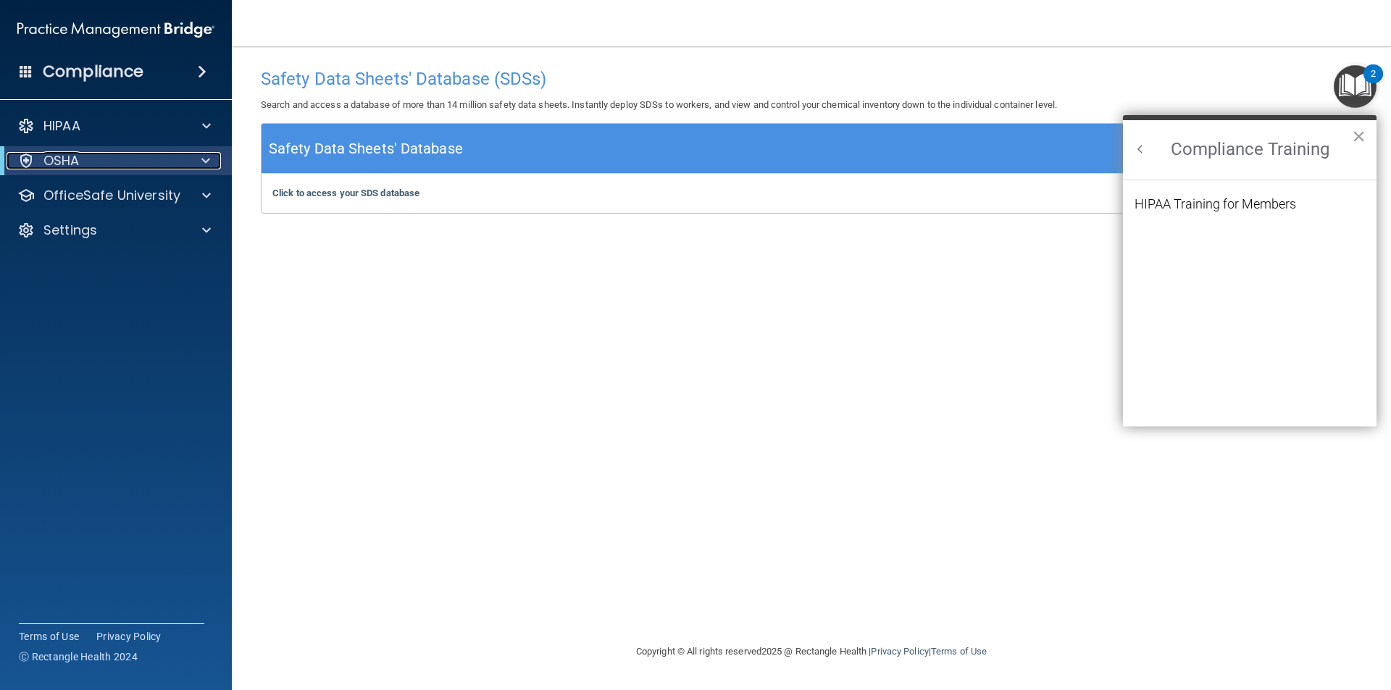
click at [207, 159] on span at bounding box center [205, 160] width 9 height 17
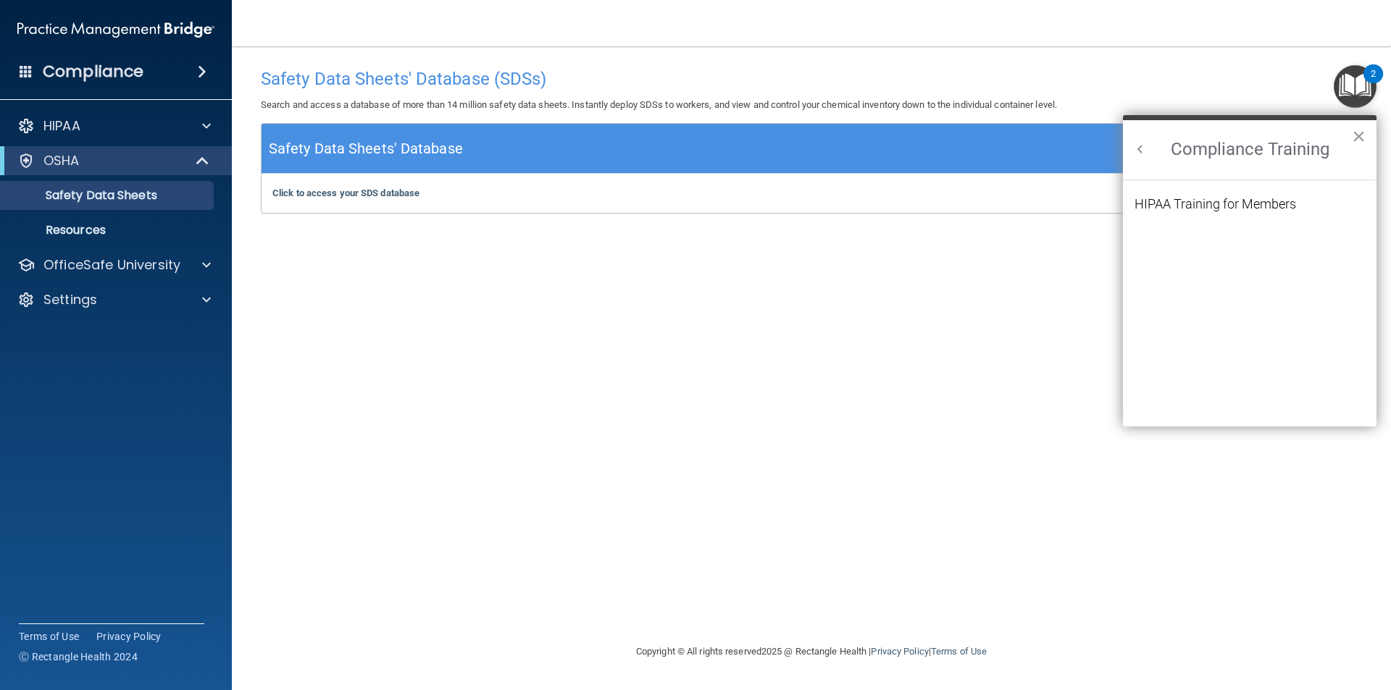
click at [1357, 133] on button "×" at bounding box center [1359, 136] width 14 height 23
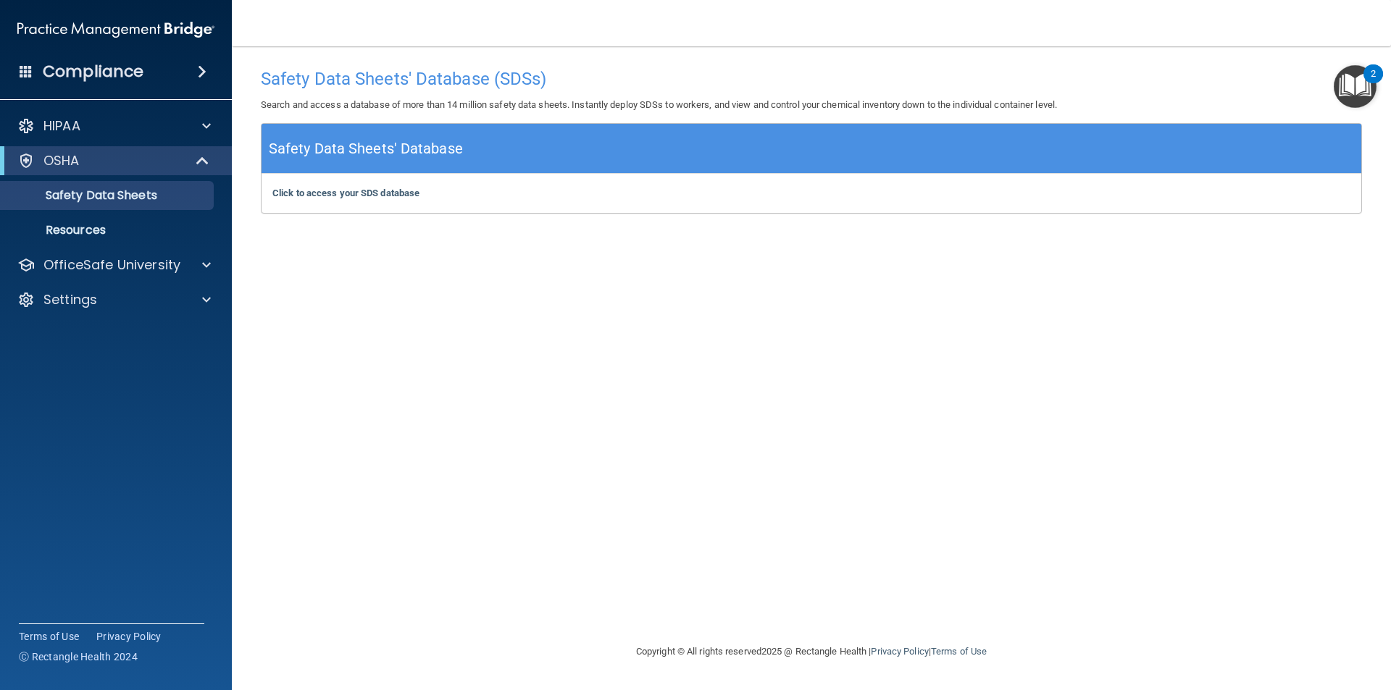
click at [1365, 91] on img "Open Resource Center, 2 new notifications" at bounding box center [1354, 86] width 43 height 43
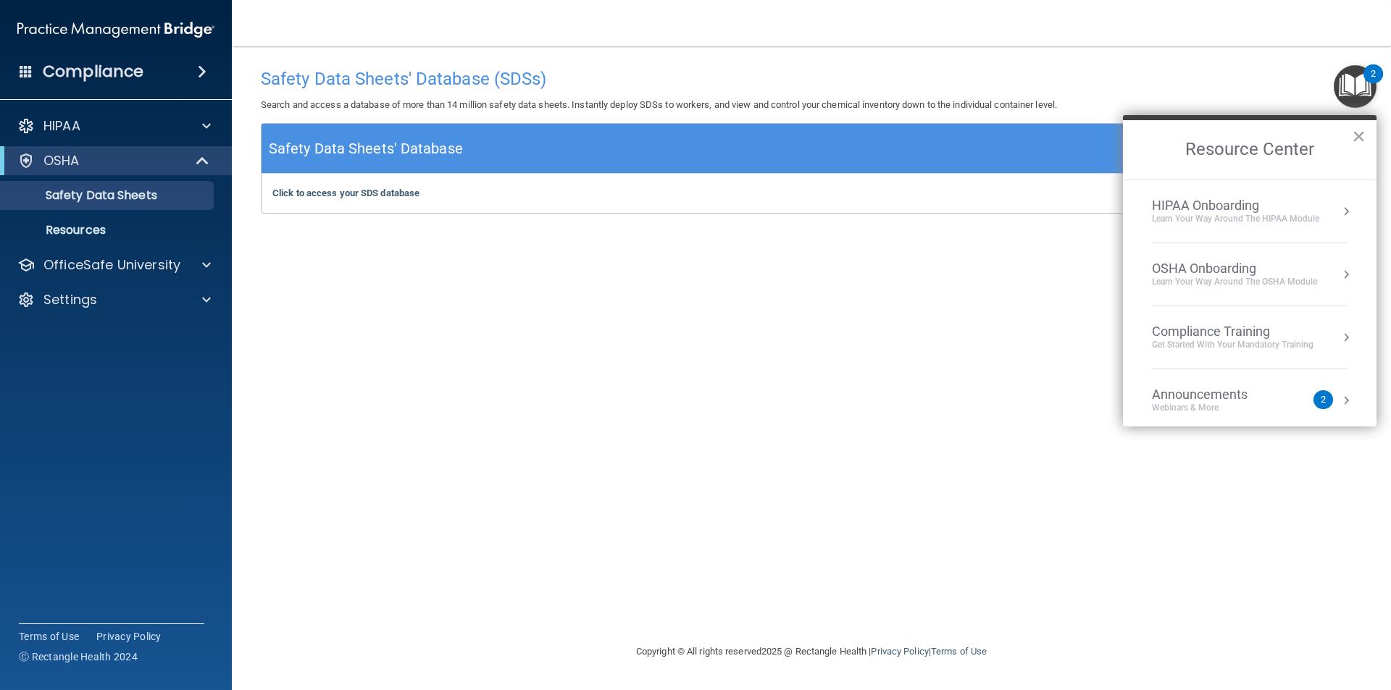
click at [1339, 274] on button "Resource Center" at bounding box center [1346, 274] width 14 height 14
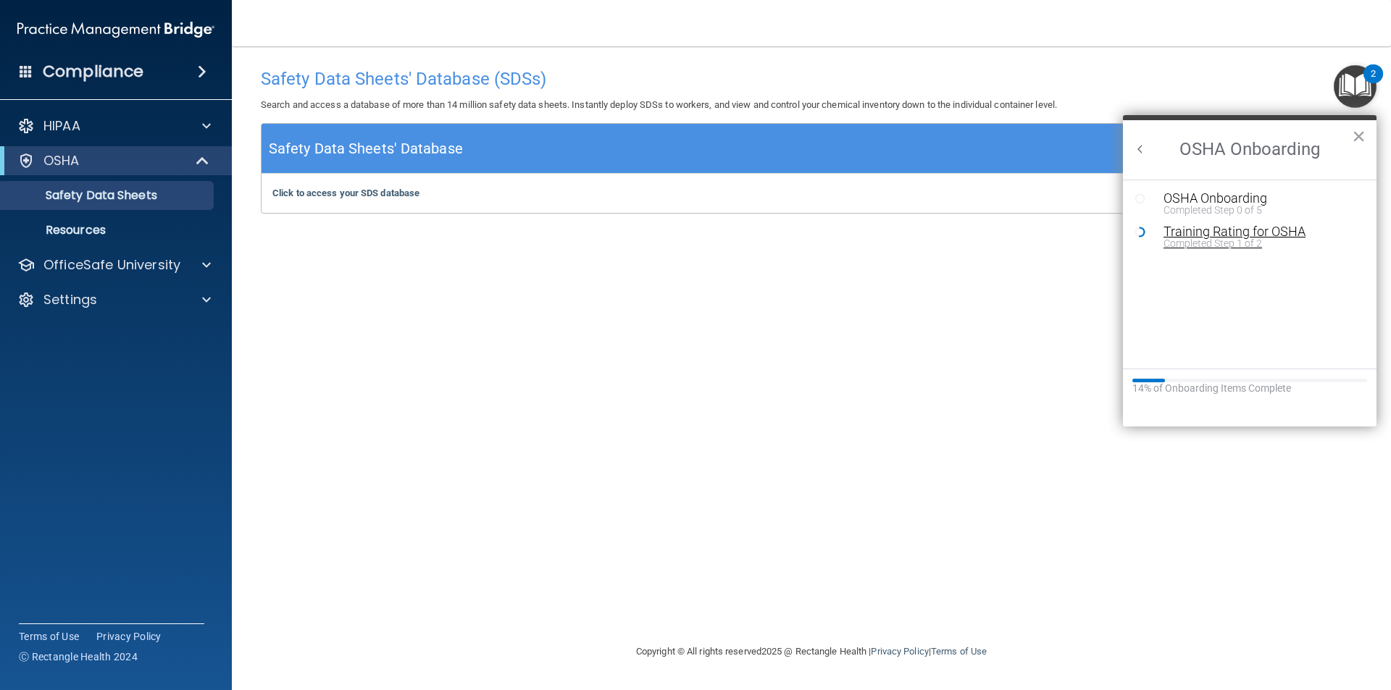
click at [1262, 238] on div "Completed Step 1 of 2" at bounding box center [1260, 243] width 194 height 10
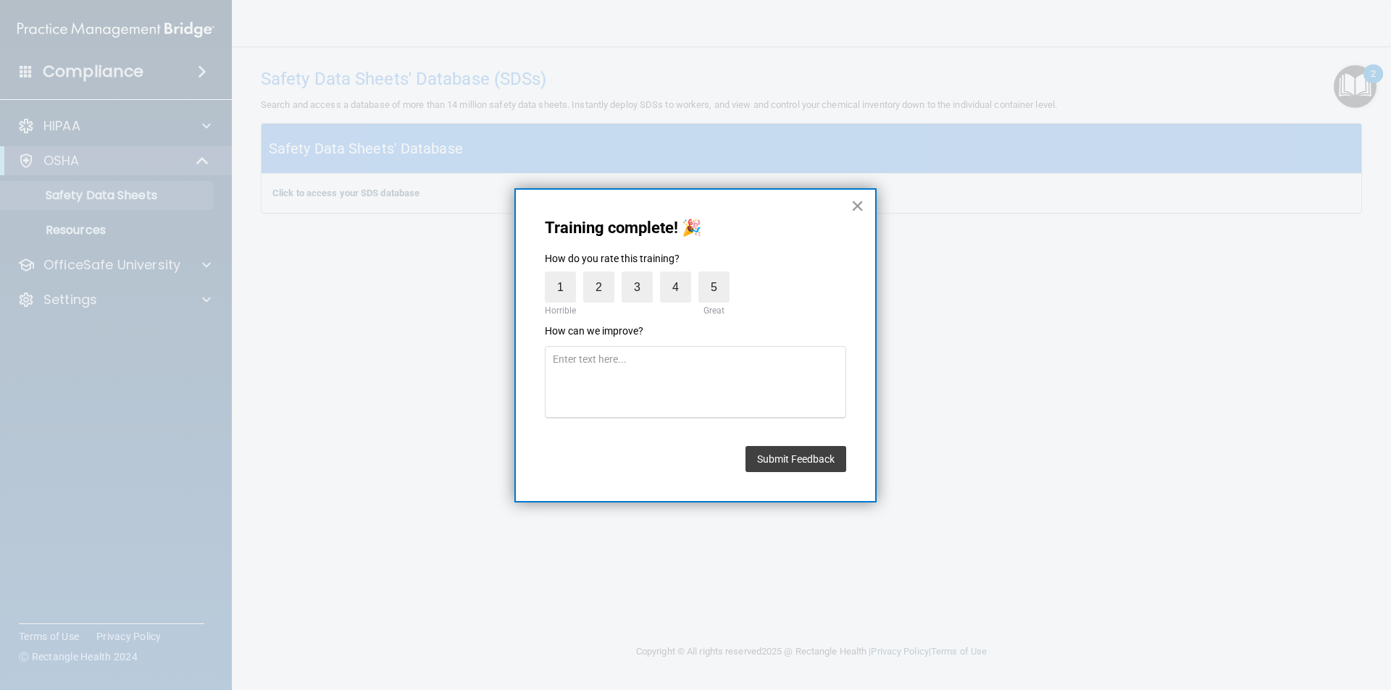
click at [854, 206] on button "×" at bounding box center [857, 205] width 14 height 23
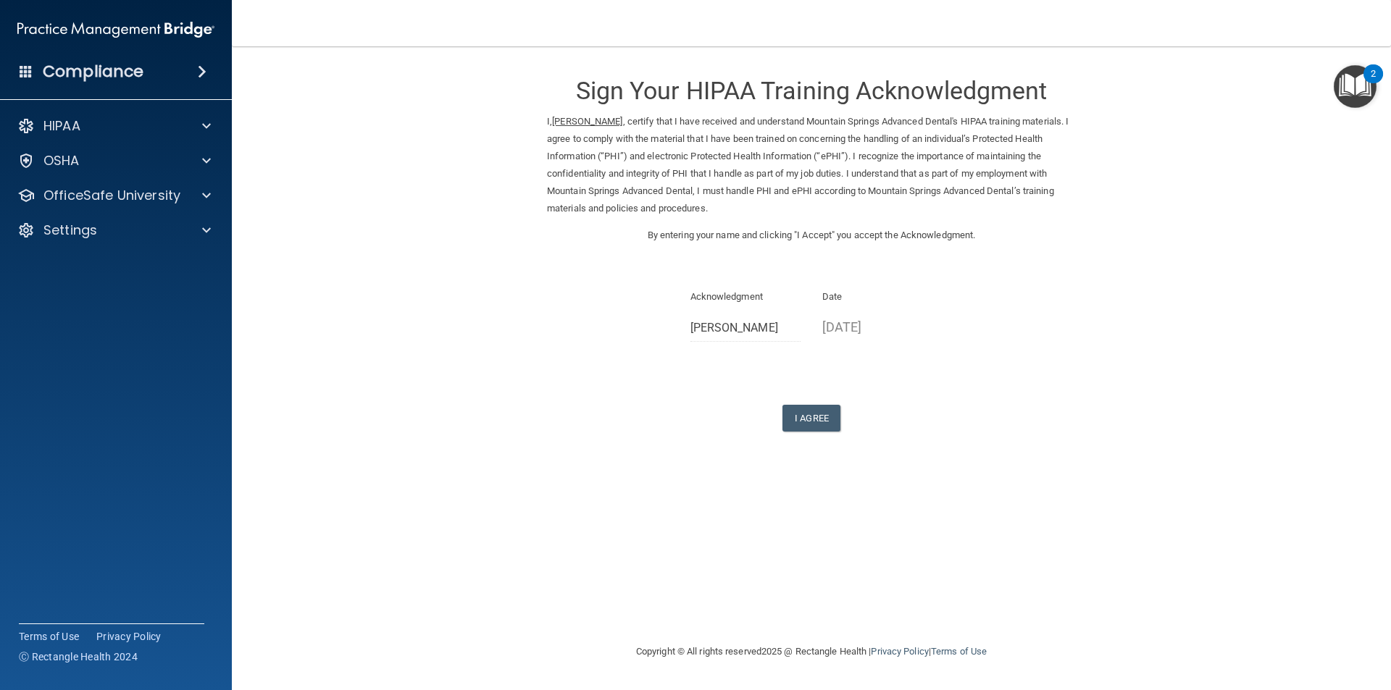
click at [1358, 80] on img "Open Resource Center, 2 new notifications" at bounding box center [1354, 86] width 43 height 43
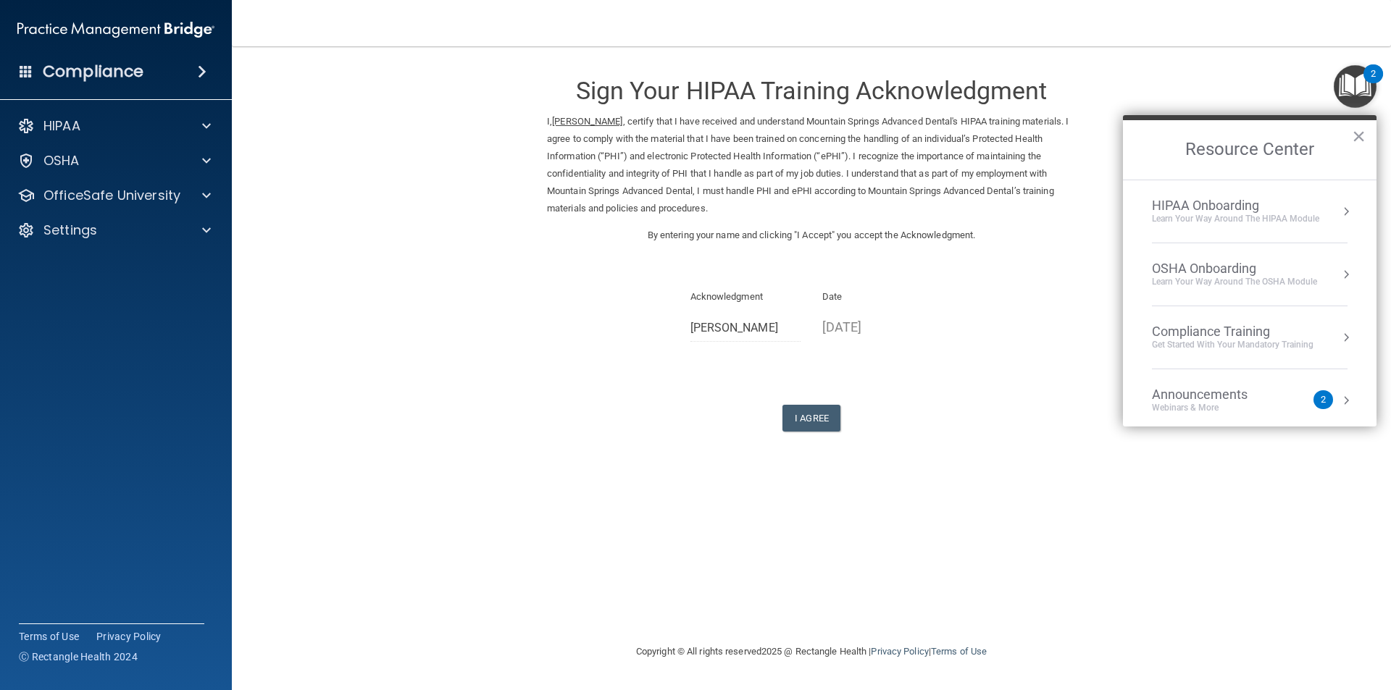
click at [1235, 343] on div "Get Started with your mandatory training" at bounding box center [1233, 345] width 162 height 12
click at [1139, 145] on button "Back to Resource Center Home" at bounding box center [1140, 149] width 14 height 14
click at [1216, 267] on div "OSHA Onboarding" at bounding box center [1234, 269] width 165 height 16
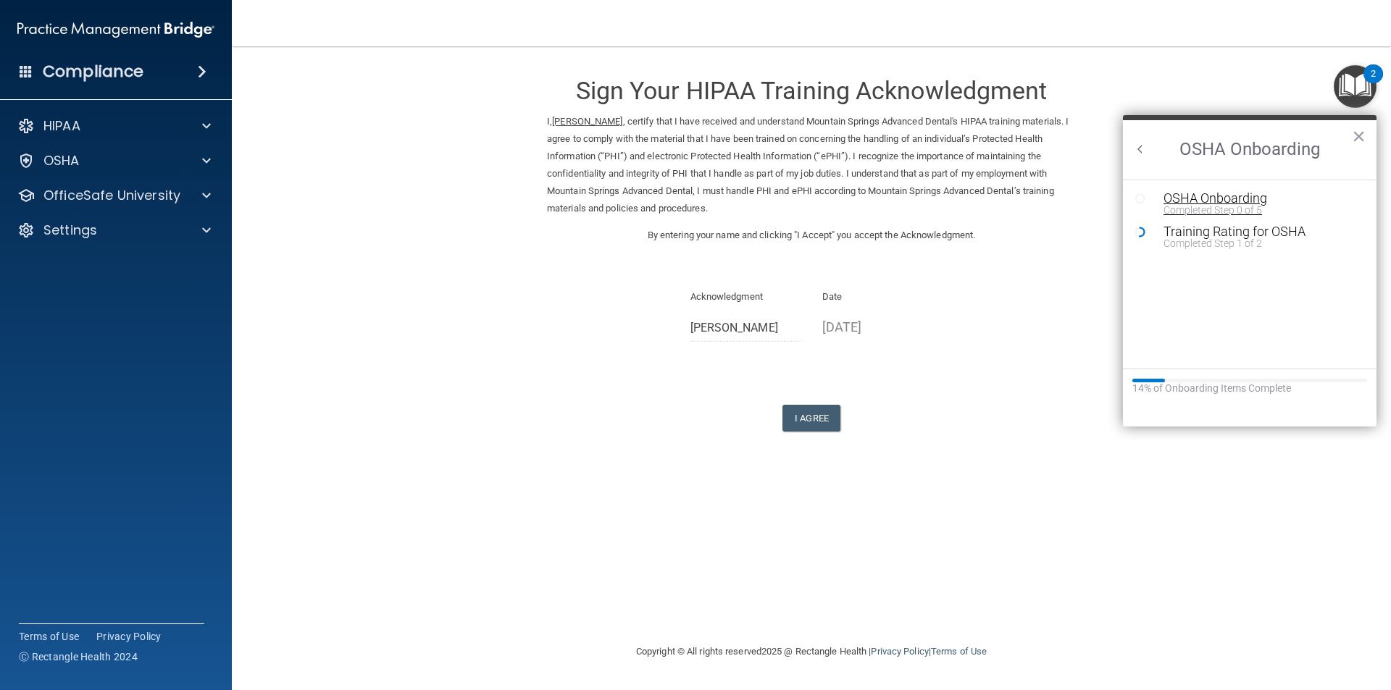
click at [1213, 211] on div "Completed Step 0 of 5" at bounding box center [1260, 210] width 194 height 10
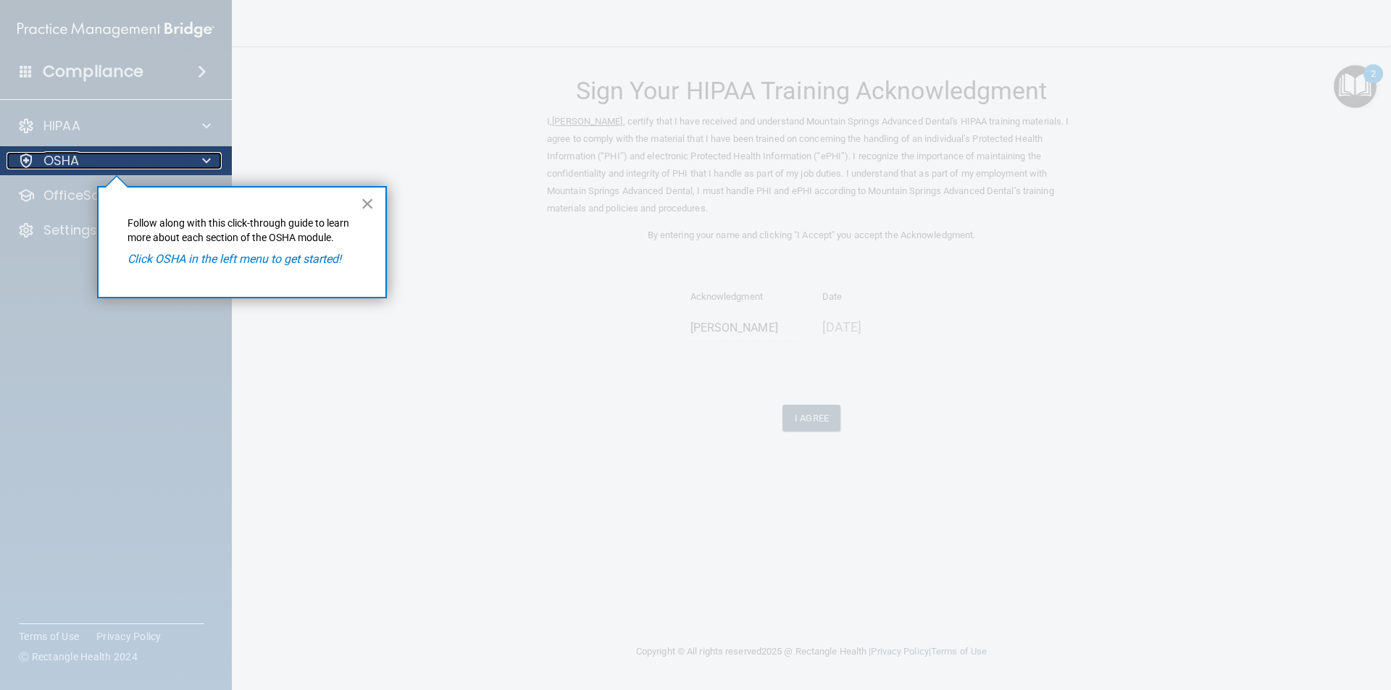
click at [122, 165] on div "OSHA" at bounding box center [97, 160] width 180 height 17
click at [372, 204] on button "×" at bounding box center [368, 203] width 14 height 23
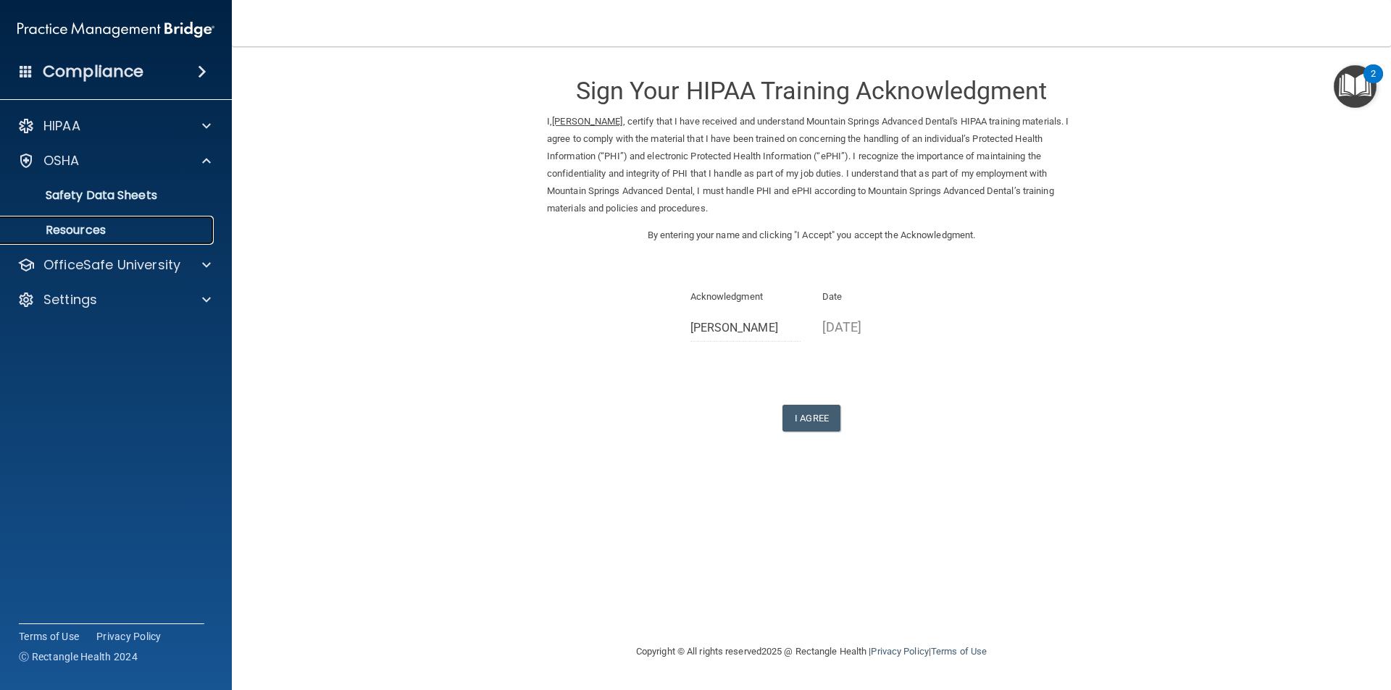
click at [125, 235] on p "Resources" at bounding box center [108, 230] width 198 height 14
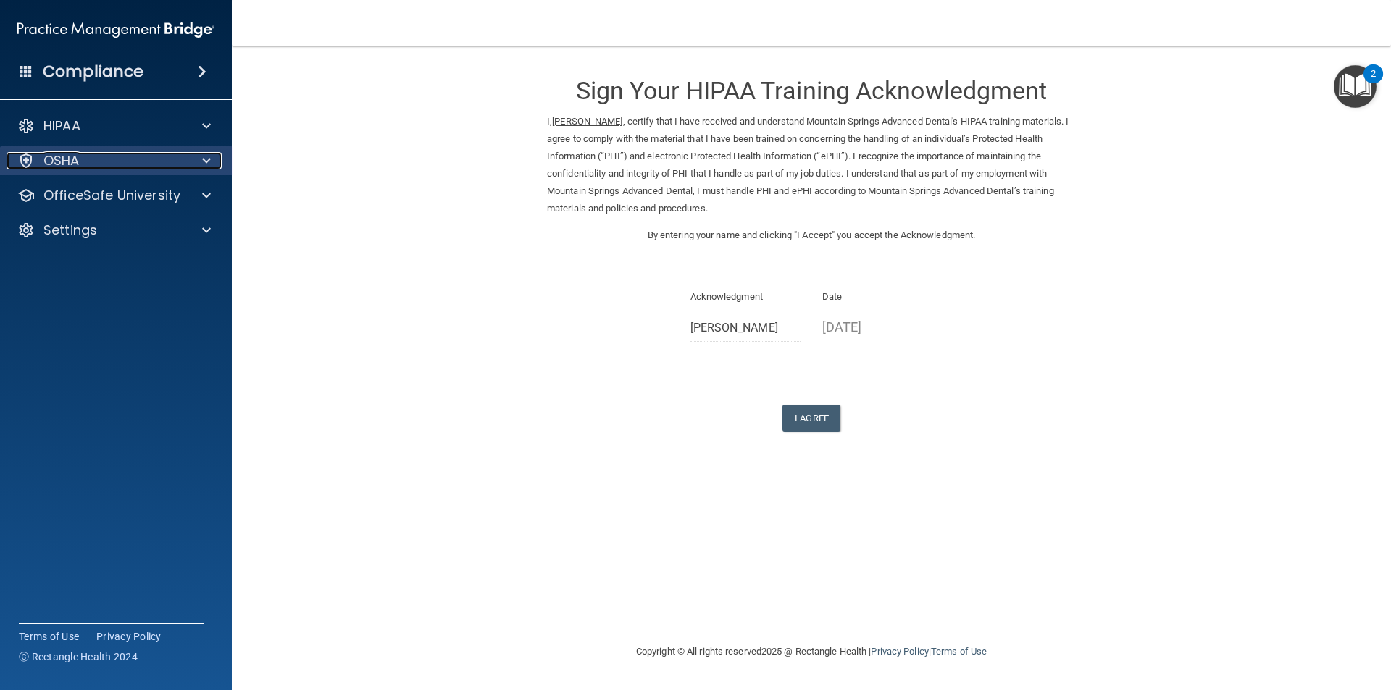
click at [162, 158] on div "OSHA" at bounding box center [97, 160] width 180 height 17
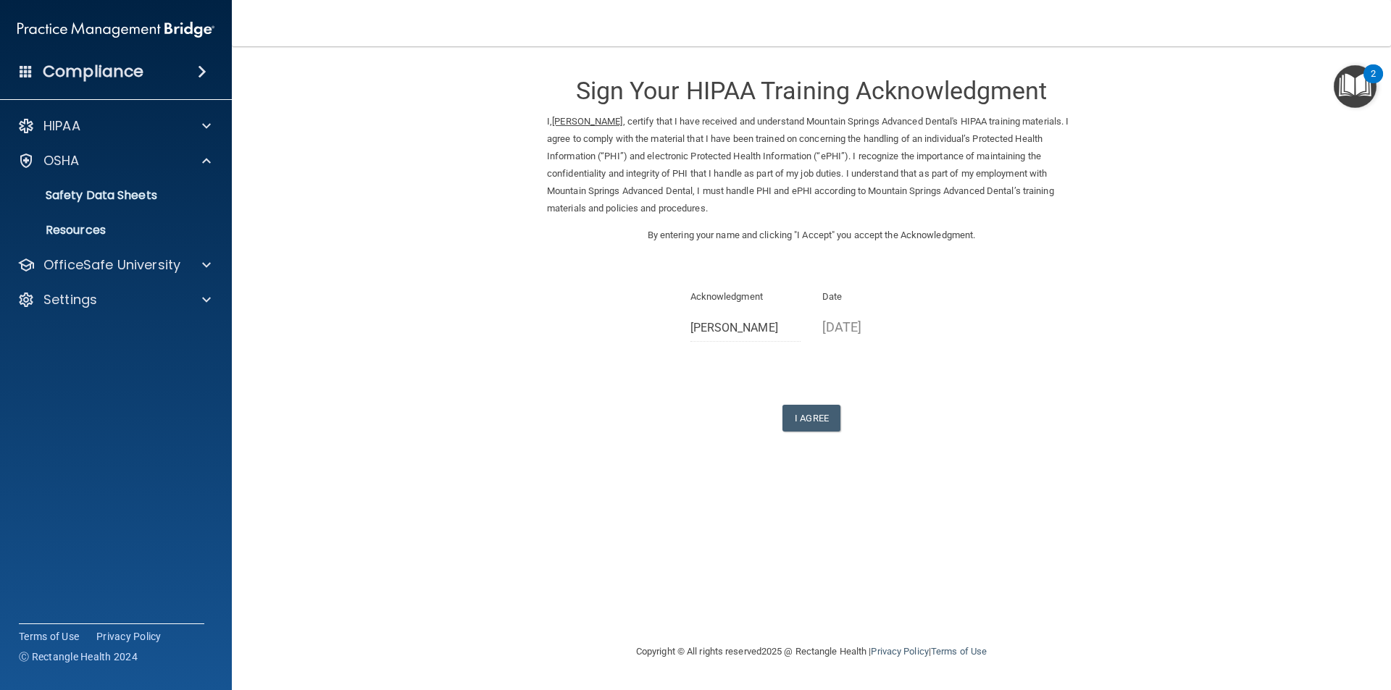
click at [1365, 96] on img "Open Resource Center, 2 new notifications" at bounding box center [1354, 86] width 43 height 43
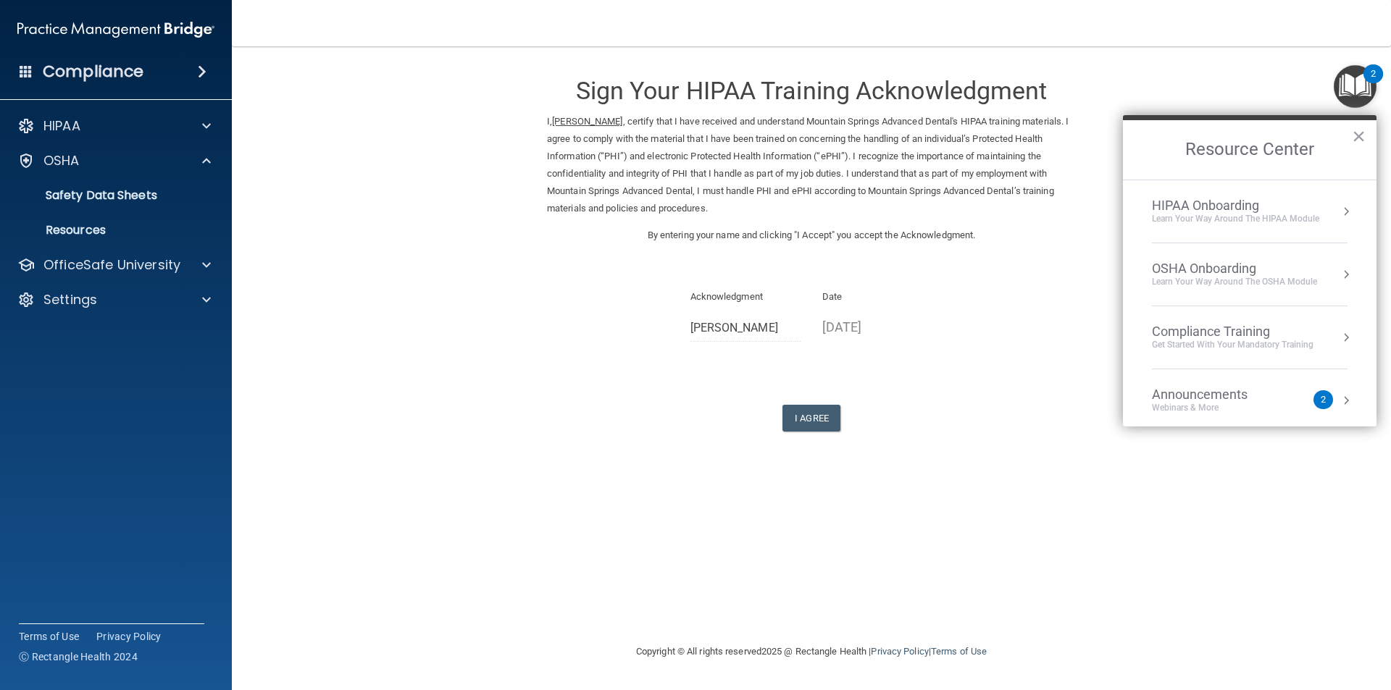
click at [1320, 400] on div "2" at bounding box center [1322, 400] width 5 height 0
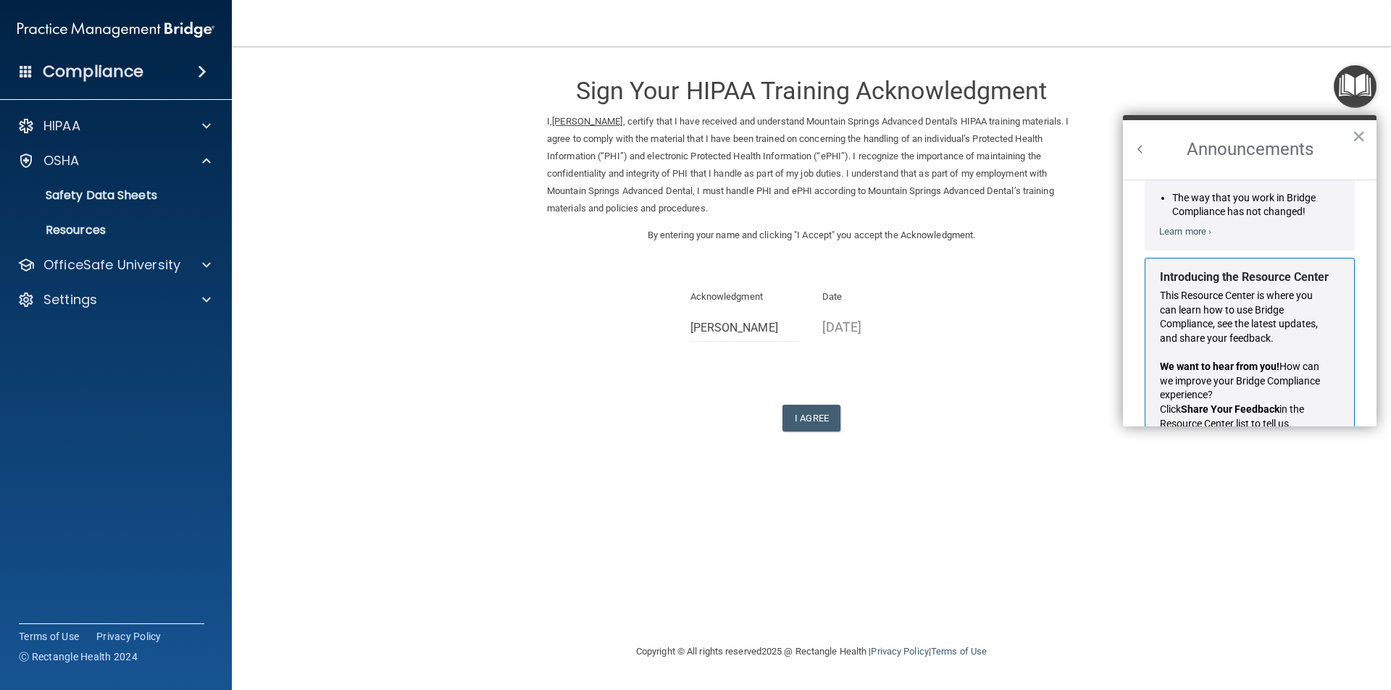
scroll to position [254, 0]
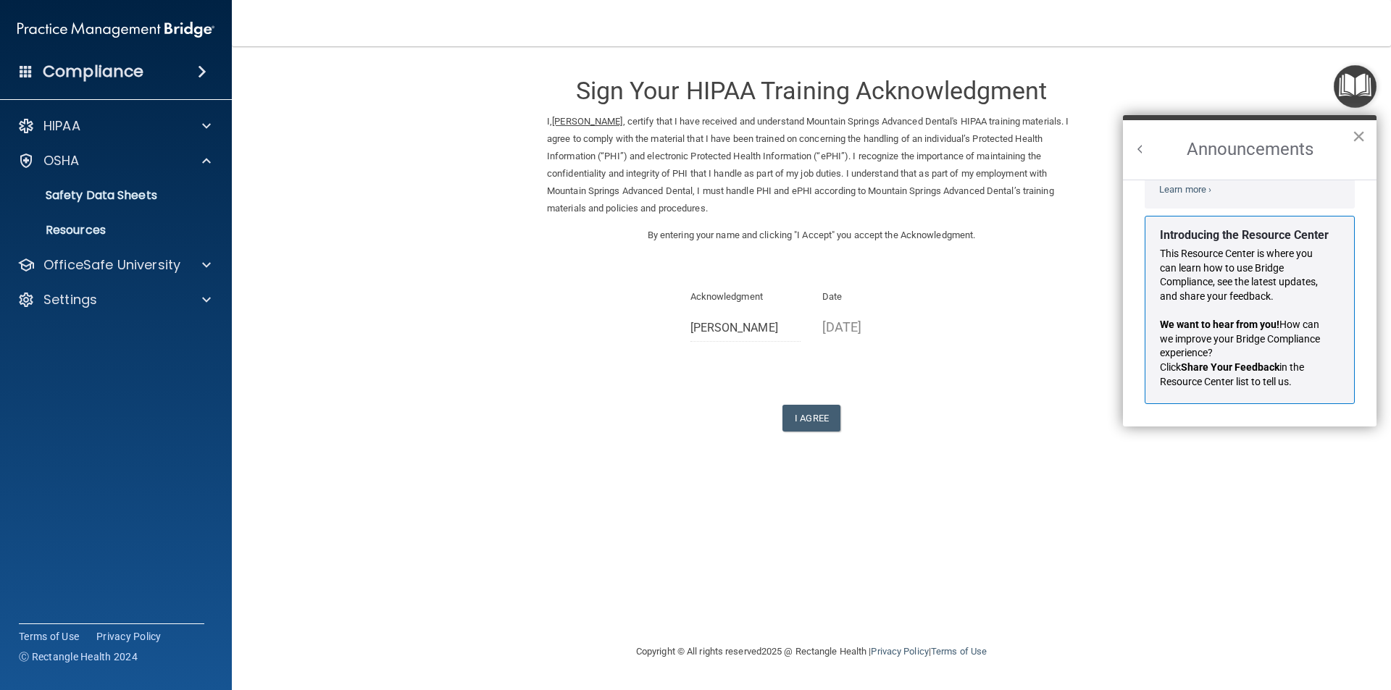
click at [1357, 131] on button "×" at bounding box center [1359, 136] width 14 height 23
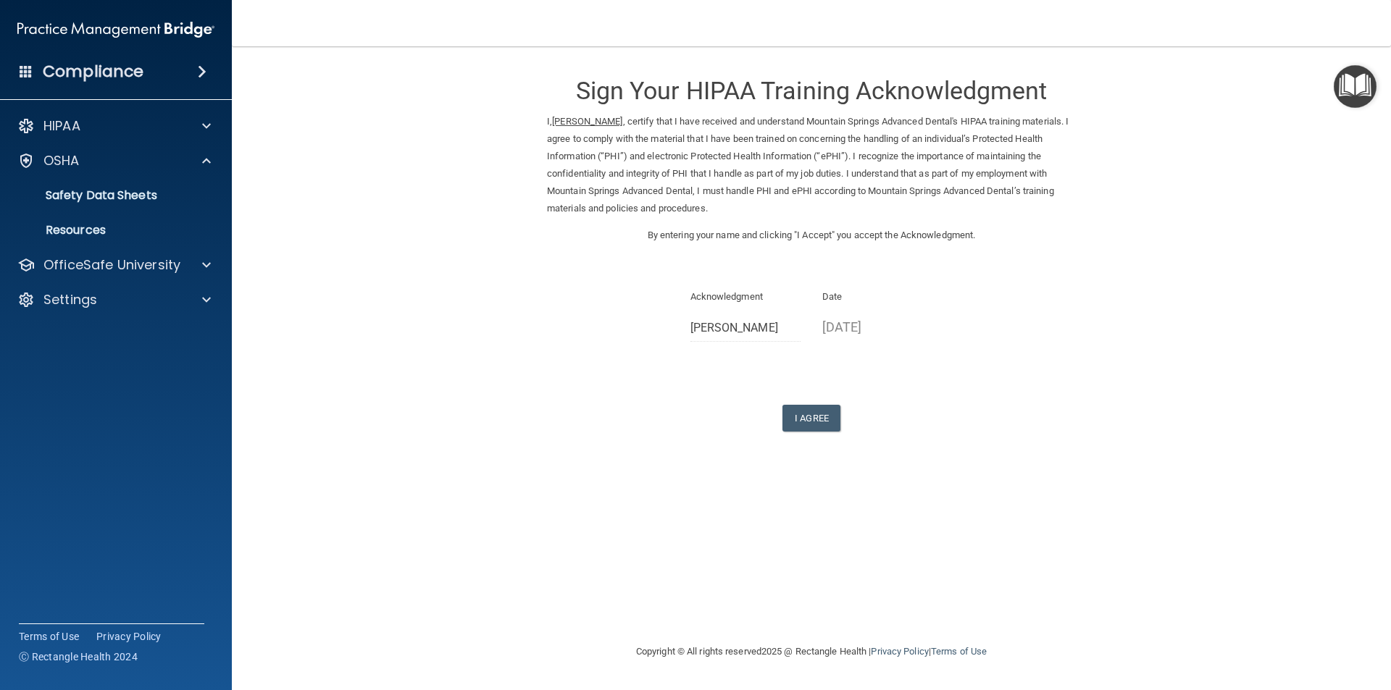
click at [1352, 87] on img "Open Resource Center" at bounding box center [1354, 86] width 43 height 43
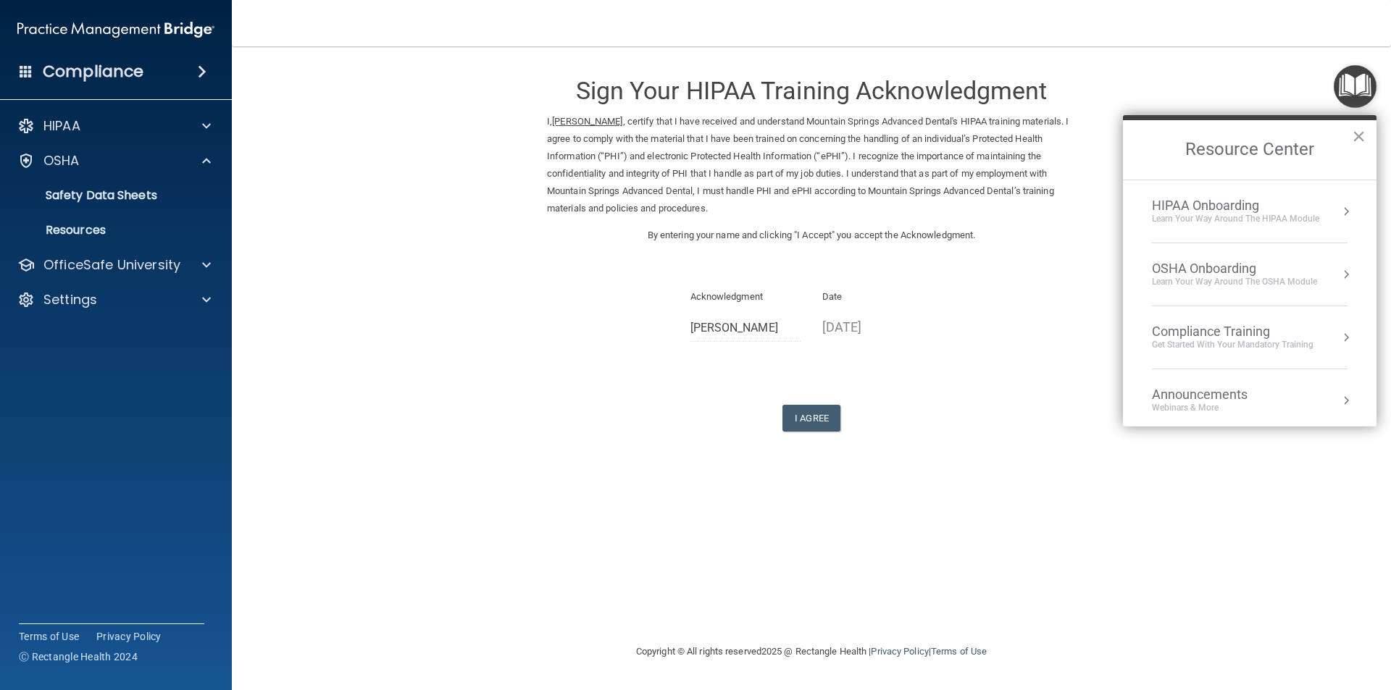
click at [1268, 340] on div "Get Started with your mandatory training" at bounding box center [1233, 345] width 162 height 12
click at [1231, 204] on div "HIPAA Training for Members" at bounding box center [1215, 204] width 162 height 13
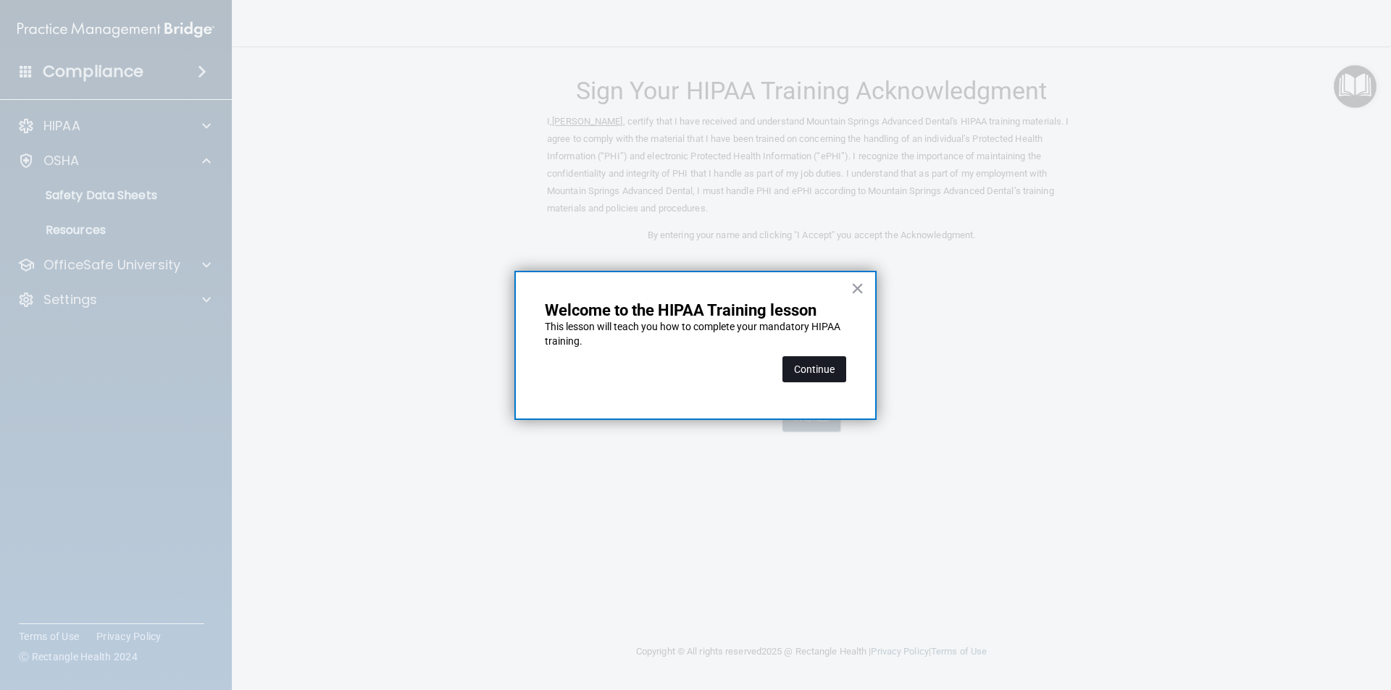
click at [805, 367] on button "Continue" at bounding box center [814, 369] width 64 height 26
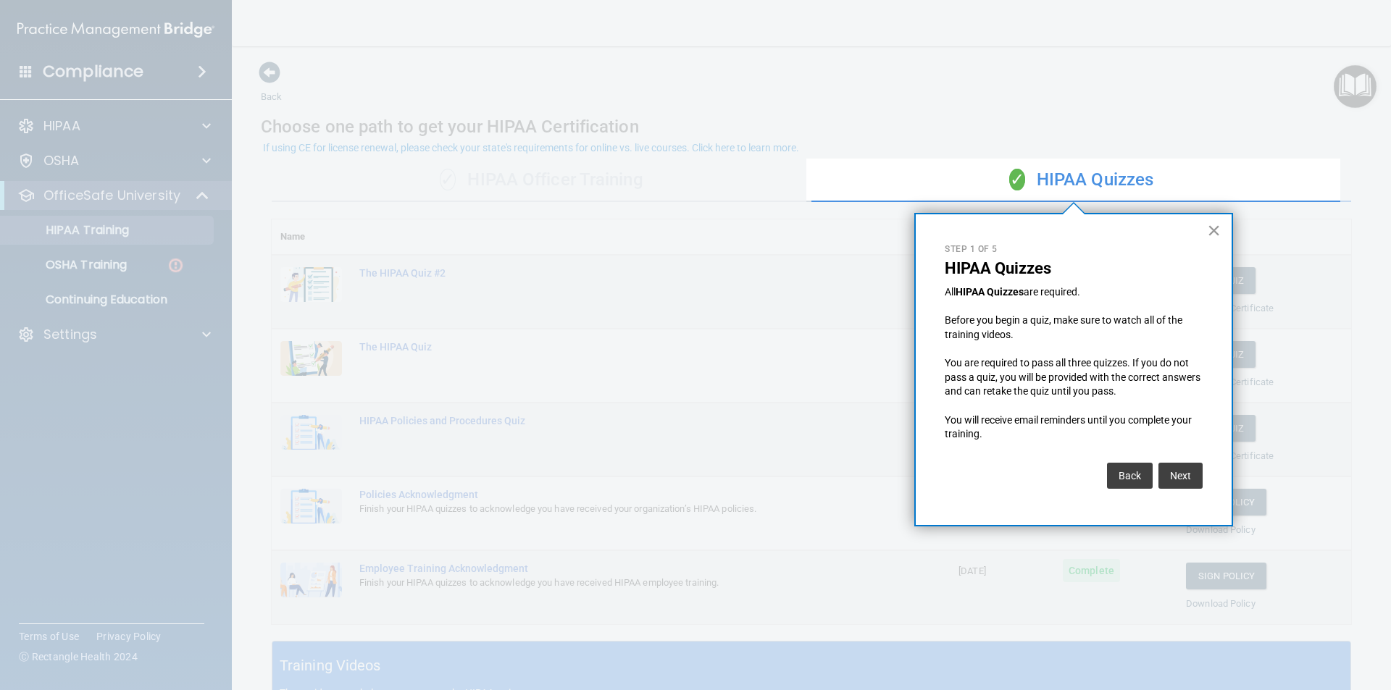
click at [1217, 230] on button "×" at bounding box center [1214, 230] width 14 height 23
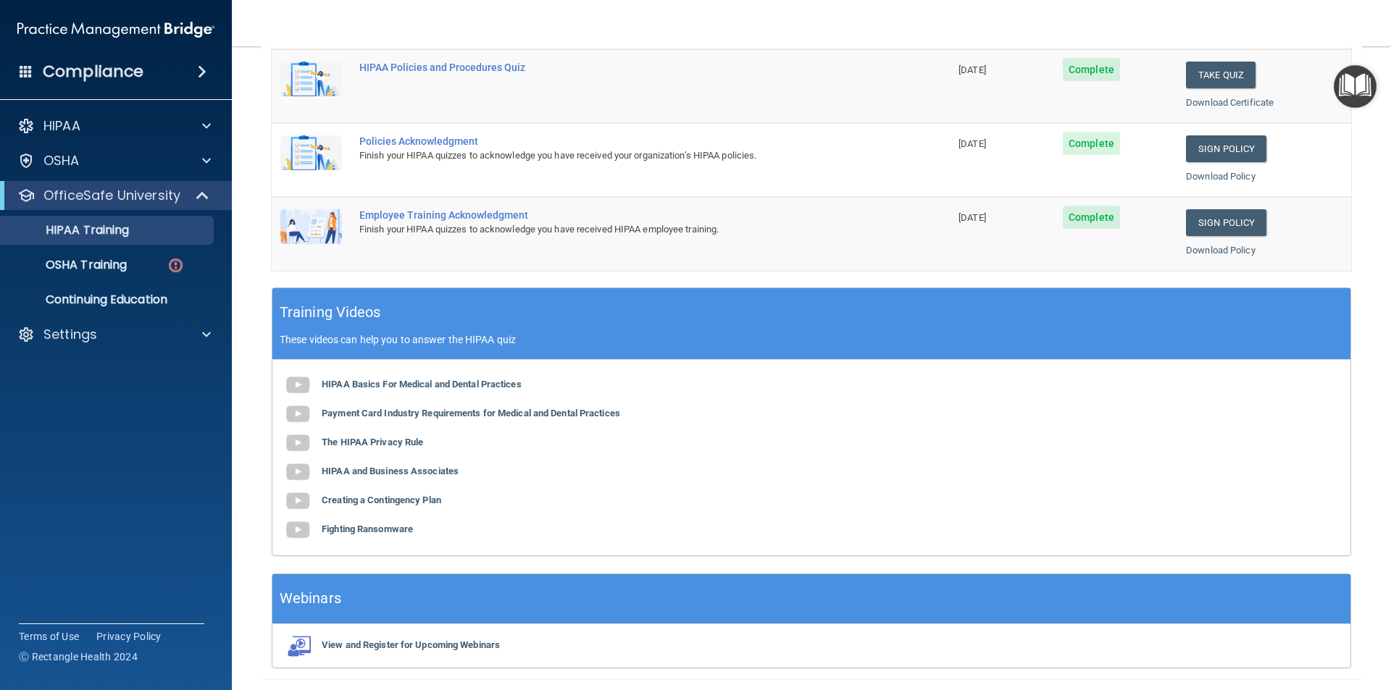
scroll to position [328, 0]
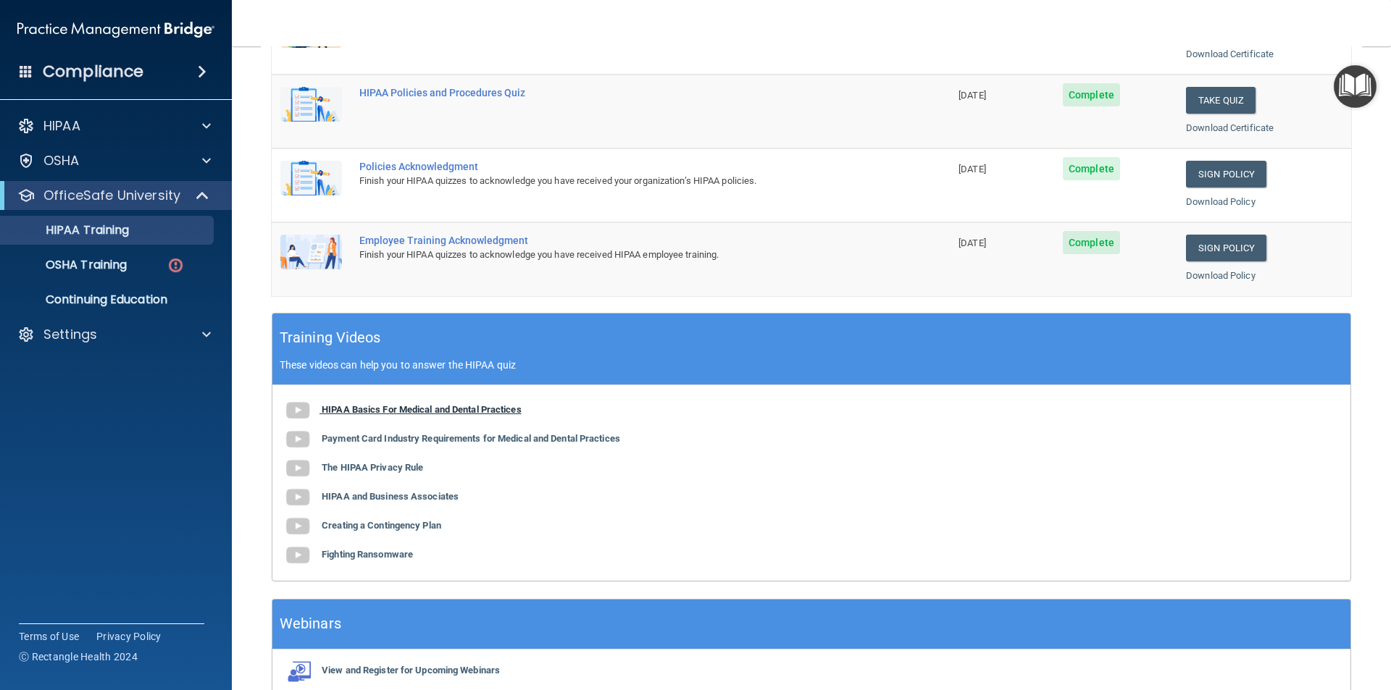
click at [456, 410] on b "HIPAA Basics For Medical and Dental Practices" at bounding box center [422, 409] width 200 height 11
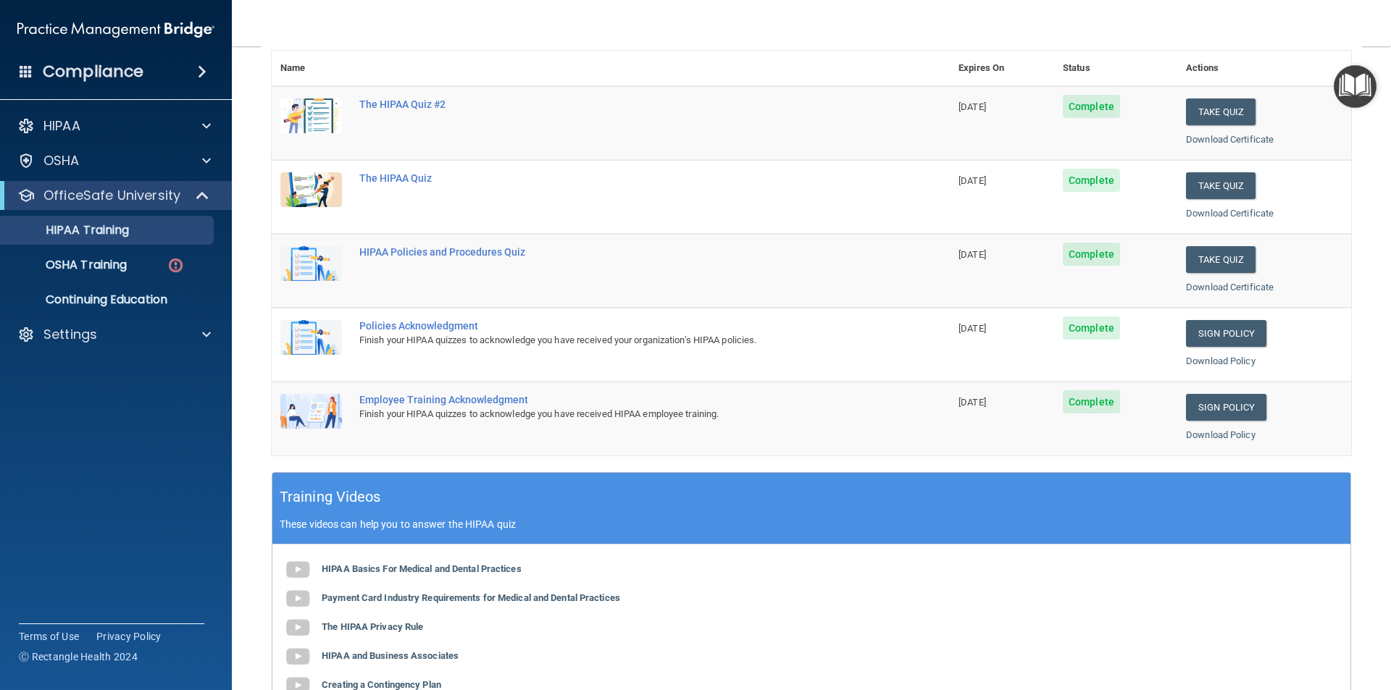
scroll to position [38, 0]
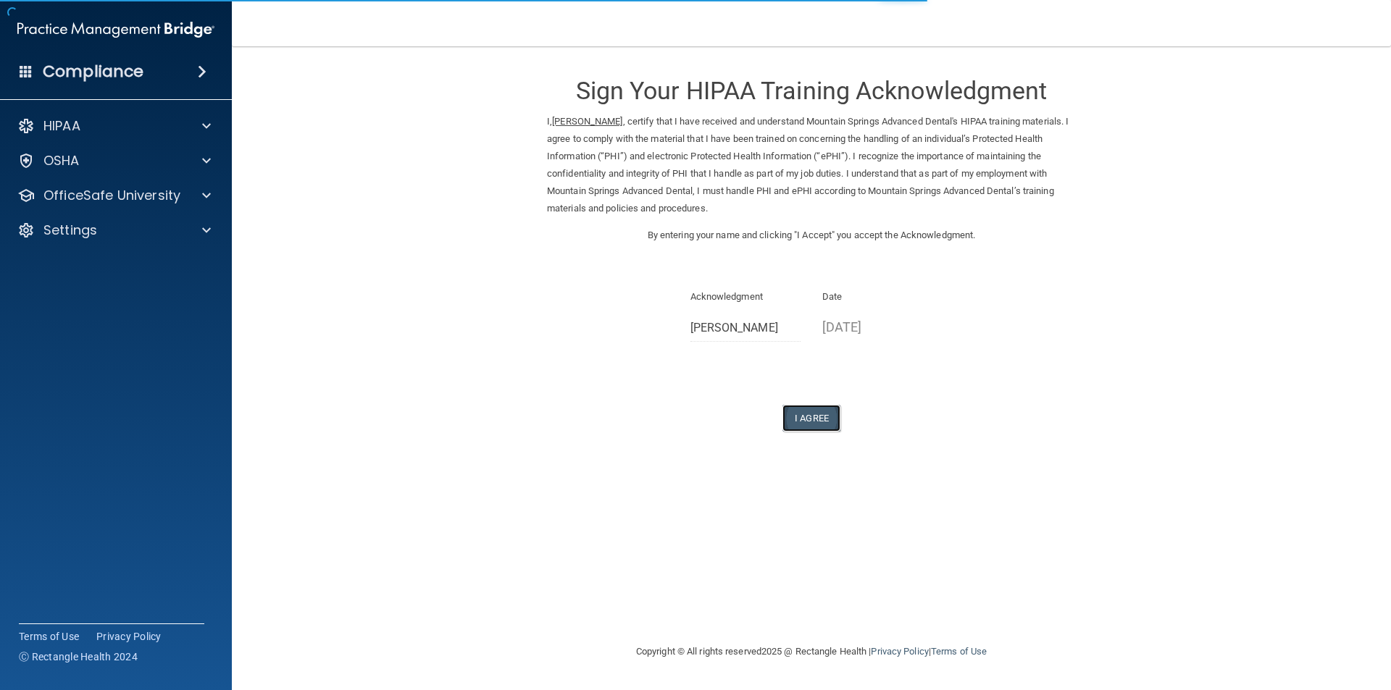
click at [809, 416] on button "I Agree" at bounding box center [811, 418] width 58 height 27
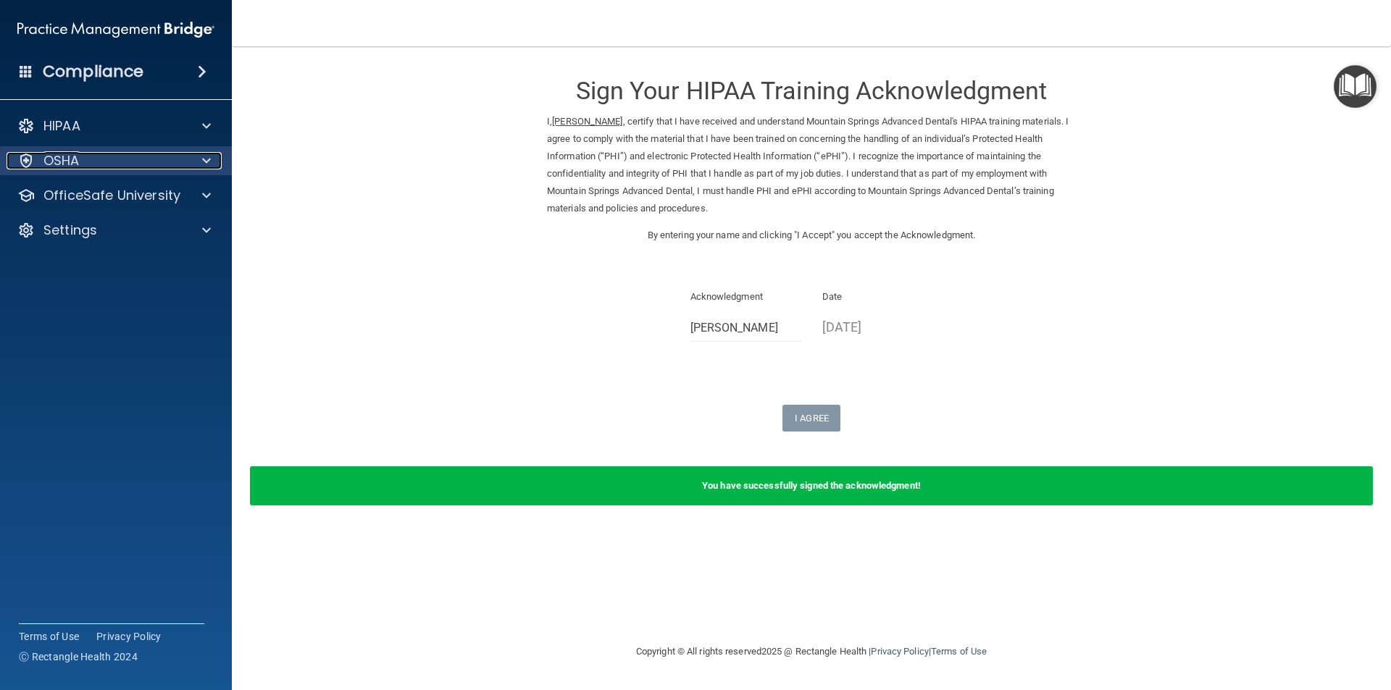
click at [104, 158] on div "OSHA" at bounding box center [97, 160] width 180 height 17
click at [54, 168] on p "OSHA" at bounding box center [61, 160] width 36 height 17
click at [199, 70] on span at bounding box center [202, 71] width 9 height 17
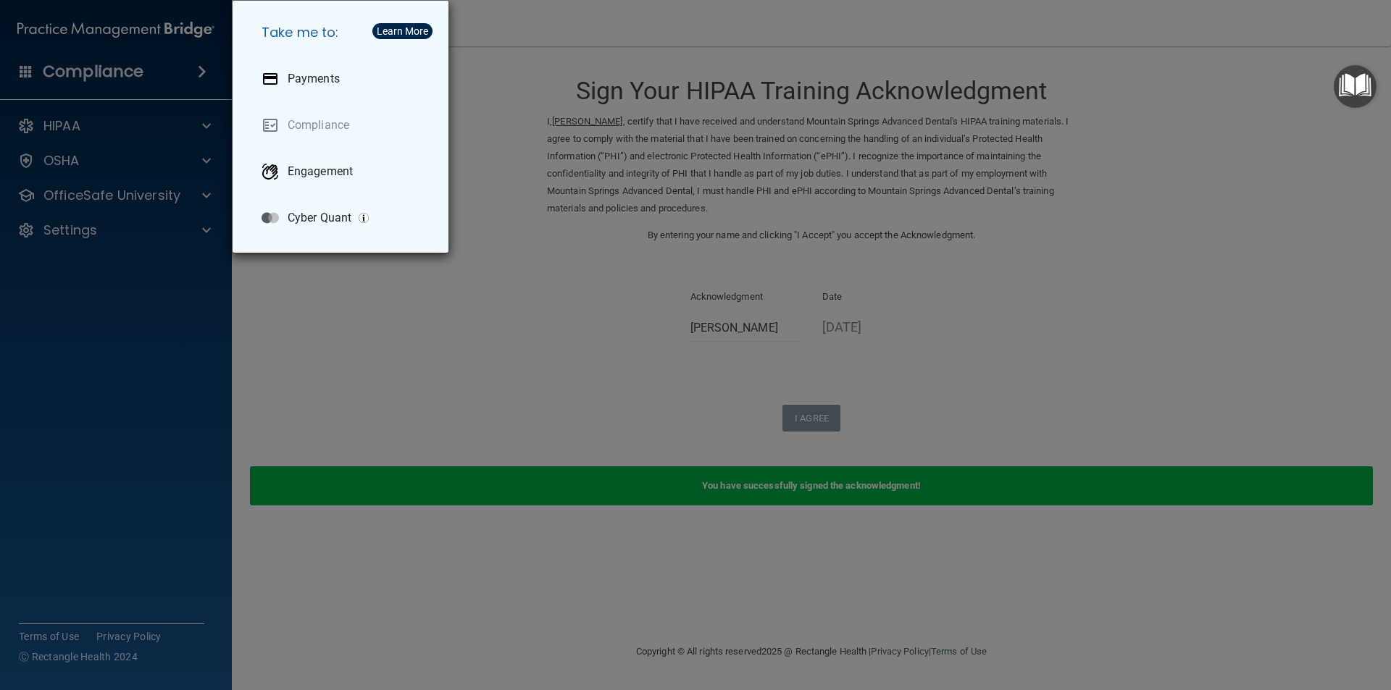
drag, startPoint x: 201, startPoint y: 432, endPoint x: 188, endPoint y: 427, distance: 14.0
click at [193, 428] on div "Take me to: Payments Compliance Engagement Cyber Quant" at bounding box center [695, 345] width 1391 height 690
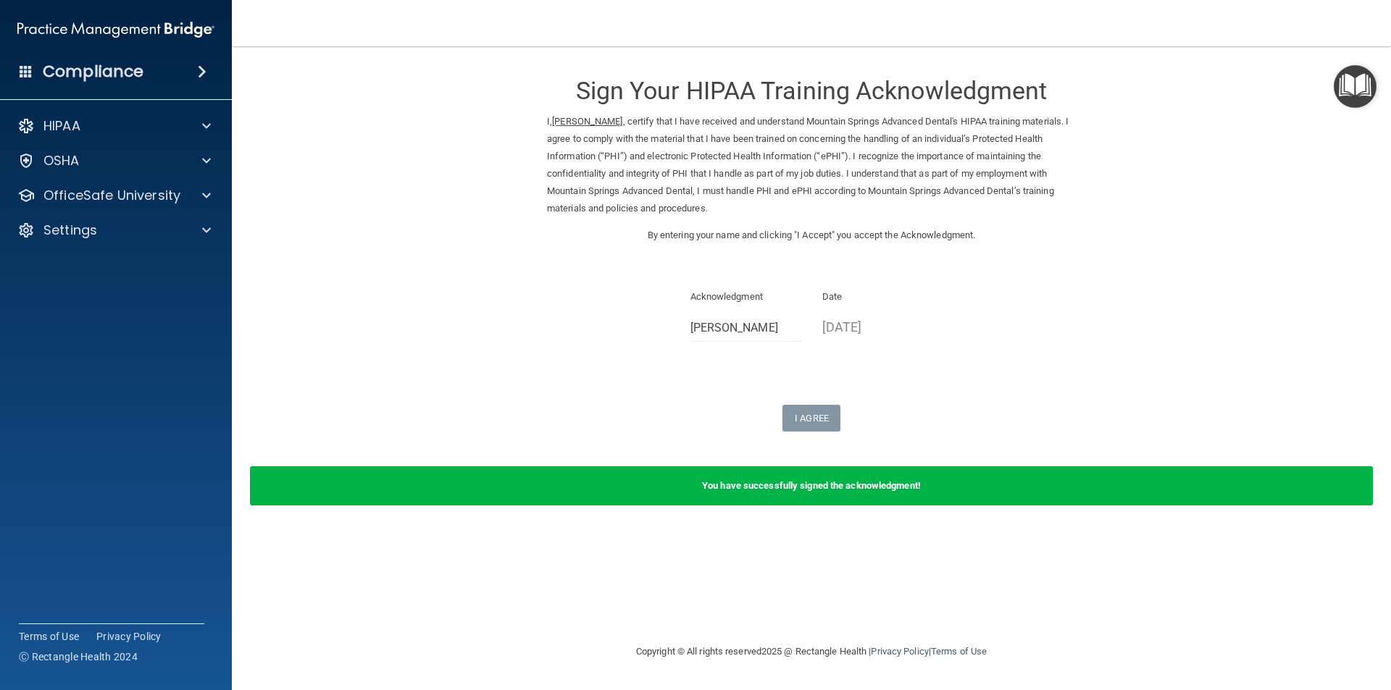
click at [1364, 99] on img "Open Resource Center" at bounding box center [1354, 86] width 43 height 43
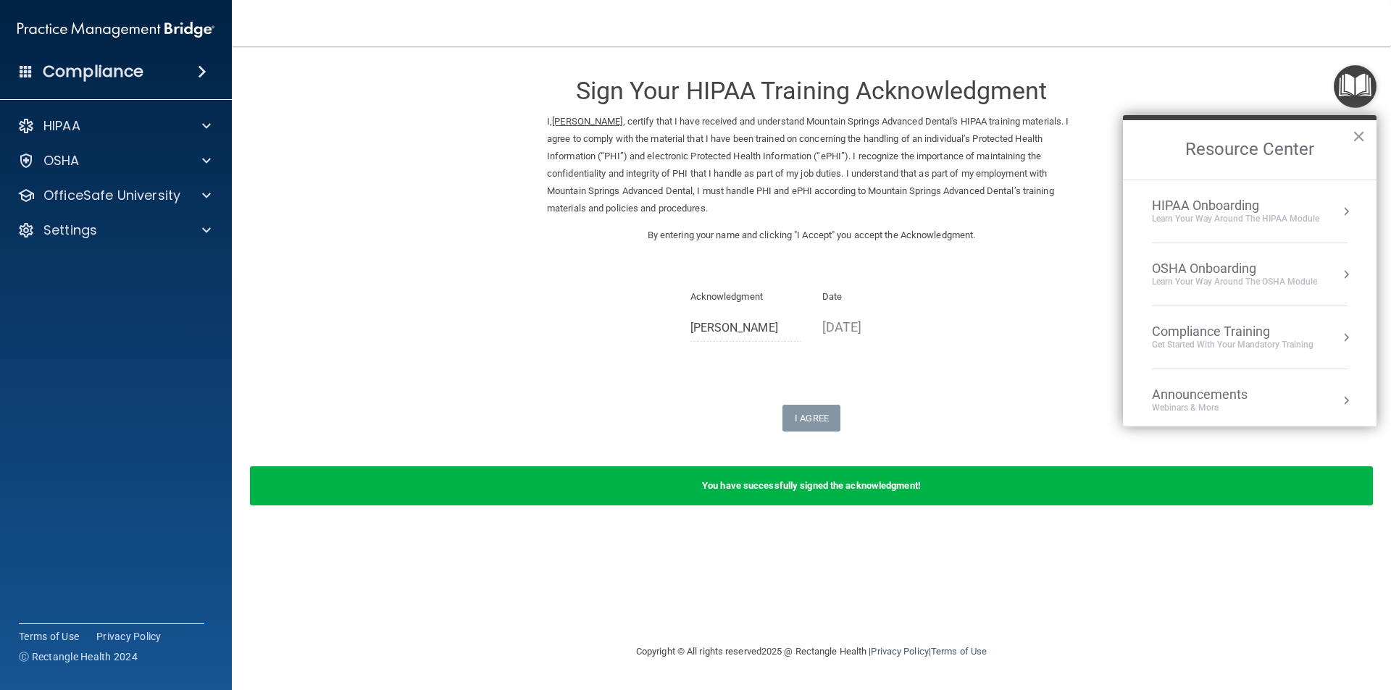
click at [1245, 332] on div "Compliance Training" at bounding box center [1233, 332] width 162 height 16
click at [1197, 209] on div "HIPAA Training for Members" at bounding box center [1215, 204] width 162 height 13
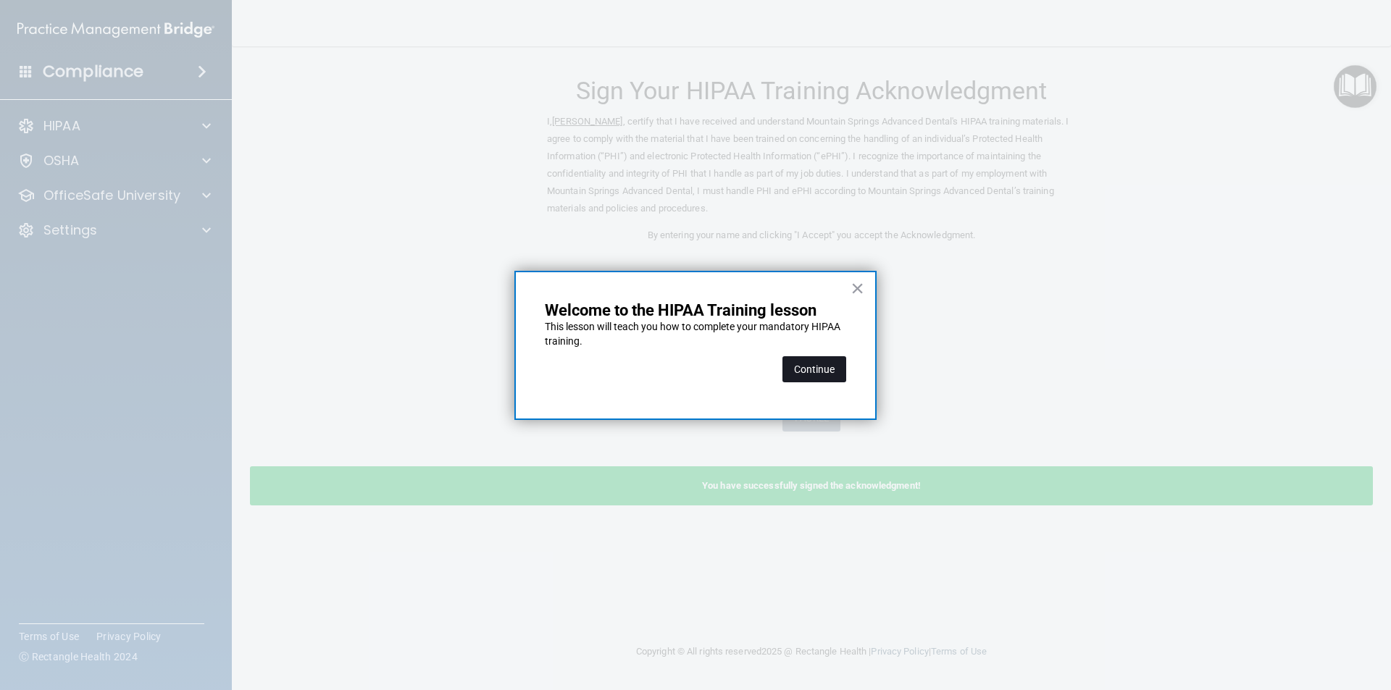
click at [814, 368] on button "Continue" at bounding box center [814, 369] width 64 height 26
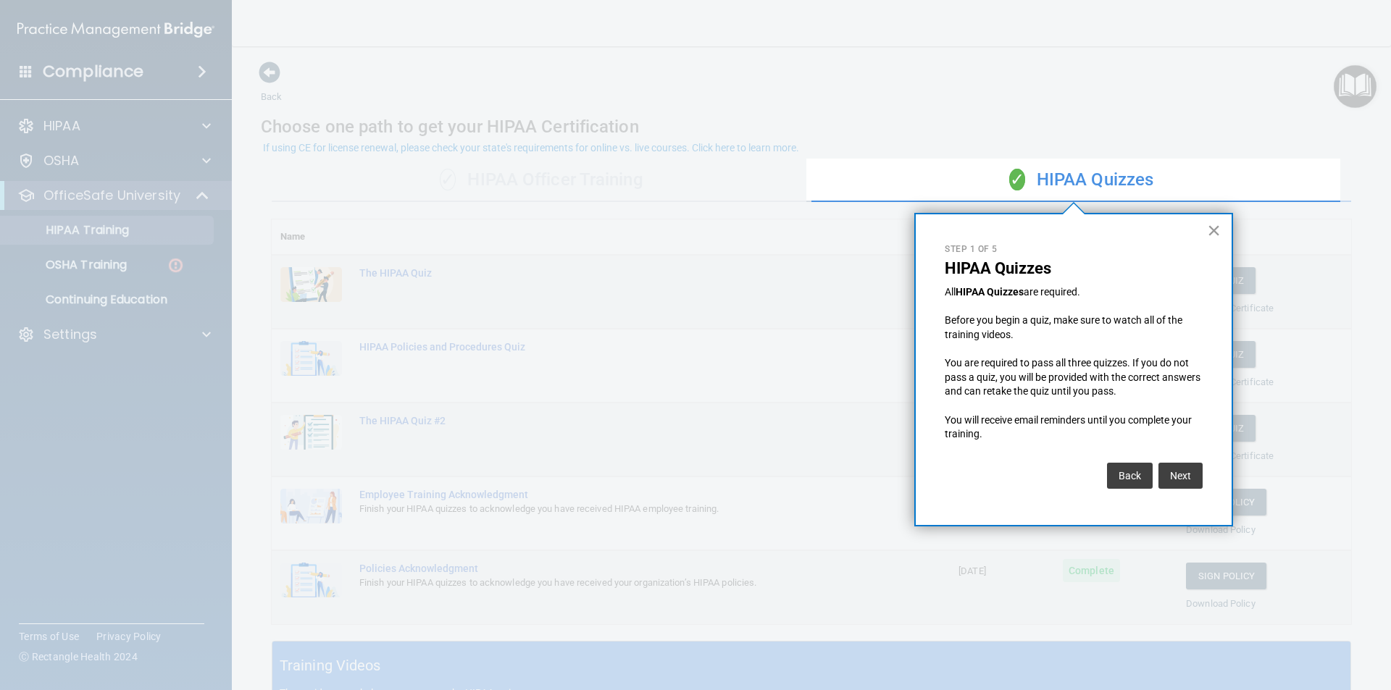
click at [1211, 223] on button "×" at bounding box center [1214, 230] width 14 height 23
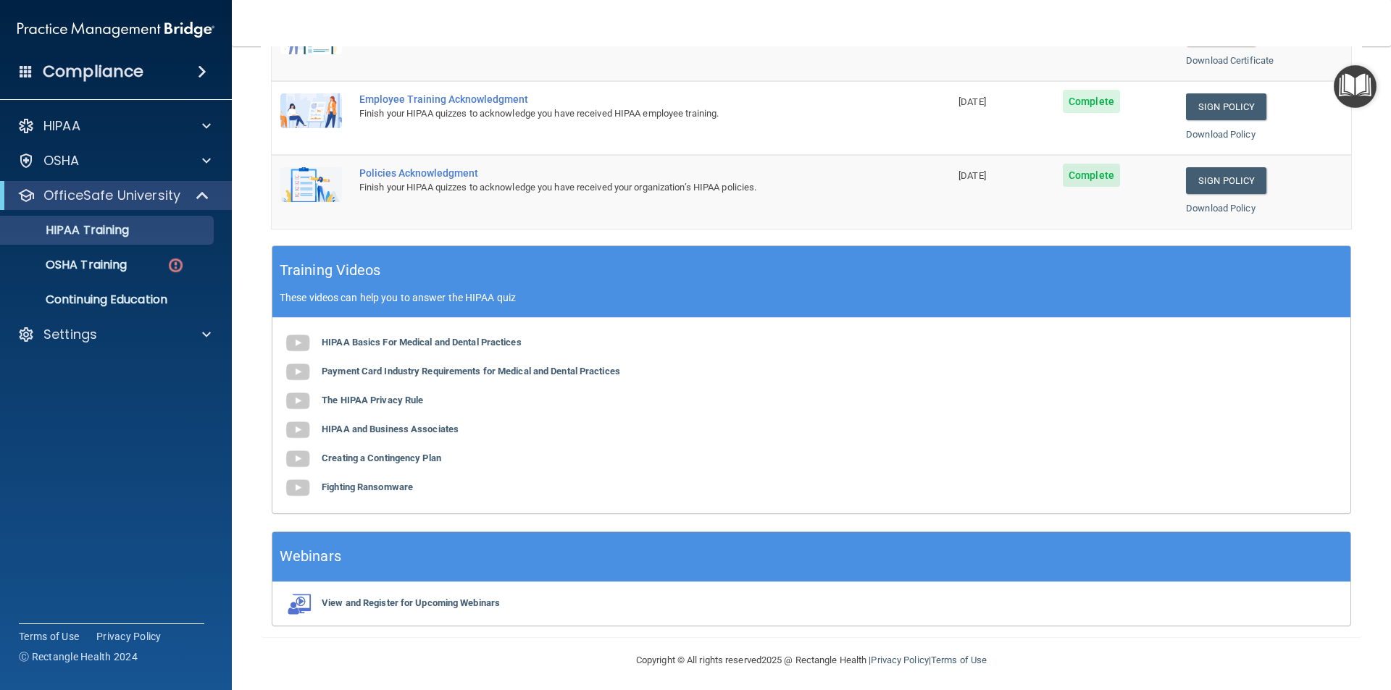
scroll to position [401, 0]
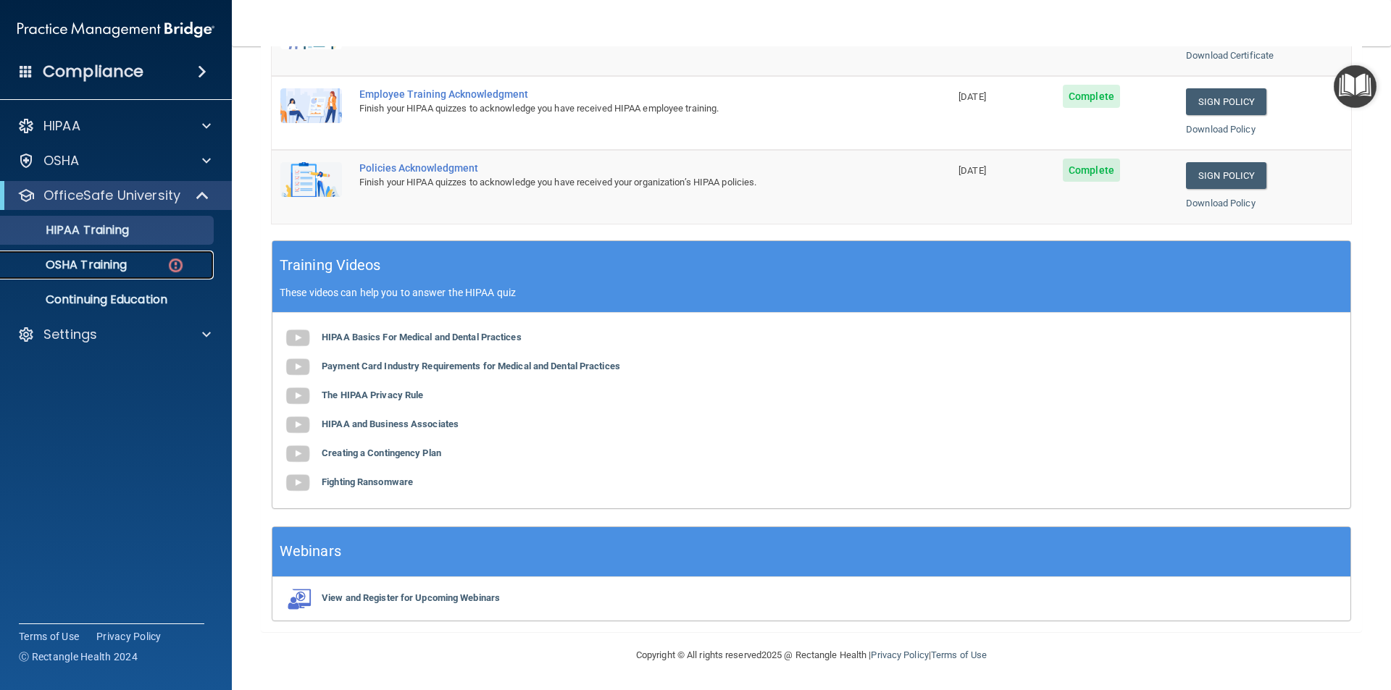
click at [107, 267] on p "OSHA Training" at bounding box center [67, 265] width 117 height 14
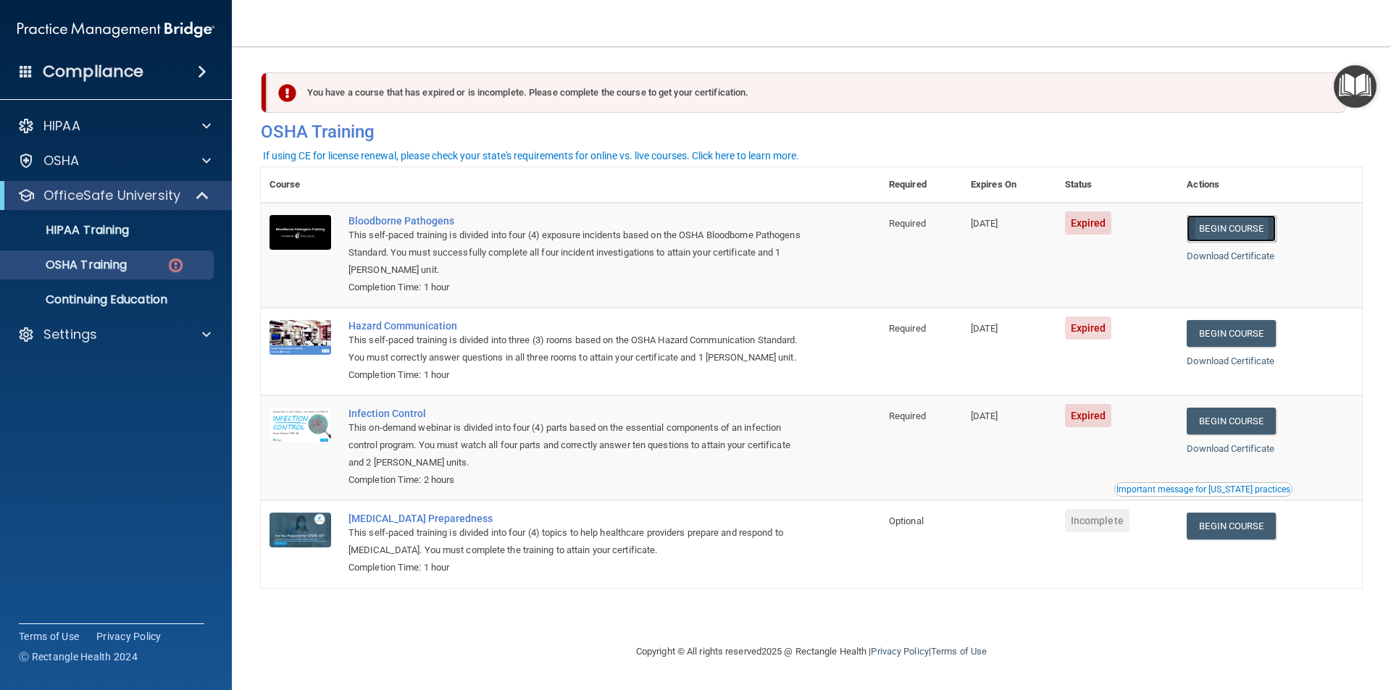
click at [1223, 227] on link "Begin Course" at bounding box center [1230, 228] width 88 height 27
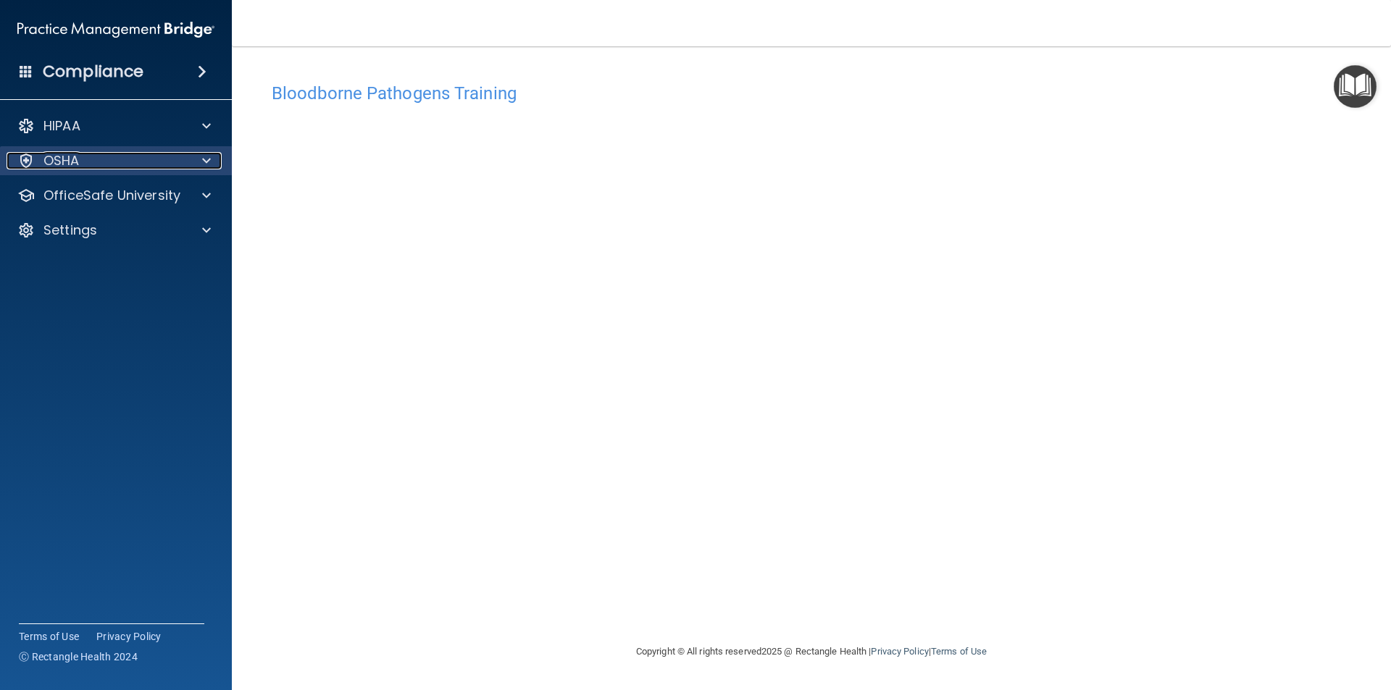
click at [211, 160] on div at bounding box center [204, 160] width 36 height 17
click at [56, 157] on p "OSHA" at bounding box center [61, 160] width 36 height 17
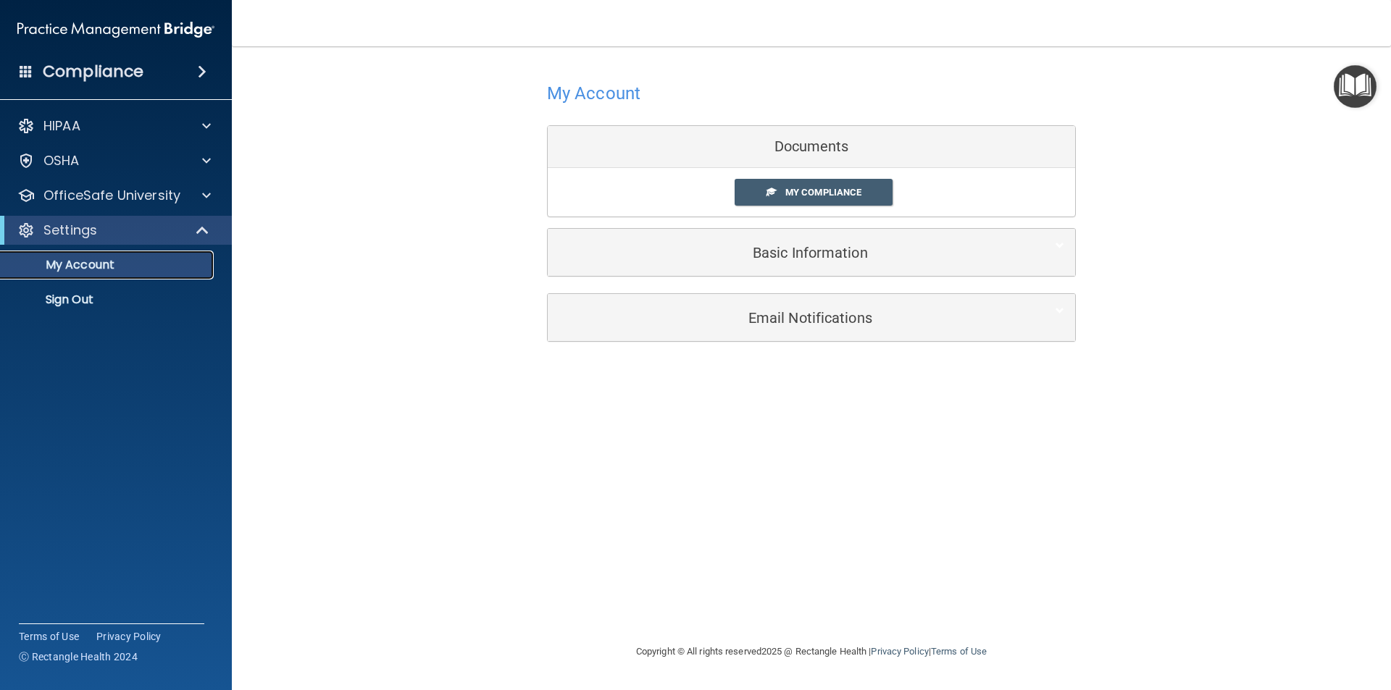
click at [145, 266] on p "My Account" at bounding box center [108, 265] width 198 height 14
click at [803, 189] on span "My Compliance" at bounding box center [823, 192] width 76 height 11
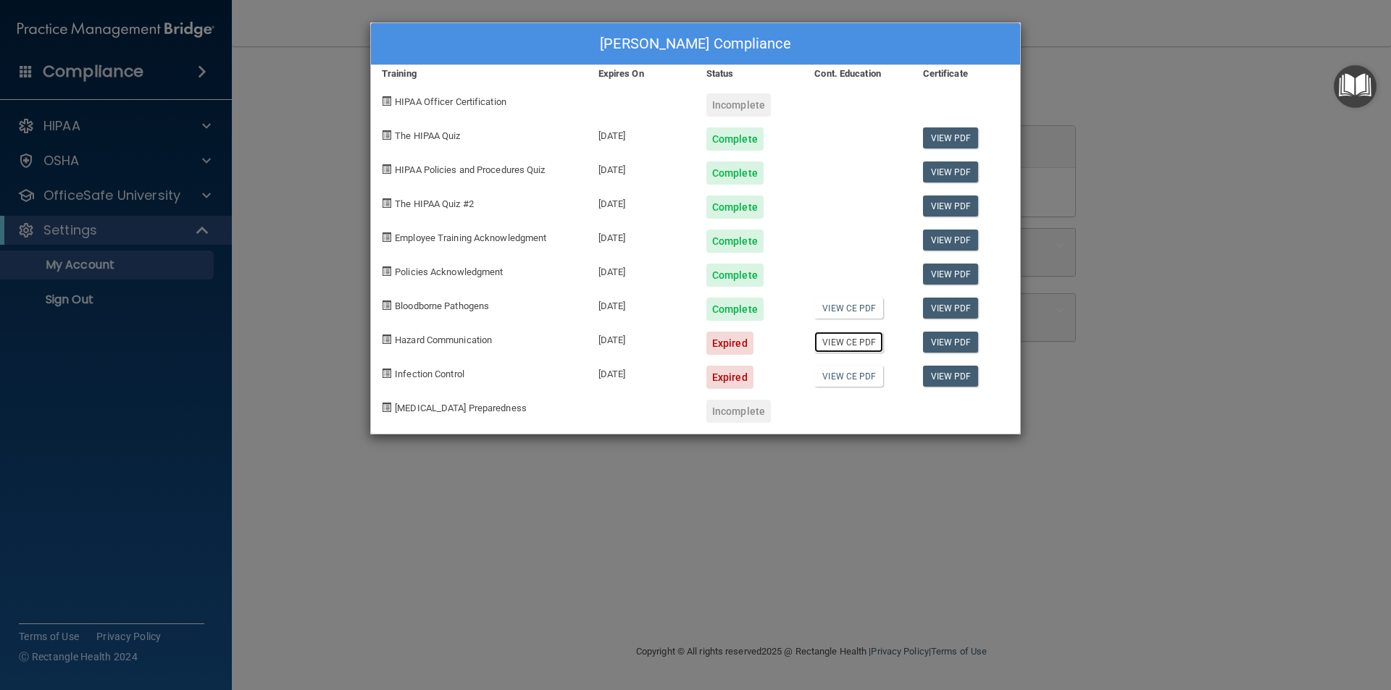
click at [829, 343] on link "View CE PDF" at bounding box center [848, 342] width 69 height 21
click at [721, 346] on div "Expired" at bounding box center [729, 343] width 47 height 23
click at [723, 340] on div "Expired" at bounding box center [729, 343] width 47 height 23
click at [422, 374] on span "Infection Control" at bounding box center [430, 374] width 70 height 11
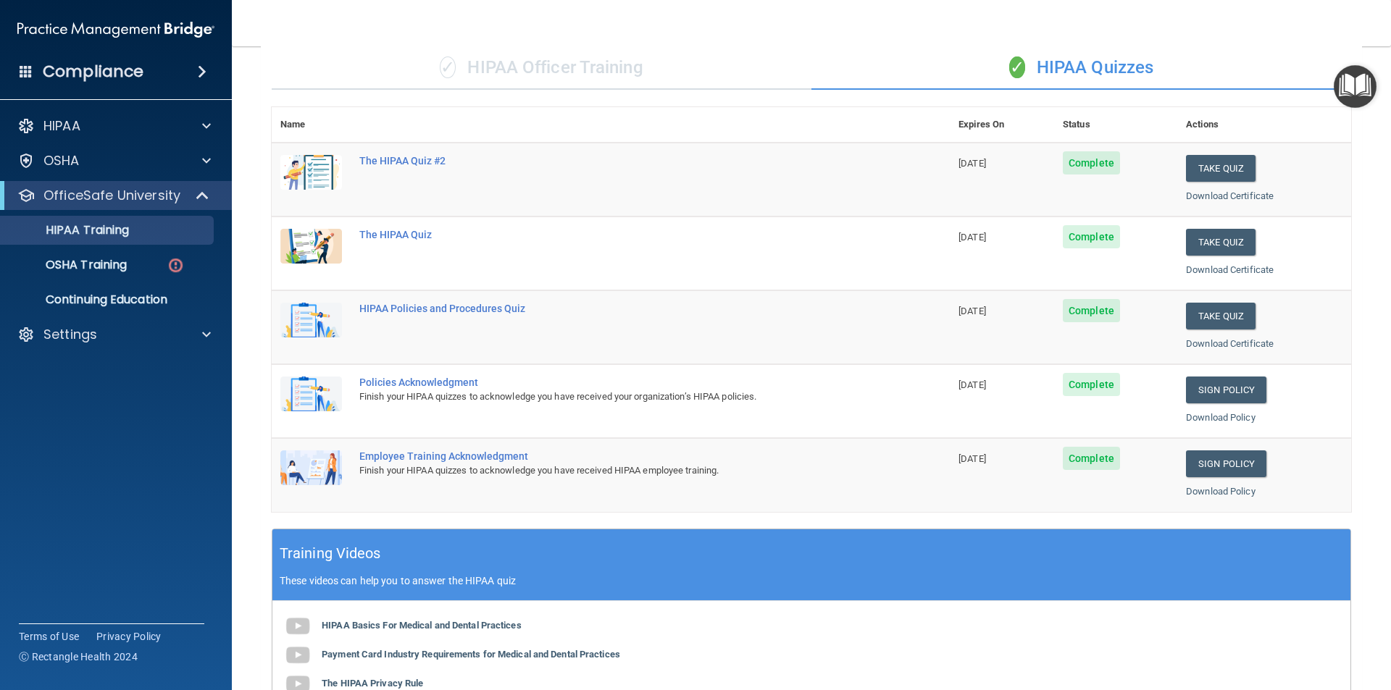
scroll to position [111, 0]
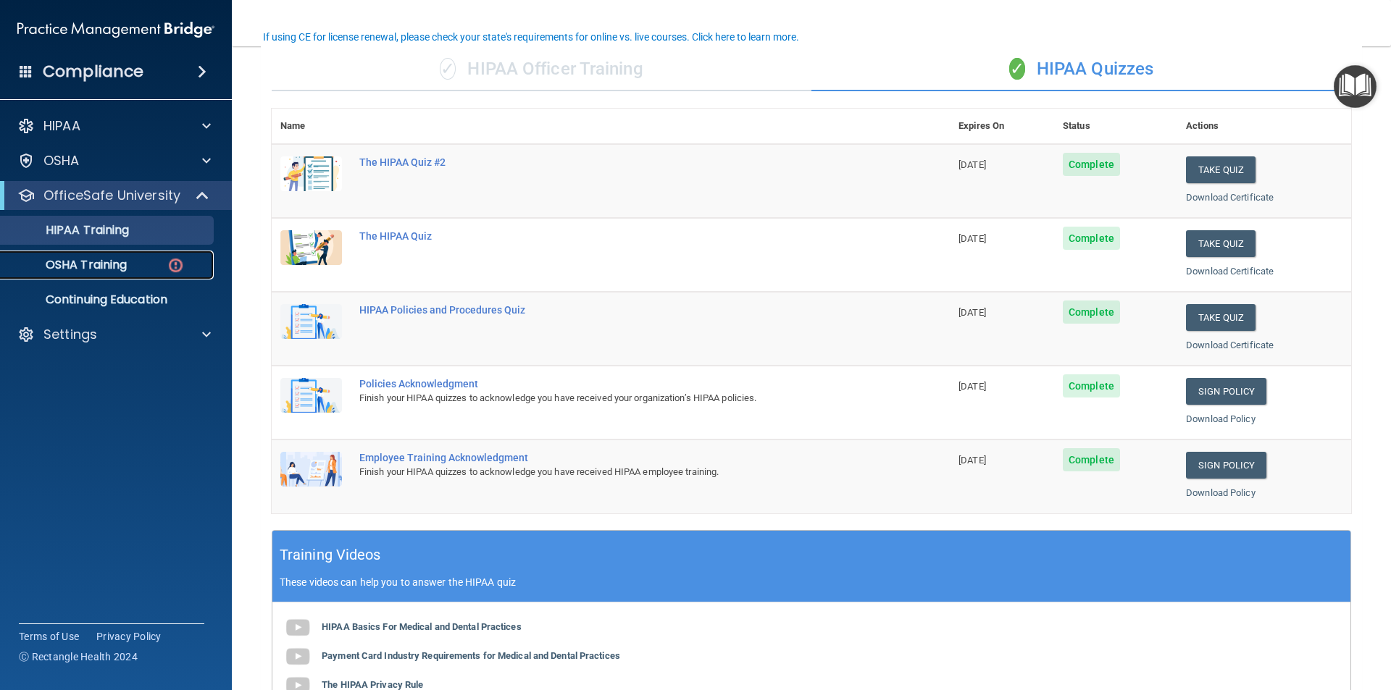
click at [116, 258] on p "OSHA Training" at bounding box center [67, 265] width 117 height 14
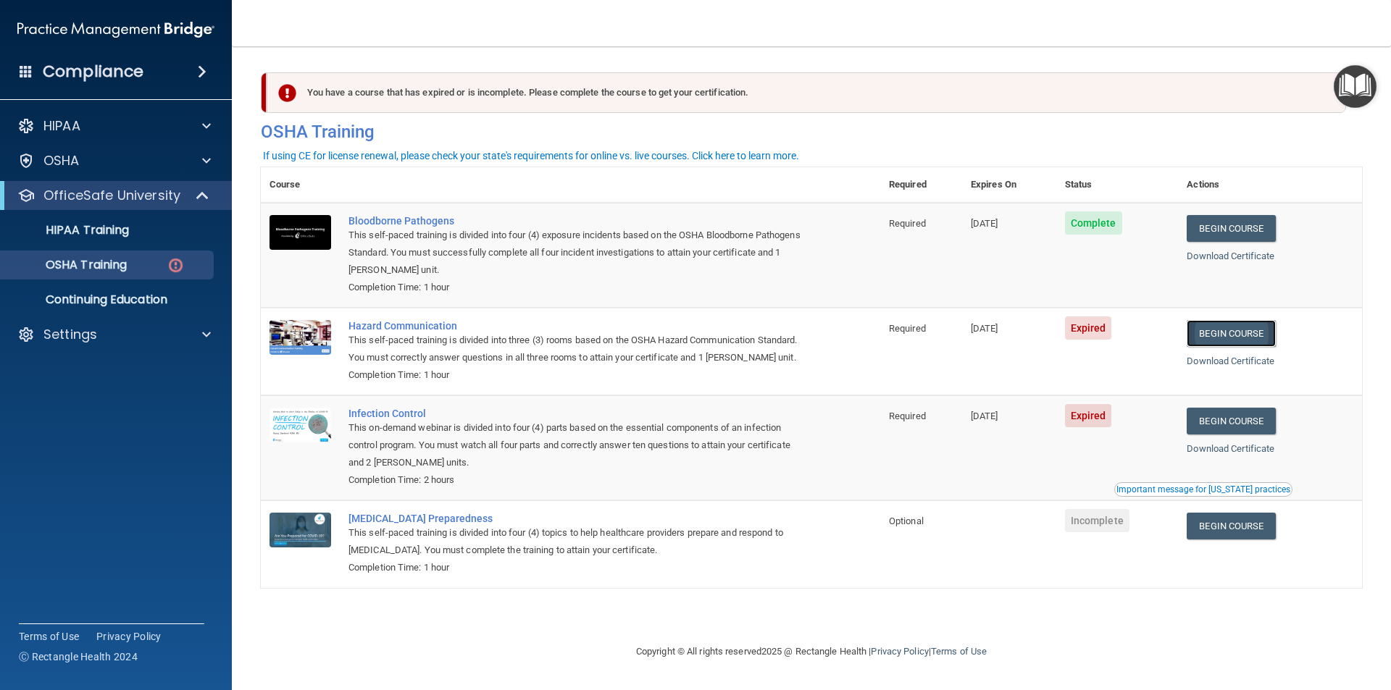
click at [1210, 334] on link "Begin Course" at bounding box center [1230, 333] width 88 height 27
click at [1225, 331] on link "Begin Course" at bounding box center [1230, 333] width 88 height 27
click at [394, 416] on div "Infection Control" at bounding box center [577, 414] width 459 height 12
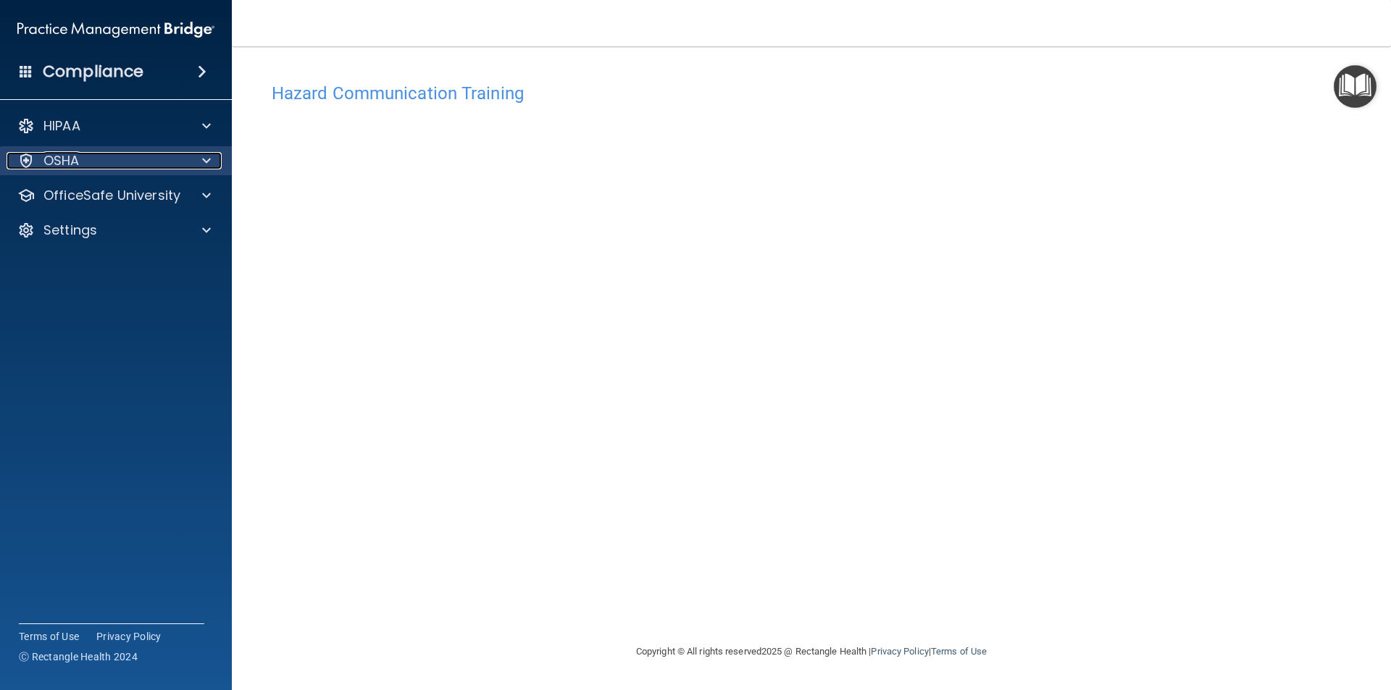
click at [96, 158] on div "OSHA" at bounding box center [97, 160] width 180 height 17
click at [209, 160] on span at bounding box center [206, 160] width 9 height 17
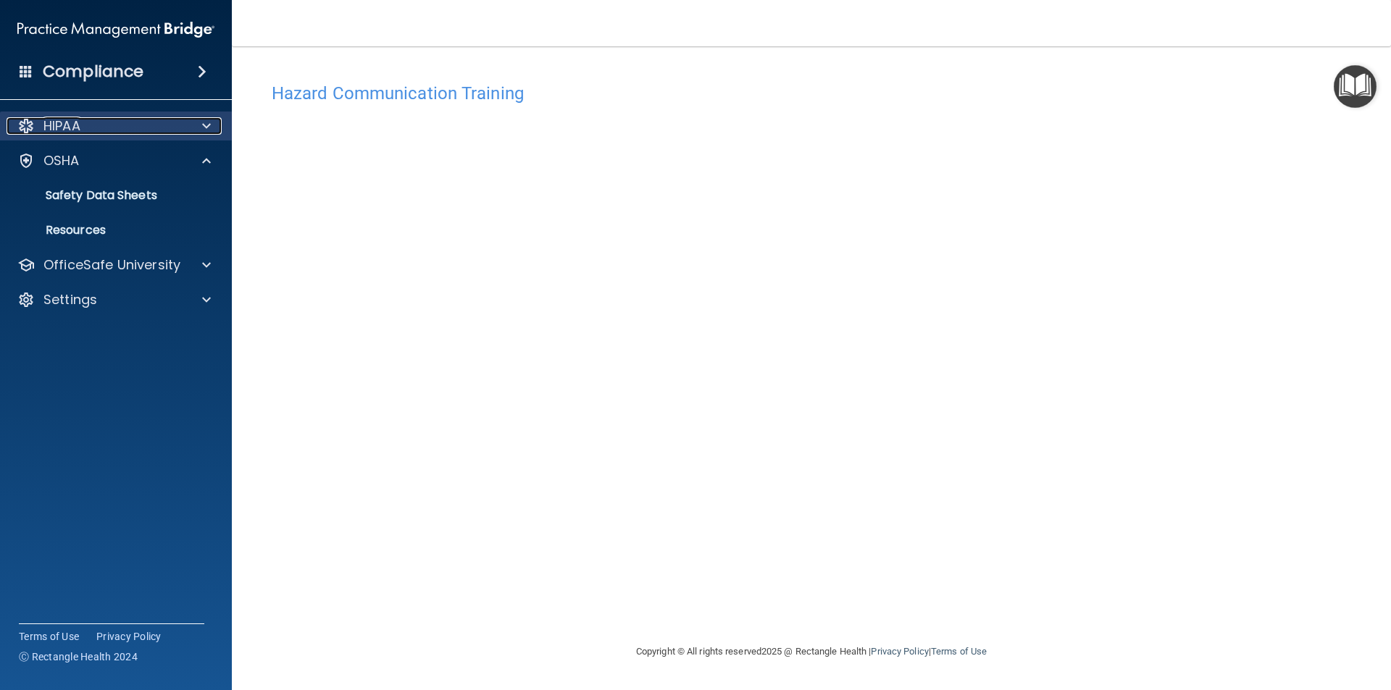
click at [77, 133] on p "HIPAA" at bounding box center [61, 125] width 37 height 17
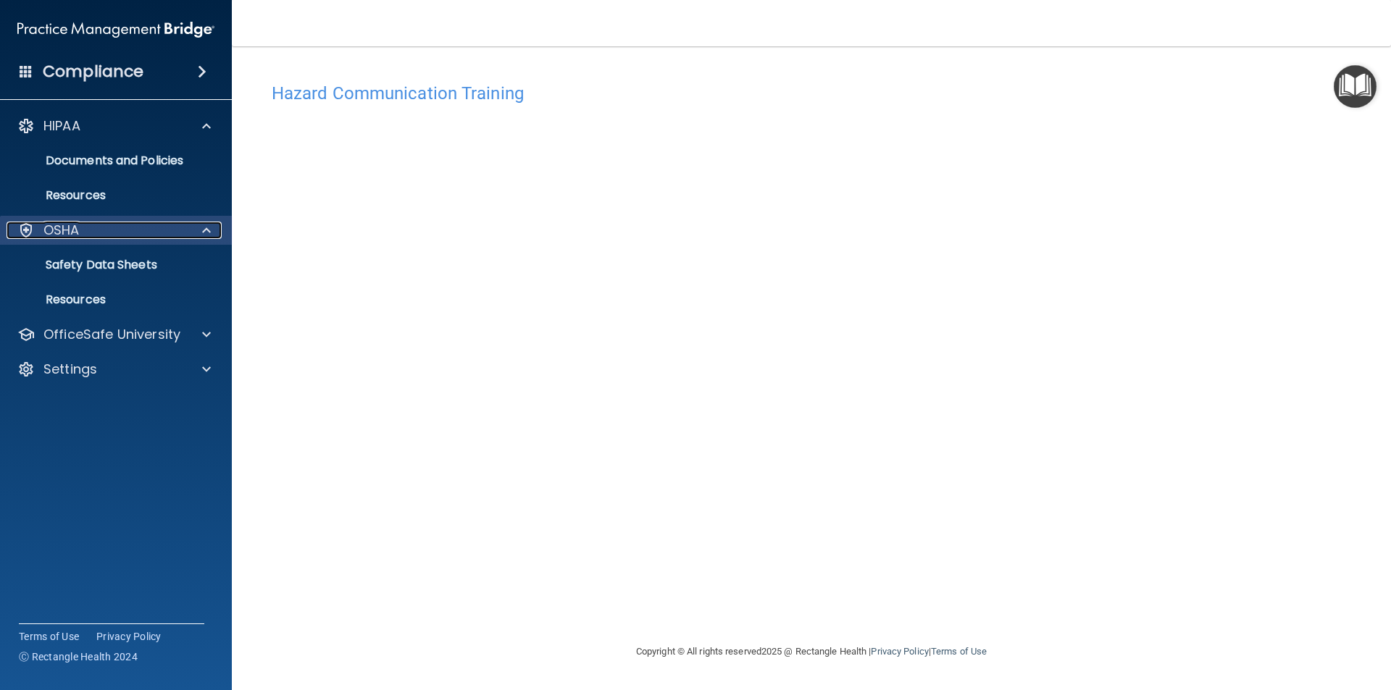
click at [70, 231] on p "OSHA" at bounding box center [61, 230] width 36 height 17
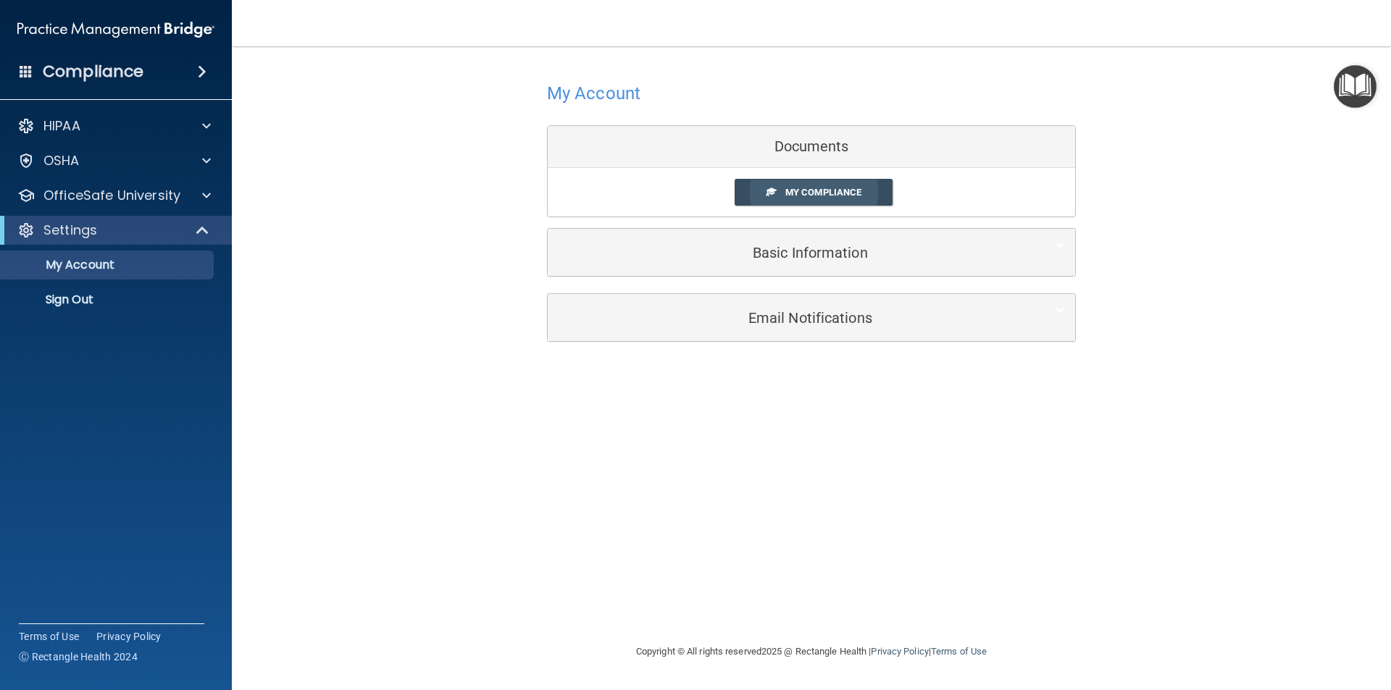
click at [816, 193] on span "My Compliance" at bounding box center [823, 192] width 76 height 11
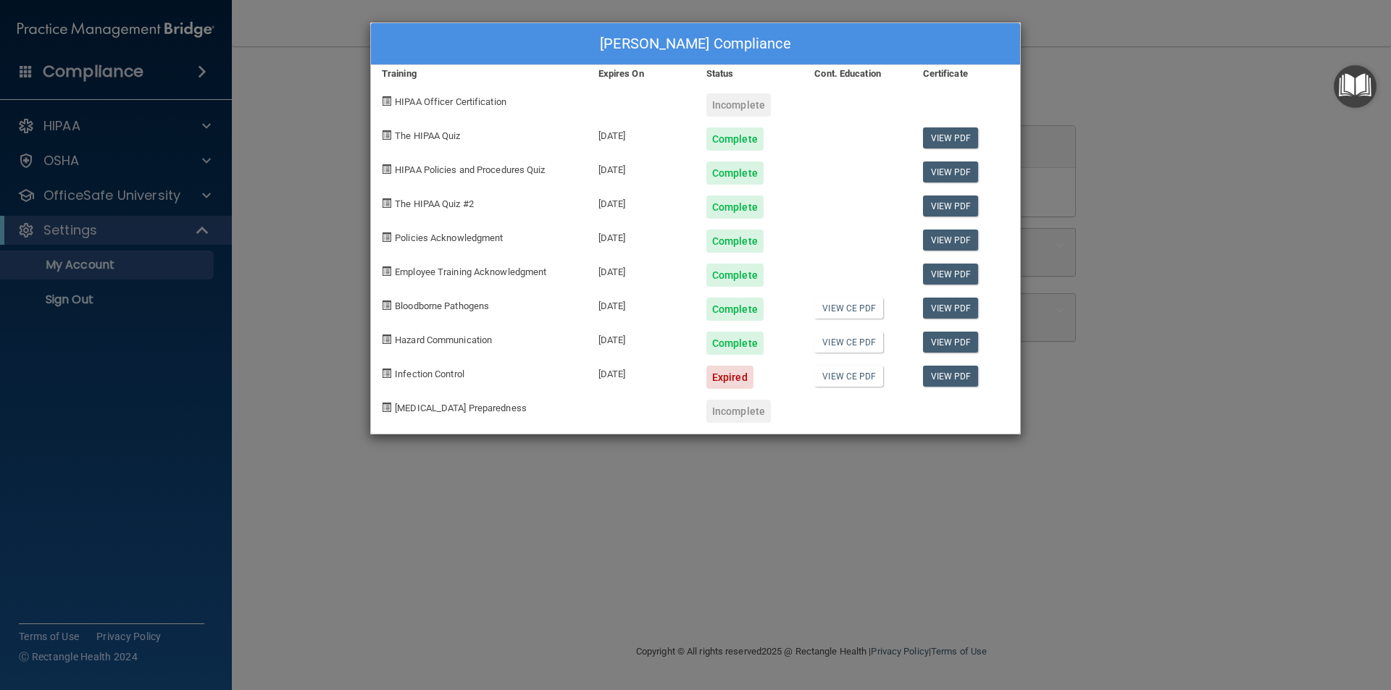
click at [1234, 240] on div "Dianne Heinlen's Compliance Training Expires On Status Cont. Education Certific…" at bounding box center [695, 345] width 1391 height 690
